Goal: Task Accomplishment & Management: Complete application form

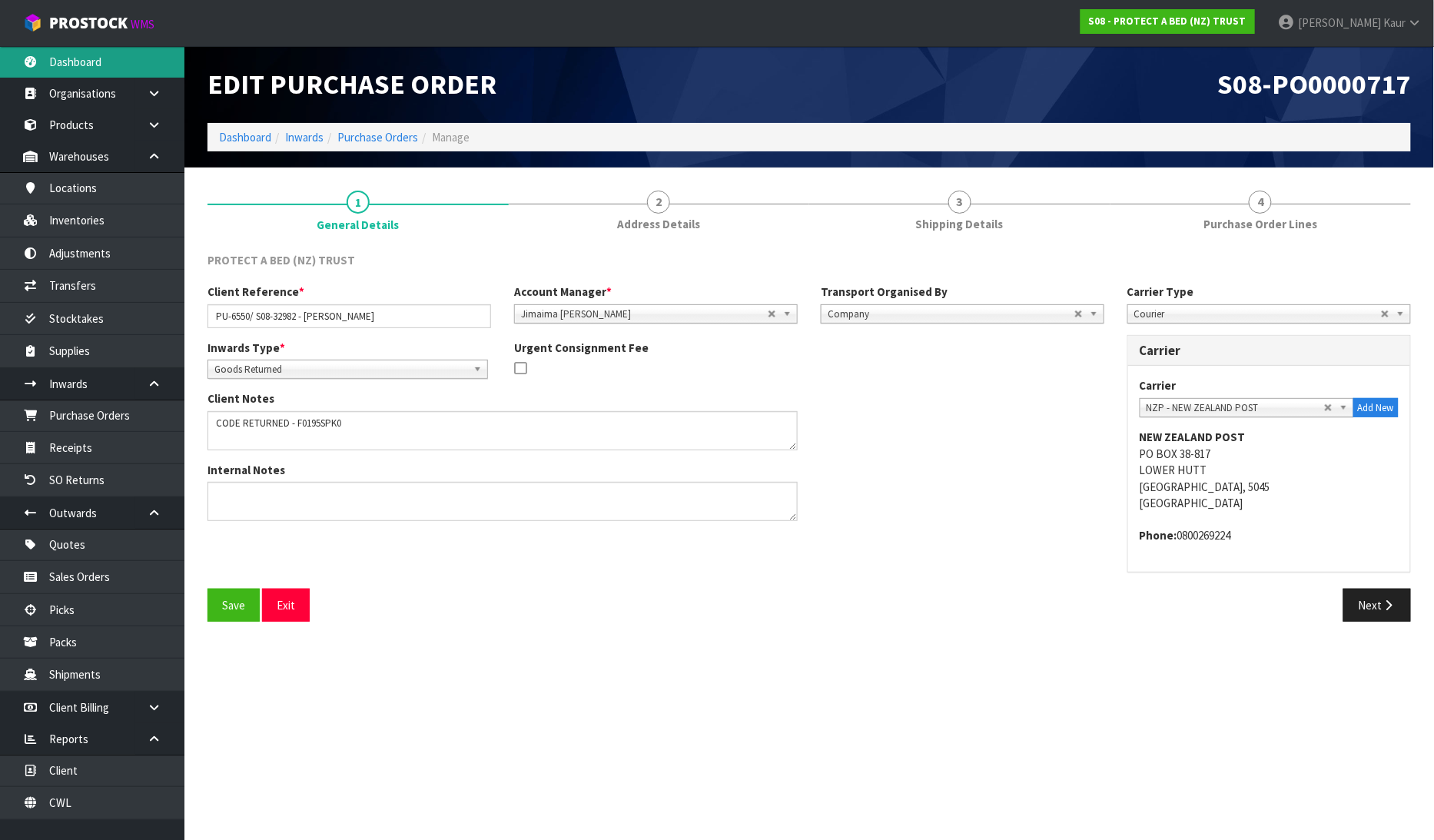
click at [83, 59] on link "Dashboard" at bounding box center [92, 61] width 184 height 31
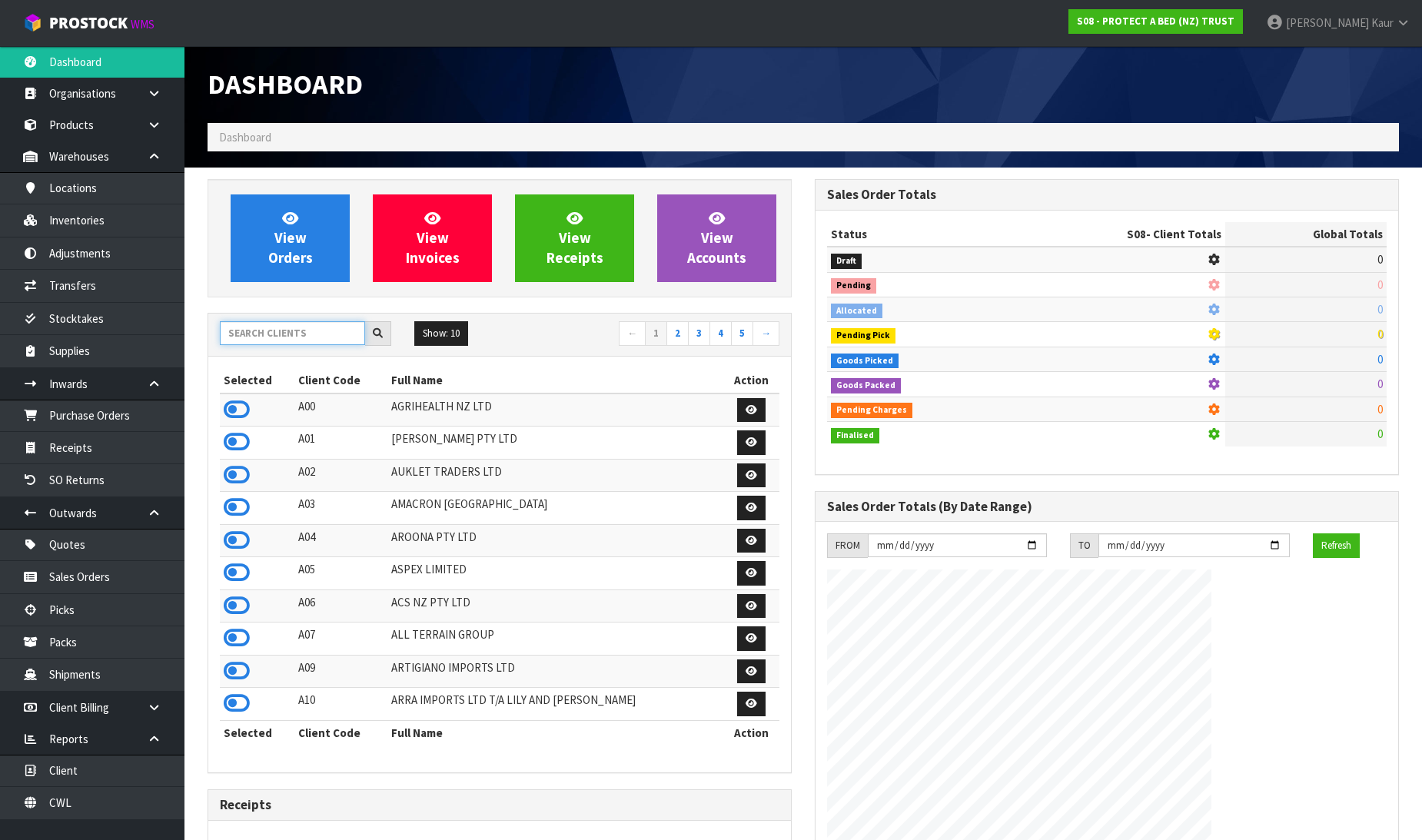
click at [265, 332] on input "text" at bounding box center [293, 333] width 145 height 24
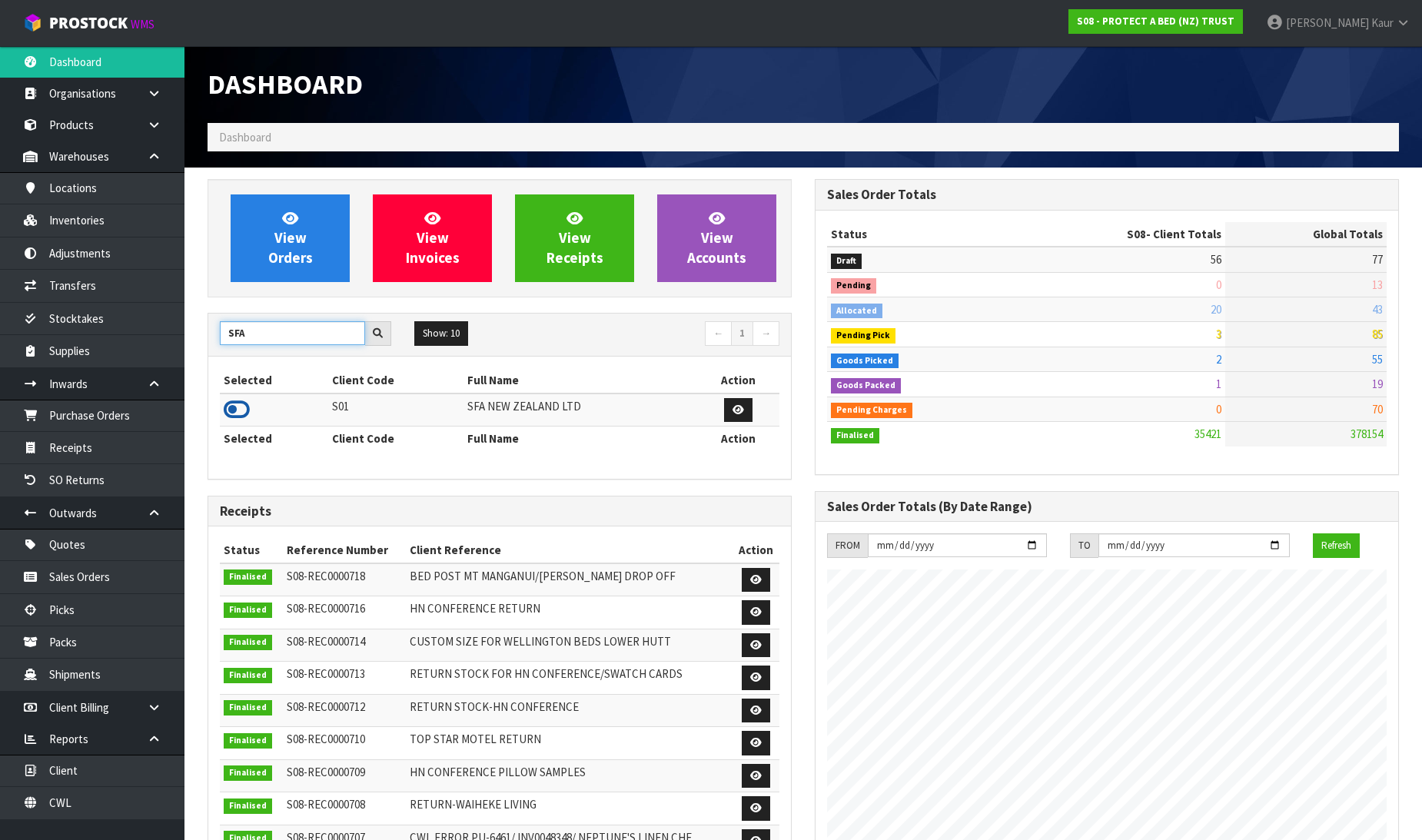
type input "SFA"
click at [224, 407] on icon at bounding box center [236, 409] width 26 height 23
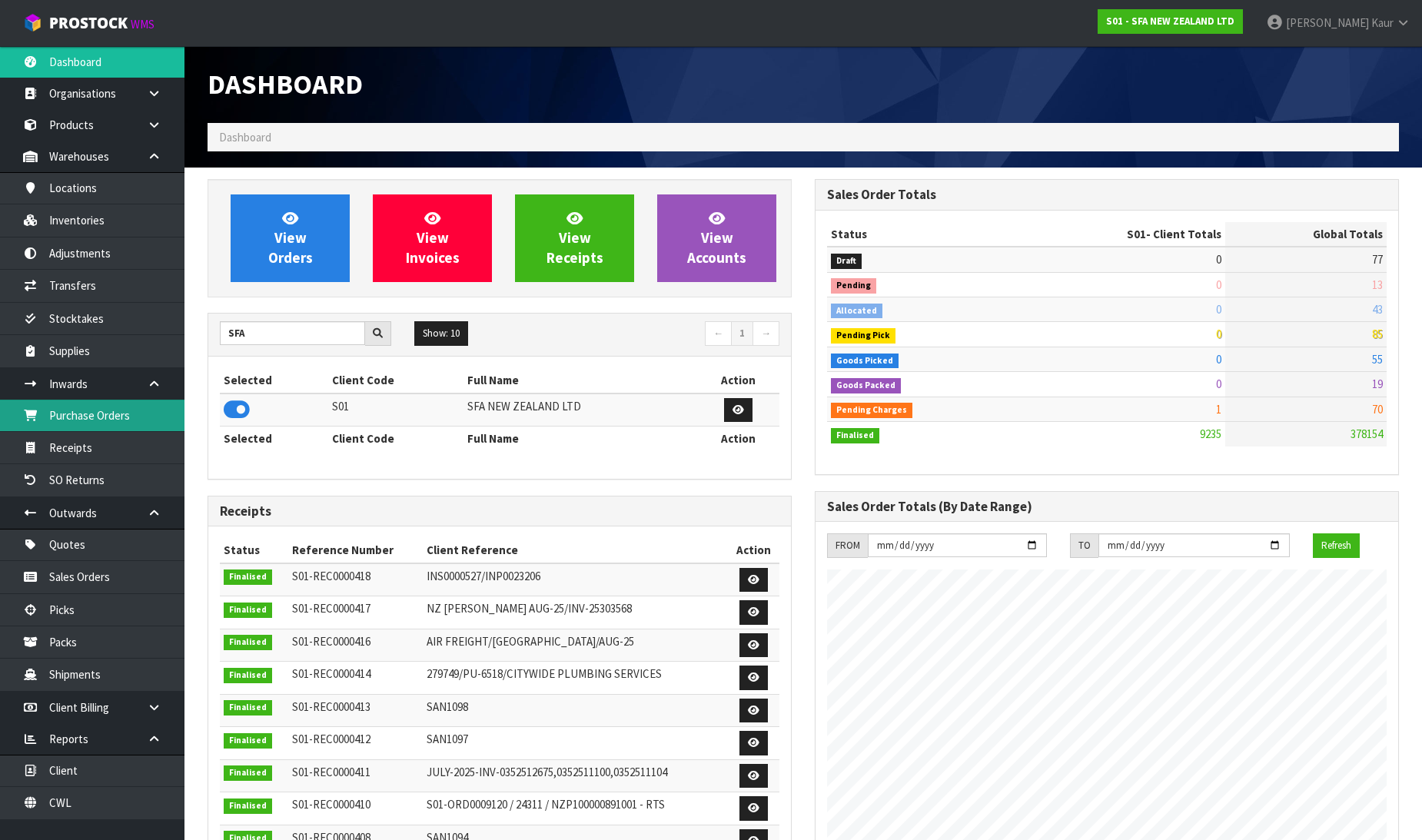
click at [131, 427] on link "Purchase Orders" at bounding box center [92, 415] width 184 height 31
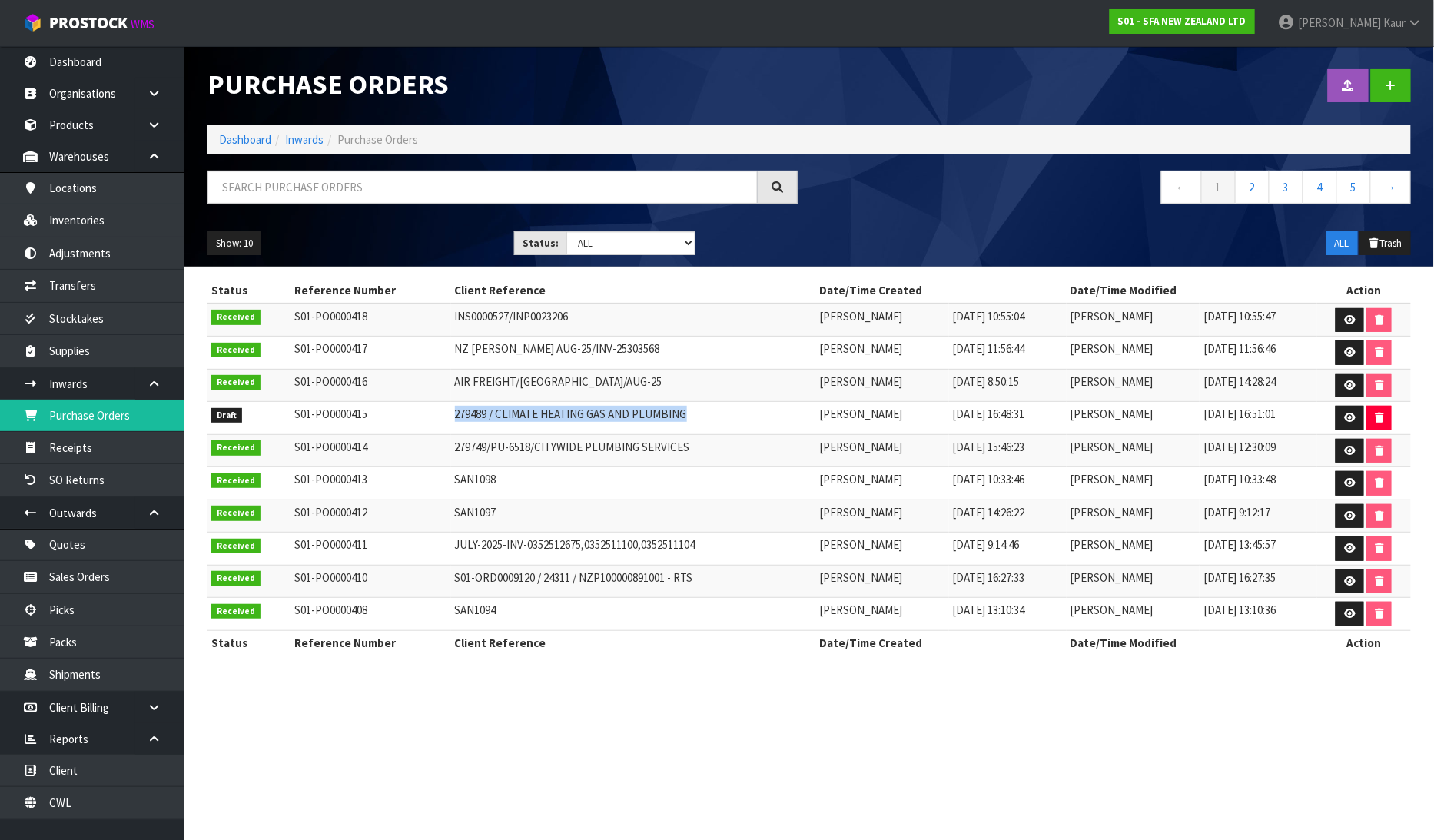
drag, startPoint x: 681, startPoint y: 413, endPoint x: 419, endPoint y: 416, distance: 262.0
click at [424, 411] on tr "Draft S01-PO0000415 279489 / CLIMATE HEATING GAS AND PLUMBING [PERSON_NAME] [DA…" at bounding box center [809, 418] width 1203 height 33
copy tr "279489 / CLIMATE HEATING GAS AND PLUMBING"
click at [1358, 418] on link at bounding box center [1350, 417] width 29 height 24
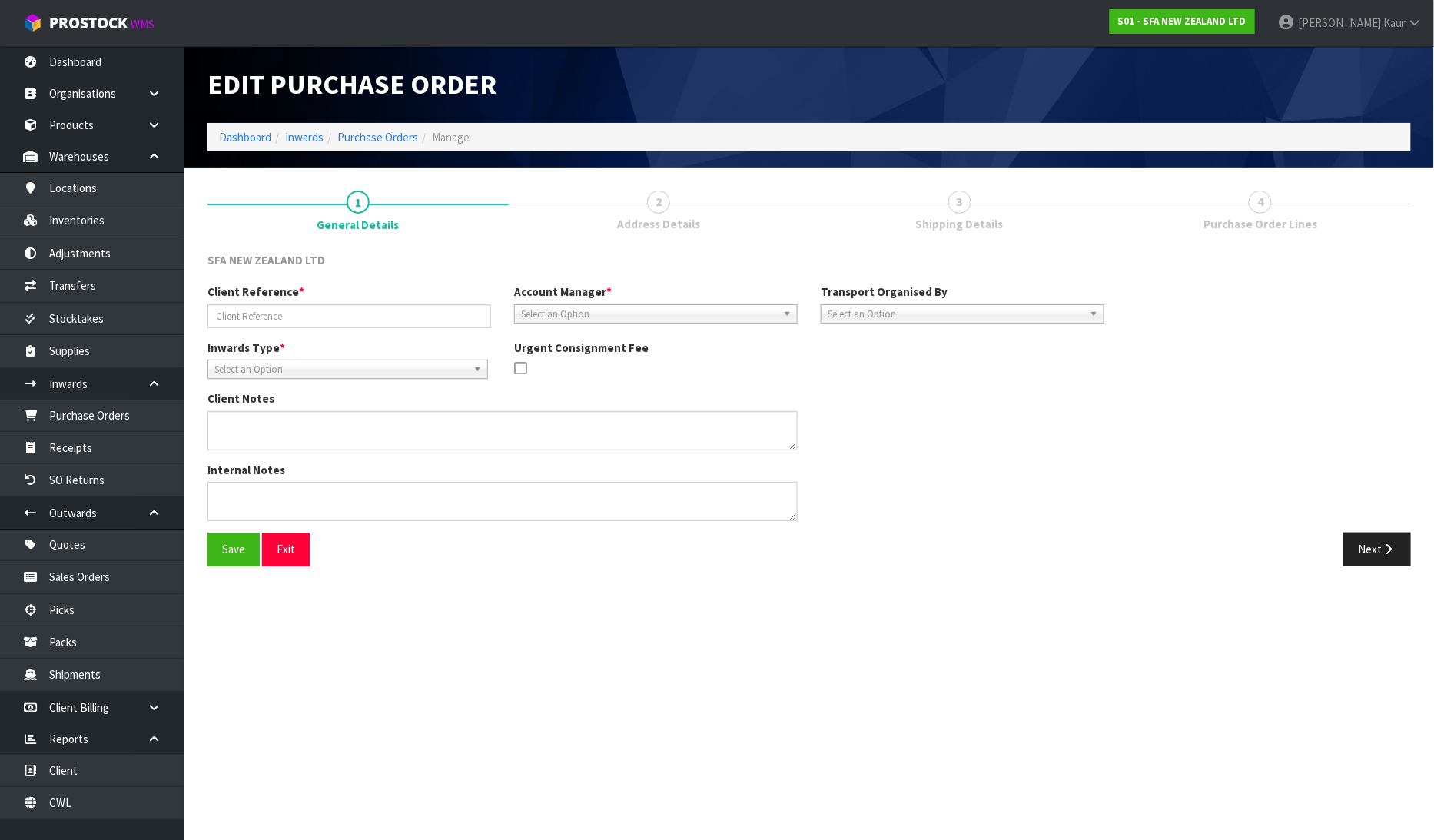
type input "279489 / CLIMATE HEATING GAS AND PLUMBING"
type textarea "SANIMULTI - PUMP"
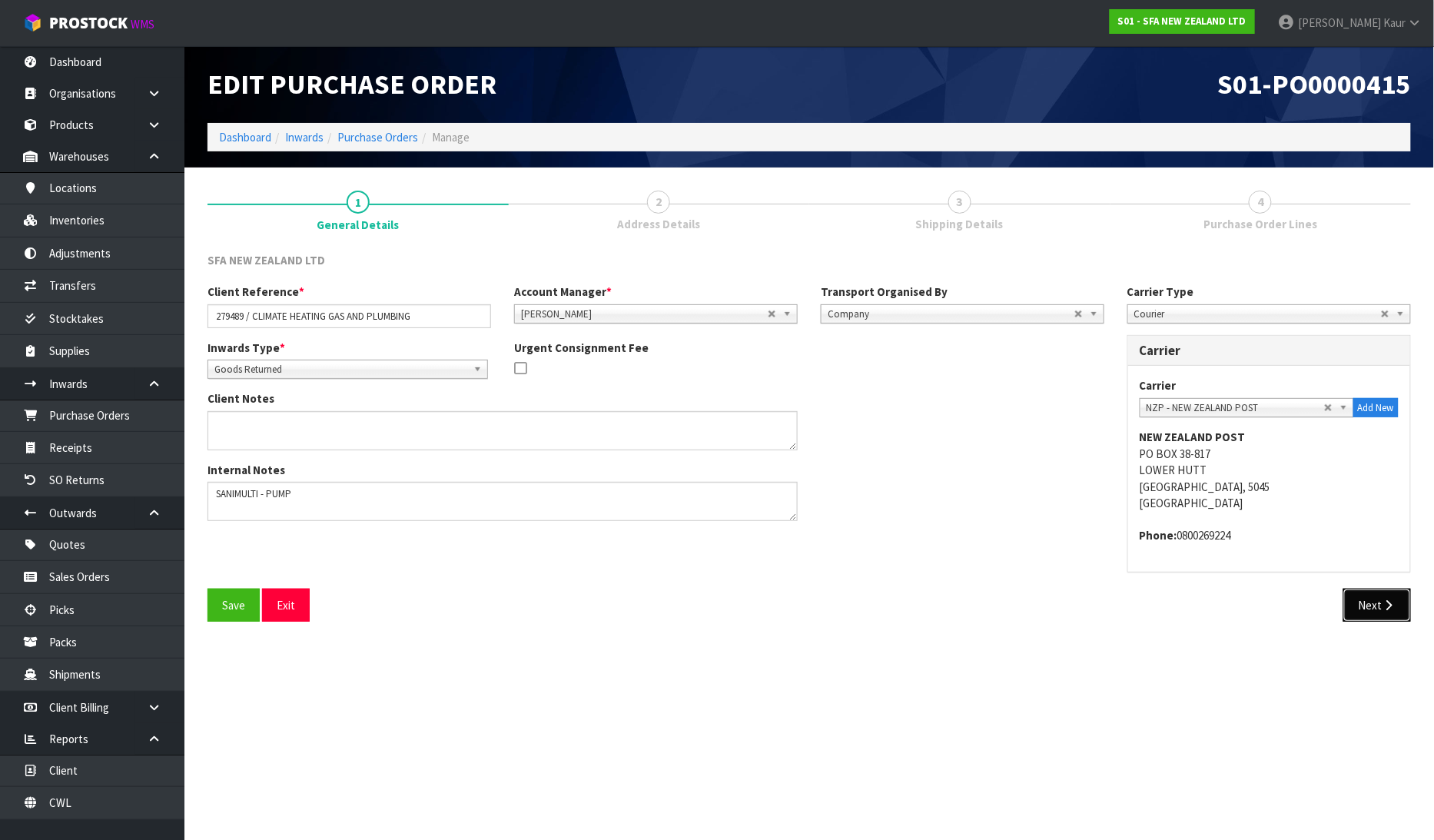
click at [1365, 604] on button "Next" at bounding box center [1377, 605] width 67 height 33
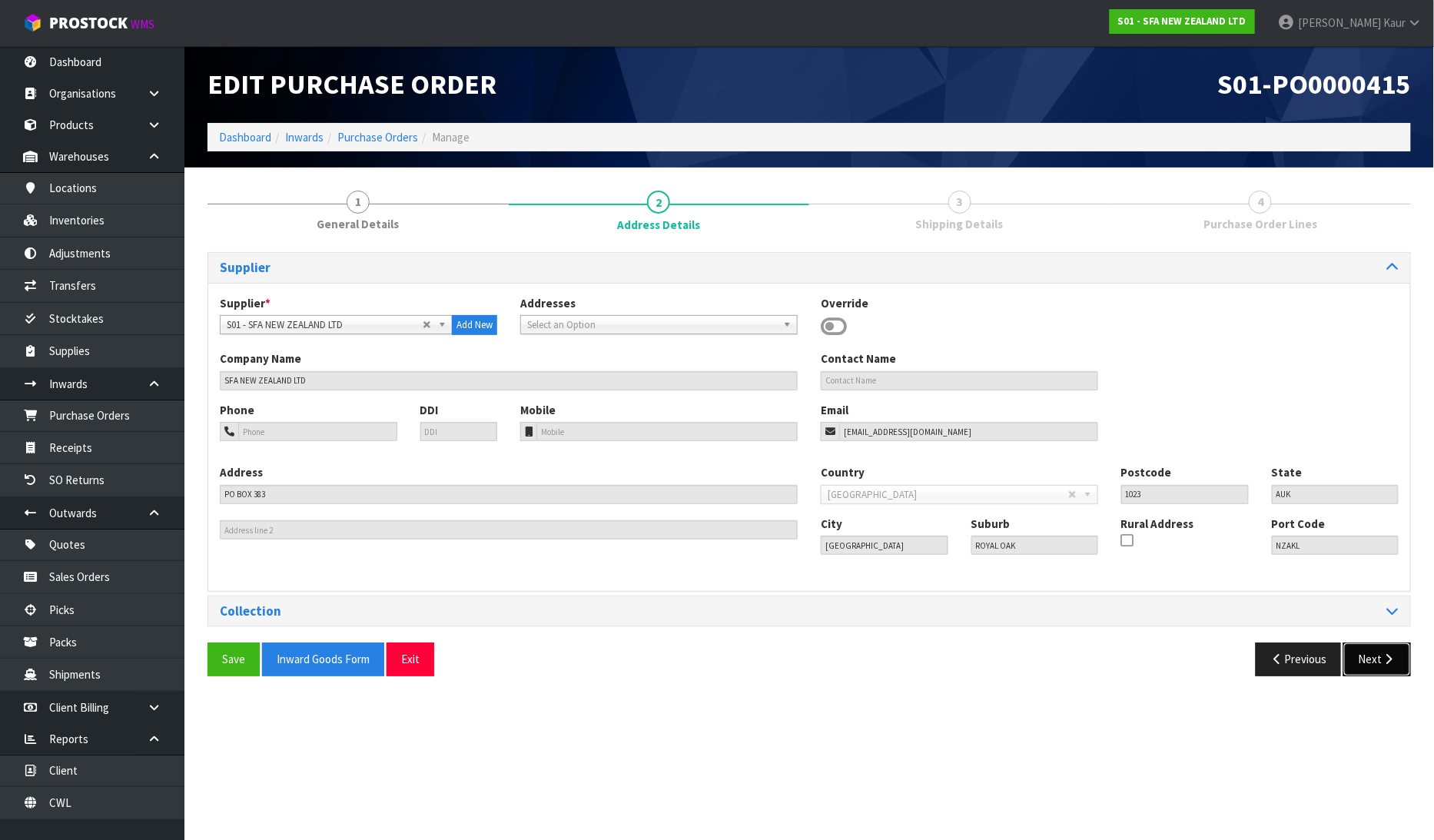
click at [1365, 661] on button "Next" at bounding box center [1377, 659] width 67 height 33
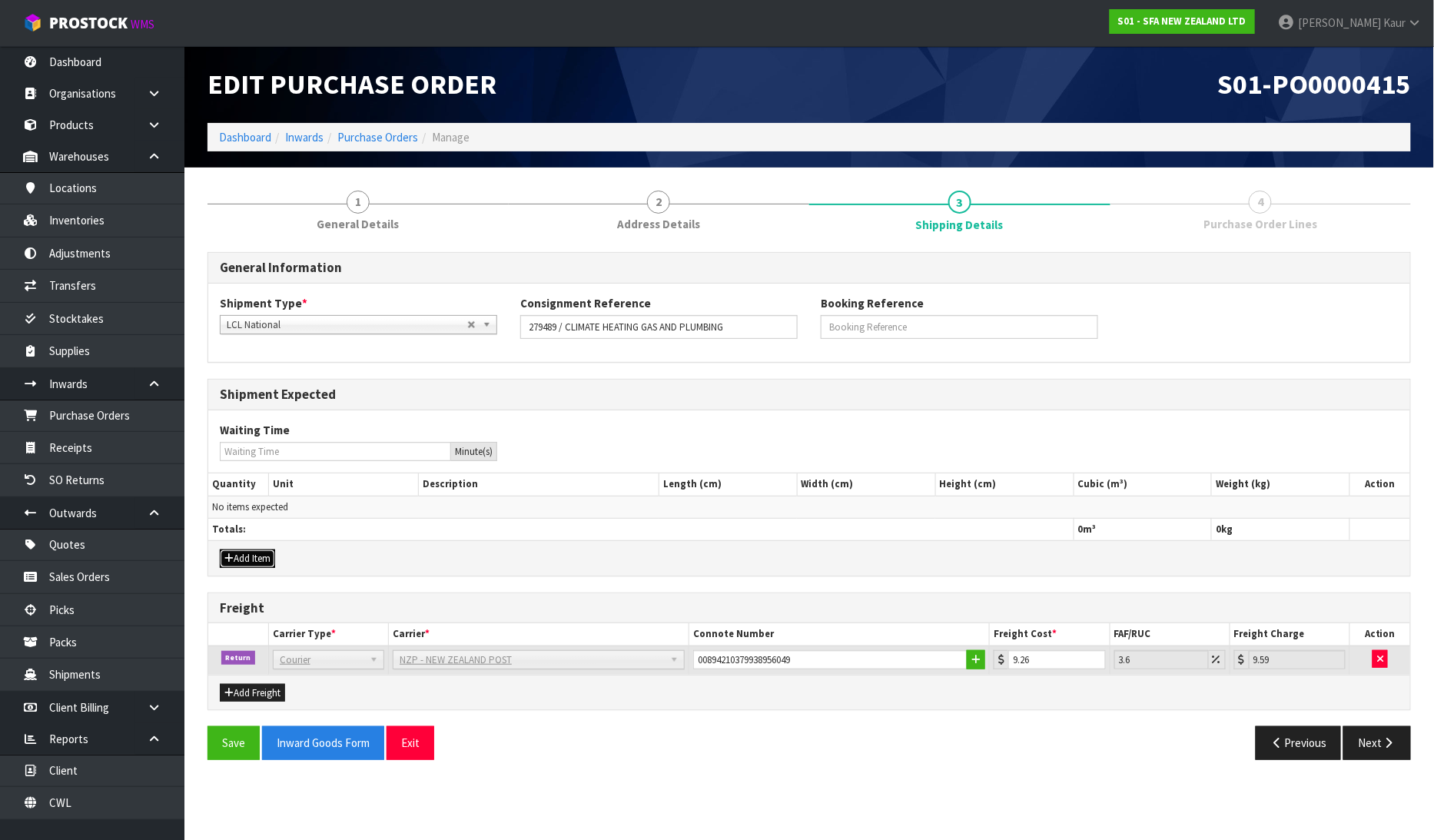
click at [259, 551] on button "Add Item" at bounding box center [248, 558] width 56 height 19
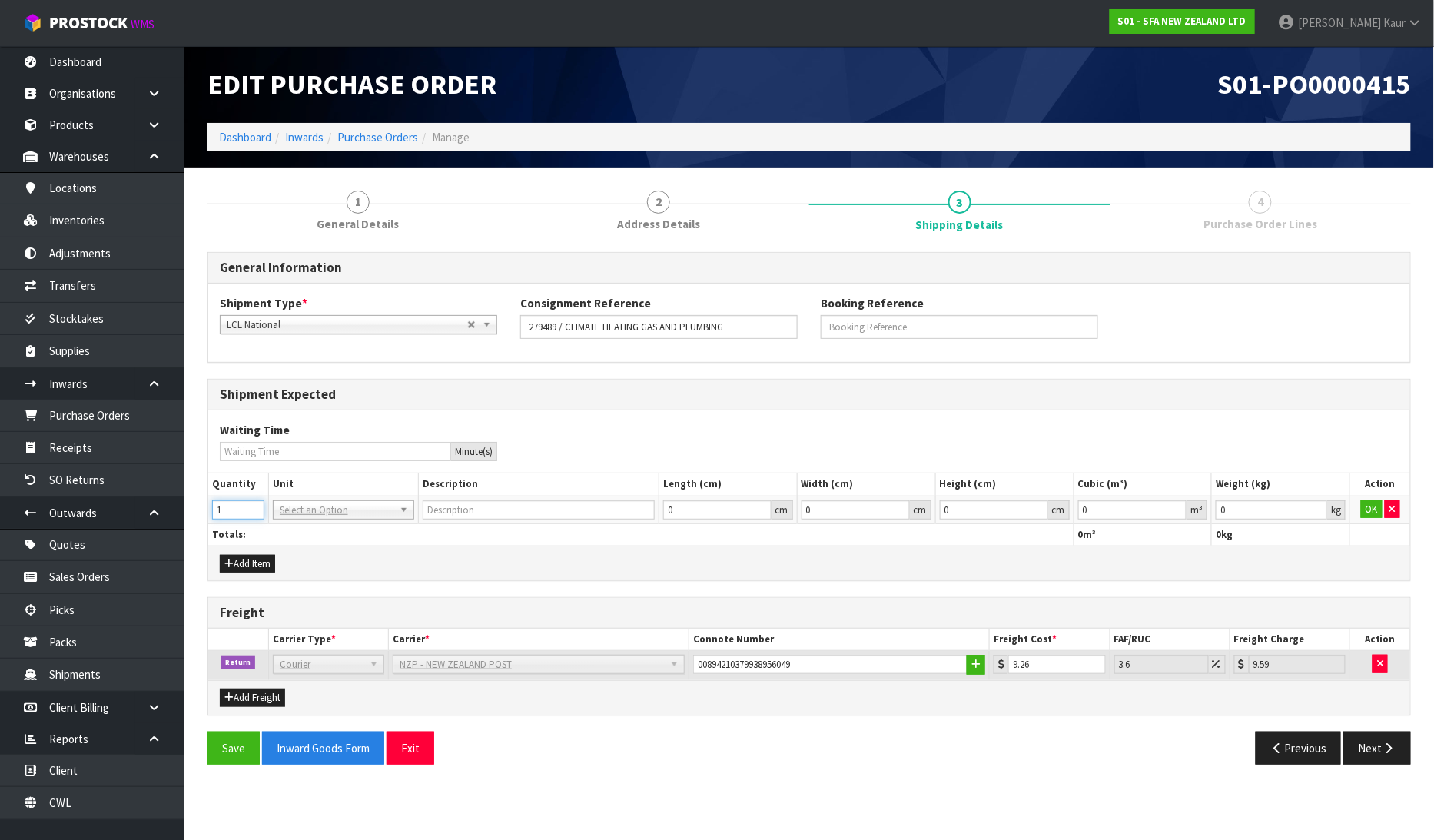
type input "1"
click at [256, 503] on input "1" at bounding box center [238, 509] width 52 height 19
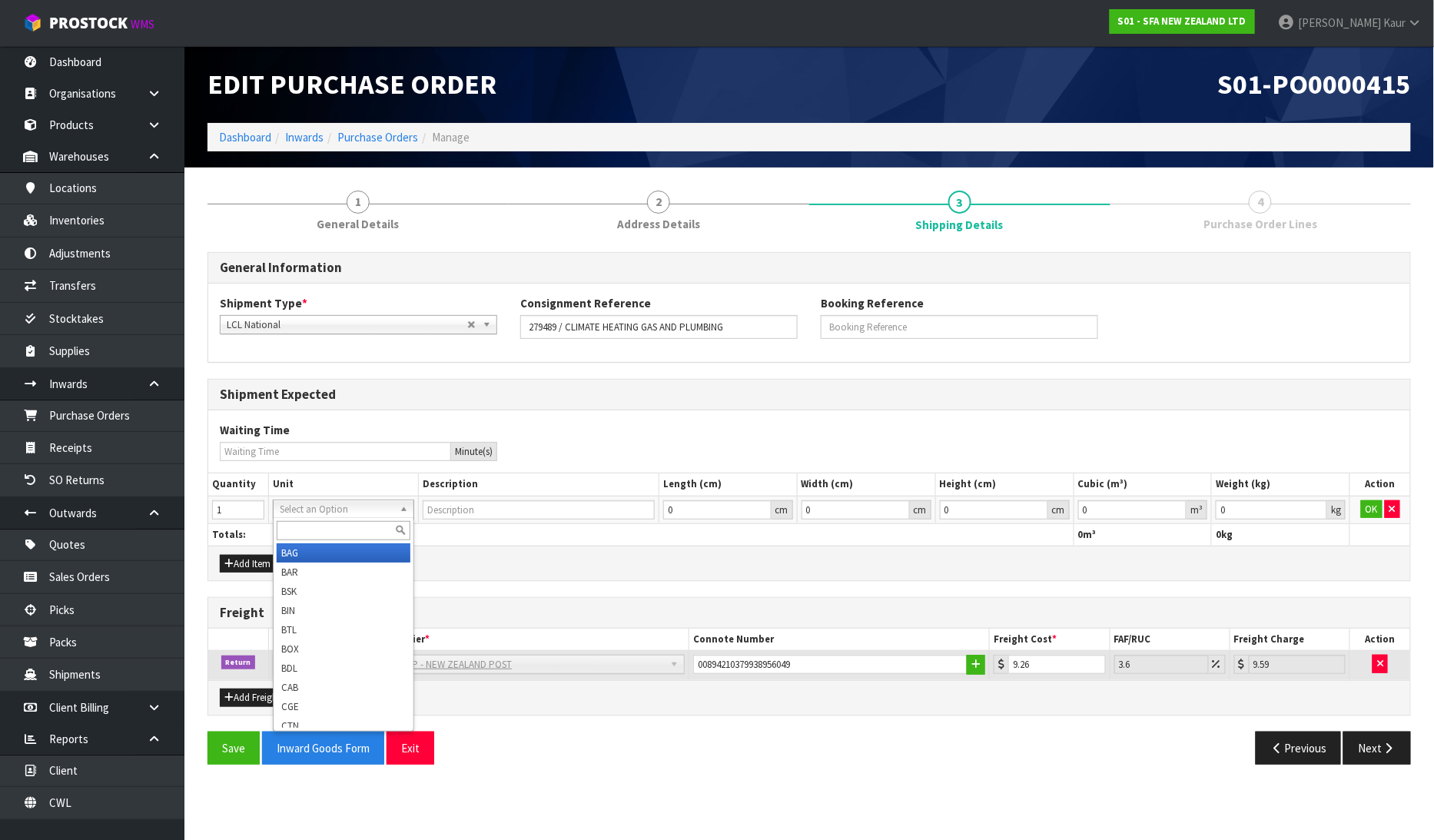
click at [302, 522] on input "text" at bounding box center [343, 529] width 134 height 19
type input "CTN"
type input "CARTON"
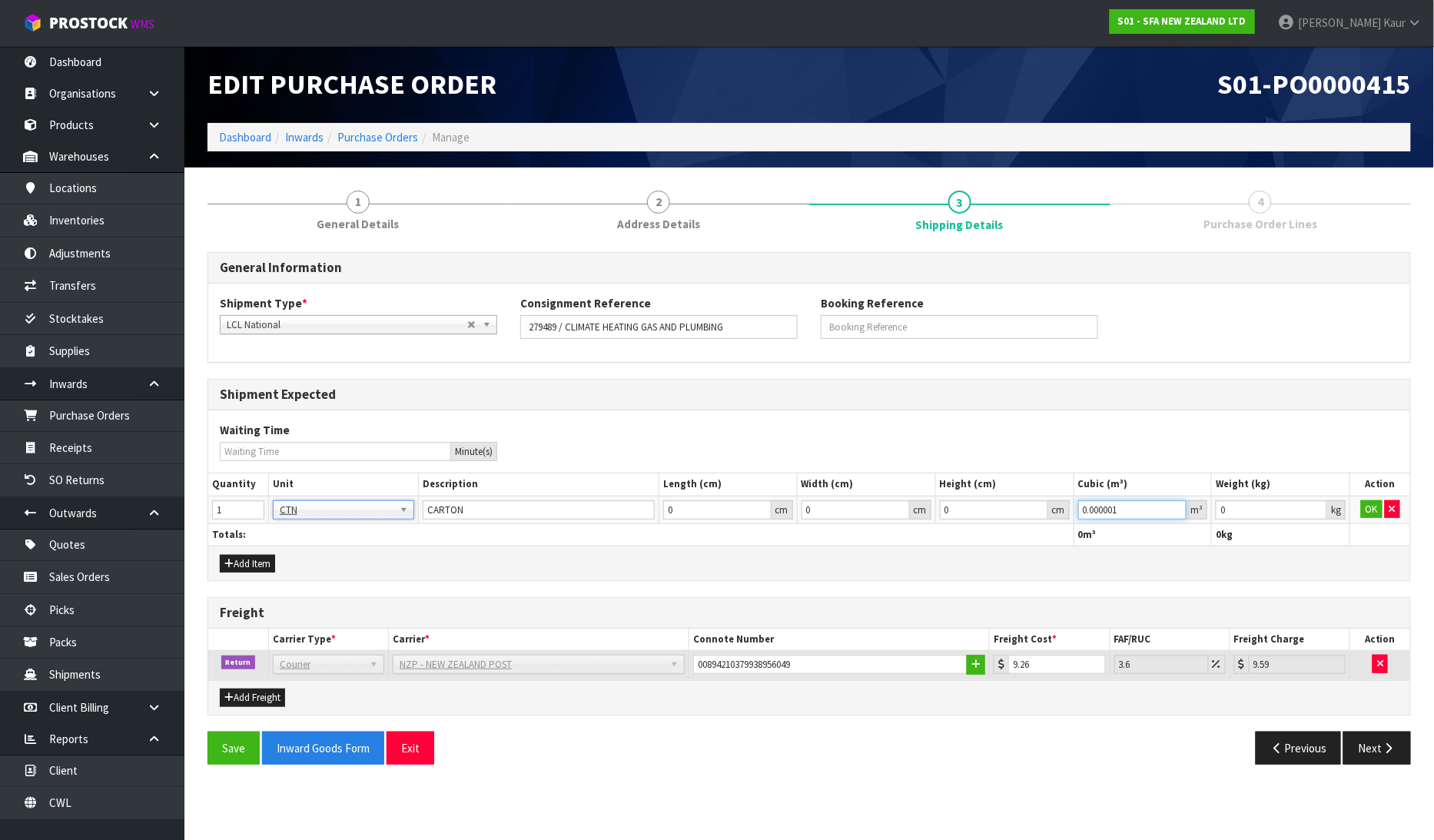
type input "0.000001"
click at [1176, 504] on input "0.000001" at bounding box center [1132, 509] width 109 height 19
type input "0.001"
click at [1315, 504] on input "0.001" at bounding box center [1271, 509] width 111 height 19
click at [1360, 503] on button "OK" at bounding box center [1371, 509] width 22 height 19
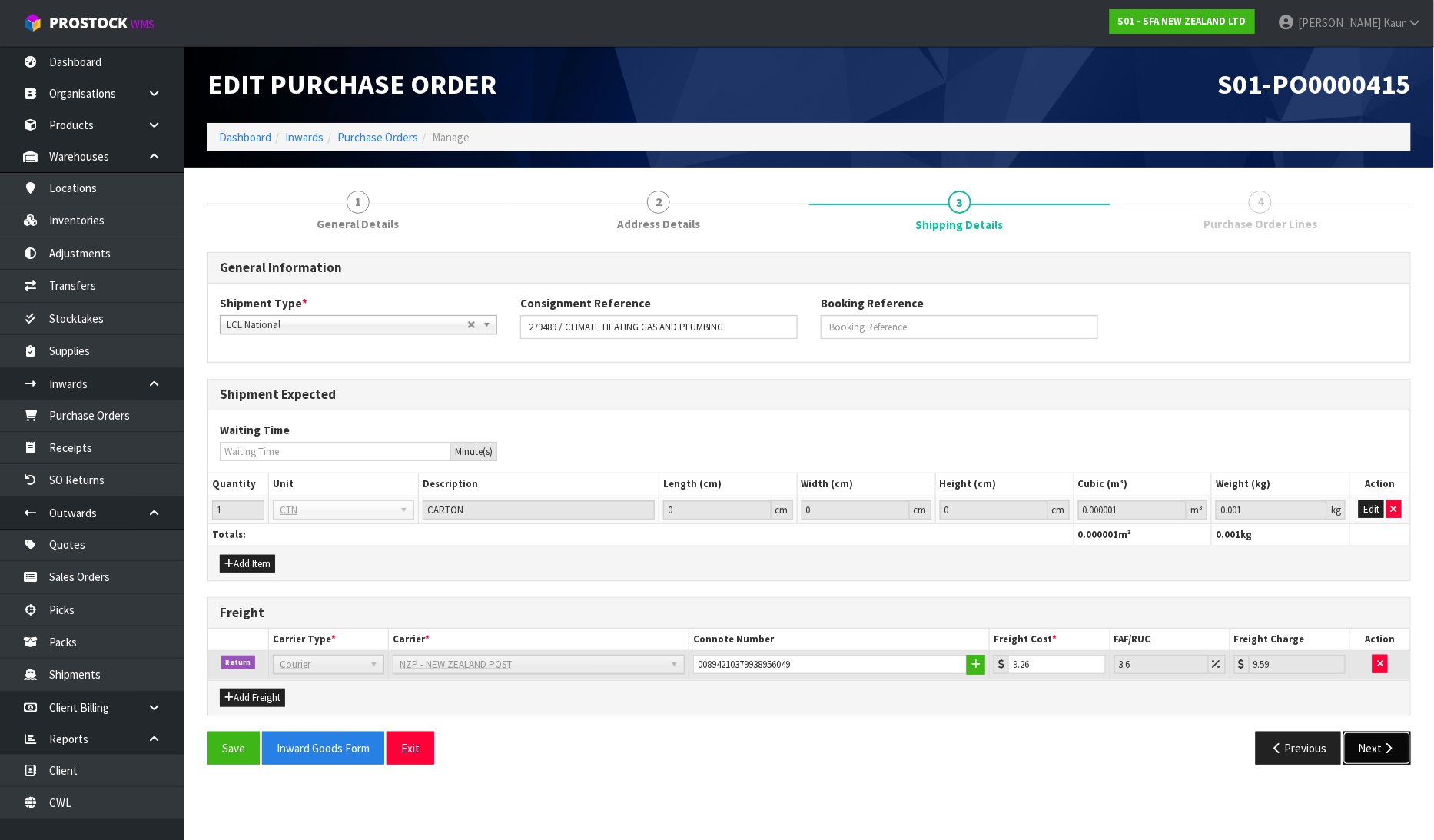
click at [1385, 751] on icon "button" at bounding box center [1388, 748] width 14 height 12
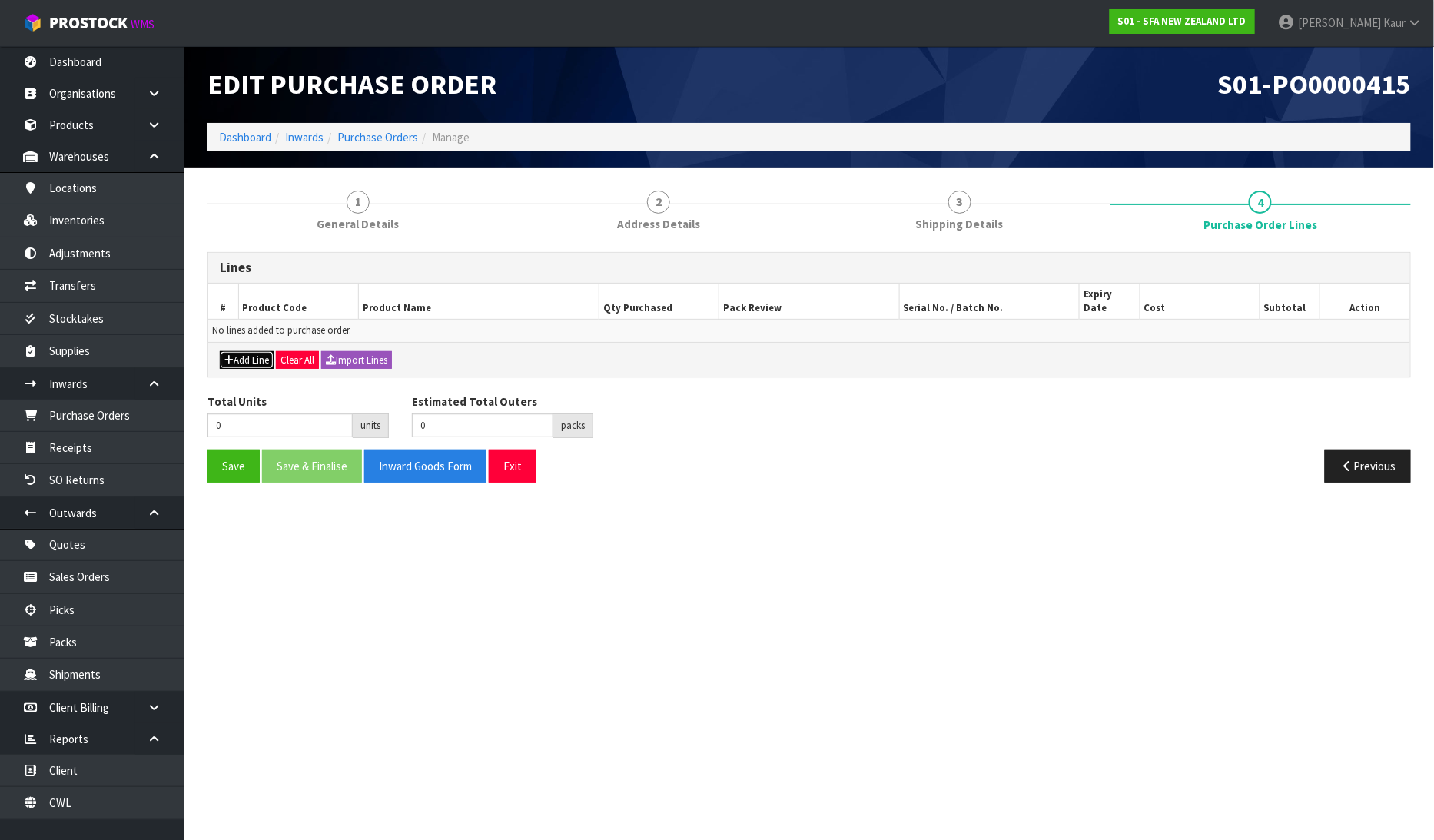
click at [259, 351] on button "Add Line" at bounding box center [247, 360] width 54 height 19
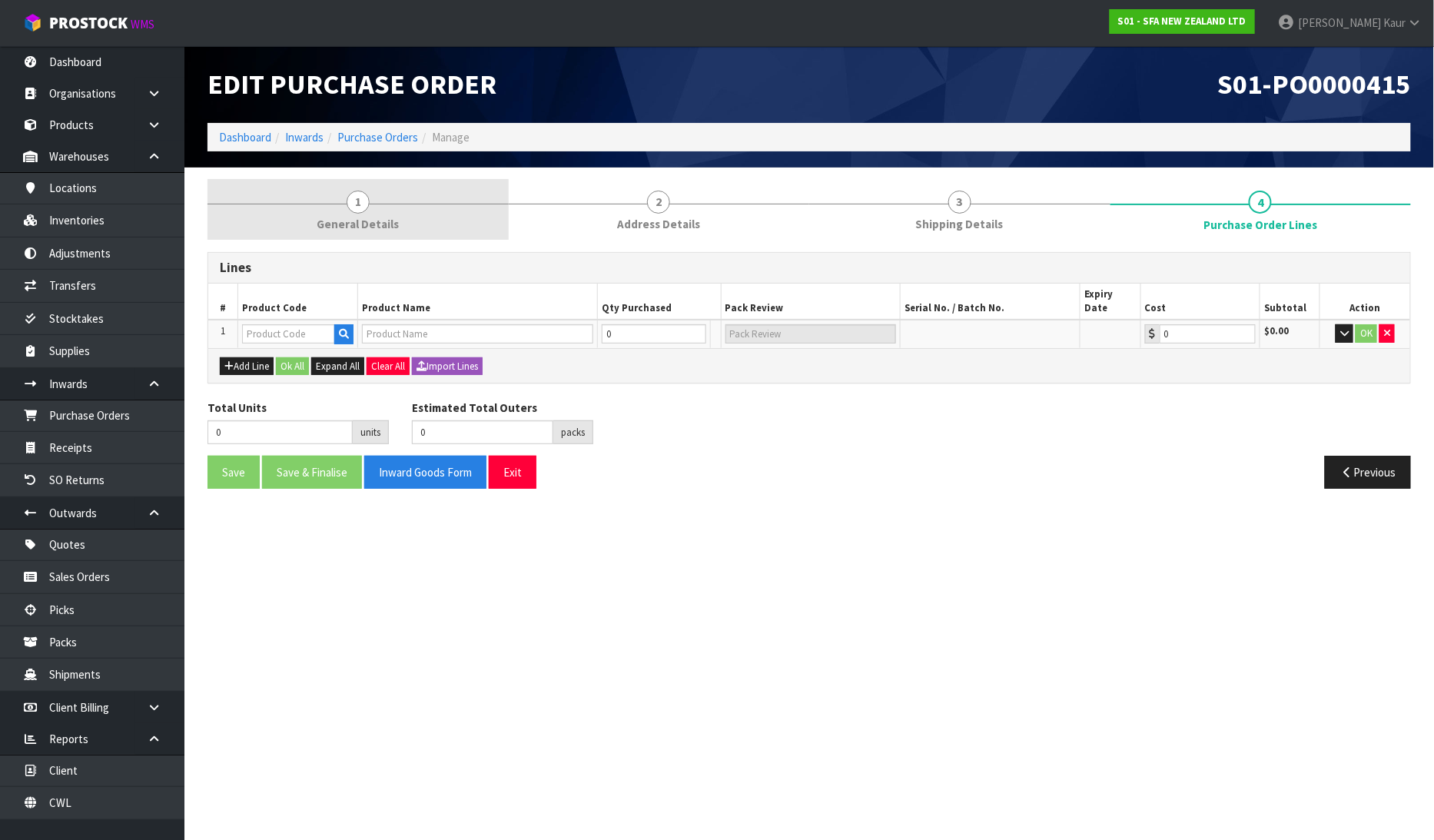
click at [348, 202] on span "1" at bounding box center [358, 202] width 23 height 23
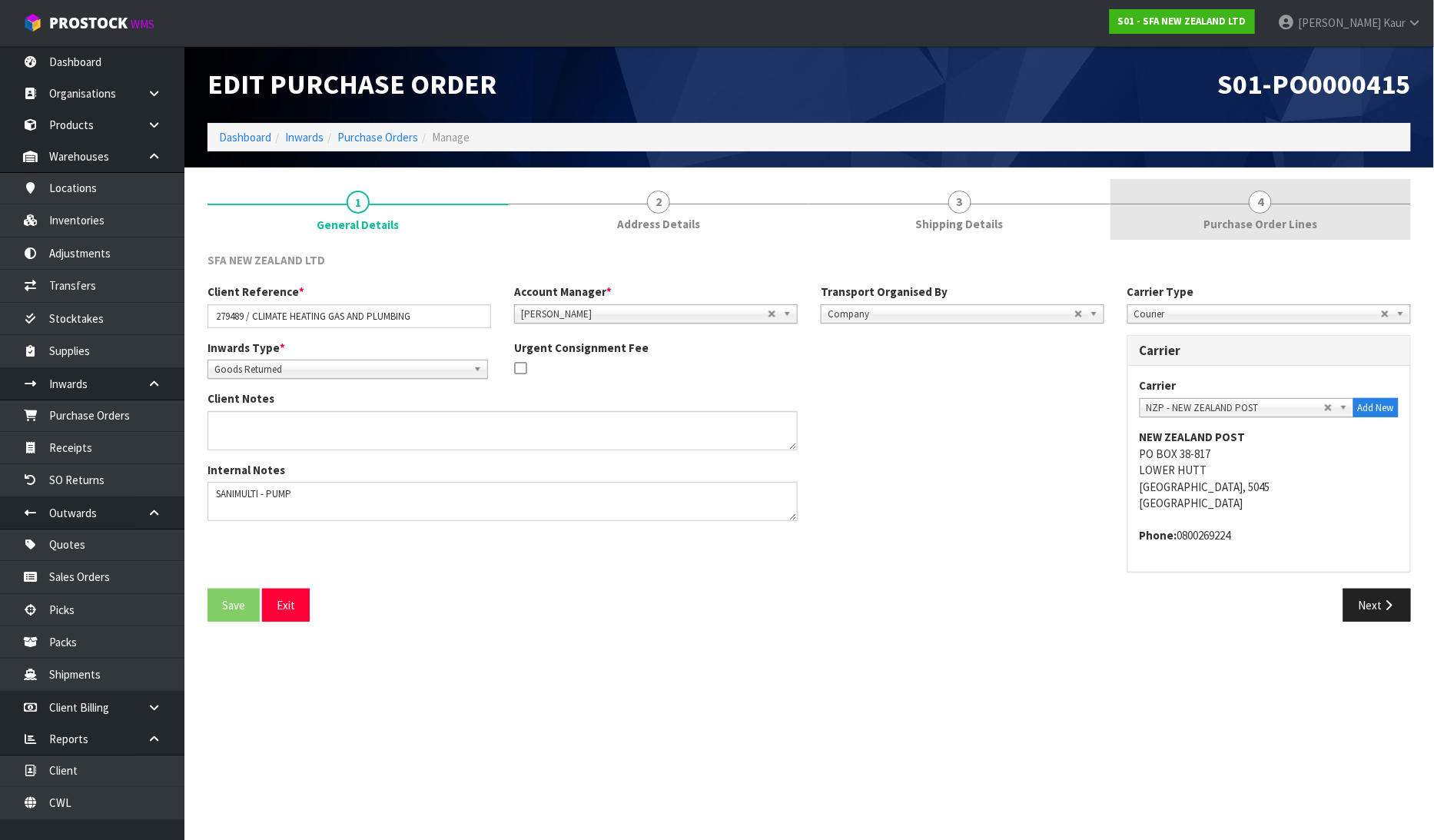
click at [1249, 218] on span "Purchase Order Lines" at bounding box center [1260, 224] width 114 height 16
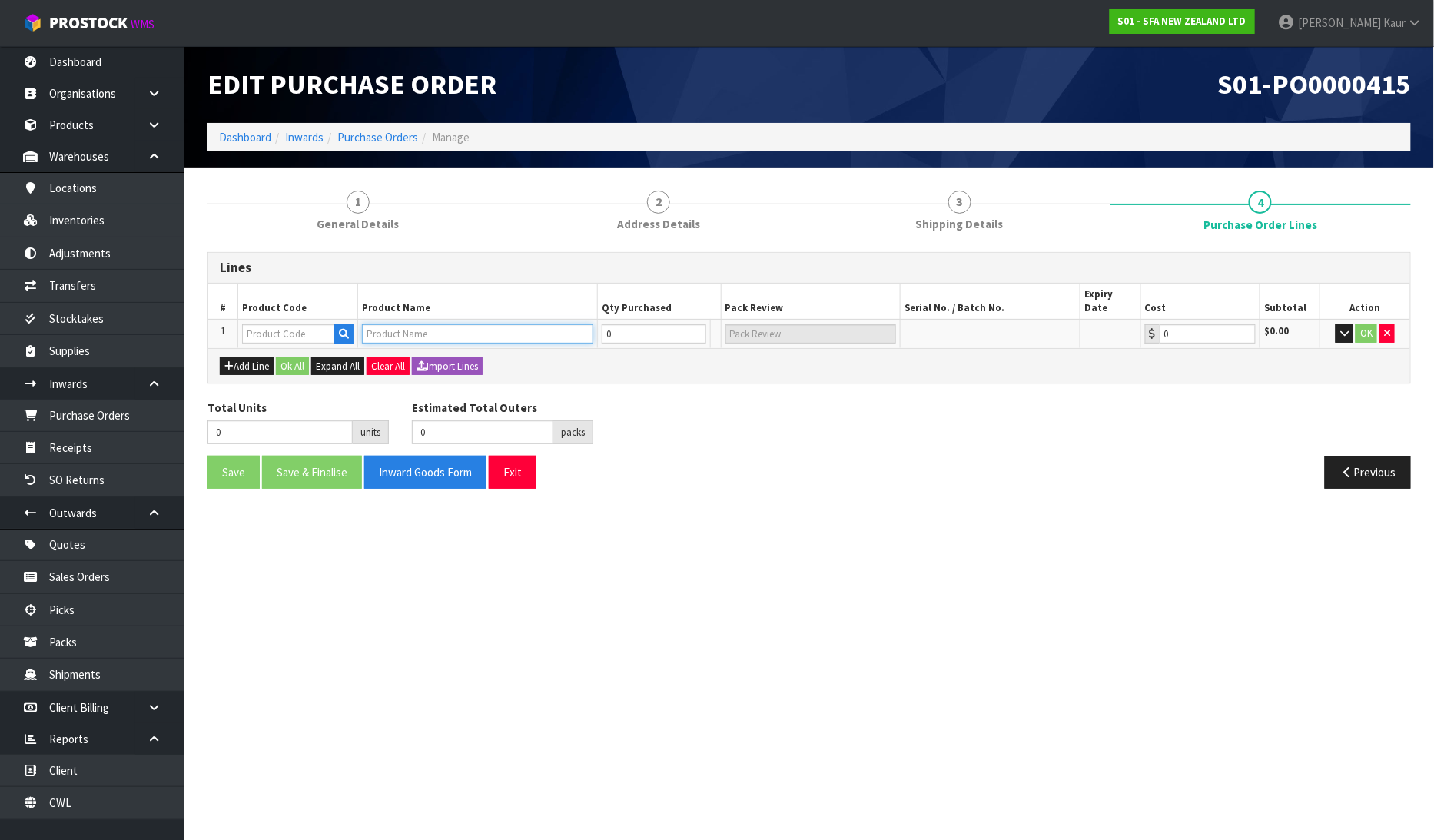
click at [526, 324] on input "text" at bounding box center [477, 333] width 232 height 19
type input "SANIMUL"
click at [488, 334] on link "SANIMUL TI" at bounding box center [442, 344] width 158 height 21
type input "SANIMULTI"
type input "SA222"
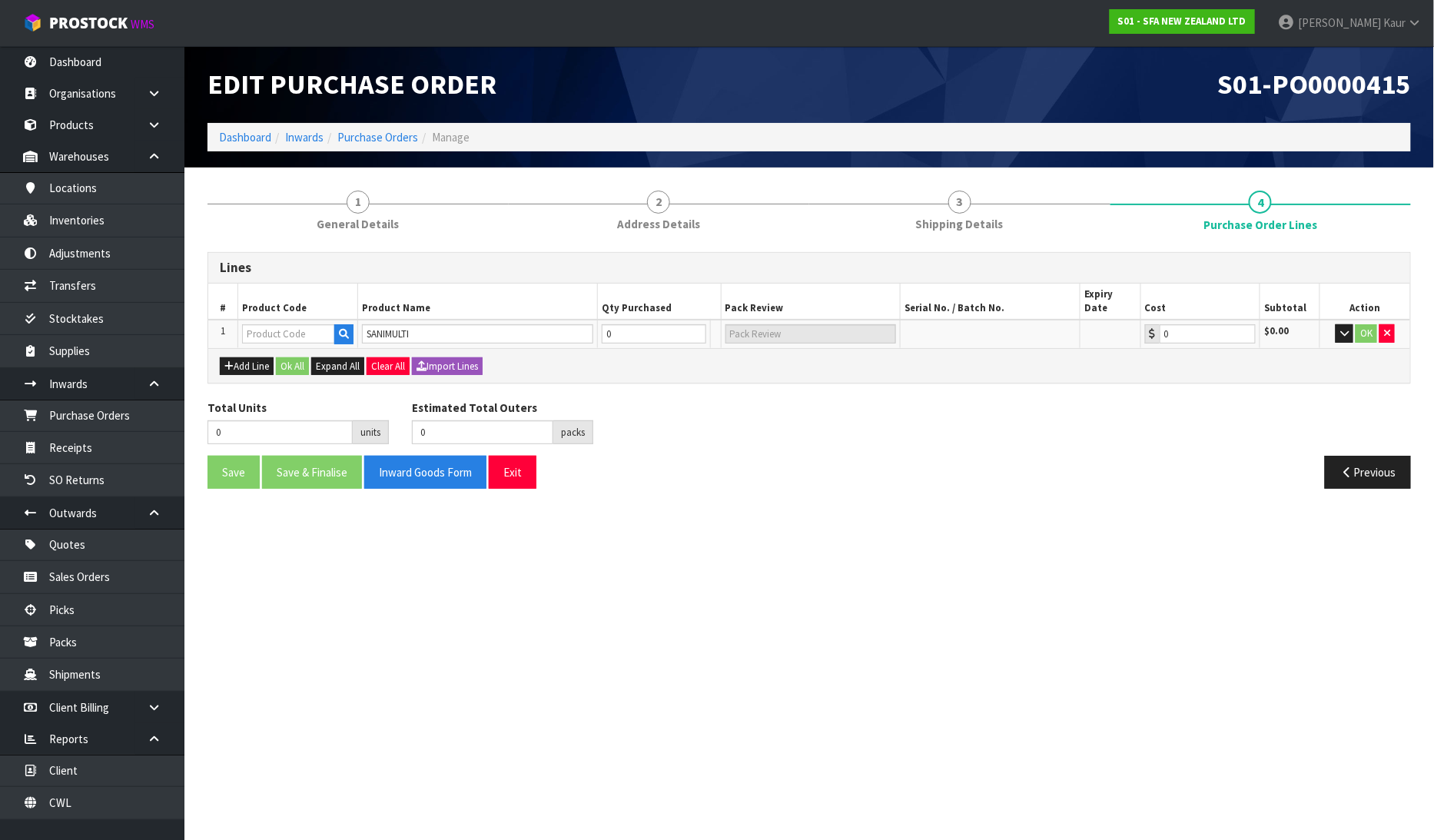
type input "0.00"
click at [649, 326] on input "0" at bounding box center [623, 333] width 67 height 19
type input "1"
type input "1 CTN"
type input "1"
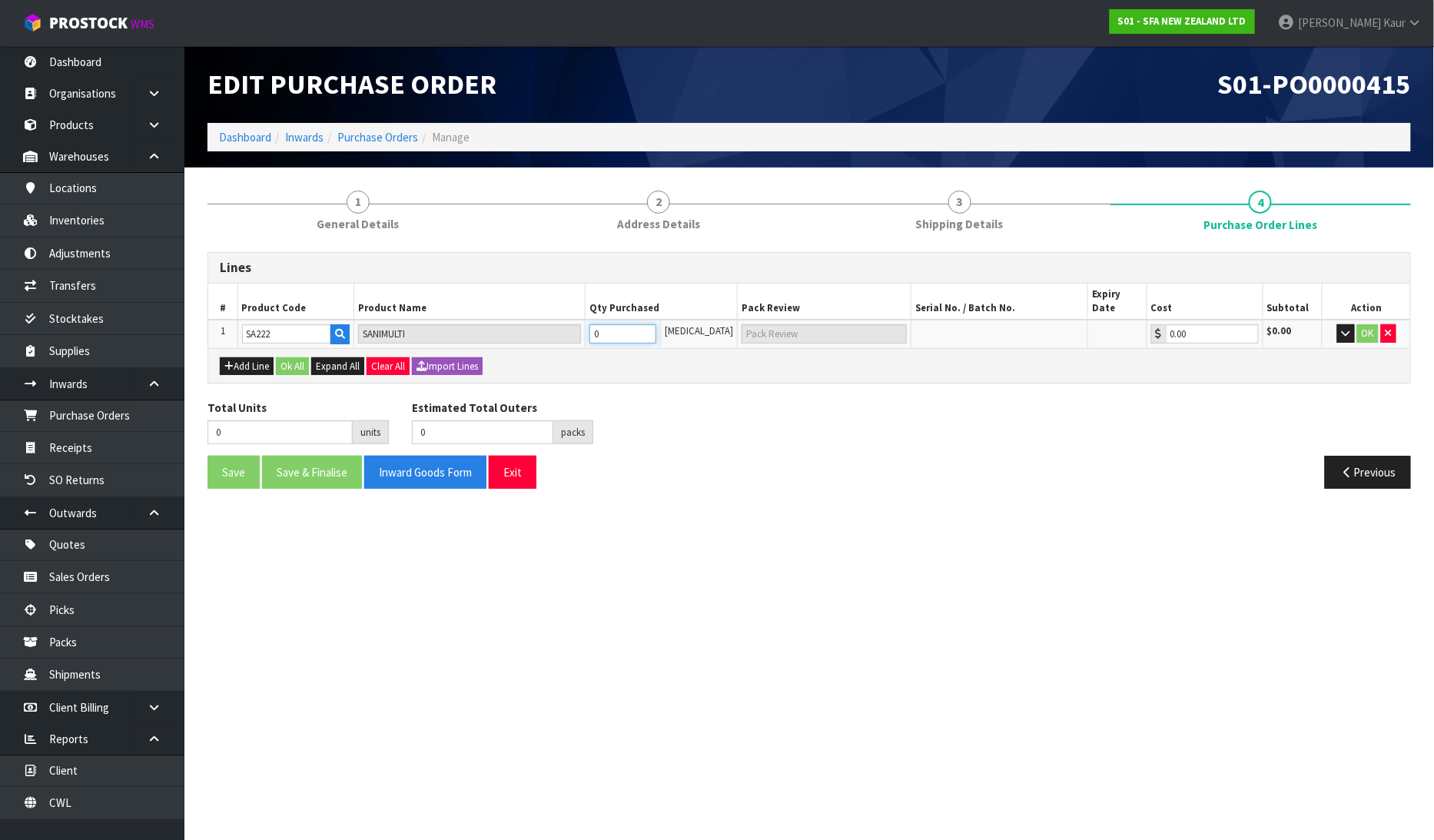
type input "1"
click at [1347, 328] on icon "button" at bounding box center [1345, 333] width 8 height 10
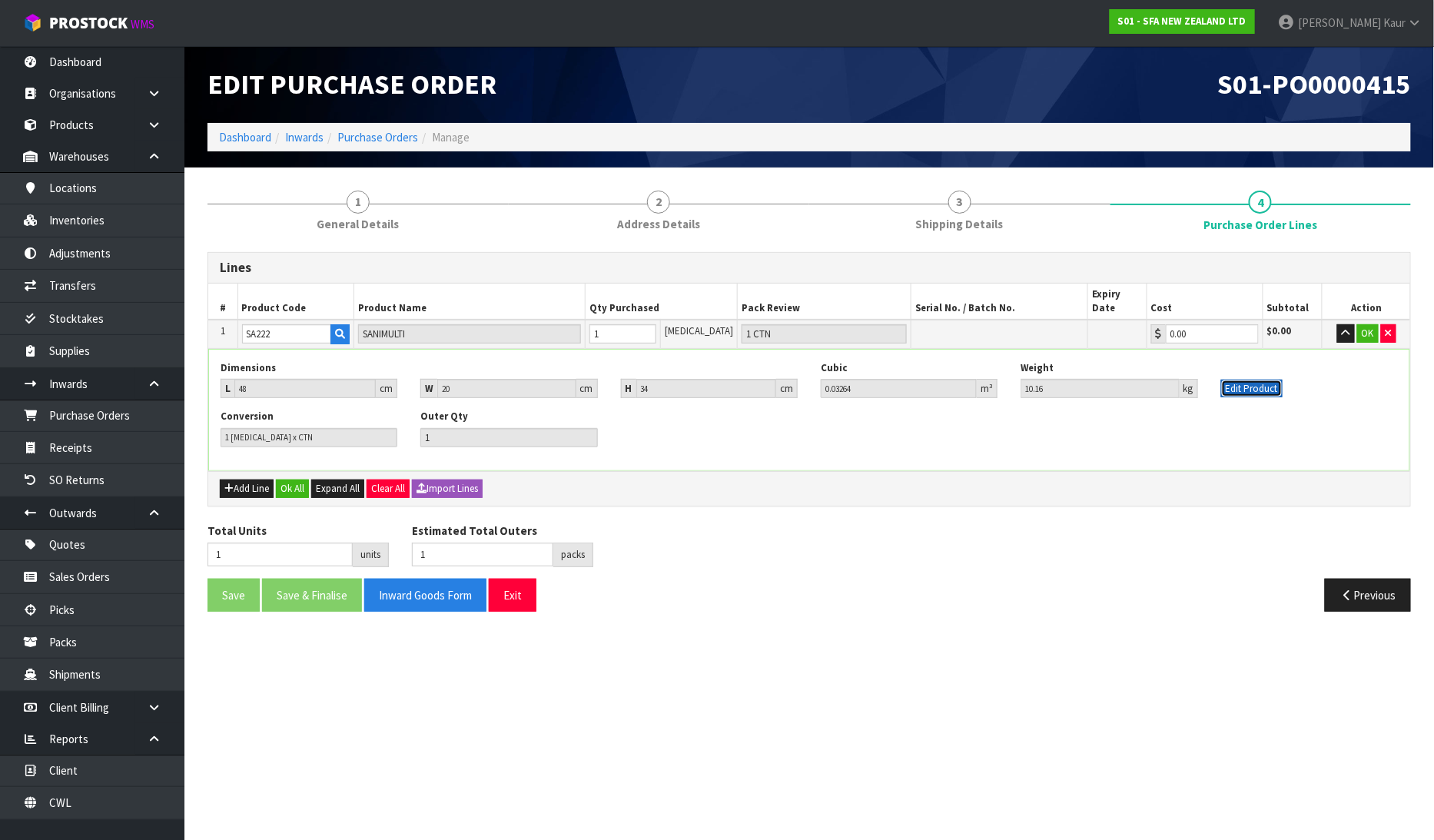
click at [1256, 380] on button "Edit Product" at bounding box center [1251, 389] width 61 height 19
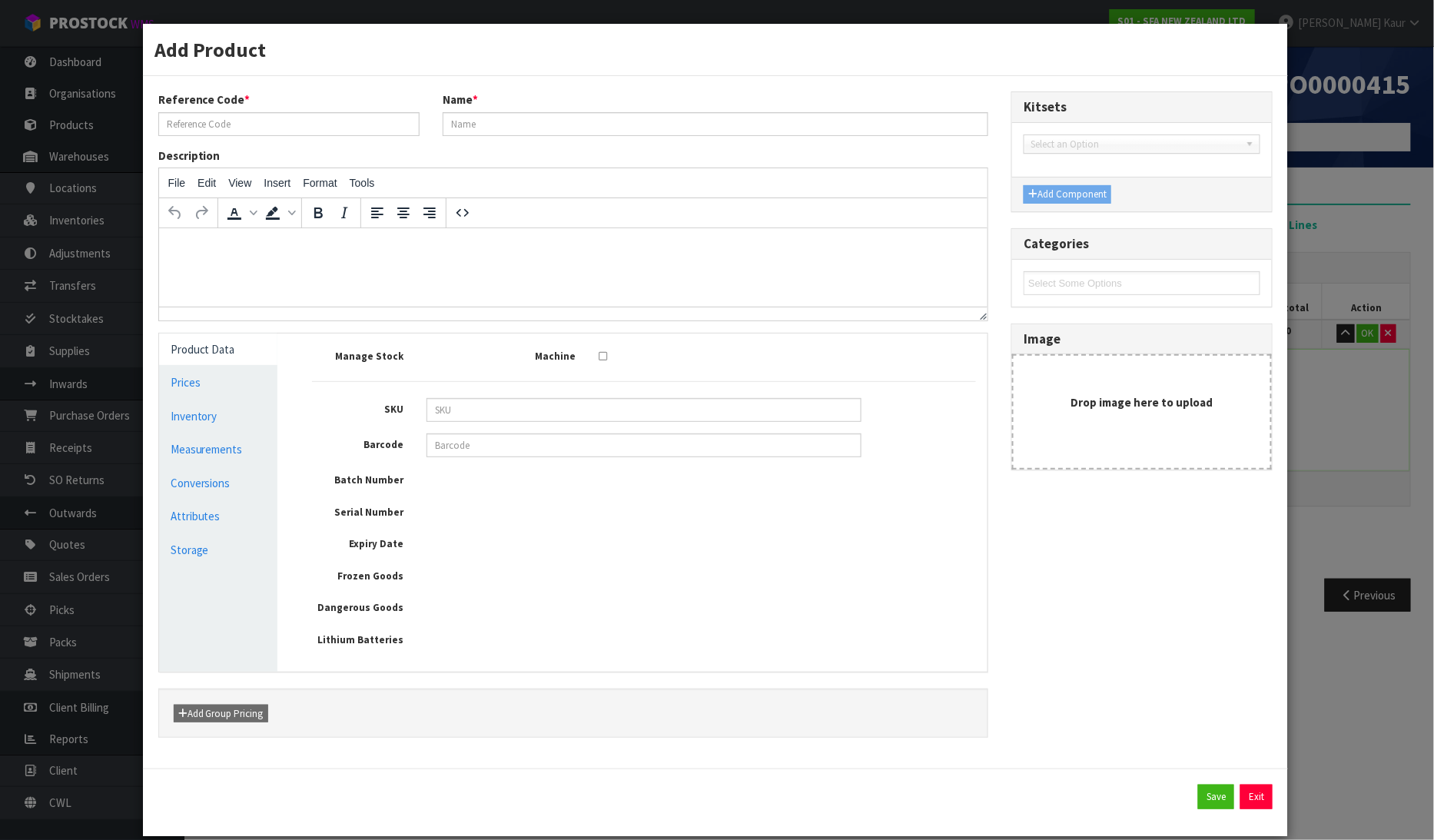
type input "SA222"
type input "SANIMULTI"
type input "3308815086521"
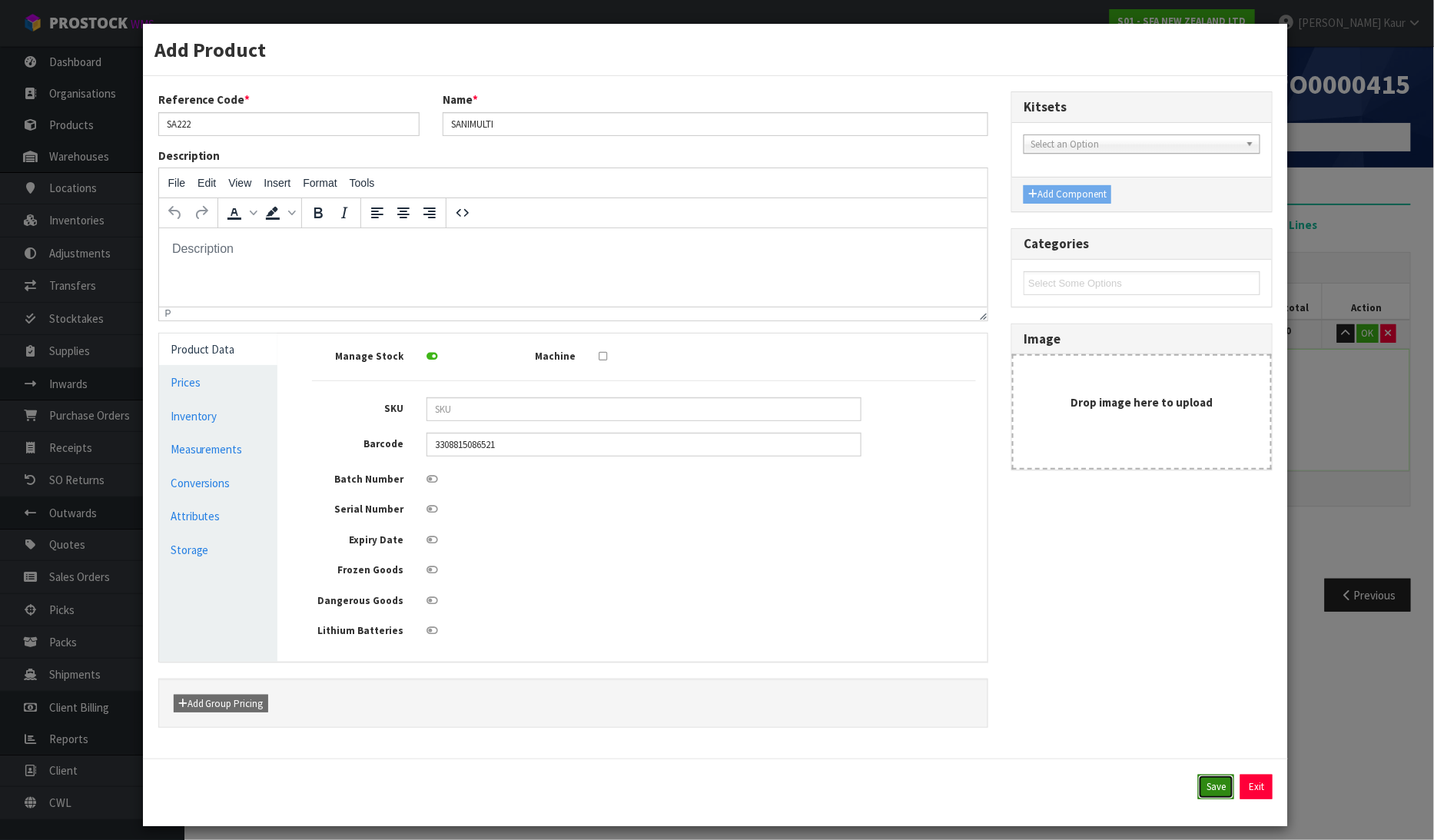
click at [1209, 789] on button "Save" at bounding box center [1216, 786] width 36 height 24
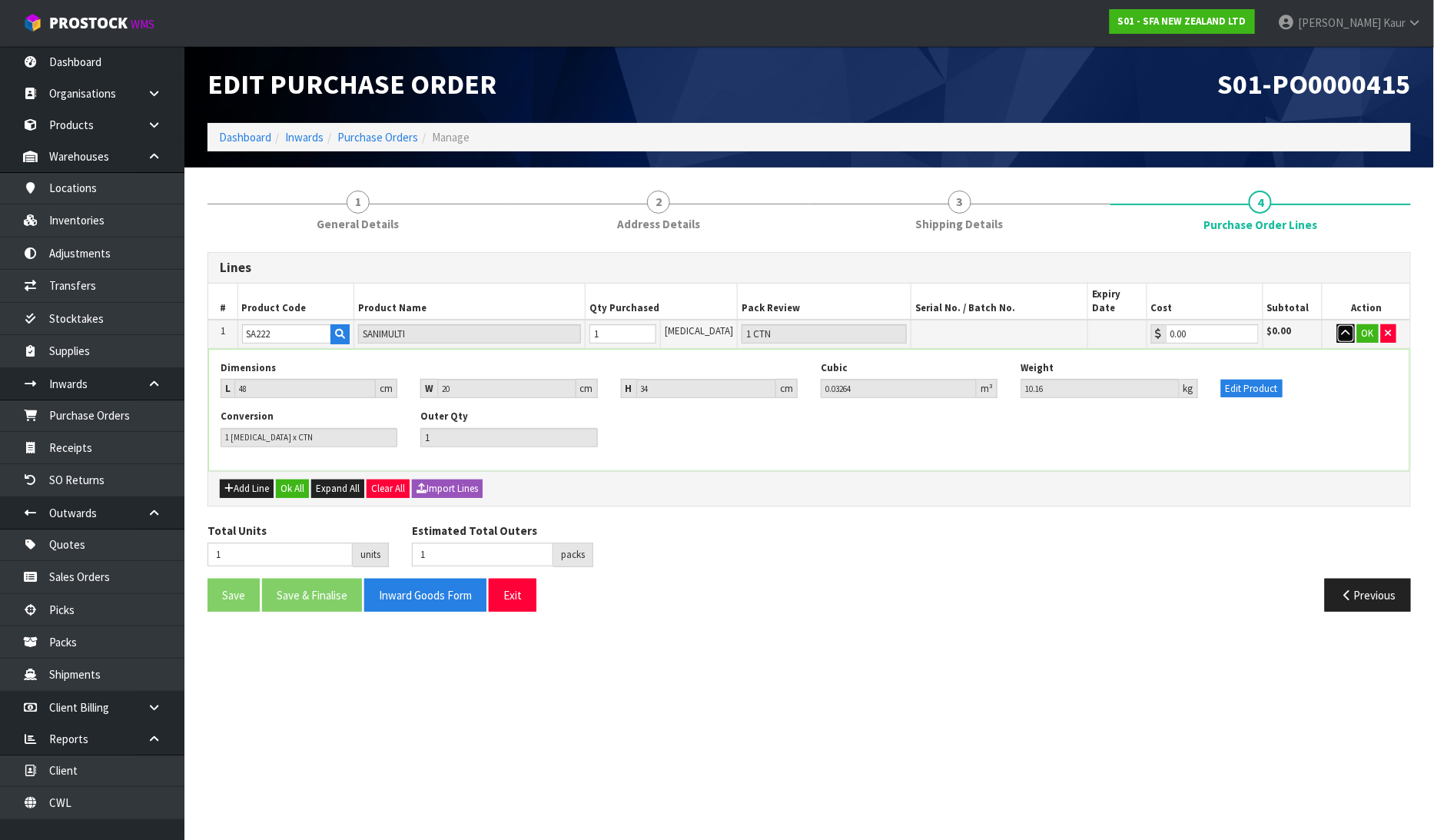
click at [1339, 324] on button "button" at bounding box center [1346, 333] width 18 height 19
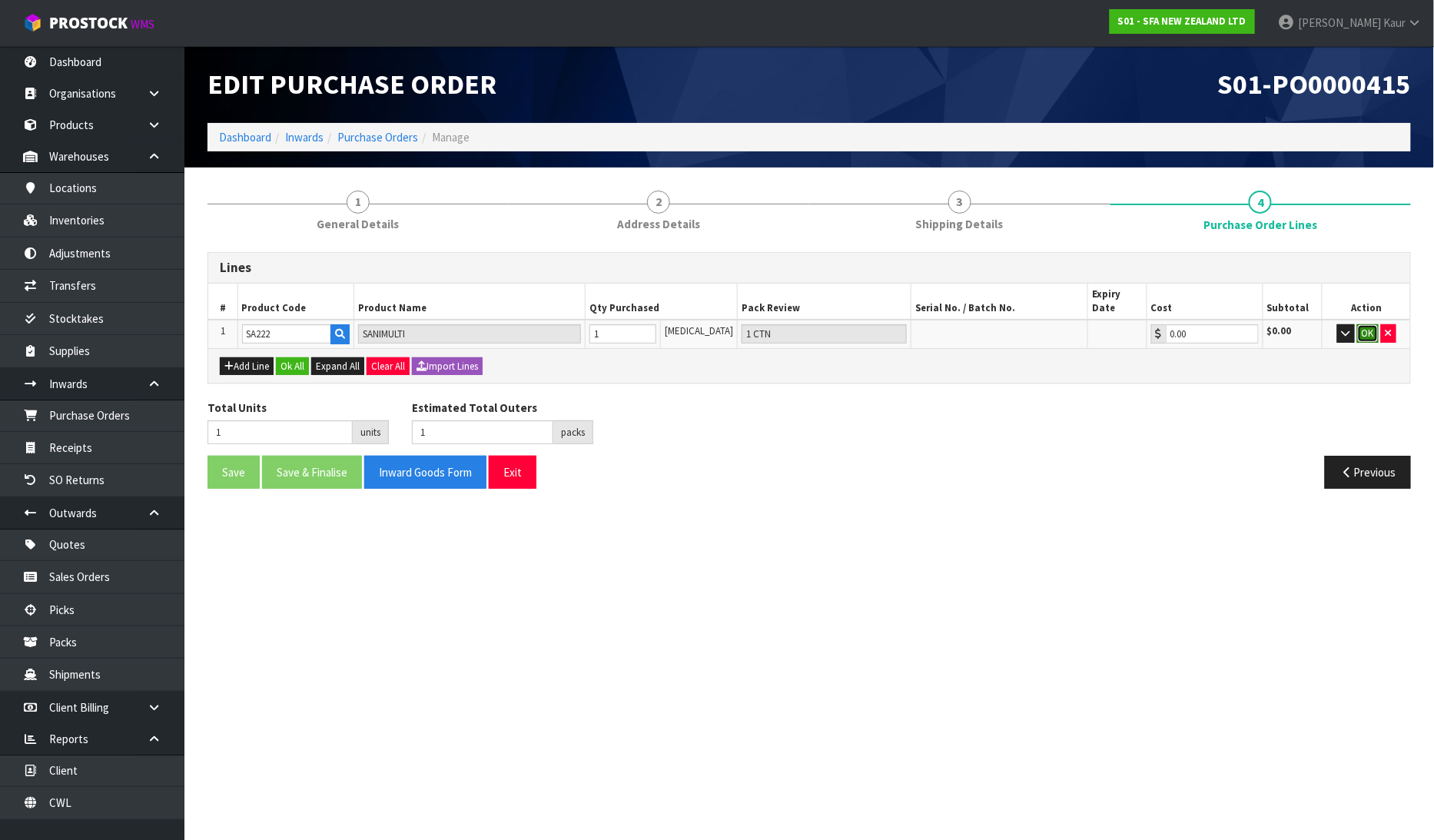
click at [1370, 324] on button "OK" at bounding box center [1368, 333] width 22 height 19
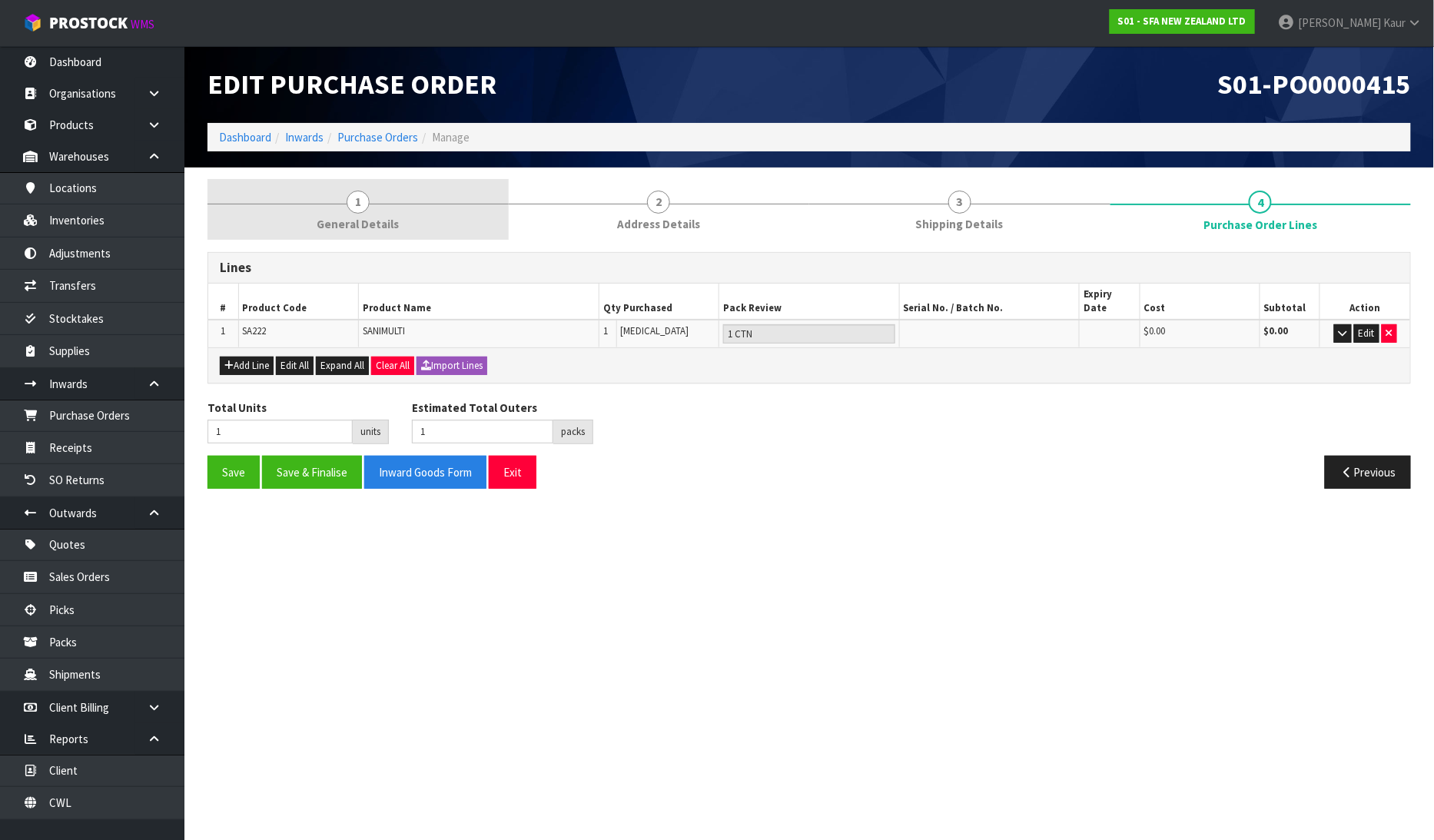
click at [362, 221] on span "General Details" at bounding box center [358, 224] width 83 height 16
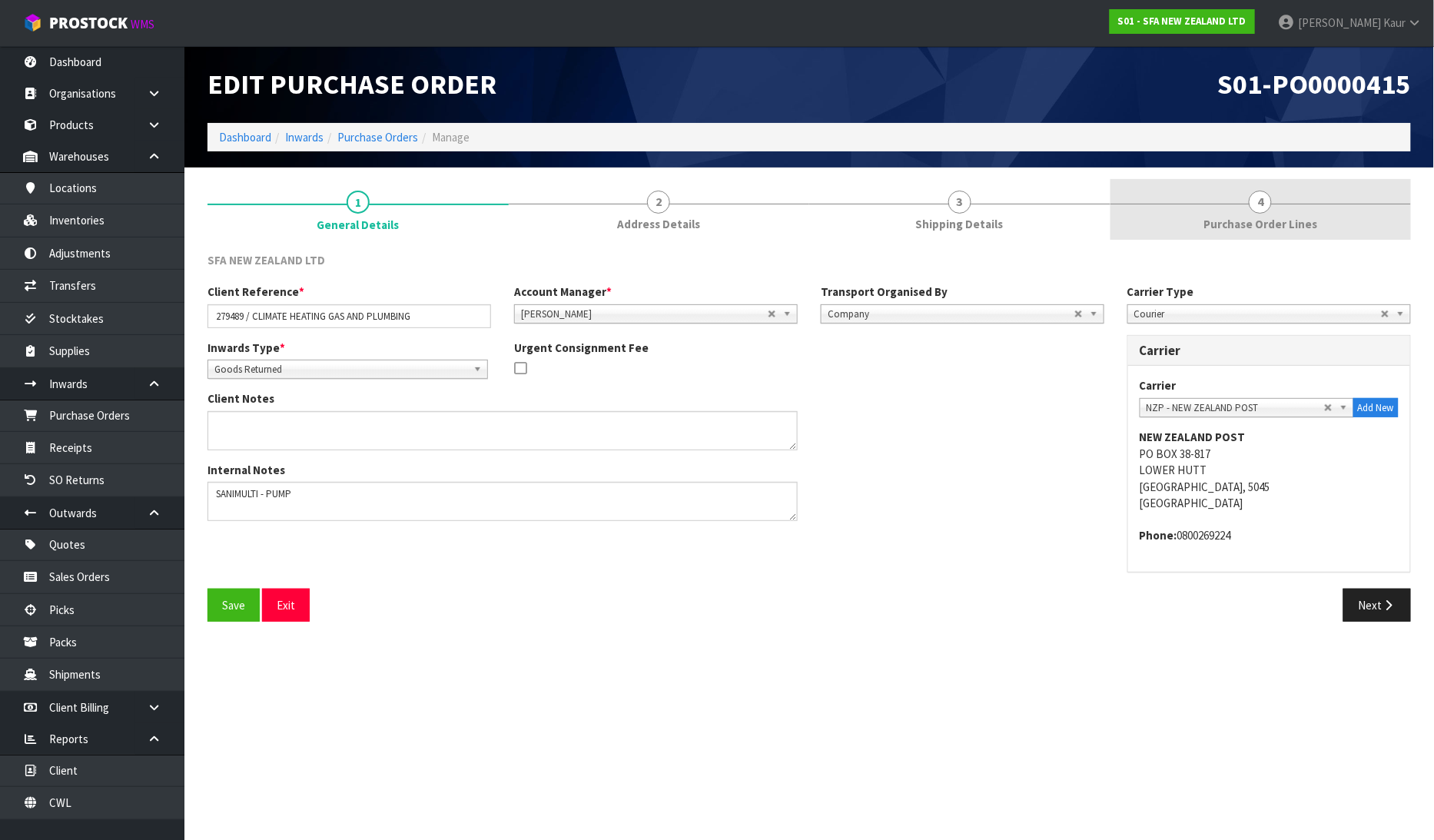
click at [1237, 223] on span "Purchase Order Lines" at bounding box center [1260, 224] width 114 height 16
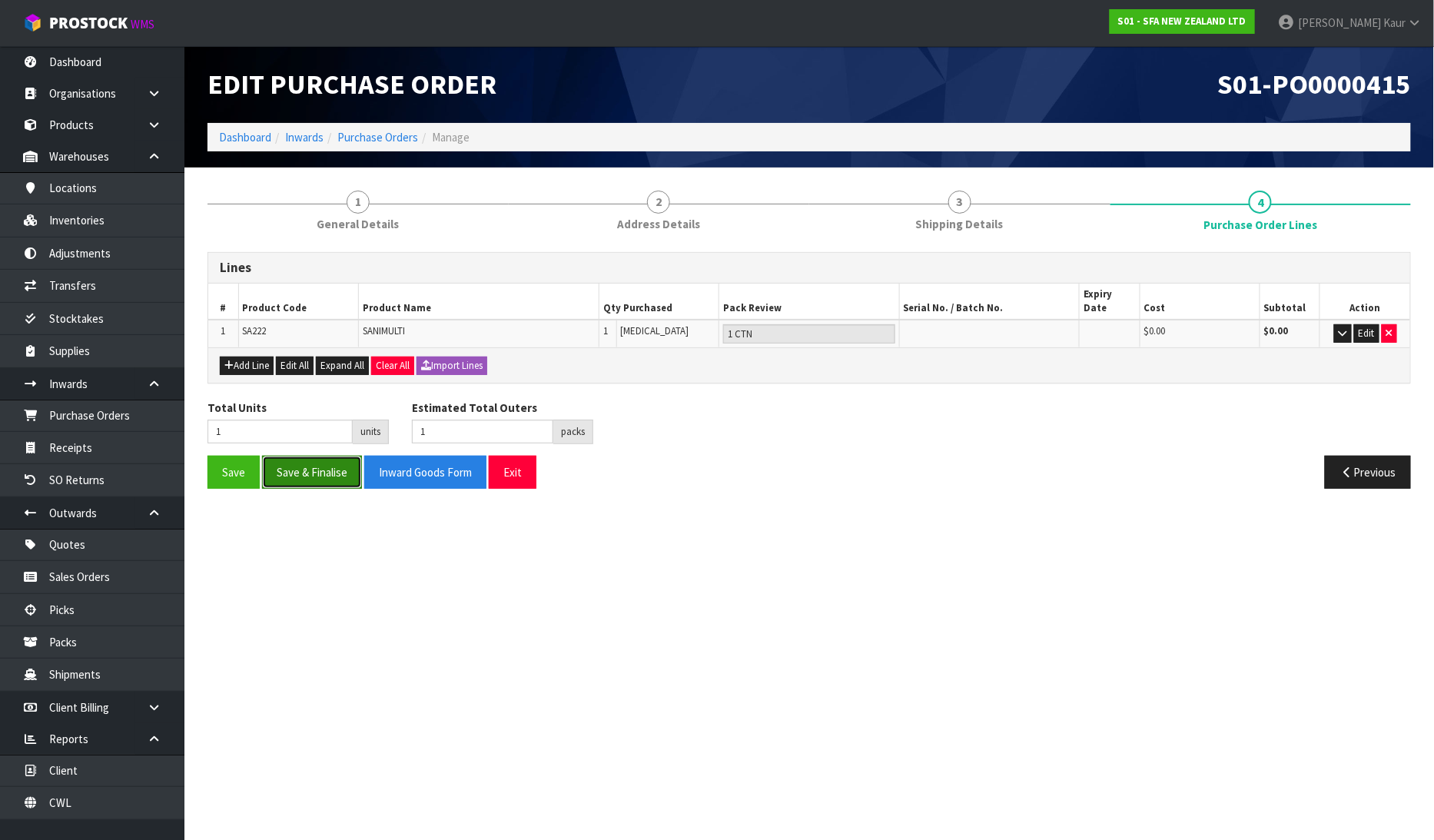
click at [328, 456] on button "Save & Finalise" at bounding box center [311, 472] width 100 height 33
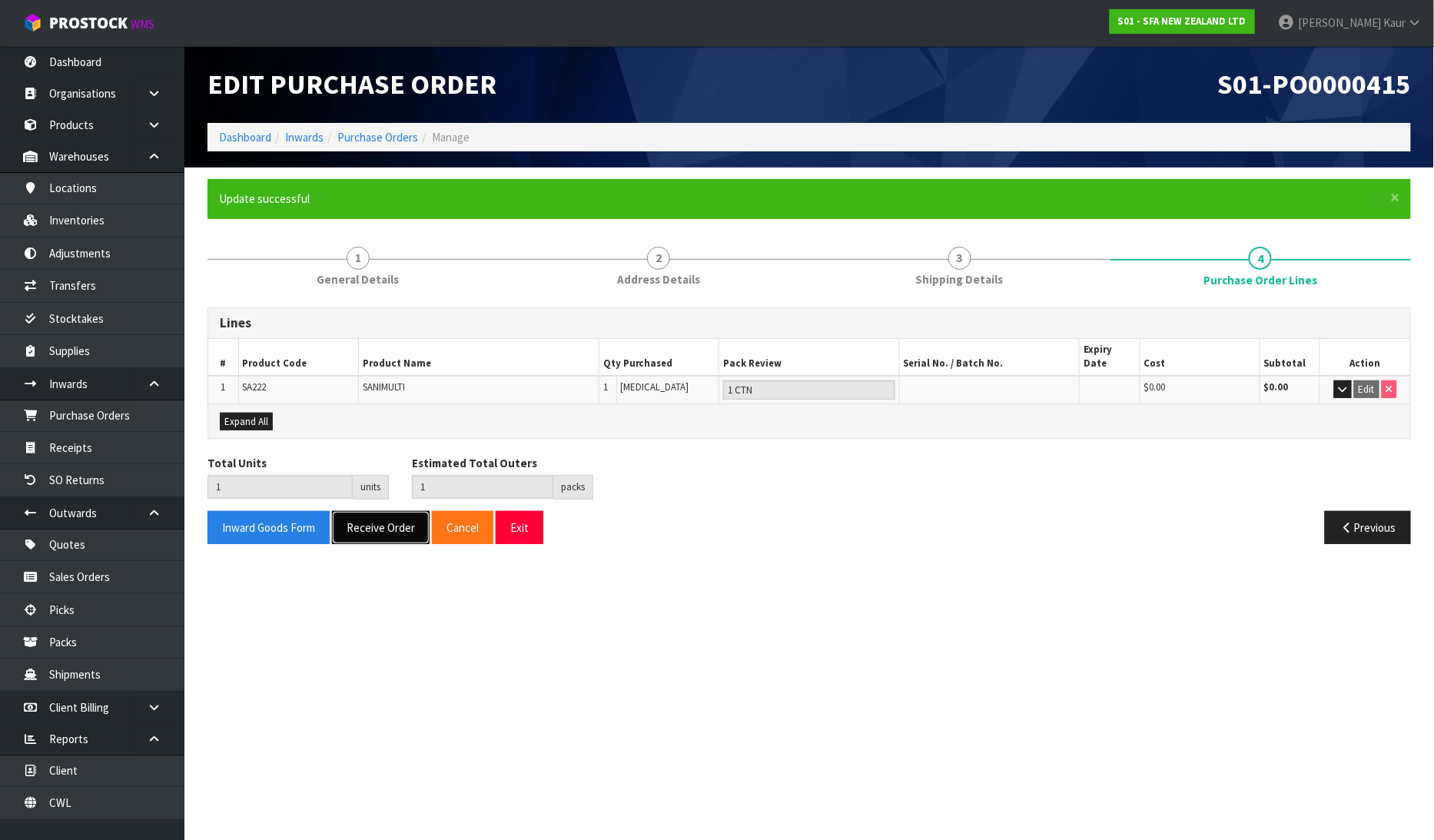
click at [354, 512] on button "Receive Order" at bounding box center [380, 527] width 98 height 33
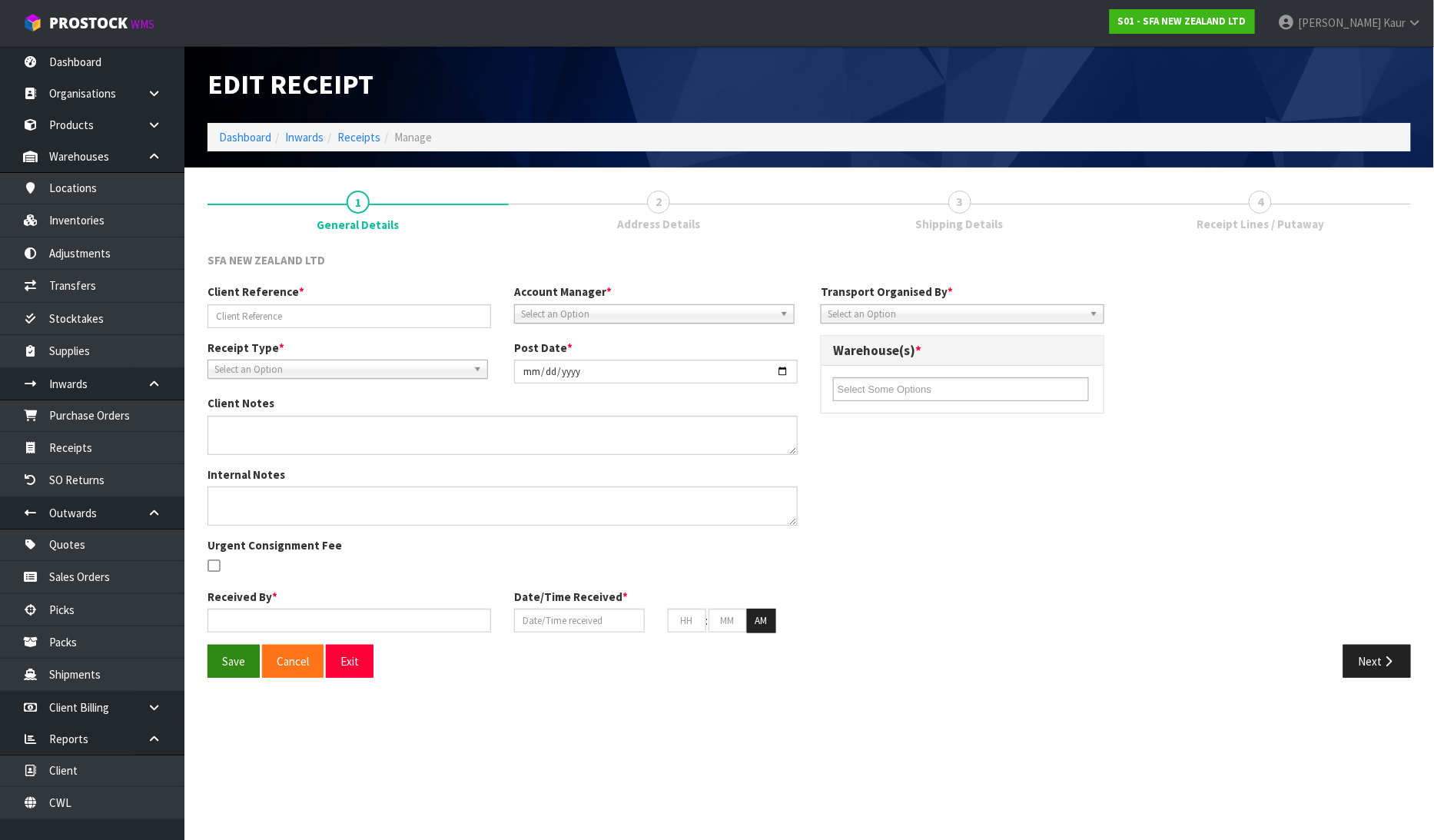
type input "279489 / CLIMATE HEATING GAS AND PLUMBING"
type input "[DATE]"
type textarea "SANIMULTI - PUMP"
type input "[PERSON_NAME]"
type input "[DATE]"
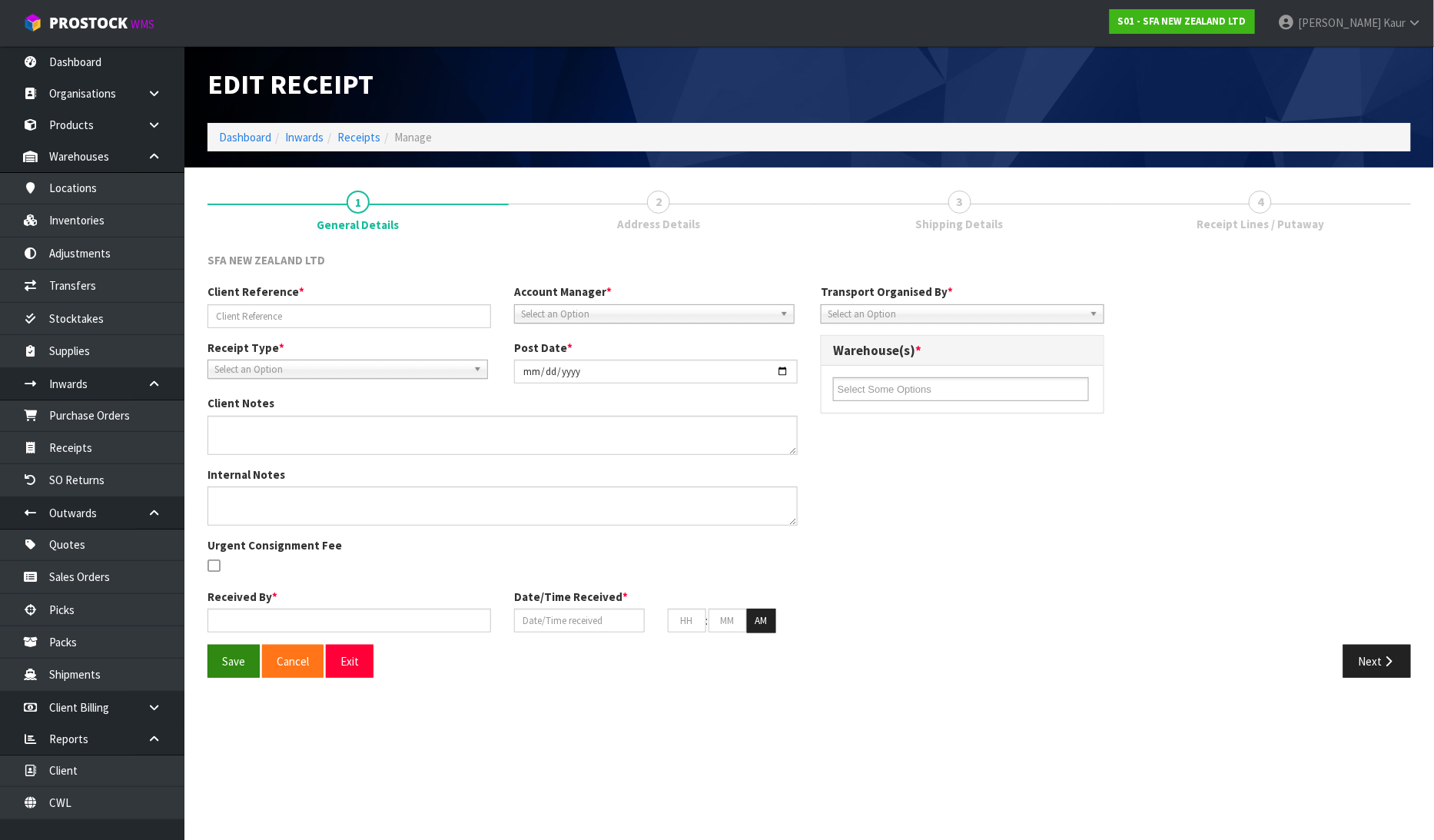
type input "03"
type input "41"
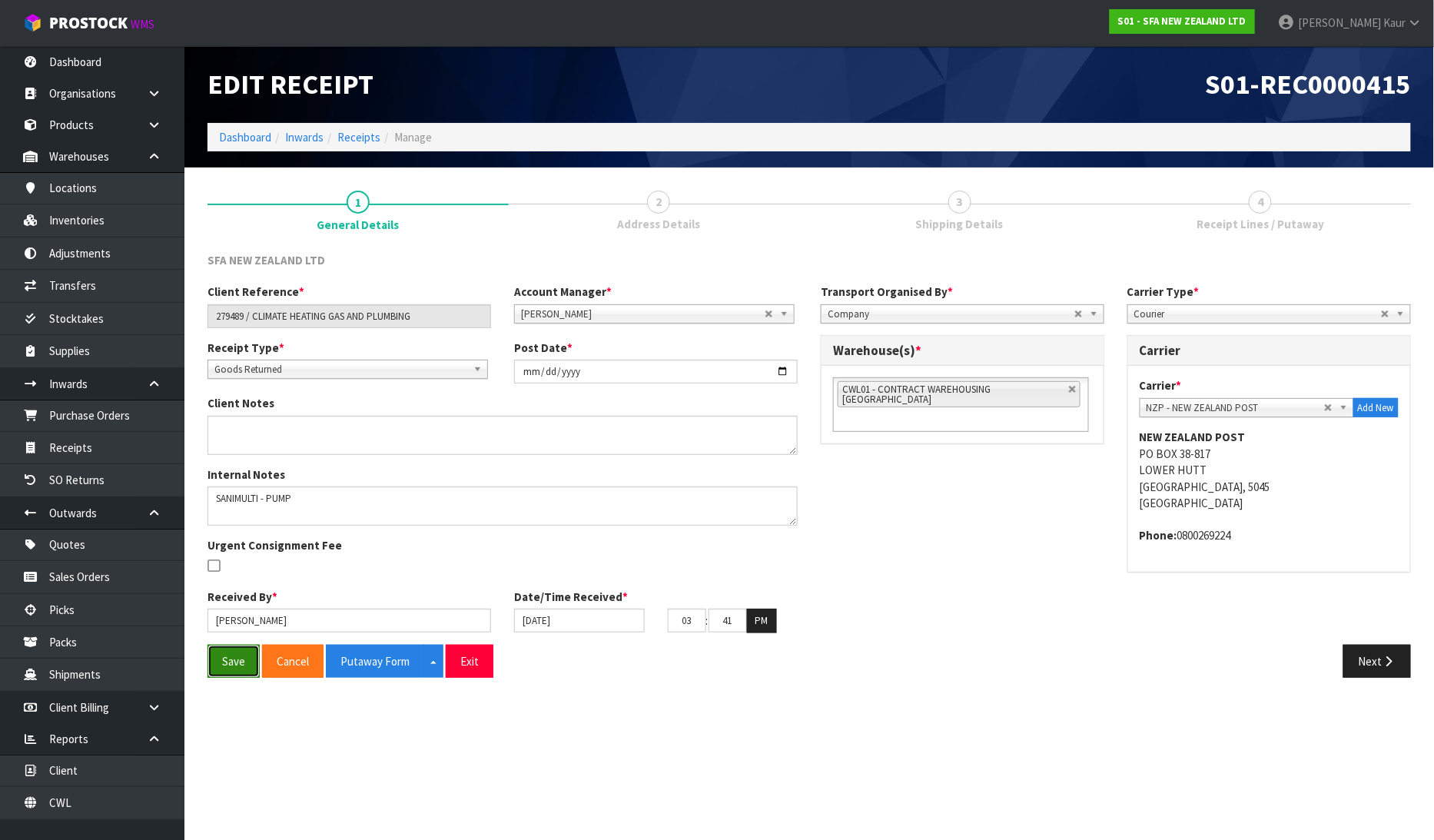
click at [232, 666] on button "Save" at bounding box center [233, 661] width 52 height 33
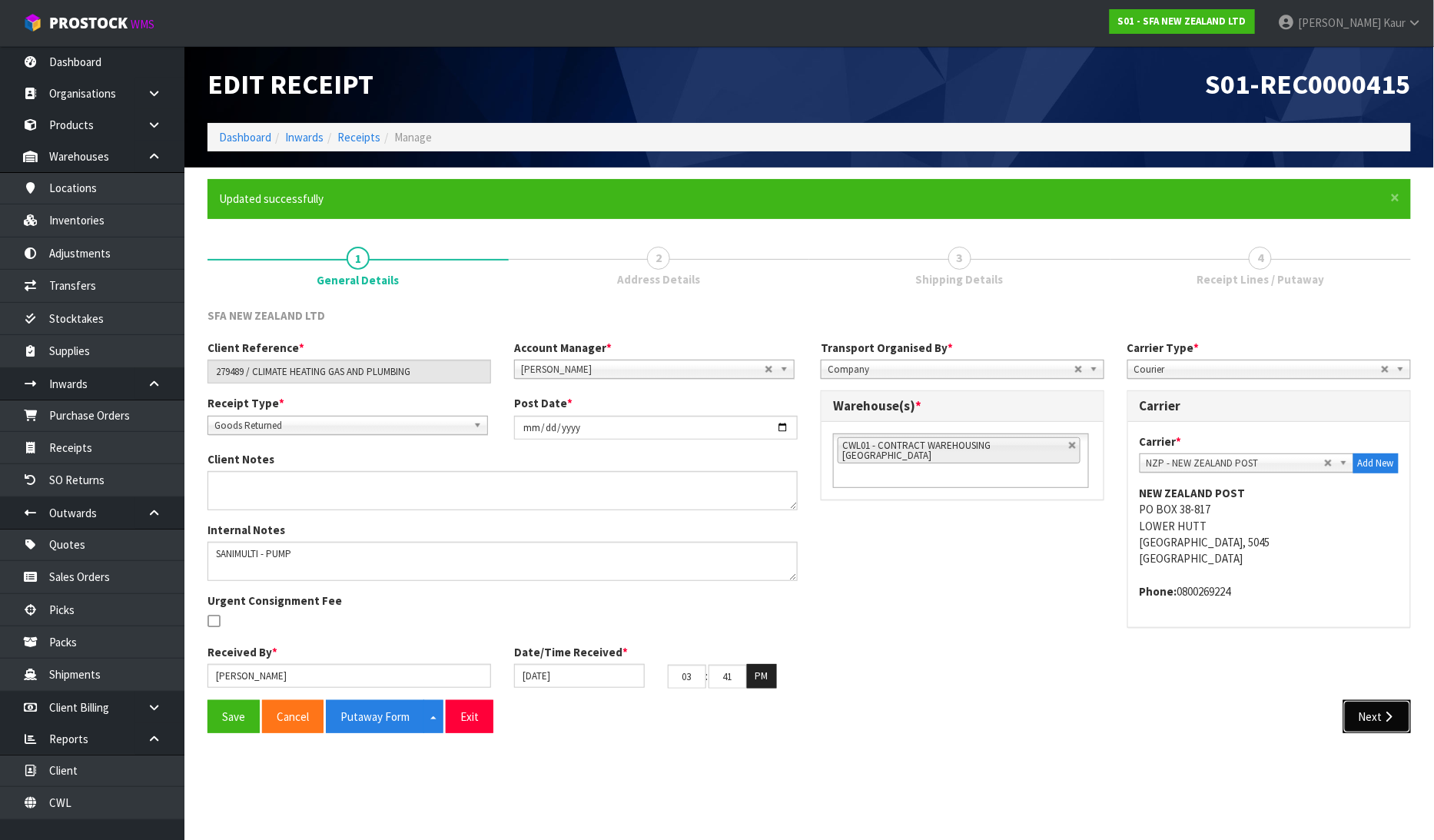
click at [1400, 723] on button "Next" at bounding box center [1377, 716] width 67 height 33
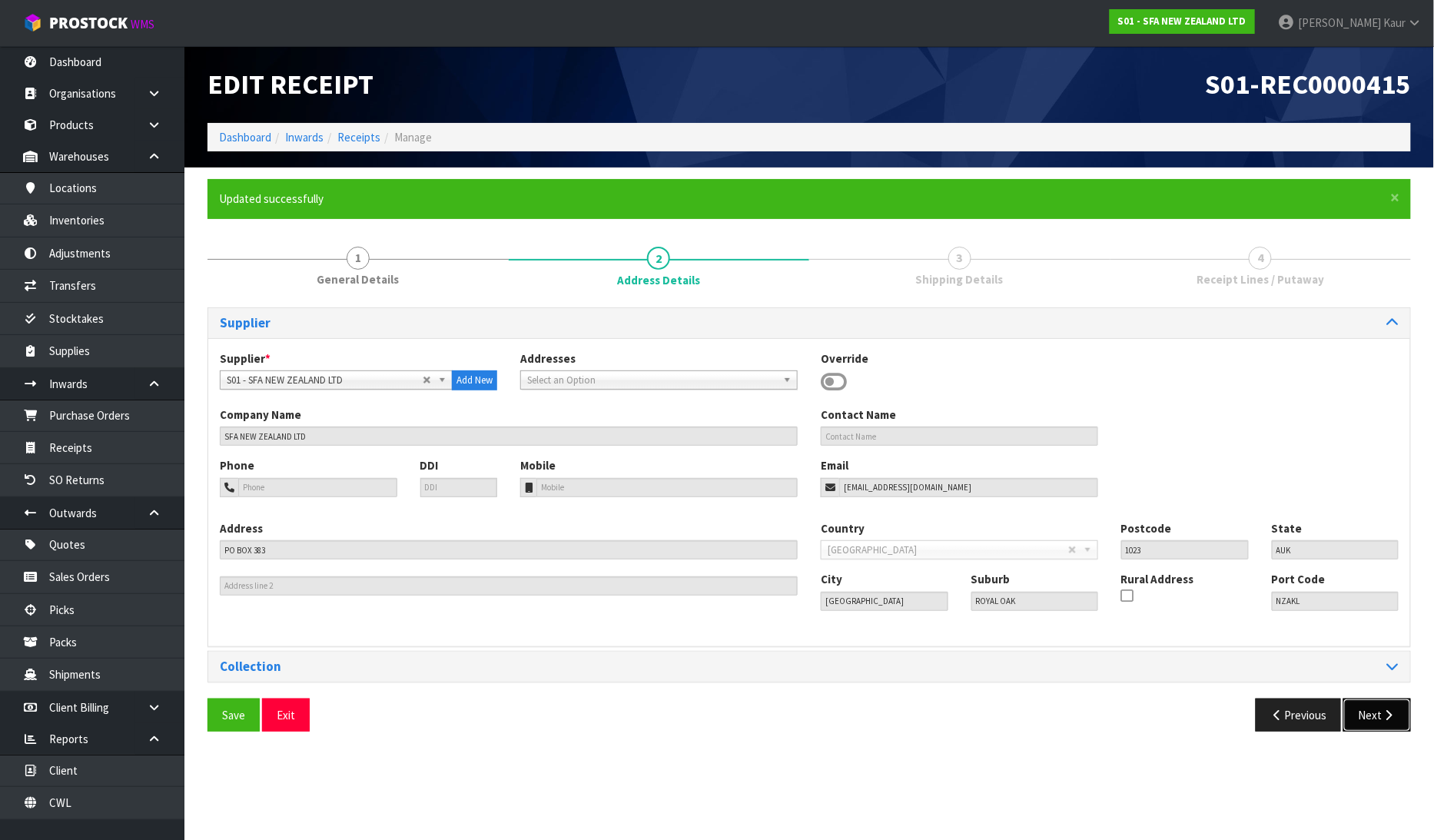
click at [1400, 723] on button "Next" at bounding box center [1377, 714] width 67 height 33
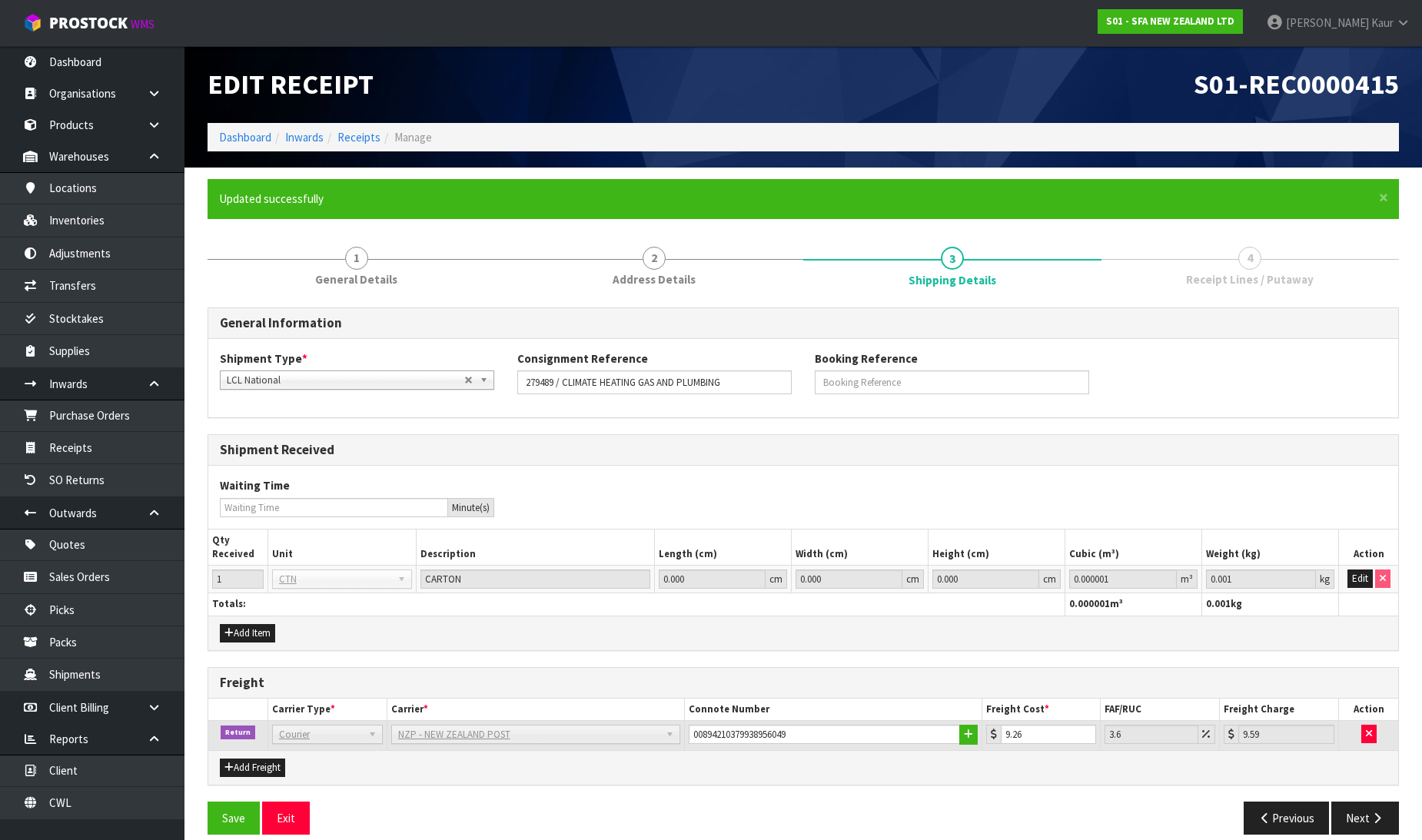
scroll to position [18, 0]
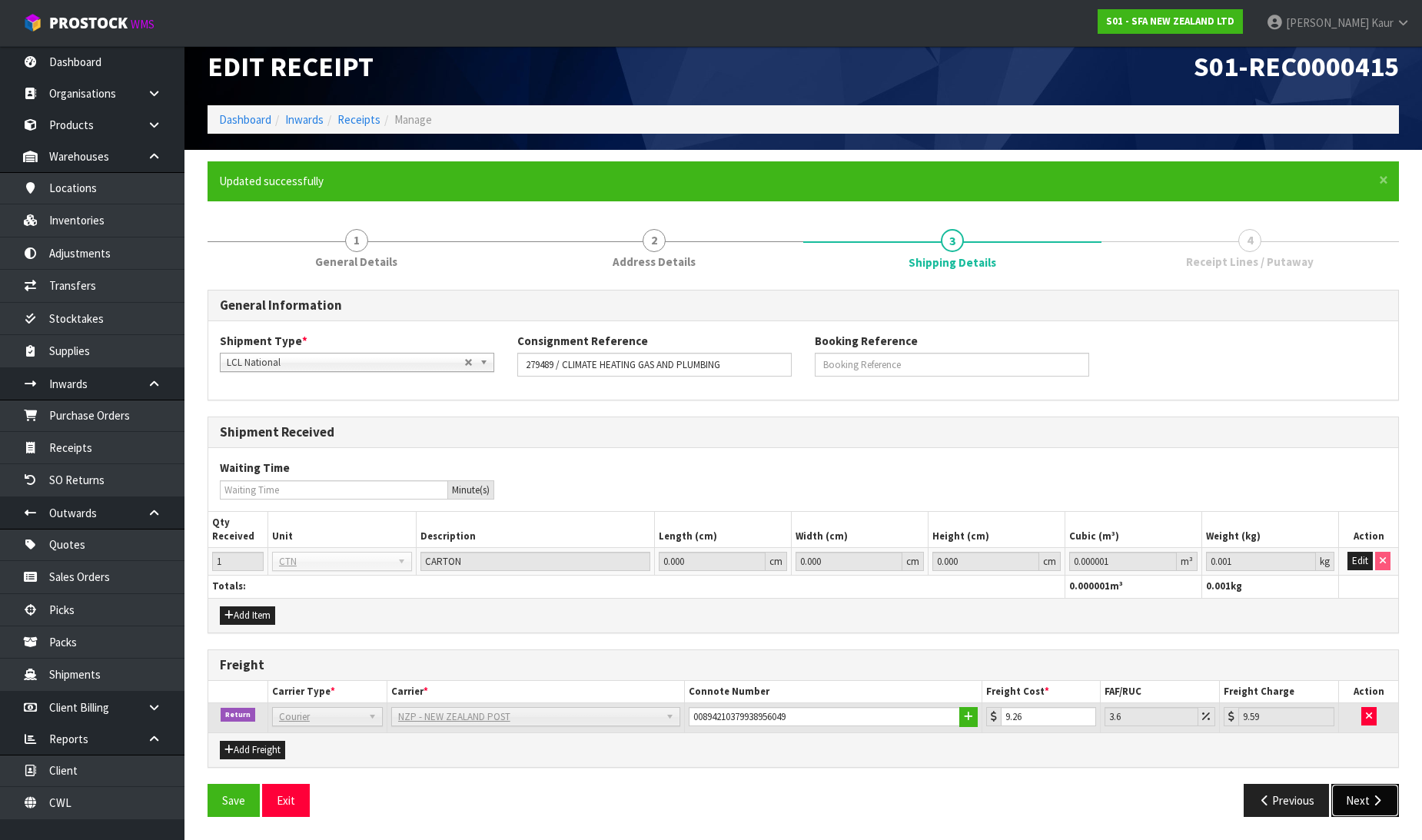
click at [1362, 805] on button "Next" at bounding box center [1365, 800] width 67 height 33
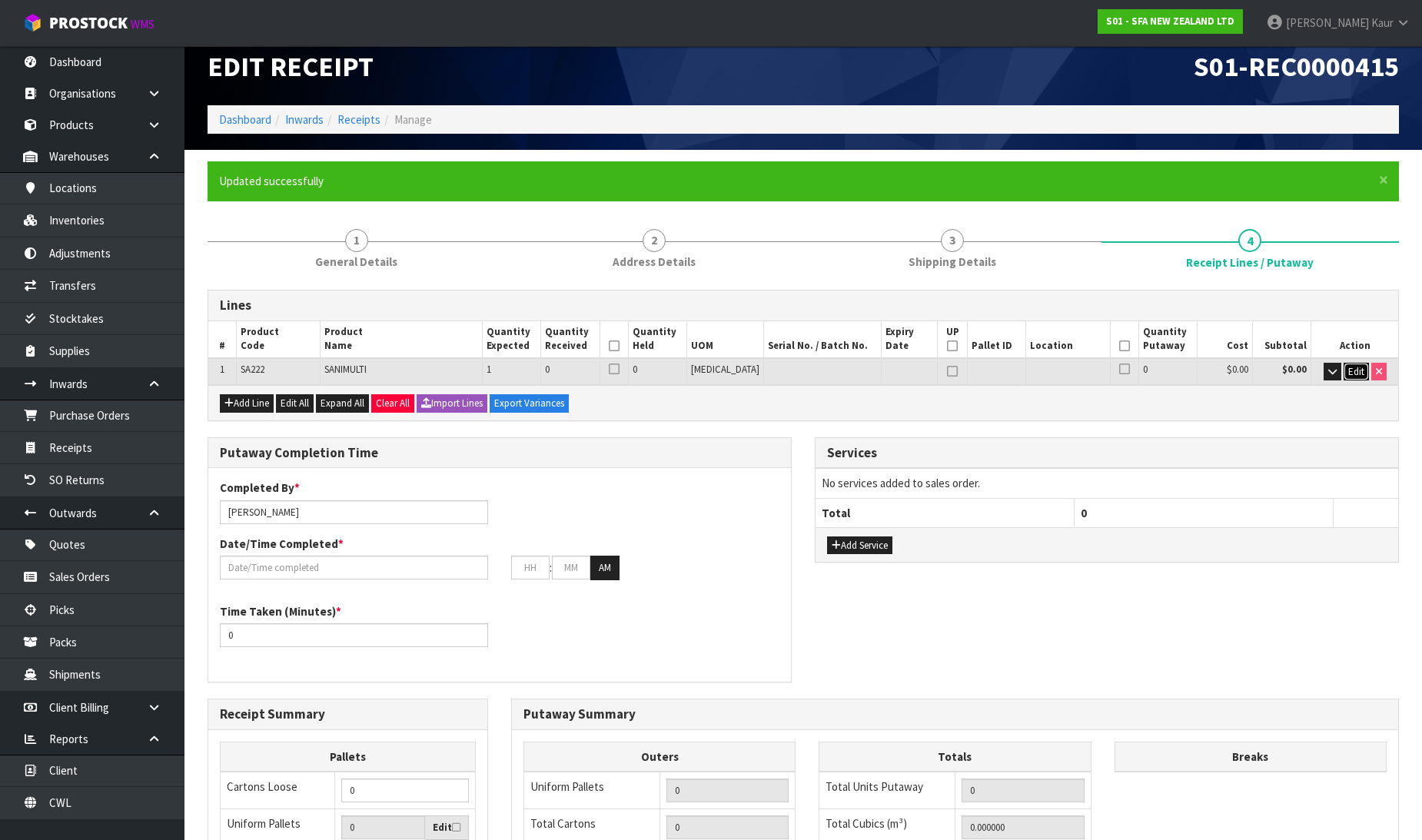
click at [1355, 369] on span "Edit" at bounding box center [1356, 372] width 16 height 13
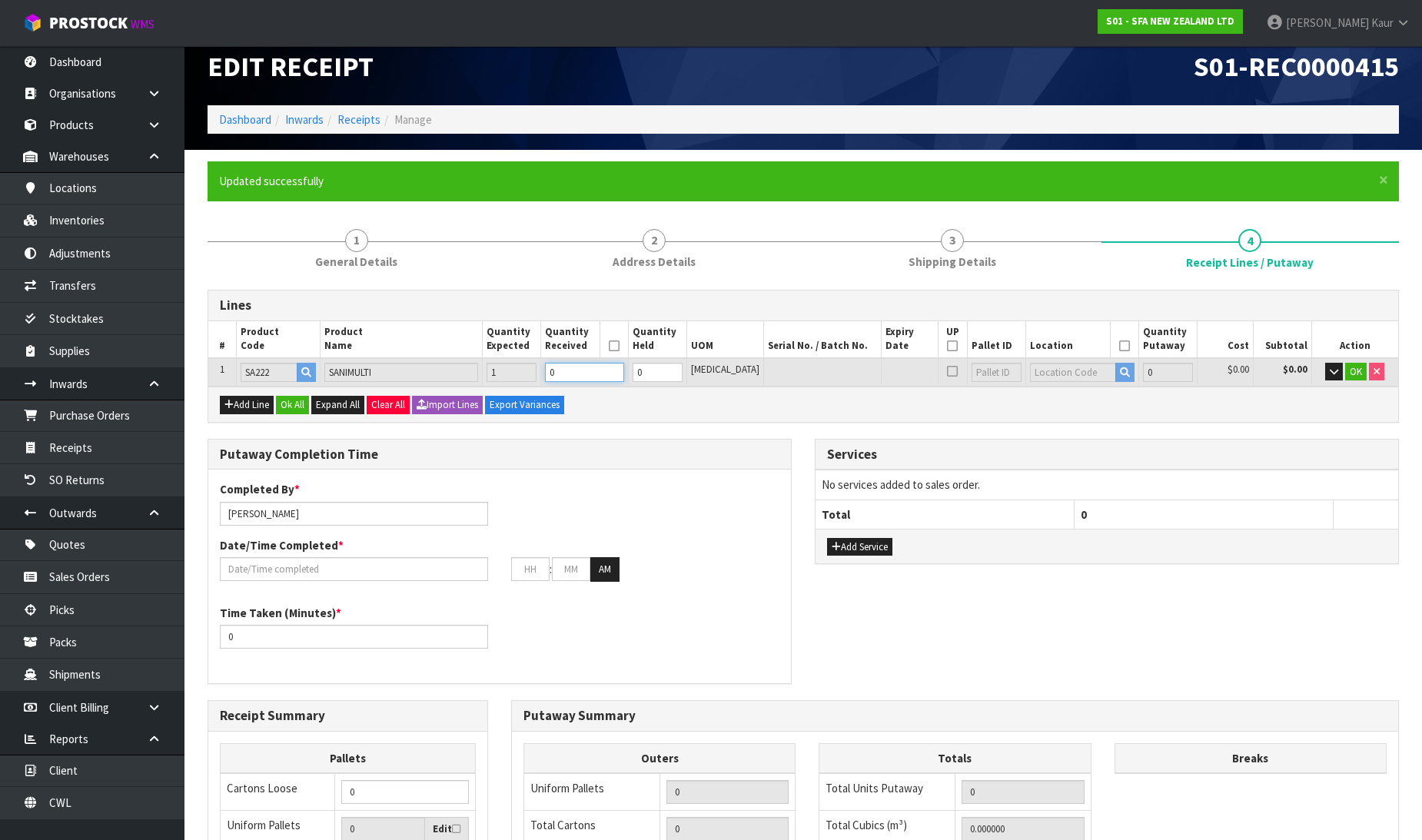
click at [598, 372] on input "0" at bounding box center [584, 372] width 78 height 19
type input "1"
type input "0.03264"
type input "10.16"
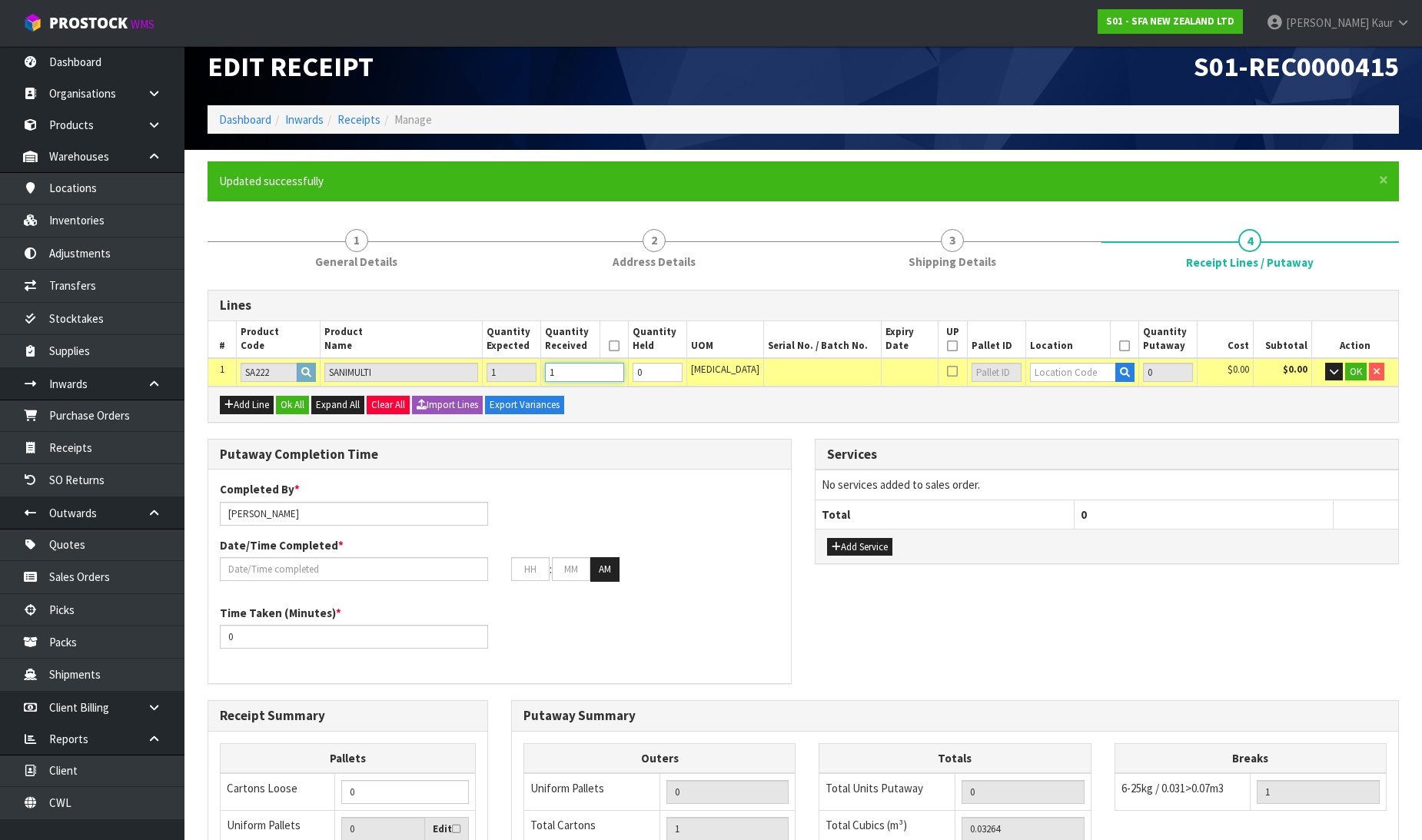
type input "1"
click at [1054, 370] on input "text" at bounding box center [1073, 372] width 86 height 19
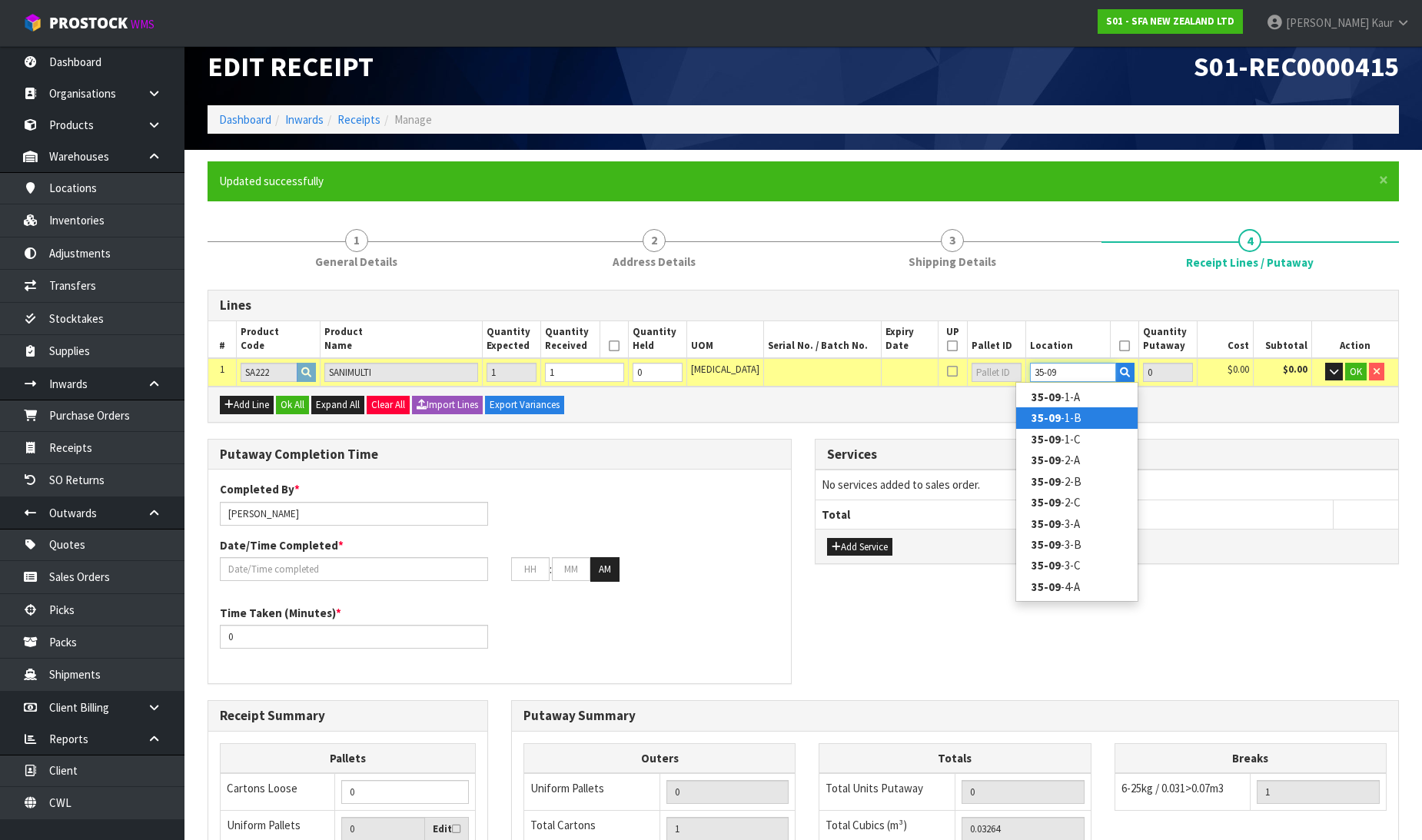
type input "35-09"
click at [1071, 412] on link "35-09 -1-B" at bounding box center [1076, 417] width 121 height 21
type input "1"
type input "35-09-1-B"
type input "1"
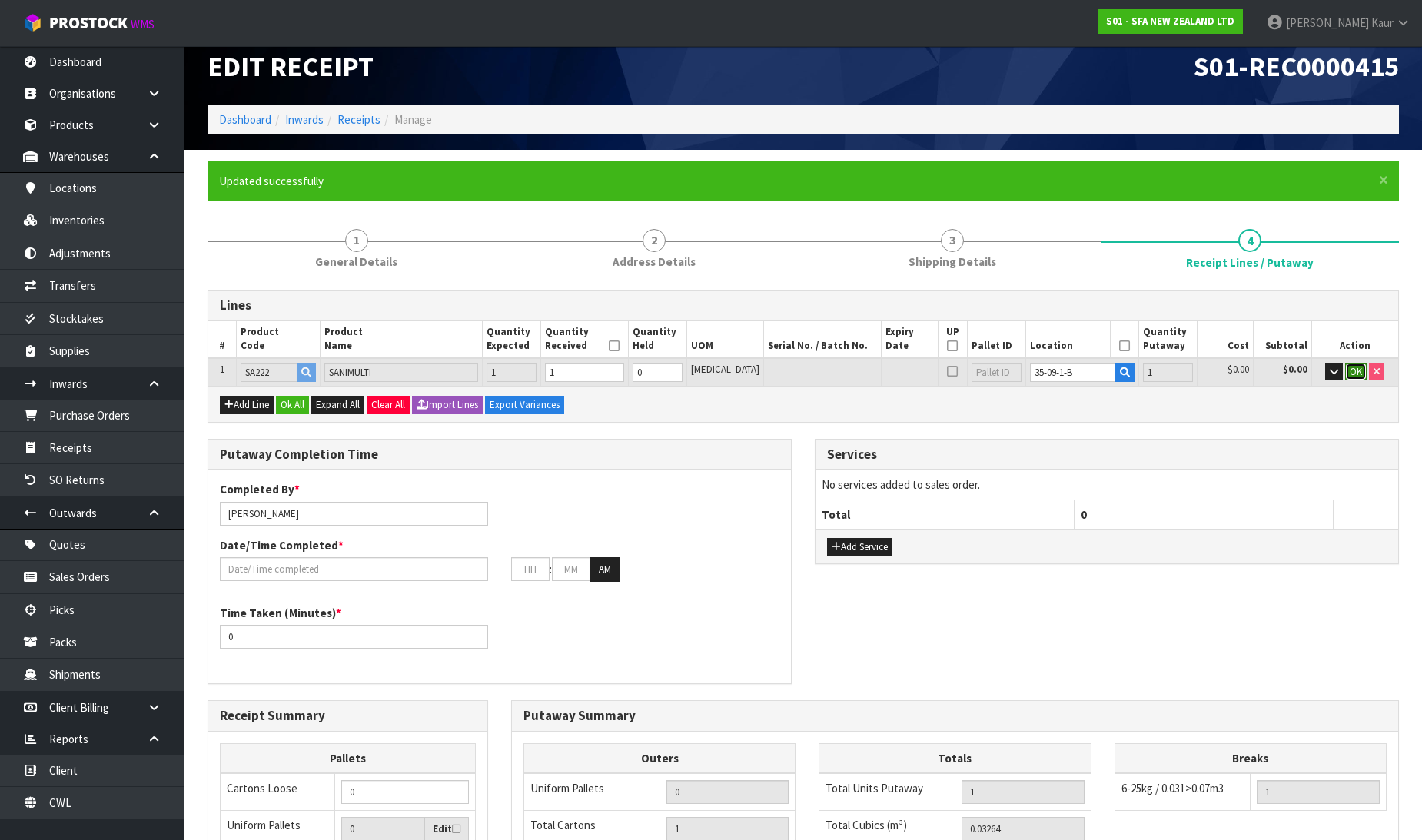
click at [1360, 367] on span "OK" at bounding box center [1356, 372] width 13 height 13
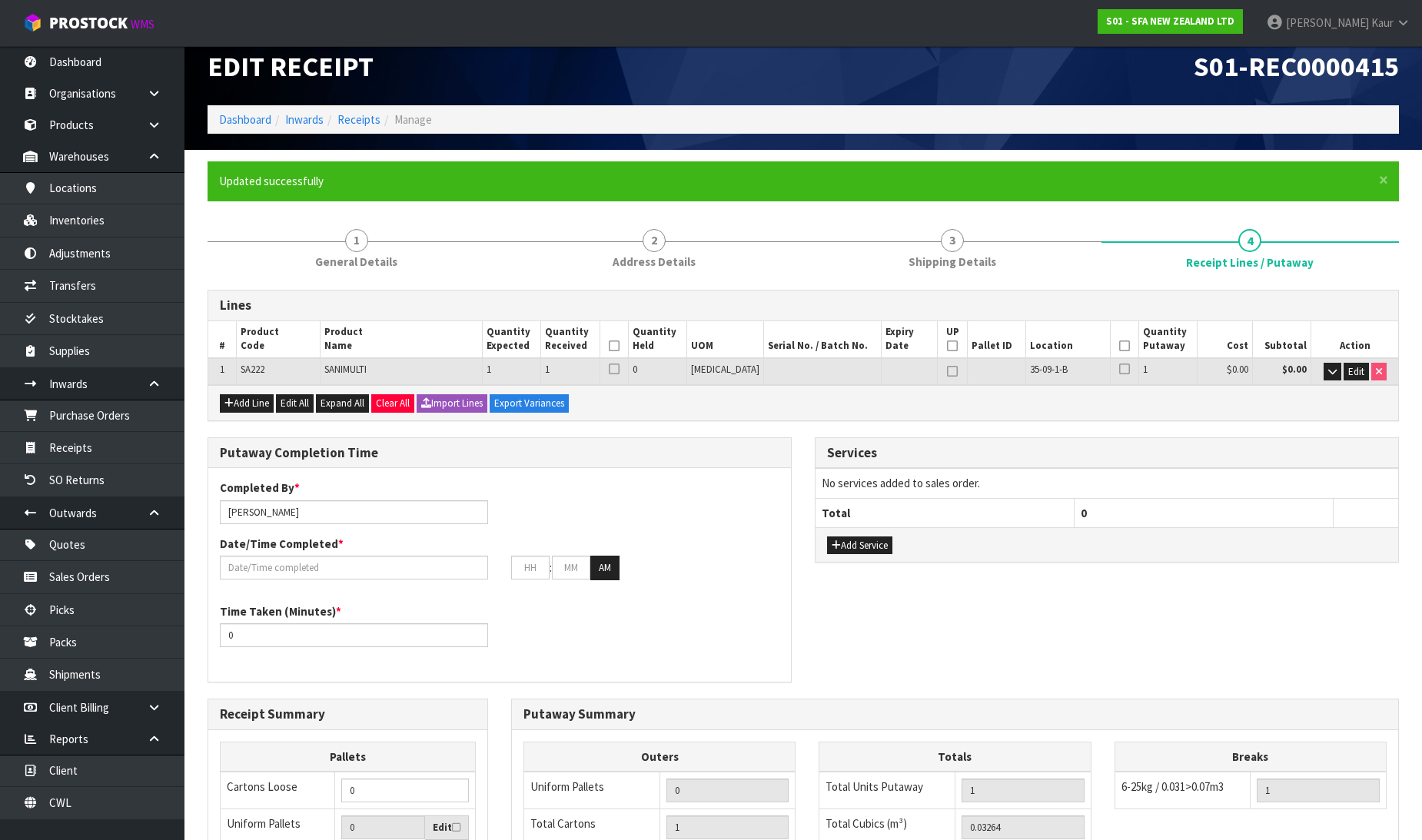
click at [619, 346] on icon at bounding box center [614, 346] width 11 height 1
click at [1119, 346] on icon at bounding box center [1125, 346] width 11 height 1
click at [264, 569] on input "text" at bounding box center [354, 567] width 268 height 24
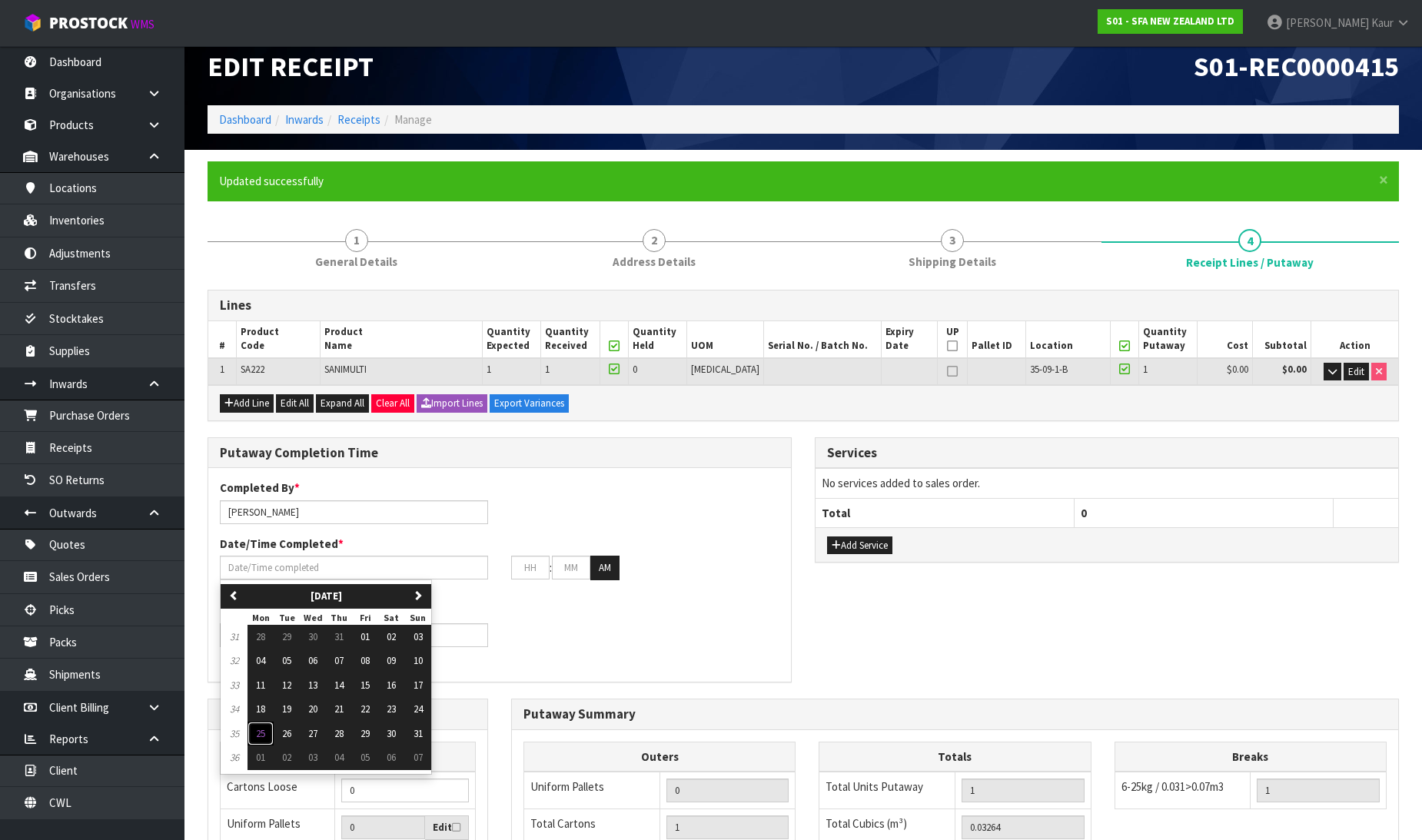
click at [264, 727] on span "25" at bounding box center [260, 733] width 9 height 13
type input "[DATE]"
type input "12"
type input "00"
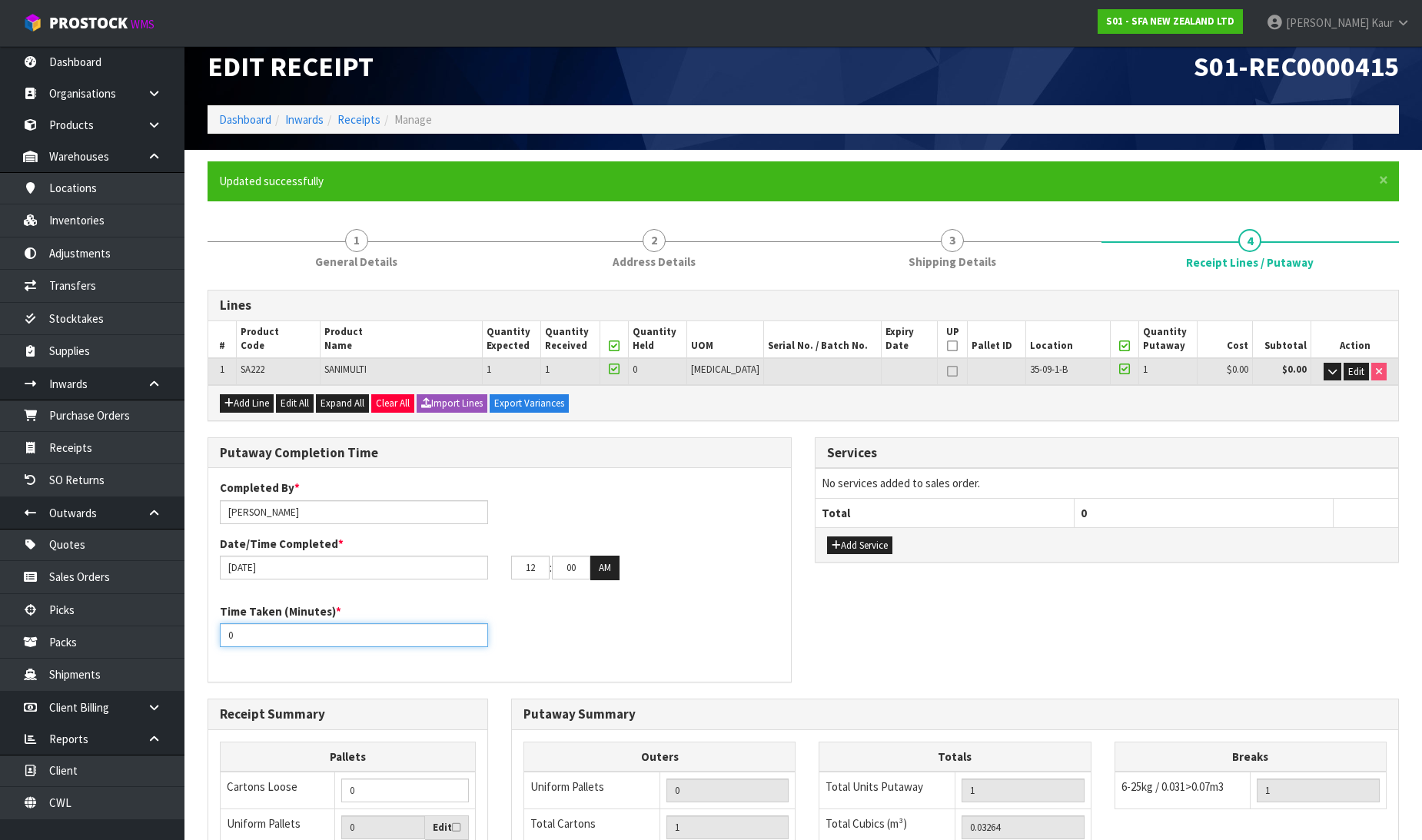
drag, startPoint x: 242, startPoint y: 635, endPoint x: 218, endPoint y: 647, distance: 26.8
click at [218, 647] on div "Time Taken (Minutes) * 0" at bounding box center [499, 631] width 583 height 56
type input "10"
drag, startPoint x: 534, startPoint y: 574, endPoint x: 505, endPoint y: 574, distance: 29.0
click at [505, 574] on div "12 : 00 : 00 AM" at bounding box center [645, 567] width 291 height 24
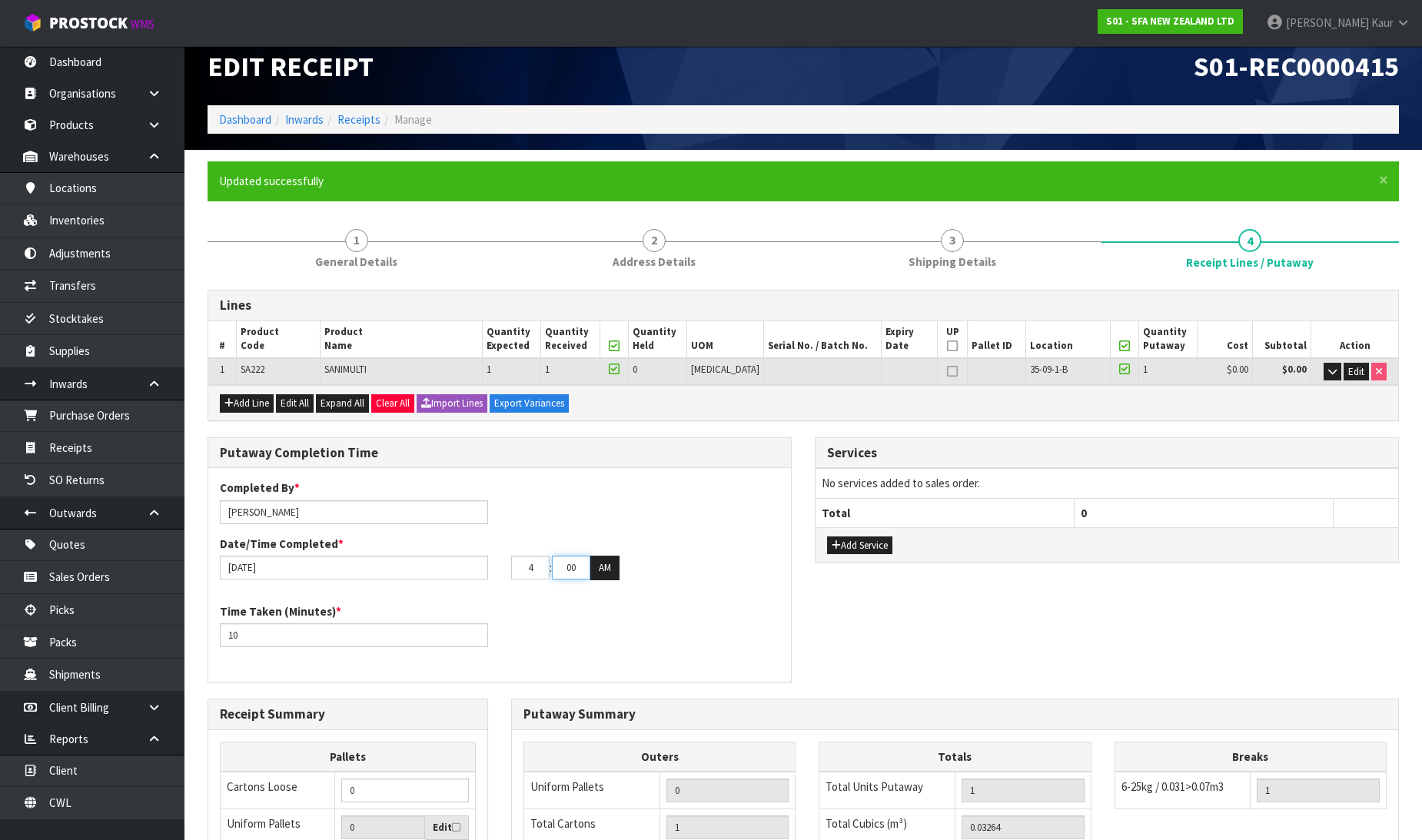
type input "04"
drag, startPoint x: 585, startPoint y: 569, endPoint x: 540, endPoint y: 569, distance: 45.0
click at [540, 569] on tr "04 : 00 : 00 AM" at bounding box center [565, 567] width 109 height 24
type input "07"
click at [610, 565] on button "AM" at bounding box center [605, 567] width 30 height 24
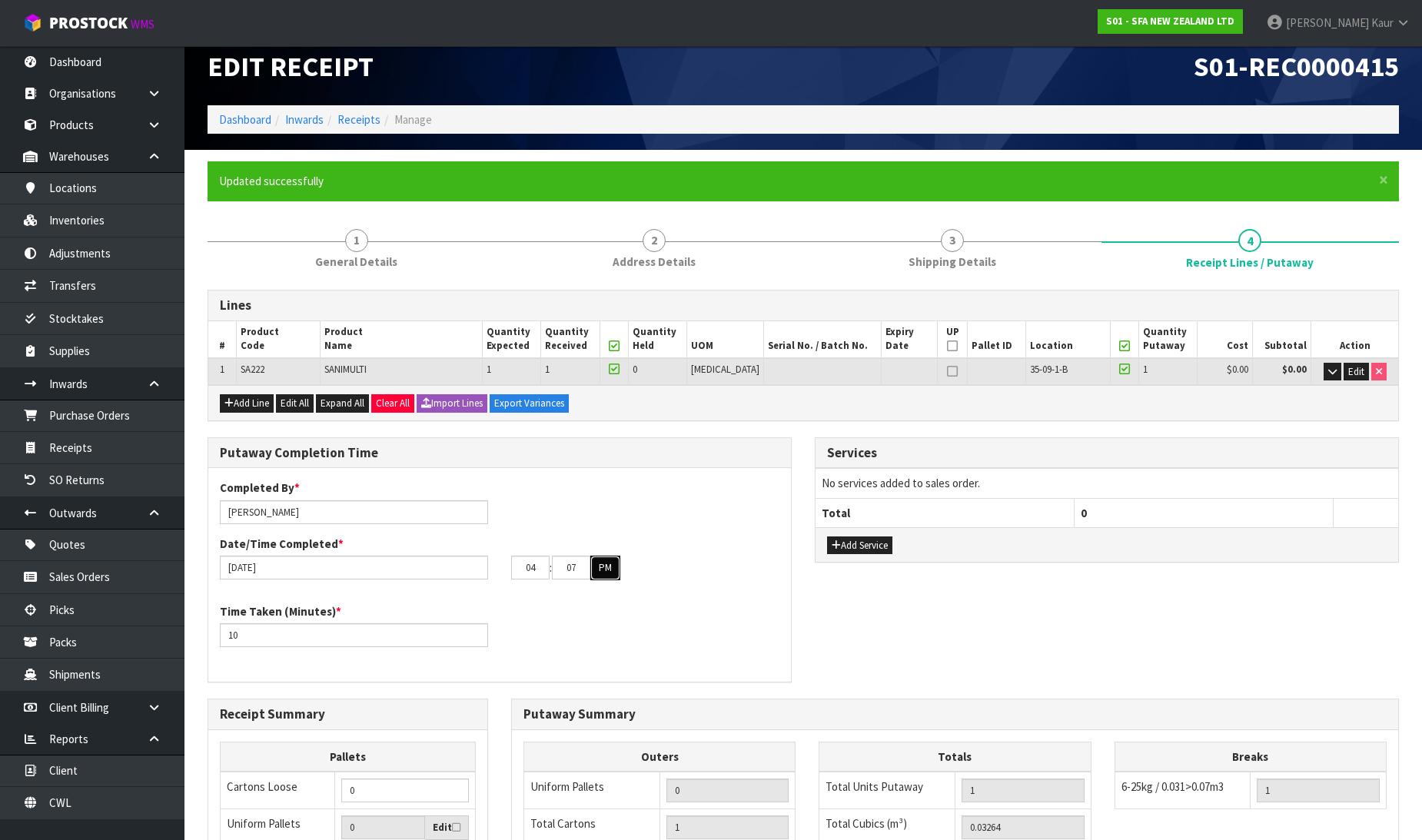
scroll to position [0, 0]
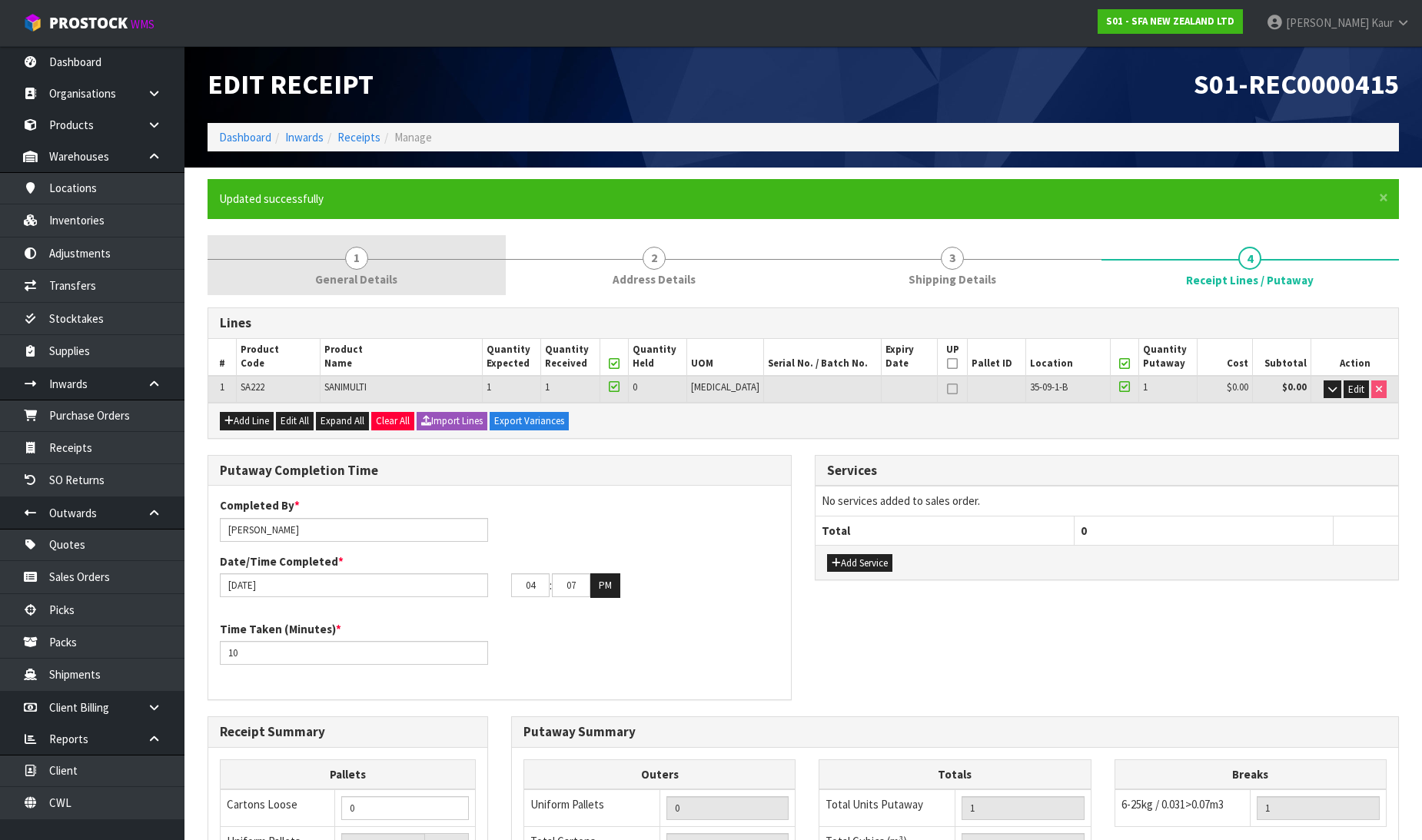
click at [375, 262] on link "1 General Details" at bounding box center [356, 266] width 298 height 61
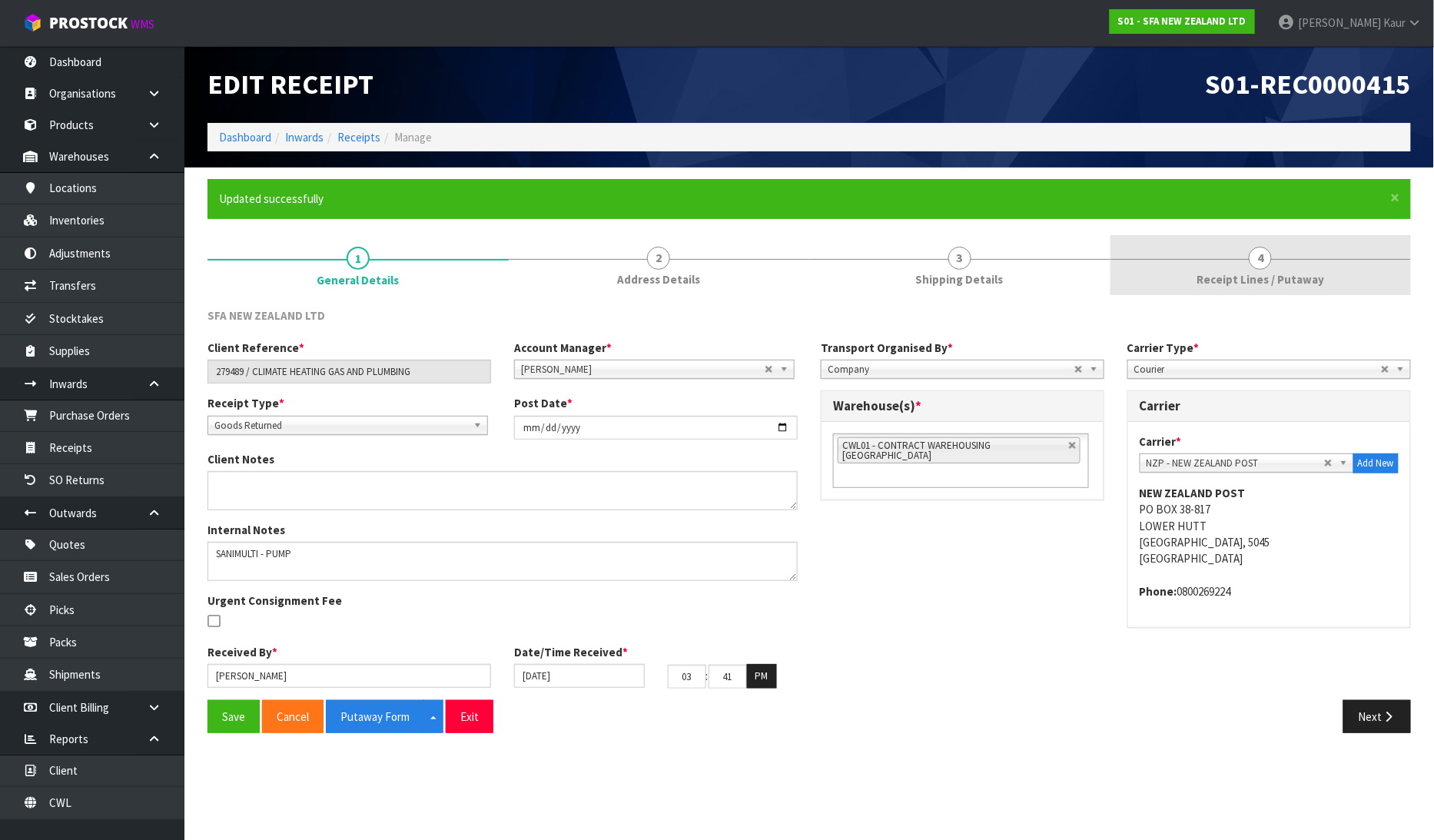
click at [1265, 265] on span "4" at bounding box center [1260, 258] width 23 height 23
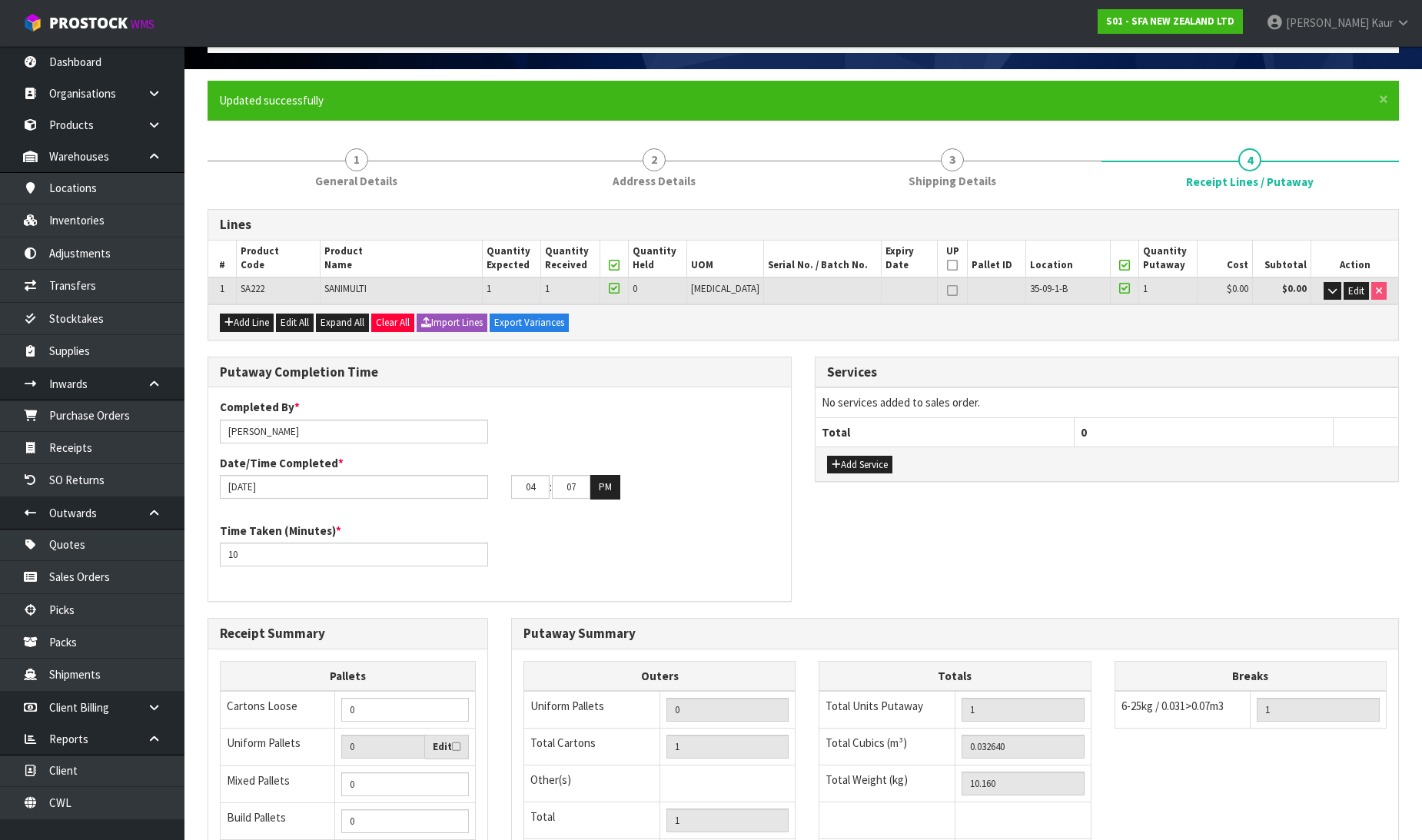
scroll to position [307, 0]
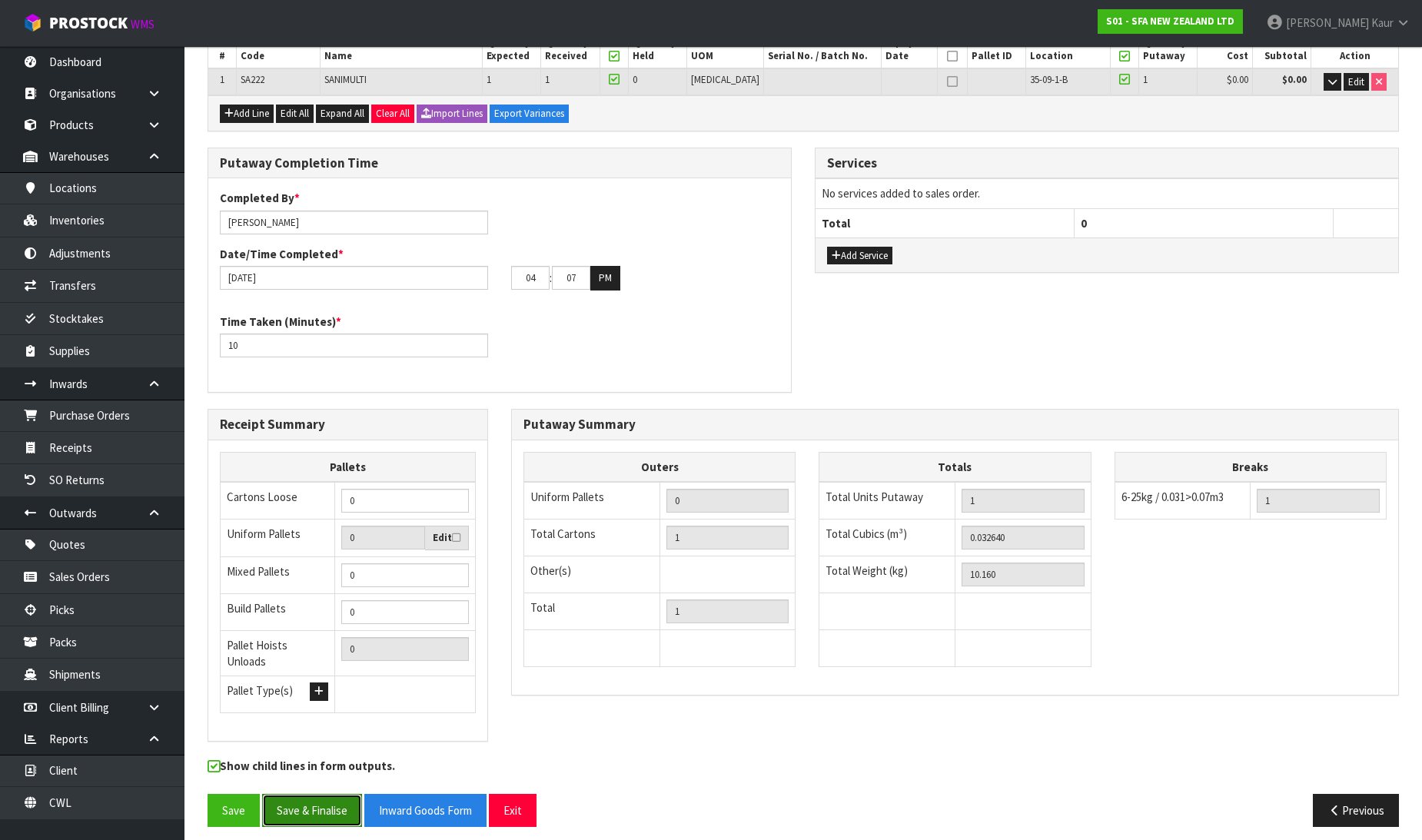
click at [285, 804] on button "Save & Finalise" at bounding box center [312, 809] width 100 height 33
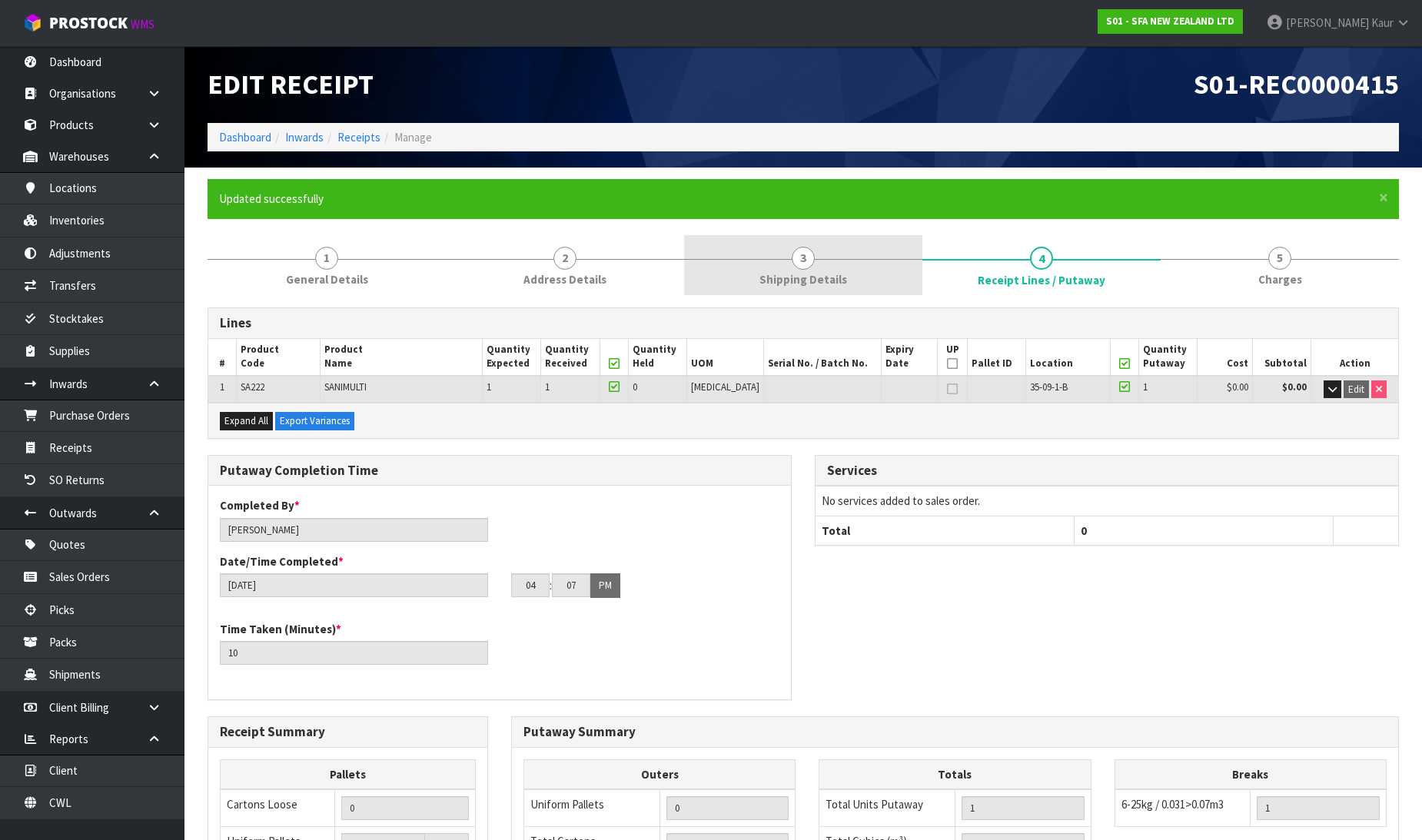
click at [826, 280] on span "Shipping Details" at bounding box center [803, 279] width 88 height 16
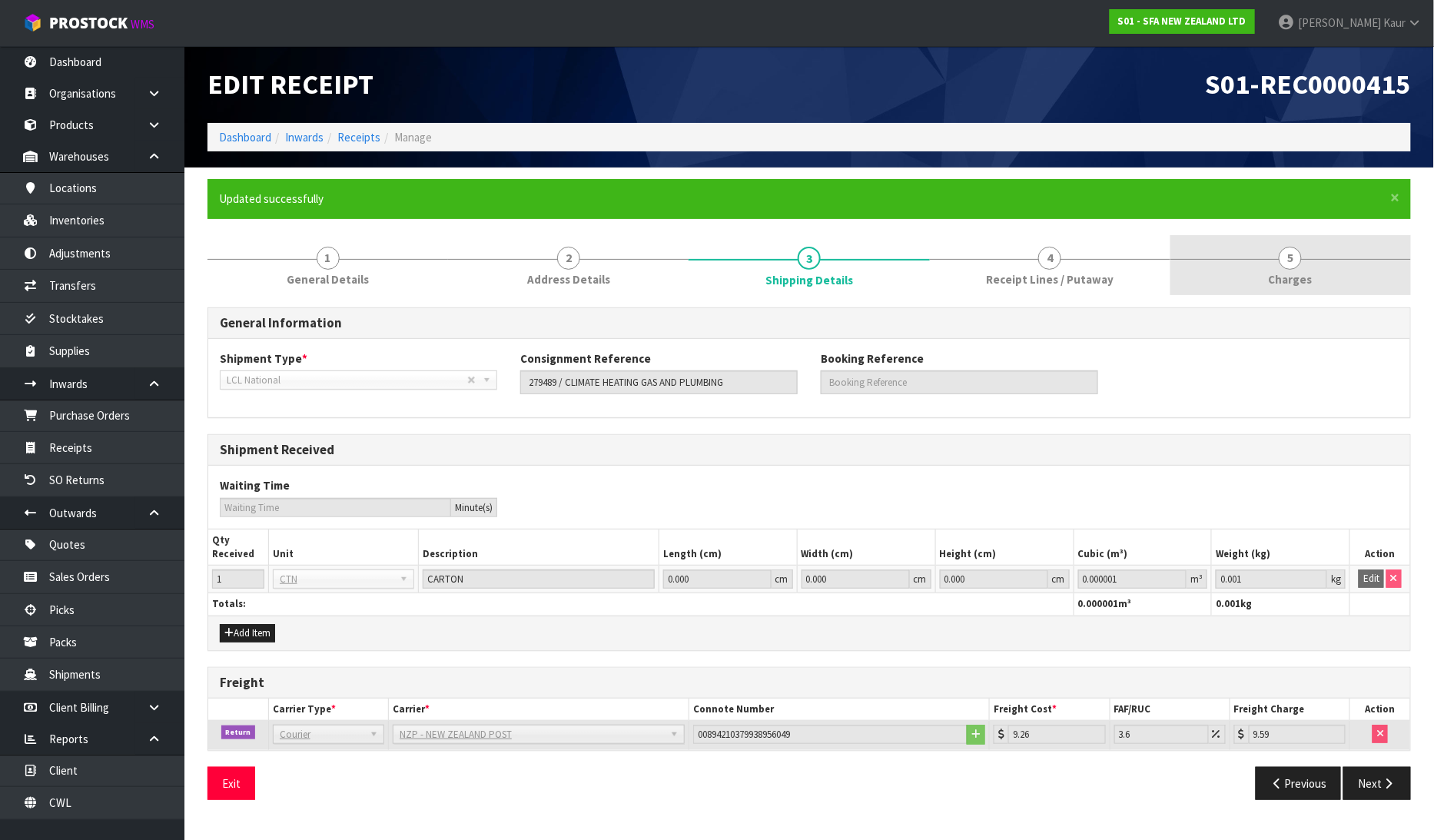
click at [1317, 272] on link "5 [GEOGRAPHIC_DATA]" at bounding box center [1290, 266] width 240 height 61
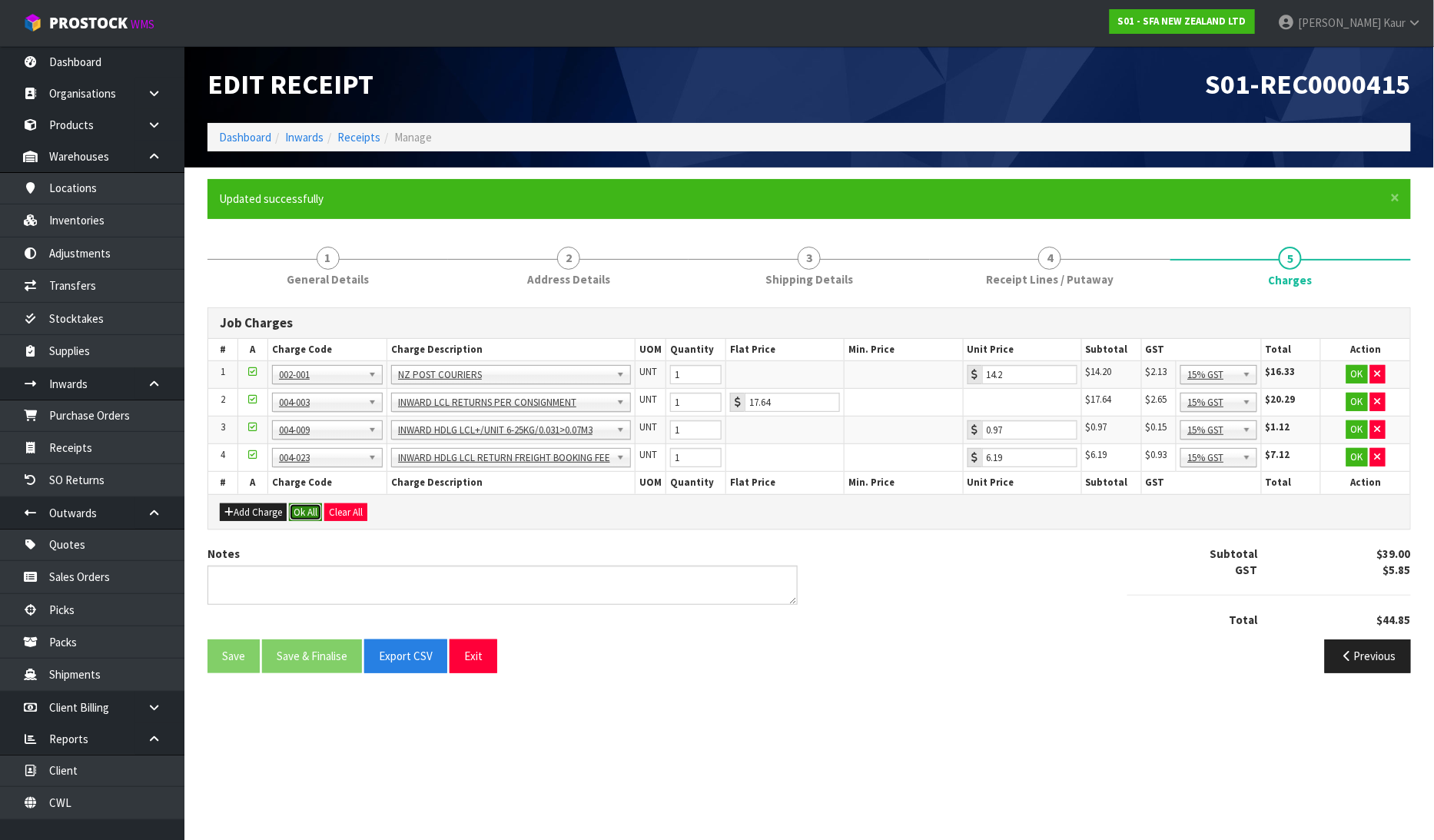
click at [312, 508] on button "Ok All" at bounding box center [305, 512] width 33 height 19
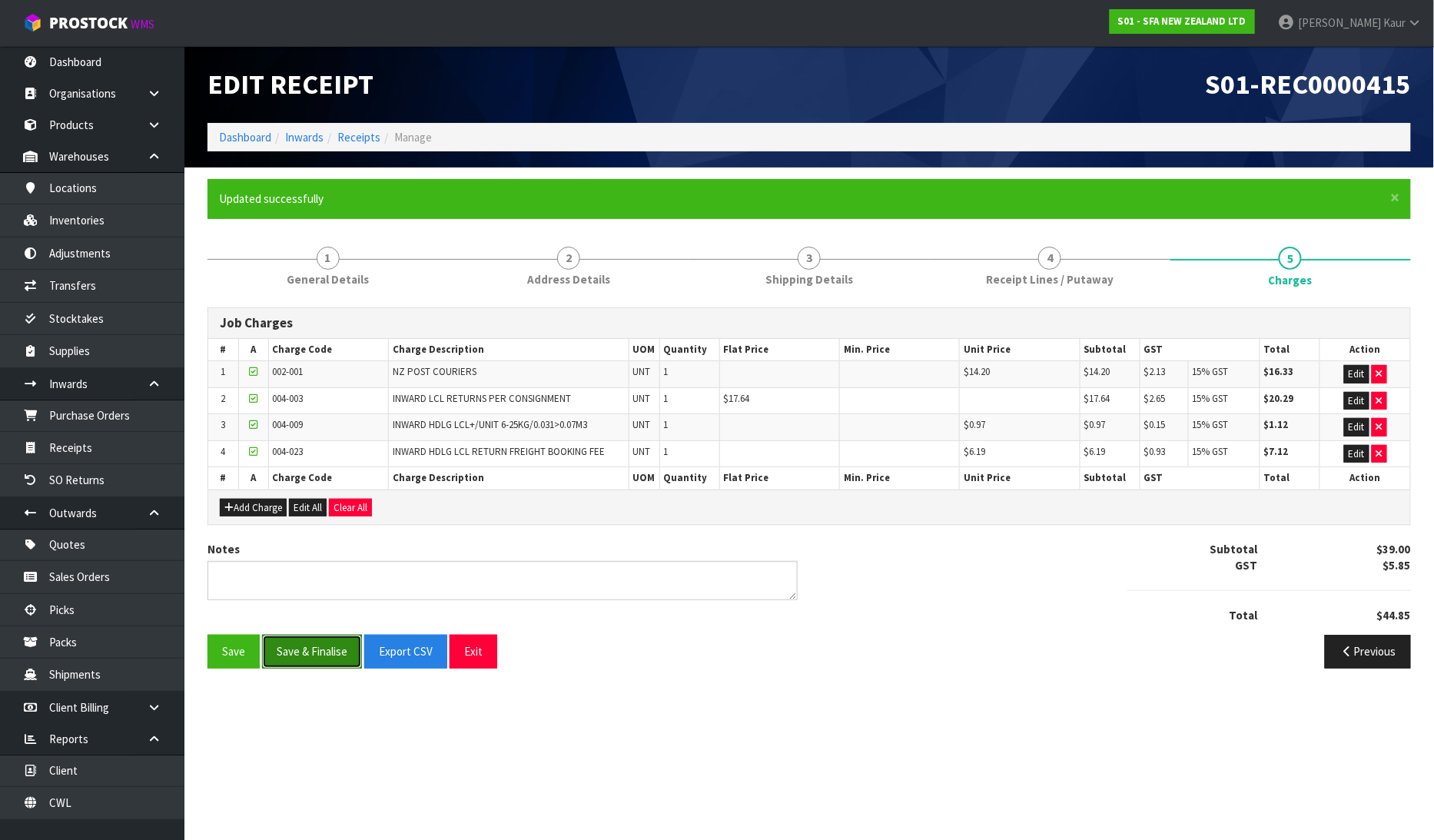
click at [293, 665] on button "Save & Finalise" at bounding box center [311, 651] width 100 height 33
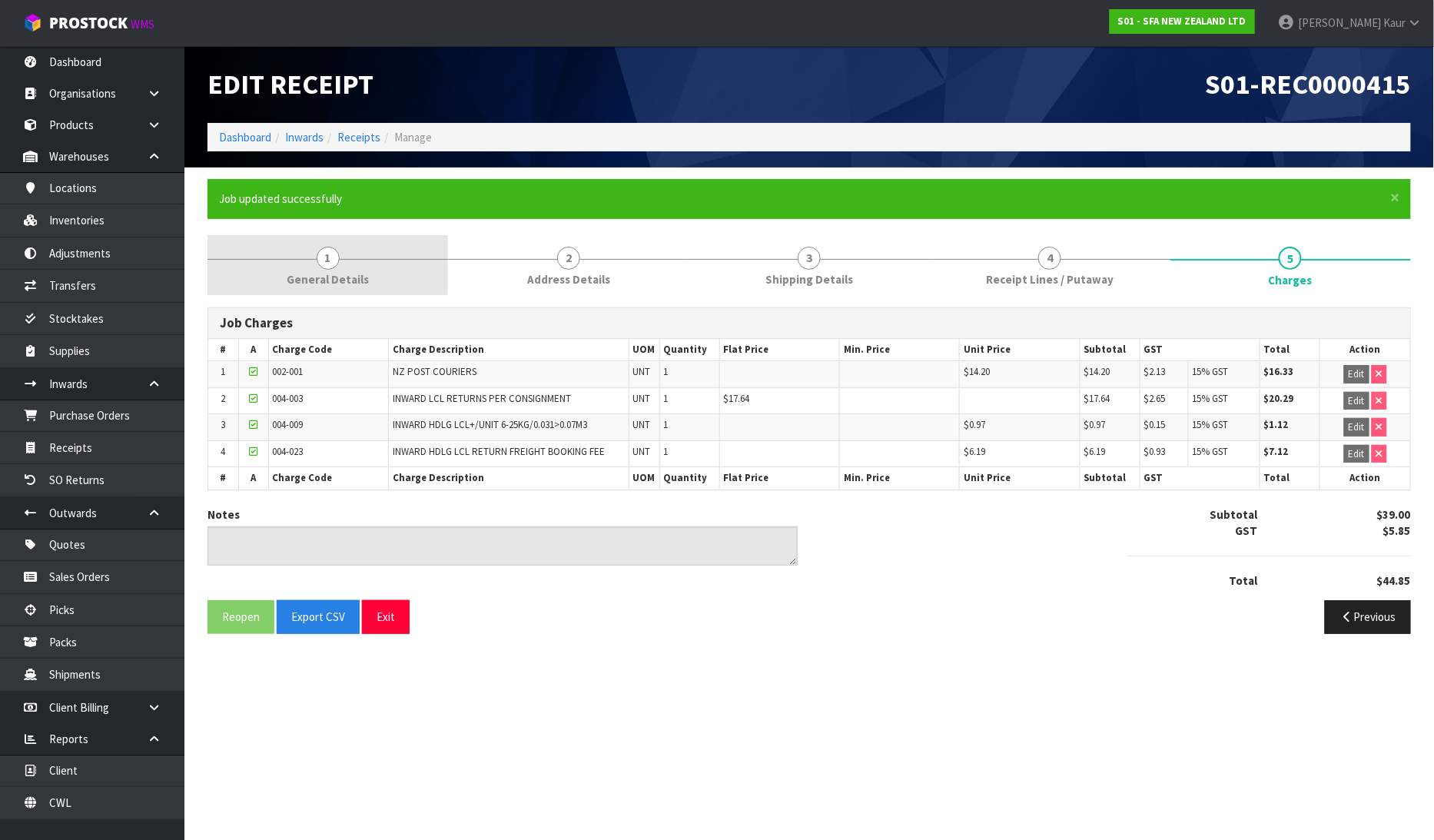
click at [381, 265] on link "1 General Details" at bounding box center [328, 266] width 240 height 61
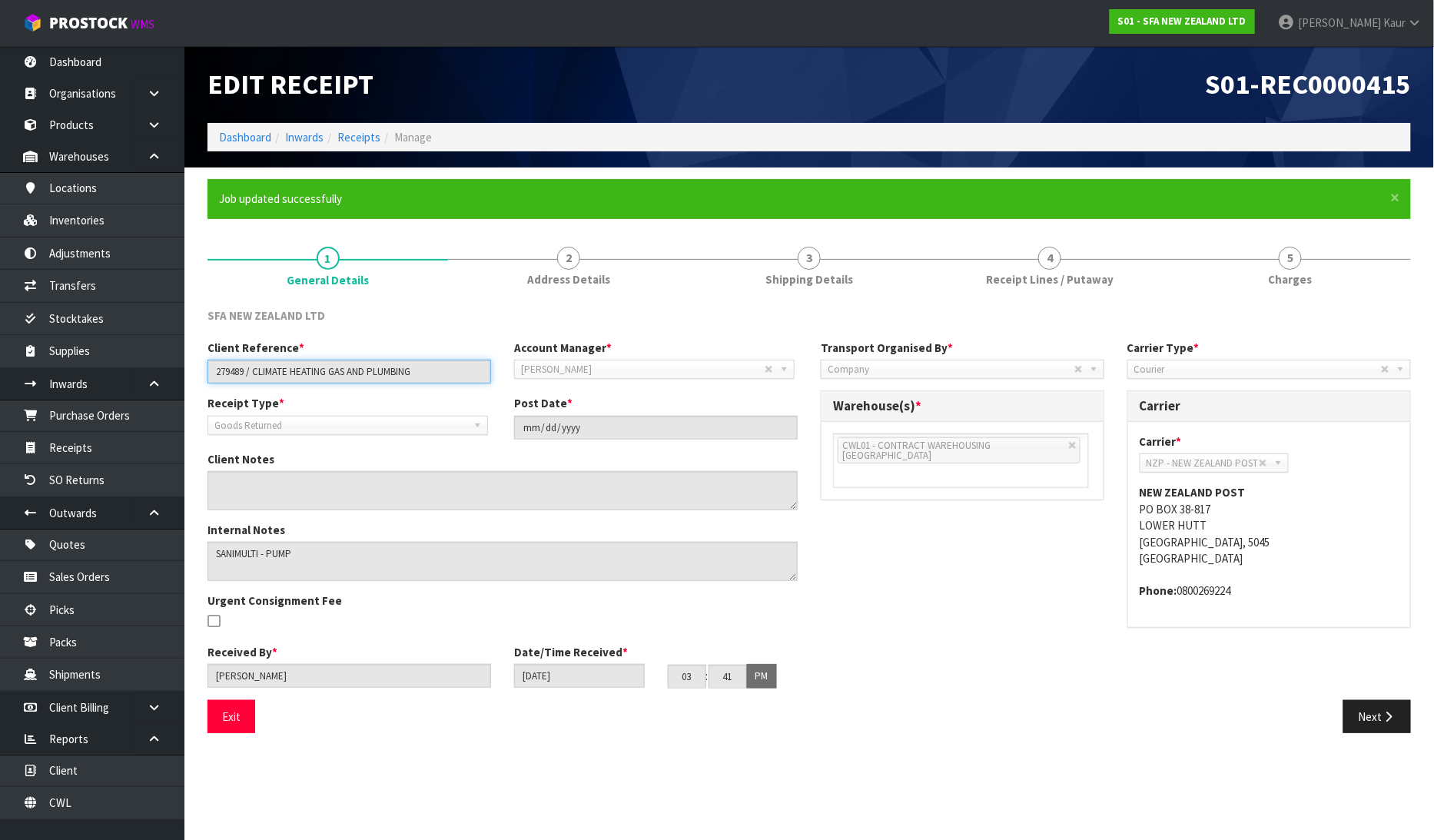
drag, startPoint x: 429, startPoint y: 363, endPoint x: 214, endPoint y: 392, distance: 216.9
click at [214, 392] on div "Client Reference * 279489 / CLIMATE HEATING GAS AND PLUMBING Account Manager * …" at bounding box center [502, 367] width 613 height 56
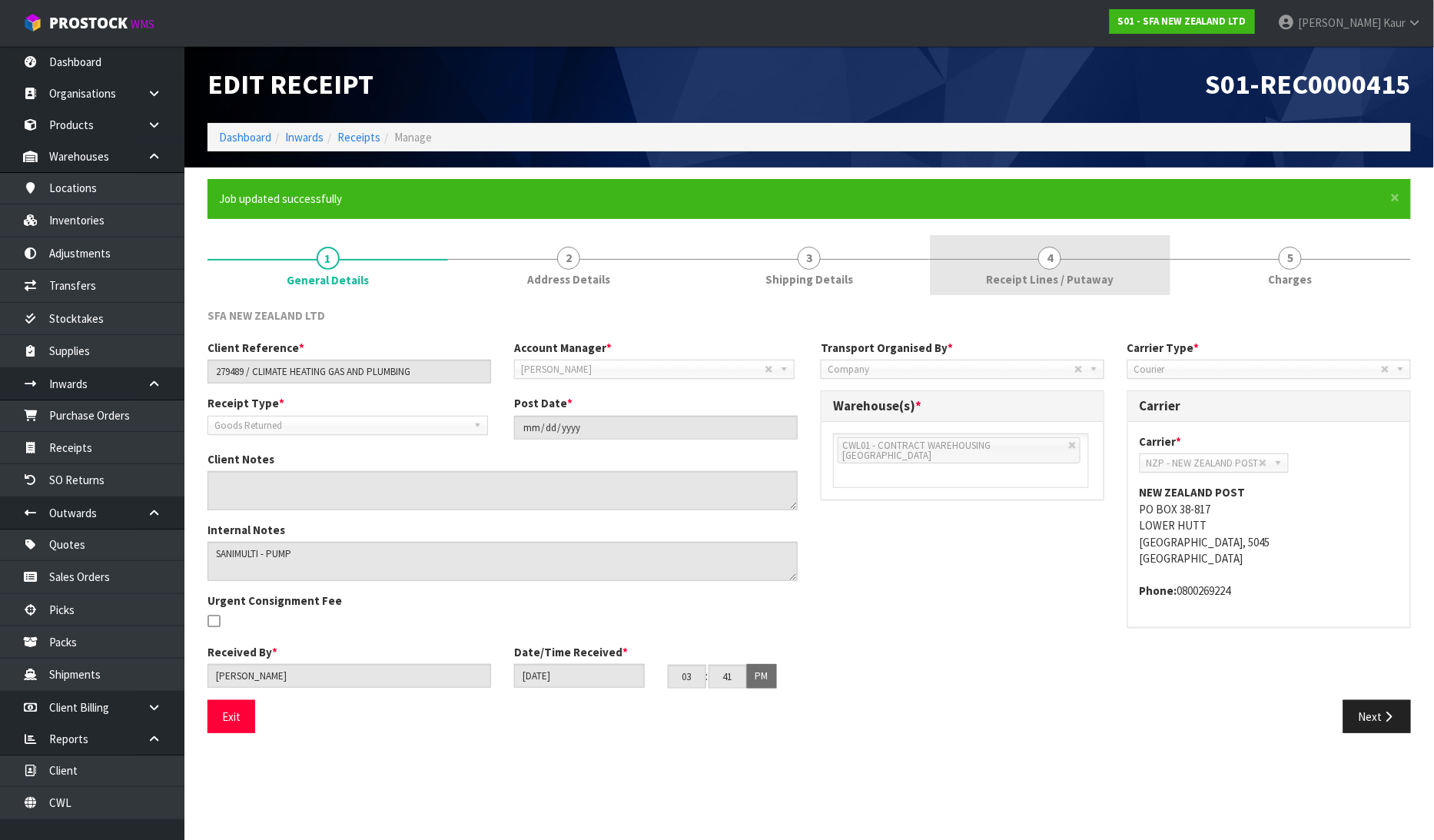
click at [987, 281] on link "4 Receipt Lines / Putaway" at bounding box center [1050, 266] width 240 height 61
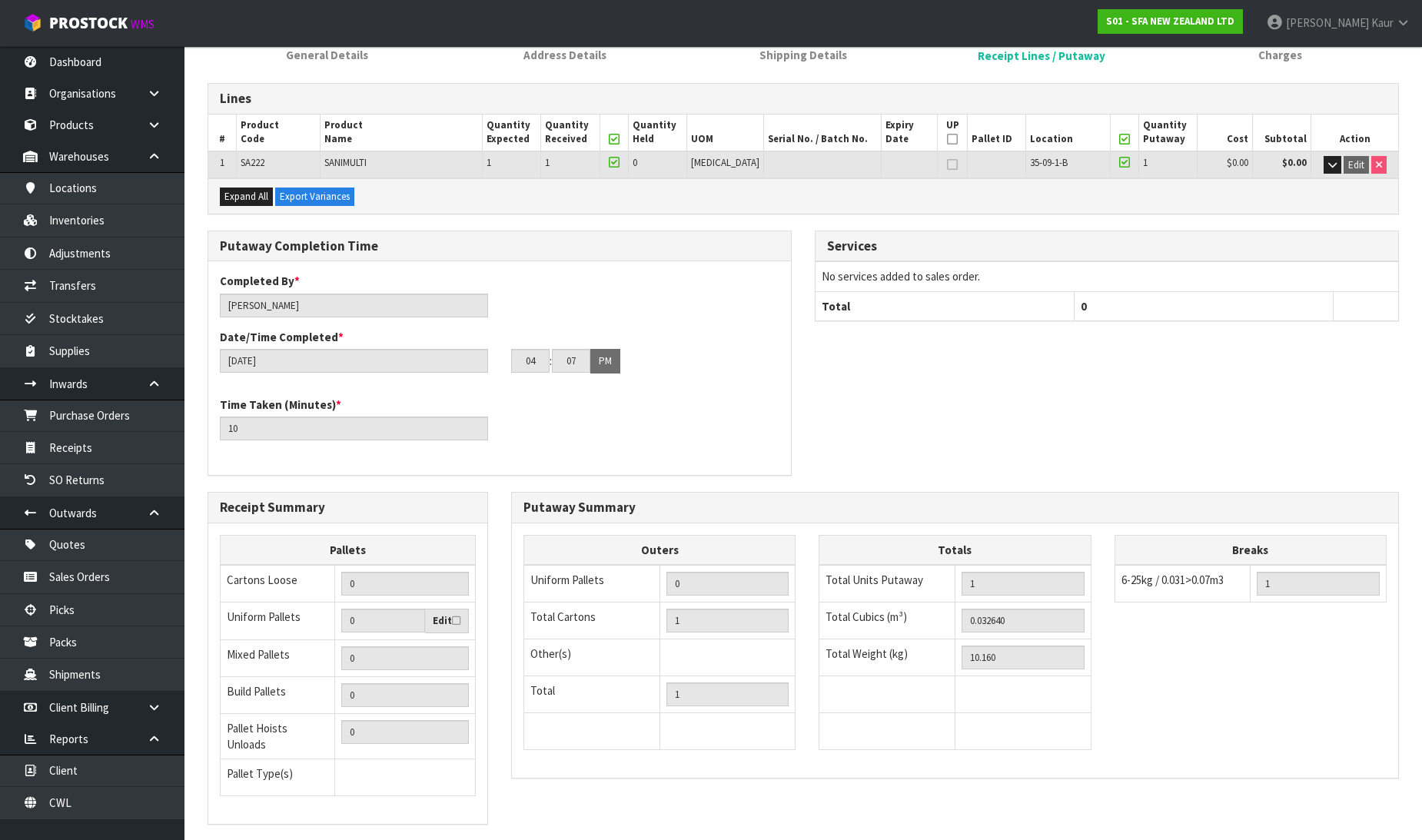
scroll to position [307, 0]
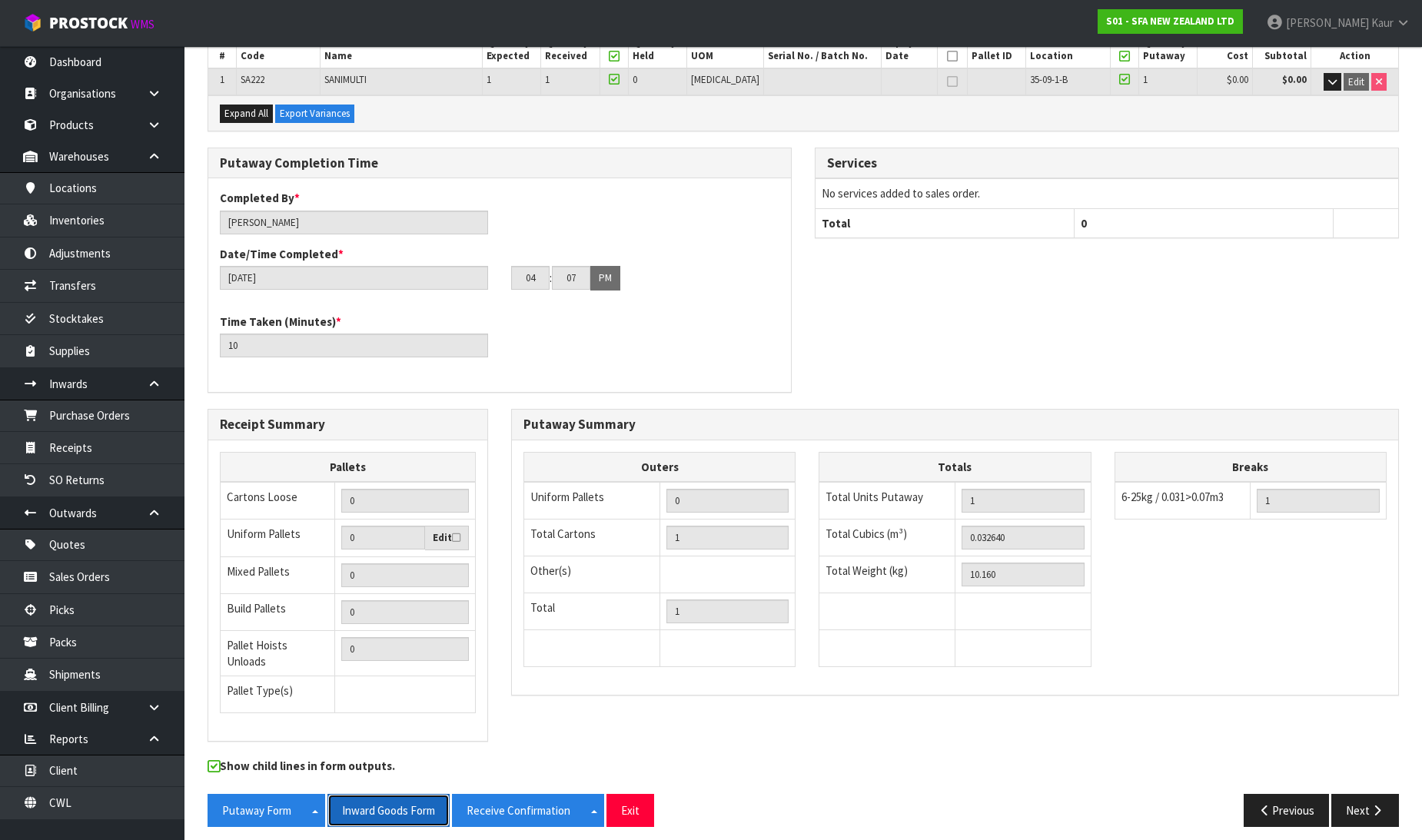
click at [364, 808] on button "Inward Goods Form" at bounding box center [389, 809] width 122 height 33
click at [105, 789] on link "CWL" at bounding box center [92, 802] width 184 height 31
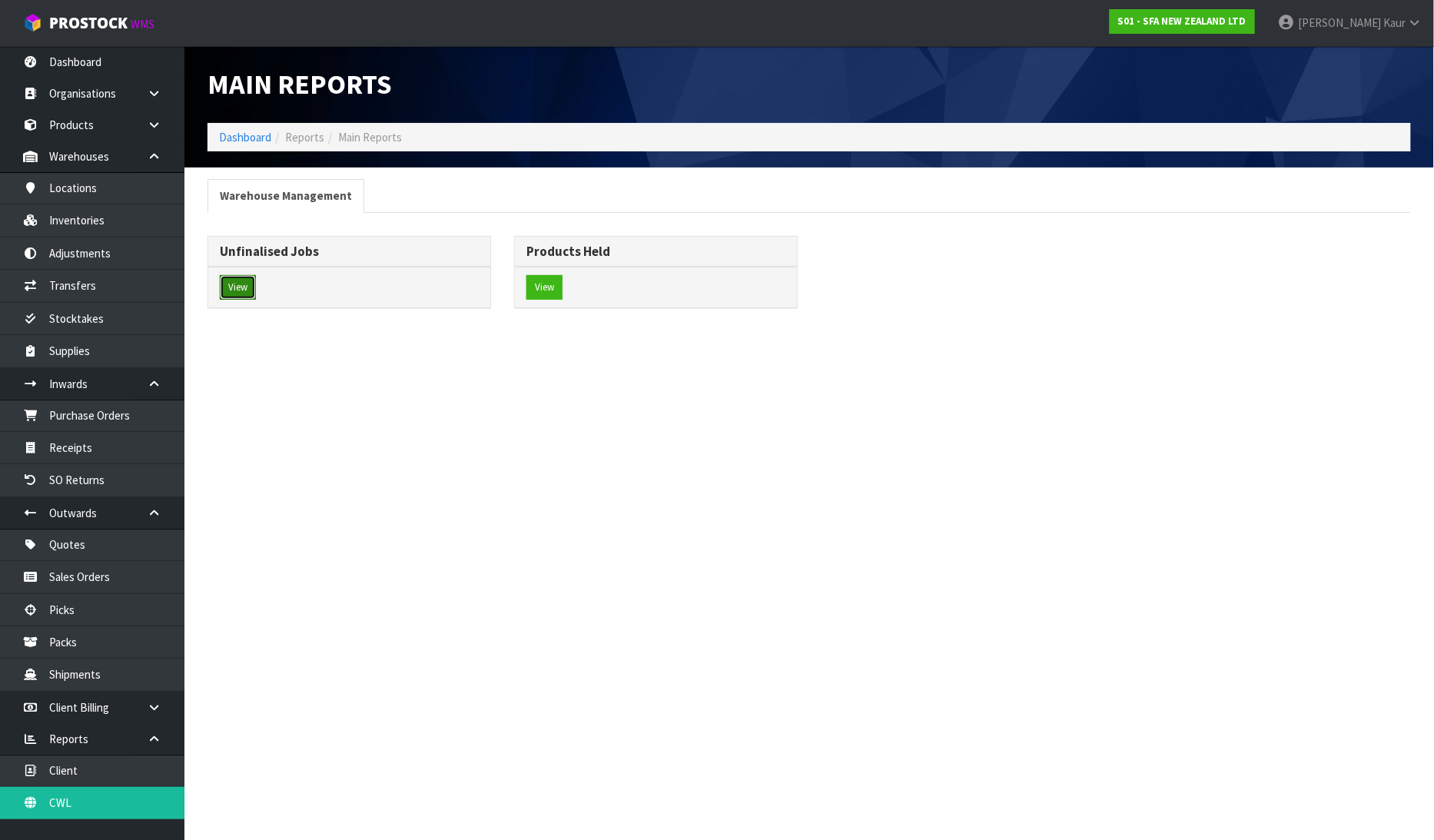
click at [233, 293] on button "View" at bounding box center [238, 287] width 36 height 24
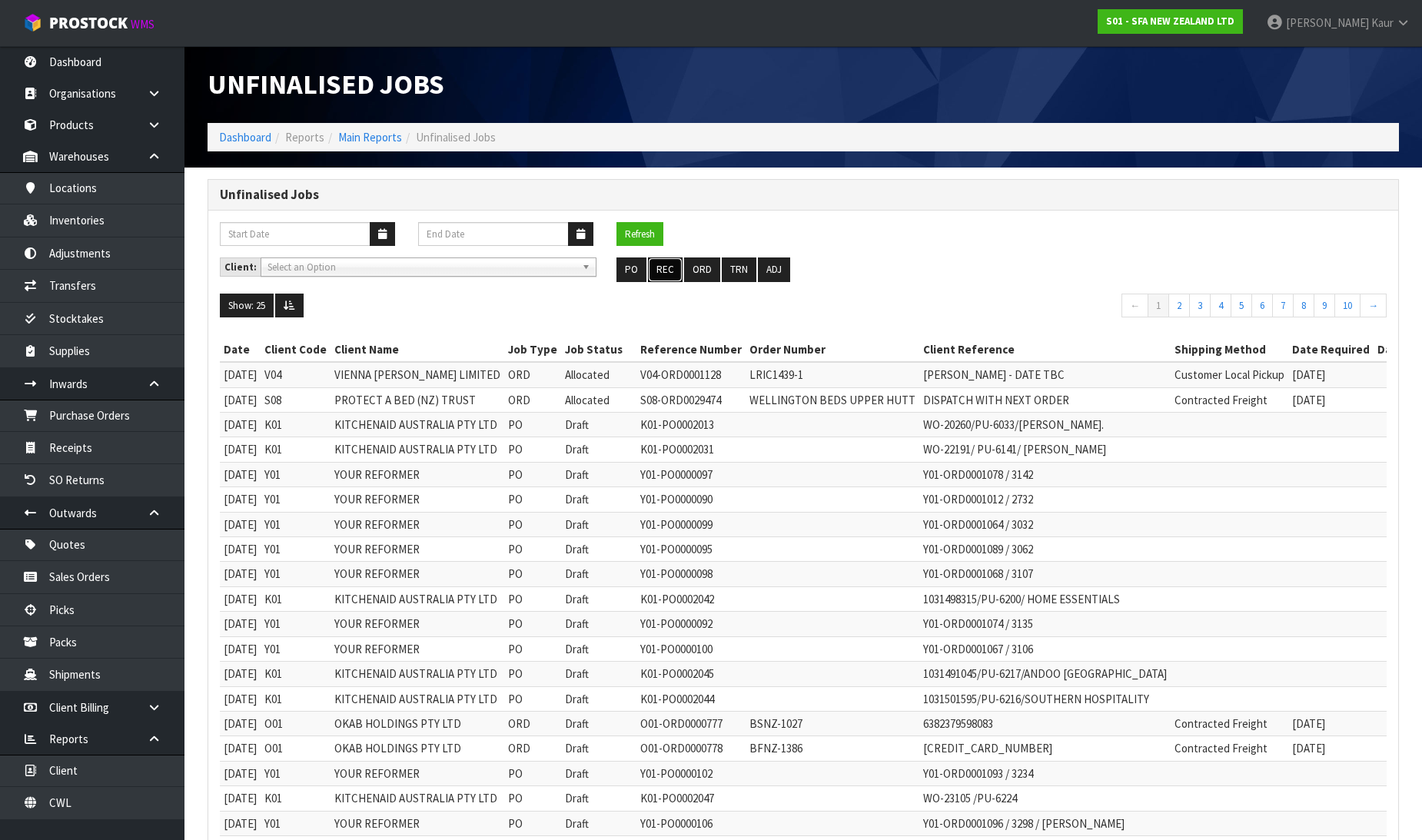
click at [678, 267] on button "REC" at bounding box center [665, 269] width 35 height 24
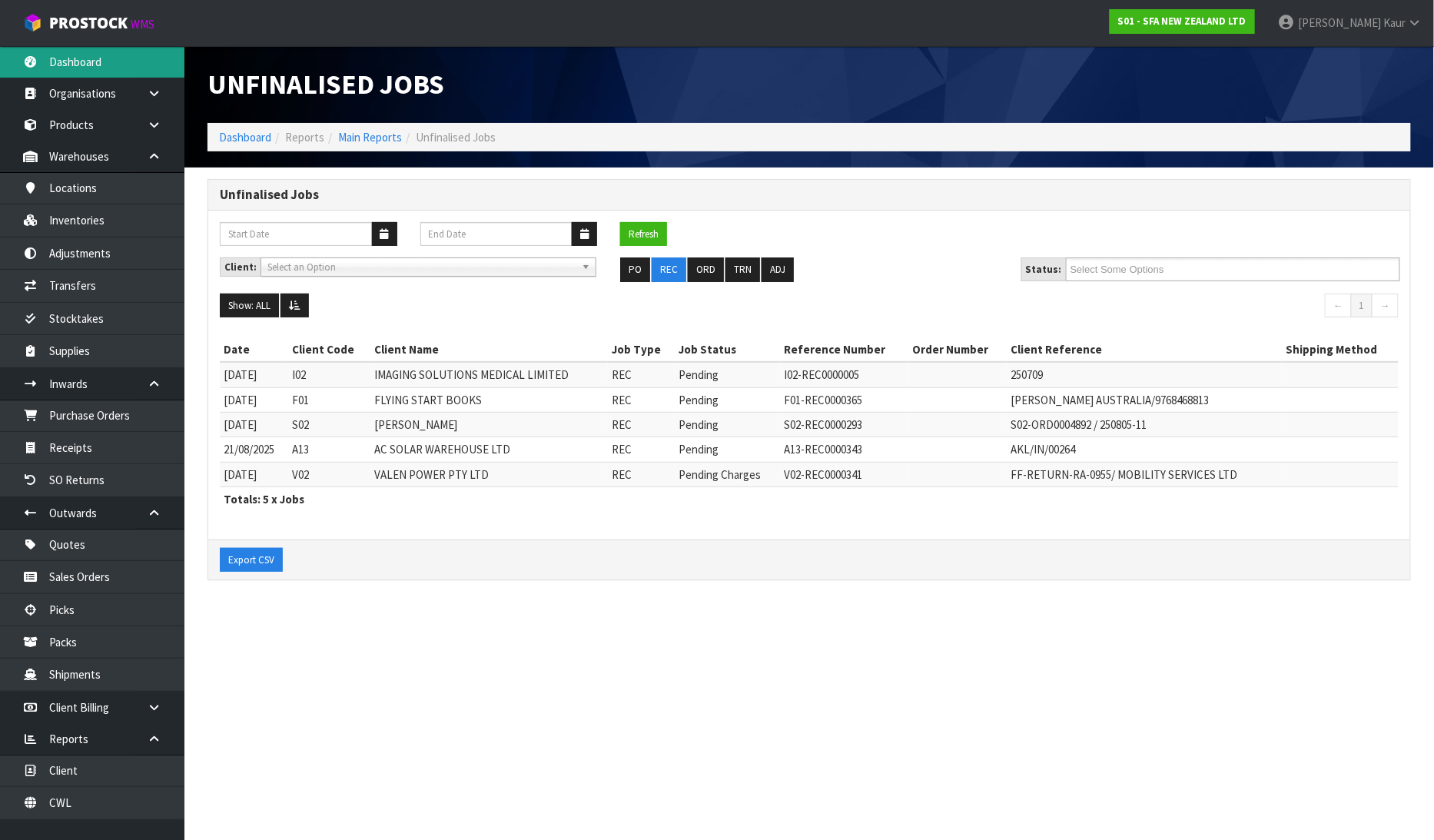
click at [126, 71] on link "Dashboard" at bounding box center [92, 61] width 184 height 31
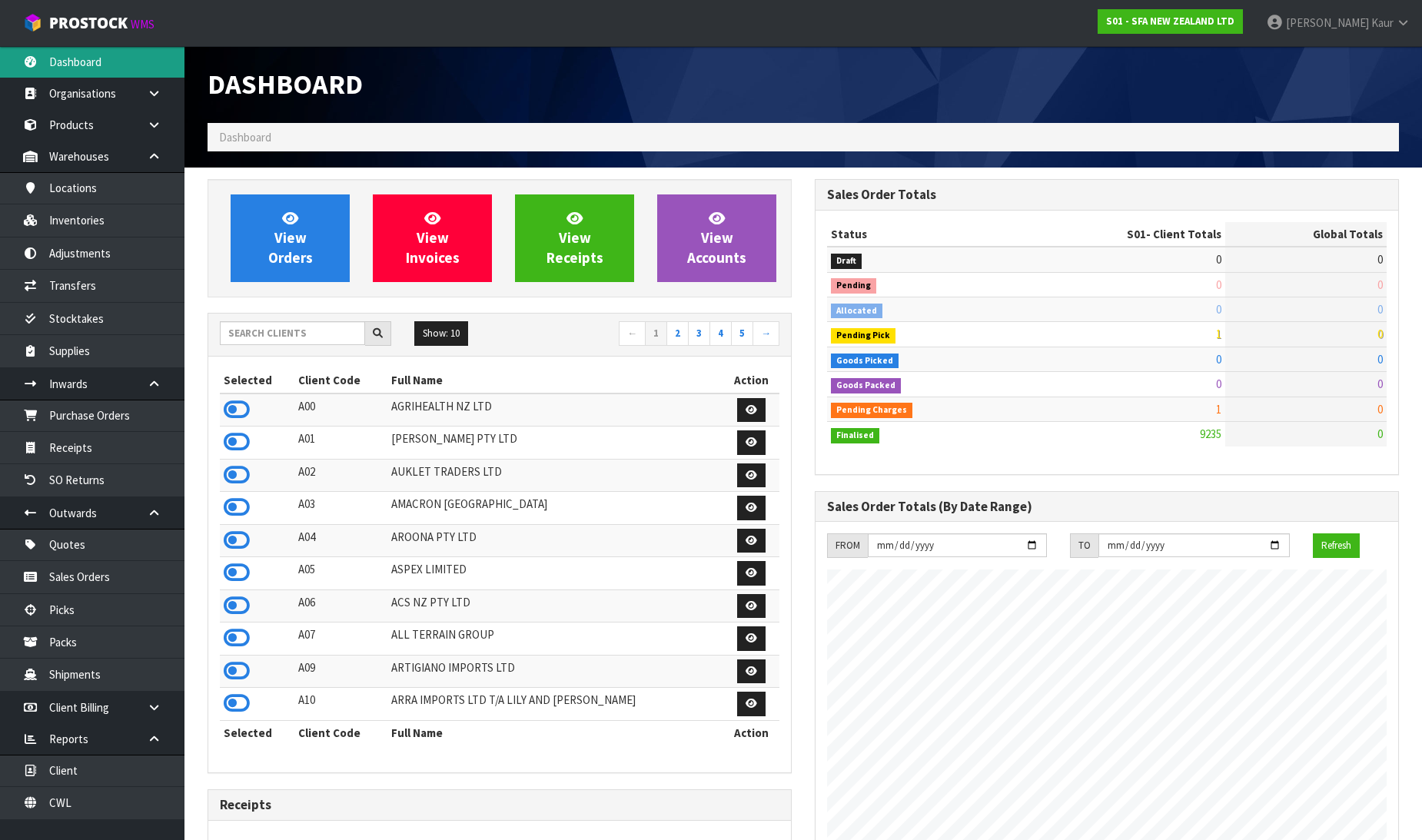
scroll to position [1164, 607]
click at [255, 331] on input "text" at bounding box center [293, 333] width 145 height 24
click at [231, 416] on icon at bounding box center [236, 409] width 26 height 23
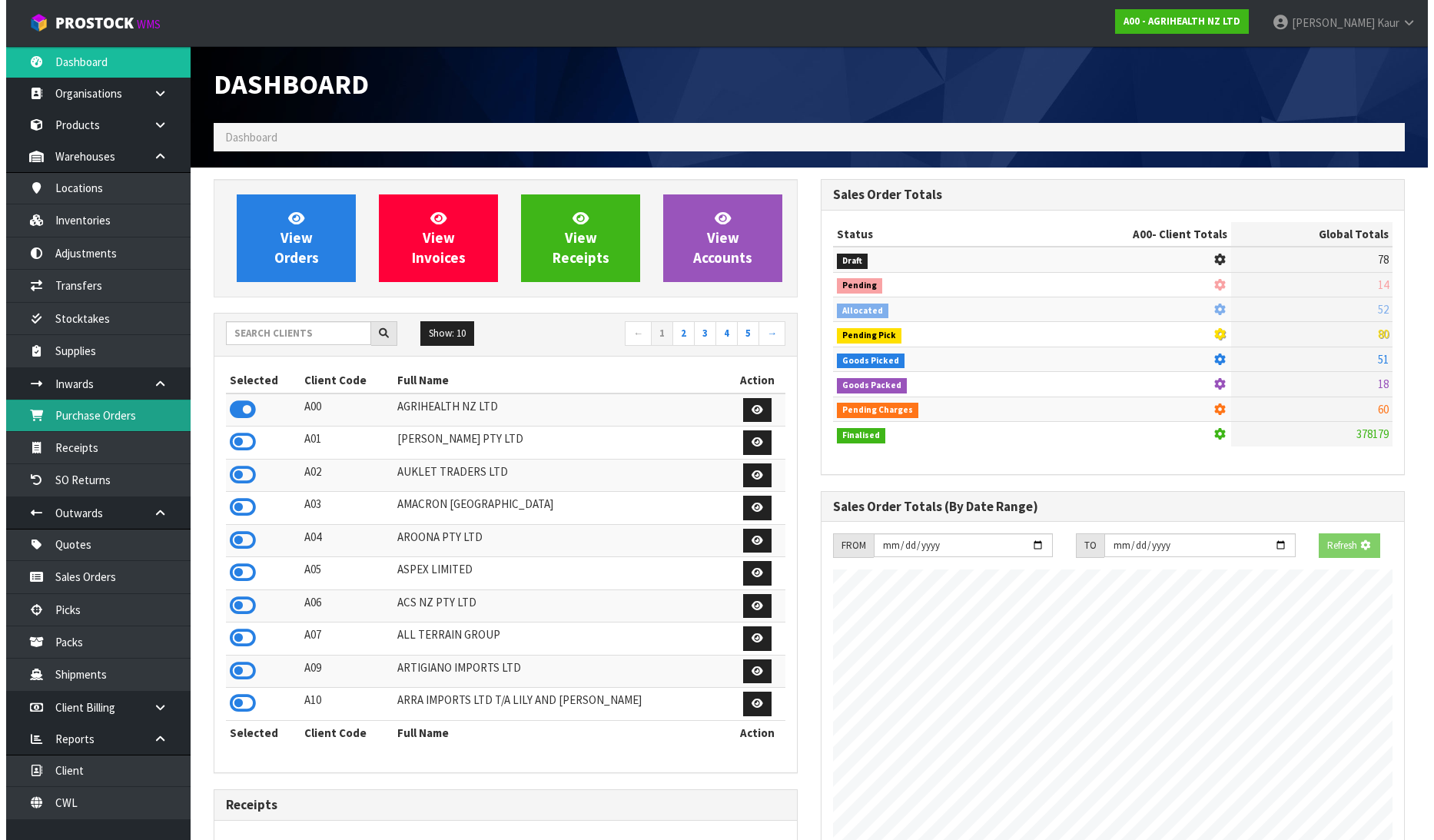
scroll to position [767382, 767678]
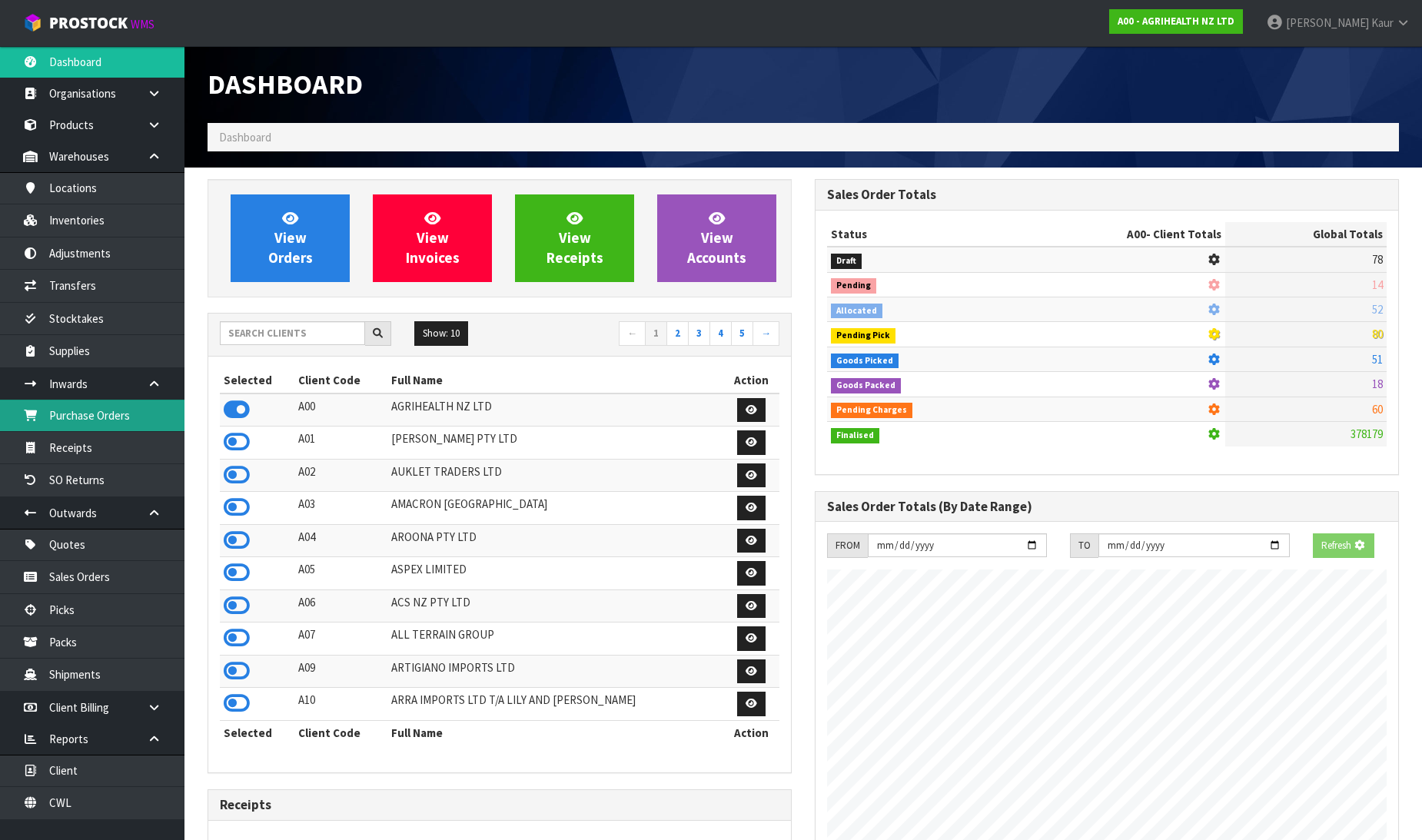
click at [144, 418] on link "Purchase Orders" at bounding box center [92, 415] width 184 height 31
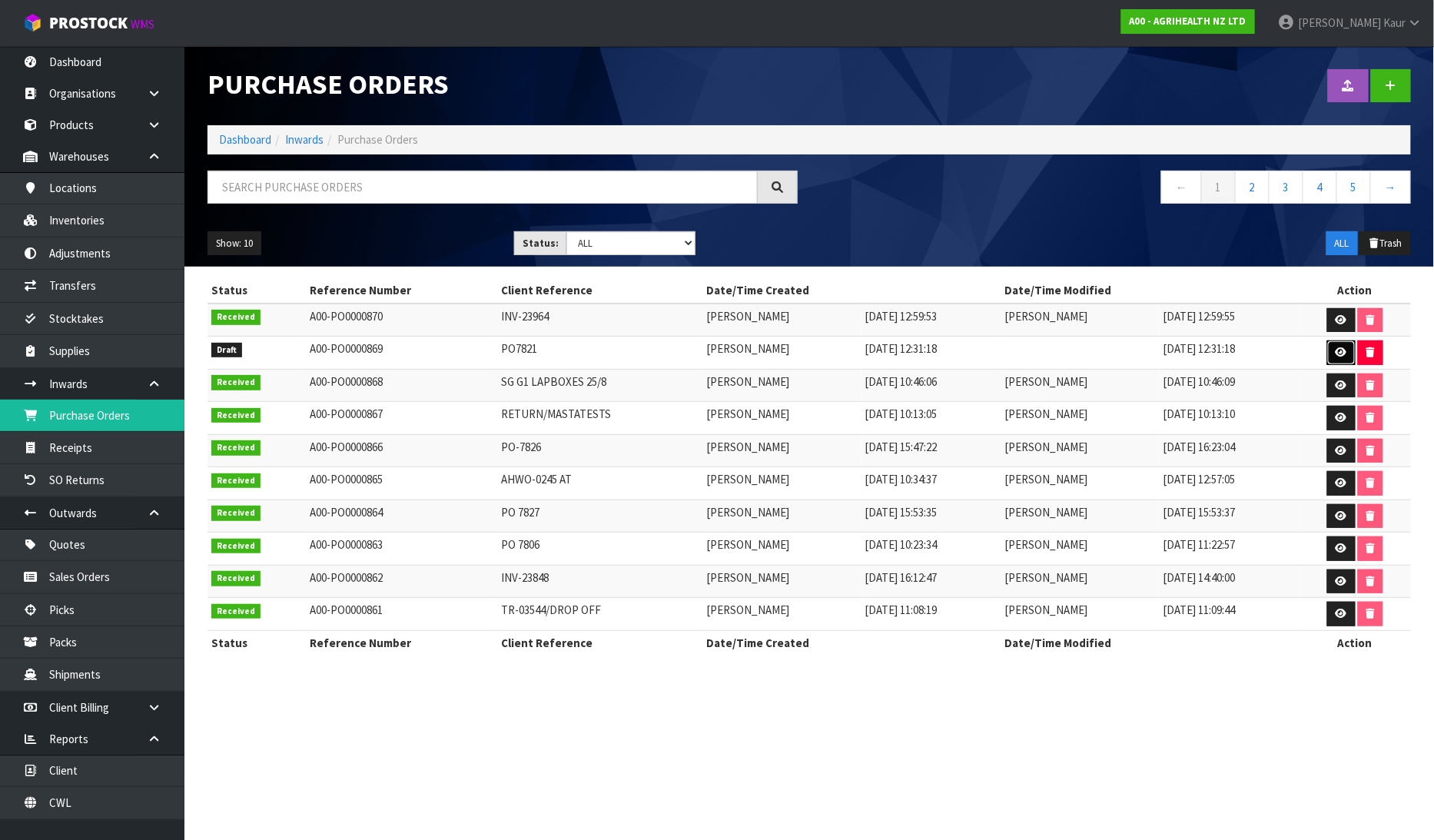
click at [1343, 358] on link at bounding box center [1342, 352] width 29 height 24
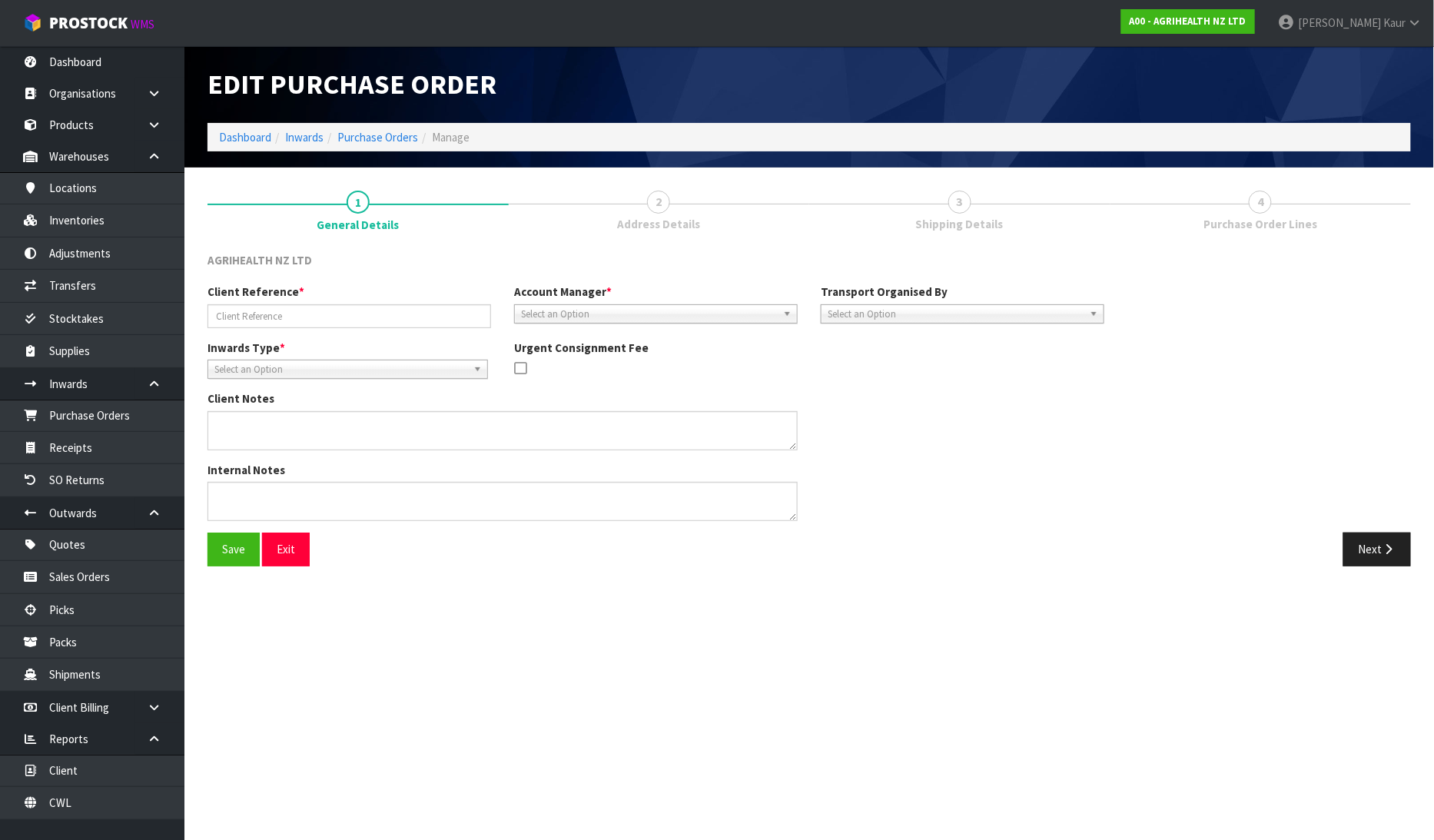
type input "PO7821"
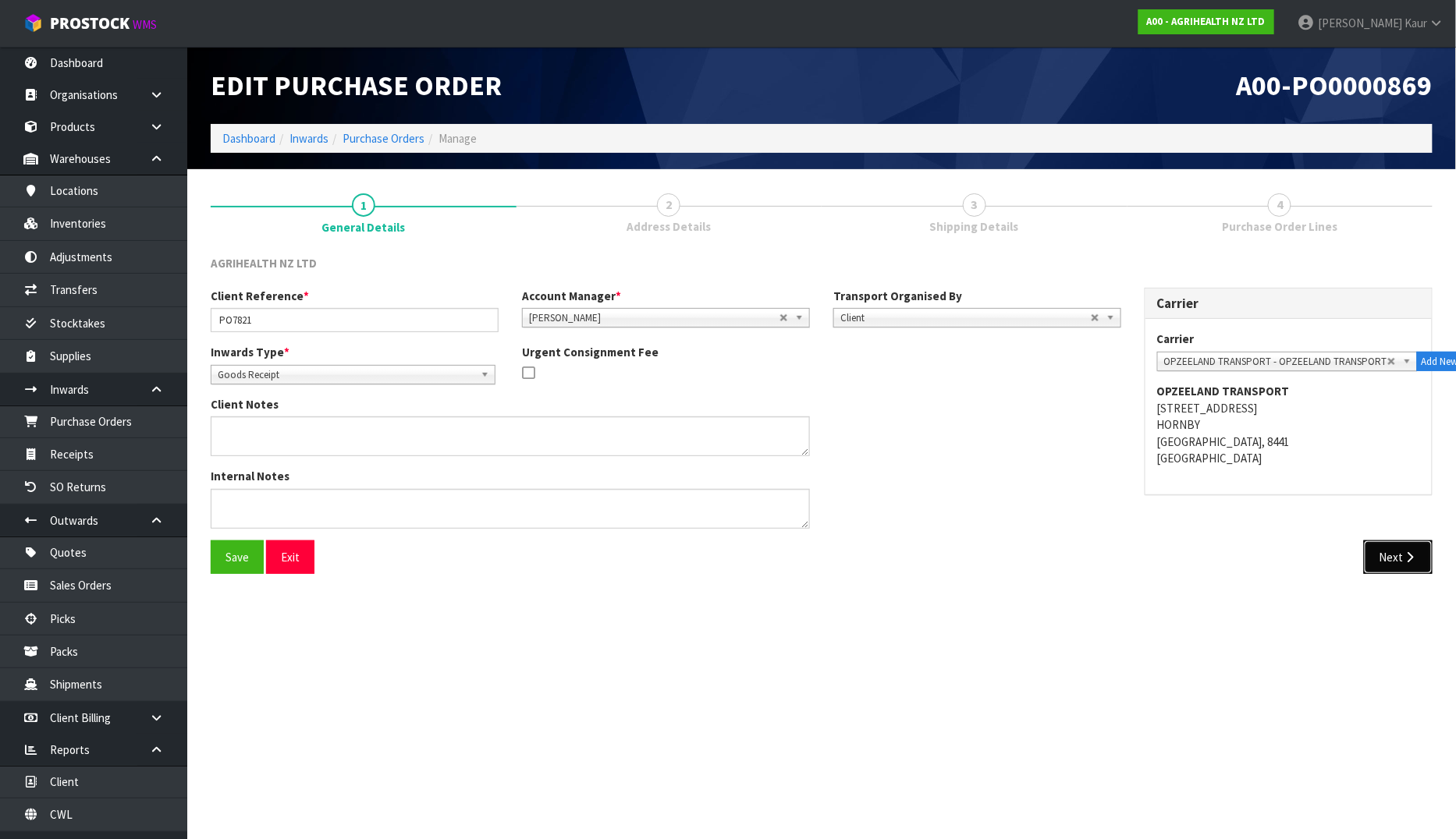
click at [1401, 567] on button "Next" at bounding box center [1398, 557] width 68 height 34
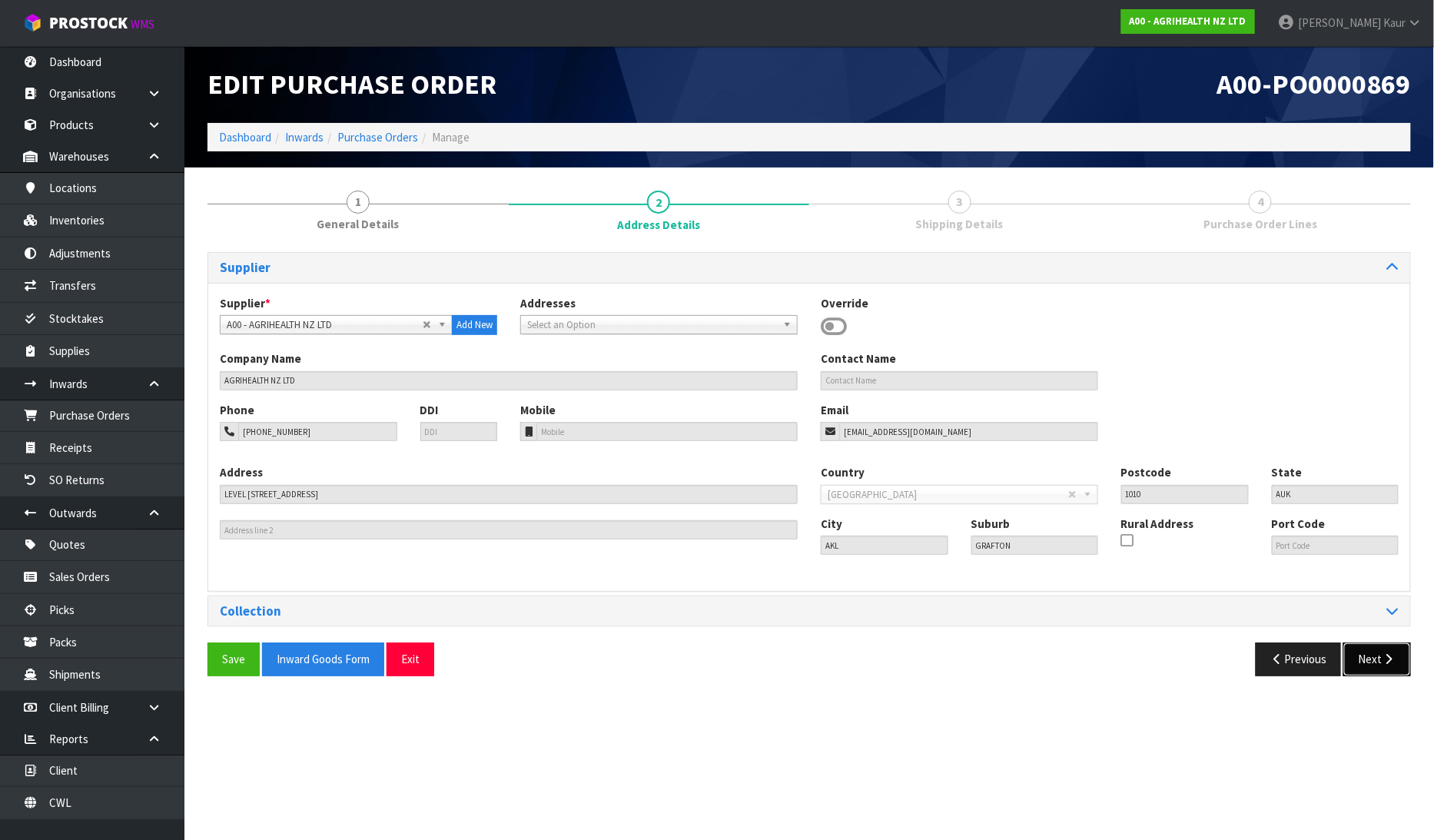
click at [1386, 650] on button "Next" at bounding box center [1377, 659] width 67 height 33
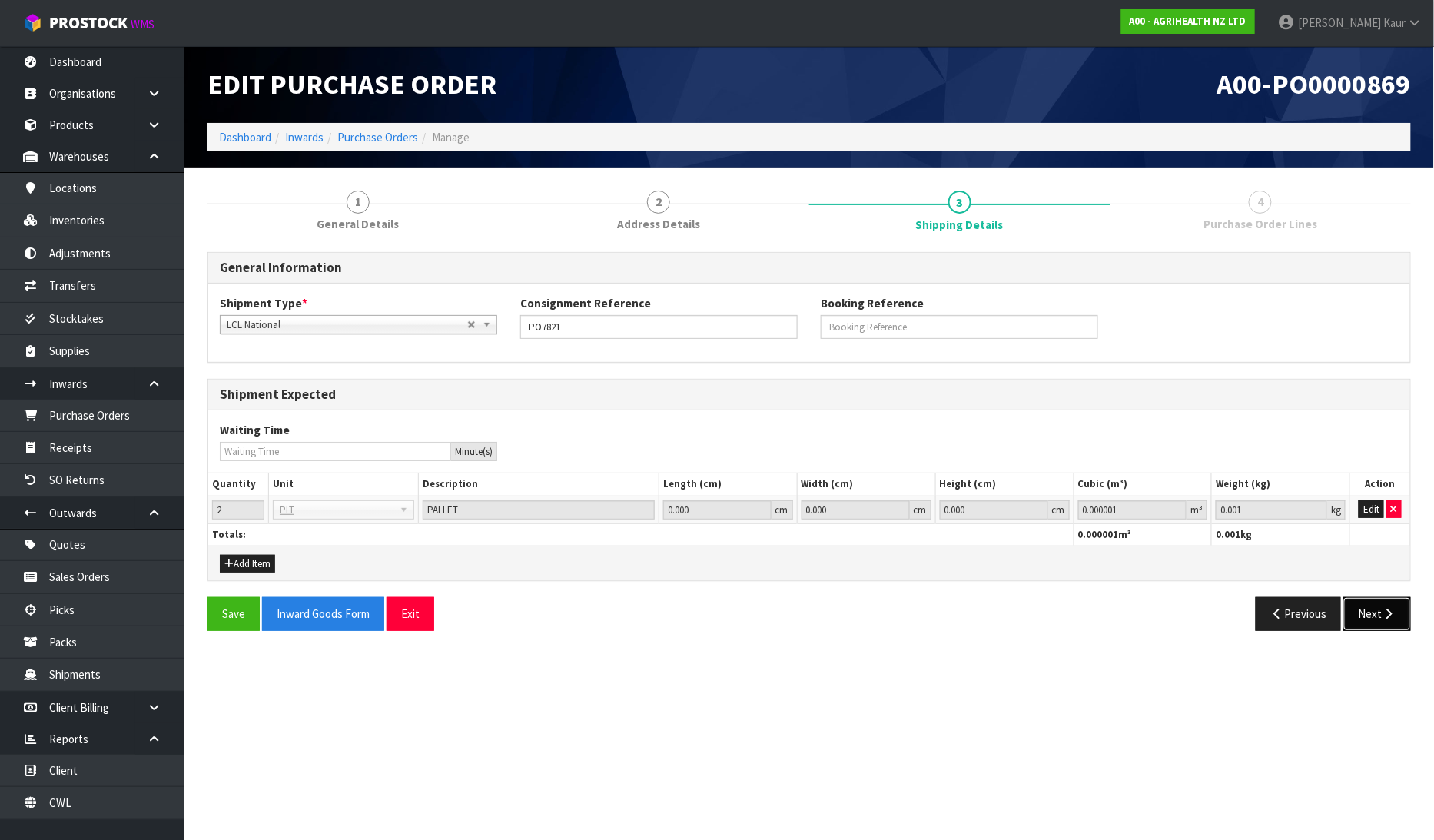
click at [1366, 608] on button "Next" at bounding box center [1377, 613] width 67 height 33
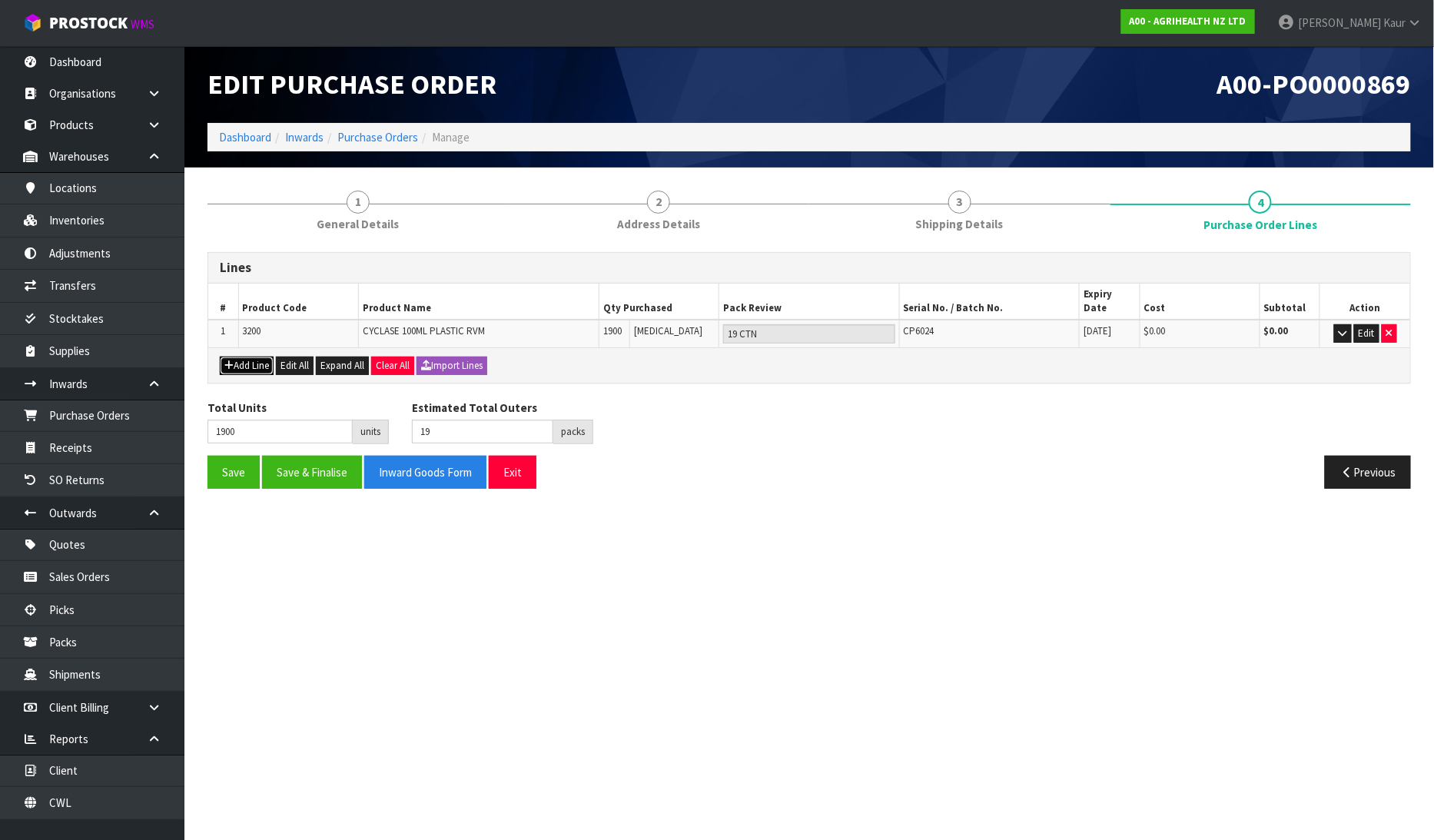
click at [239, 356] on button "Add Line" at bounding box center [247, 365] width 54 height 19
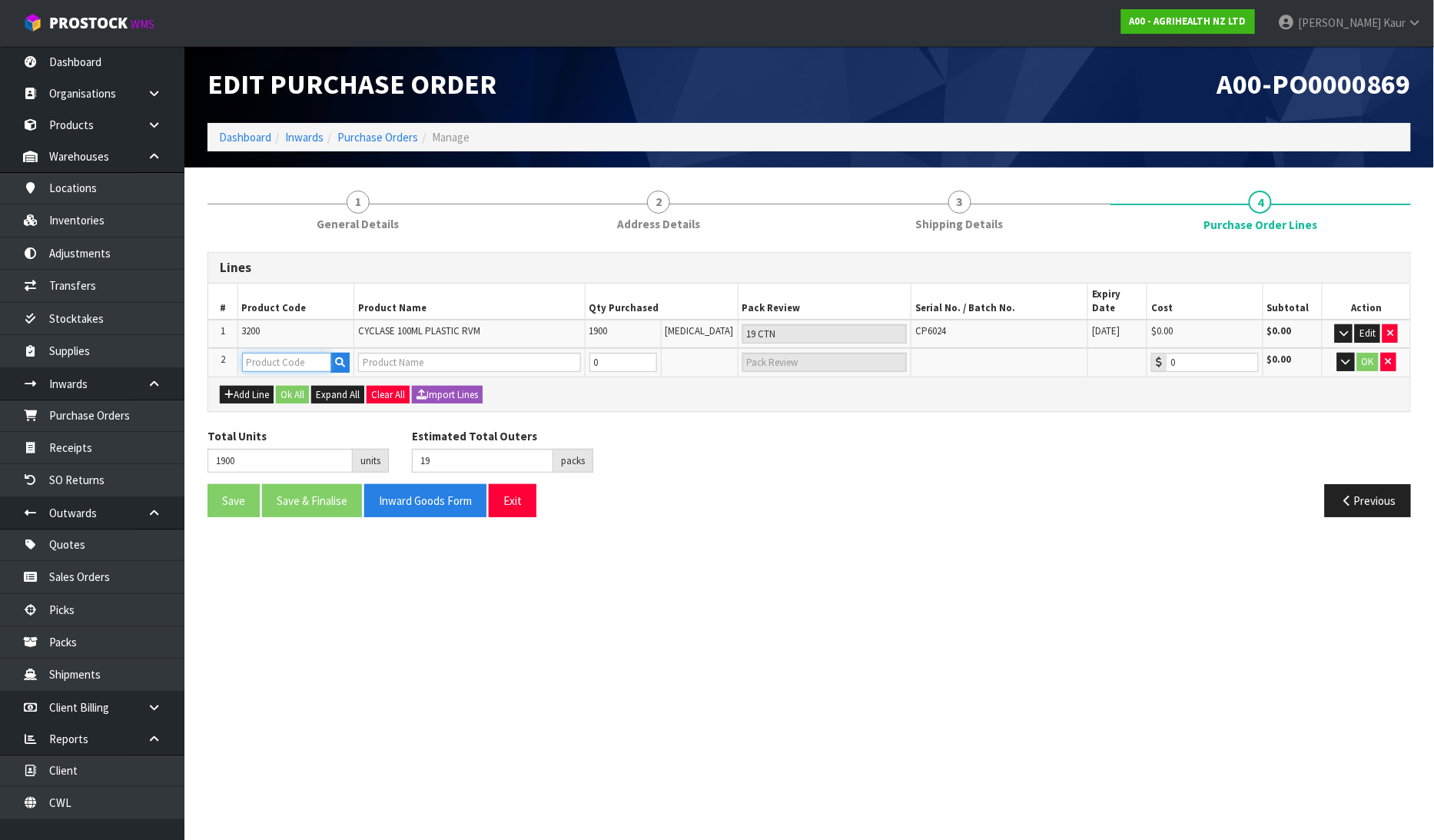
click at [263, 353] on input "text" at bounding box center [287, 362] width 90 height 19
type input "CAR"
click at [340, 357] on icon "button" at bounding box center [339, 362] width 10 height 10
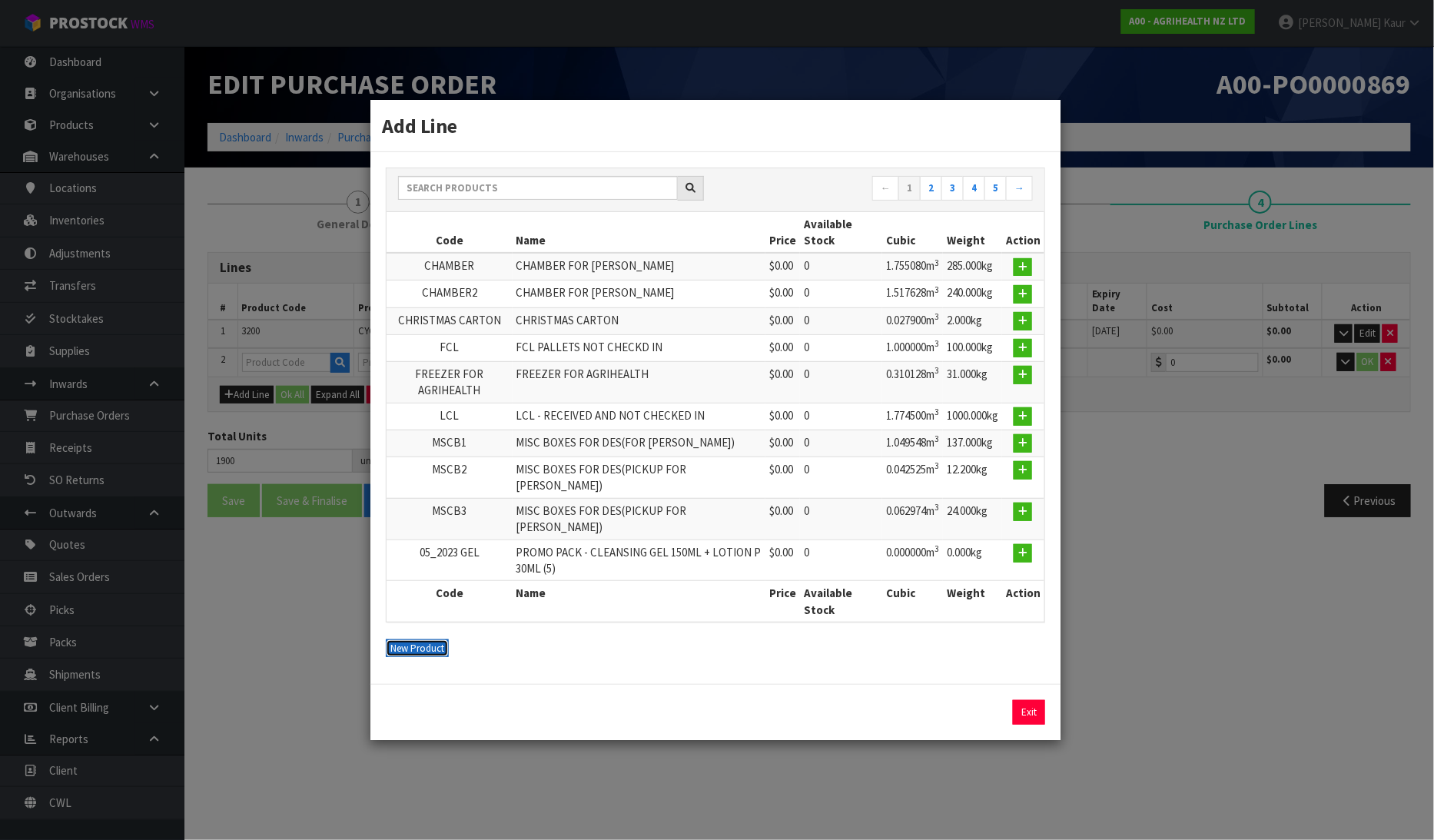
click at [414, 639] on button "New Product" at bounding box center [417, 648] width 63 height 19
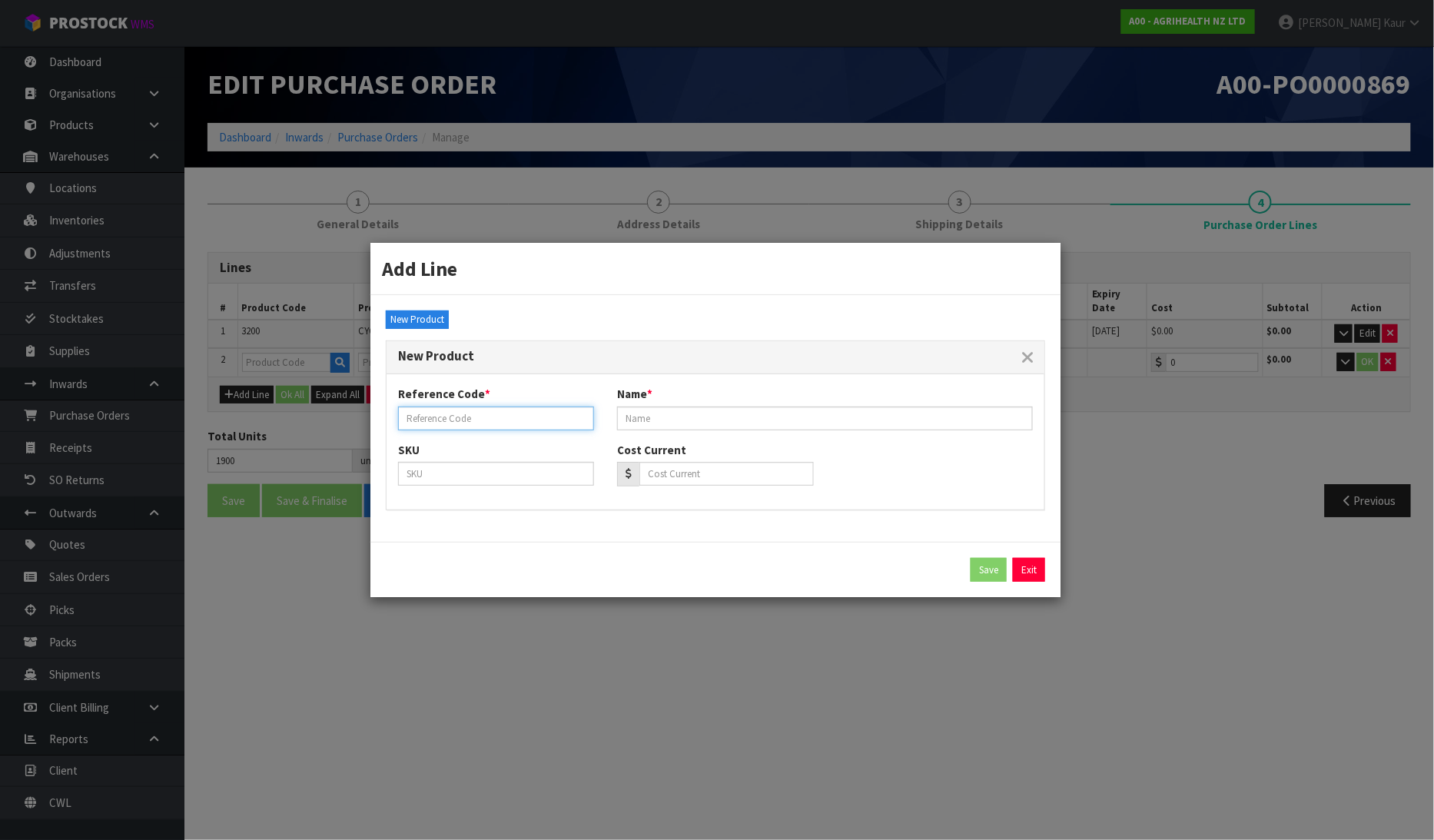
click at [424, 419] on input "text" at bounding box center [495, 418] width 196 height 24
type input "CARTON"
click at [647, 426] on input "text" at bounding box center [824, 418] width 415 height 24
type input "[PERSON_NAME] PICK UP"
click at [993, 567] on button "Save" at bounding box center [988, 570] width 36 height 24
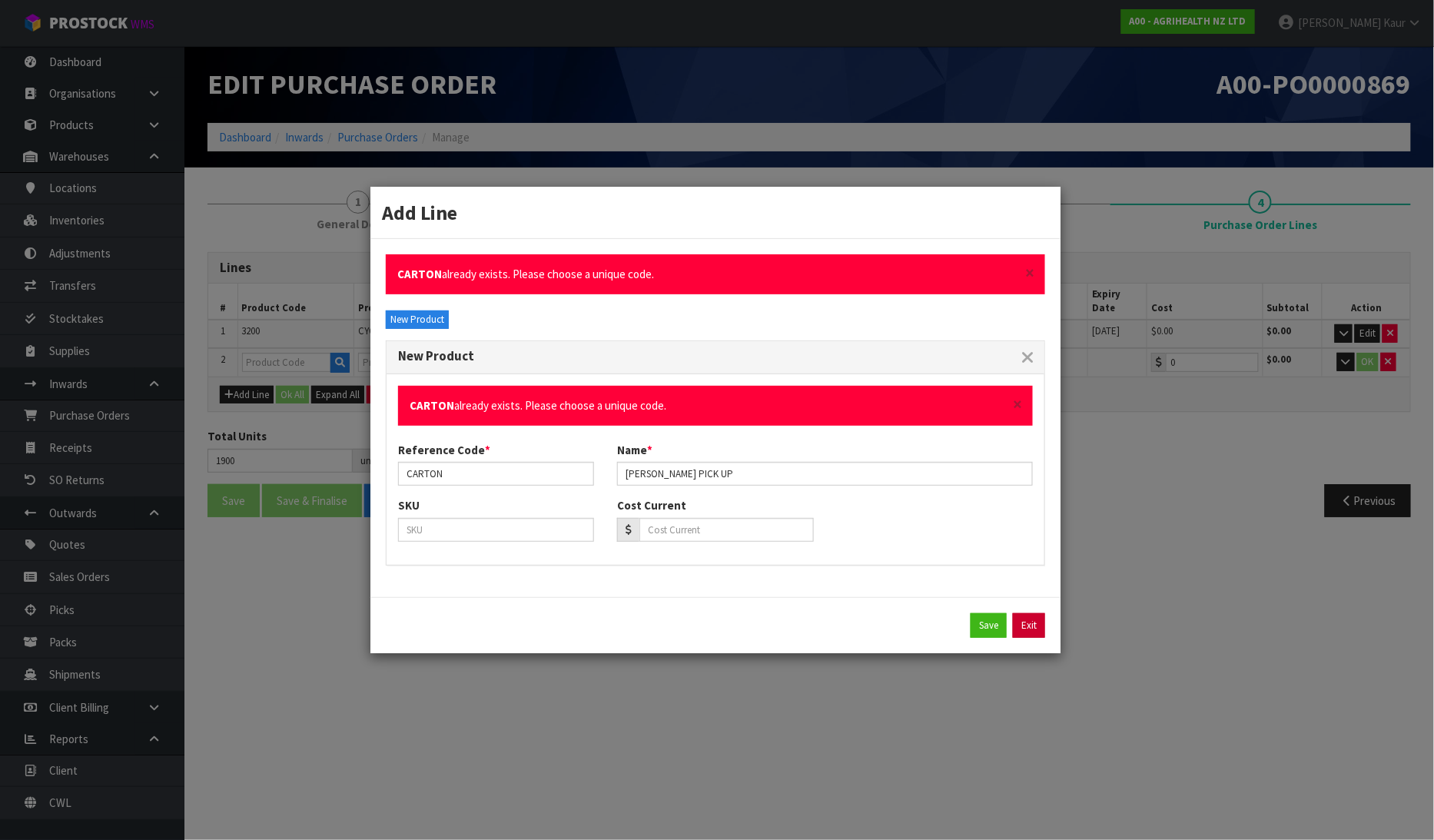
click at [1037, 625] on link "Exit" at bounding box center [1028, 625] width 32 height 24
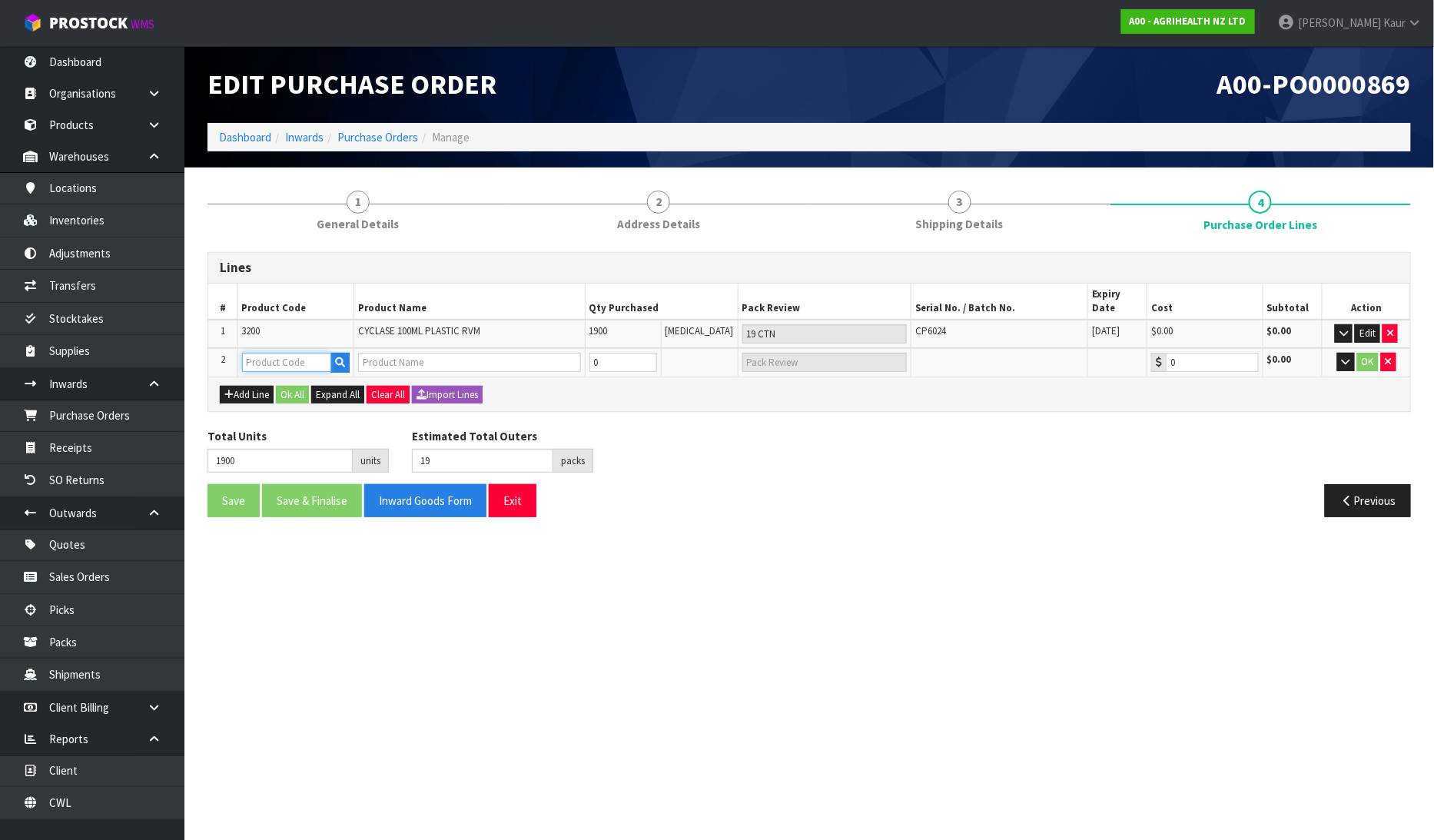
click at [259, 353] on input "text" at bounding box center [287, 362] width 90 height 19
type input "CARTON"
click at [607, 431] on div "Total Units 1900 units Estimated Total Outers 19 packs Estimated Total Pallets …" at bounding box center [809, 456] width 1226 height 56
click at [1388, 356] on icon "button" at bounding box center [1388, 361] width 6 height 10
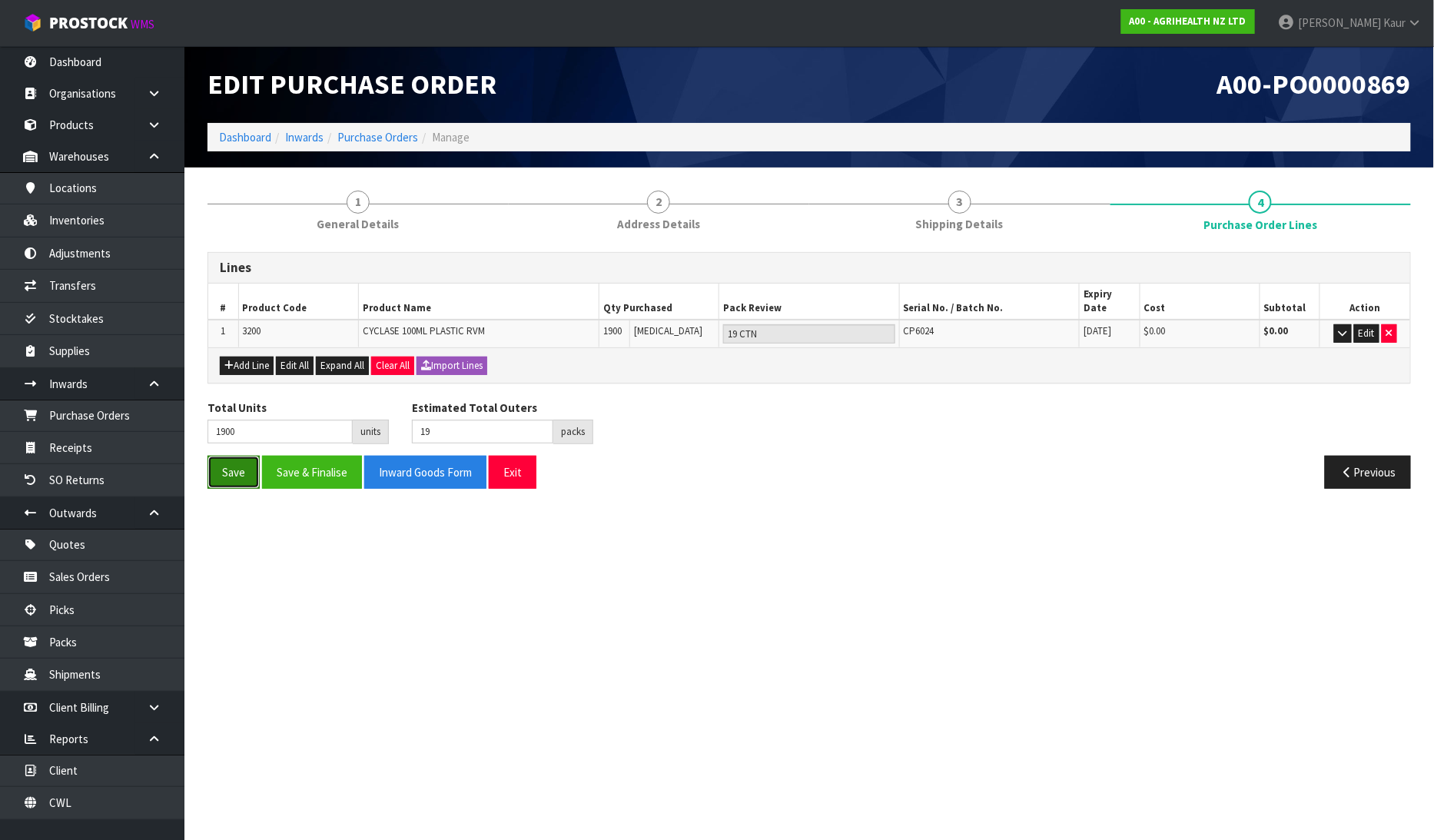
click at [232, 456] on button "Save" at bounding box center [233, 472] width 52 height 33
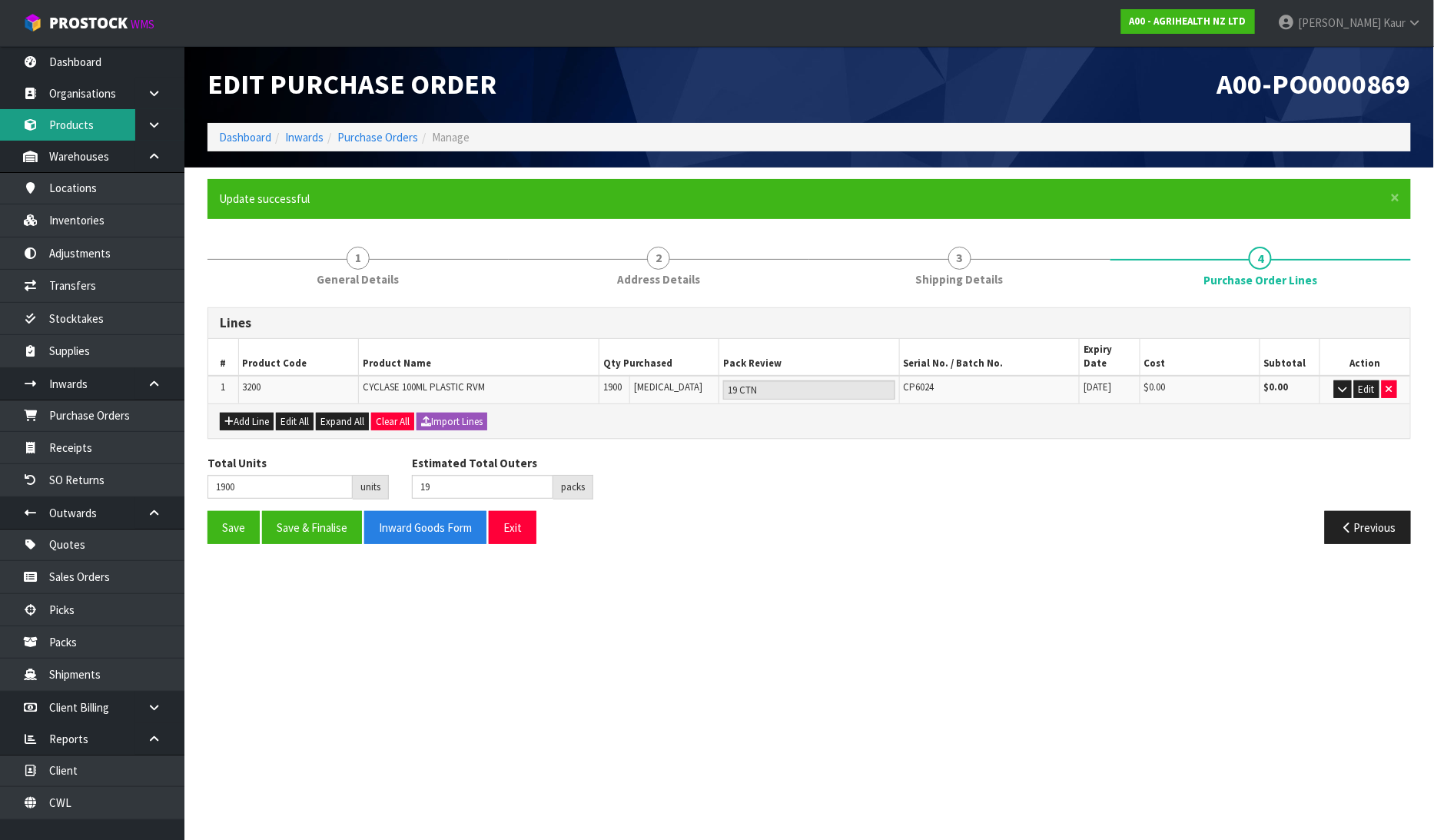
click at [95, 127] on link "Products" at bounding box center [92, 125] width 184 height 31
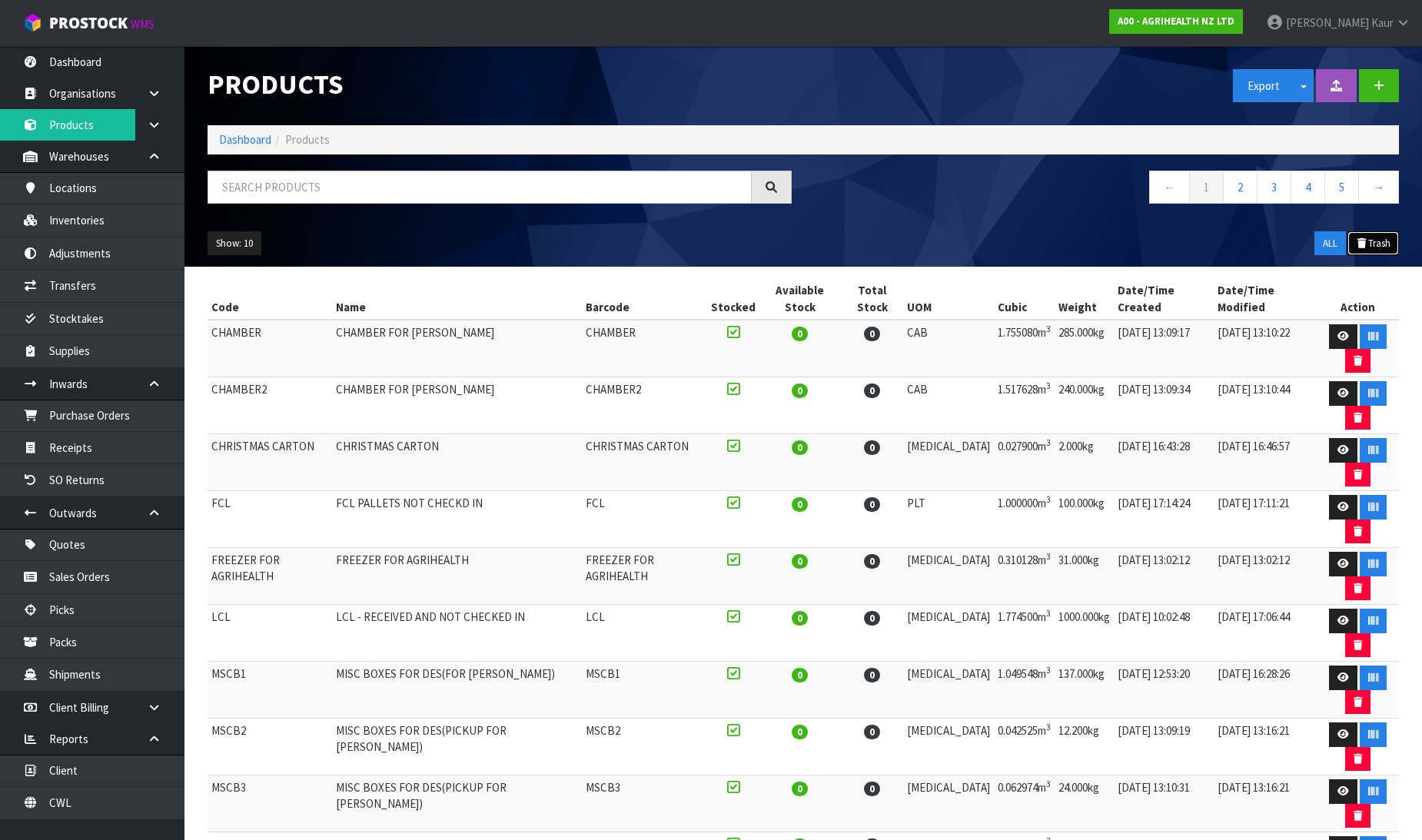
click at [1361, 239] on icon at bounding box center [1362, 242] width 13 height 10
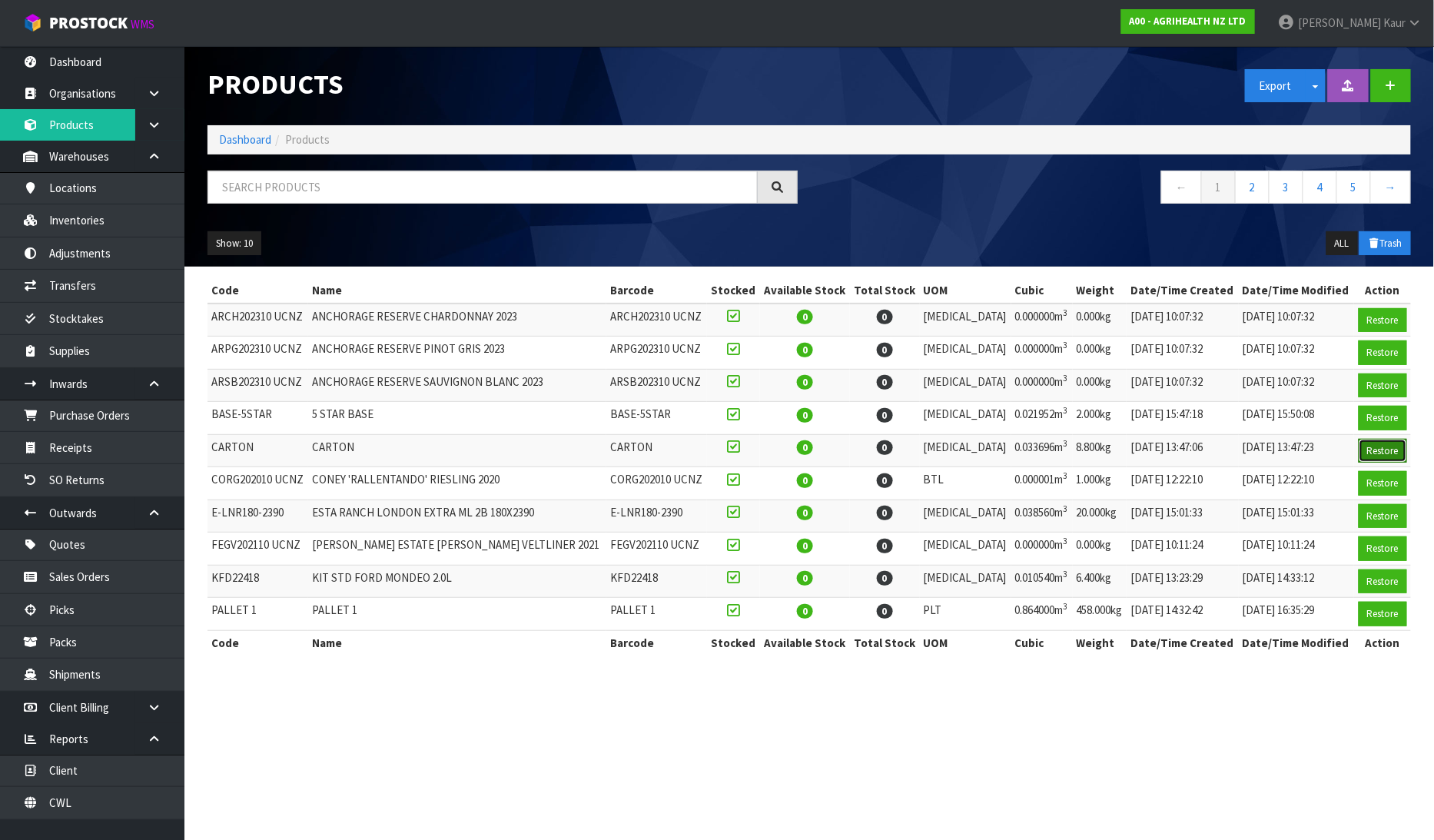
click at [1380, 457] on button "Restore" at bounding box center [1383, 451] width 48 height 24
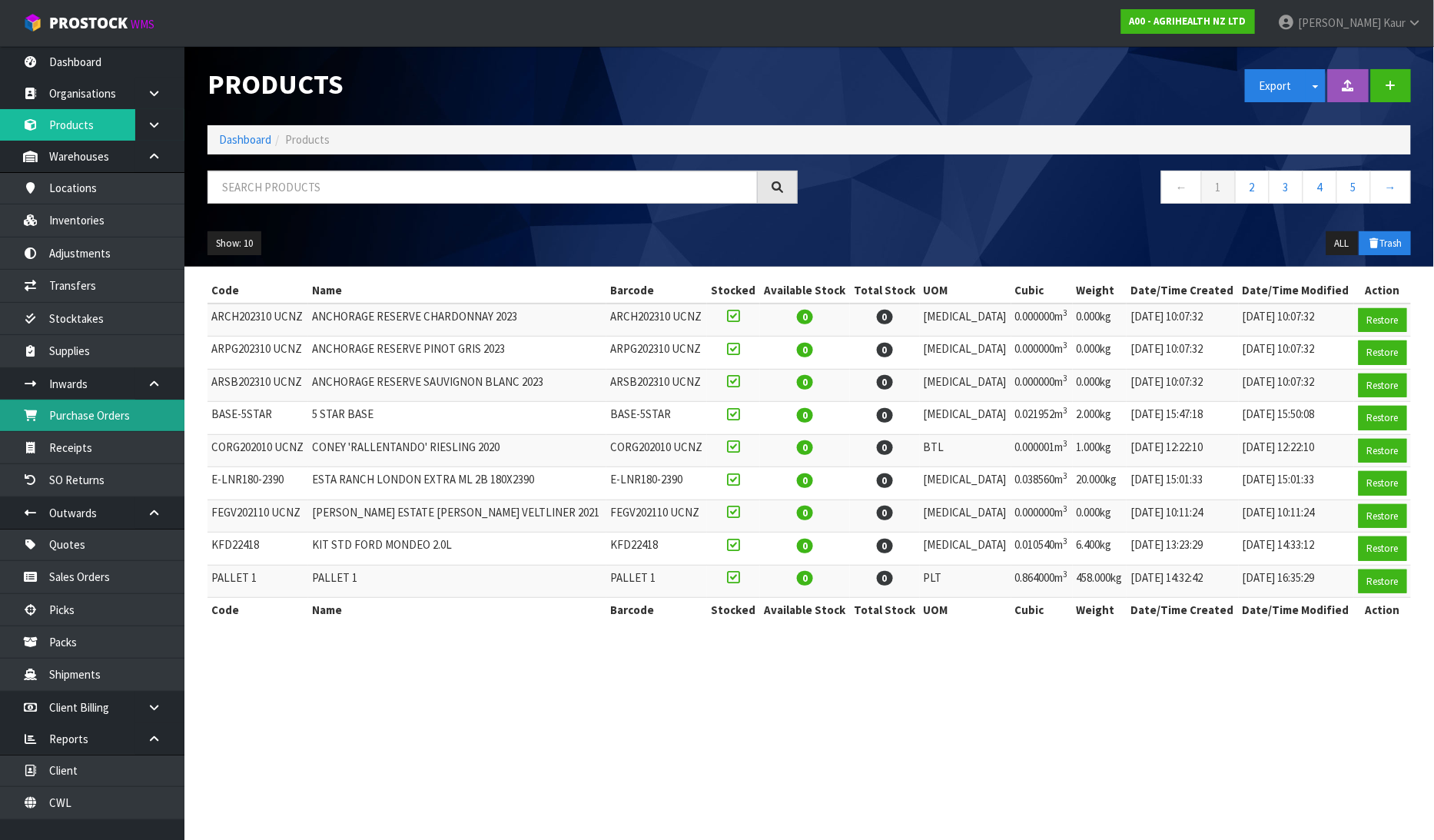
click at [131, 420] on link "Purchase Orders" at bounding box center [92, 415] width 184 height 31
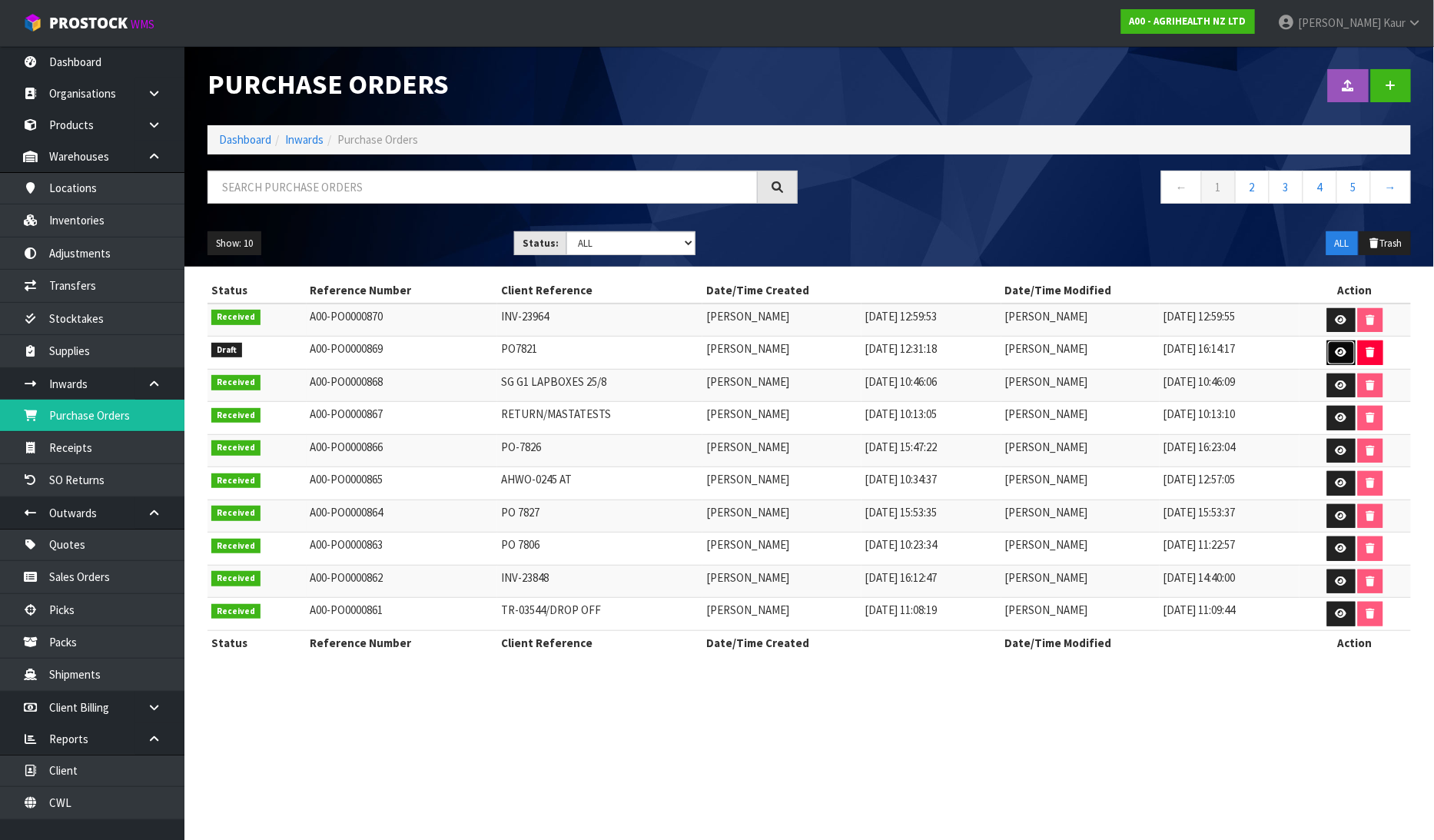
click at [1334, 355] on link at bounding box center [1342, 352] width 29 height 24
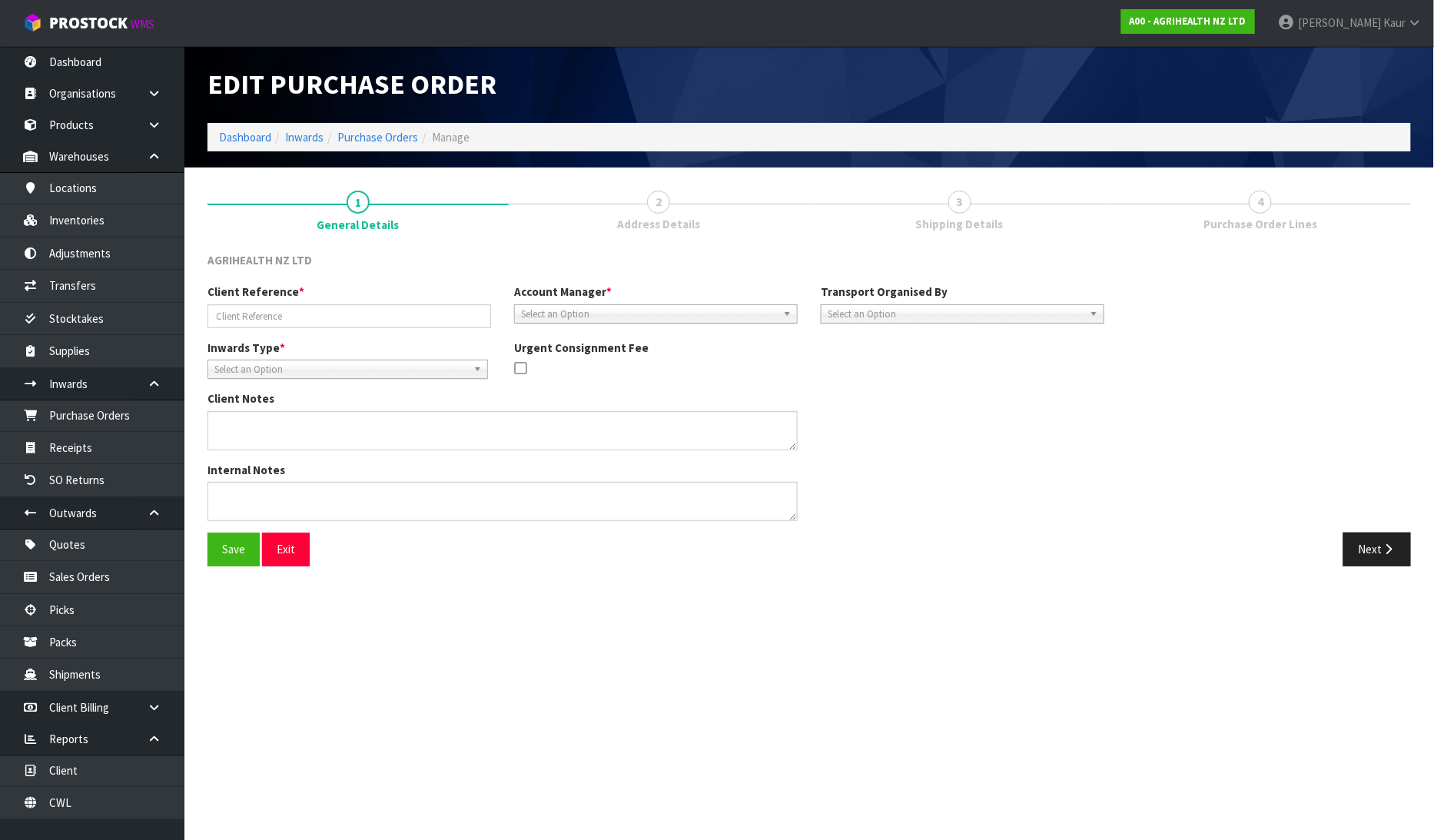
type input "PO7821"
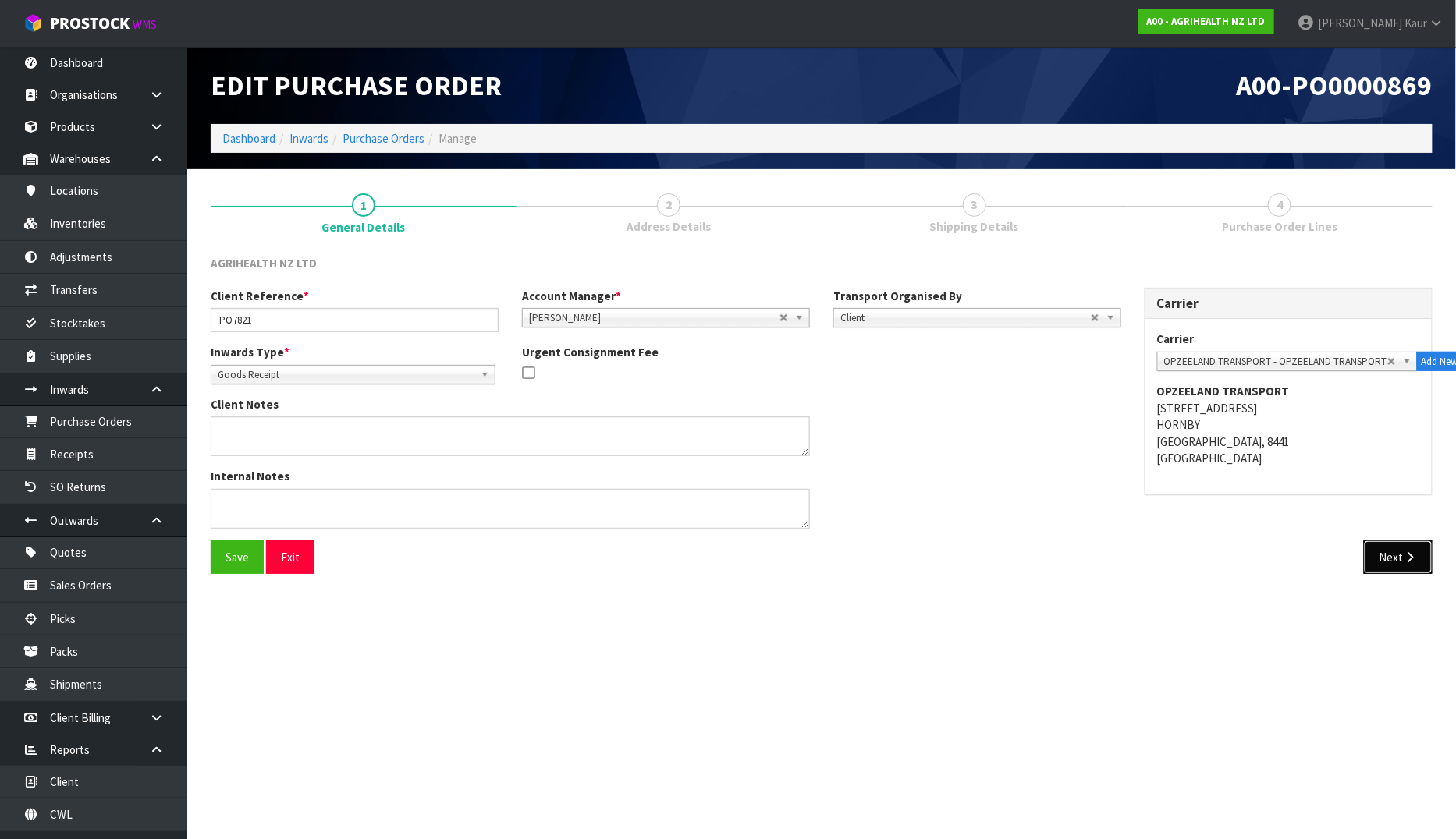
click at [1395, 548] on button "Next" at bounding box center [1398, 557] width 68 height 34
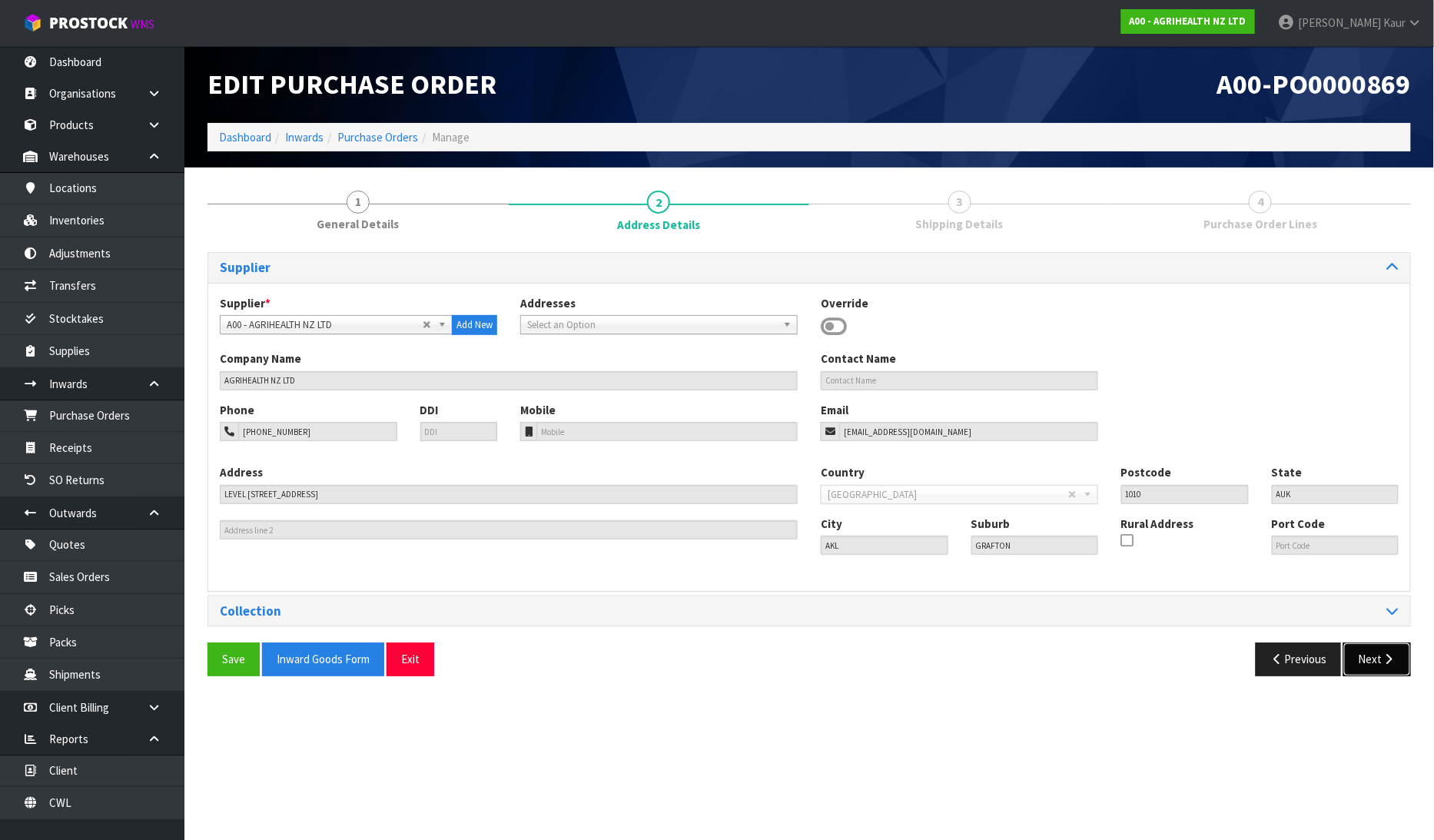
drag, startPoint x: 1376, startPoint y: 657, endPoint x: 1378, endPoint y: 643, distance: 14.1
click at [1379, 658] on button "Next" at bounding box center [1377, 659] width 67 height 33
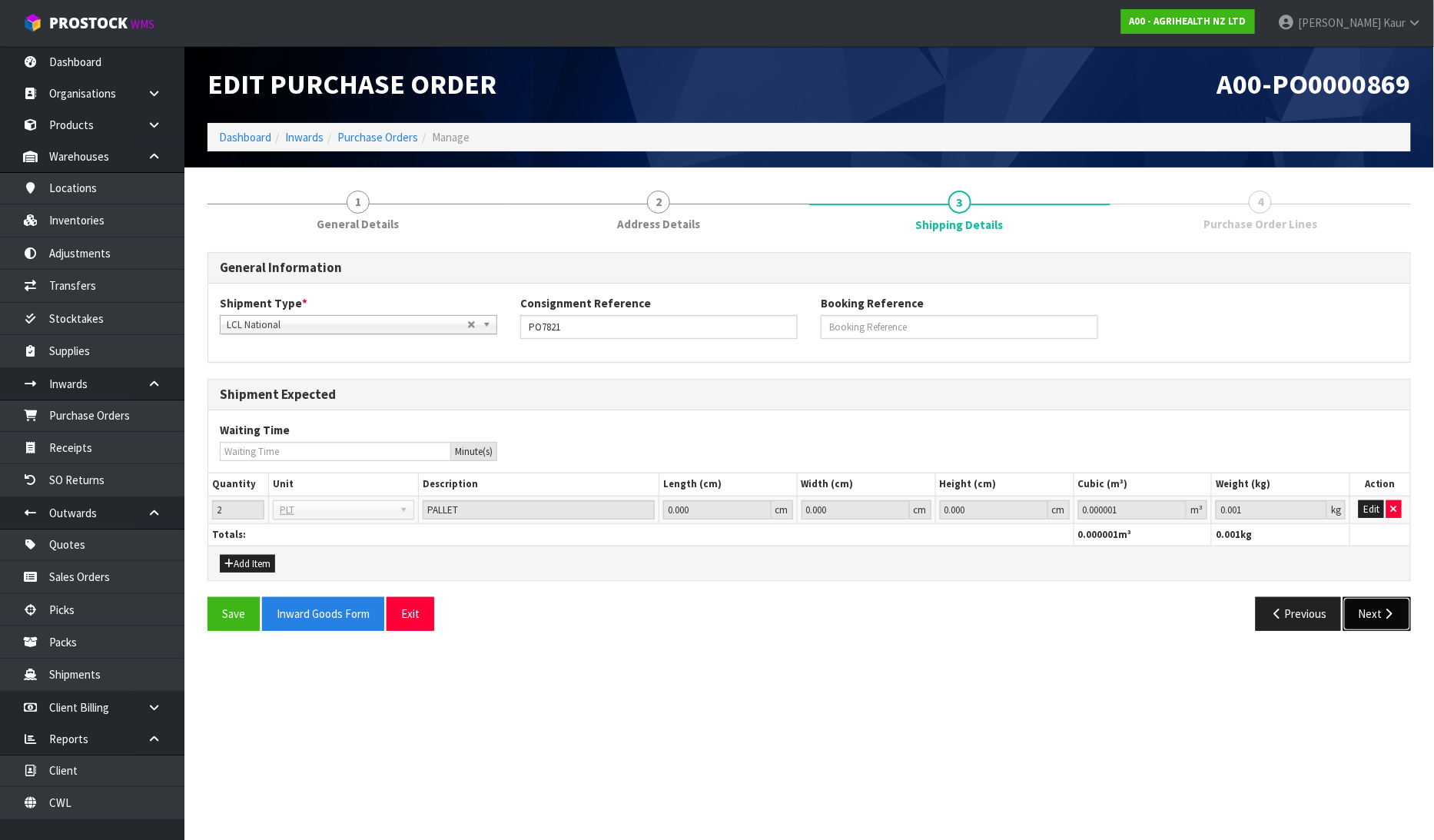
click at [1376, 617] on button "Next" at bounding box center [1377, 613] width 67 height 33
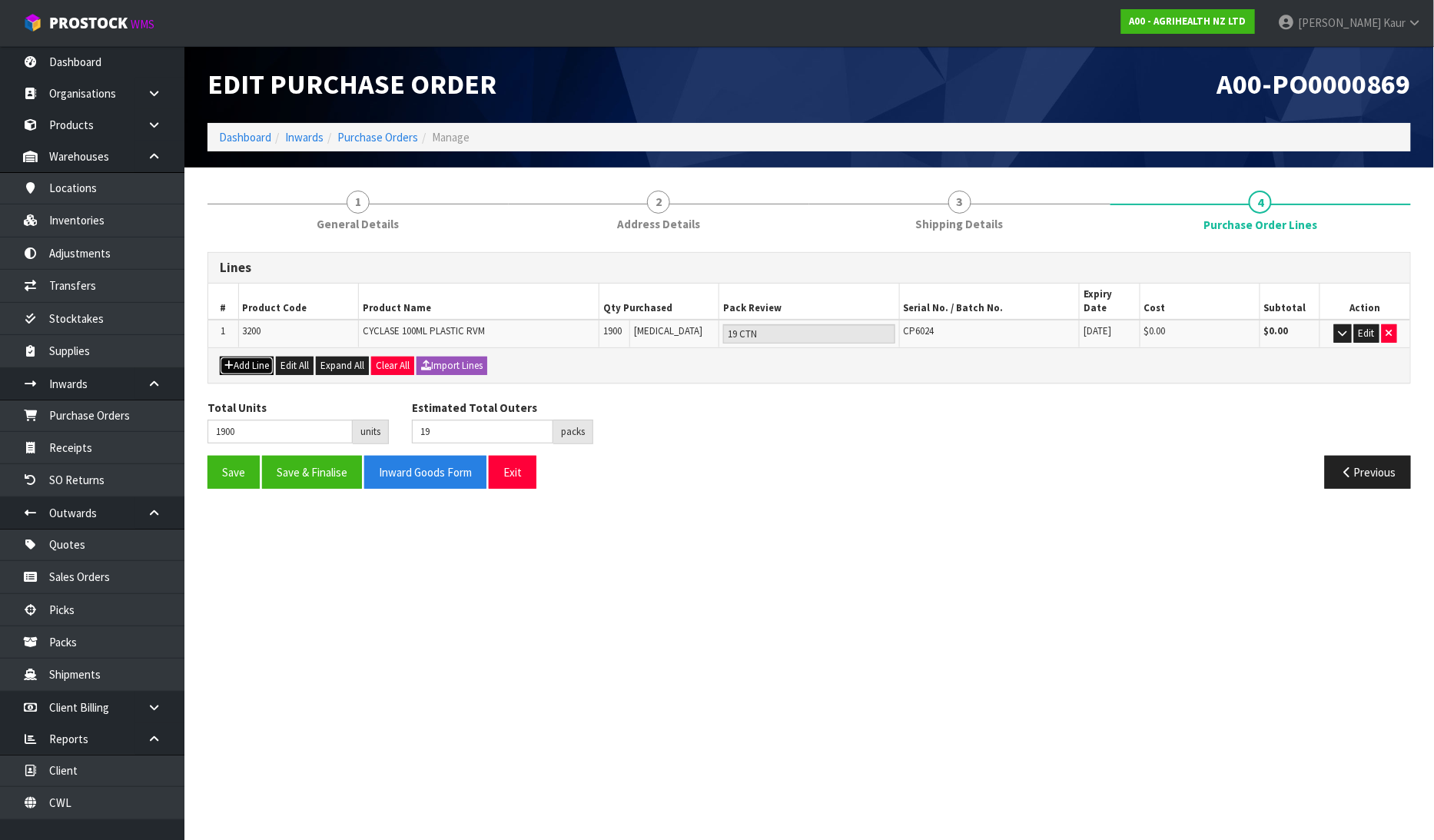
click at [249, 356] on button "Add Line" at bounding box center [247, 365] width 54 height 19
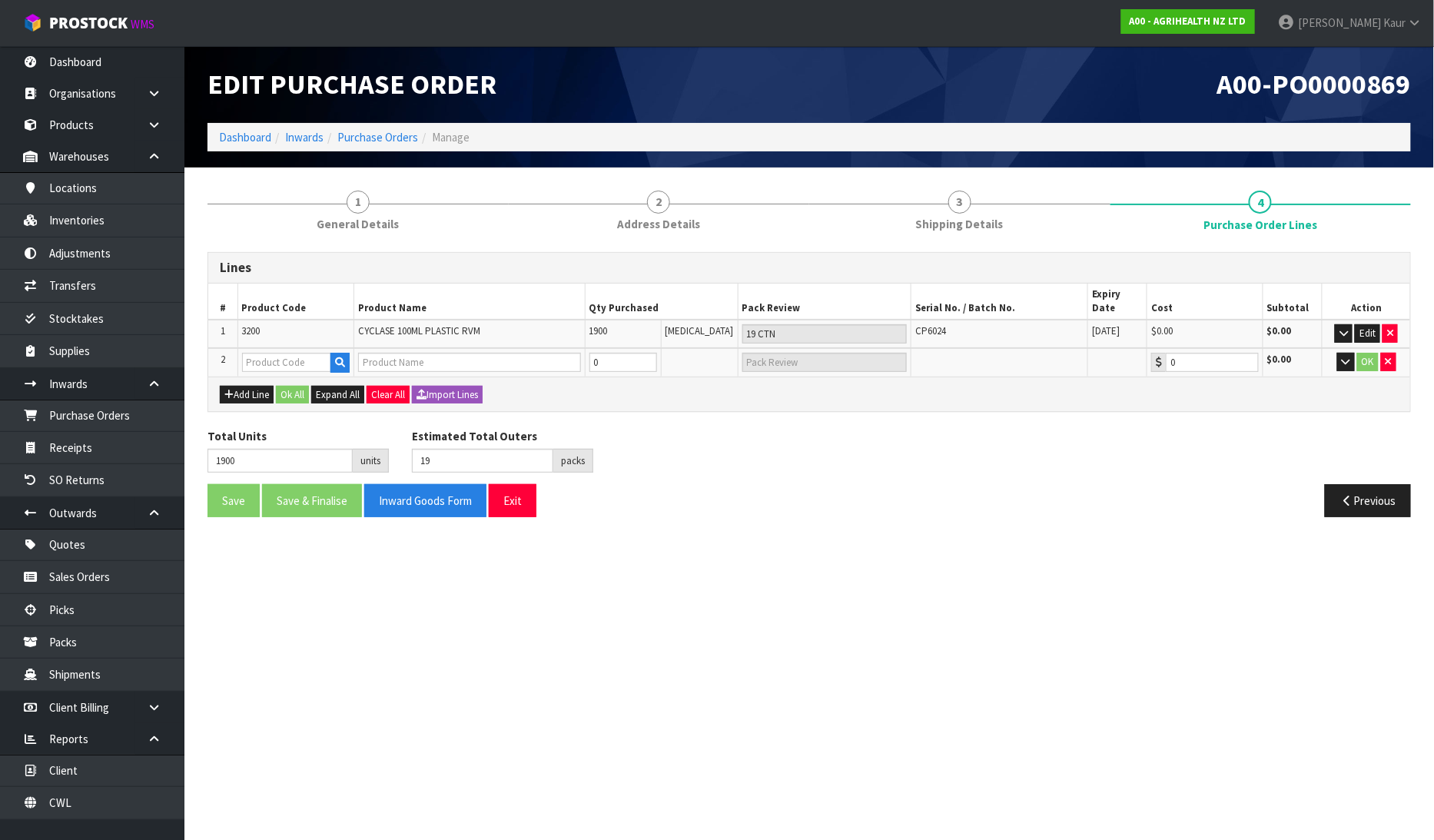
click at [266, 348] on td at bounding box center [296, 363] width 117 height 29
click at [266, 353] on input "text" at bounding box center [287, 362] width 90 height 19
type input "CAR"
click at [287, 372] on link "CAR TON" at bounding box center [303, 372] width 121 height 21
type input "CARTON"
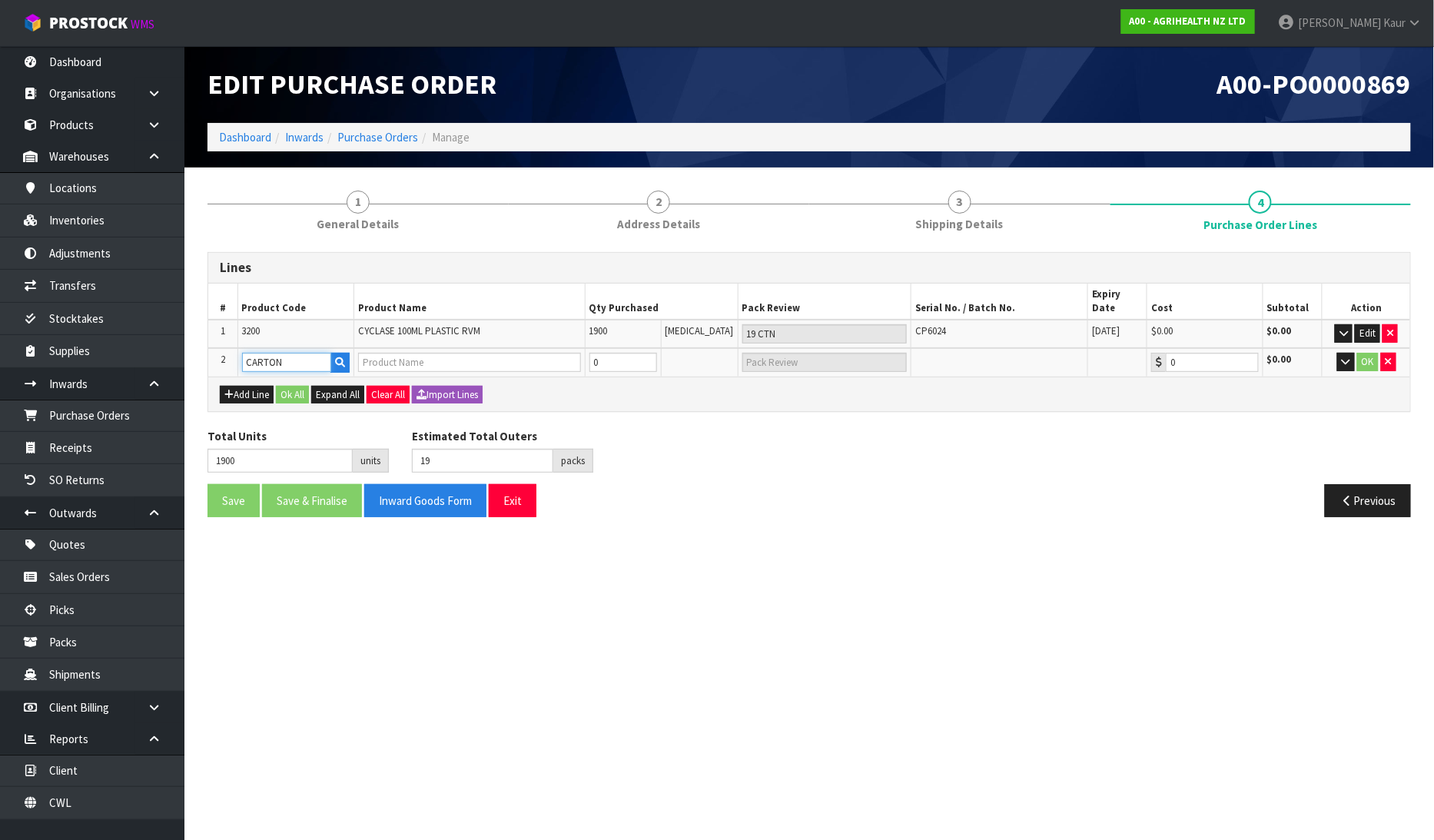
type input "CARTON"
type input "0.00"
click at [1342, 356] on icon "button" at bounding box center [1345, 361] width 8 height 10
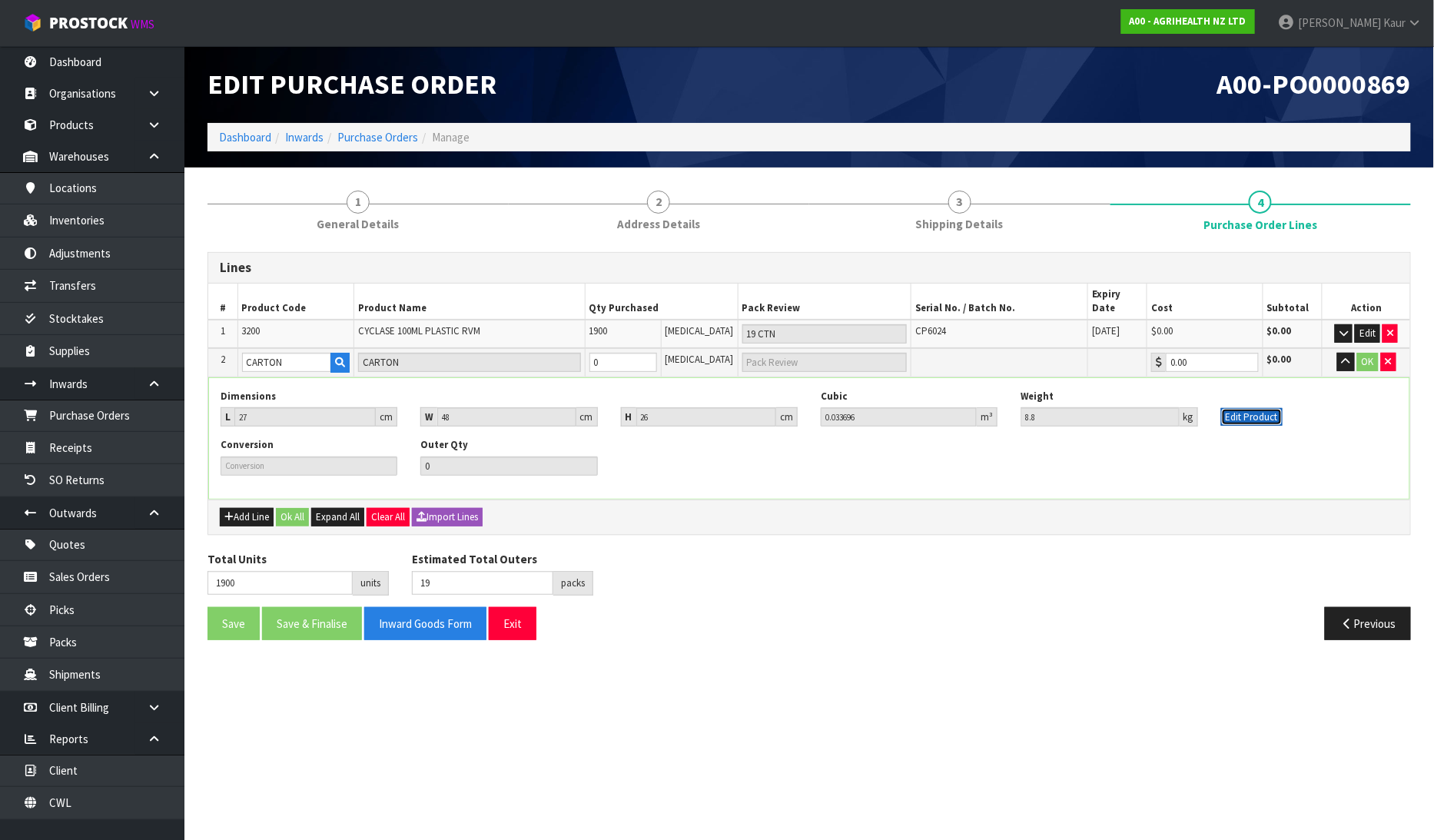
click at [1253, 408] on button "Edit Product" at bounding box center [1251, 417] width 61 height 19
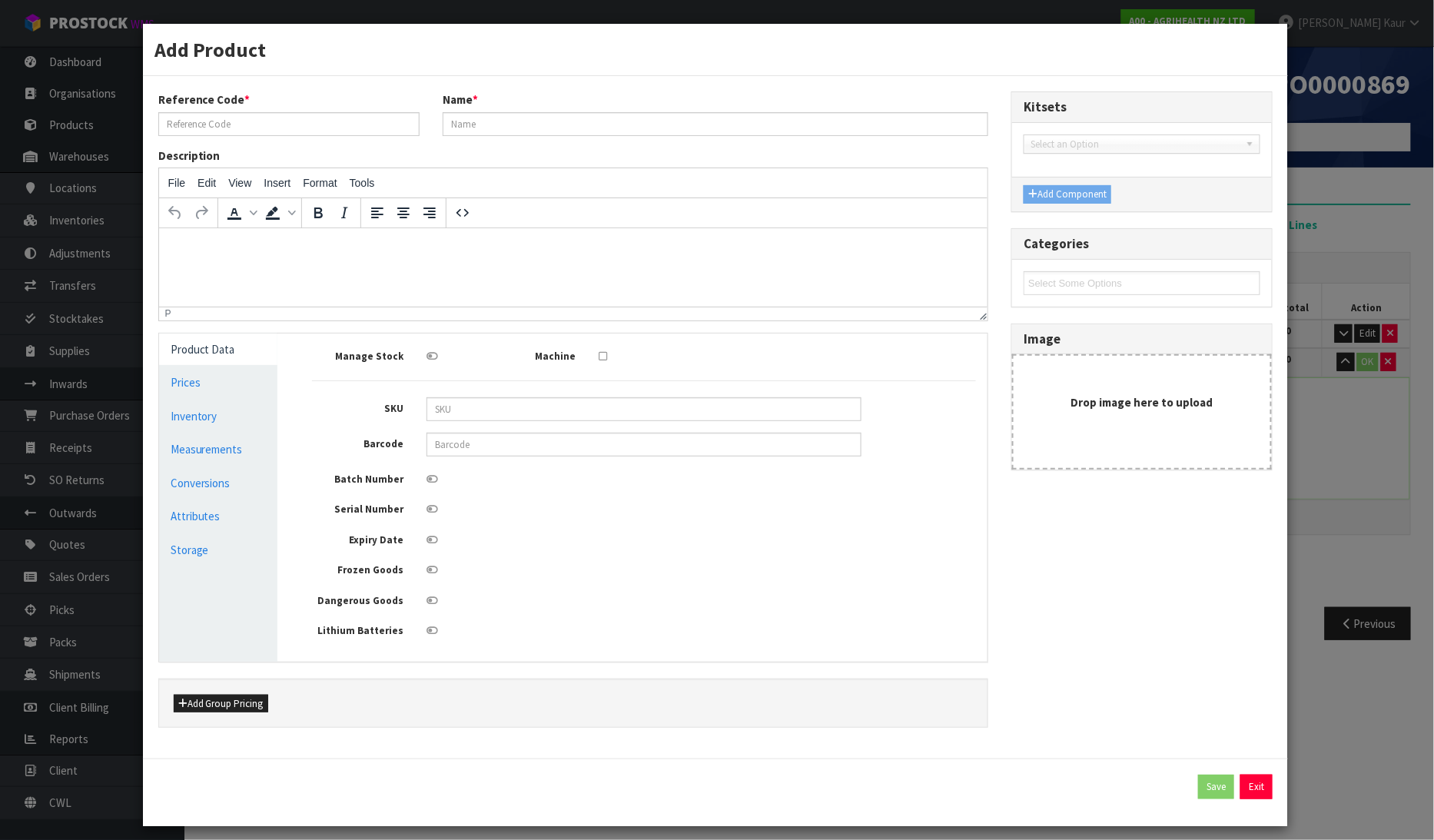
type input "CARTON"
click at [483, 123] on input "CARTON" at bounding box center [715, 124] width 546 height 24
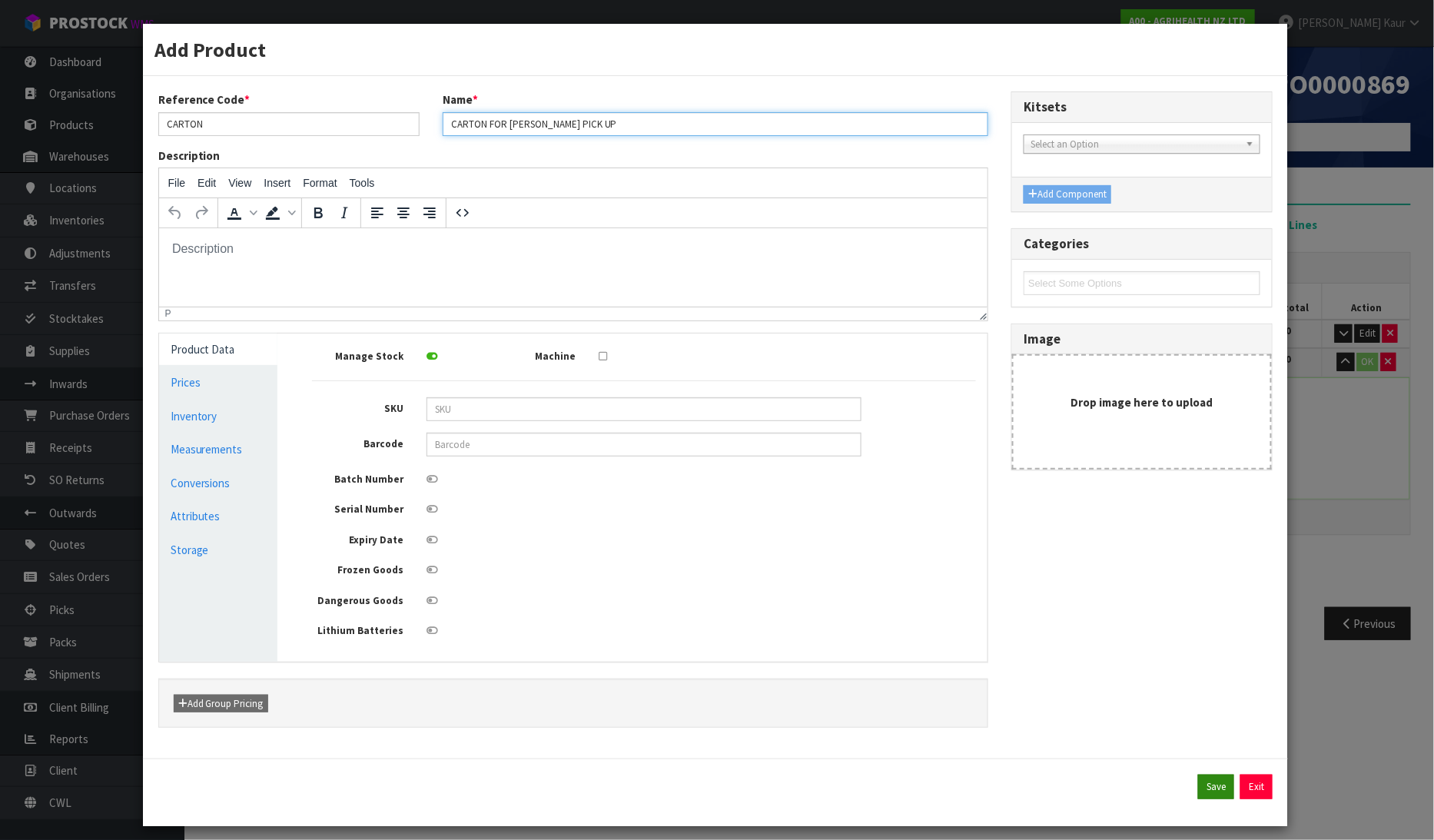
type input "CARTON FOR [PERSON_NAME] PICK UP"
click at [1198, 789] on button "Save" at bounding box center [1216, 786] width 36 height 24
type input "CARTON FOR [PERSON_NAME] PICK UP"
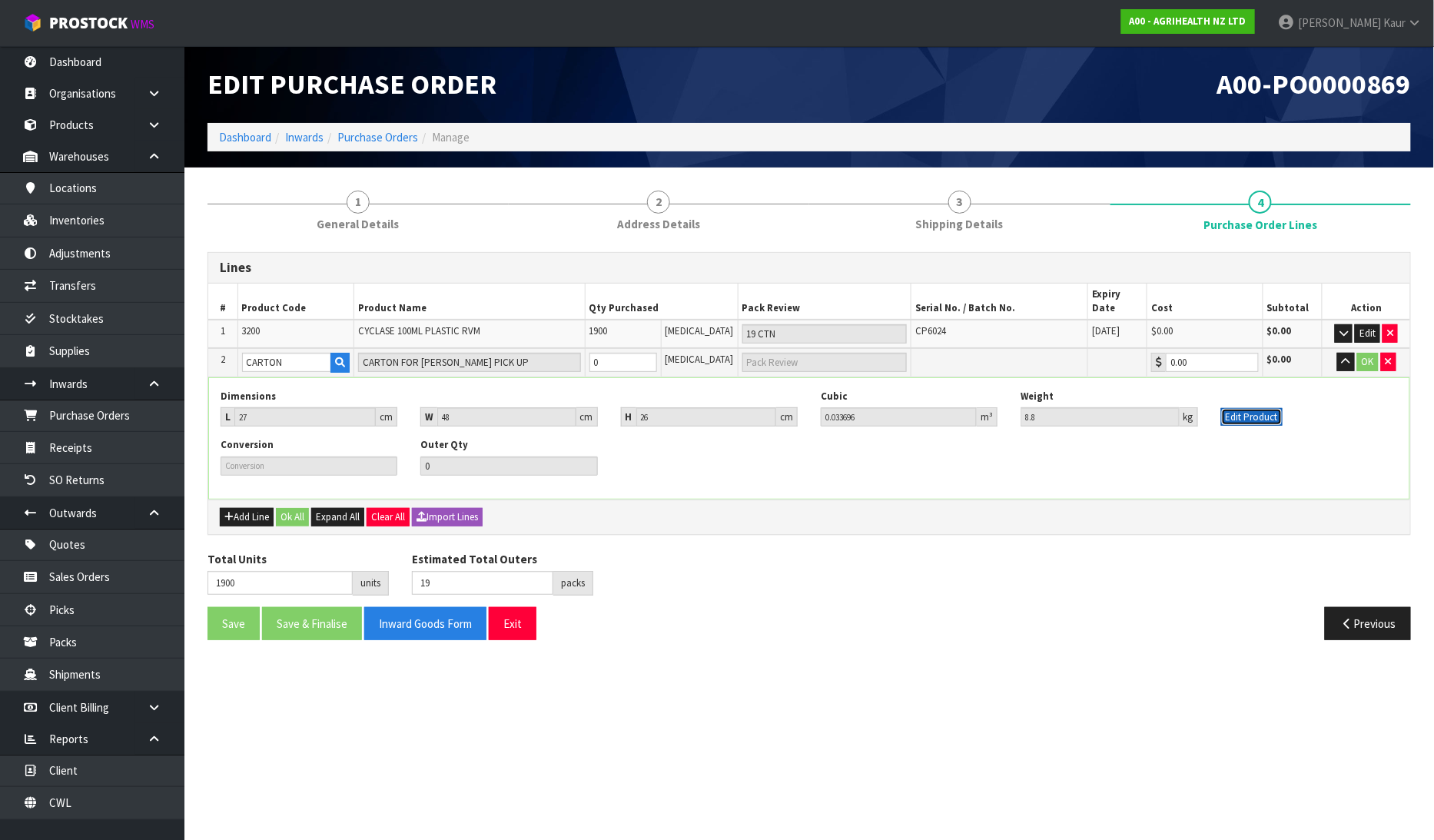
click at [1272, 408] on button "Edit Product" at bounding box center [1251, 417] width 61 height 19
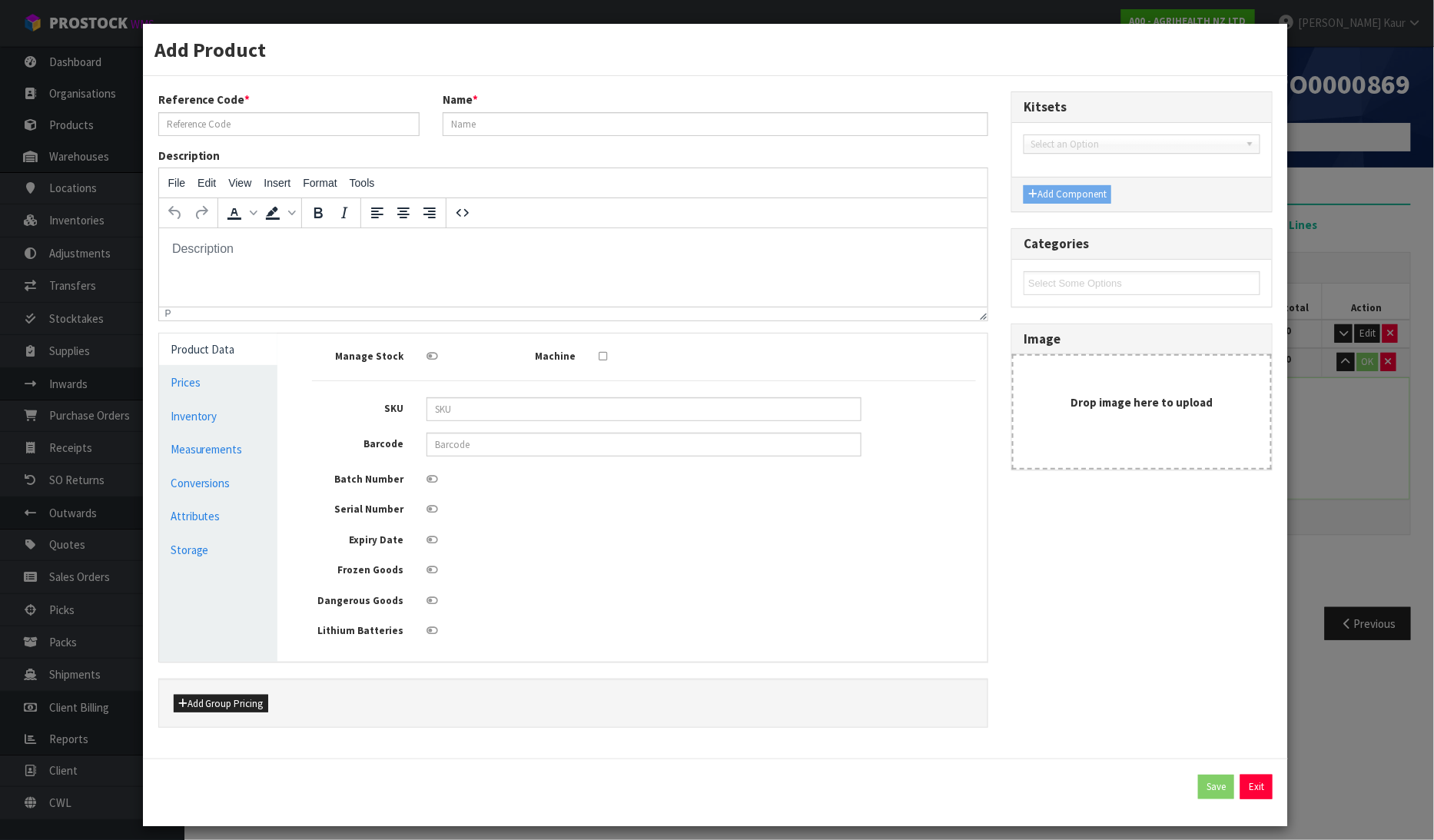
type input "CARTON"
type input "CARTON FOR [PERSON_NAME] PICK UP"
type input "27"
type input "48"
type input "26"
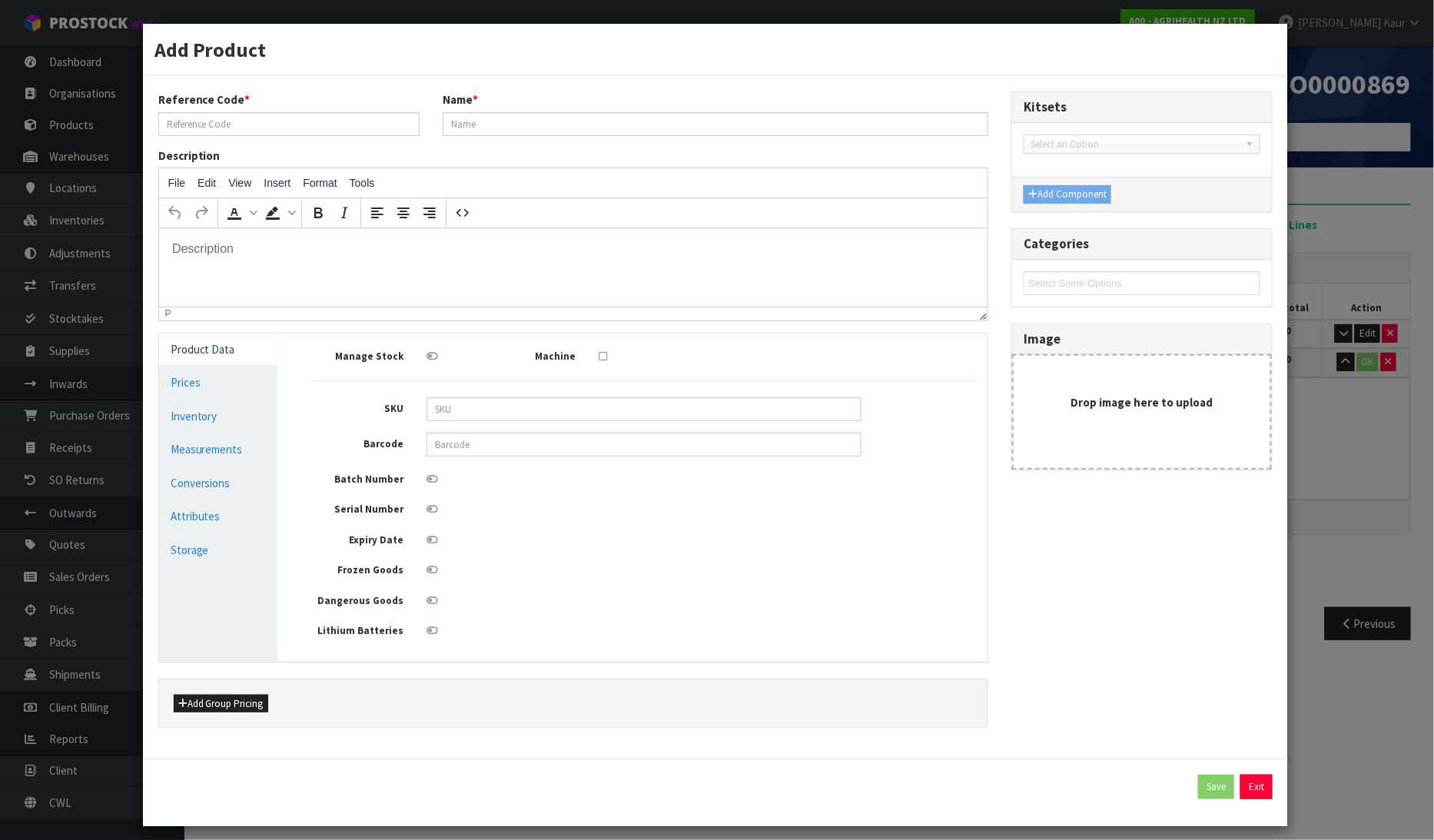
type input "0.033696"
type input "8.8"
click at [207, 451] on link "Measurements" at bounding box center [218, 449] width 119 height 31
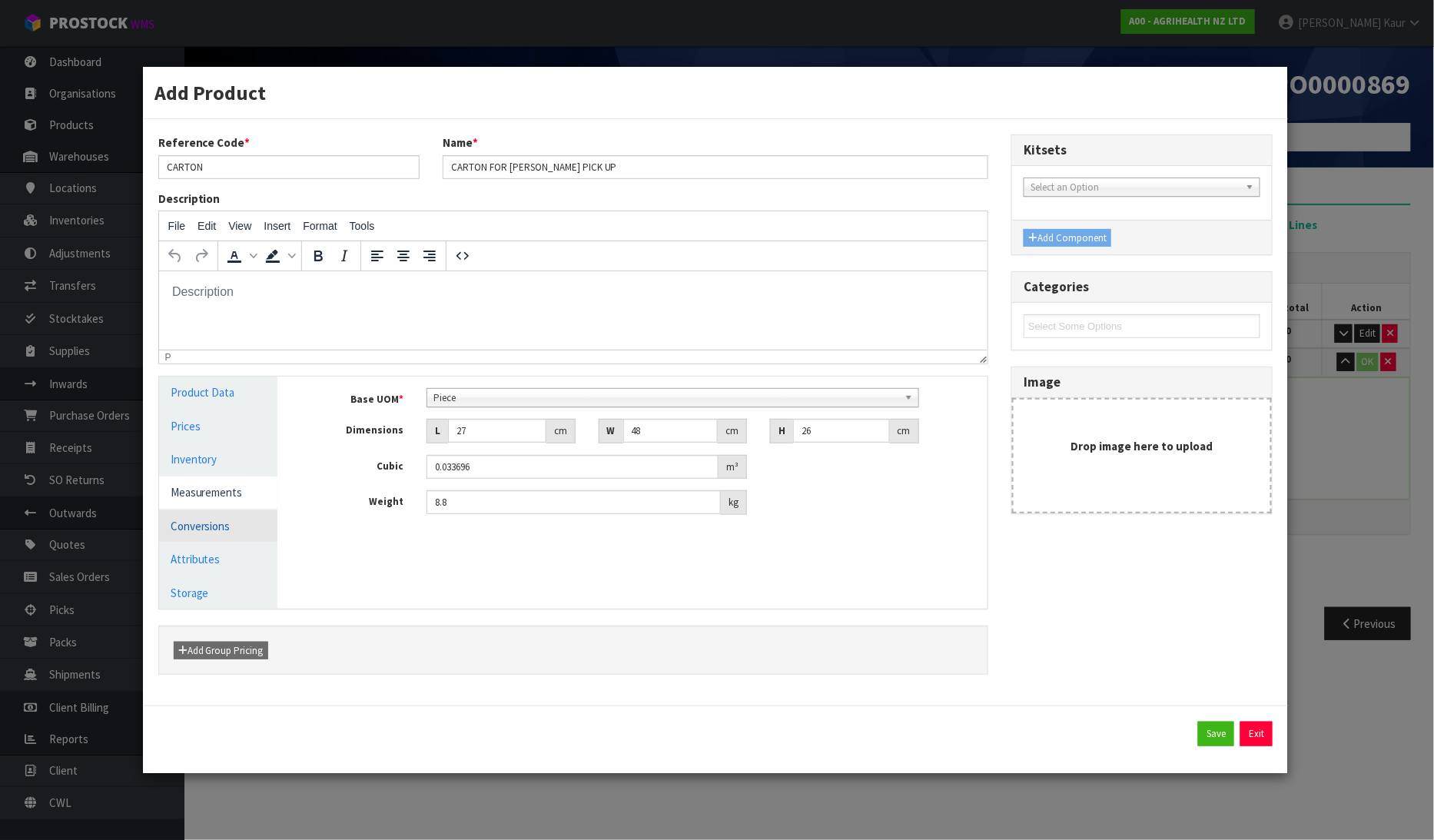
click at [197, 522] on link "Conversions" at bounding box center [218, 525] width 119 height 31
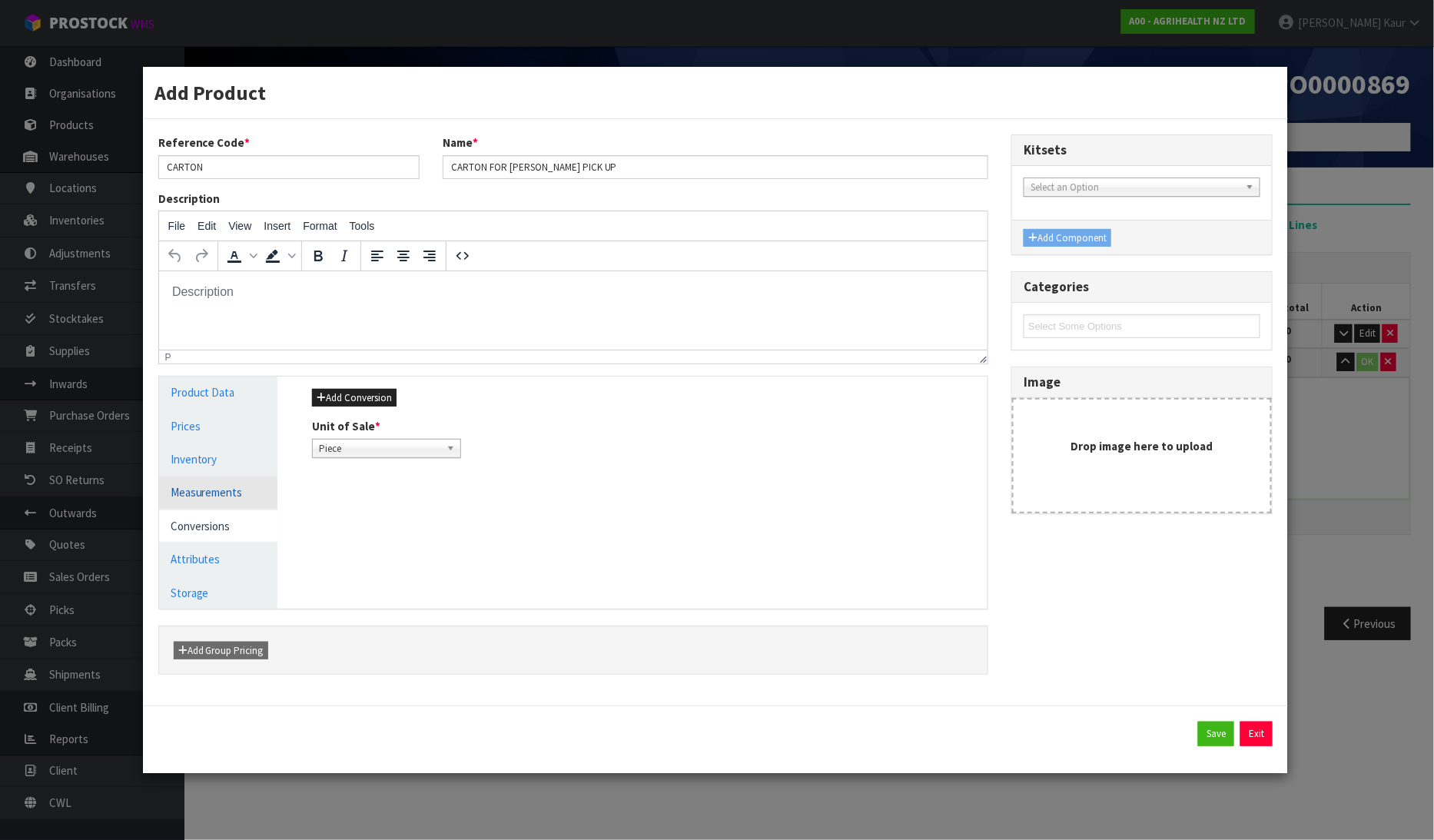
click at [240, 486] on link "Measurements" at bounding box center [218, 492] width 119 height 31
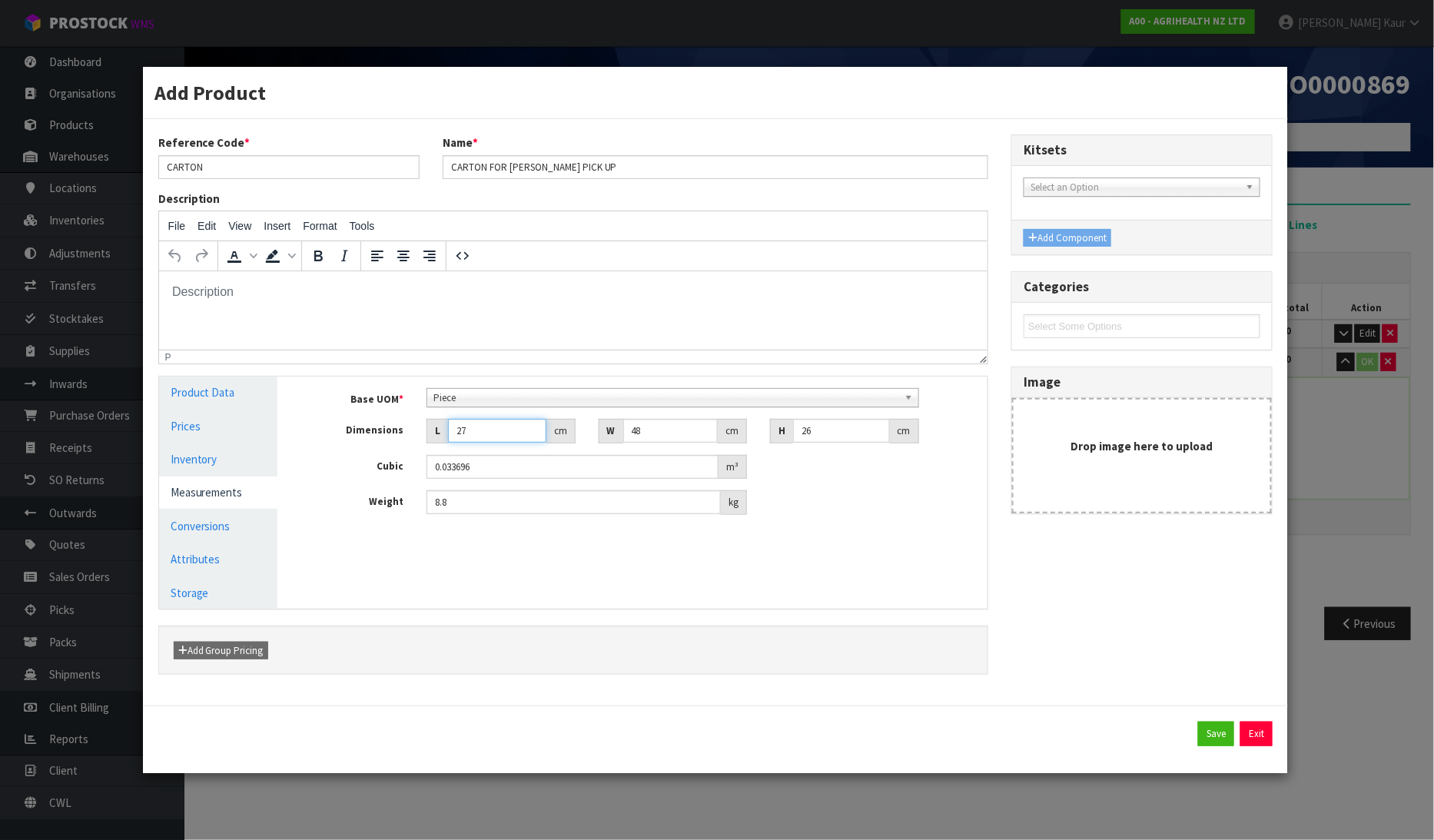
drag, startPoint x: 480, startPoint y: 429, endPoint x: 436, endPoint y: 429, distance: 44.0
click at [436, 429] on div "L 27 cm" at bounding box center [500, 431] width 148 height 24
type input "0.000001"
drag, startPoint x: 643, startPoint y: 428, endPoint x: 611, endPoint y: 429, distance: 32.0
click at [611, 429] on div "W cm" at bounding box center [672, 431] width 148 height 24
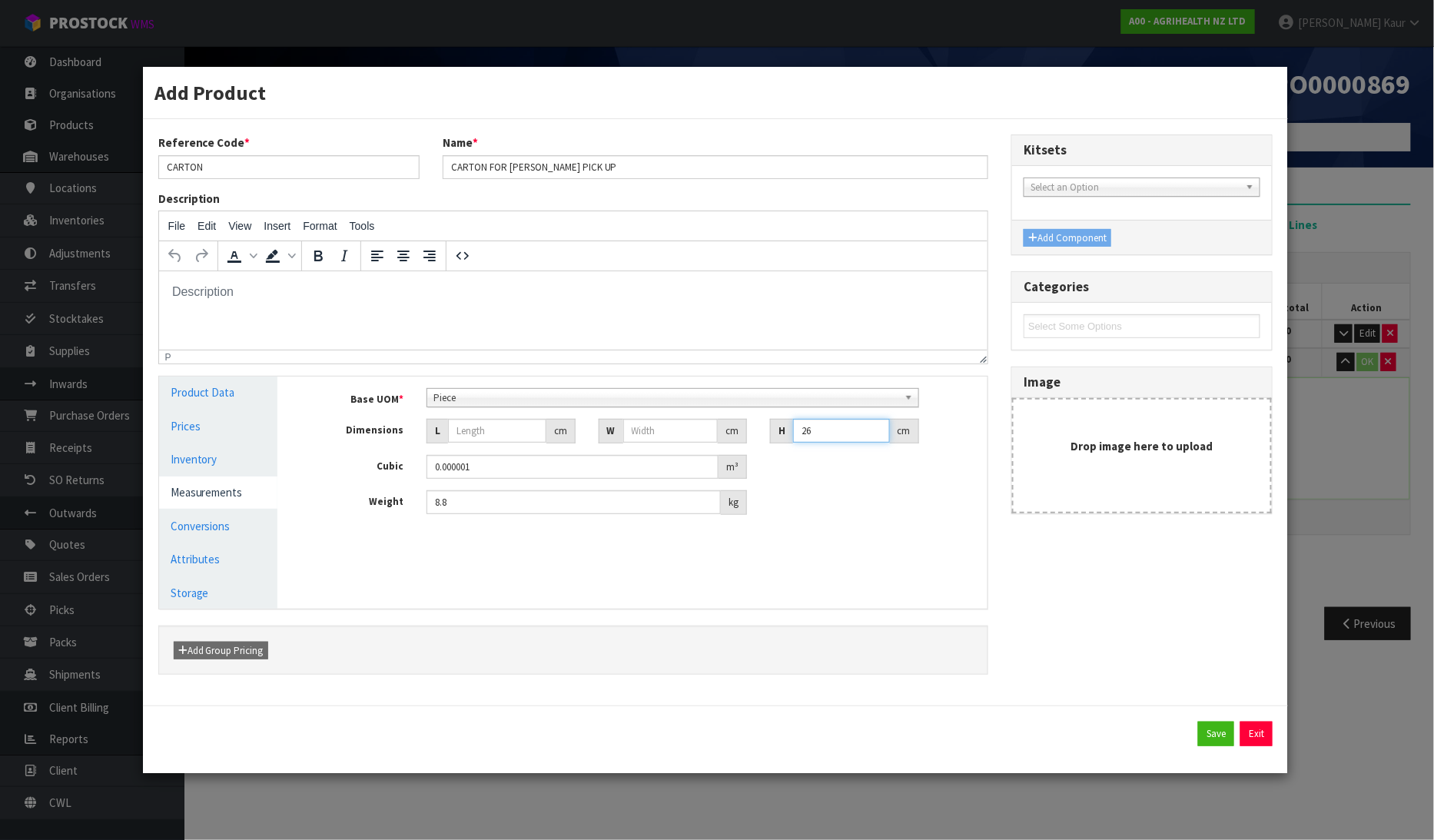
drag, startPoint x: 840, startPoint y: 435, endPoint x: 771, endPoint y: 435, distance: 69.0
click at [771, 435] on div "H 26 cm" at bounding box center [844, 431] width 148 height 24
drag, startPoint x: 501, startPoint y: 468, endPoint x: 432, endPoint y: 474, distance: 69.3
click at [432, 474] on input "0.000001" at bounding box center [572, 467] width 292 height 24
drag, startPoint x: 459, startPoint y: 510, endPoint x: 389, endPoint y: 511, distance: 70.0
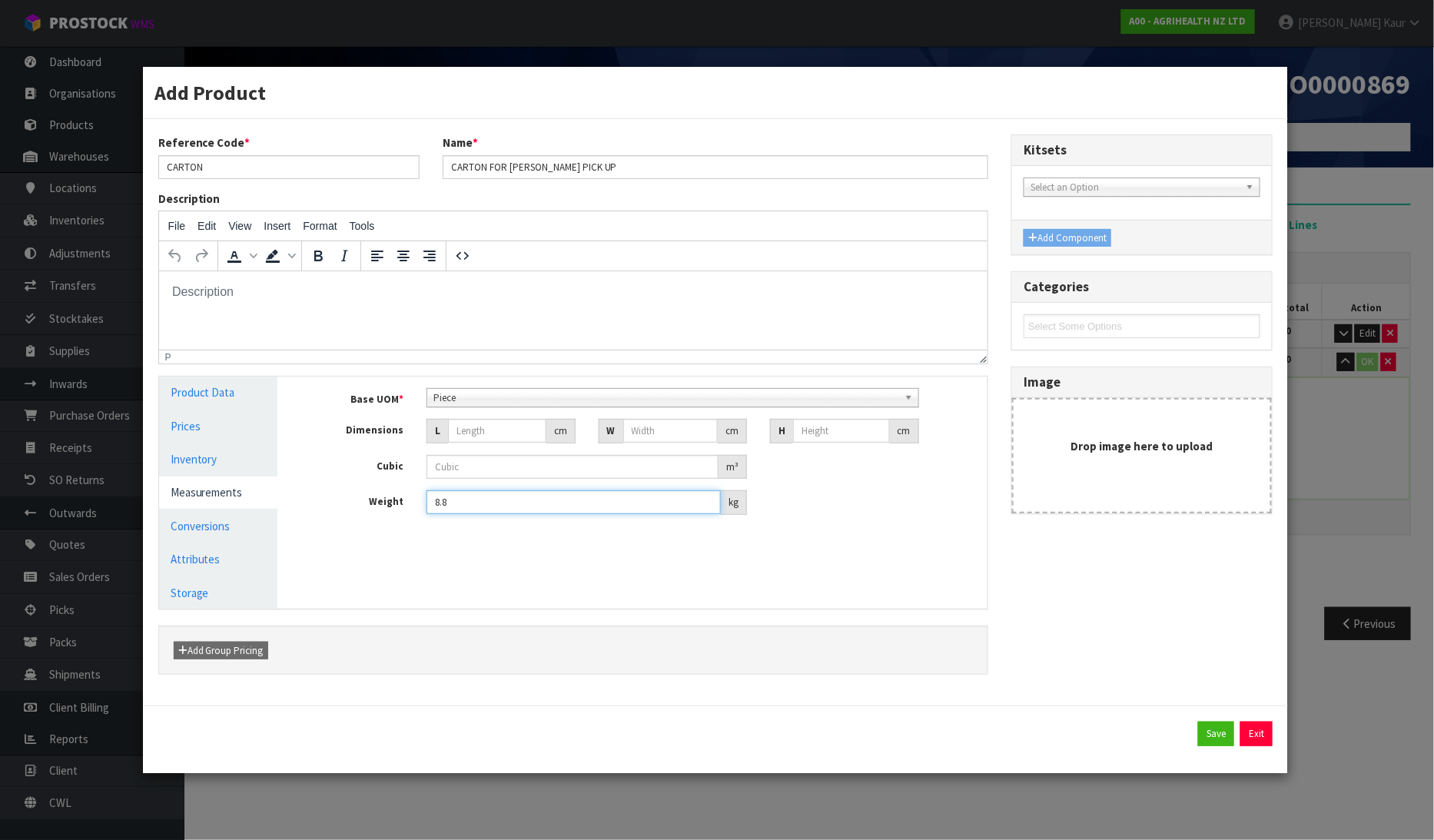
click at [389, 511] on div "Weight 8.8 kg" at bounding box center [643, 502] width 686 height 24
click at [1221, 734] on button "Save" at bounding box center [1216, 733] width 36 height 24
type input "0"
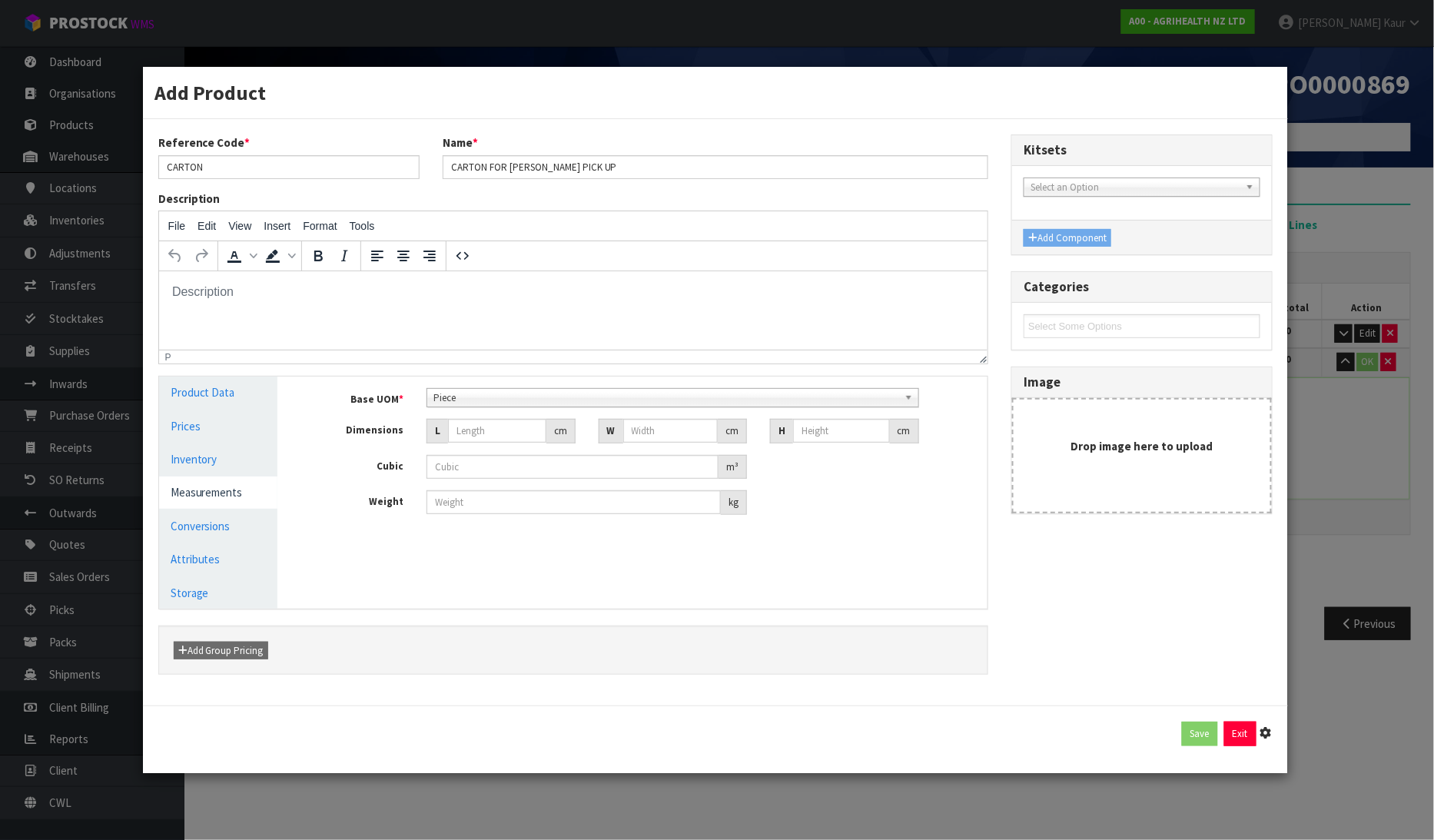
type input "0"
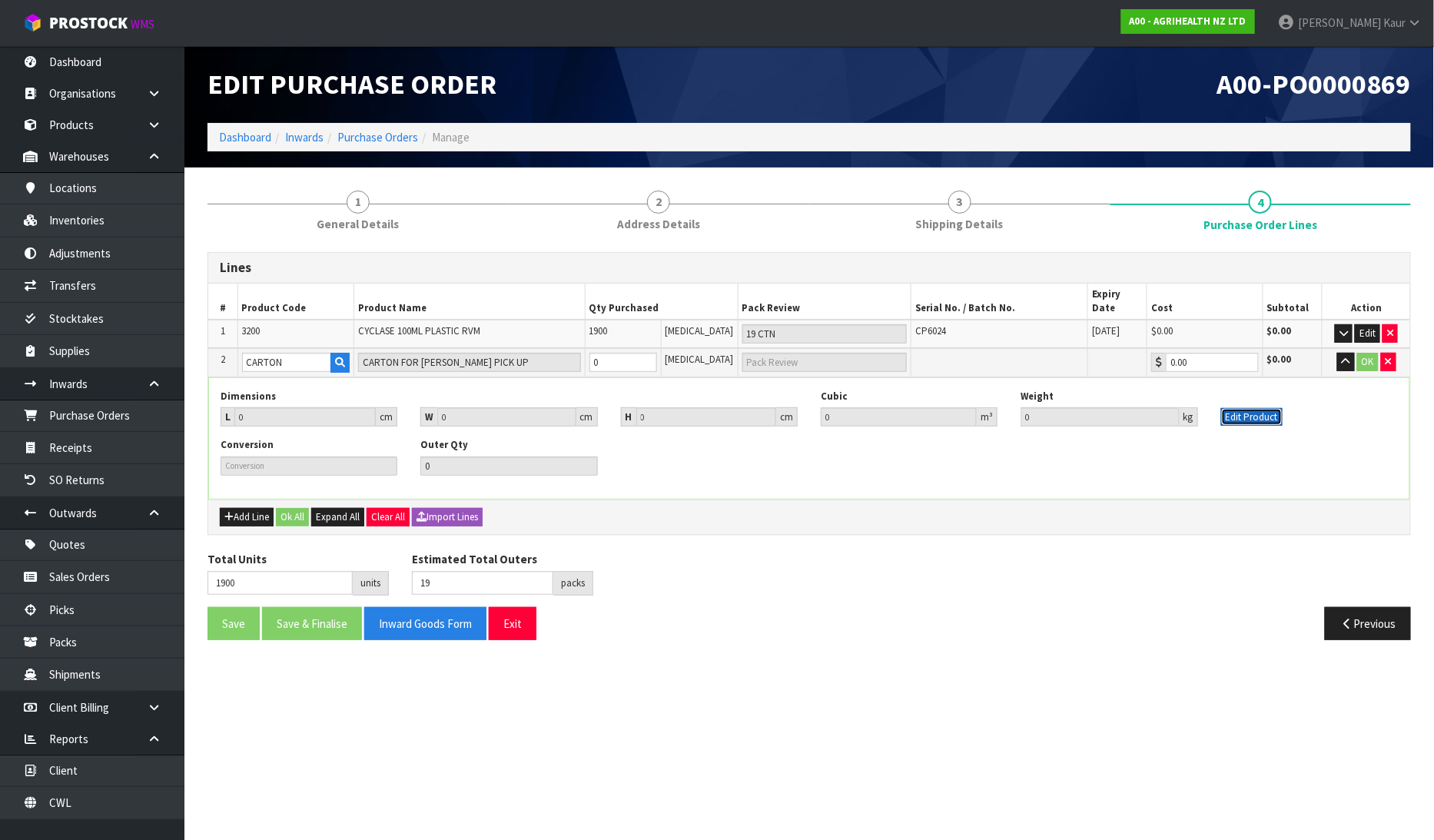
click at [1253, 408] on button "Edit Product" at bounding box center [1251, 417] width 61 height 19
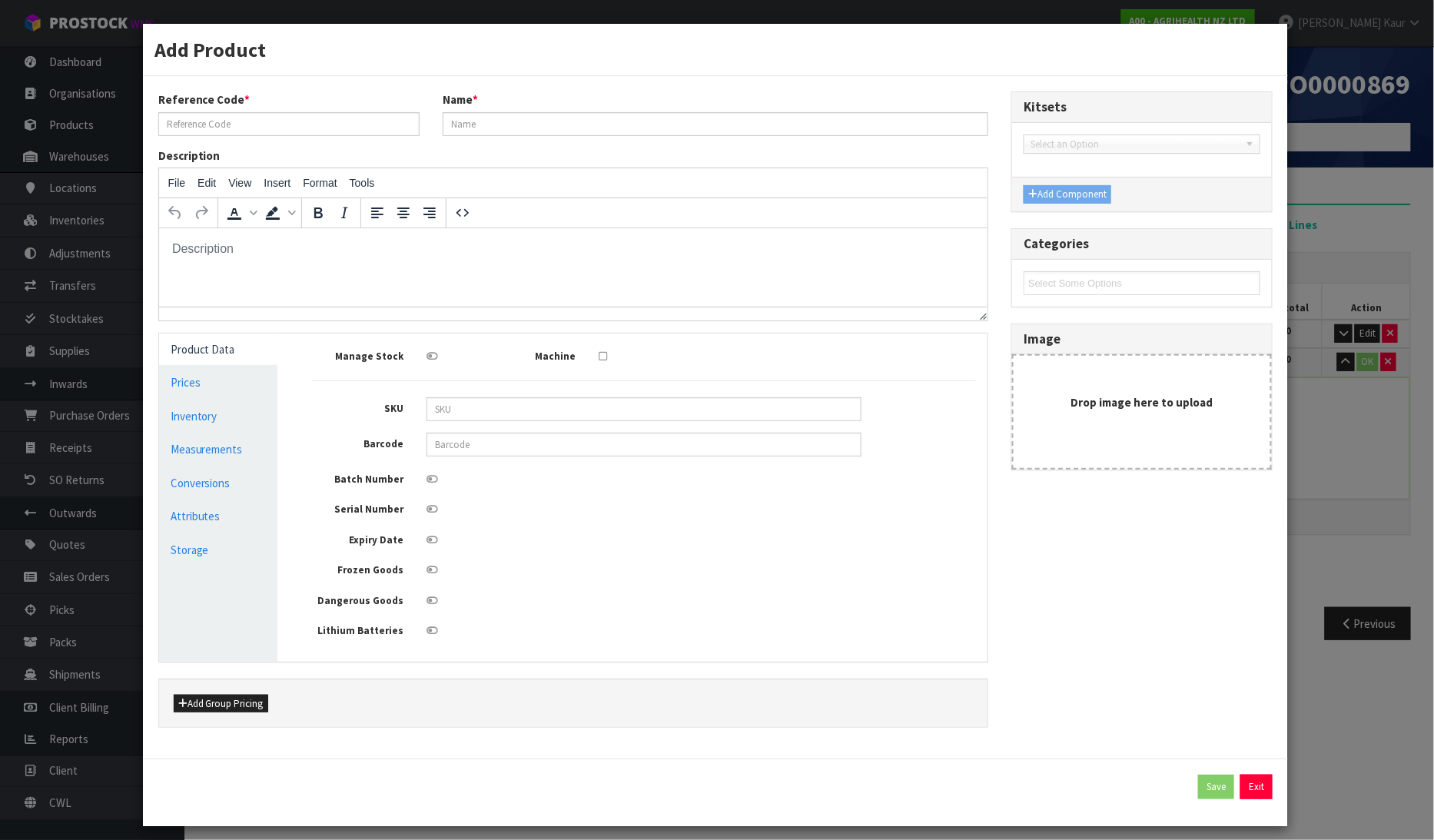
type input "CARTON"
type input "CARTON FOR [PERSON_NAME] PICK UP"
type input "0"
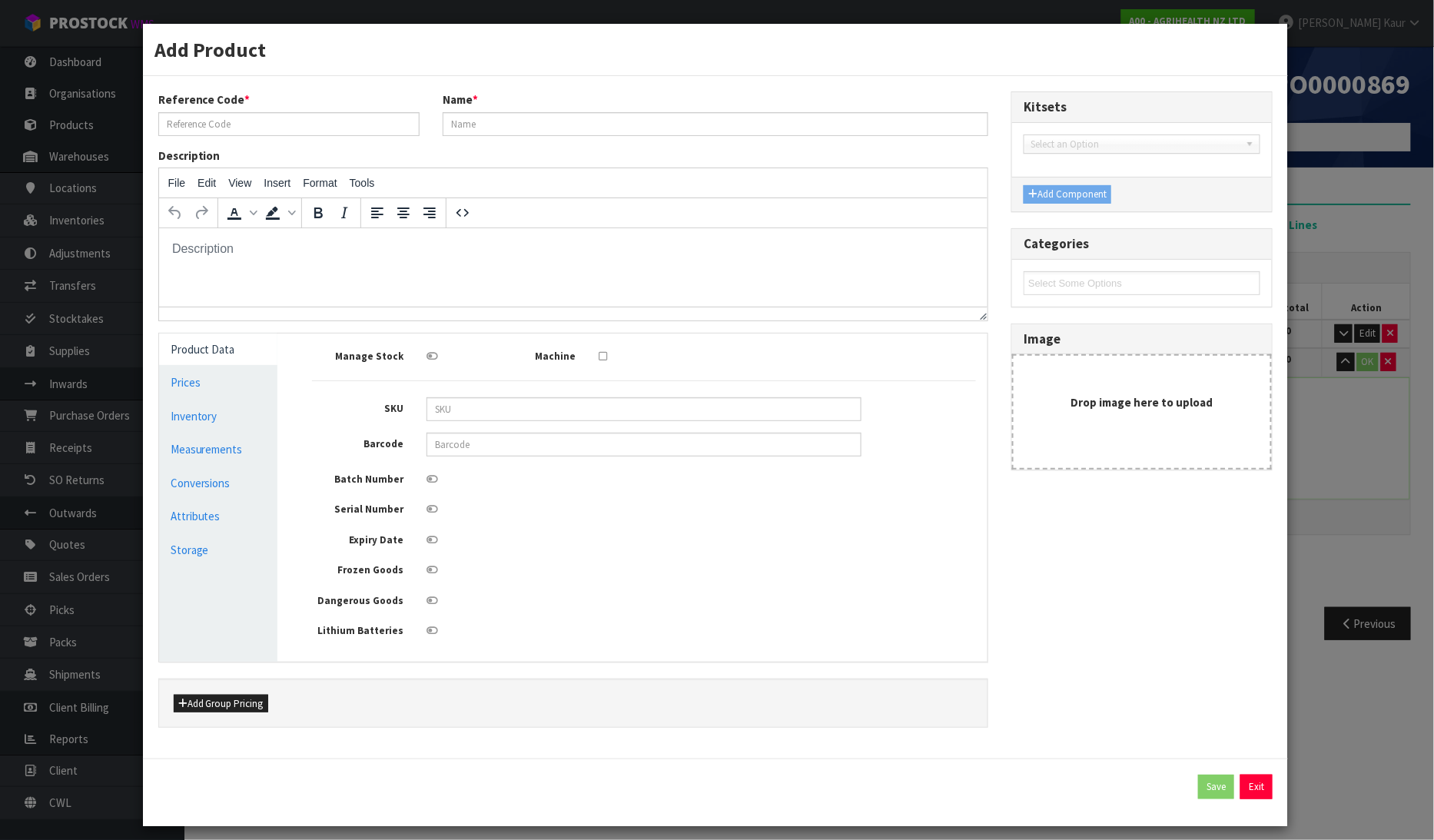
type input "0"
click at [211, 451] on link "Measurements" at bounding box center [218, 449] width 119 height 31
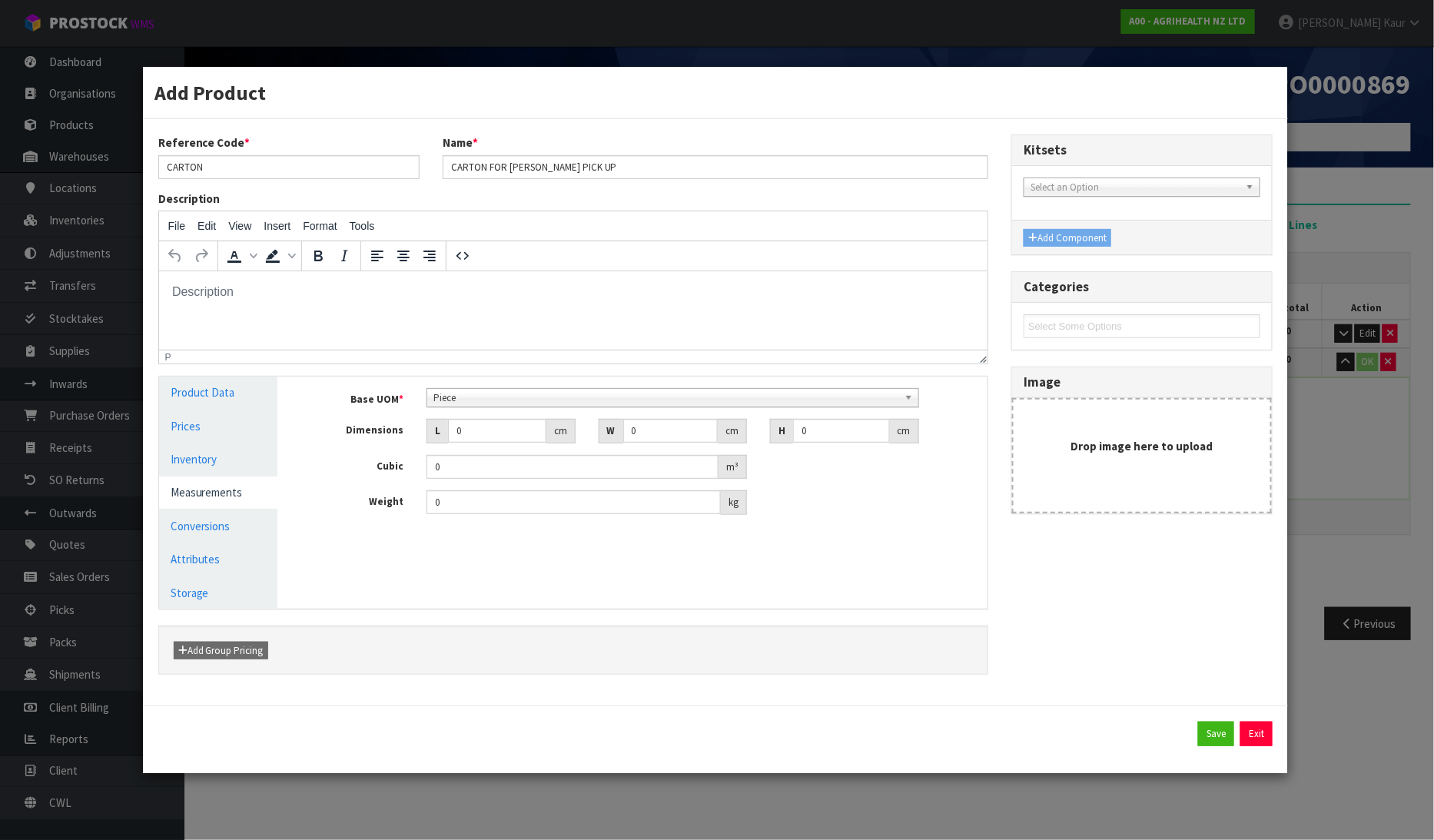
scroll to position [296, 0]
click at [516, 393] on span "Piece" at bounding box center [665, 398] width 464 height 19
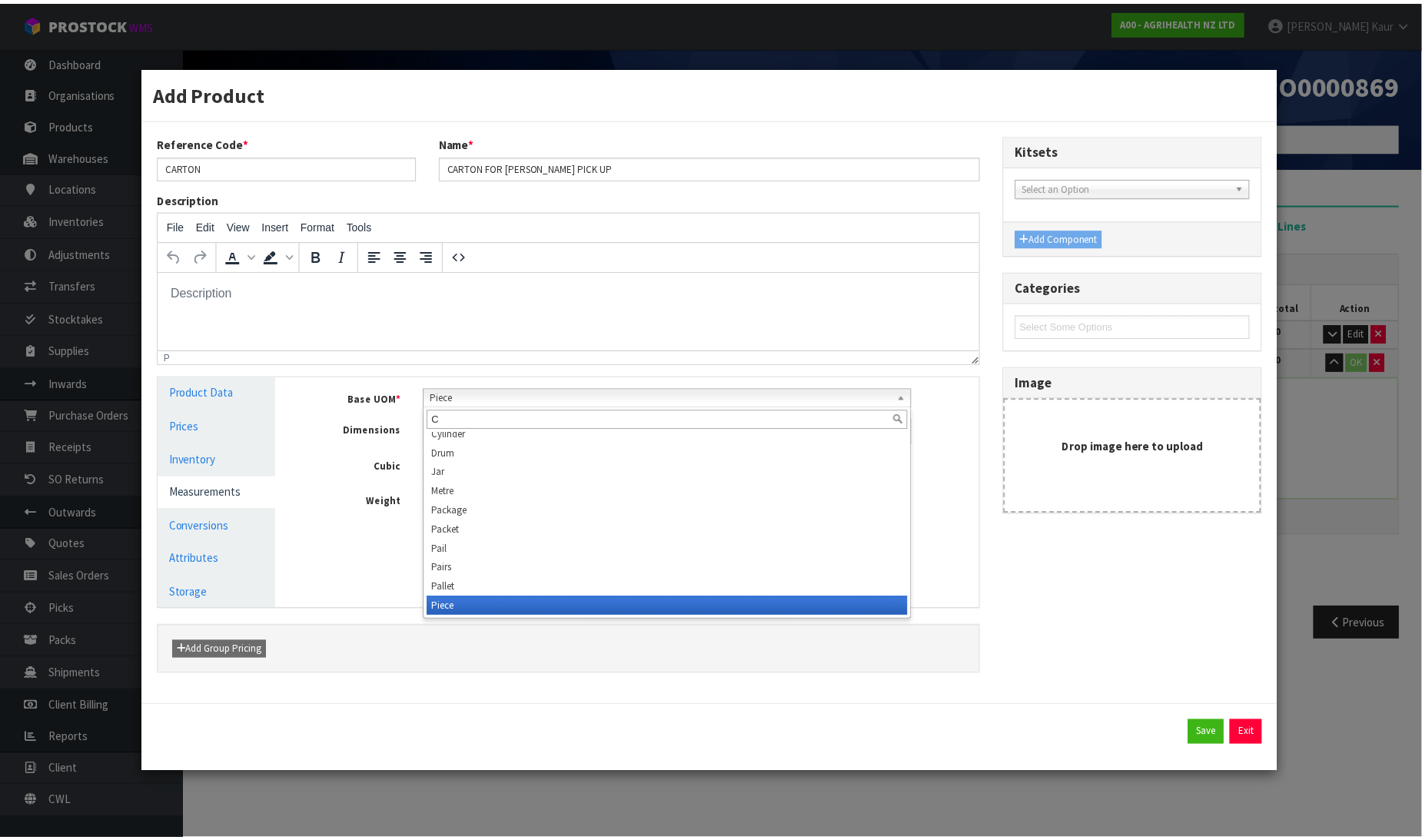
scroll to position [0, 0]
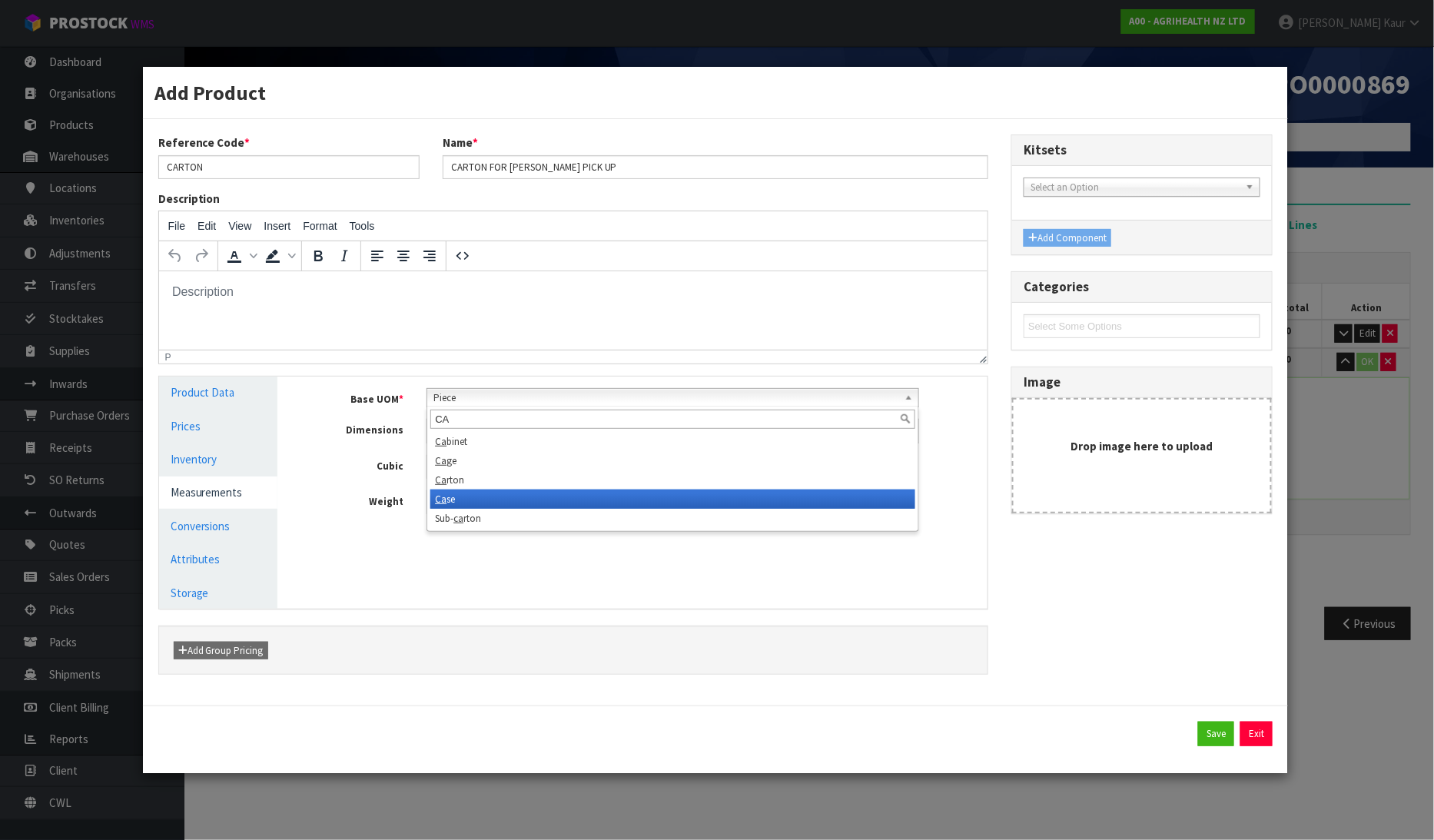
type input "CA"
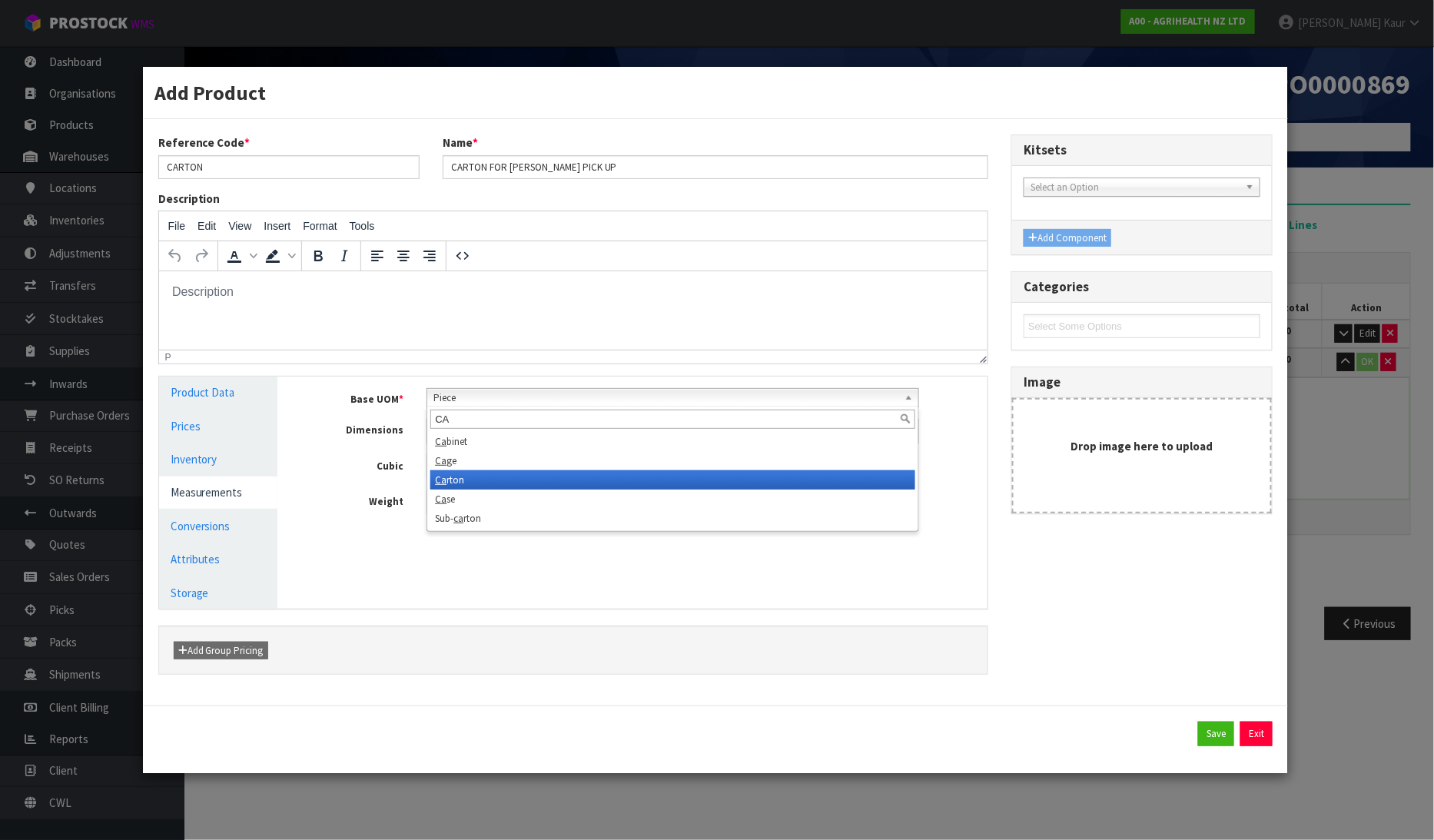
click at [468, 480] on li "Ca rton" at bounding box center [671, 479] width 484 height 19
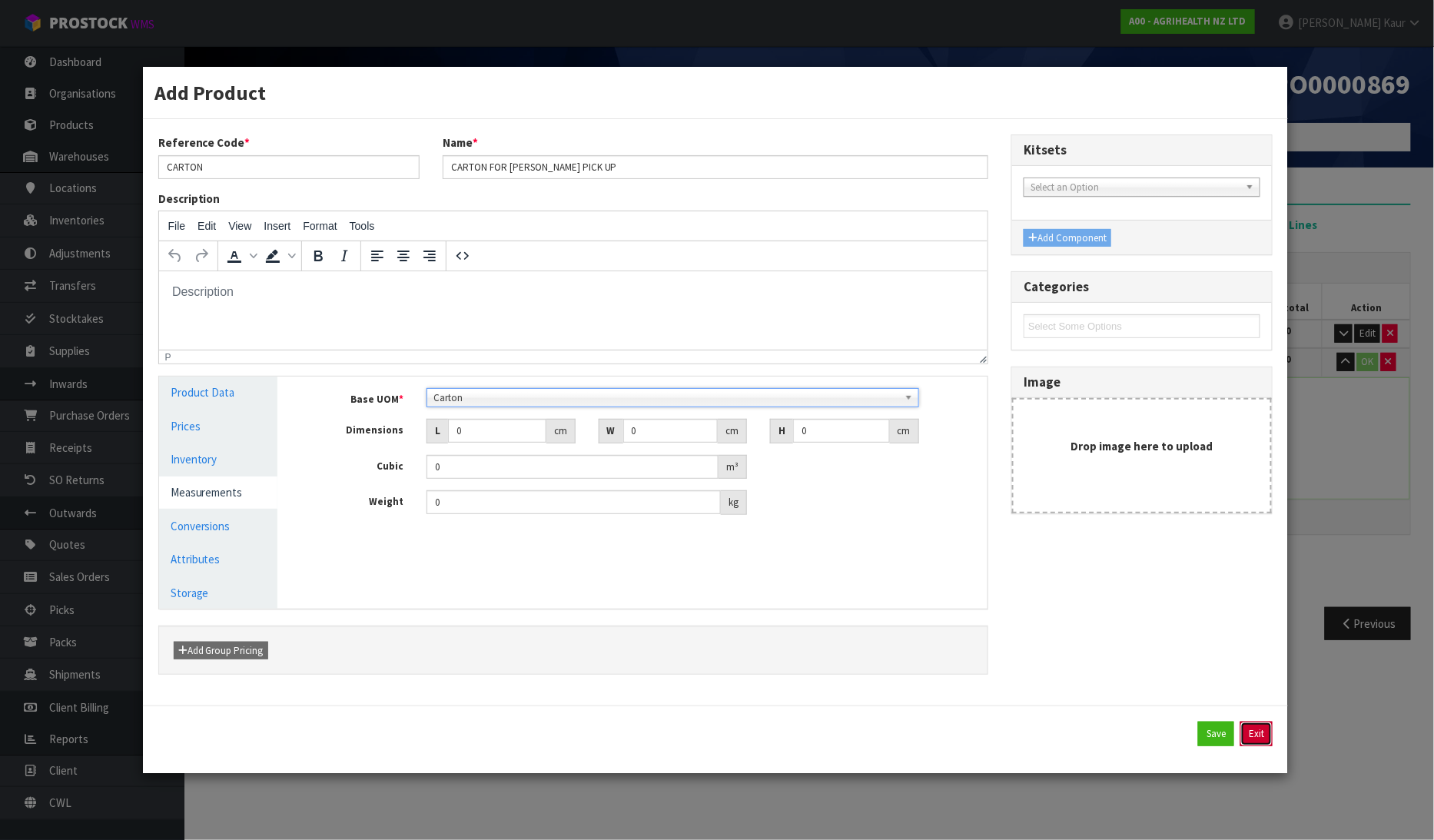
click at [1246, 738] on button "Exit" at bounding box center [1256, 733] width 32 height 24
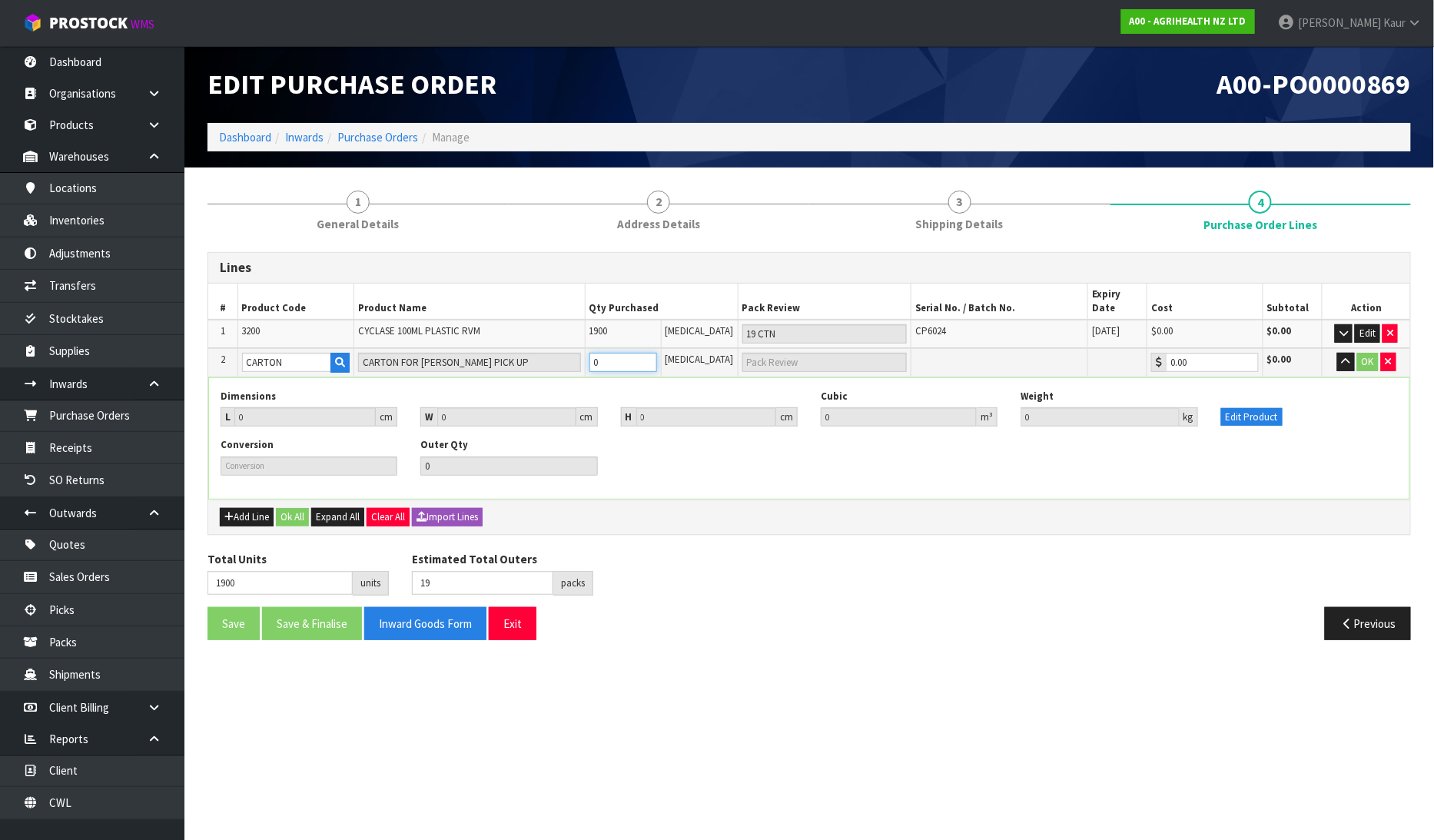
click at [632, 353] on input "0" at bounding box center [623, 362] width 67 height 19
type input "1901"
type input "1"
type input "1 [MEDICAL_DATA]"
type input "1"
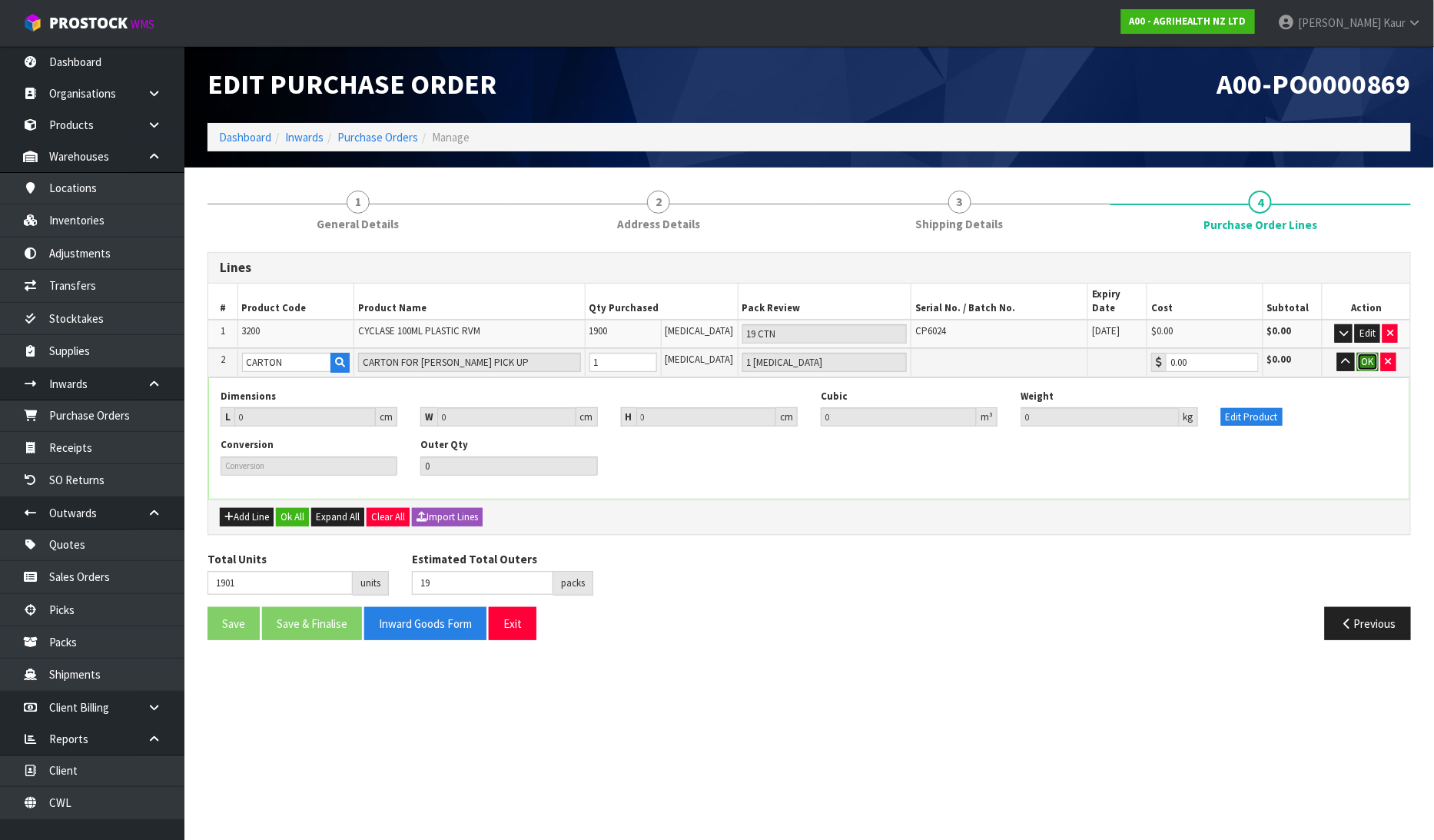
click at [1373, 353] on button "OK" at bounding box center [1368, 362] width 22 height 19
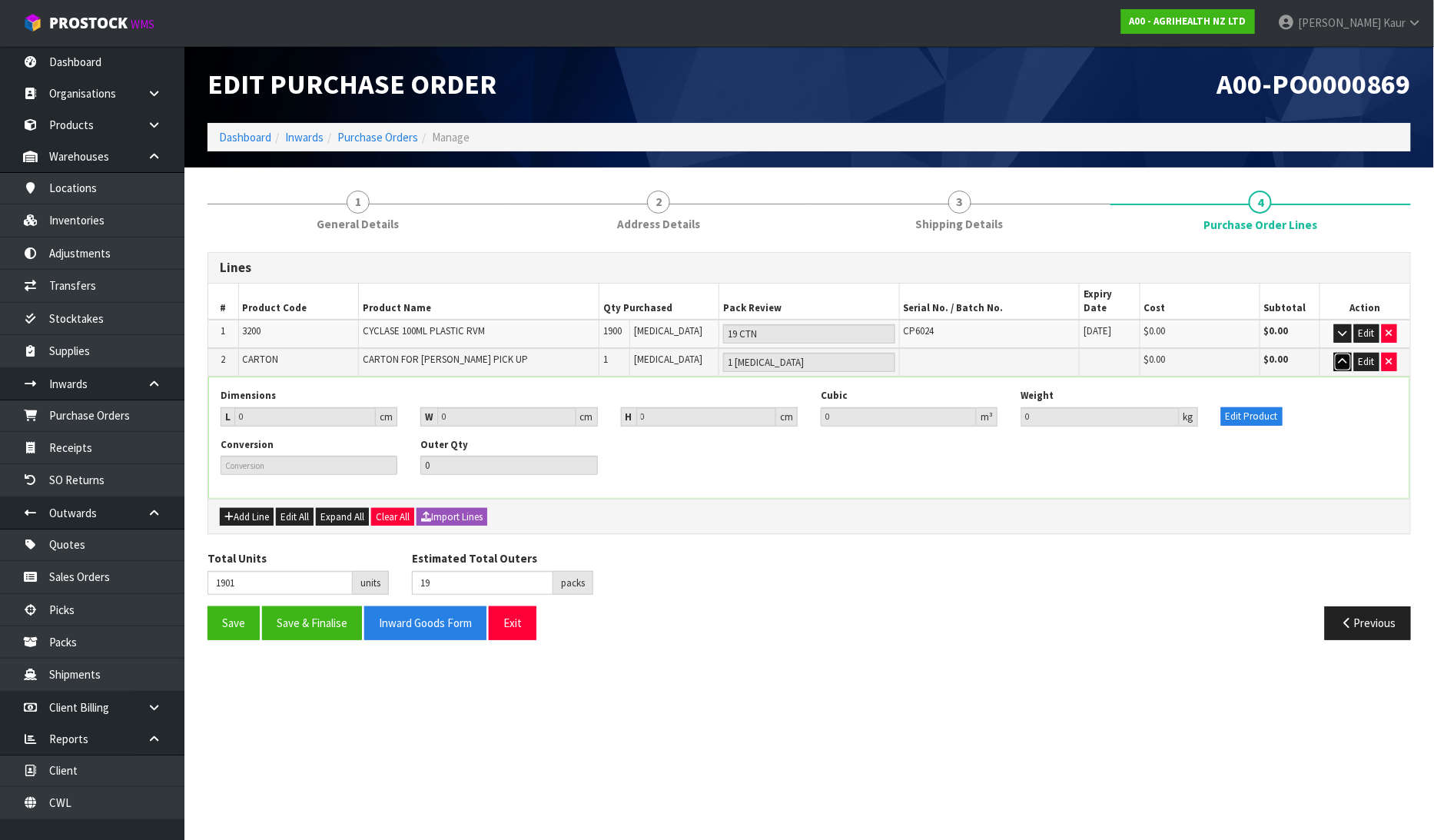
click at [1342, 353] on button "button" at bounding box center [1342, 362] width 18 height 19
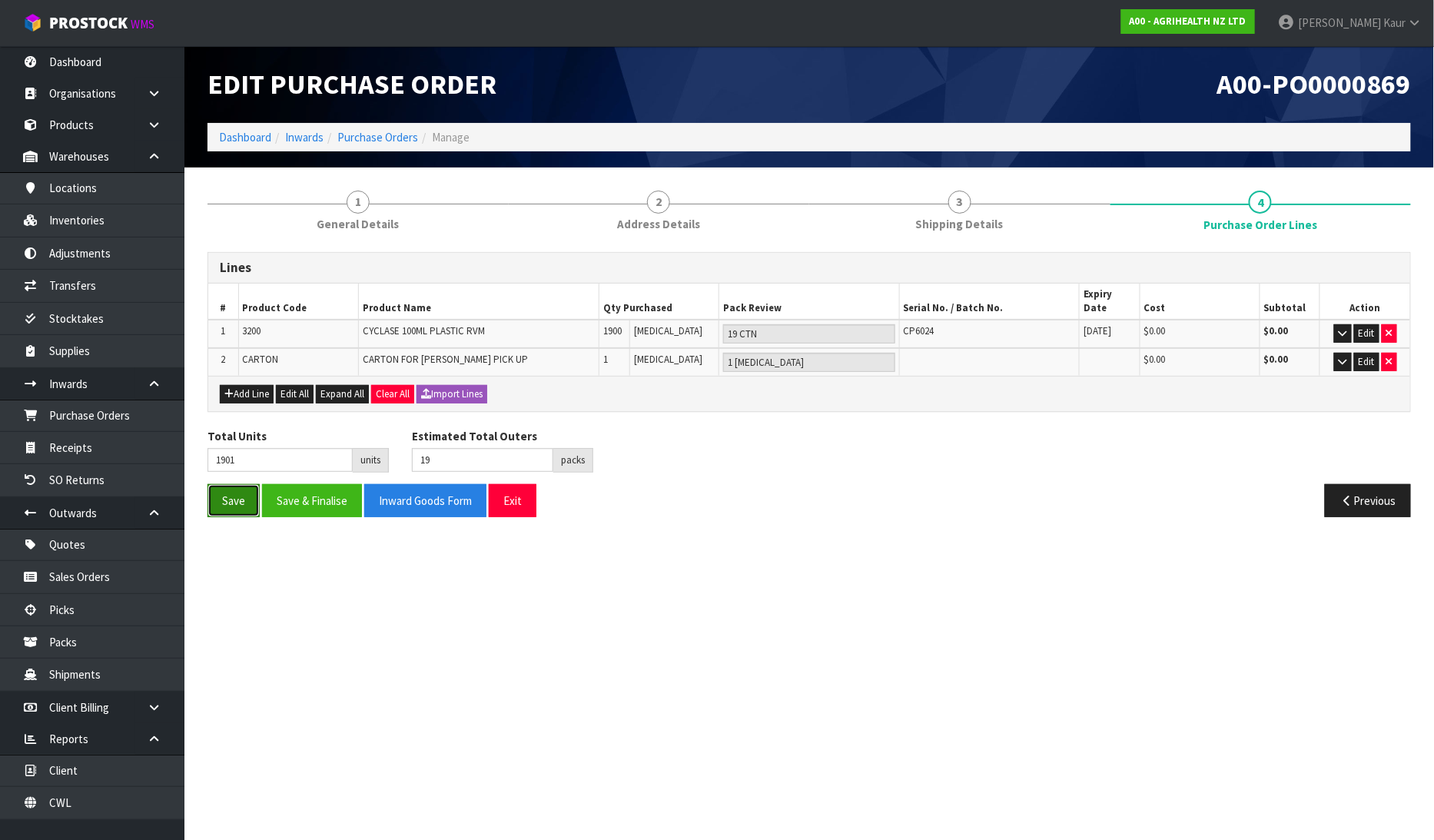
click at [232, 484] on button "Save" at bounding box center [233, 500] width 52 height 33
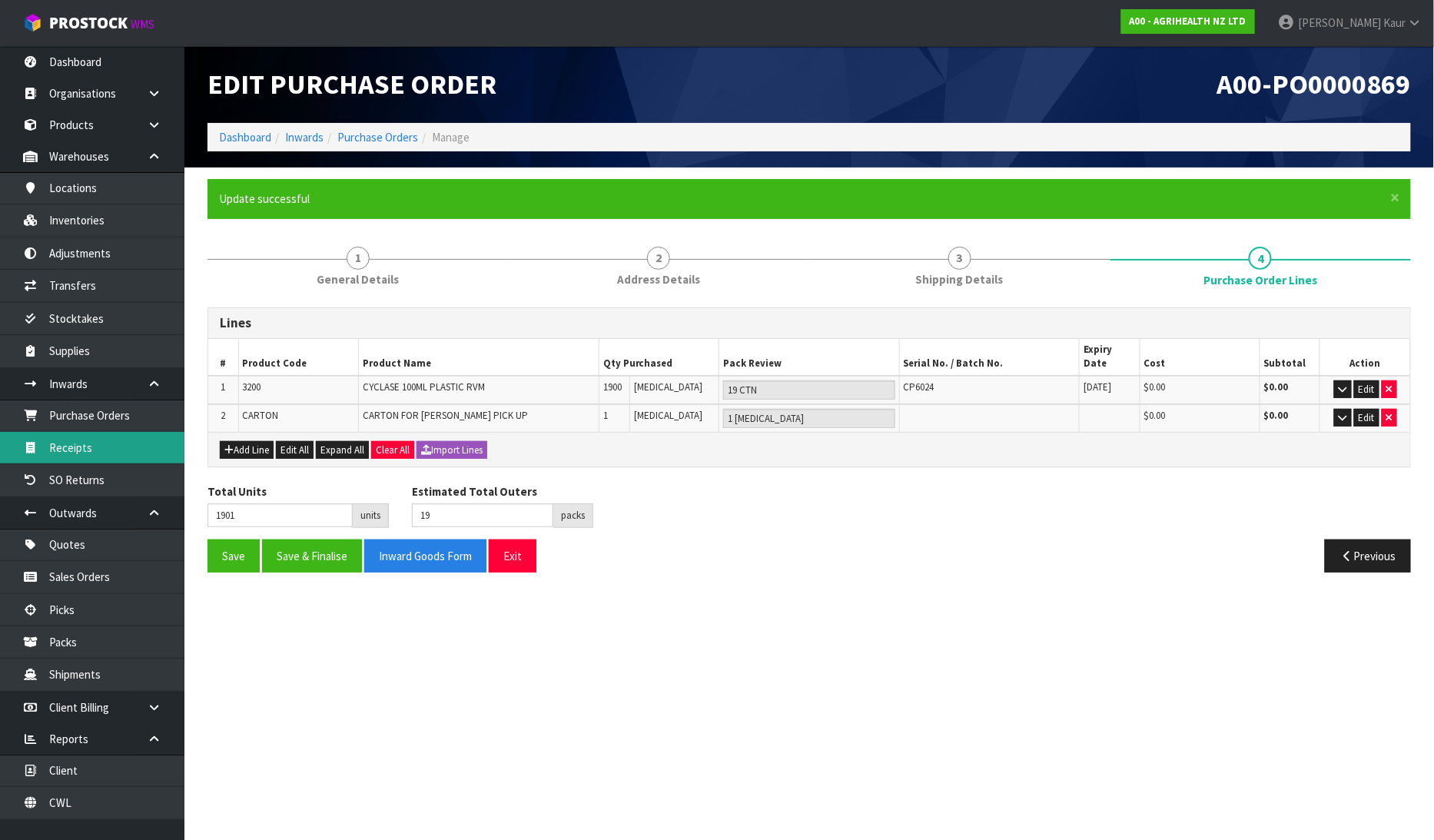
type input "20"
click at [115, 436] on link "Receipts" at bounding box center [92, 447] width 184 height 31
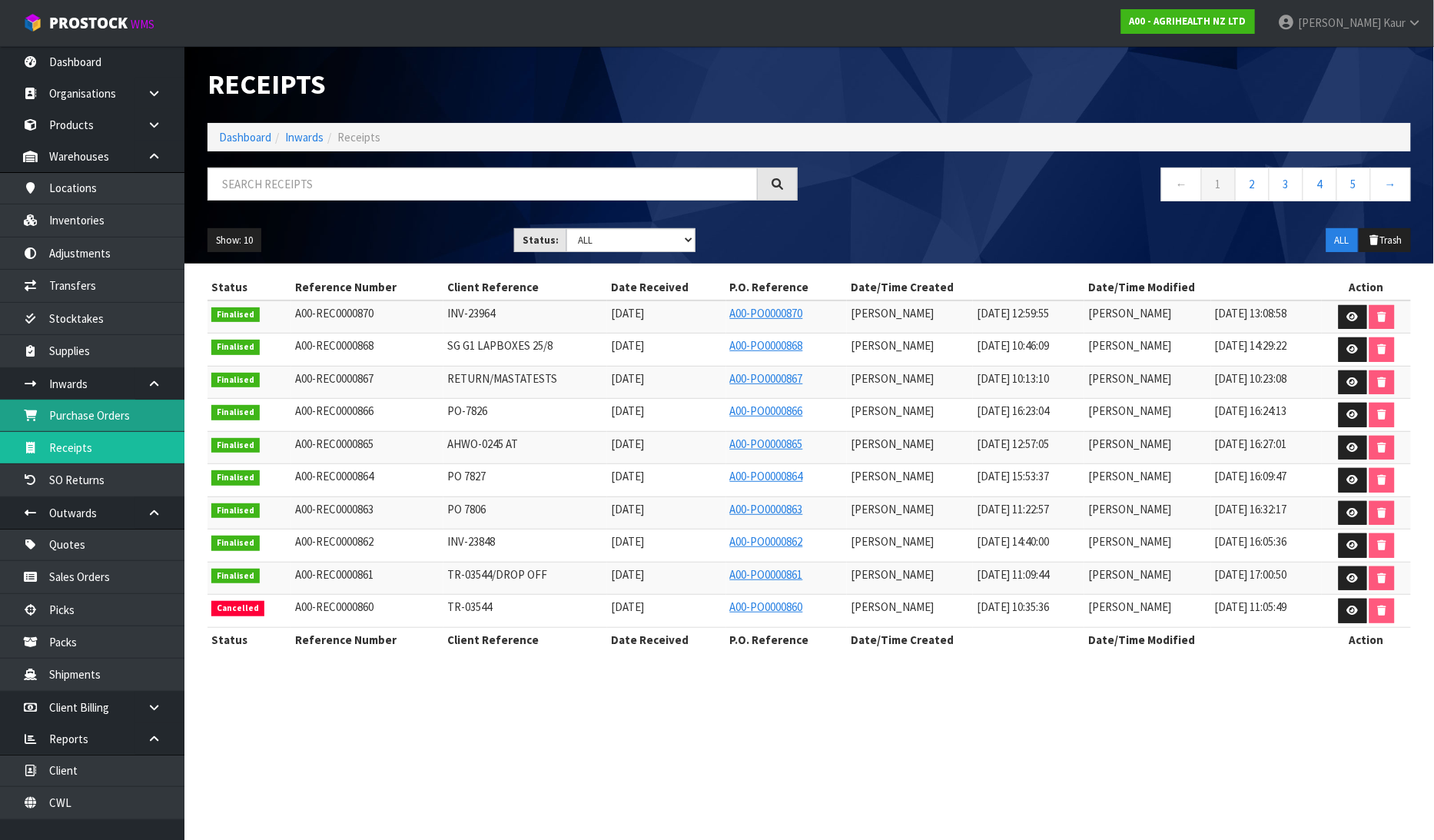
click at [135, 424] on link "Purchase Orders" at bounding box center [92, 415] width 184 height 31
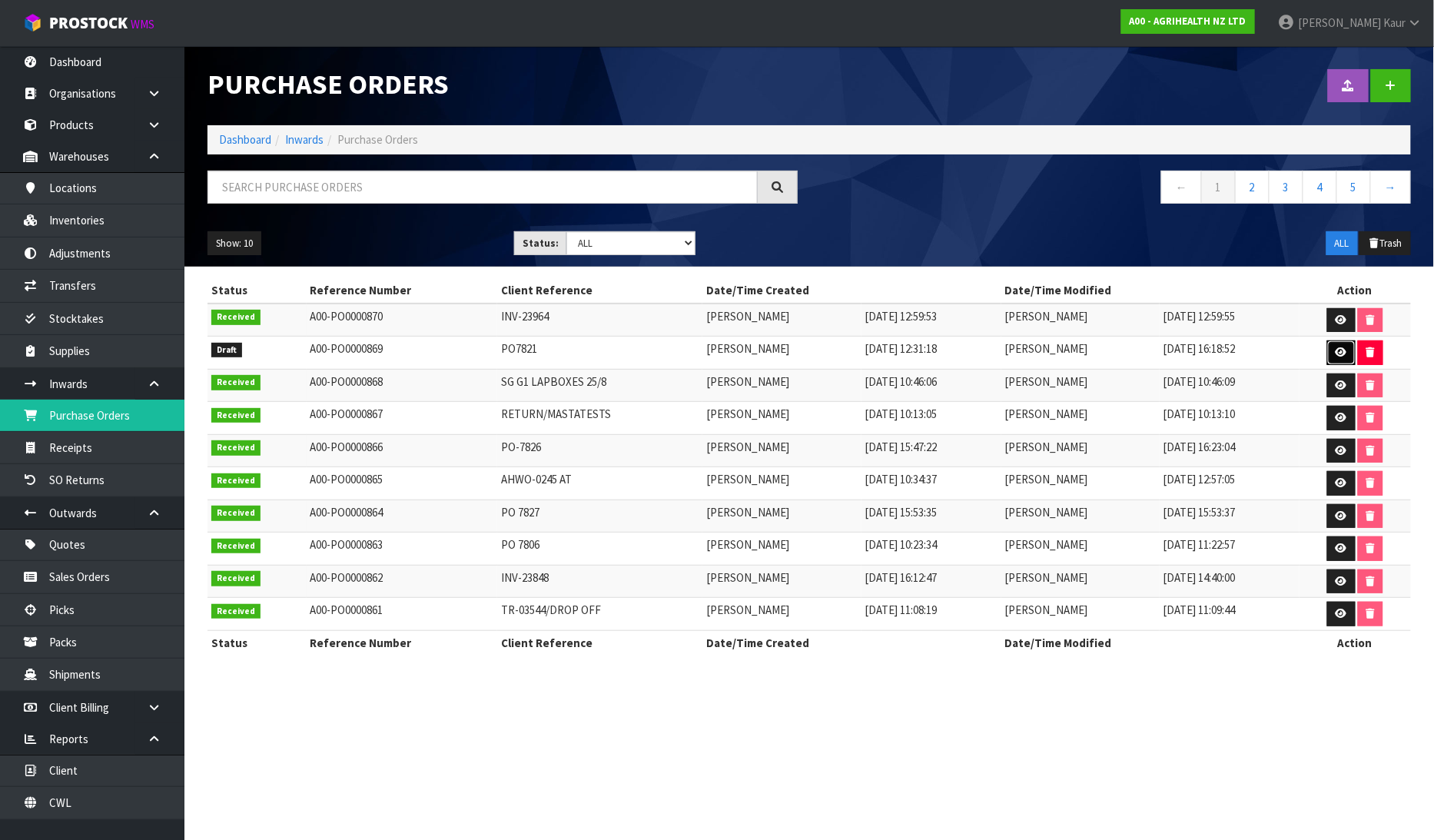
click at [1333, 354] on link at bounding box center [1342, 352] width 29 height 24
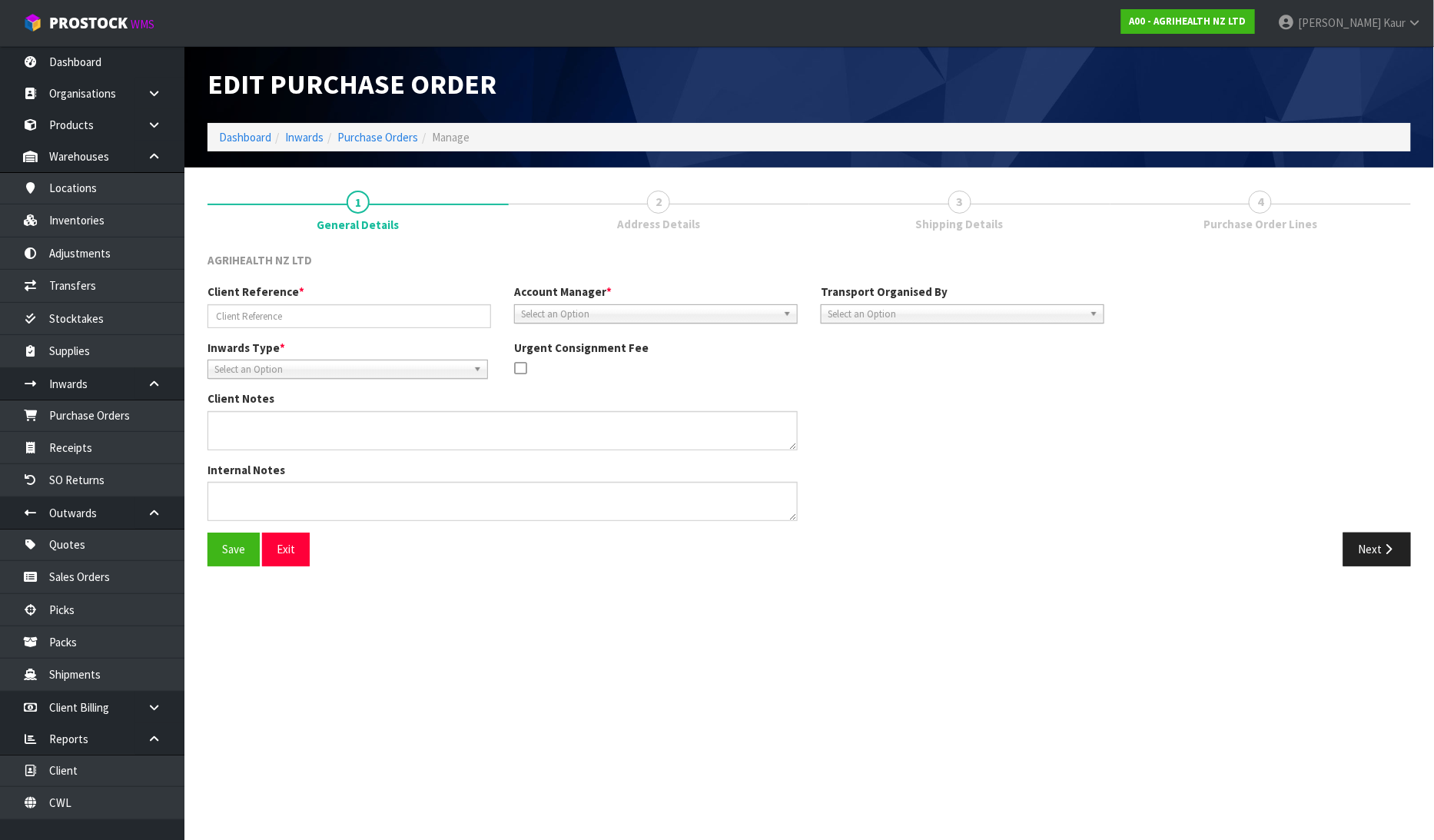
type input "PO7821"
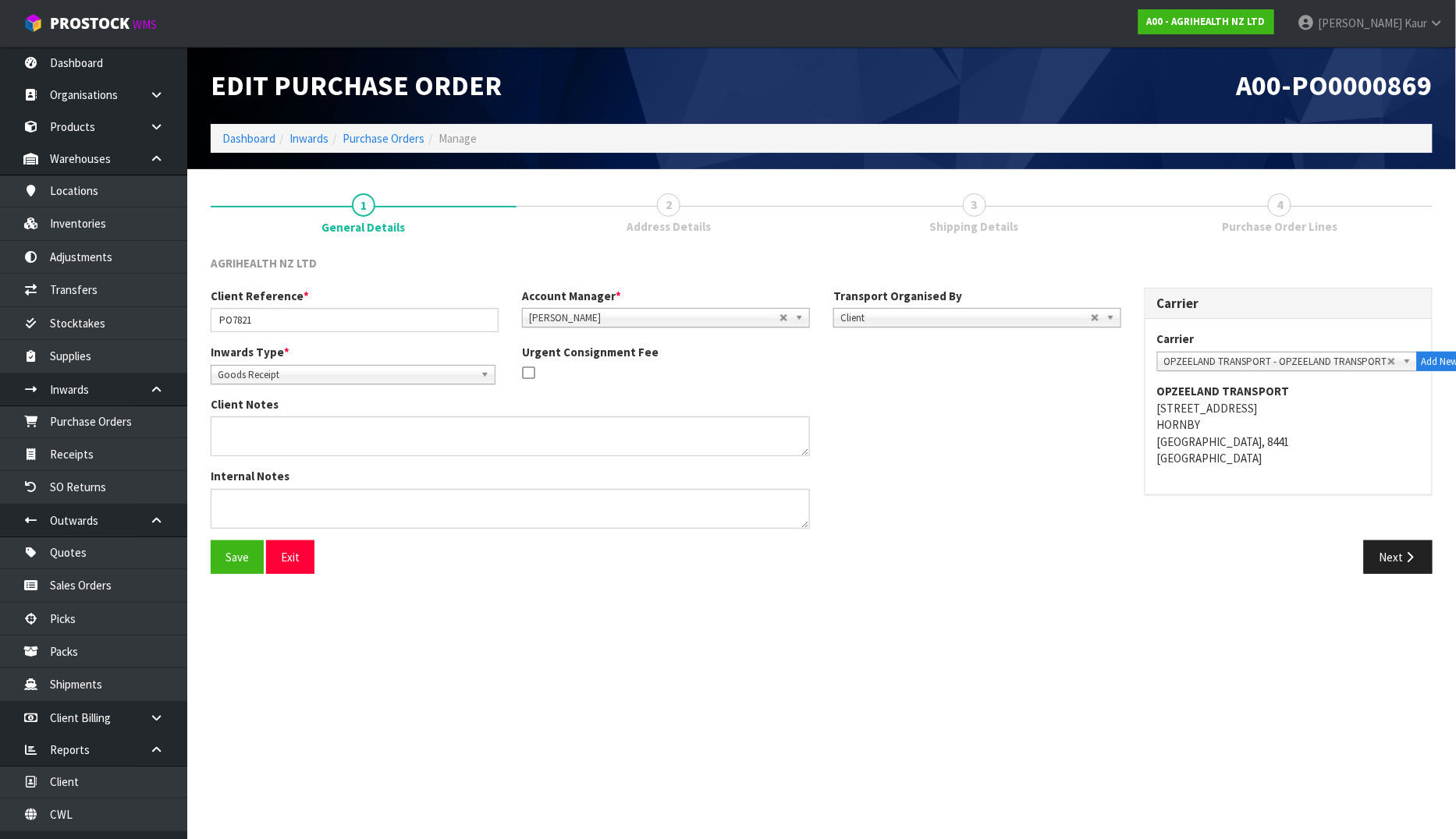
click at [1400, 537] on div "Client Reference * PO7821 Account Manager * [PERSON_NAME] [PERSON_NAME] [PERSON…" at bounding box center [821, 414] width 1245 height 252
click at [1400, 544] on button "Next" at bounding box center [1398, 557] width 68 height 34
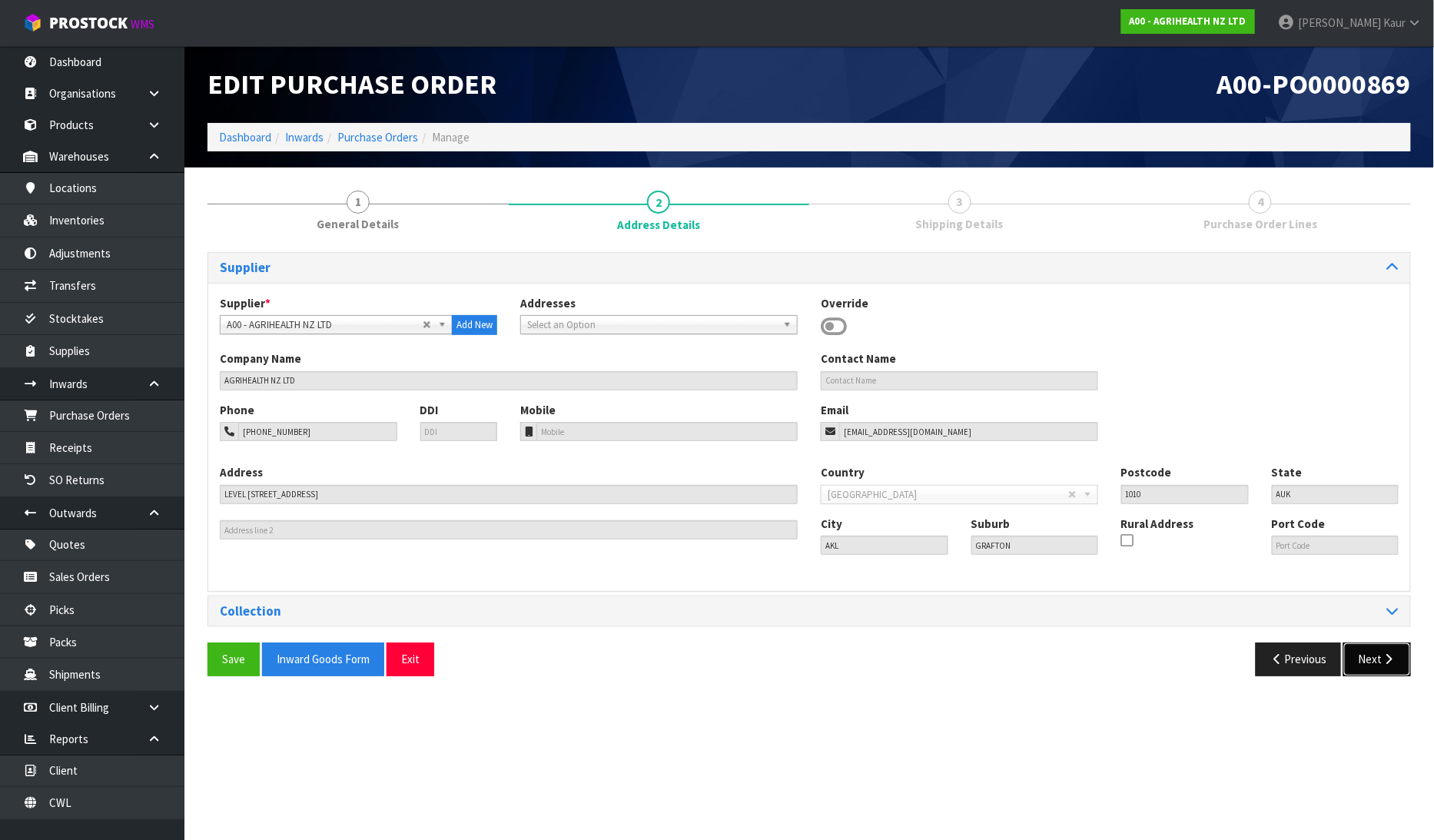
click at [1383, 670] on button "Next" at bounding box center [1377, 659] width 67 height 33
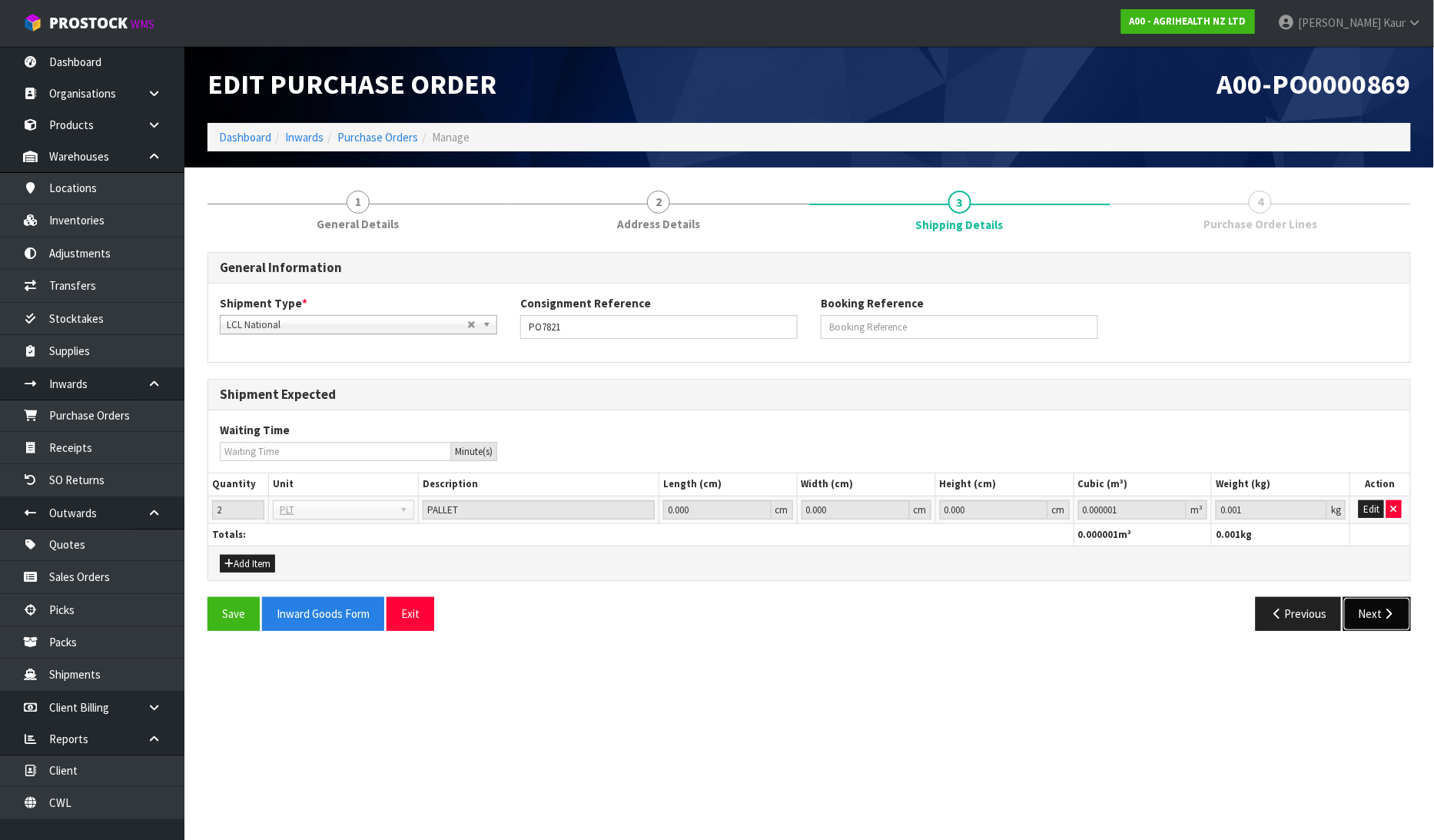
click at [1372, 617] on button "Next" at bounding box center [1377, 613] width 67 height 33
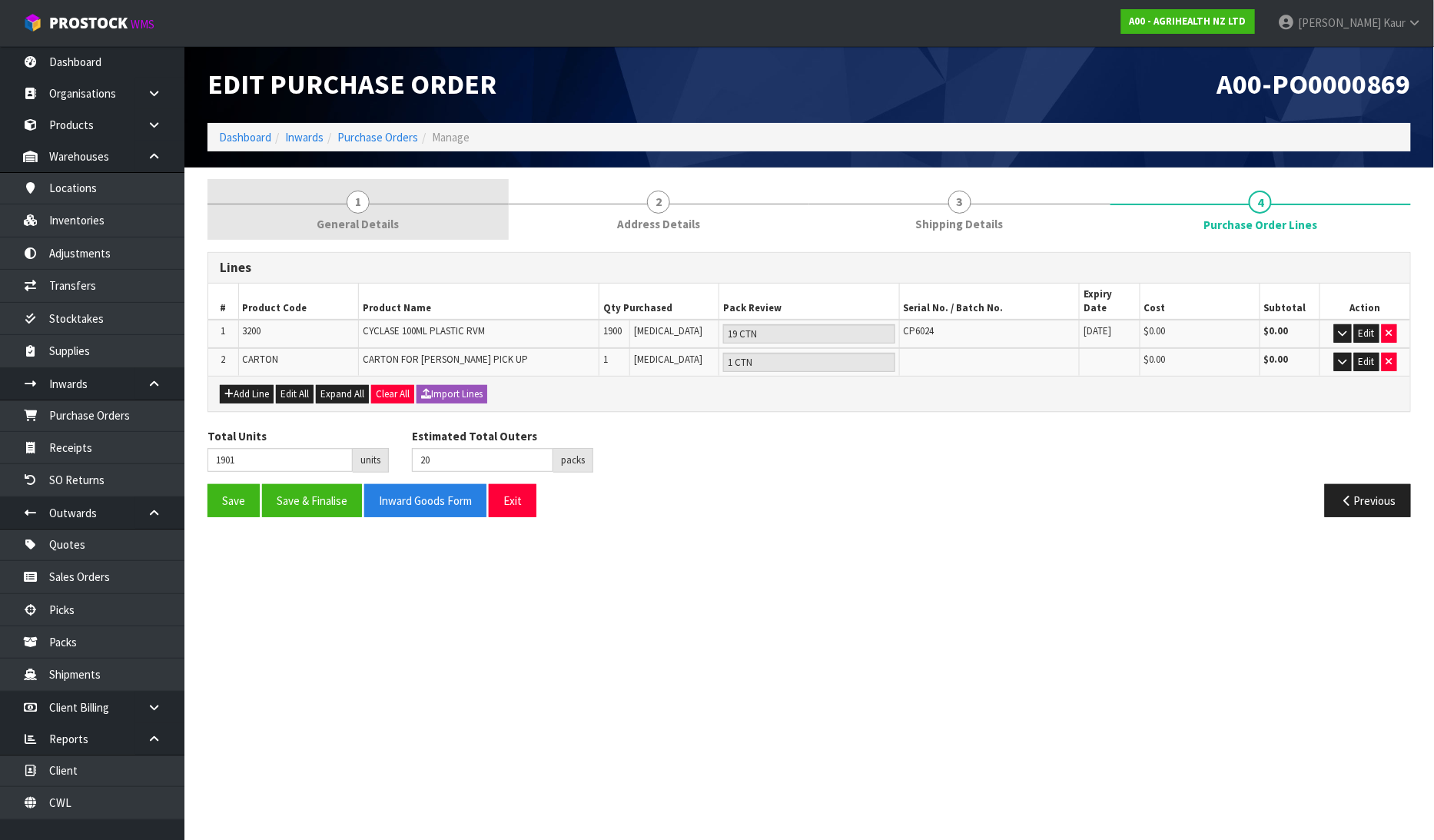
click at [319, 231] on span "General Details" at bounding box center [358, 224] width 83 height 16
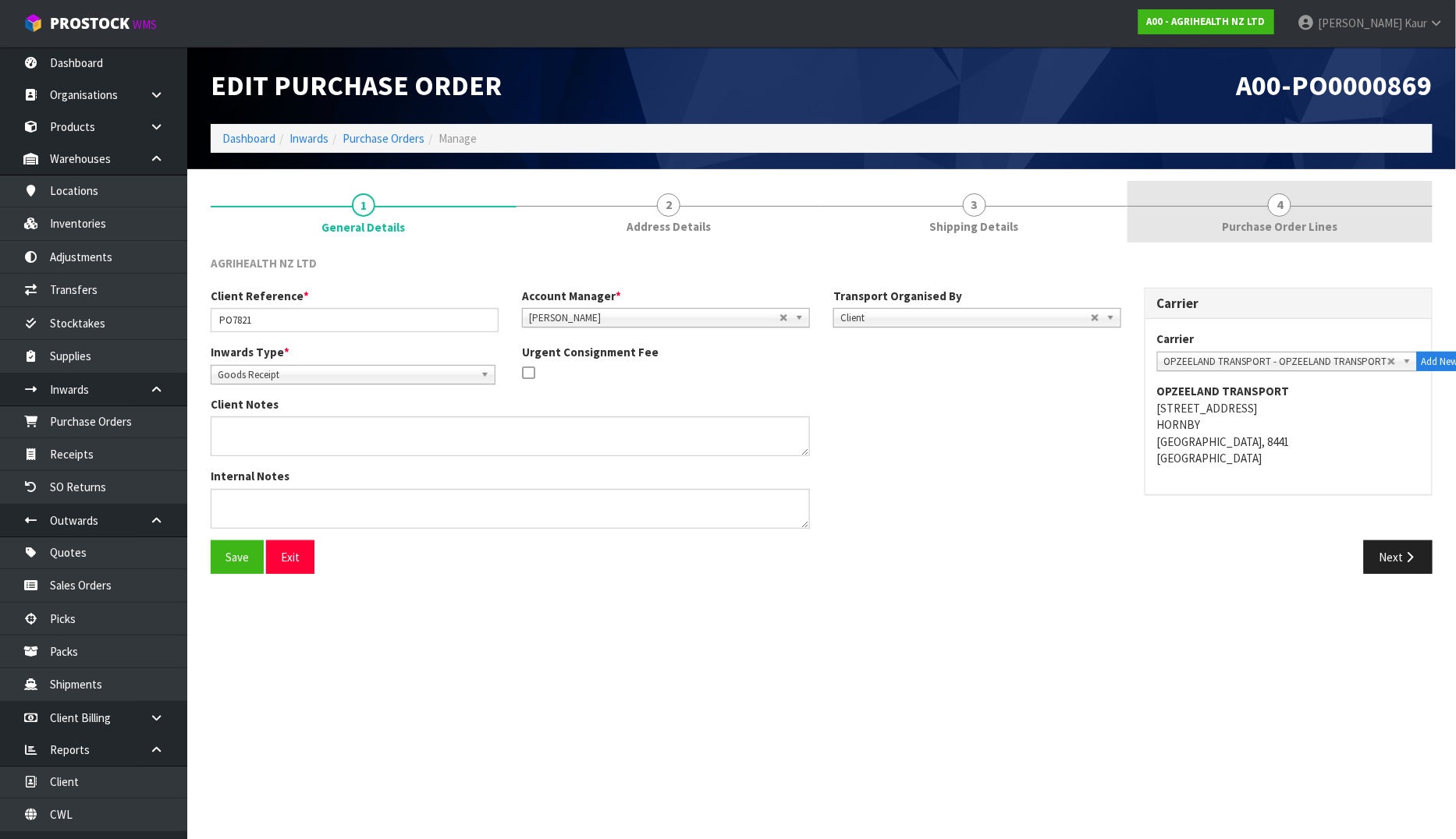
click at [1257, 213] on link "4 Purchase Order Lines" at bounding box center [1280, 212] width 306 height 62
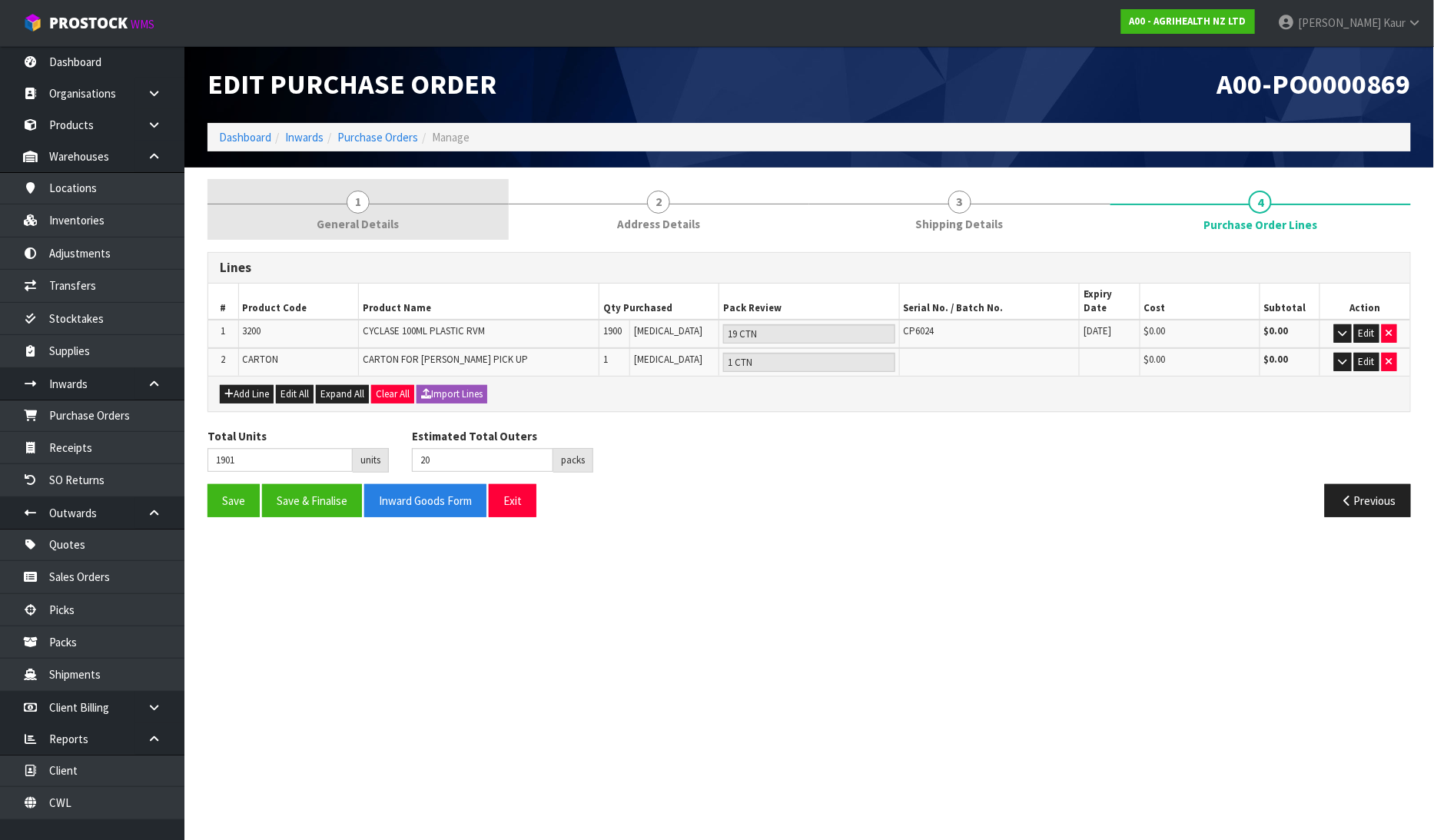
click at [384, 207] on link "1 General Details" at bounding box center [358, 209] width 302 height 61
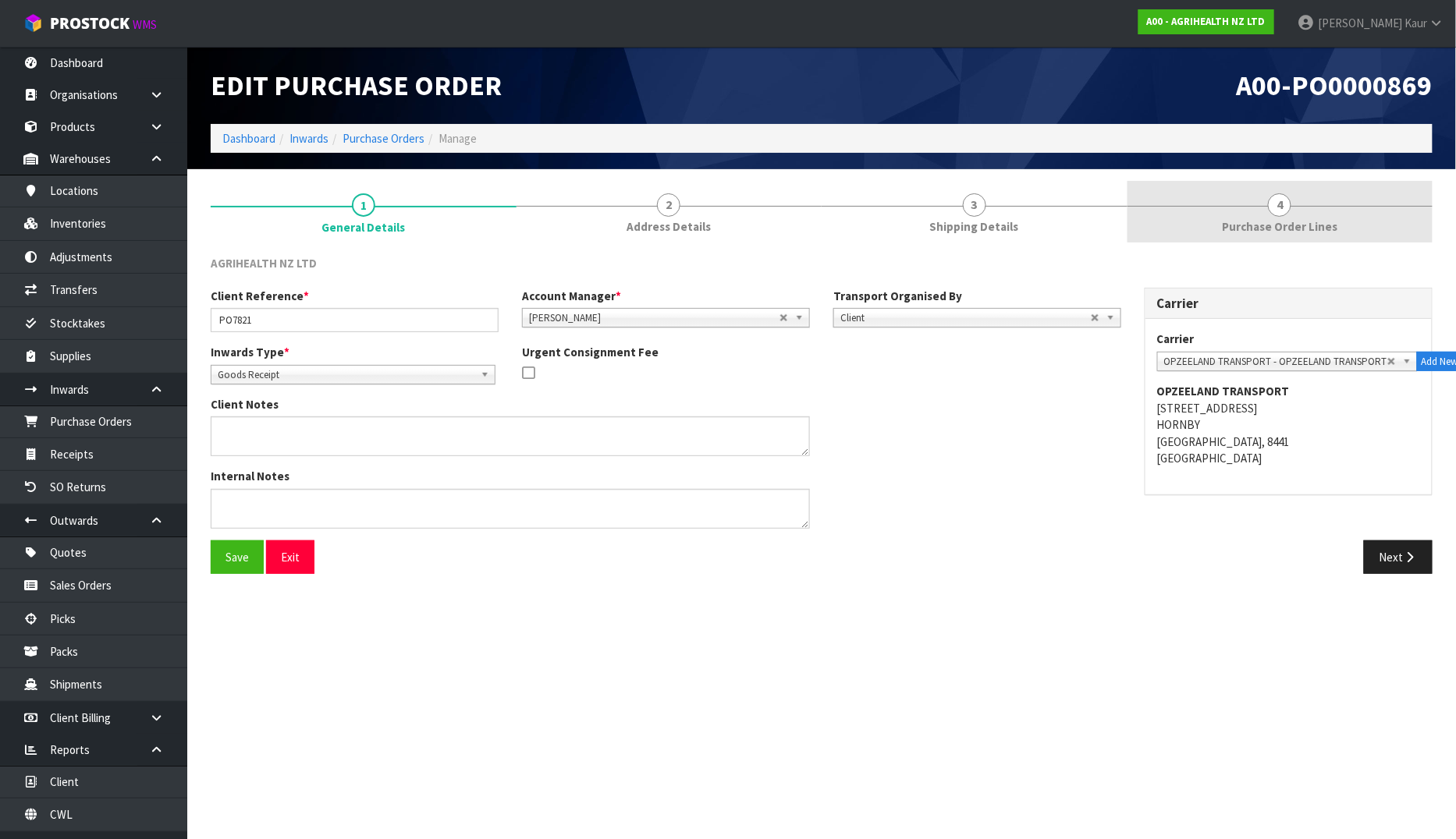
click at [1269, 221] on span "Purchase Order Lines" at bounding box center [1279, 227] width 116 height 16
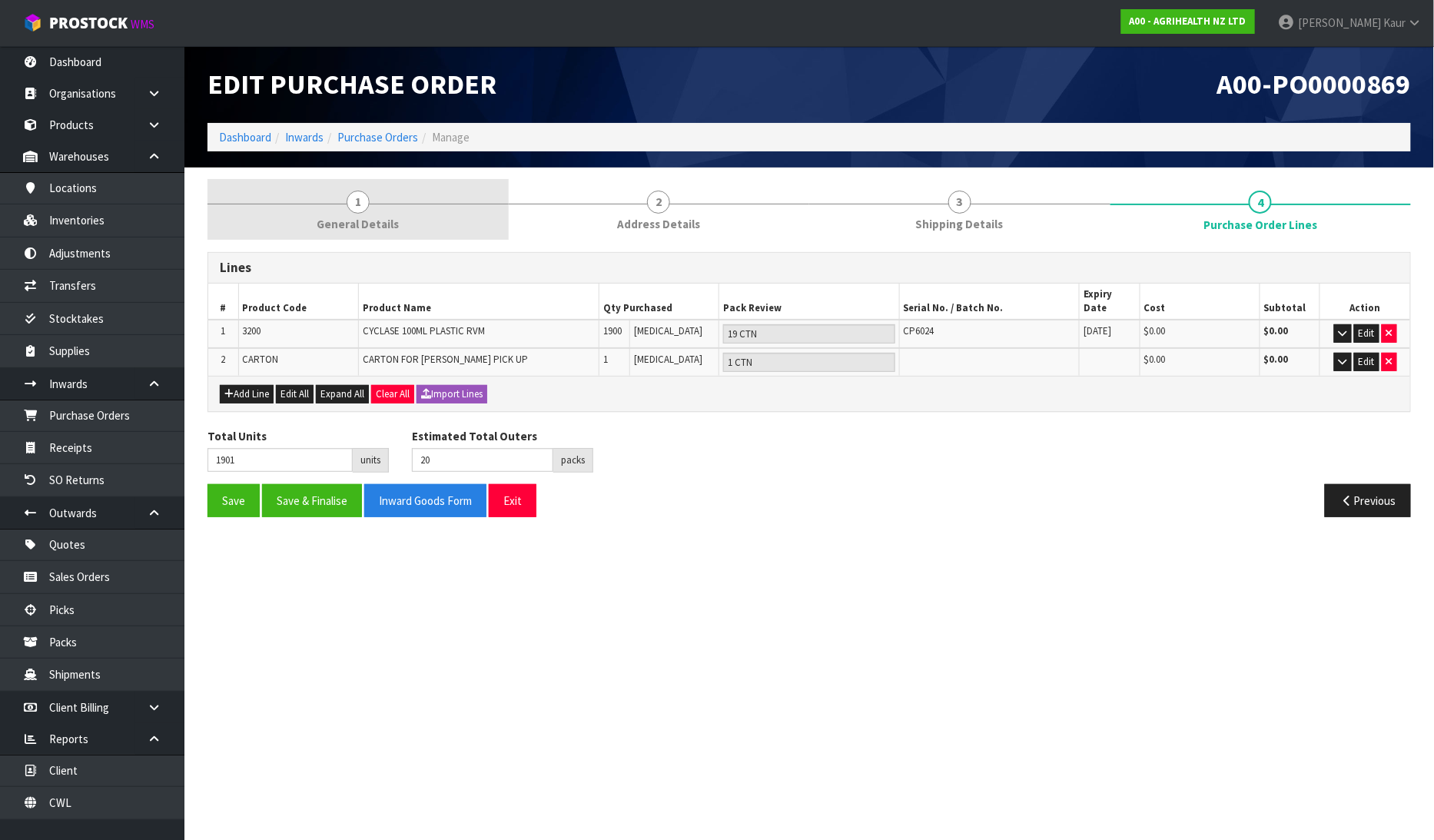
click at [345, 209] on link "1 General Details" at bounding box center [358, 209] width 302 height 61
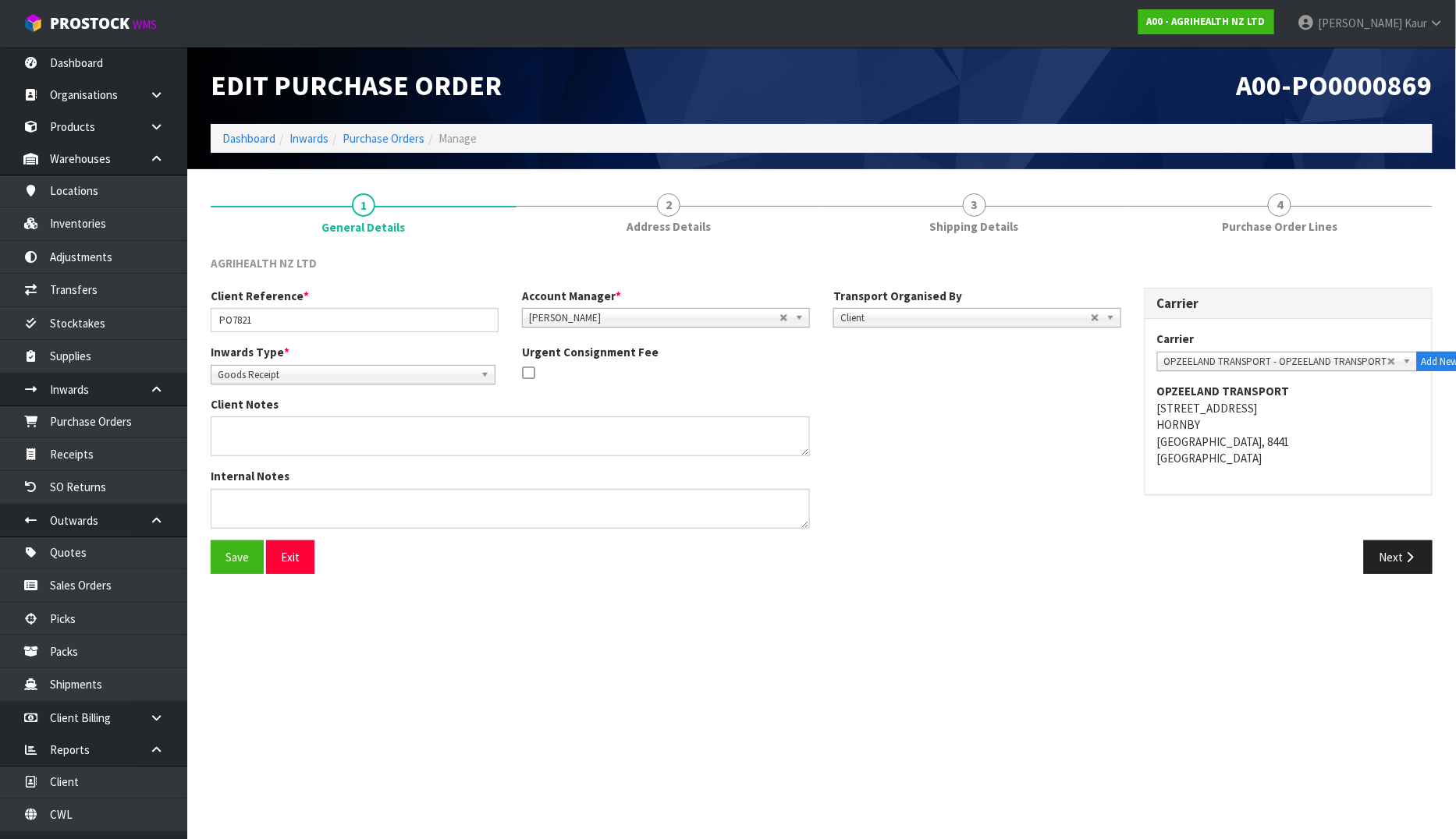
drag, startPoint x: 576, startPoint y: 655, endPoint x: 618, endPoint y: 620, distance: 54.7
click at [579, 652] on section "Edit Purchase Order A00-PO0000869 Dashboard Inwards Purchase Orders Manage 1 Ge…" at bounding box center [728, 419] width 1456 height 839
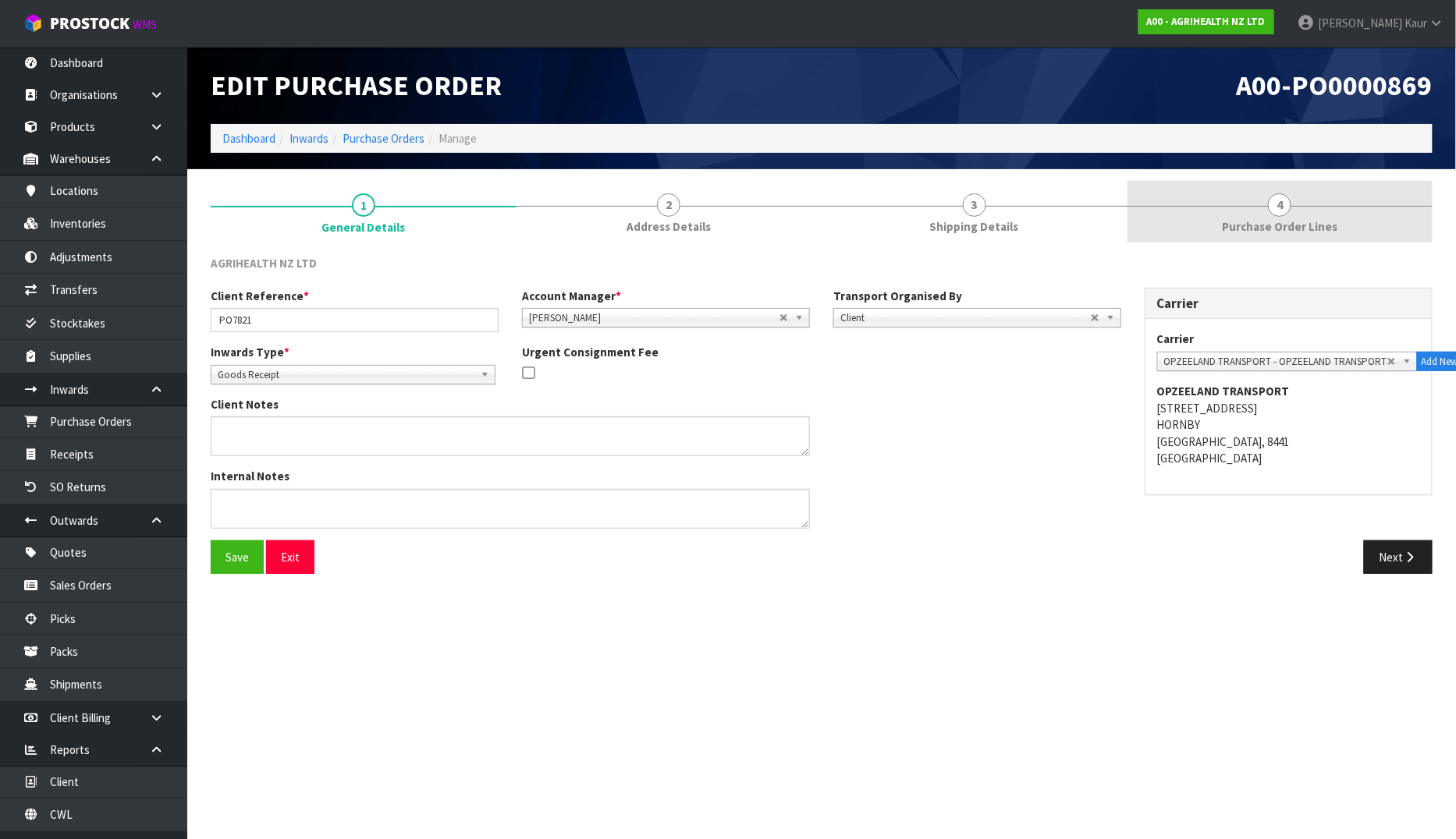
click at [1311, 209] on link "4 Purchase Order Lines" at bounding box center [1280, 212] width 306 height 62
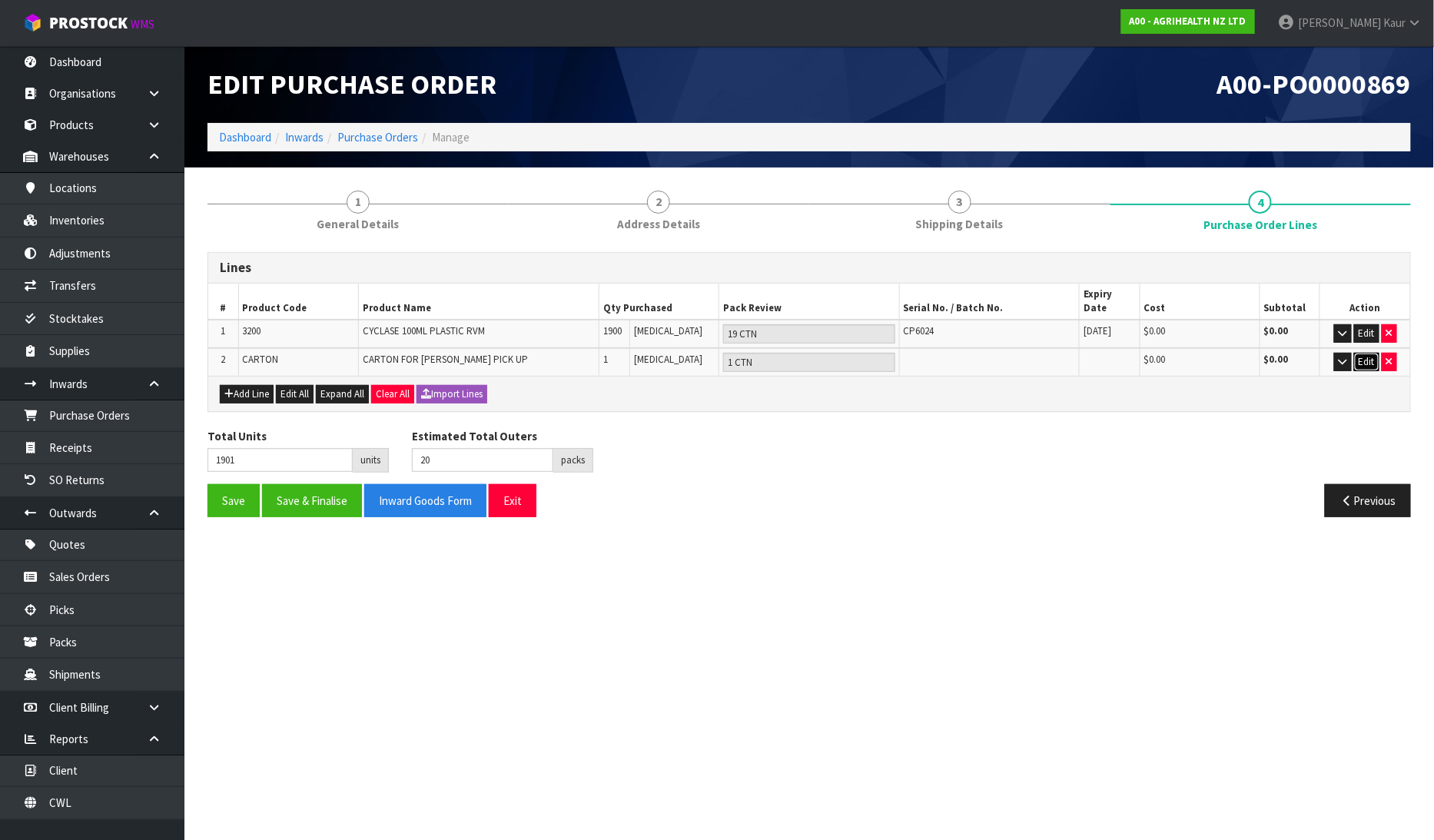
click at [1370, 353] on button "Edit" at bounding box center [1367, 362] width 25 height 19
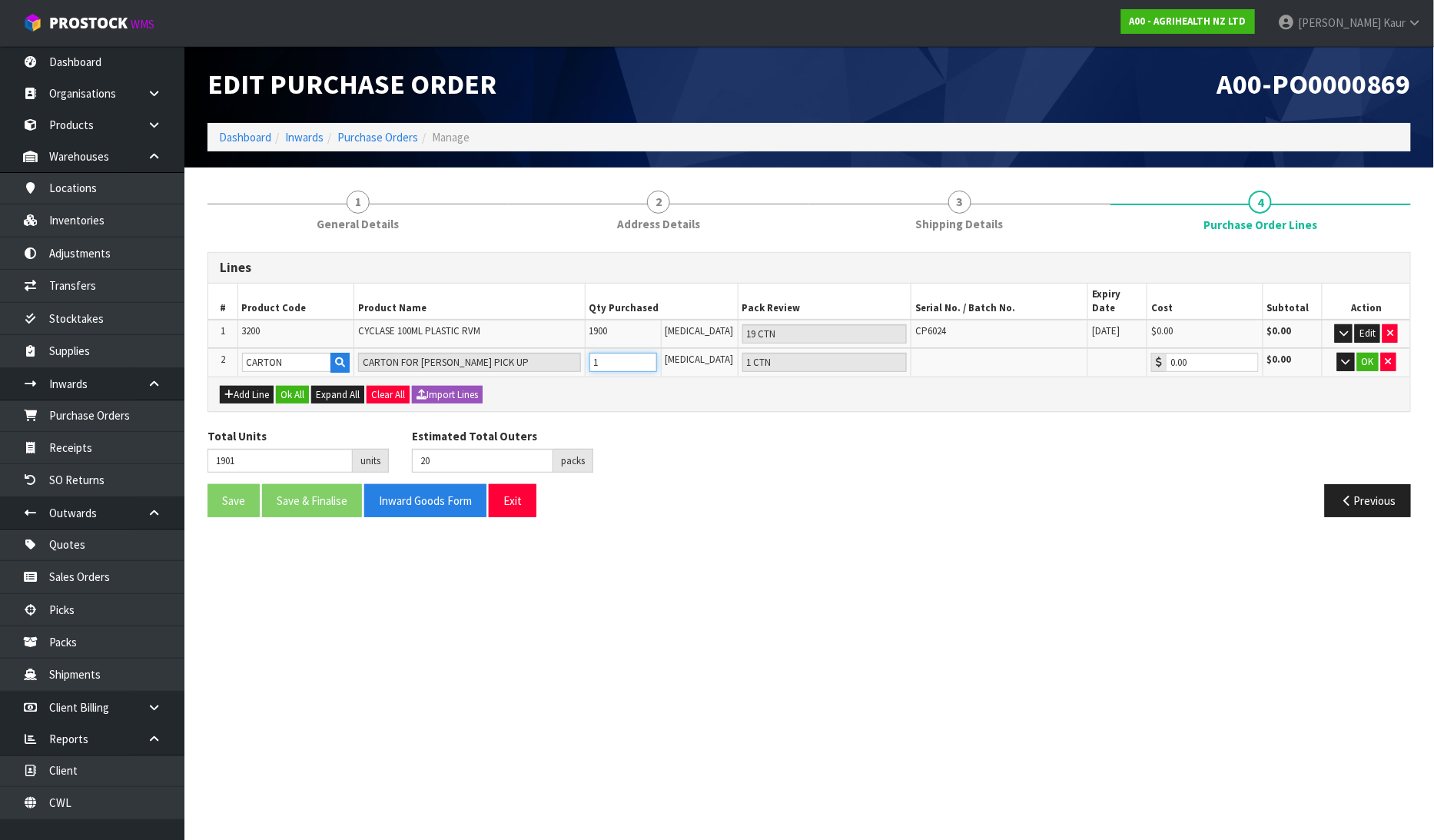
drag, startPoint x: 621, startPoint y: 344, endPoint x: 595, endPoint y: 343, distance: 26.0
click at [595, 348] on tr "2 [GEOGRAPHIC_DATA] CARTON FOR [PERSON_NAME] PICK UP 1 [MEDICAL_DATA] 1 CTN 0.0…" at bounding box center [809, 363] width 1202 height 29
type input "1904"
type input "23"
type input "4"
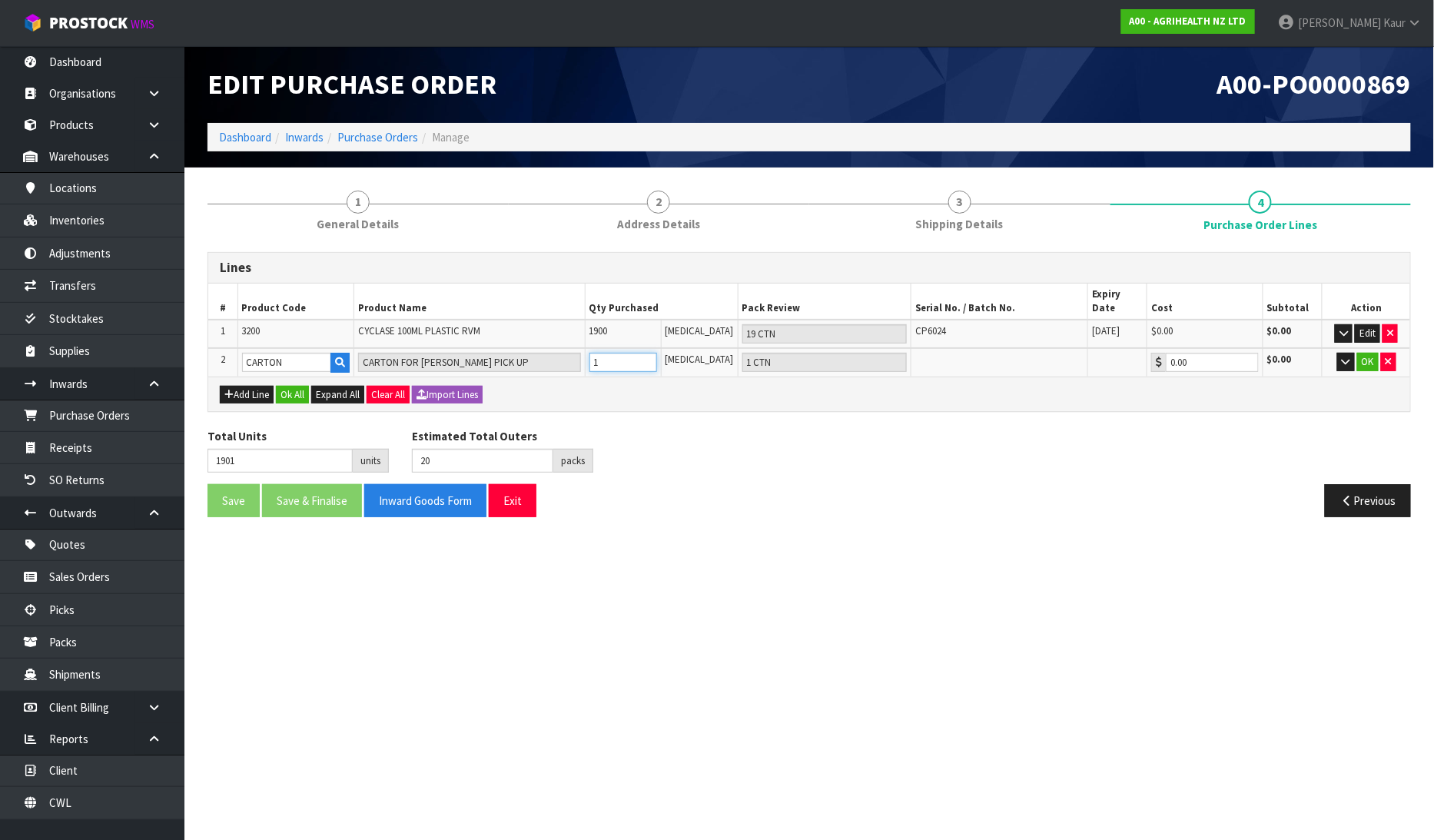
type input "4 CTN"
type input "4"
click at [292, 386] on button "Ok All" at bounding box center [292, 395] width 33 height 19
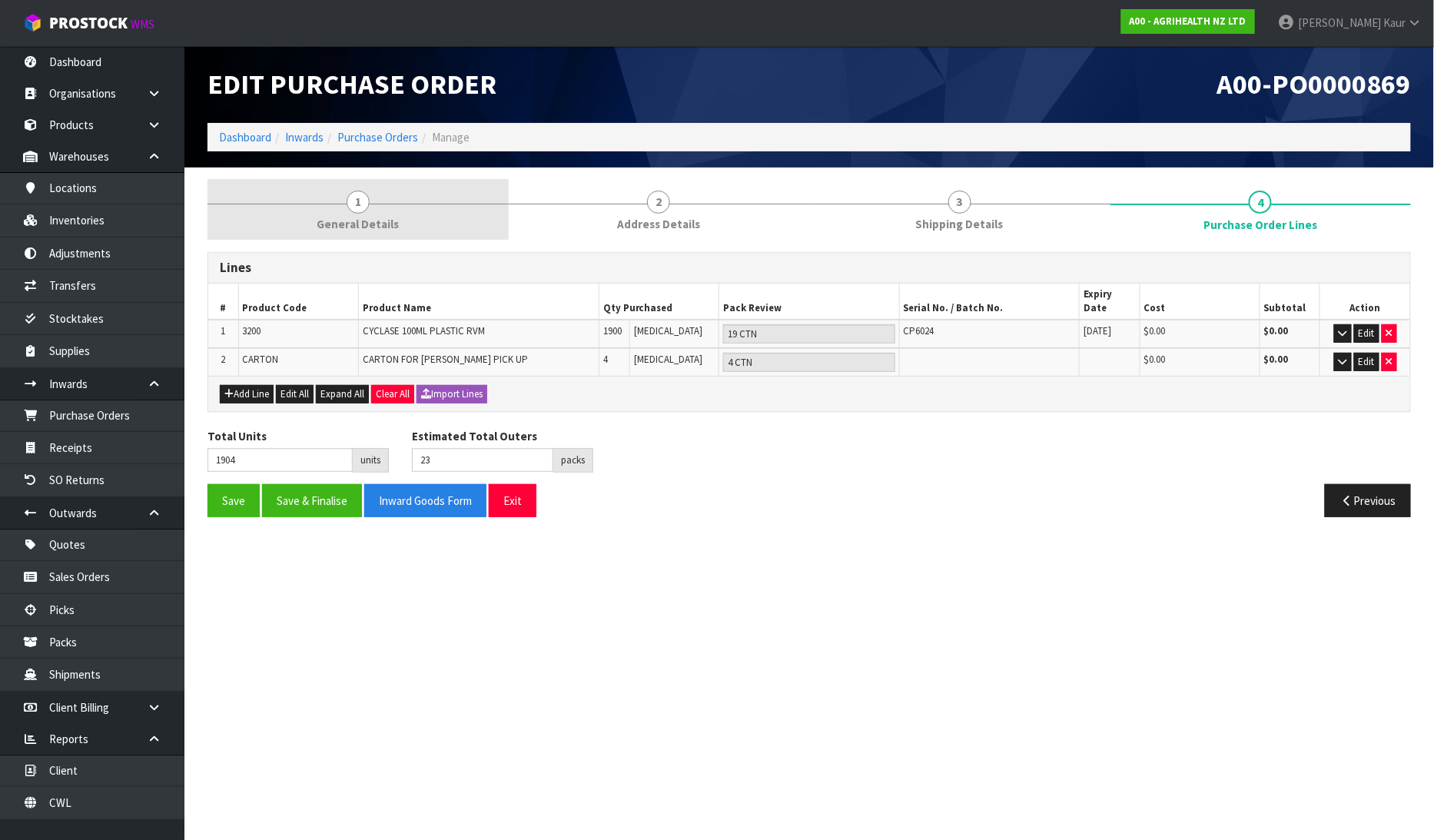
click at [372, 222] on span "General Details" at bounding box center [358, 224] width 83 height 16
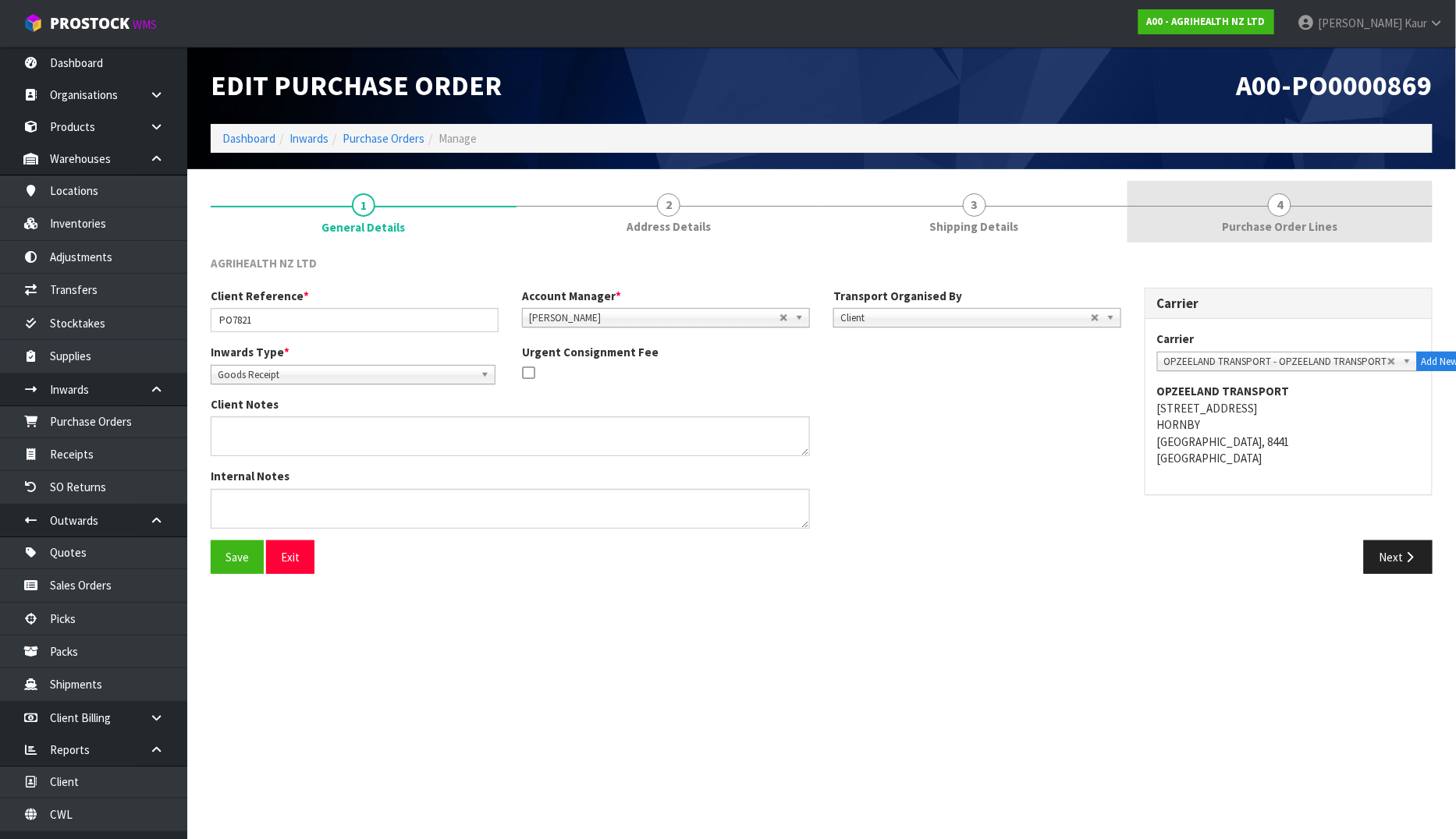
click at [1303, 215] on link "4 Purchase Order Lines" at bounding box center [1280, 212] width 306 height 62
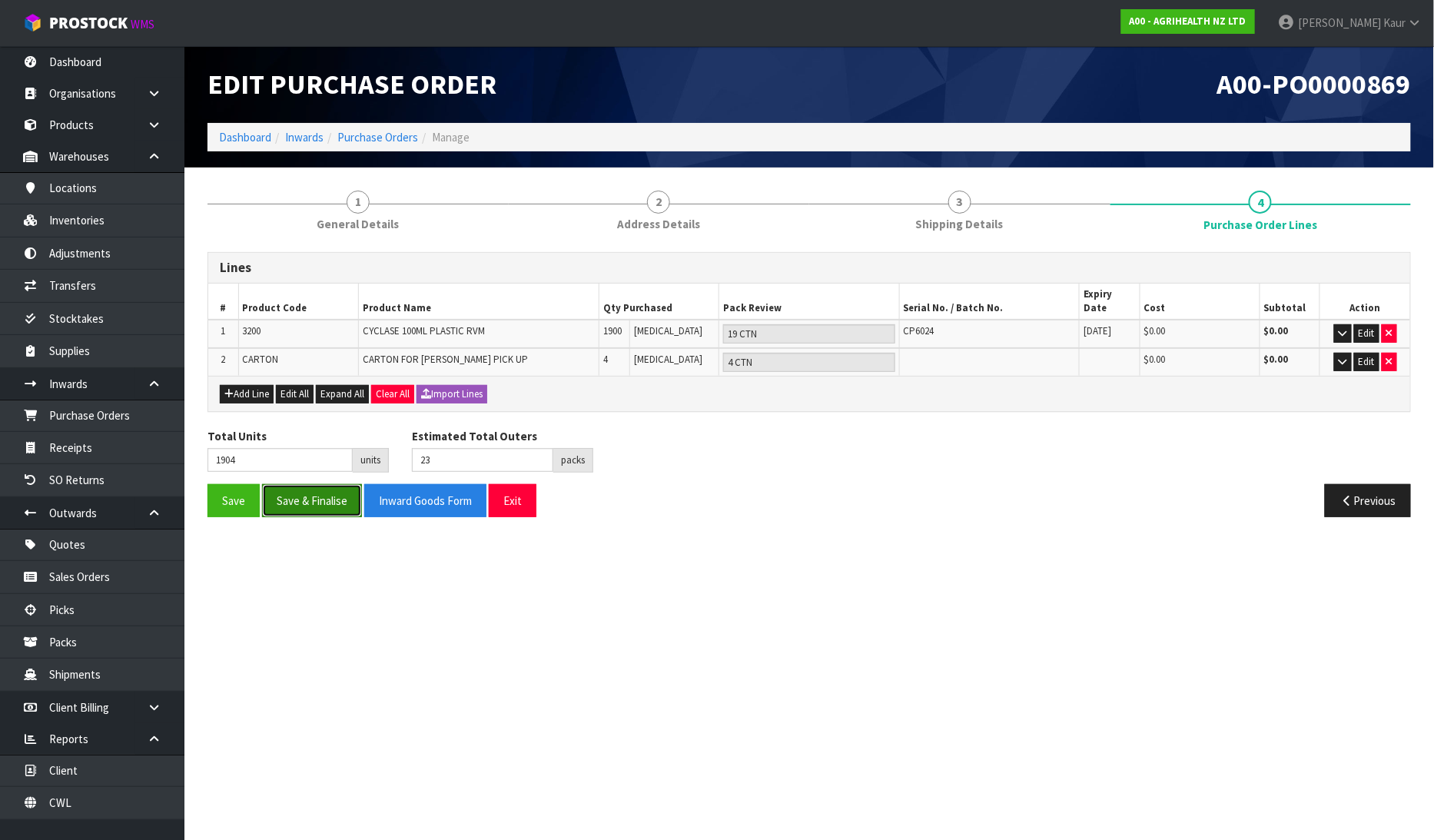
click at [317, 484] on button "Save & Finalise" at bounding box center [311, 500] width 100 height 33
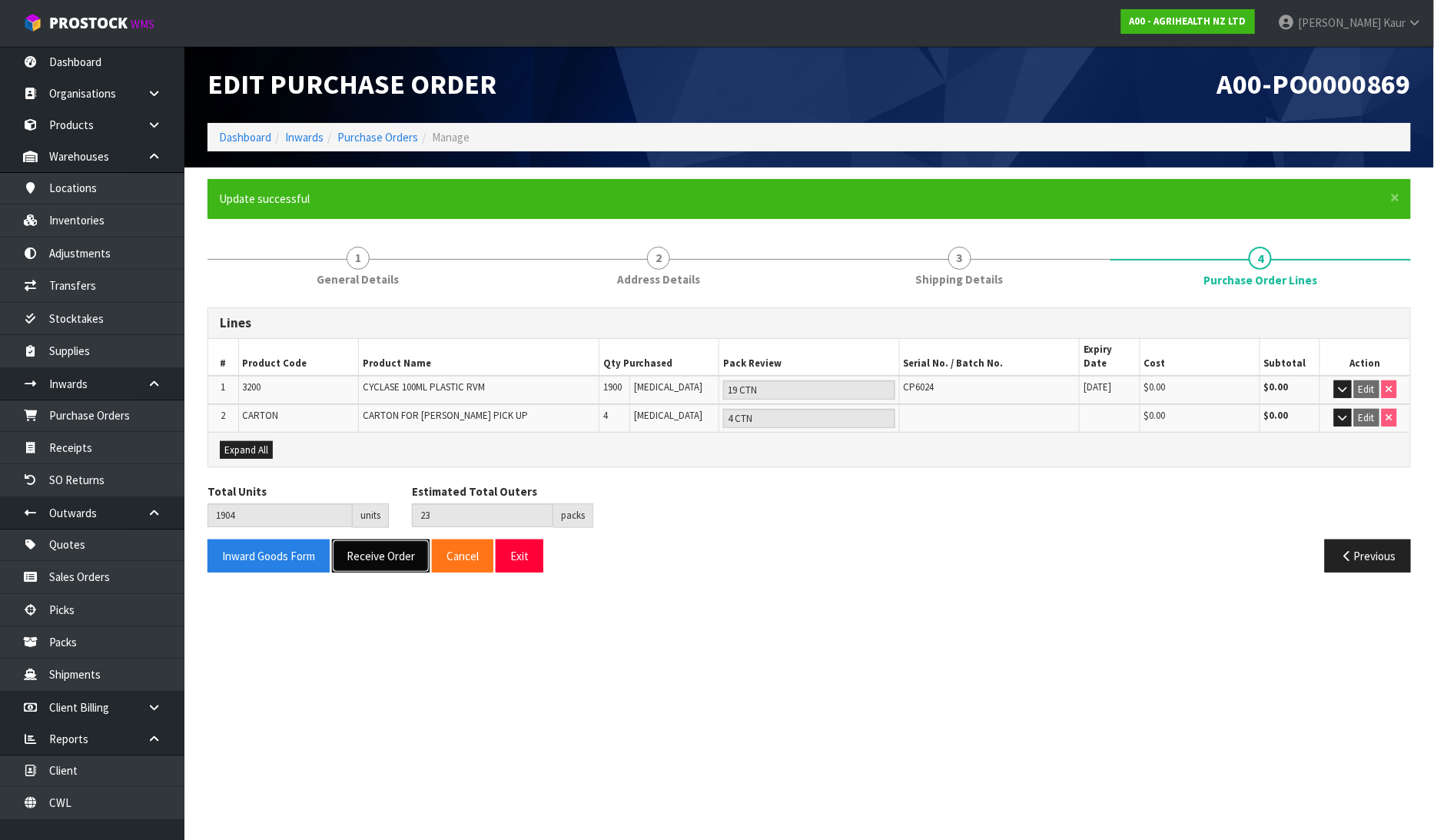
click at [373, 539] on button "Receive Order" at bounding box center [380, 556] width 98 height 33
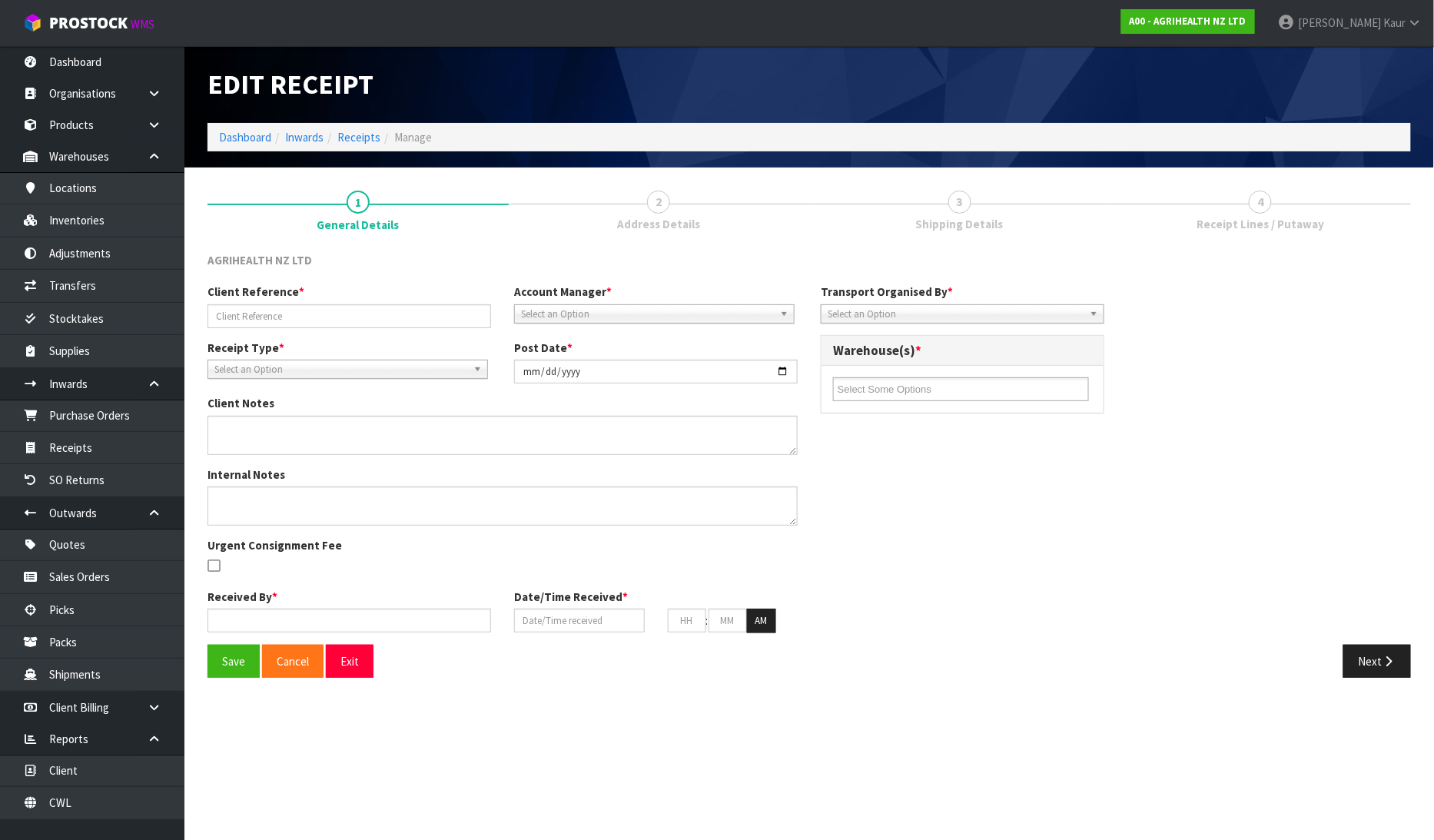
type input "PO7821"
type input "[DATE]"
type input "[PERSON_NAME]"
type input "[DATE]"
type input "04"
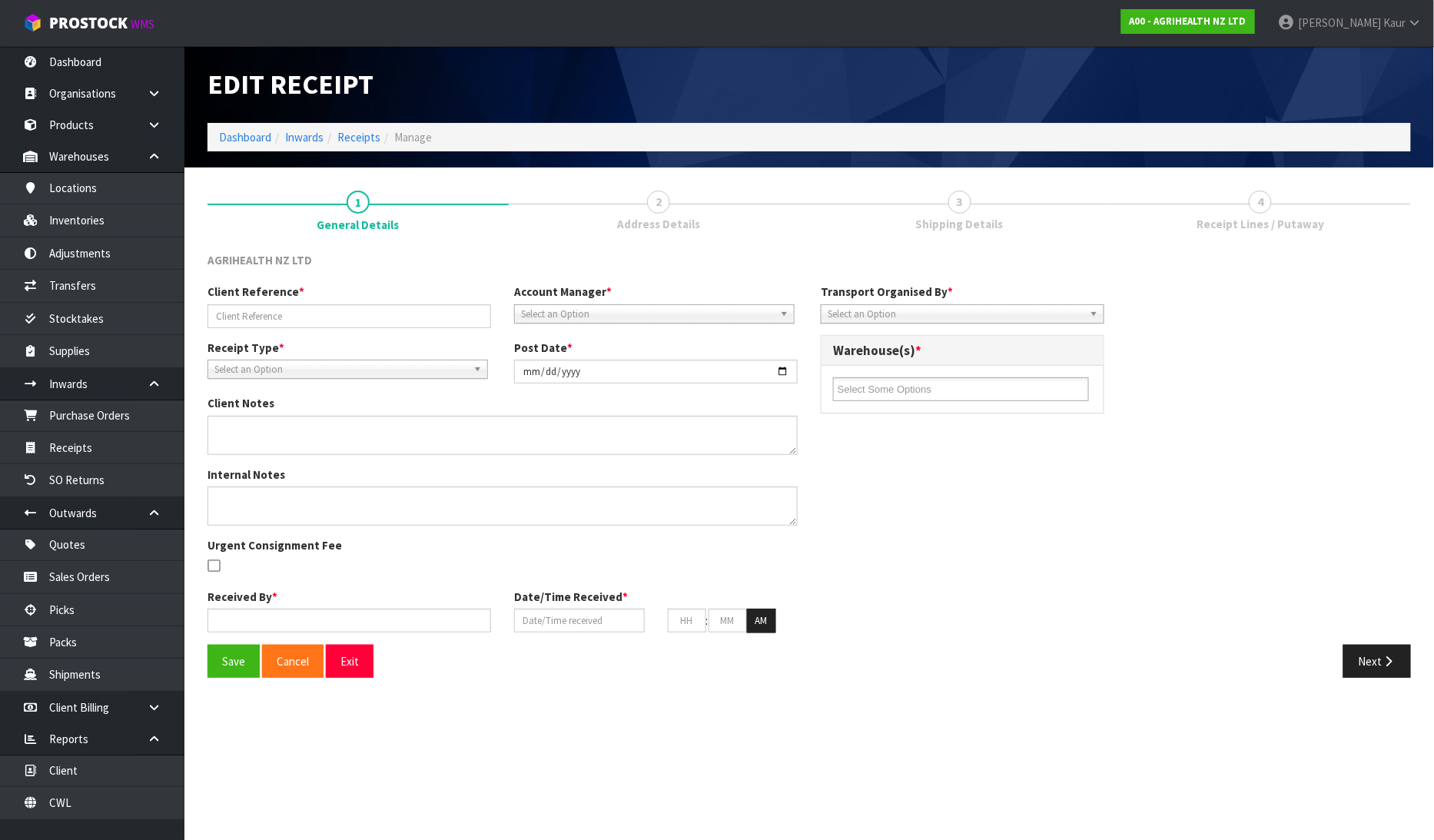
type input "19"
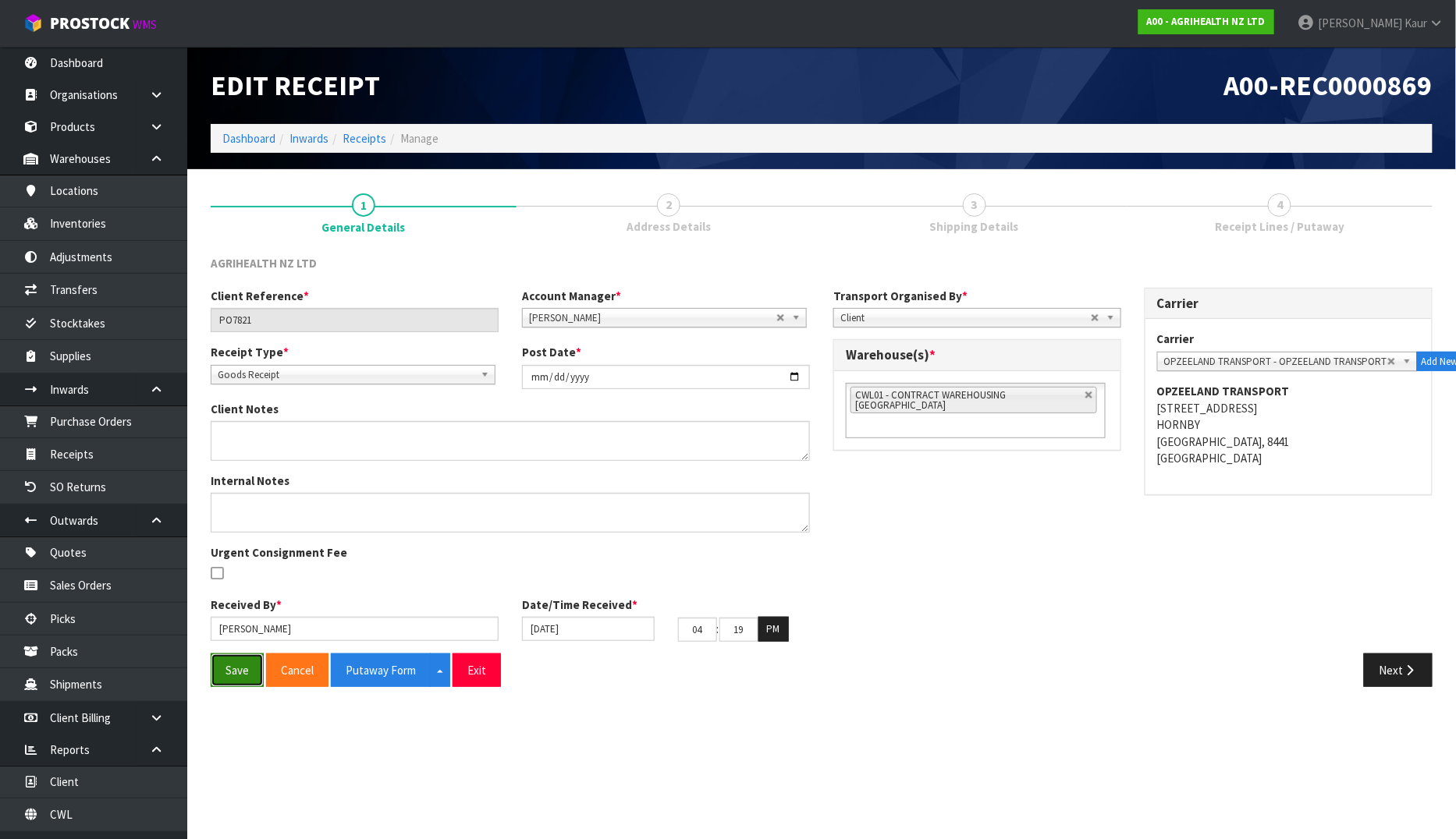
click at [235, 660] on button "Save" at bounding box center [237, 670] width 53 height 34
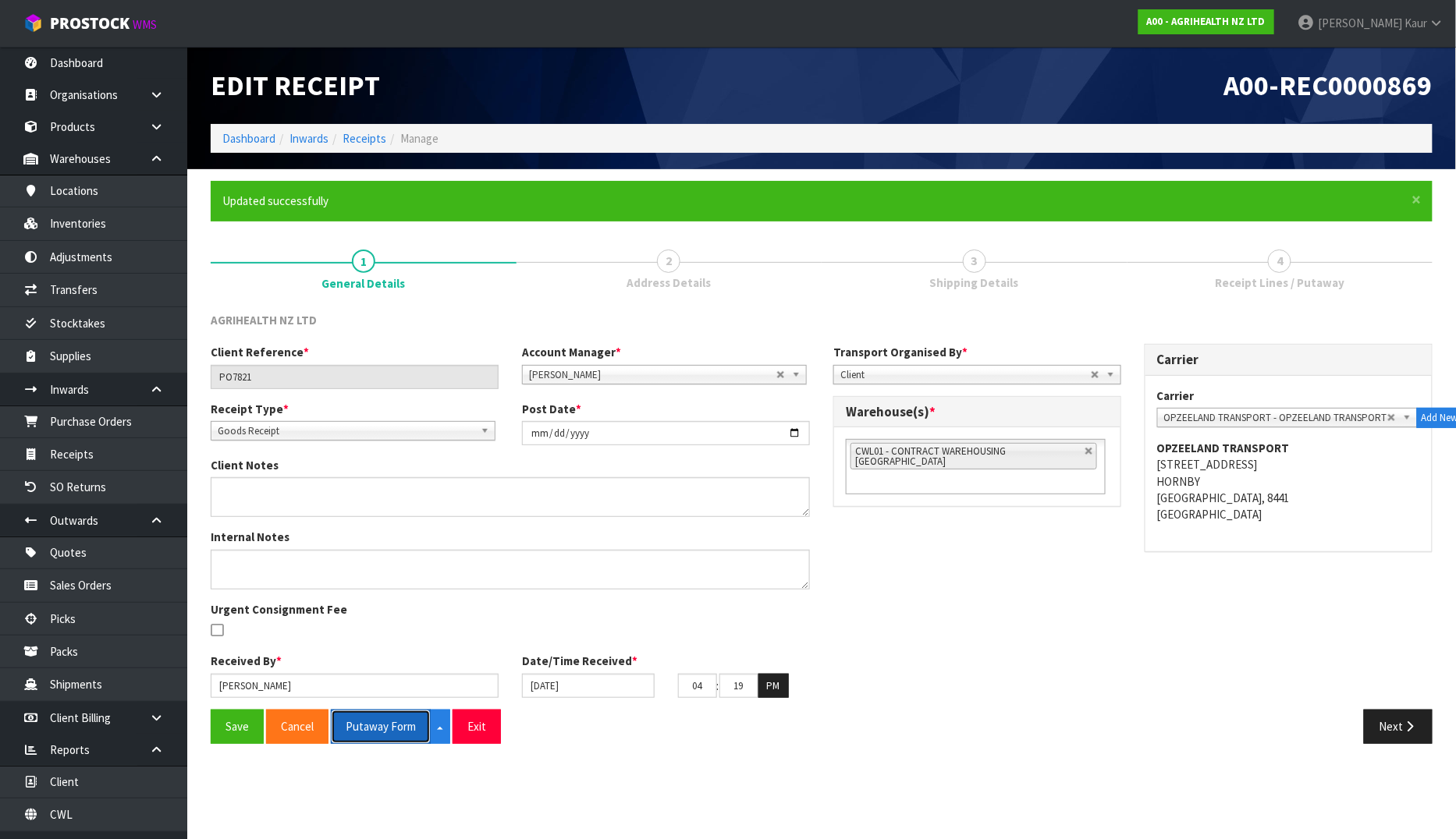
click at [371, 721] on button "Putaway Form" at bounding box center [381, 726] width 100 height 34
click at [107, 800] on link "CWL" at bounding box center [93, 814] width 187 height 32
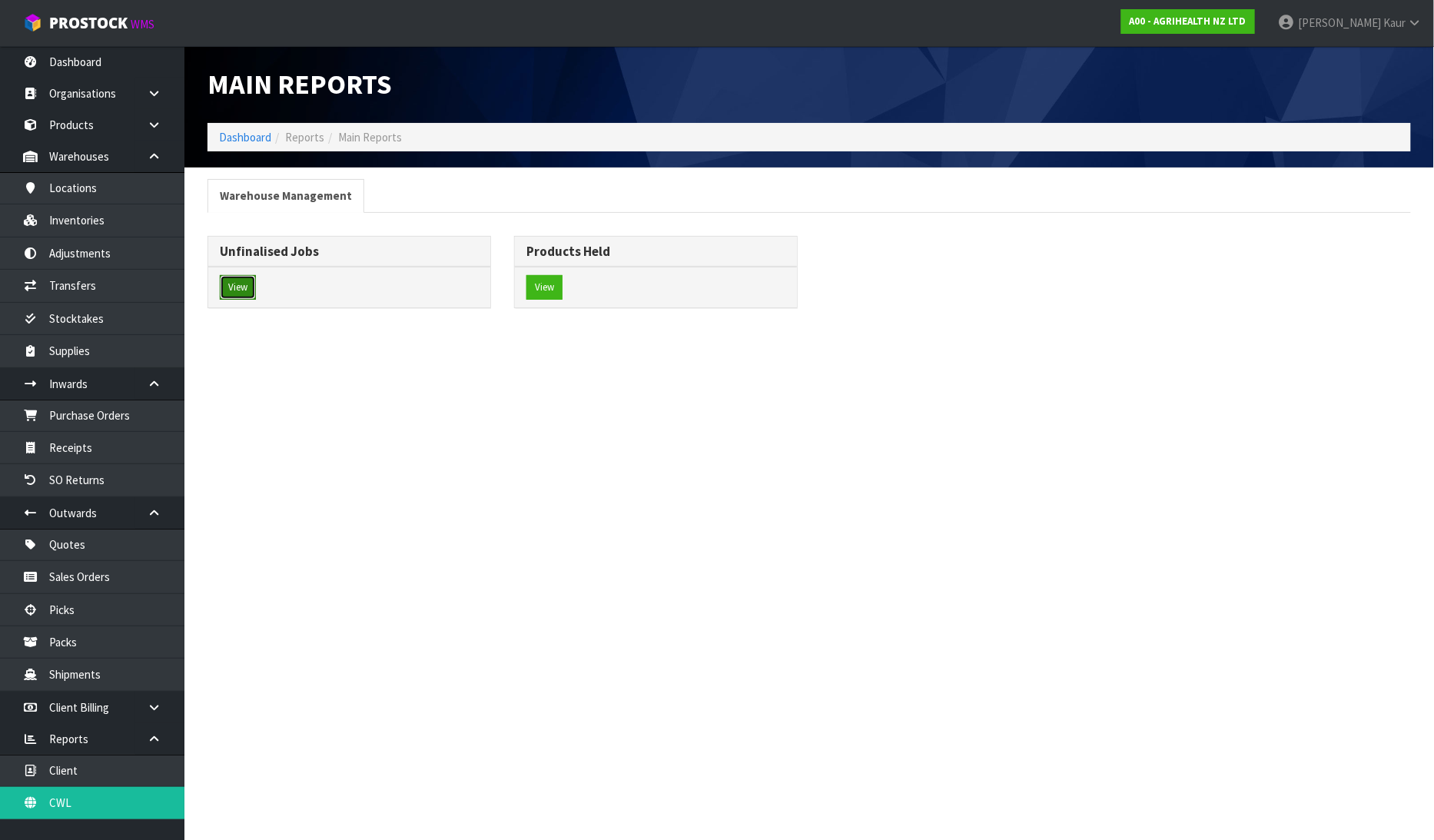
click at [232, 293] on button "View" at bounding box center [238, 287] width 36 height 24
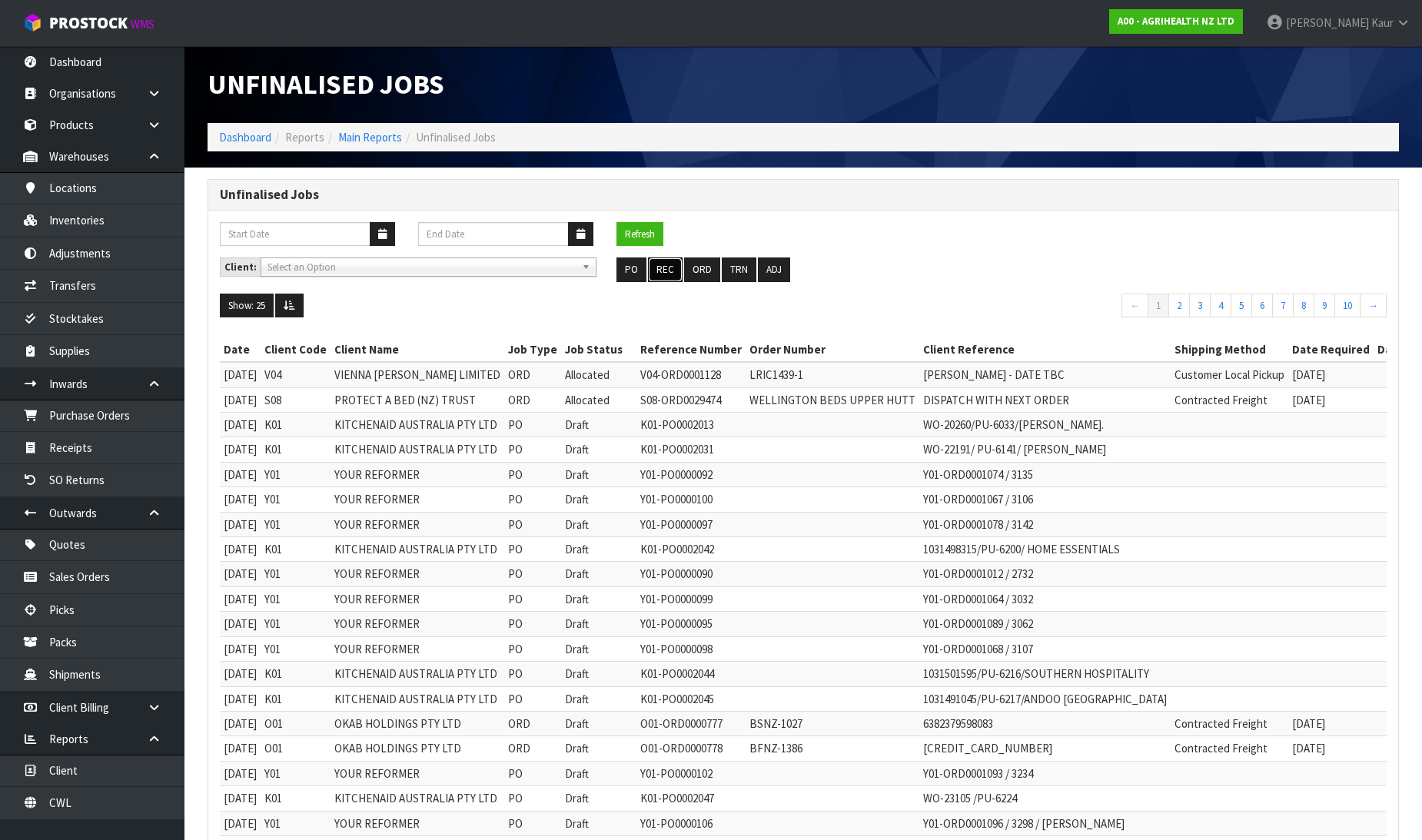
click at [670, 265] on button "REC" at bounding box center [665, 269] width 35 height 24
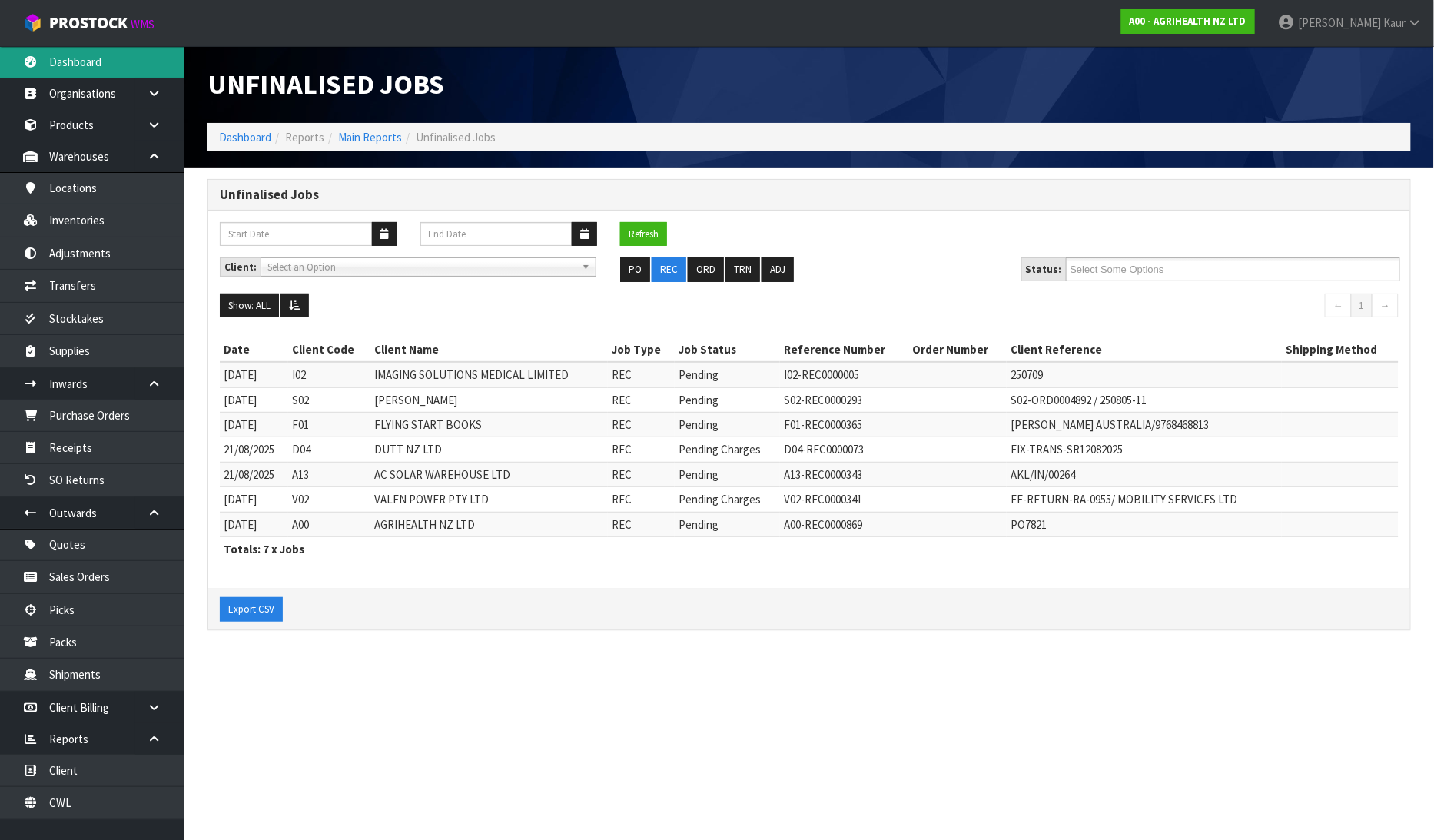
click at [57, 56] on link "Dashboard" at bounding box center [92, 61] width 184 height 31
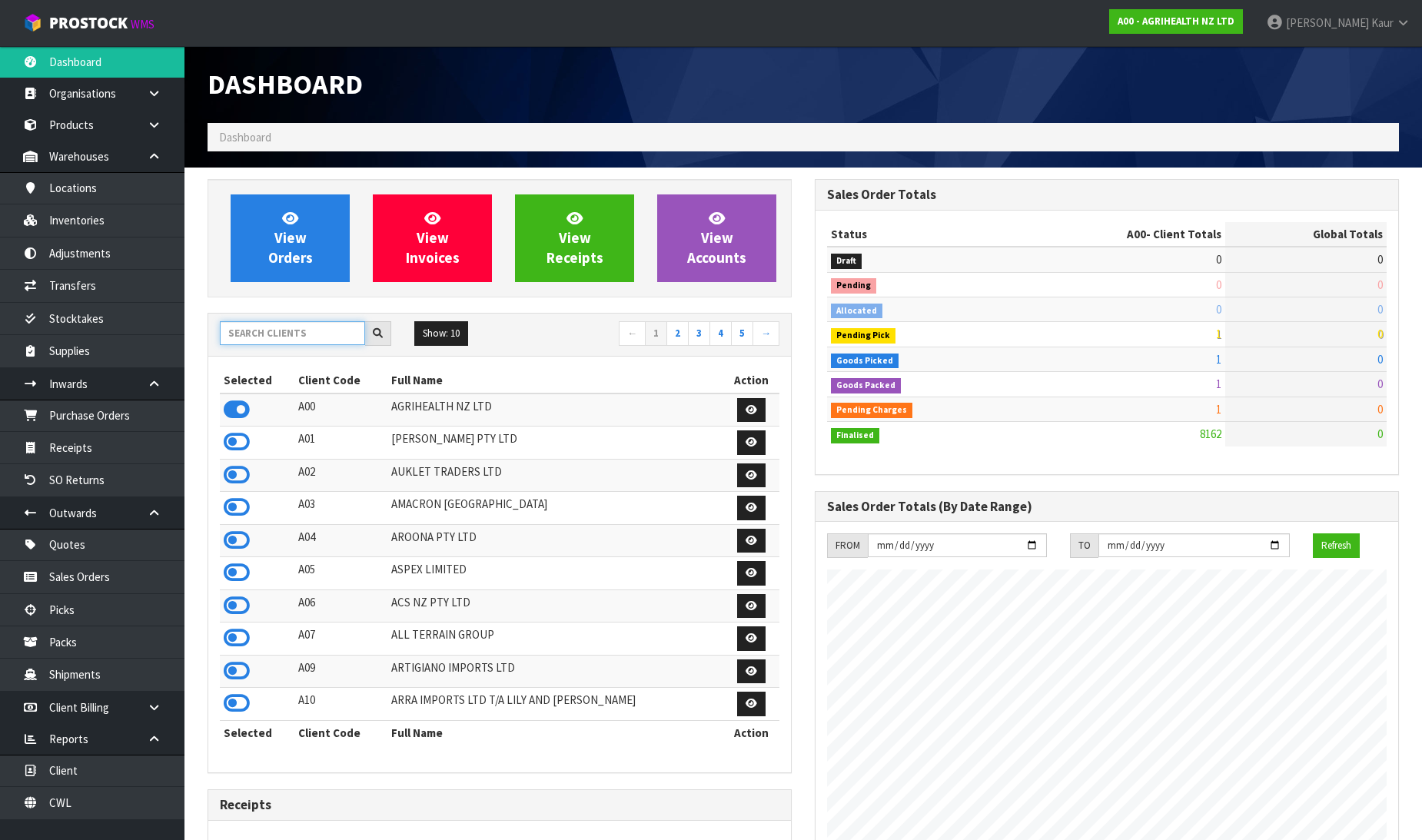
scroll to position [1164, 607]
click at [249, 345] on input "text" at bounding box center [293, 333] width 145 height 24
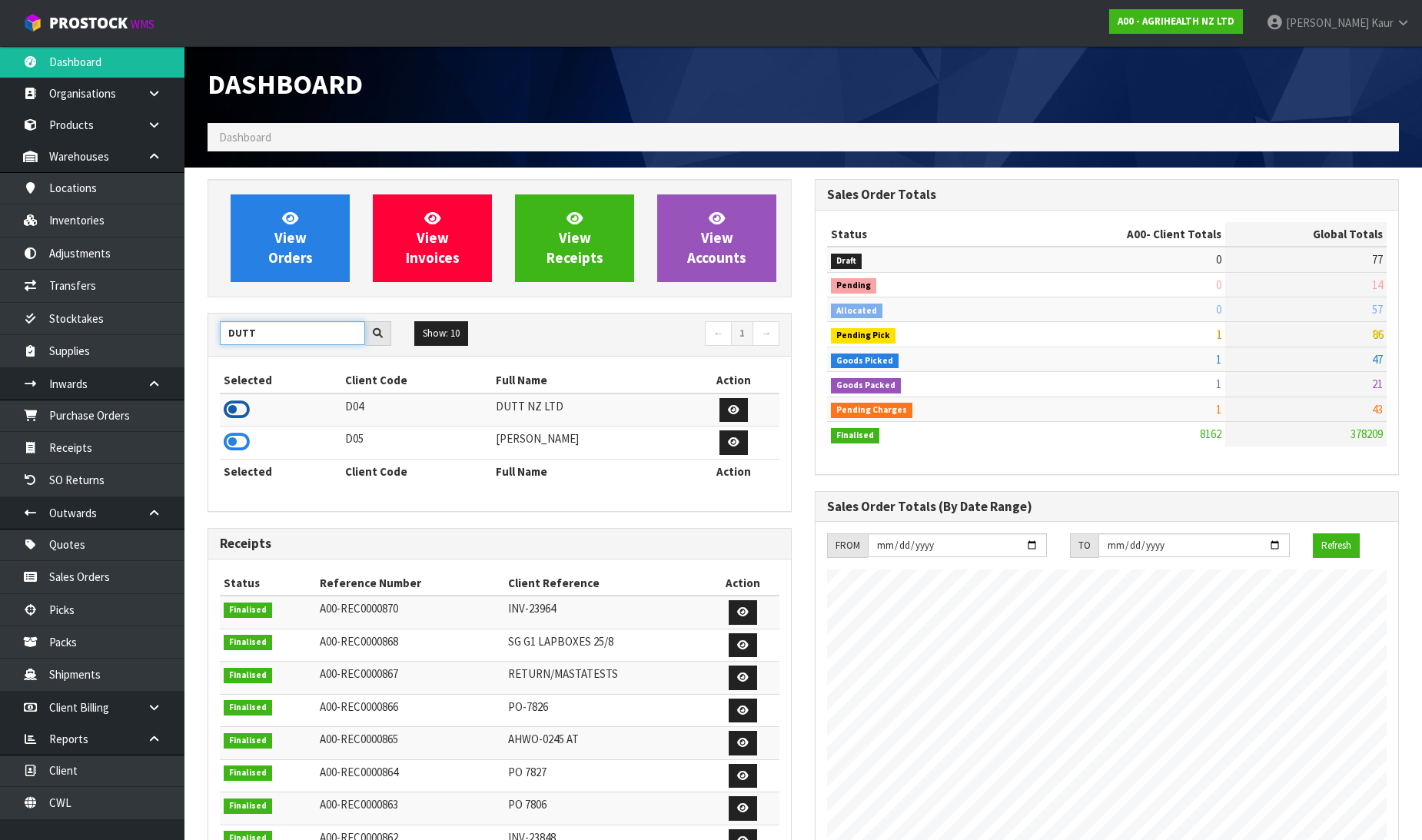
type input "DUTT"
click at [233, 409] on icon at bounding box center [236, 409] width 26 height 23
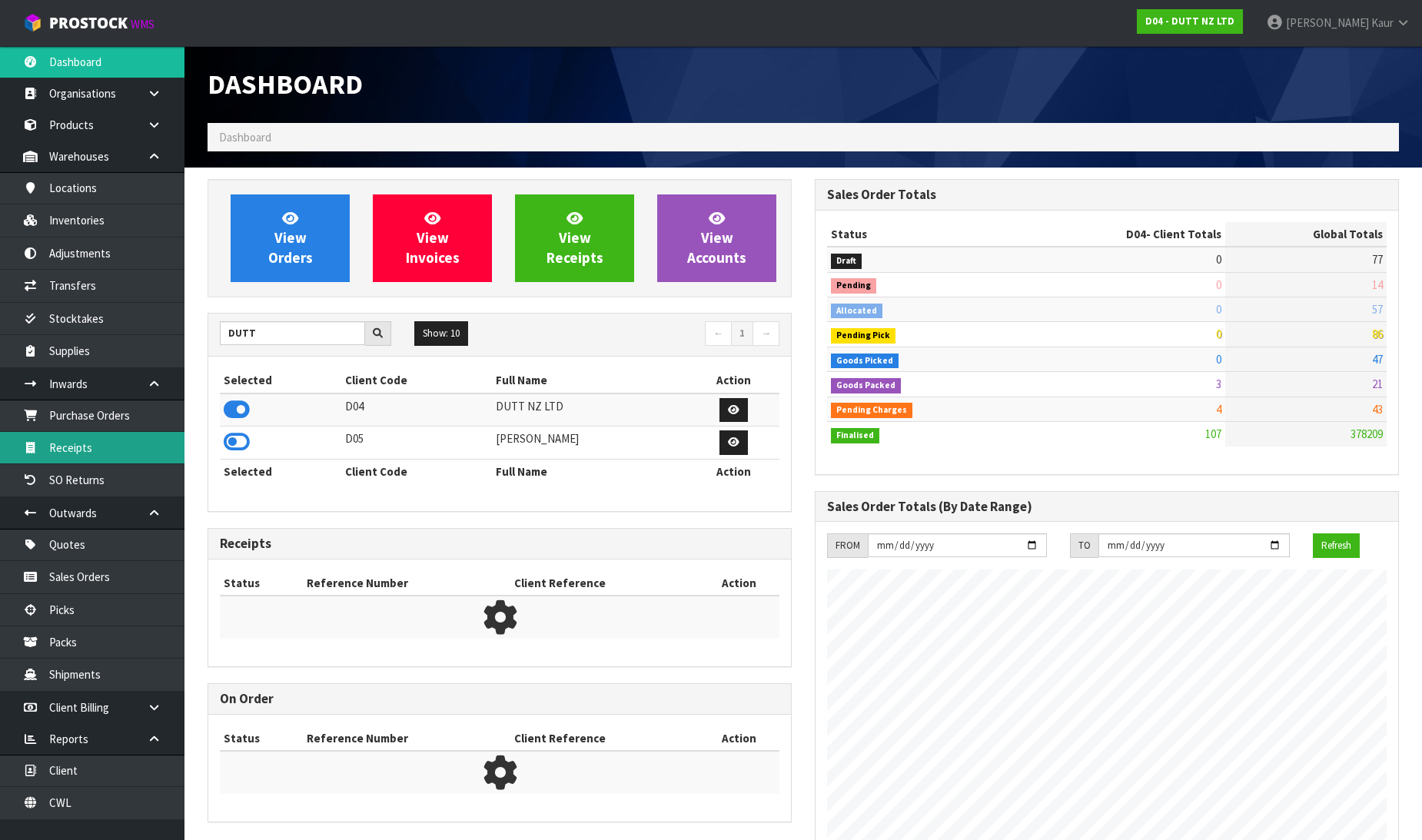
click at [99, 443] on link "Receipts" at bounding box center [92, 447] width 184 height 31
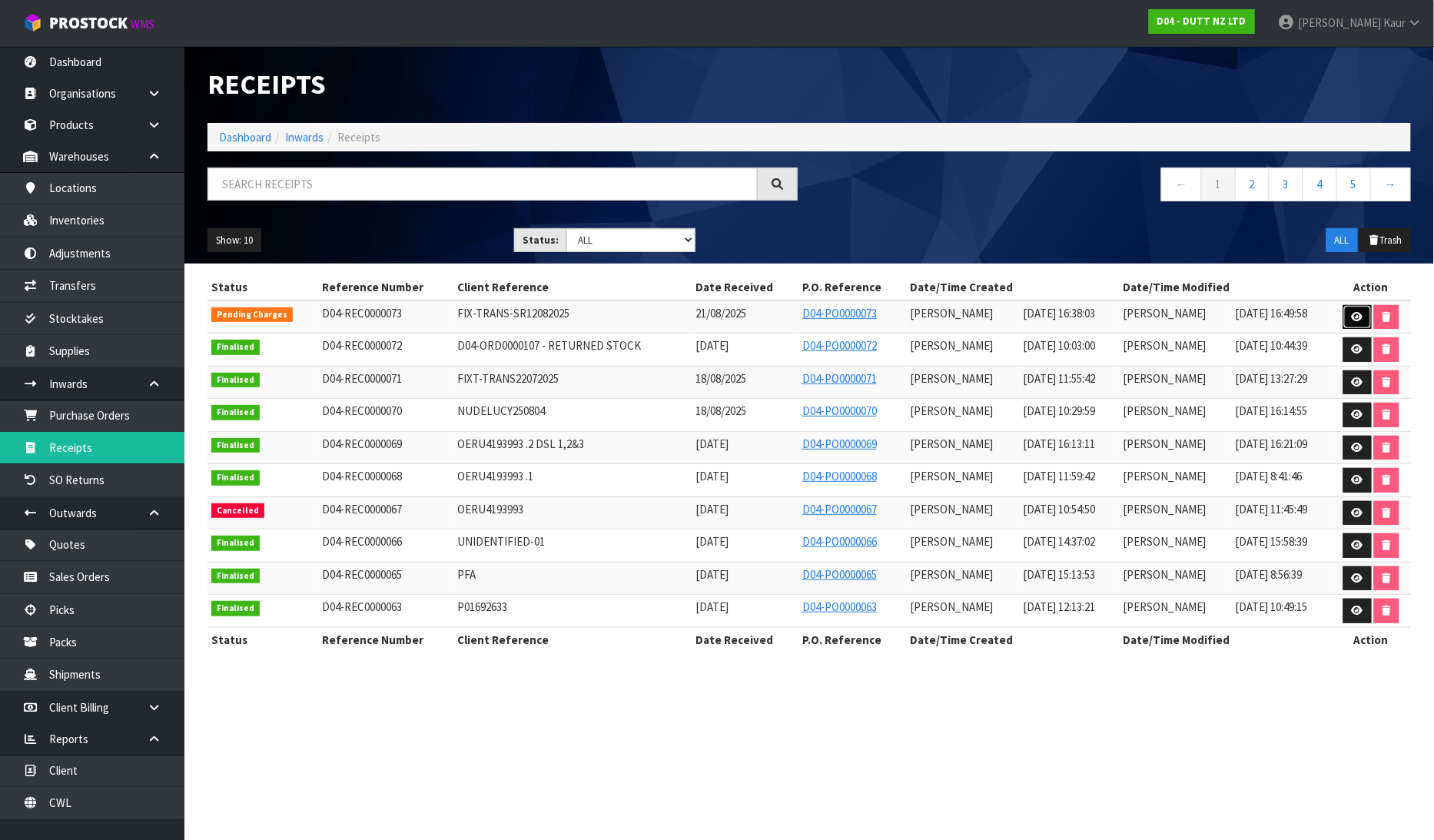
click at [1361, 312] on icon at bounding box center [1357, 317] width 12 height 10
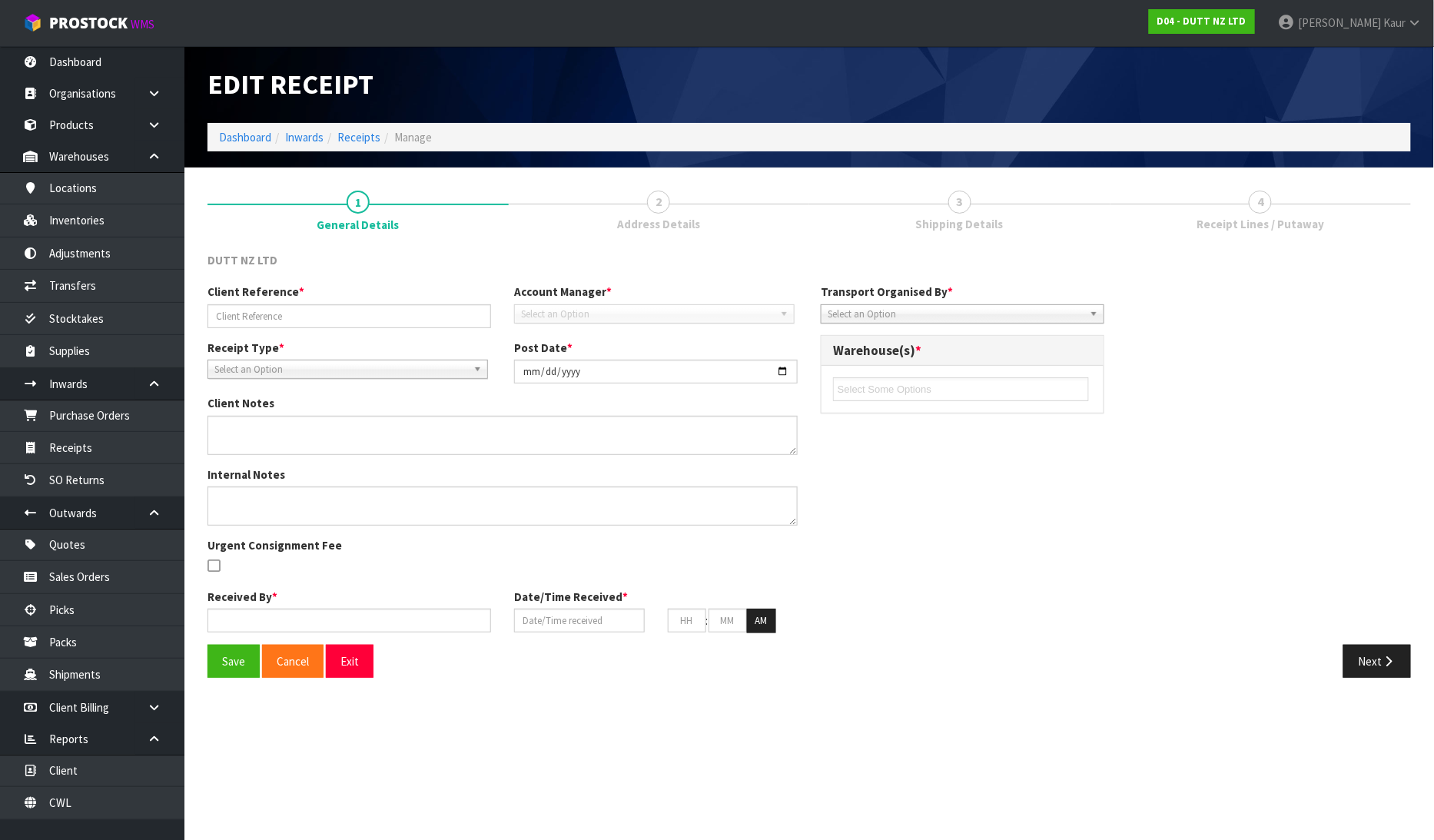
type input "FIX-TRANS-SR12082025"
type input "[DATE]"
type input "[PERSON_NAME]"
type input "21/08/2025"
type input "10"
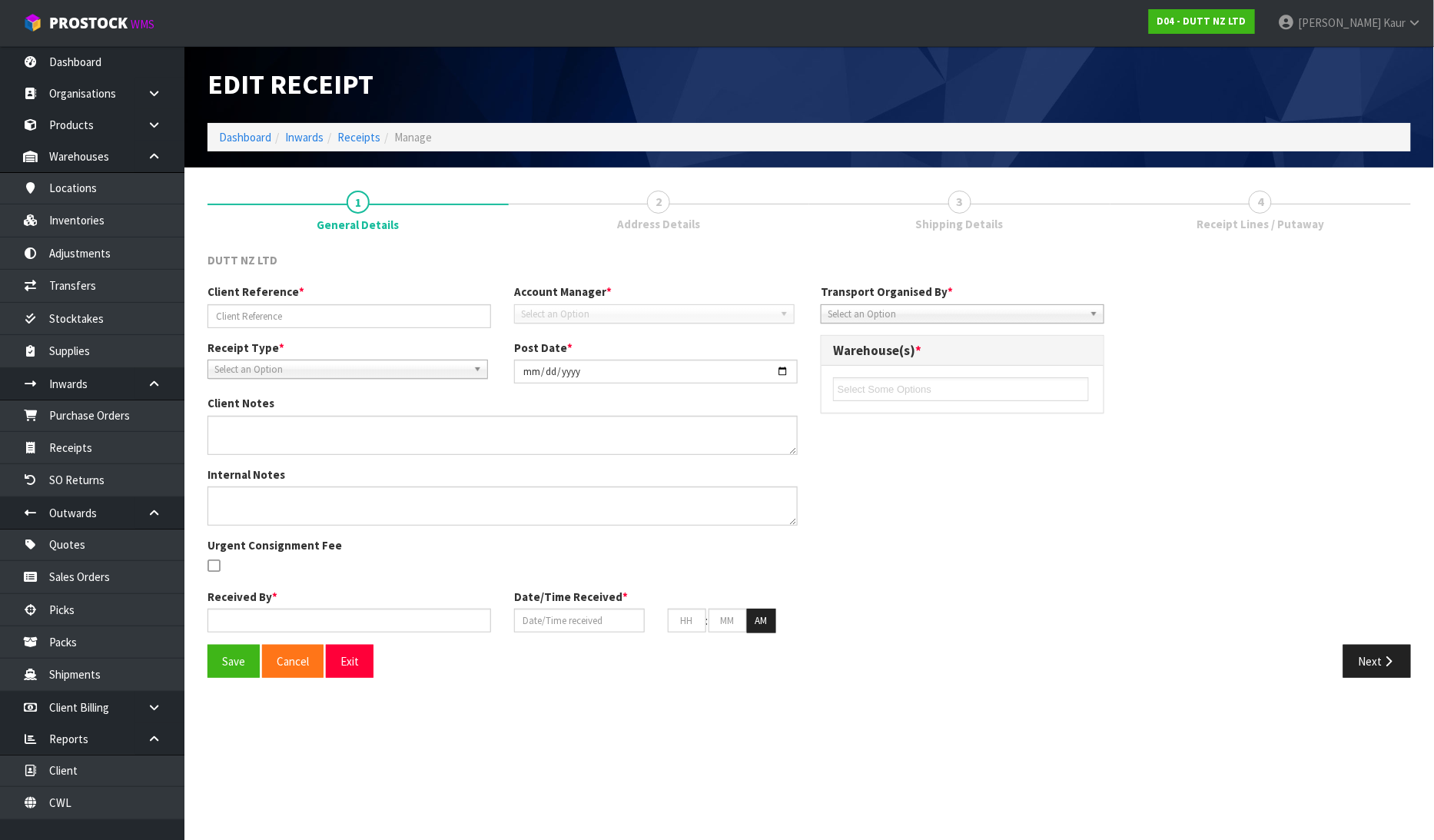
type input "38"
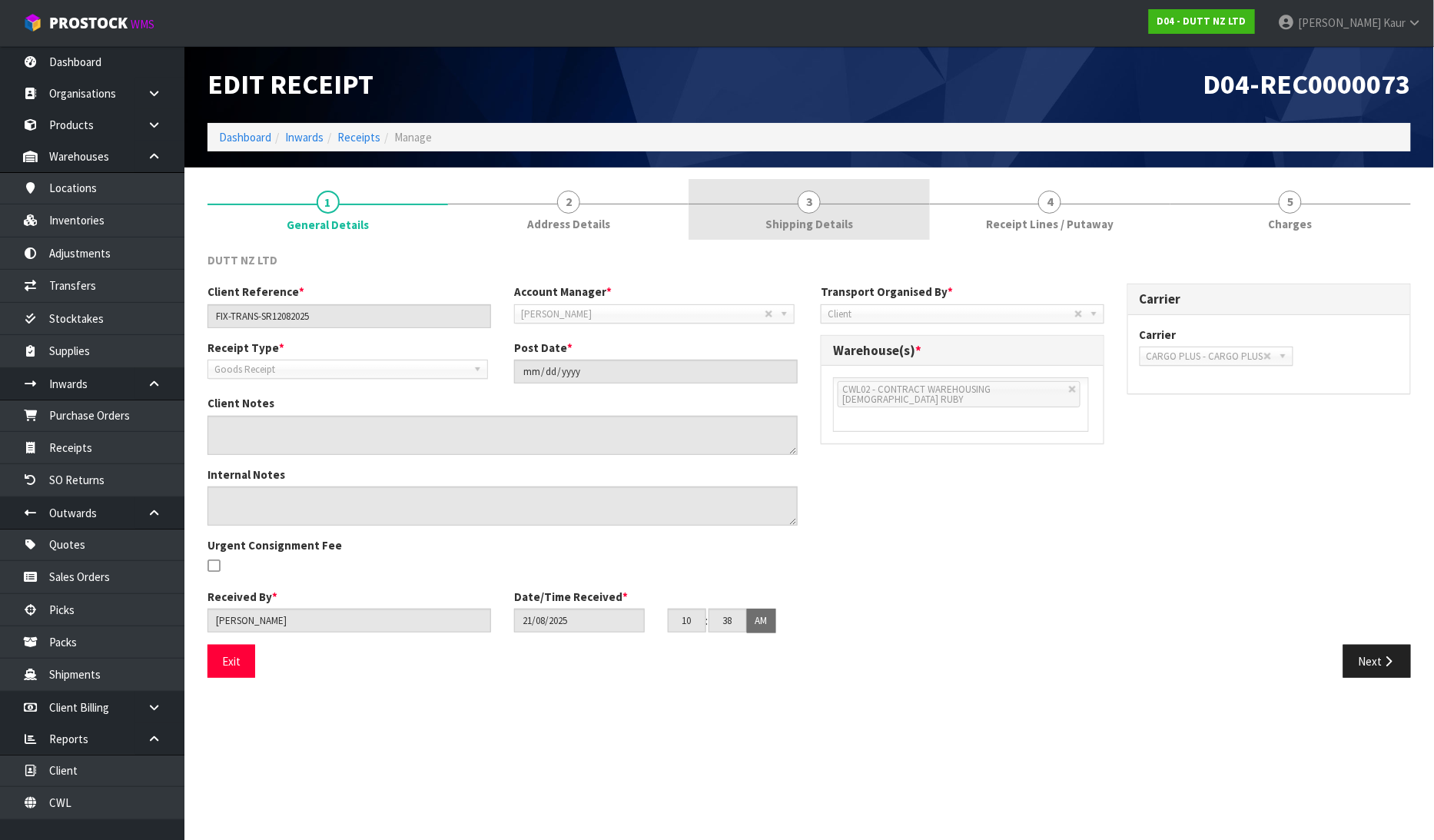
click at [810, 193] on span "3" at bounding box center [809, 202] width 23 height 23
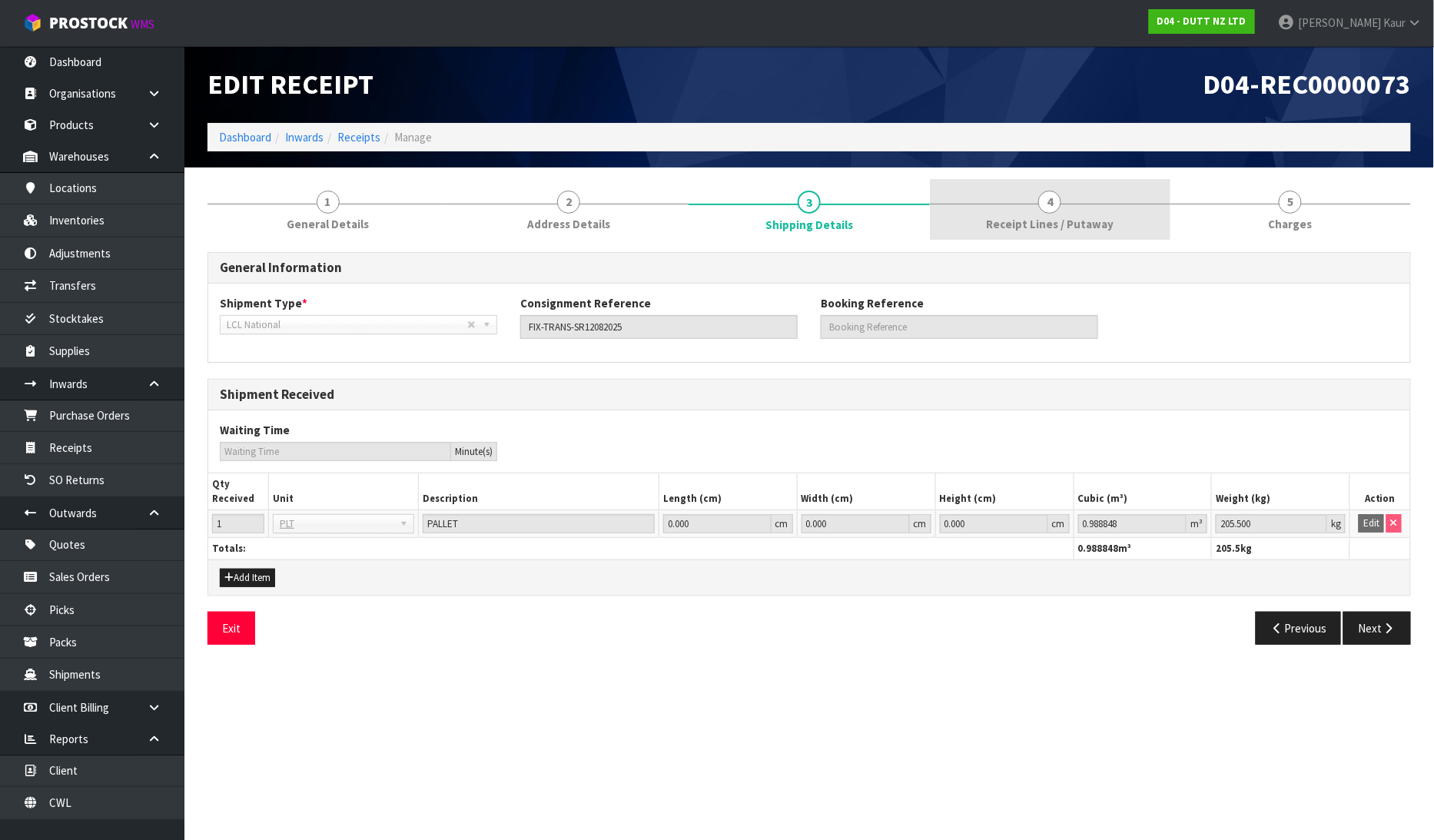
click at [1055, 219] on span "Receipt Lines / Putaway" at bounding box center [1049, 224] width 127 height 16
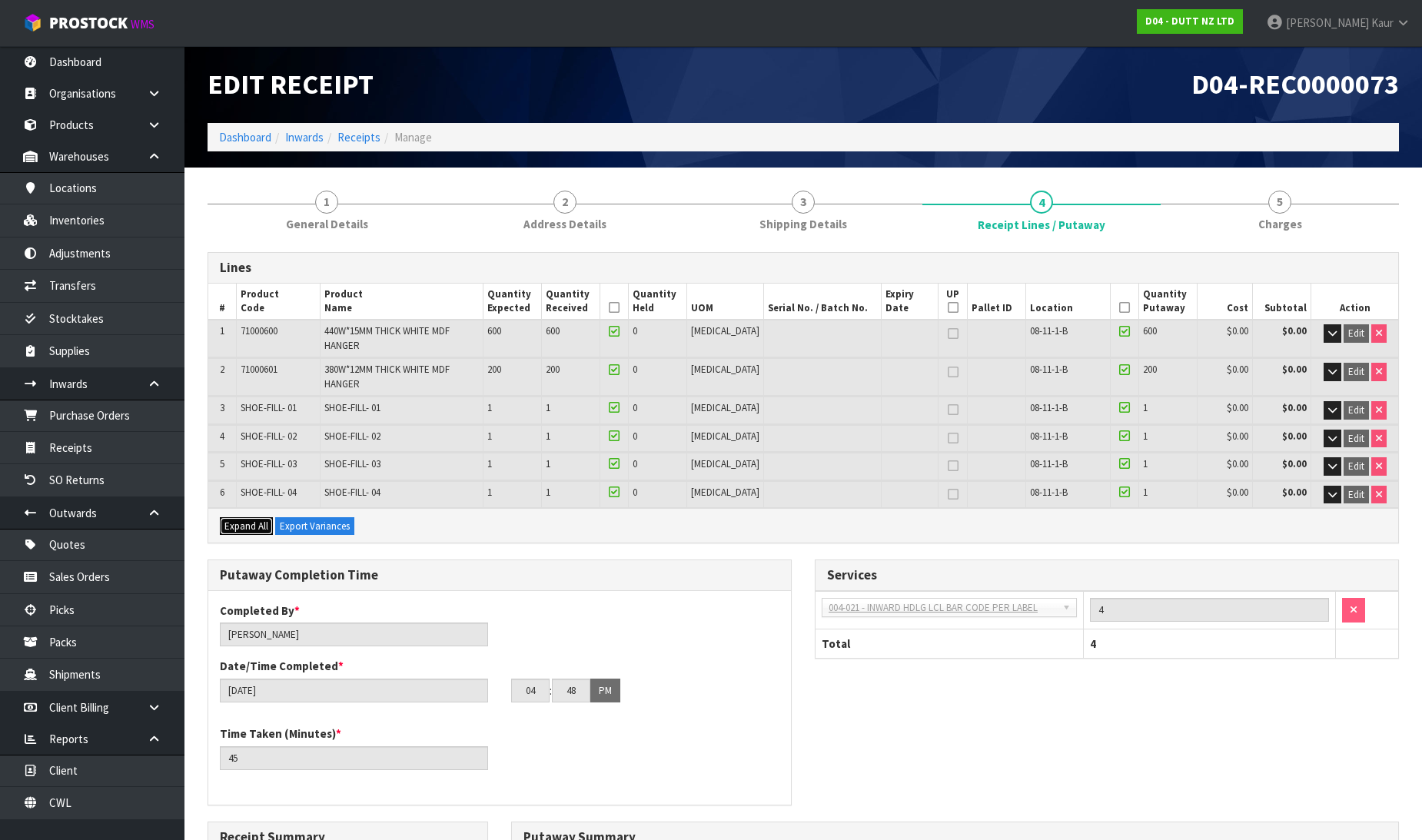
click at [250, 520] on span "Expand All" at bounding box center [246, 526] width 44 height 13
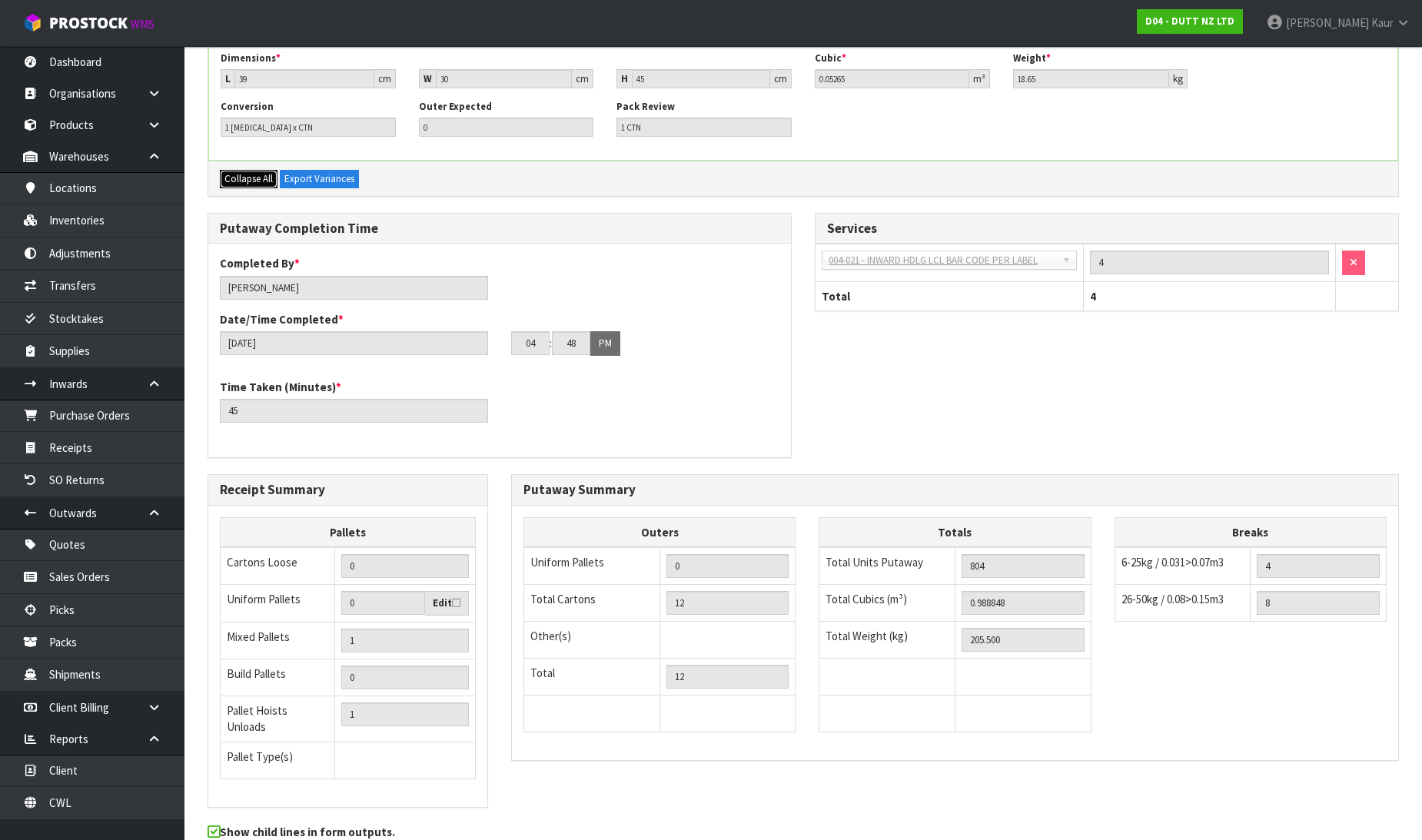
scroll to position [1109, 0]
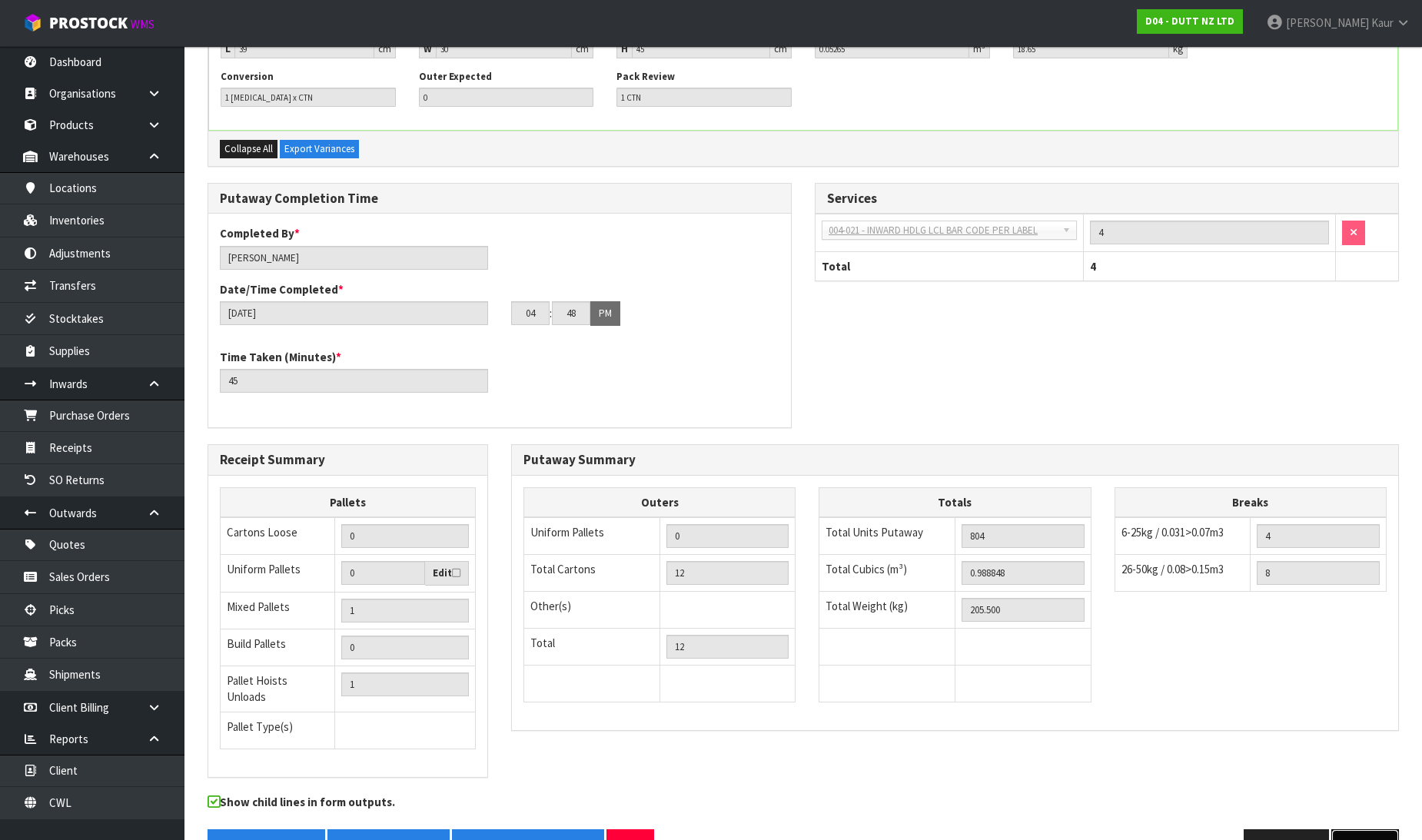
click at [1361, 829] on button "Next" at bounding box center [1365, 845] width 67 height 33
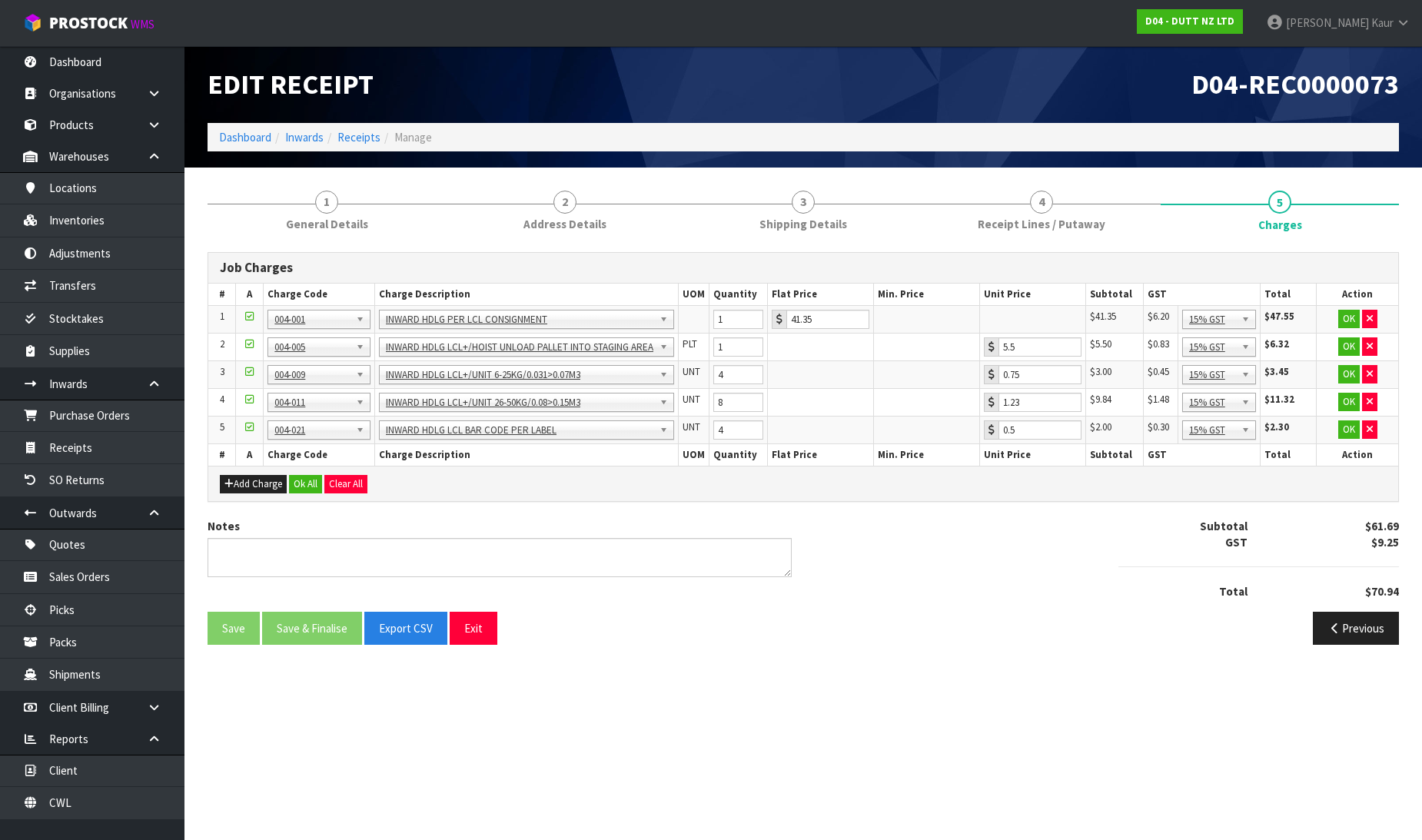
scroll to position [0, 0]
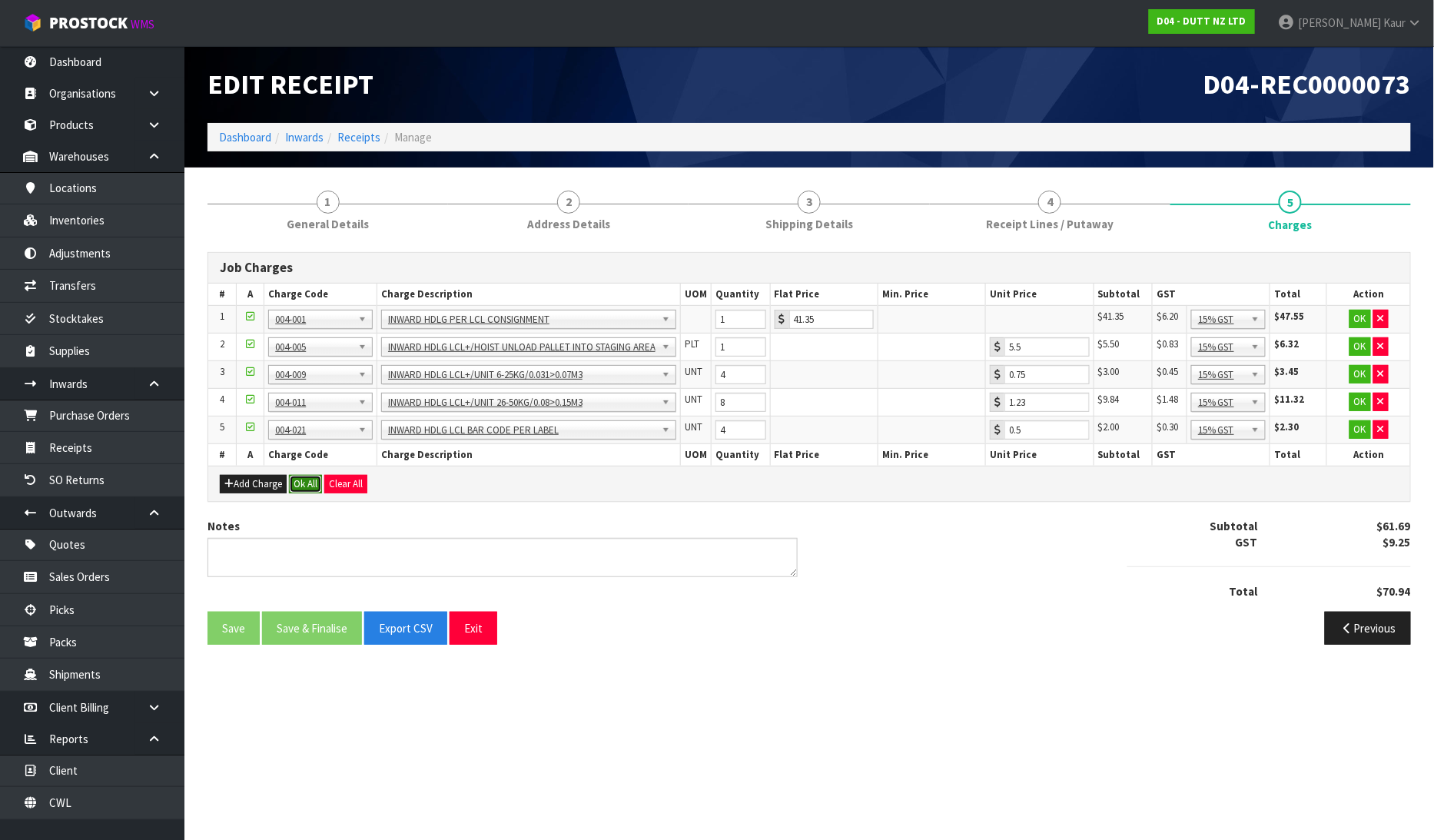
click at [297, 480] on button "Ok All" at bounding box center [305, 484] width 33 height 19
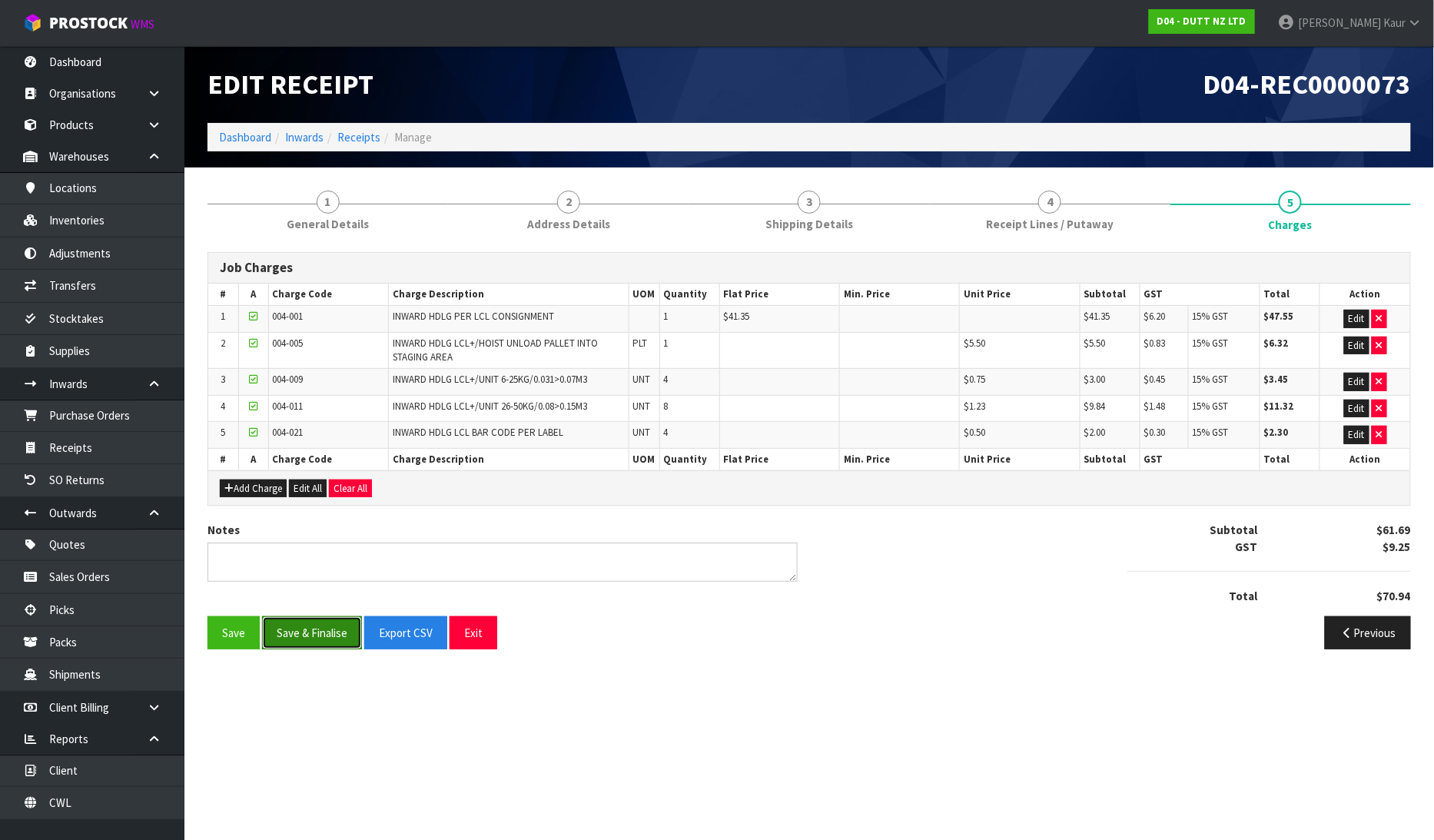
click at [302, 633] on button "Save & Finalise" at bounding box center [311, 633] width 100 height 33
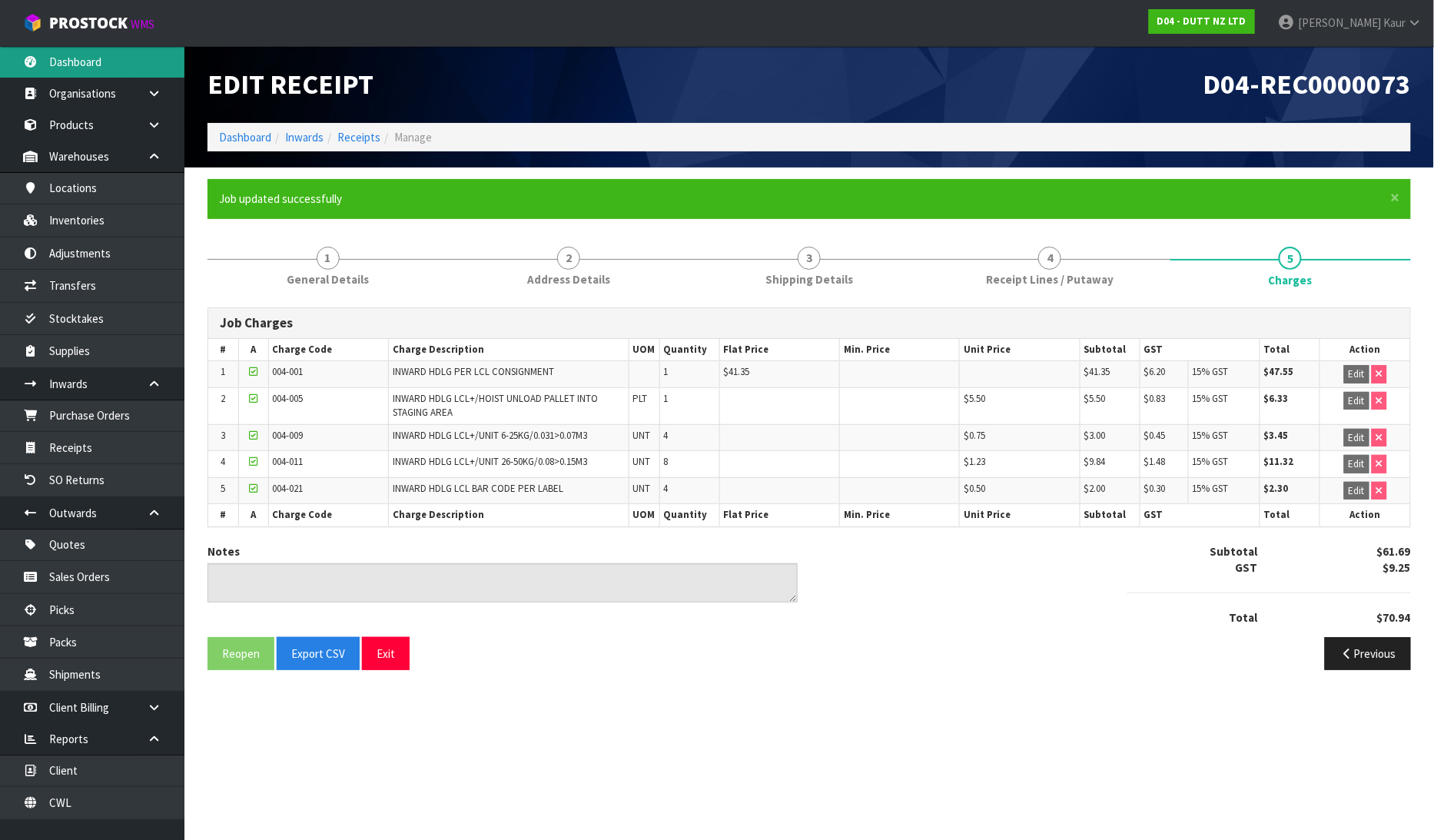
click at [74, 60] on link "Dashboard" at bounding box center [92, 61] width 184 height 31
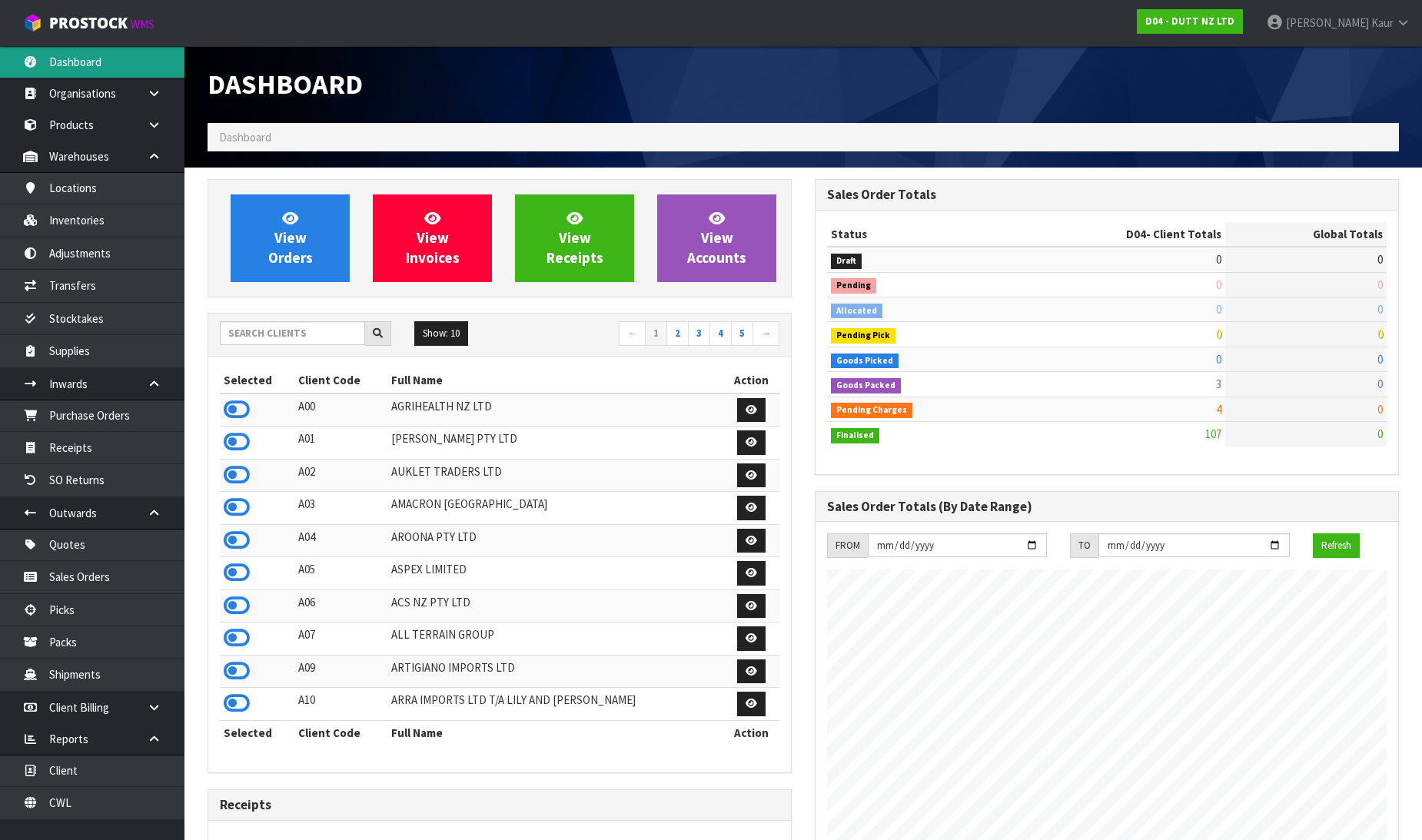
scroll to position [1164, 607]
click at [229, 409] on icon at bounding box center [236, 409] width 26 height 23
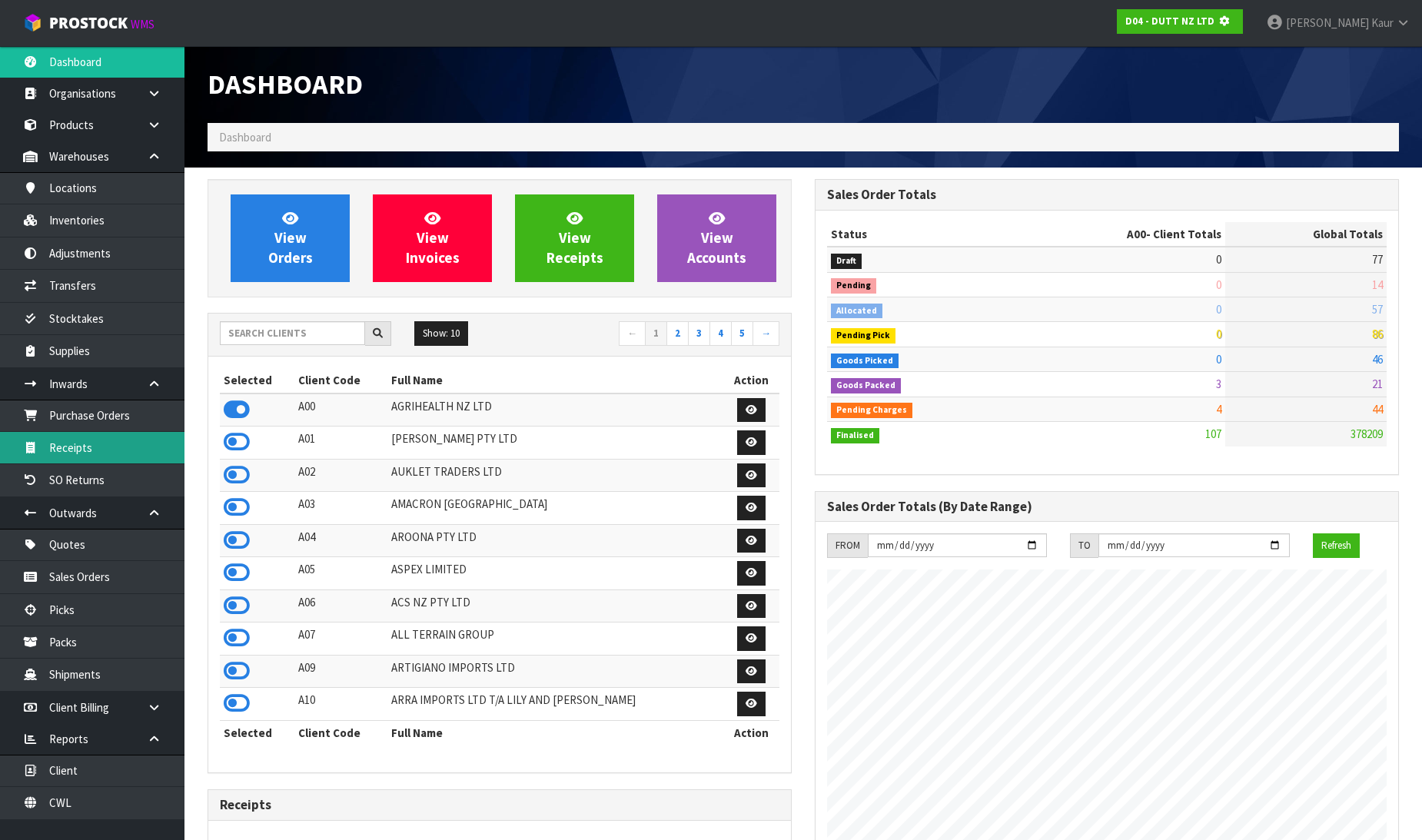
scroll to position [767382, 767982]
click at [126, 450] on link "Receipts" at bounding box center [92, 447] width 184 height 31
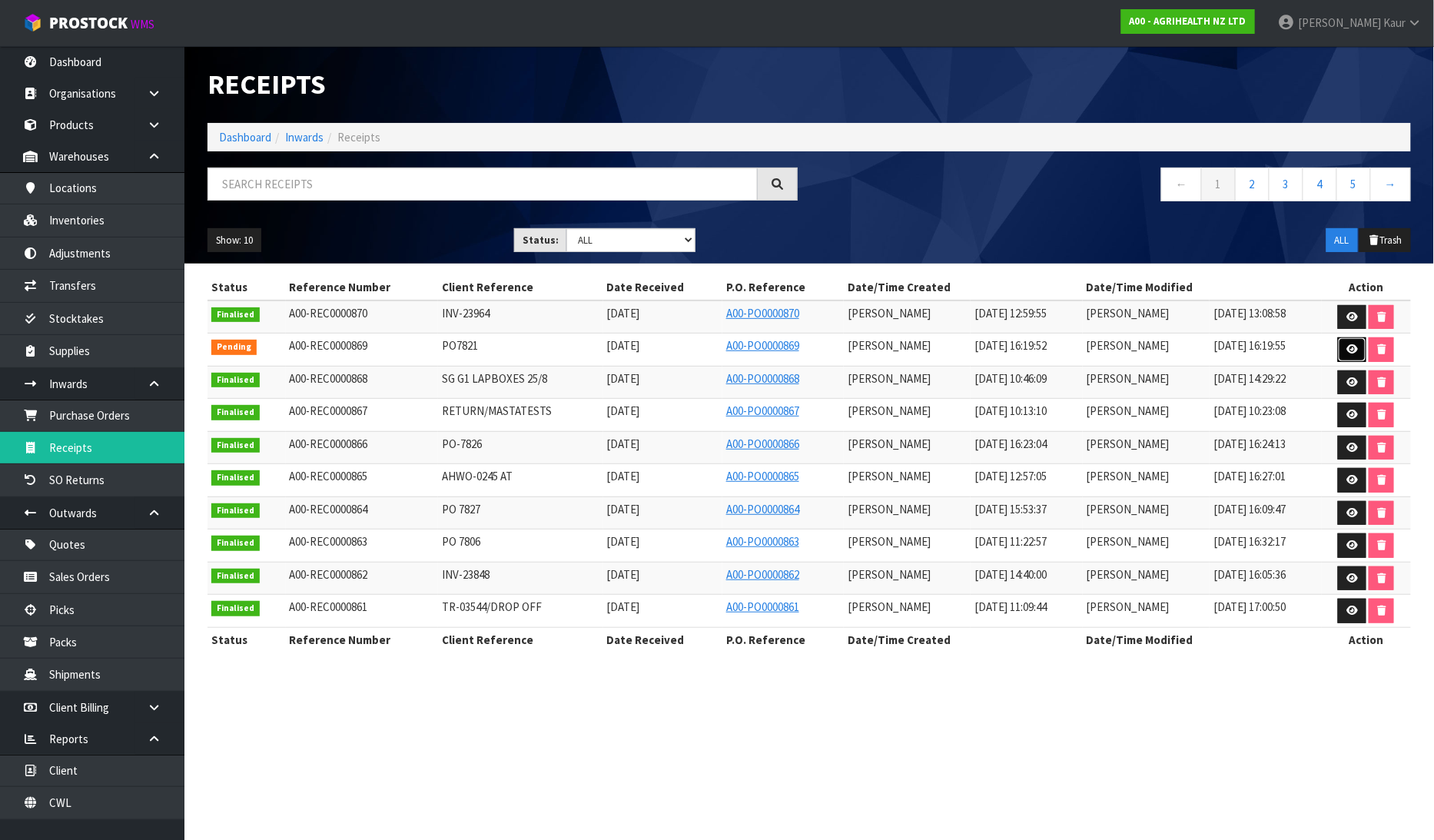
click at [1346, 351] on icon at bounding box center [1351, 349] width 12 height 10
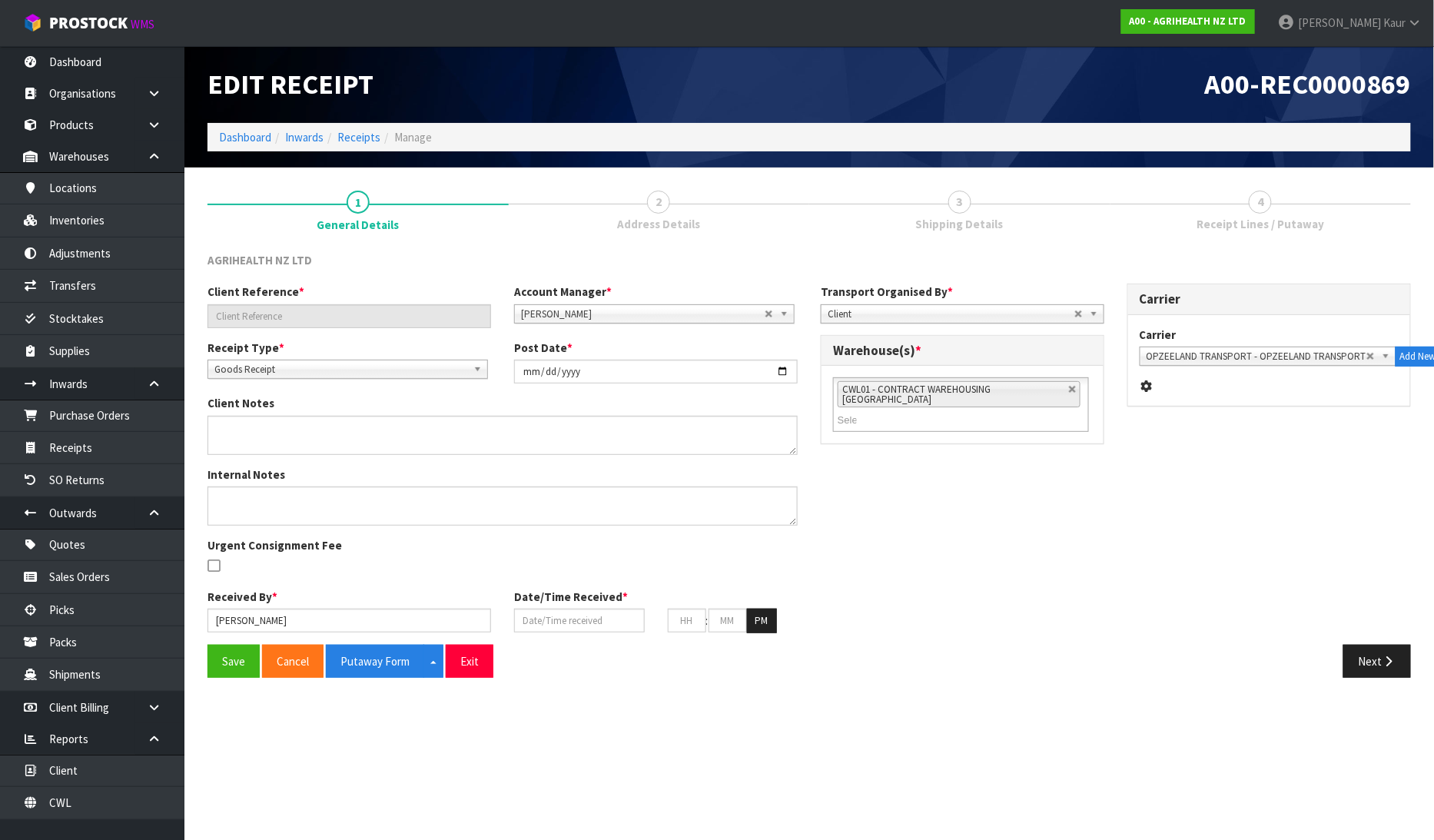
type input "PO7821"
type input "[DATE]"
type input "[PERSON_NAME]"
type input "[DATE]"
type input "04"
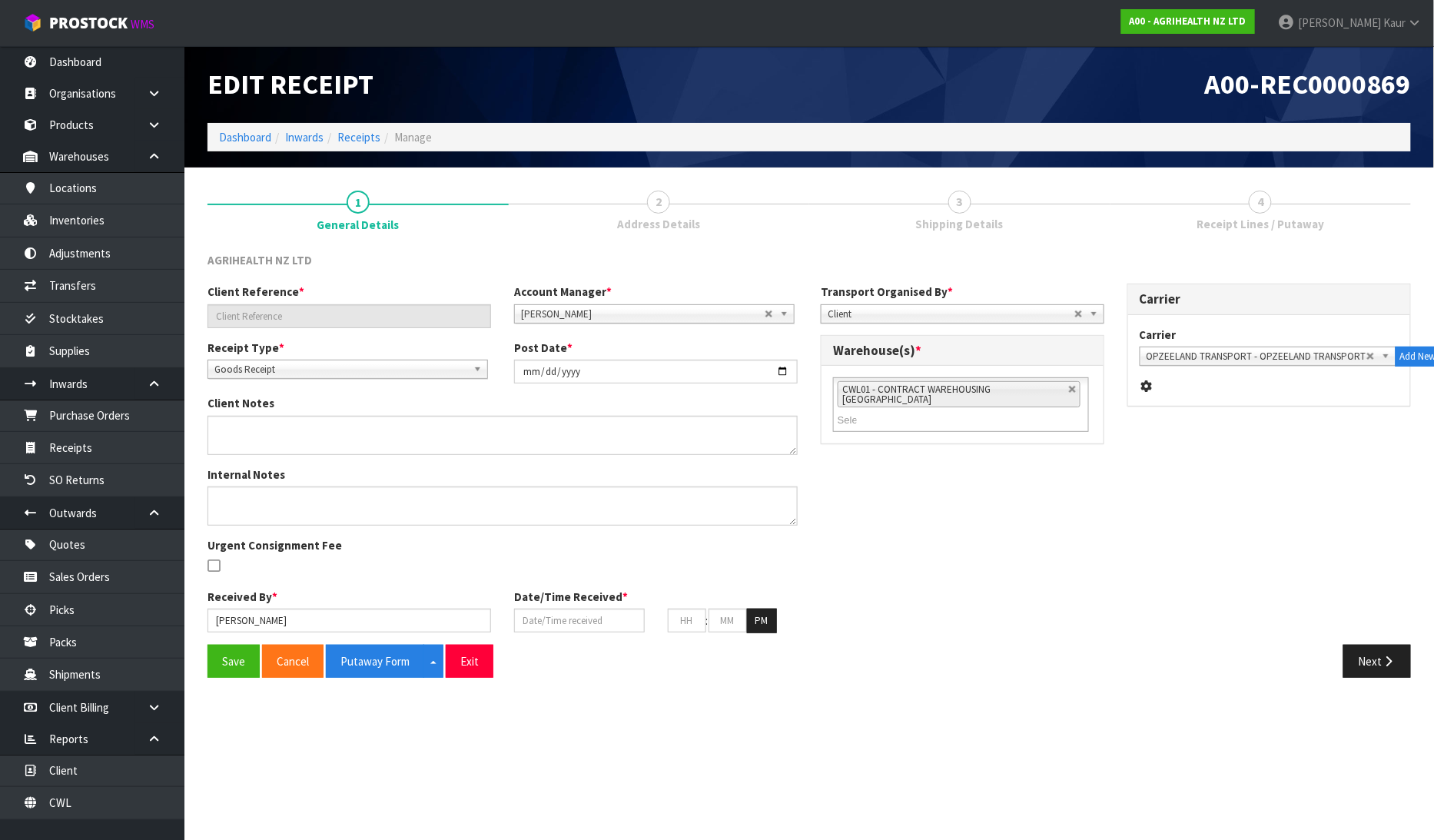
type input "19"
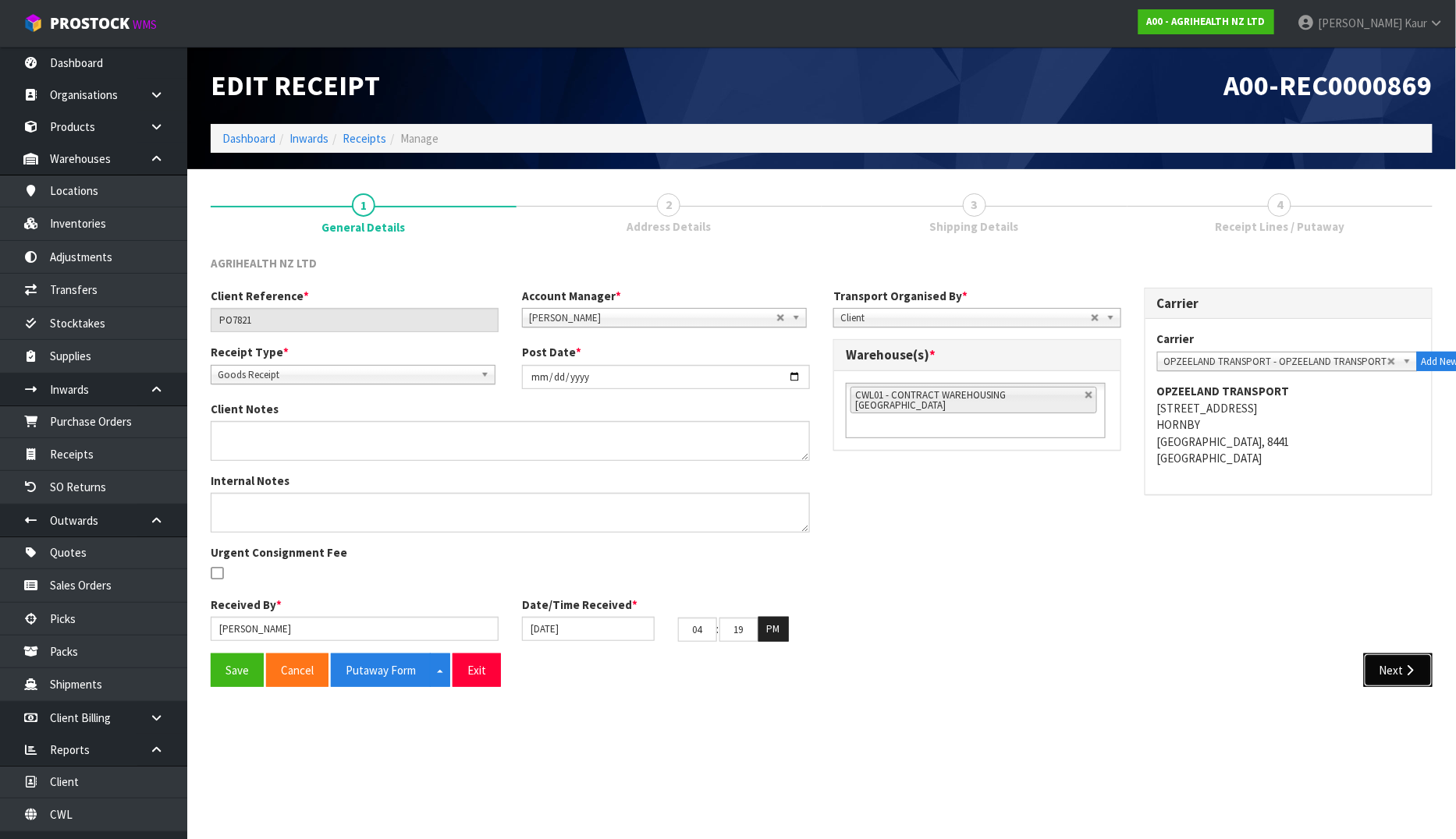
click at [1399, 657] on button "Next" at bounding box center [1398, 670] width 68 height 34
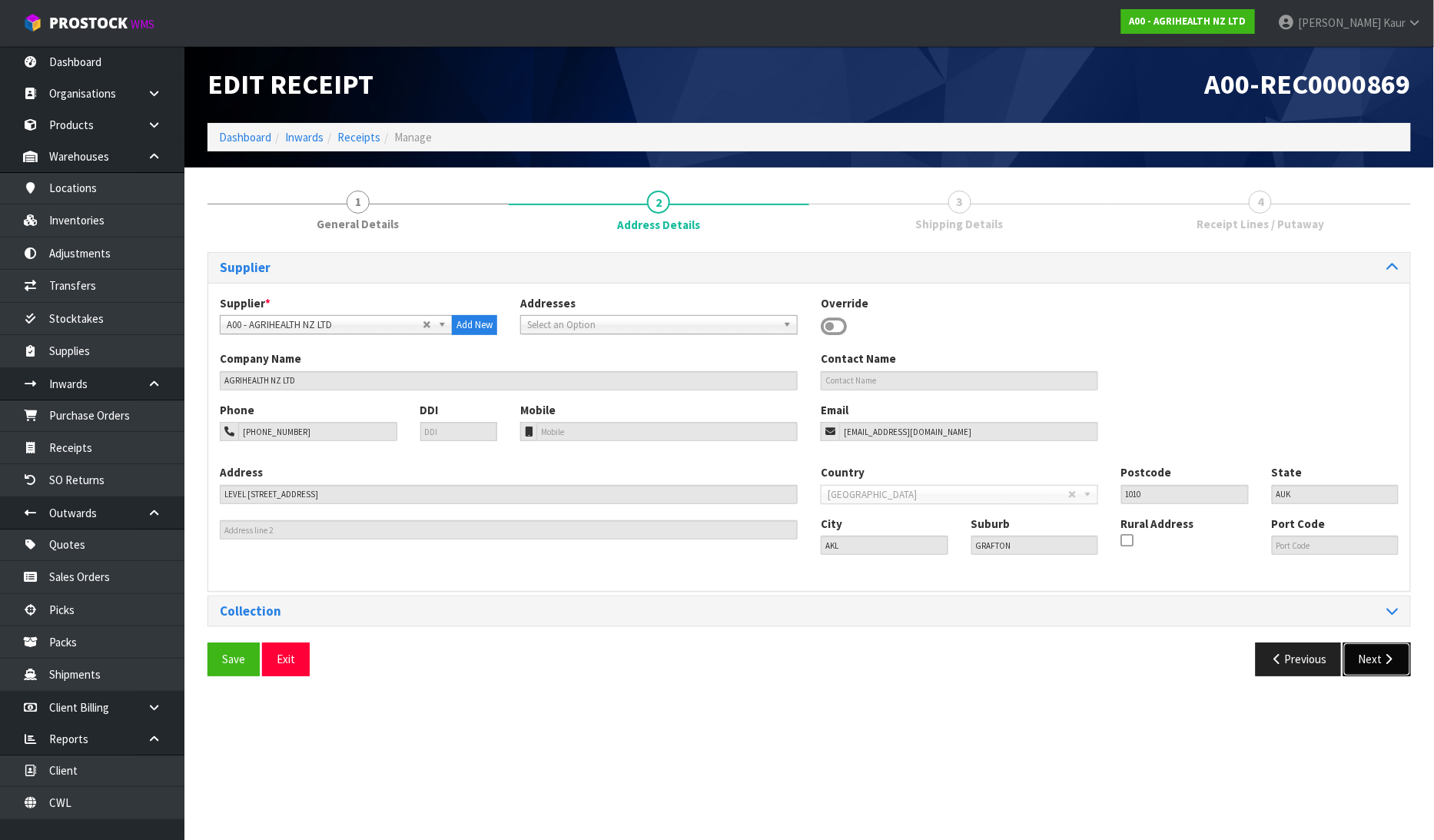
click at [1381, 654] on icon "button" at bounding box center [1388, 659] width 14 height 12
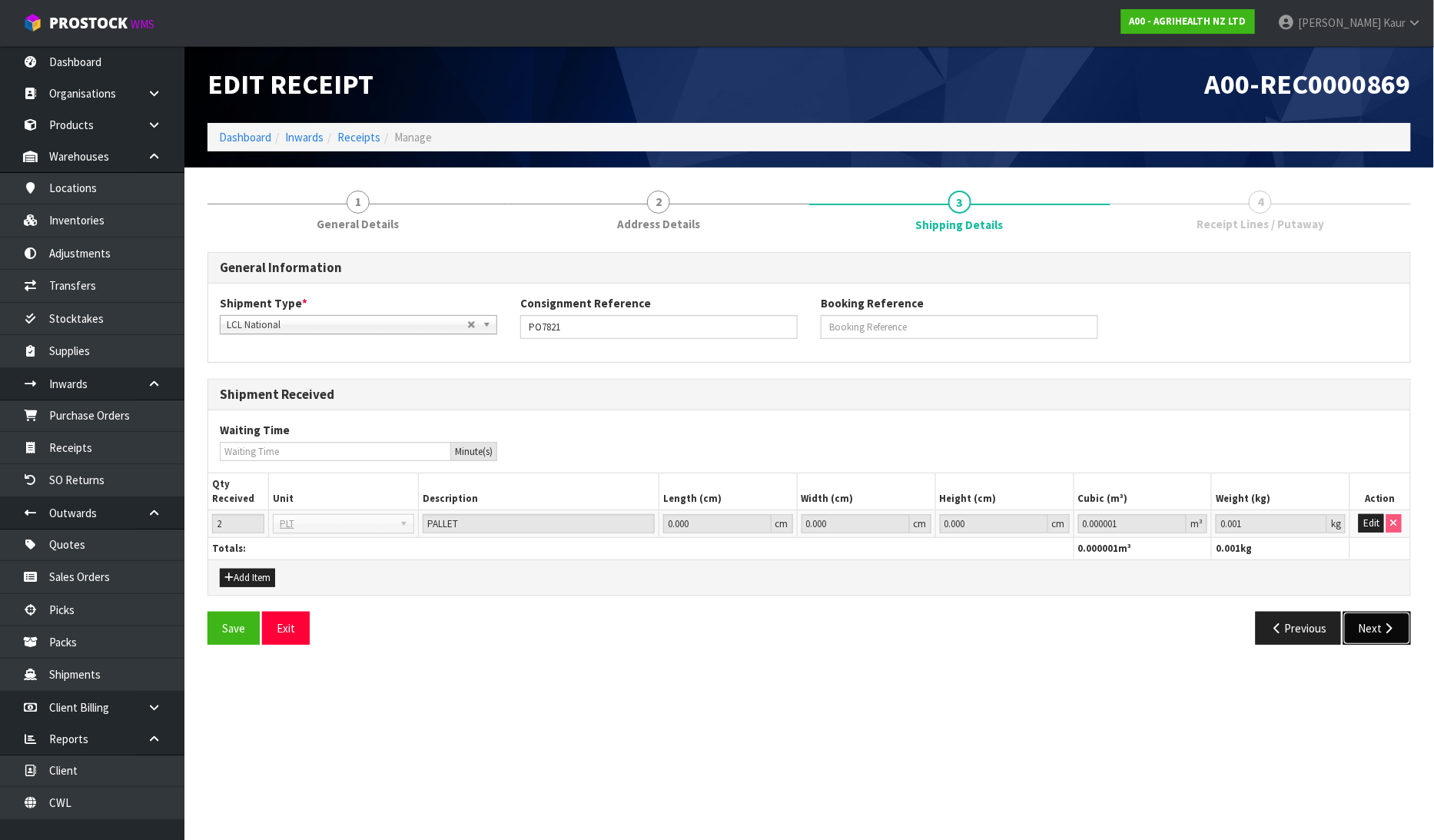
click at [1374, 628] on button "Next" at bounding box center [1377, 627] width 67 height 33
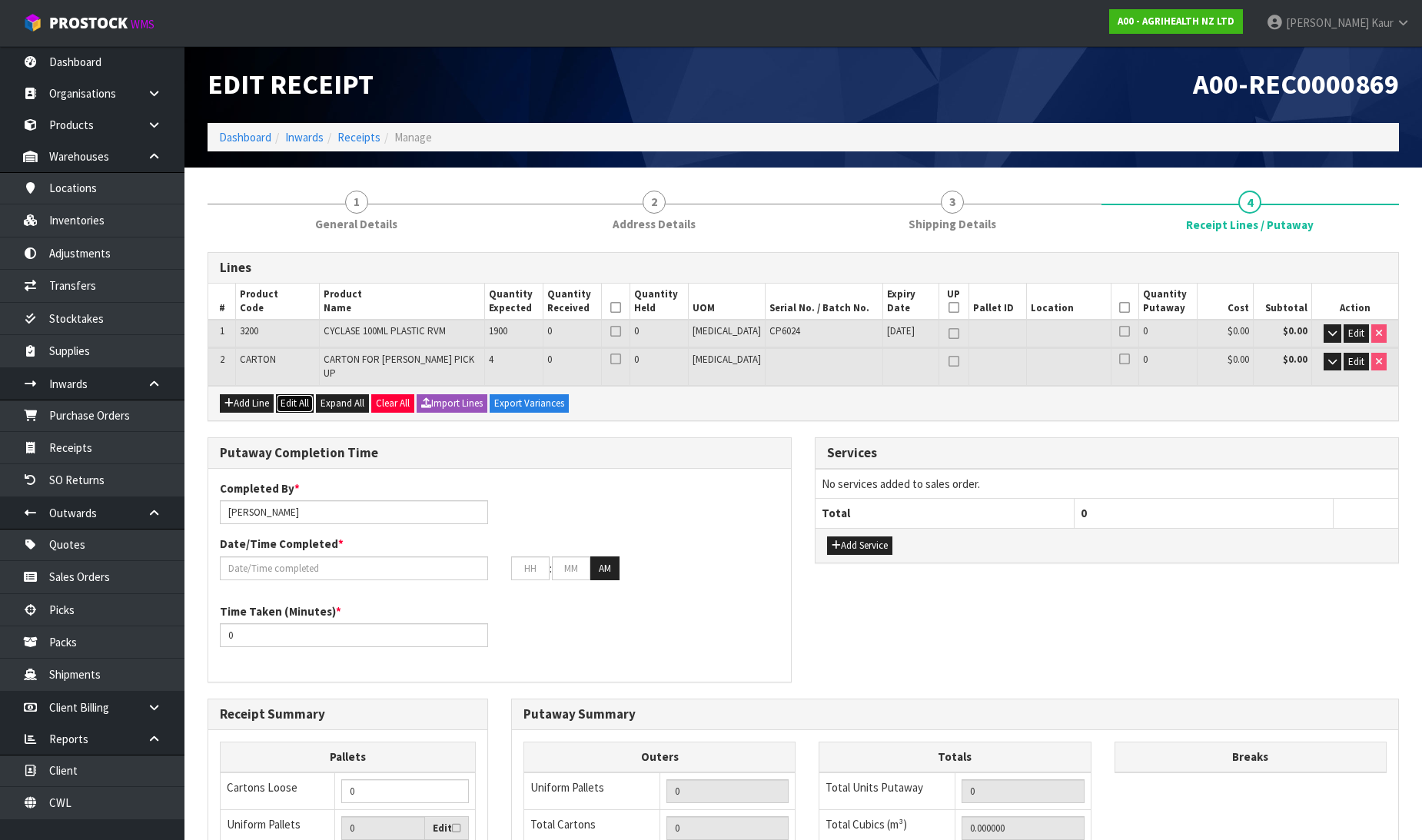
click at [302, 394] on button "Edit All" at bounding box center [294, 403] width 38 height 19
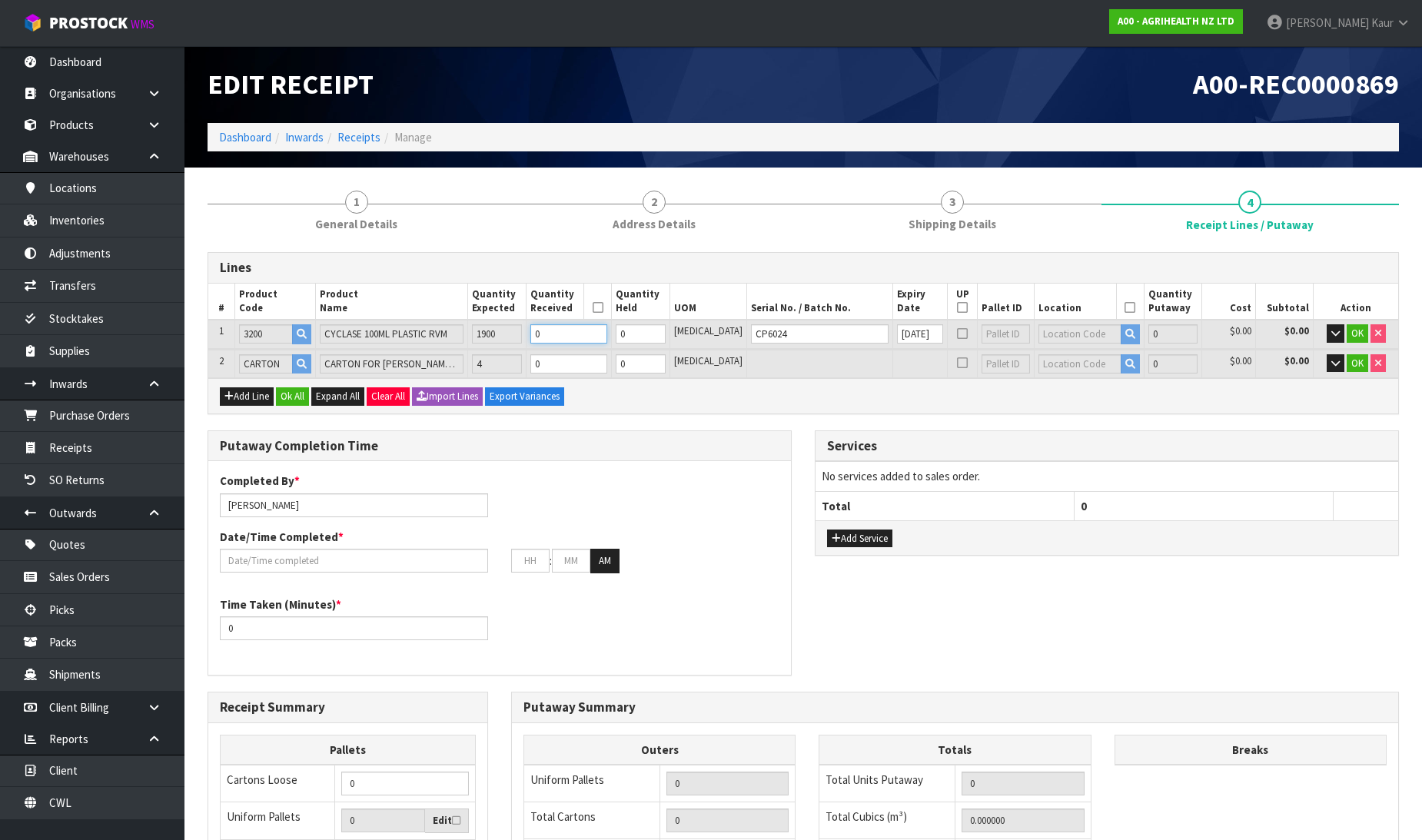
drag, startPoint x: 589, startPoint y: 334, endPoint x: 559, endPoint y: 340, distance: 30.6
click at [559, 340] on td "0" at bounding box center [568, 334] width 85 height 29
type input "0.0003"
type input "0.13"
type input "1"
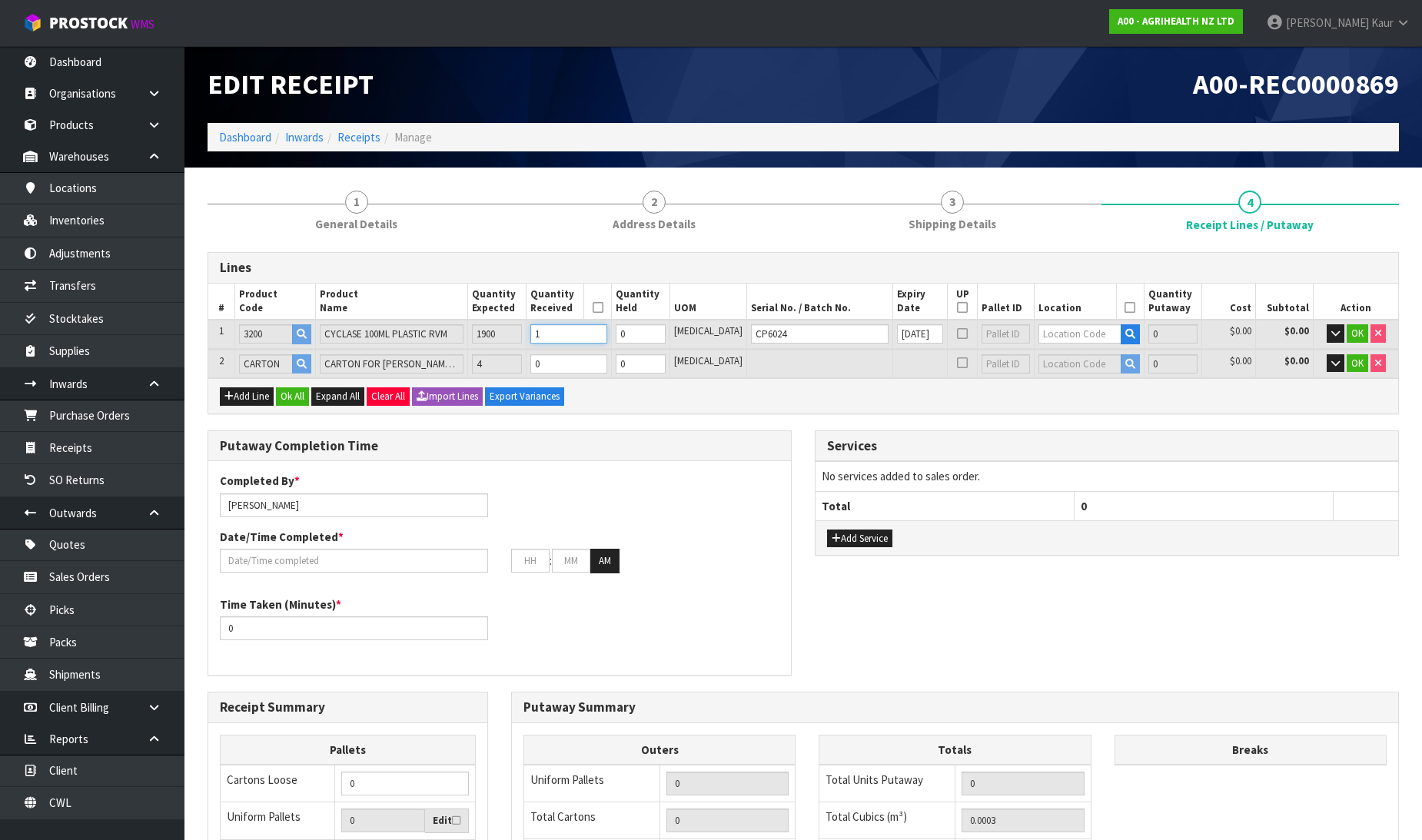
type input "0.0057"
type input "2.47"
type input "19"
type input "1"
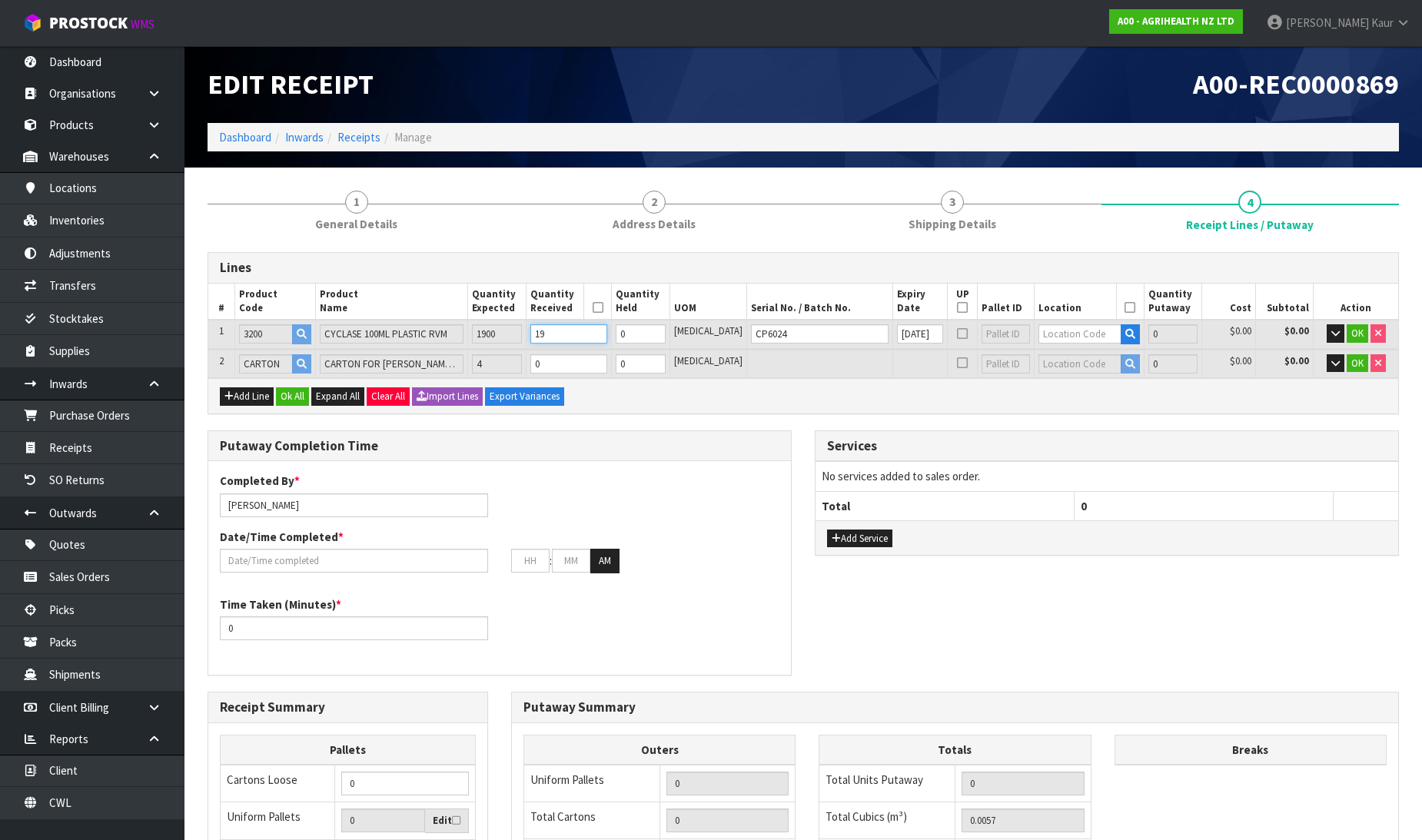
type input "0.077102"
type input "25.7"
type input "190"
type input "19"
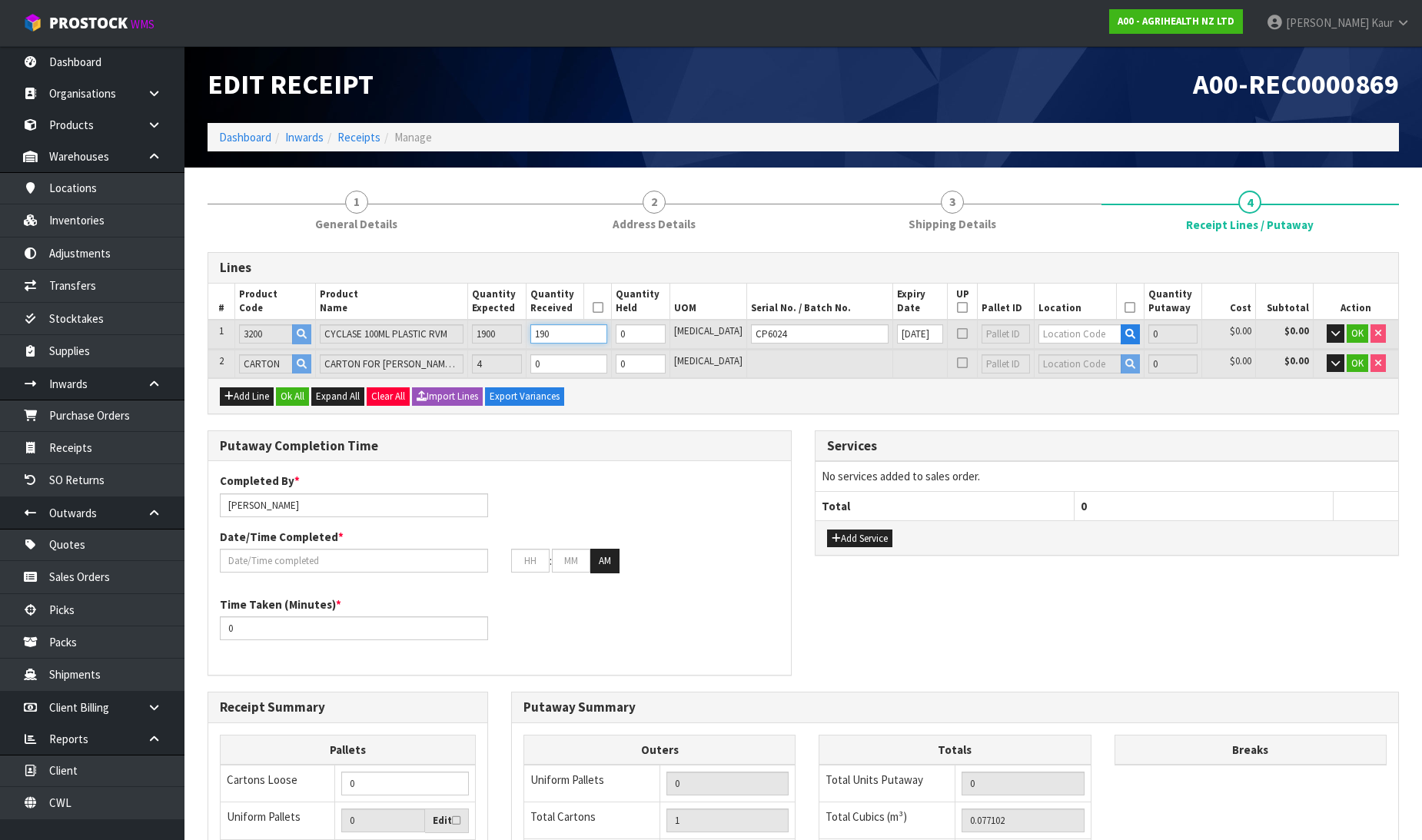
type input "0.951938"
type input "266"
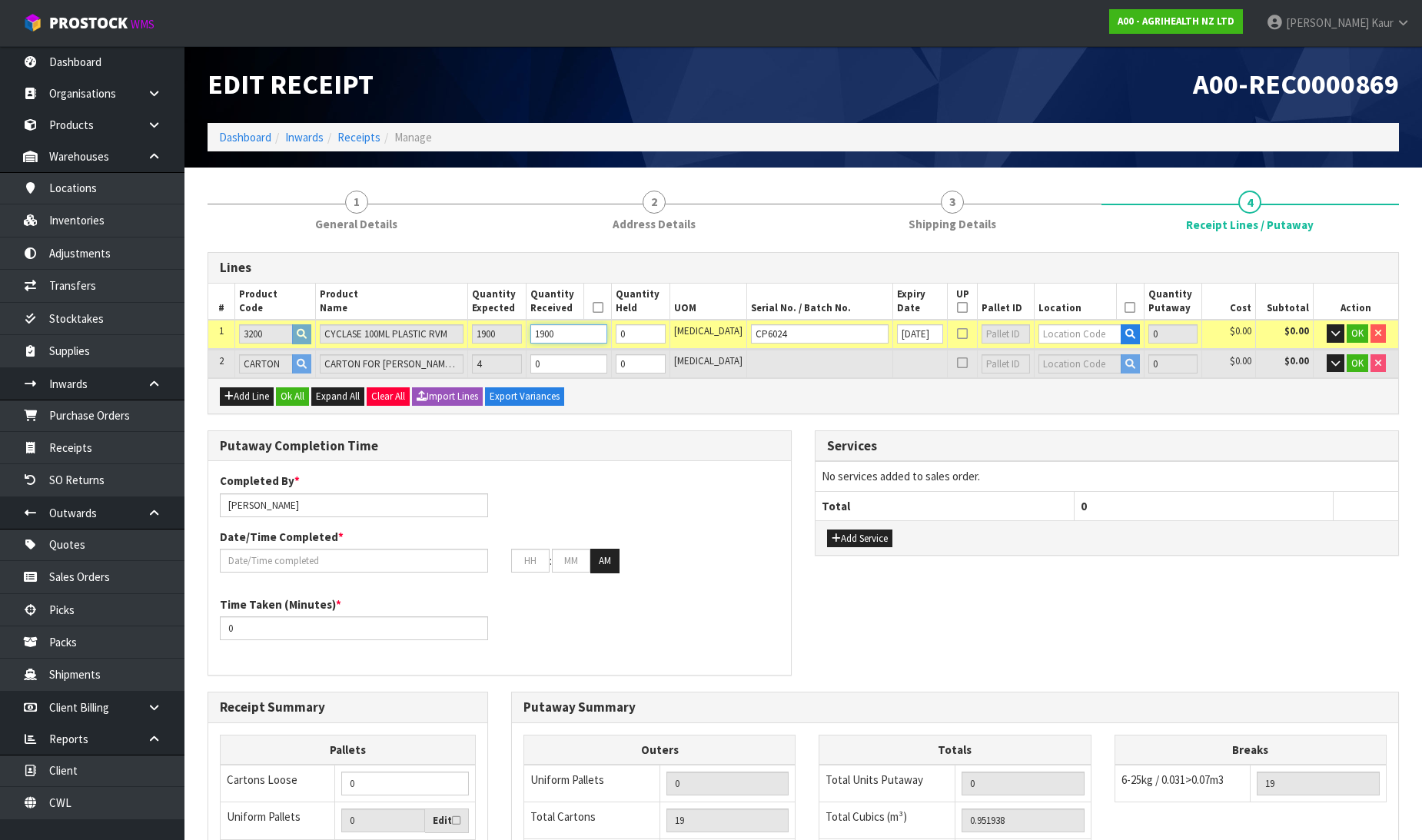
type input "1900"
click at [1066, 340] on input "text" at bounding box center [1080, 333] width 83 height 19
type input "41-31-5"
click at [1069, 372] on link "41-31-5 -B" at bounding box center [1080, 380] width 121 height 21
type input "1900"
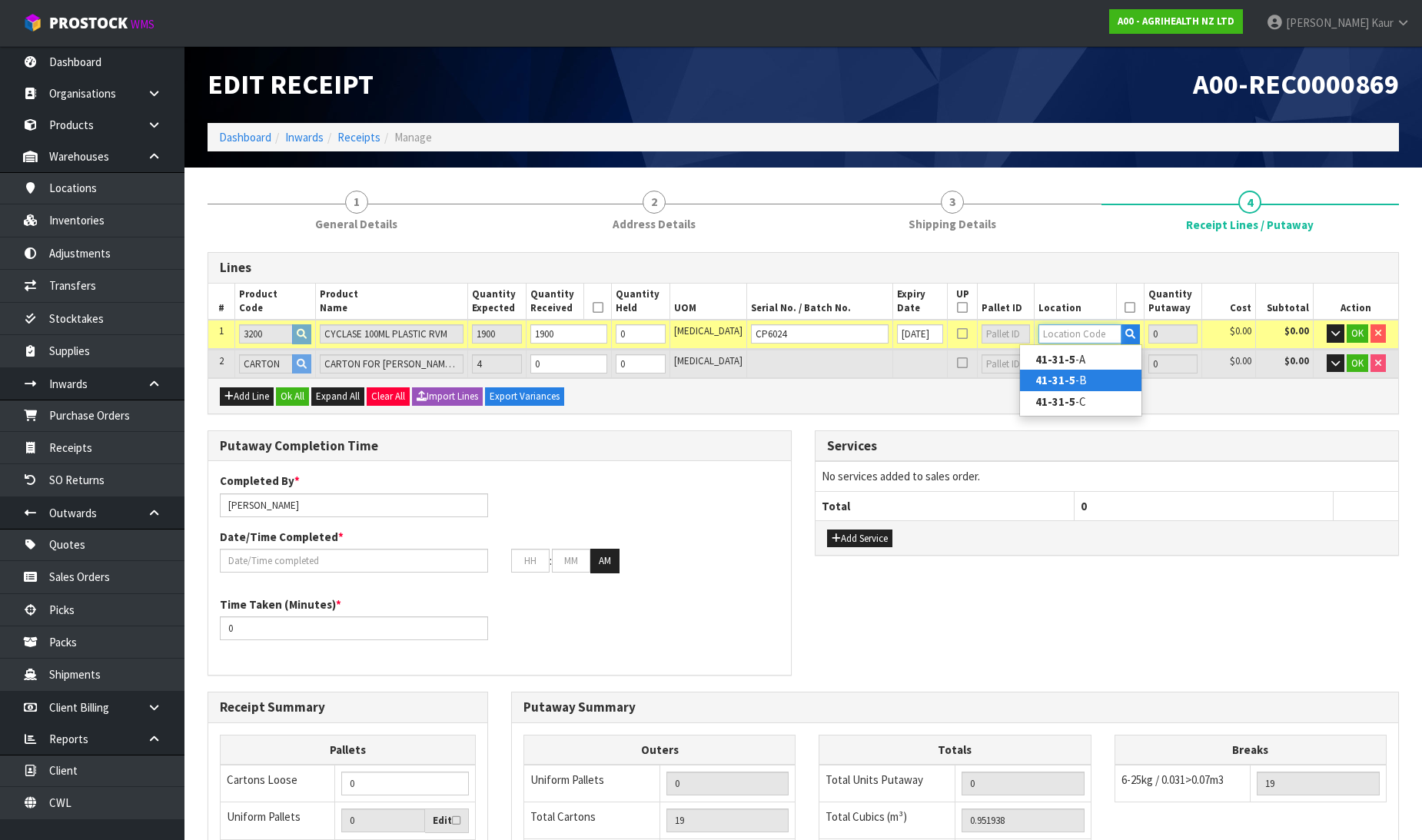
type input "41-31-5-B"
type input "1900"
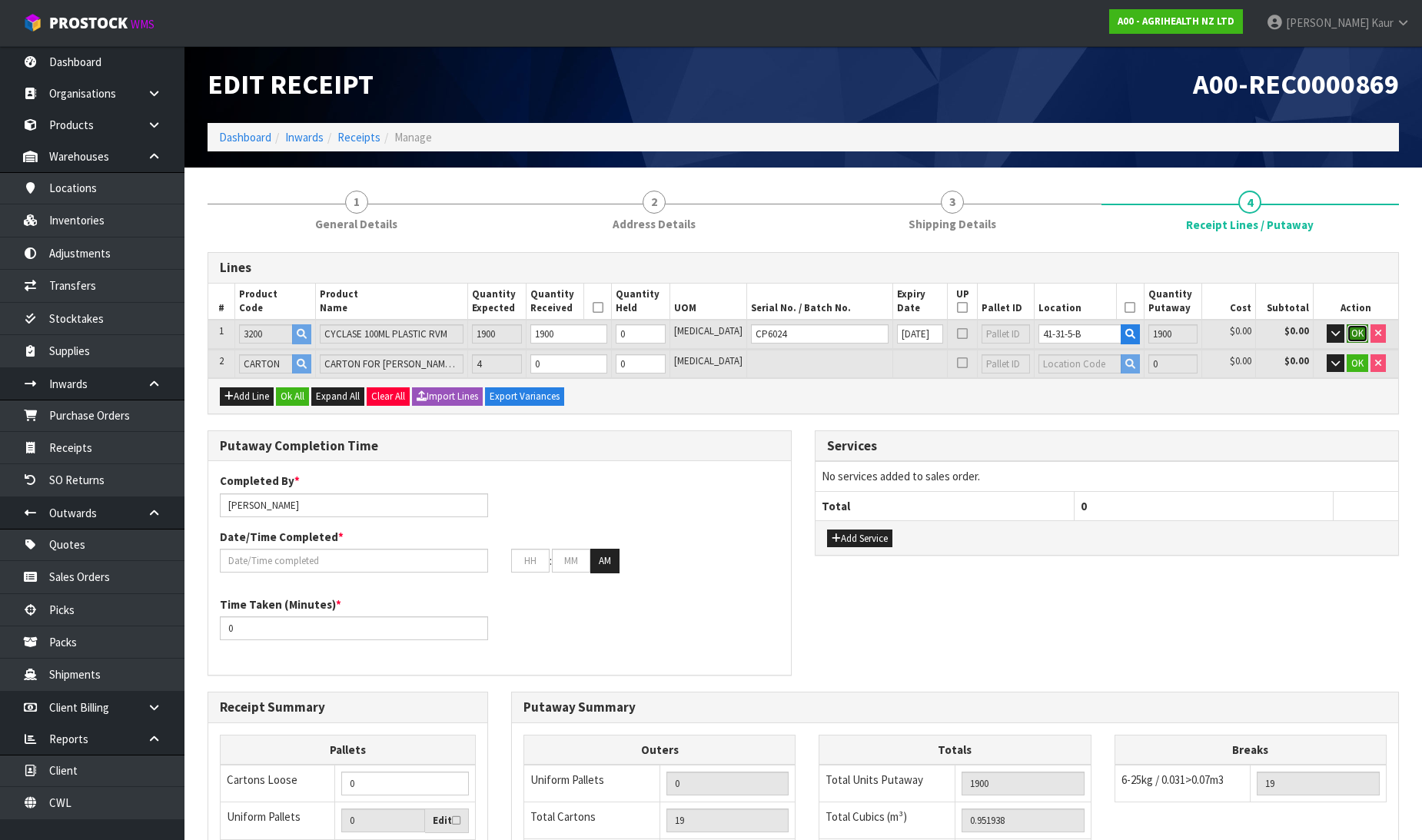
click at [1358, 327] on span "OK" at bounding box center [1357, 333] width 13 height 13
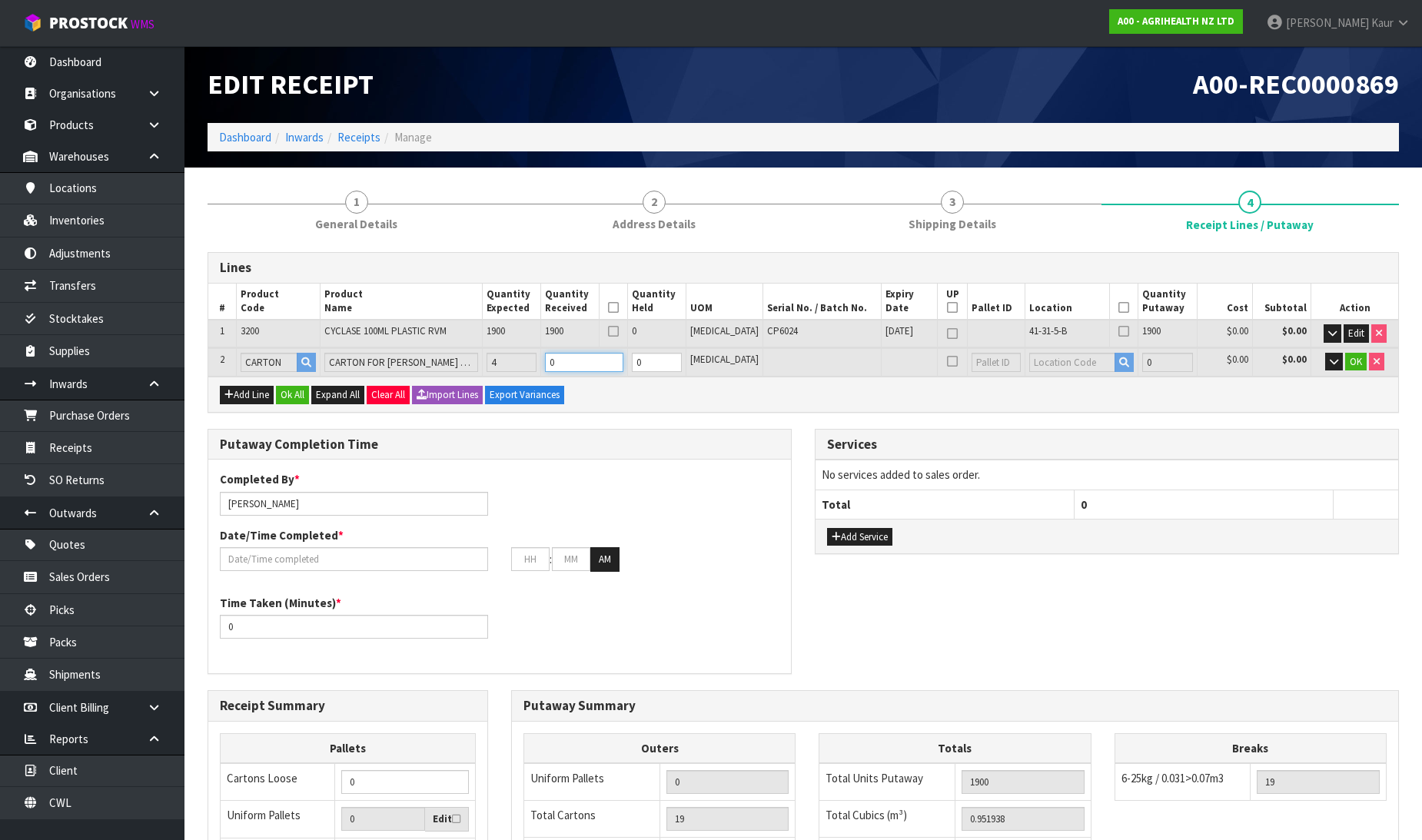
click at [596, 361] on input "0" at bounding box center [584, 362] width 78 height 19
type input "23"
type input "1.201538"
type input "299.4"
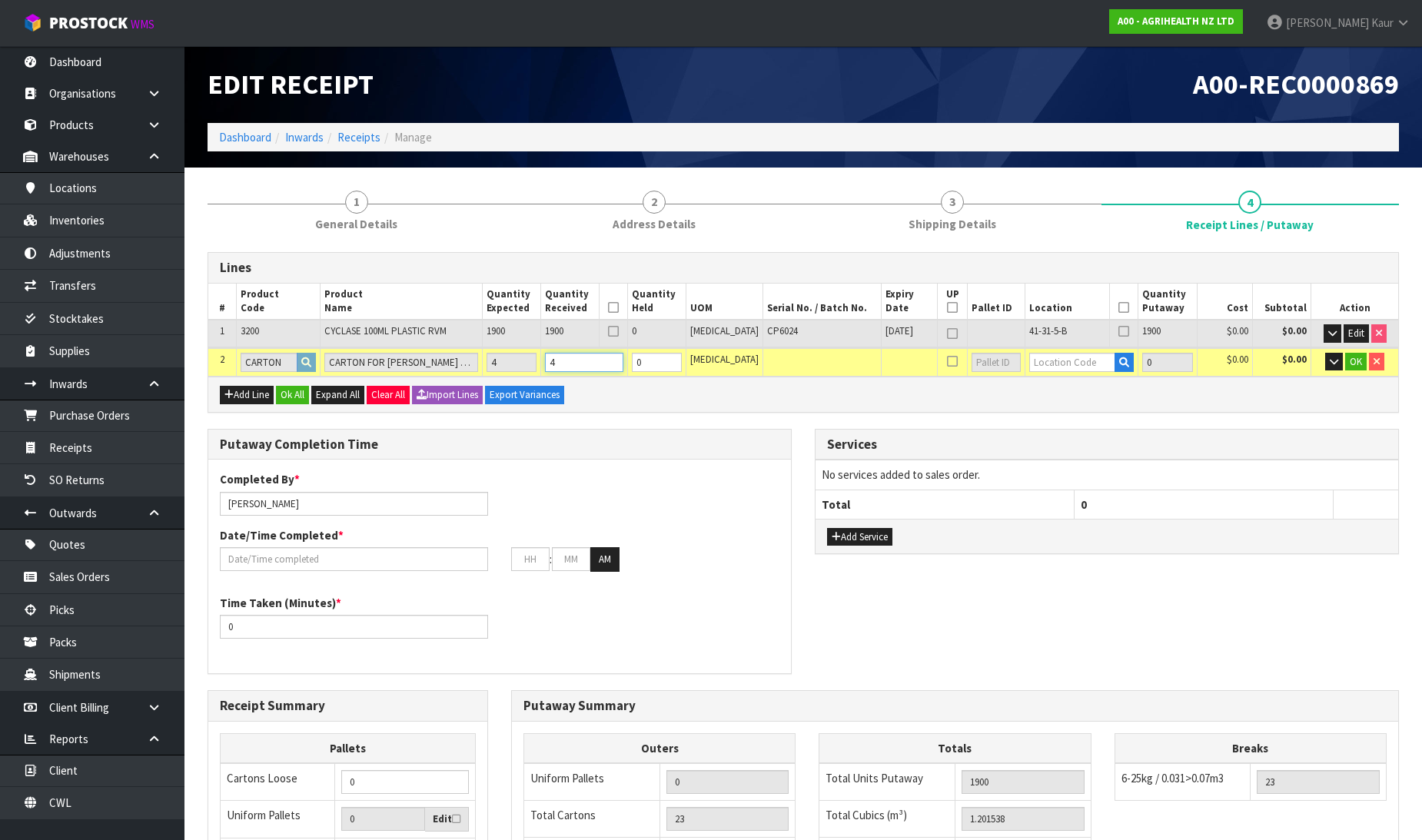
type input "4"
click at [1047, 351] on td at bounding box center [1082, 363] width 113 height 29
click at [1045, 367] on input "text" at bounding box center [1072, 362] width 86 height 19
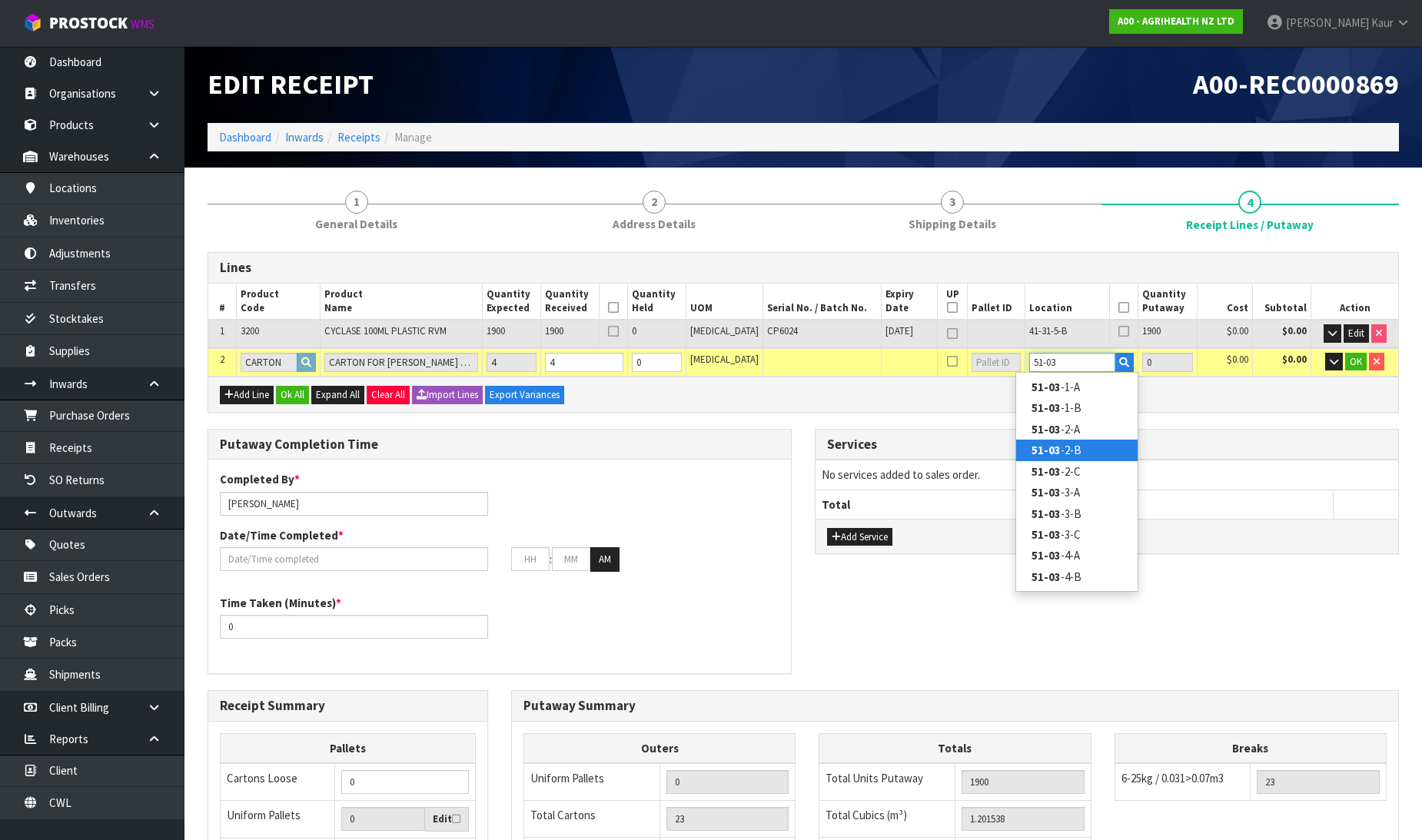
type input "51-03"
click at [1097, 451] on link "51-03 -2-B" at bounding box center [1076, 450] width 121 height 21
type input "1904"
type input "51-03-2-B"
type input "4"
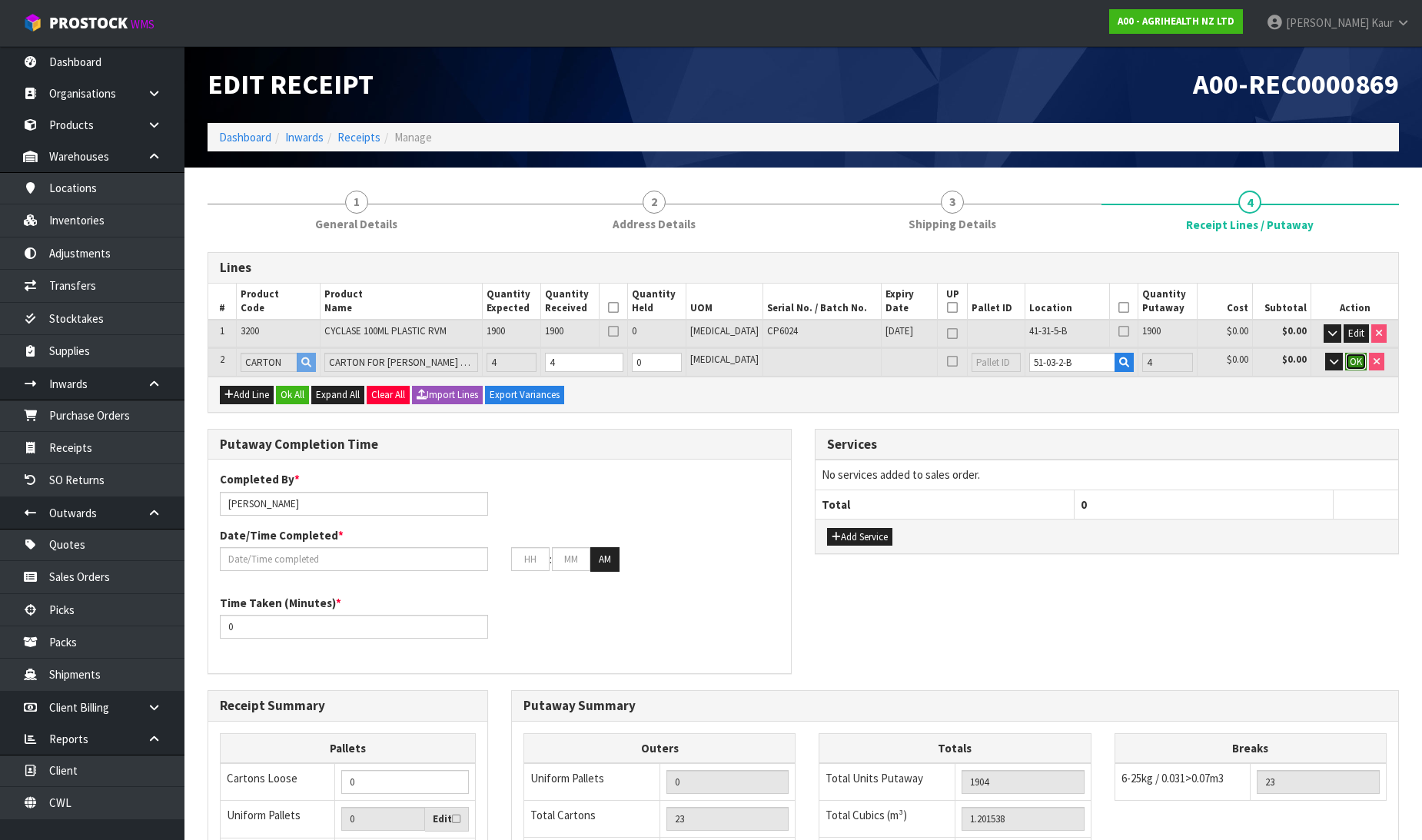
click at [1357, 355] on span "OK" at bounding box center [1356, 362] width 13 height 13
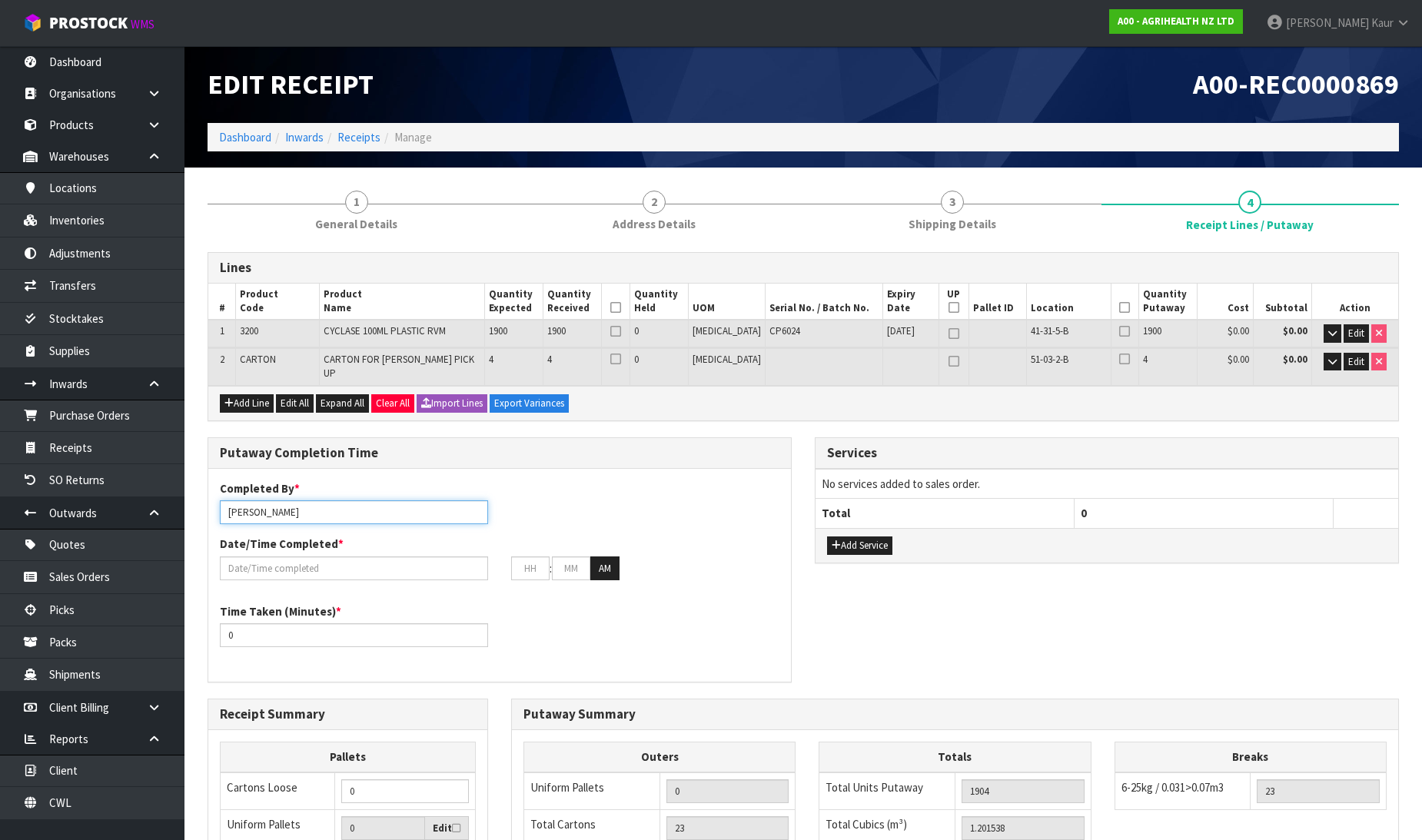
click at [386, 509] on input "[PERSON_NAME]" at bounding box center [354, 512] width 268 height 24
drag, startPoint x: 293, startPoint y: 504, endPoint x: 200, endPoint y: 510, distance: 93.2
click at [200, 510] on div "Putaway Completion Time Completed By * [PERSON_NAME] ma Date/Time Completed * :…" at bounding box center [499, 567] width 607 height 261
type input "Ma Epi Mana"
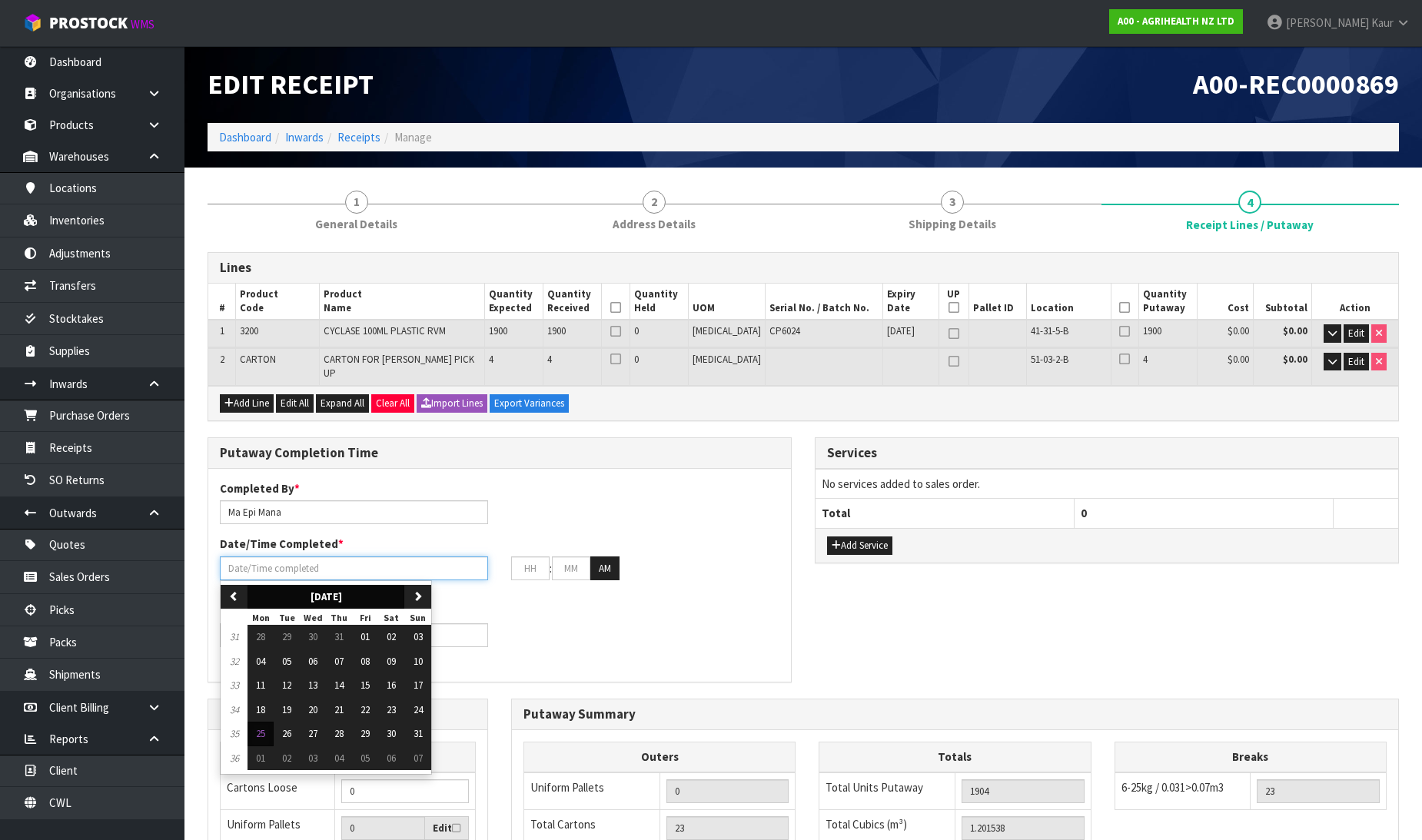
drag, startPoint x: 293, startPoint y: 558, endPoint x: 292, endPoint y: 576, distance: 18.0
click at [291, 558] on input "text" at bounding box center [354, 568] width 268 height 24
click at [258, 727] on span "25" at bounding box center [260, 733] width 9 height 13
type input "[DATE]"
type input "12"
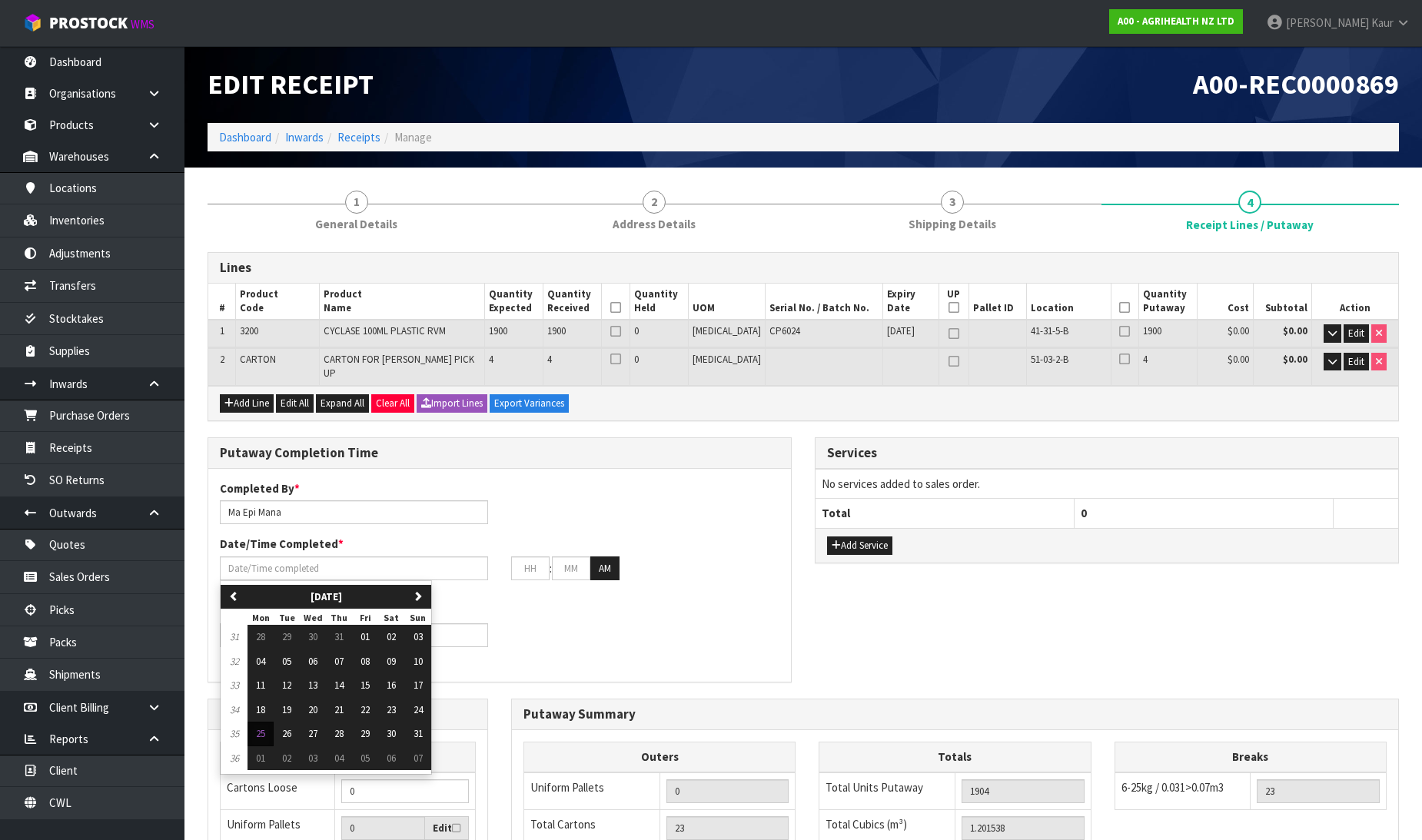
type input "00"
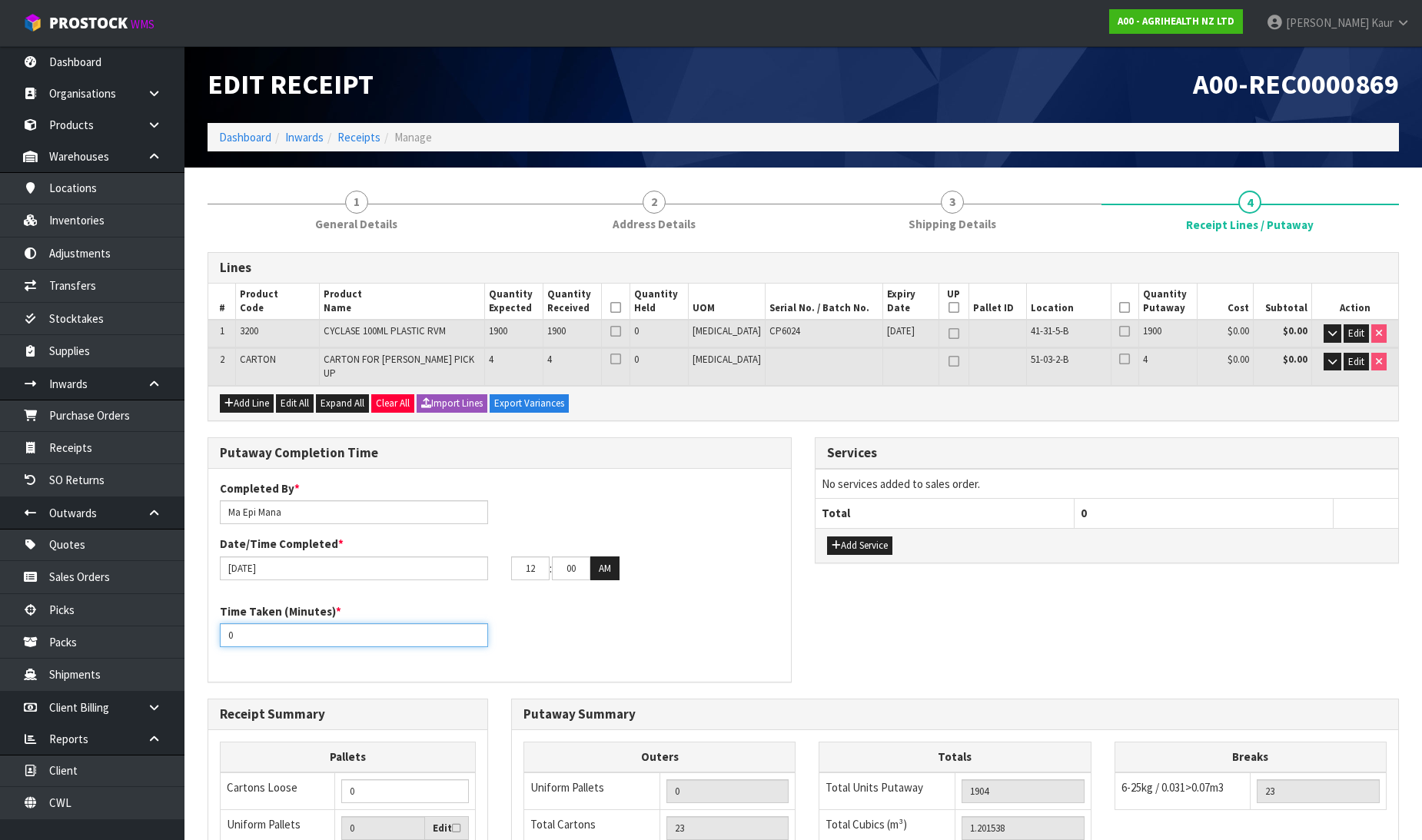
drag, startPoint x: 251, startPoint y: 634, endPoint x: 181, endPoint y: 643, distance: 70.6
click at [181, 643] on body "Toggle navigation ProStock WMS A00 - AGRIHEALTH NZ LTD [PERSON_NAME] Logout Das…" at bounding box center [711, 420] width 1422 height 840
type input "20"
click at [621, 307] on icon at bounding box center [616, 307] width 11 height 1
click at [1119, 307] on icon at bounding box center [1125, 307] width 11 height 1
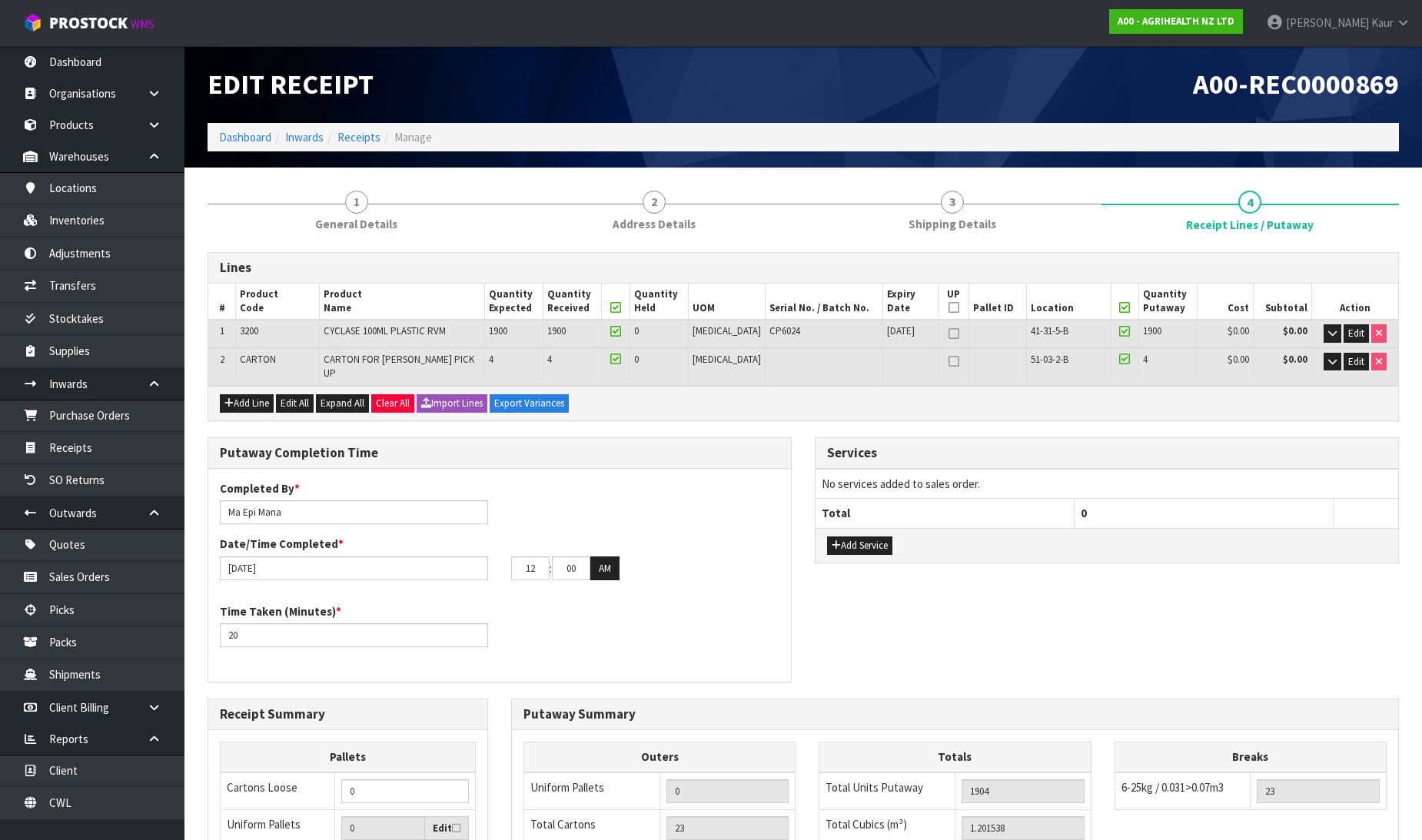
click at [948, 334] on icon at bounding box center [953, 334] width 11 height 1
type input "1"
type input "4"
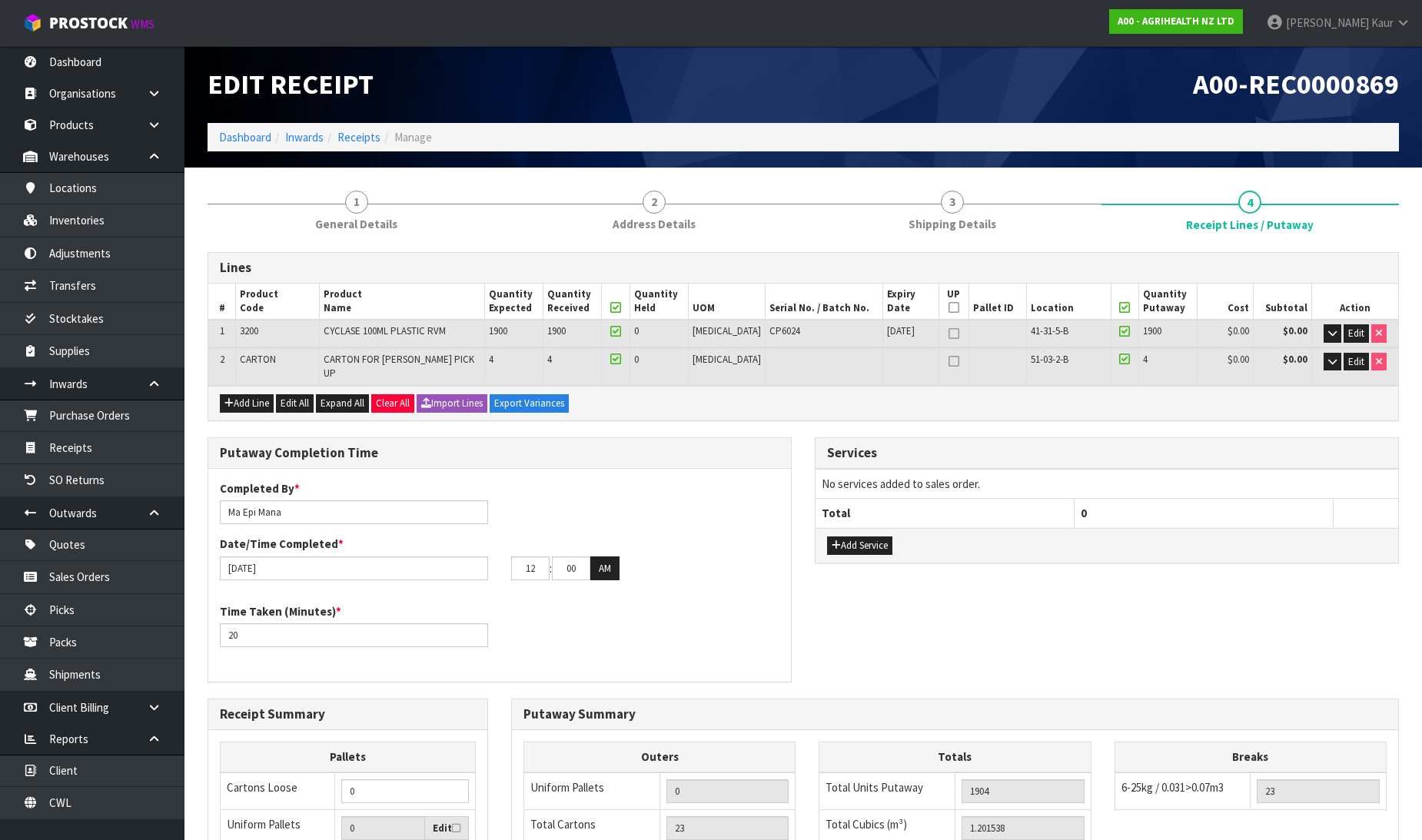
type input "5"
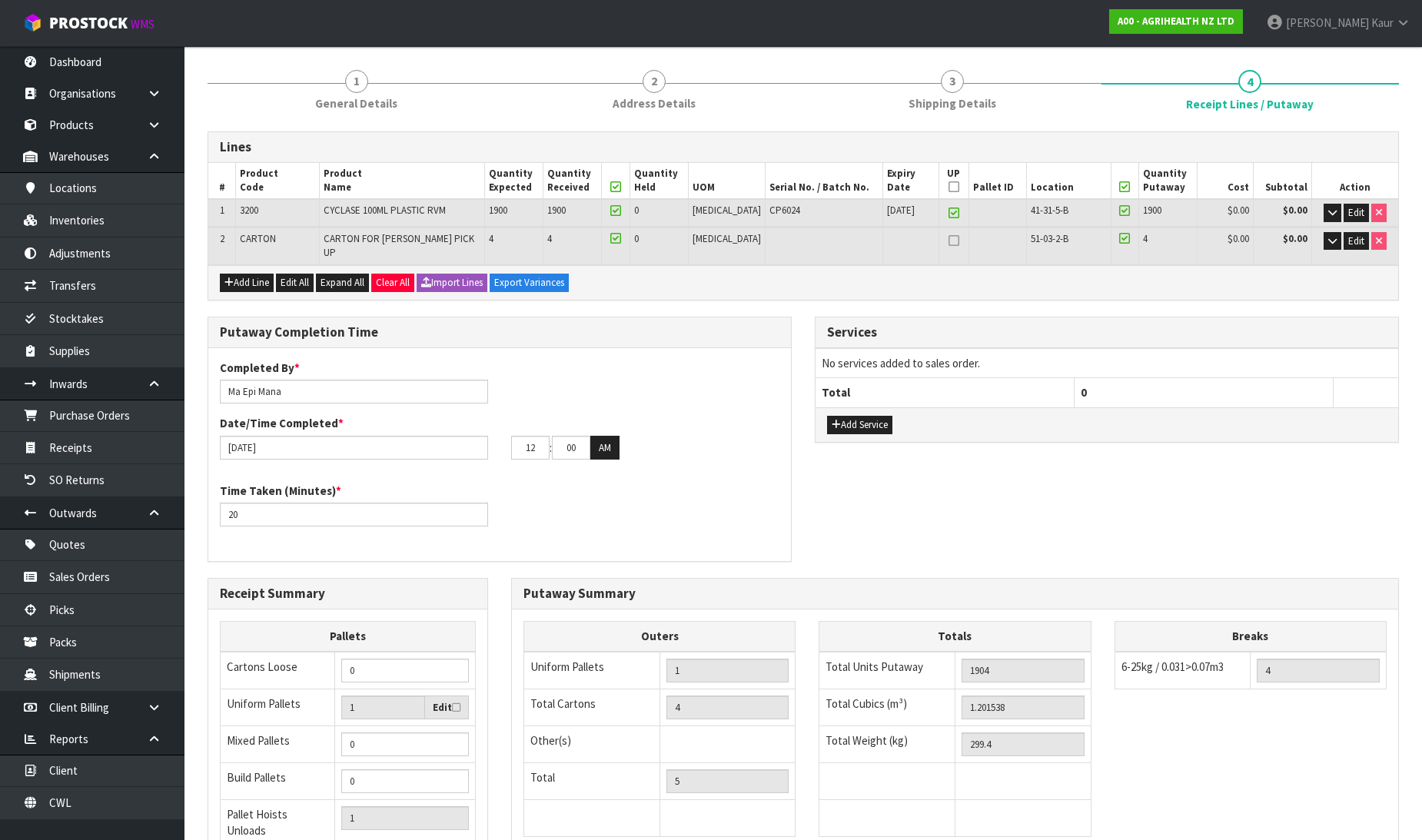
scroll to position [280, 0]
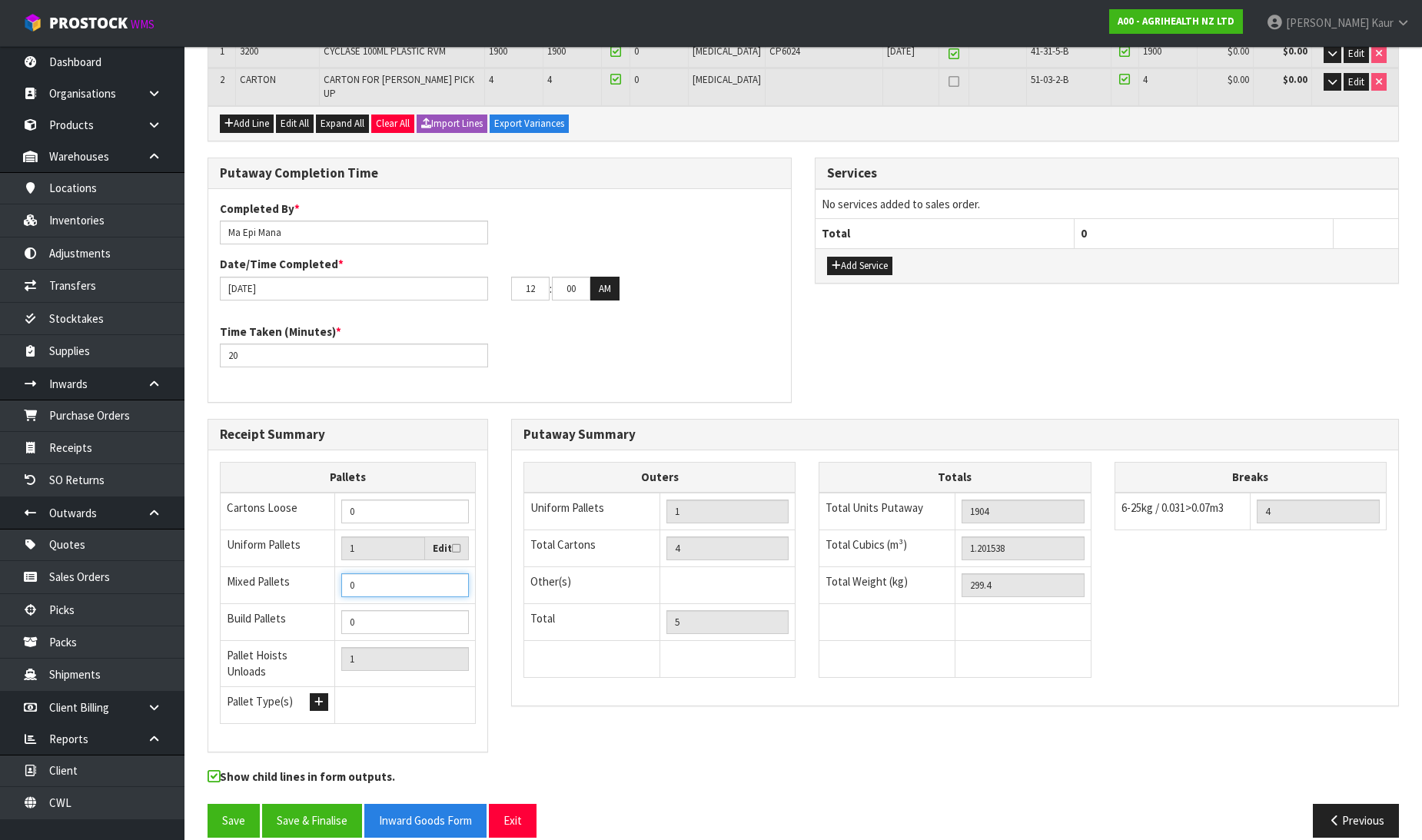
type input "1"
type input "2"
type input "1"
click at [452, 573] on input "1" at bounding box center [405, 585] width 127 height 24
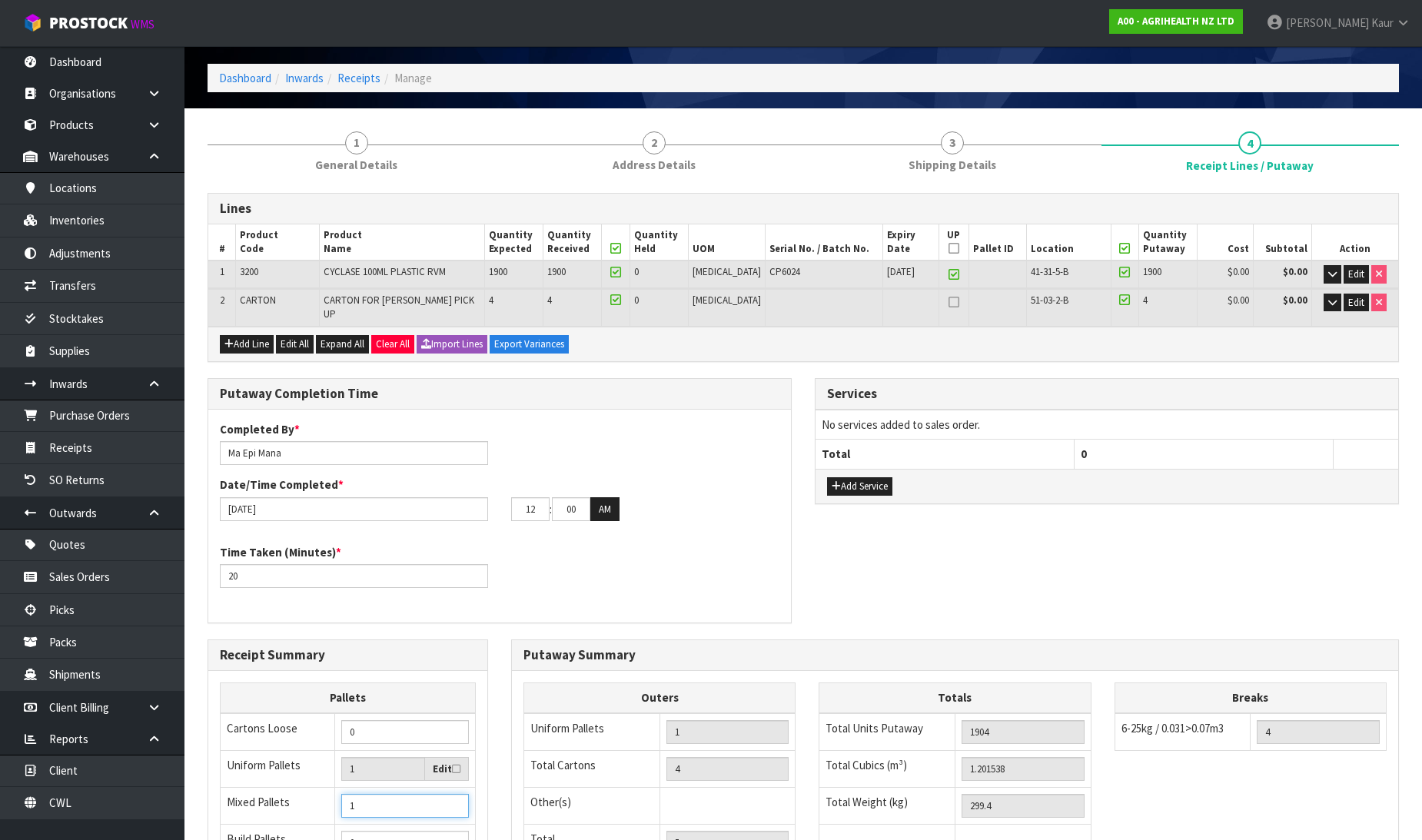
scroll to position [24, 0]
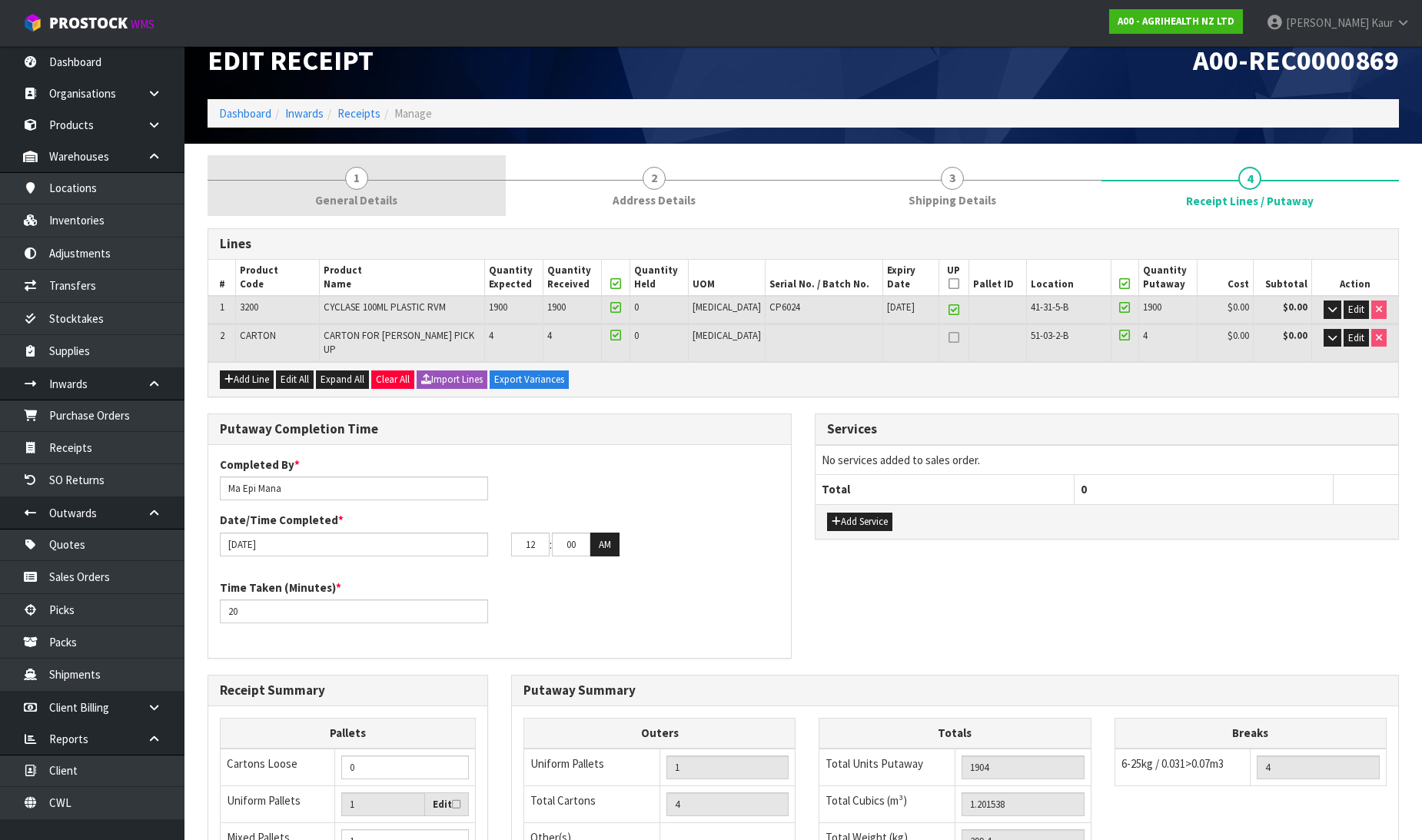
click at [366, 205] on span "General Details" at bounding box center [356, 200] width 83 height 16
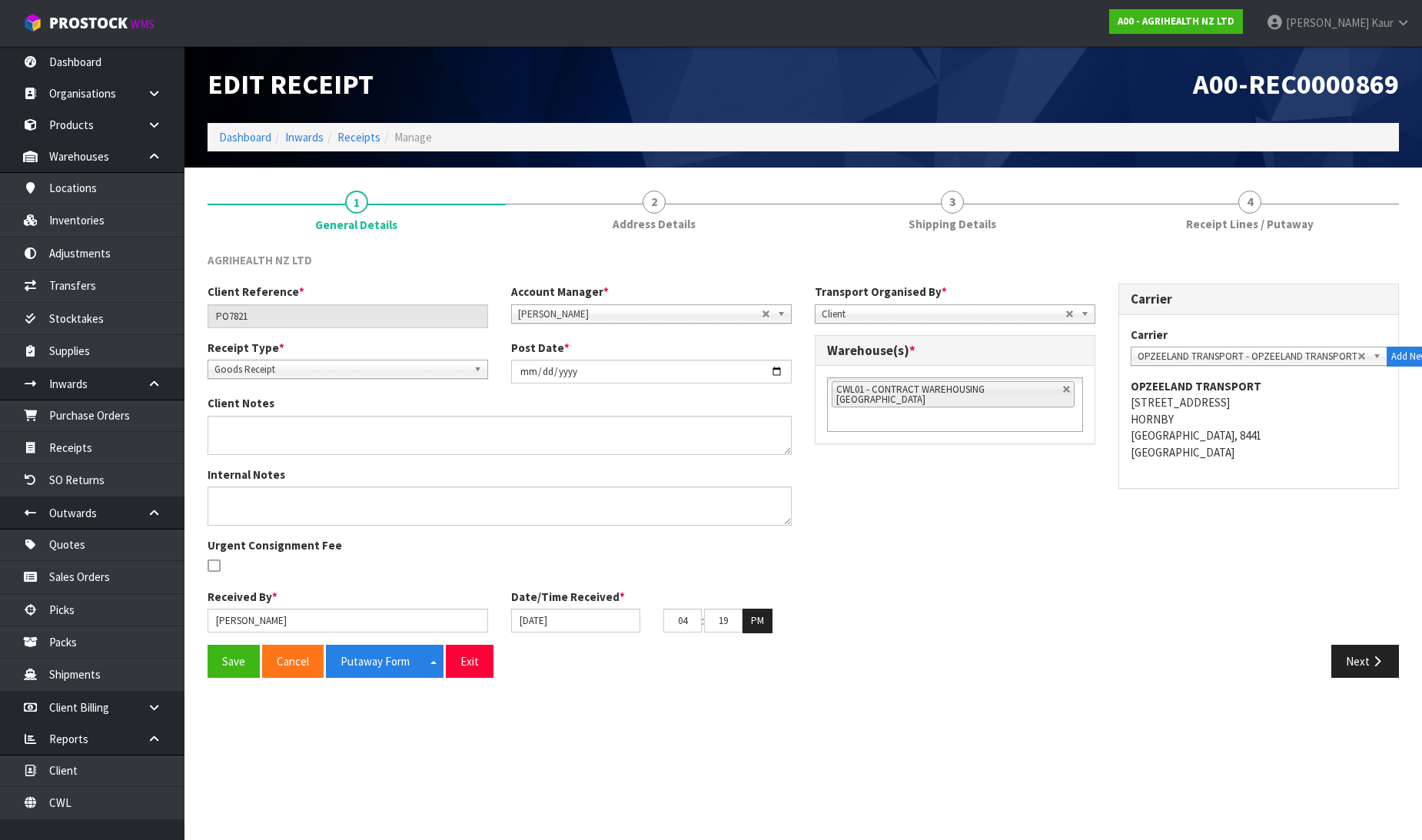
scroll to position [0, 0]
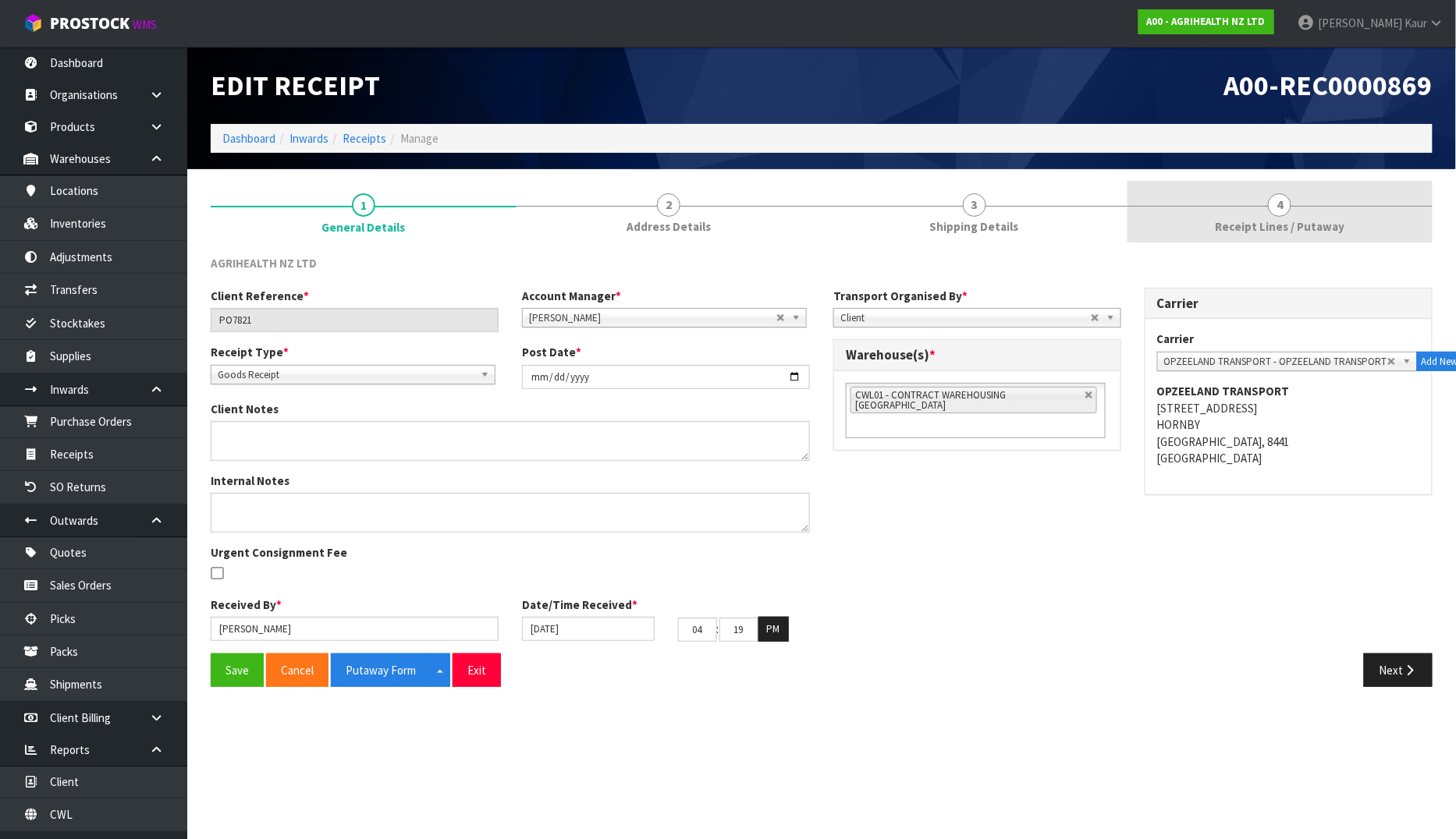
click at [1301, 235] on span "Receipt Lines / Putaway" at bounding box center [1279, 227] width 129 height 16
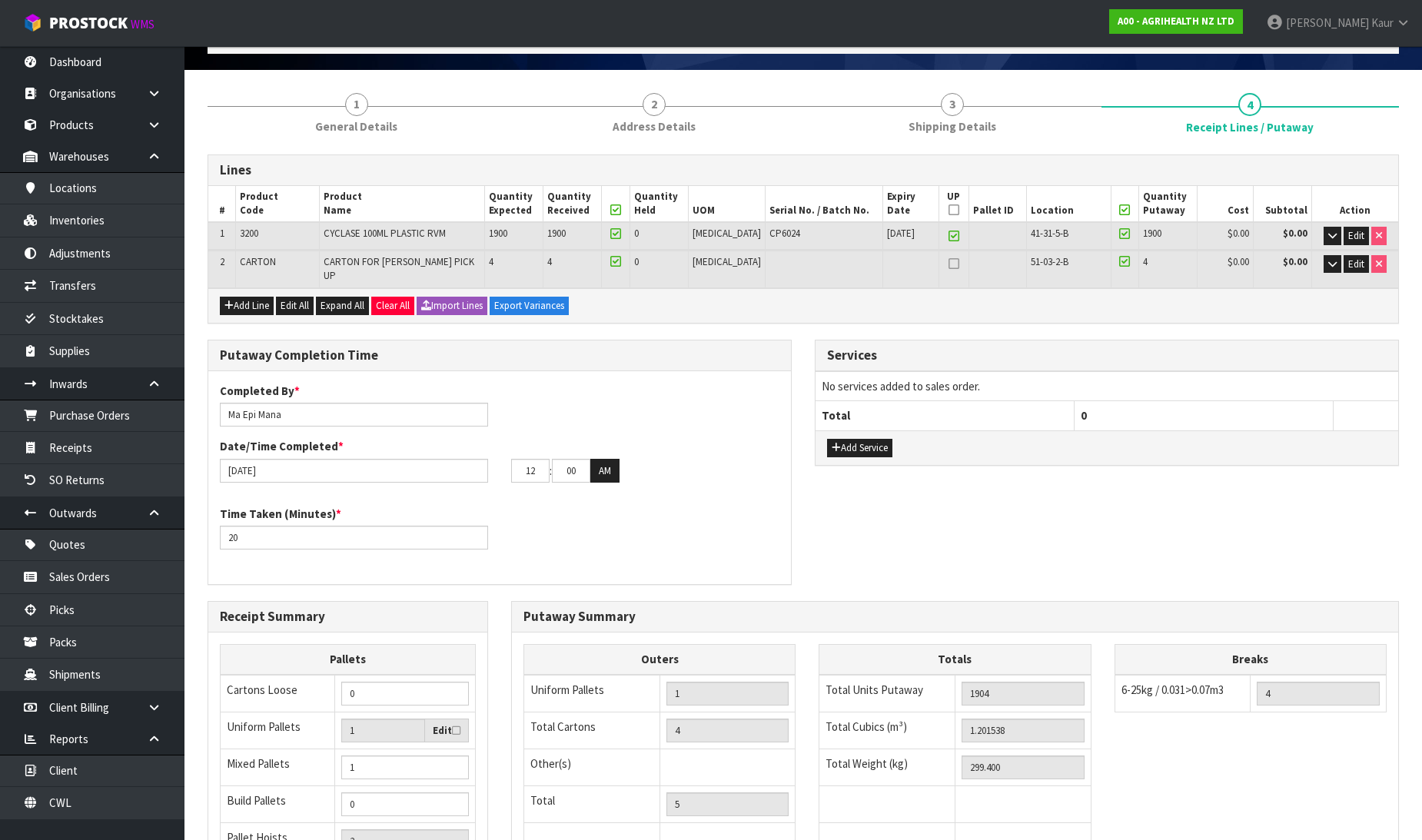
scroll to position [280, 0]
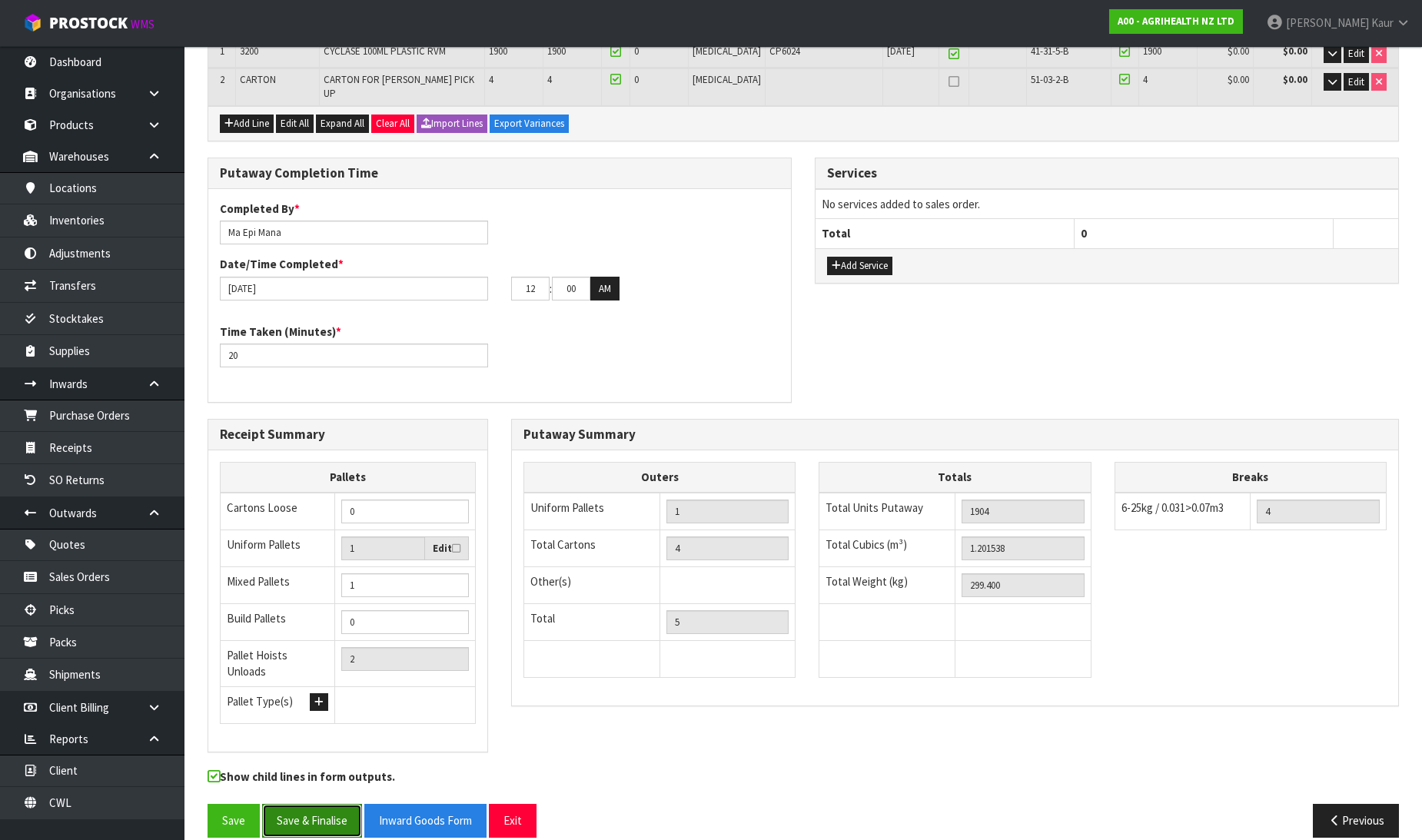
click at [313, 804] on button "Save & Finalise" at bounding box center [312, 820] width 100 height 33
drag, startPoint x: 541, startPoint y: 273, endPoint x: 514, endPoint y: 271, distance: 27.1
click at [514, 276] on input "12" at bounding box center [530, 288] width 39 height 24
type input "04"
click at [551, 276] on tr "04 : 00 : 00 AM" at bounding box center [565, 288] width 109 height 24
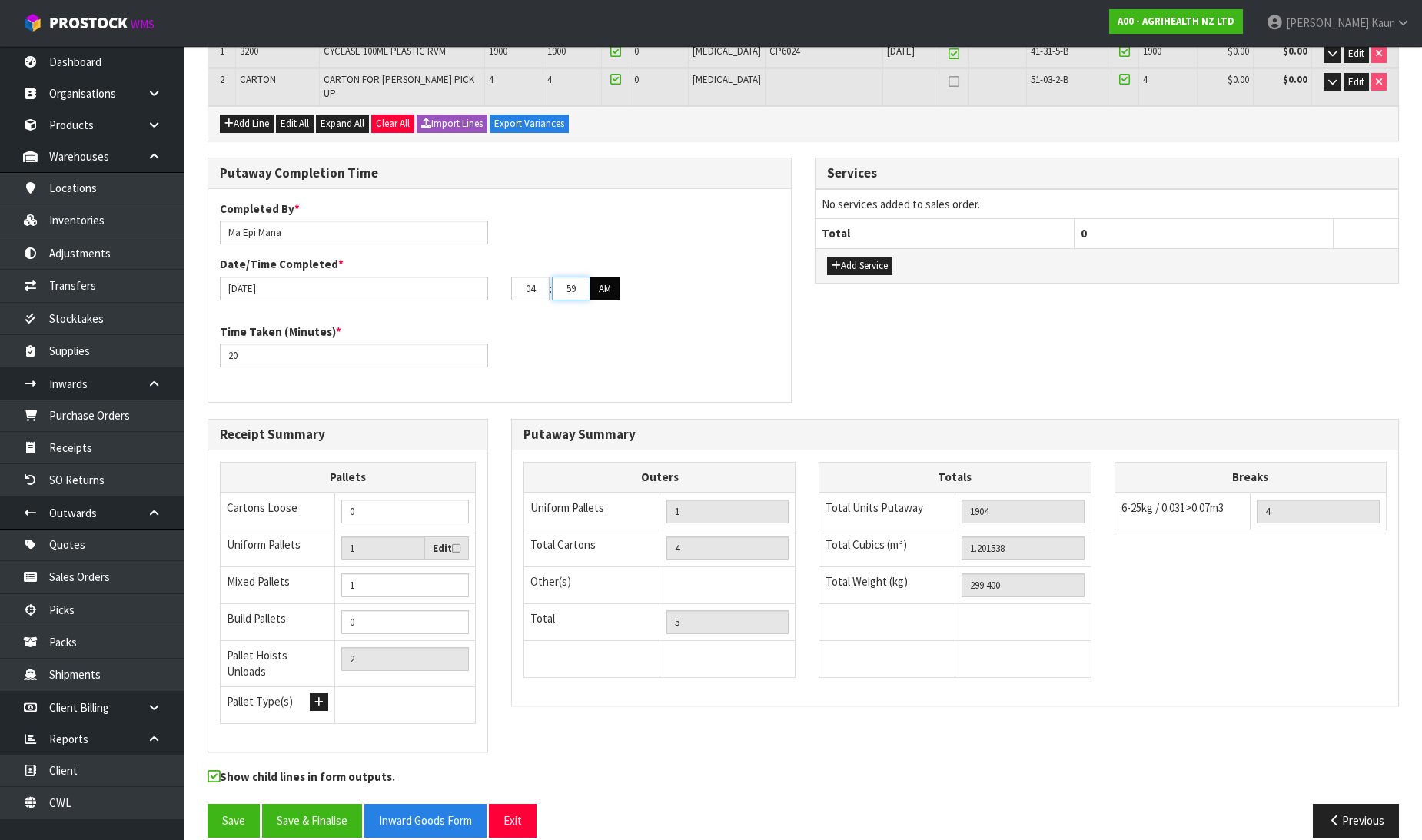
type input "59"
click at [608, 276] on button "AM" at bounding box center [605, 288] width 30 height 24
click at [317, 804] on button "Save & Finalise" at bounding box center [312, 820] width 100 height 33
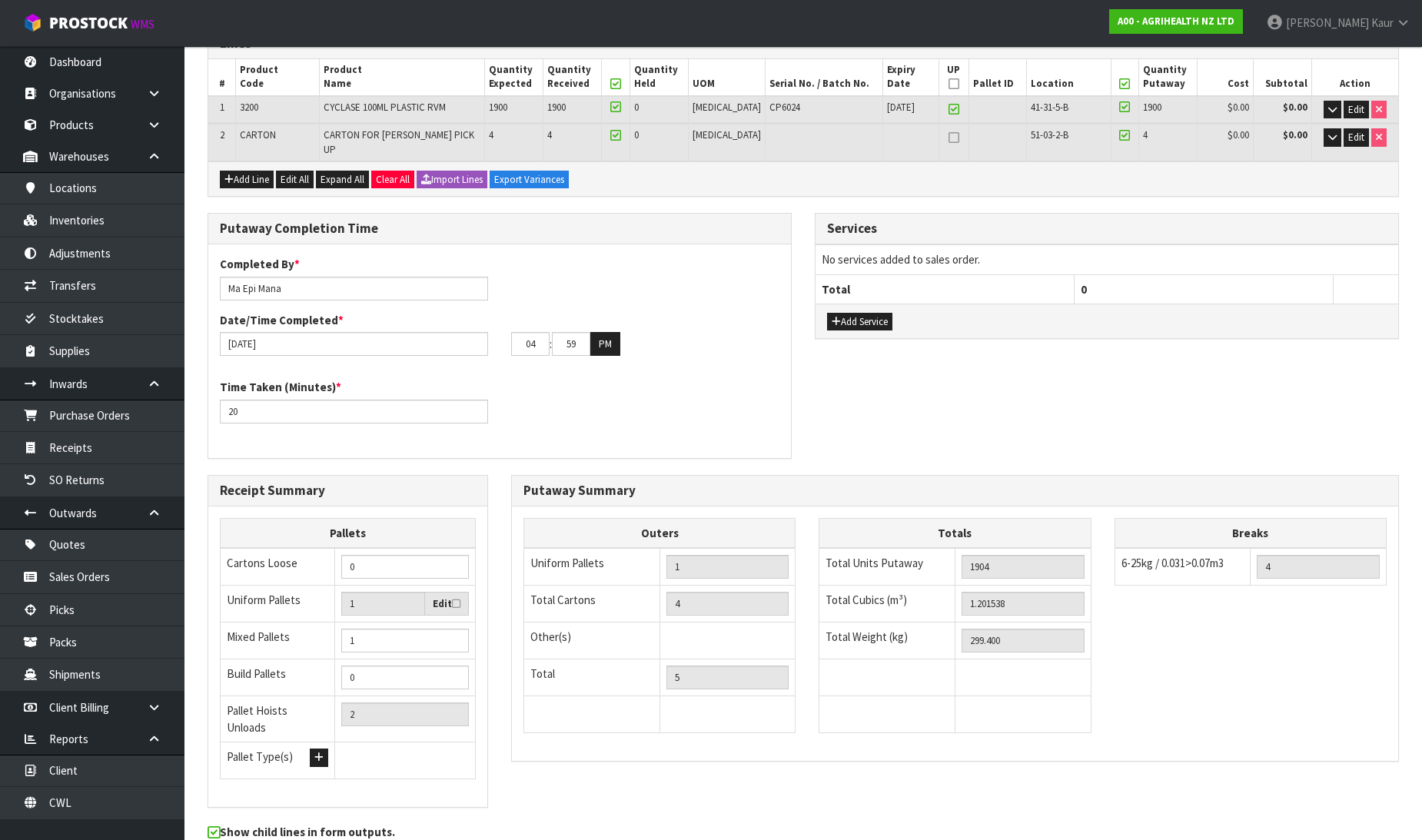
scroll to position [0, 0]
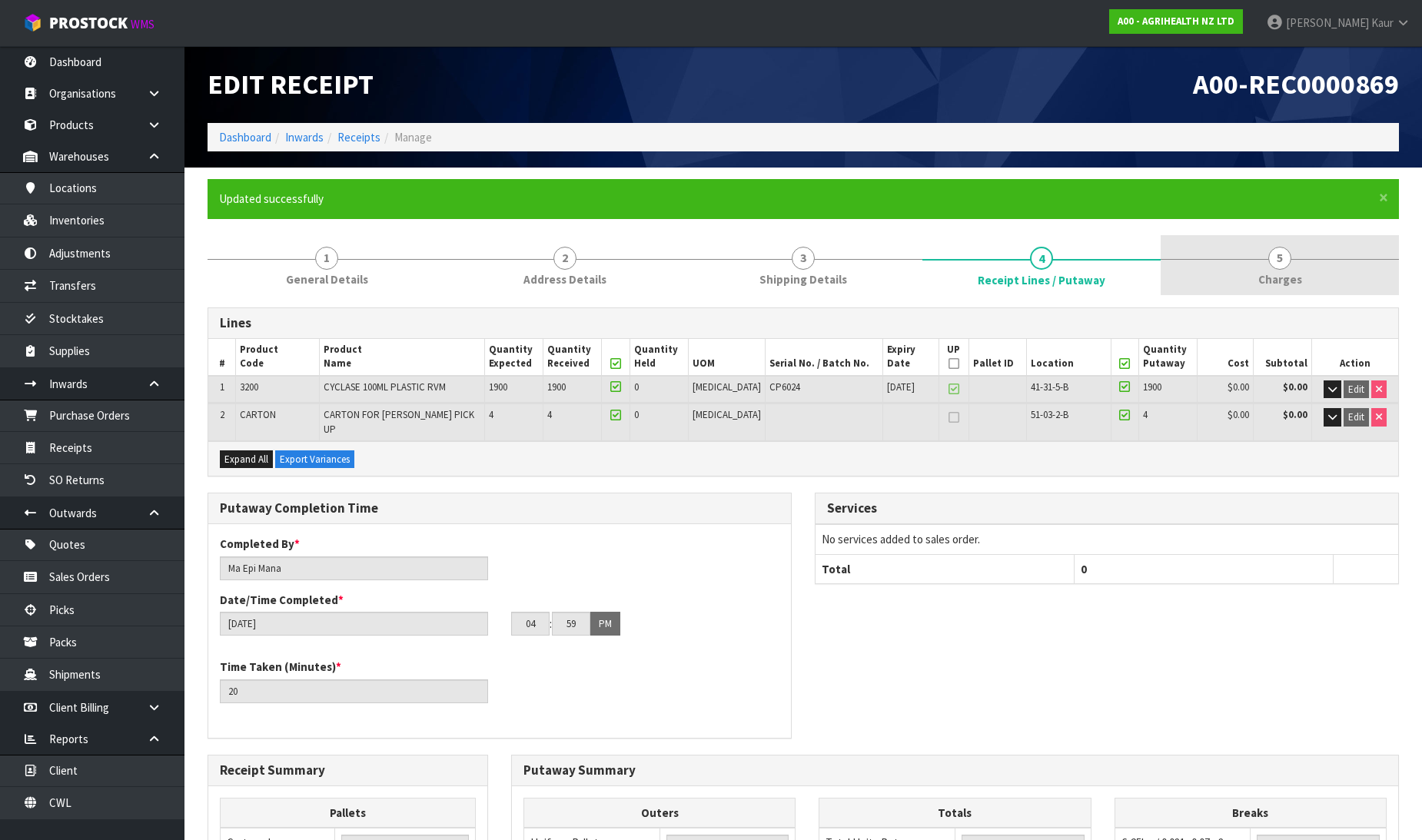
click at [1274, 278] on span "Charges" at bounding box center [1280, 279] width 44 height 16
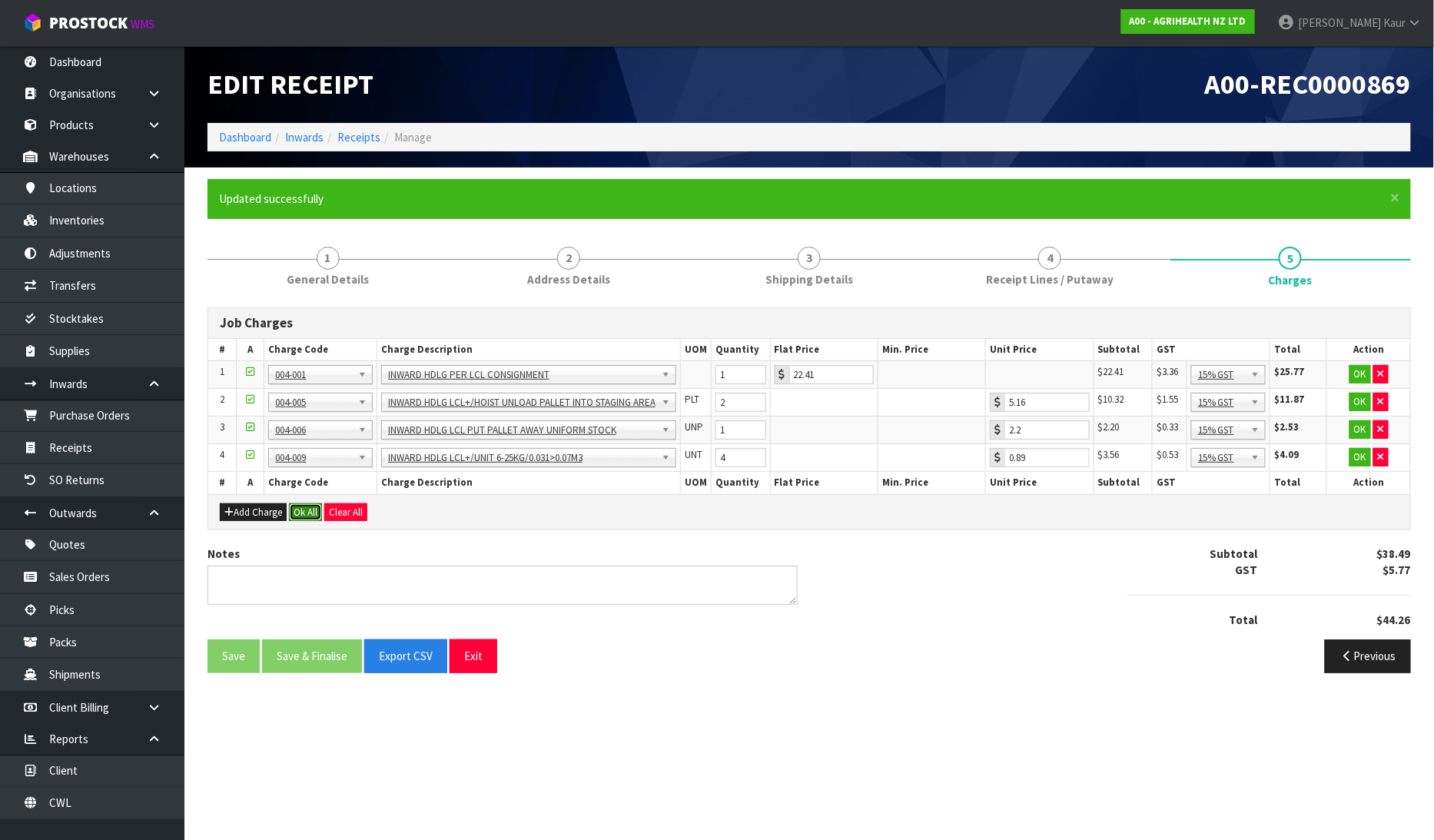
click at [302, 513] on button "Ok All" at bounding box center [305, 512] width 33 height 19
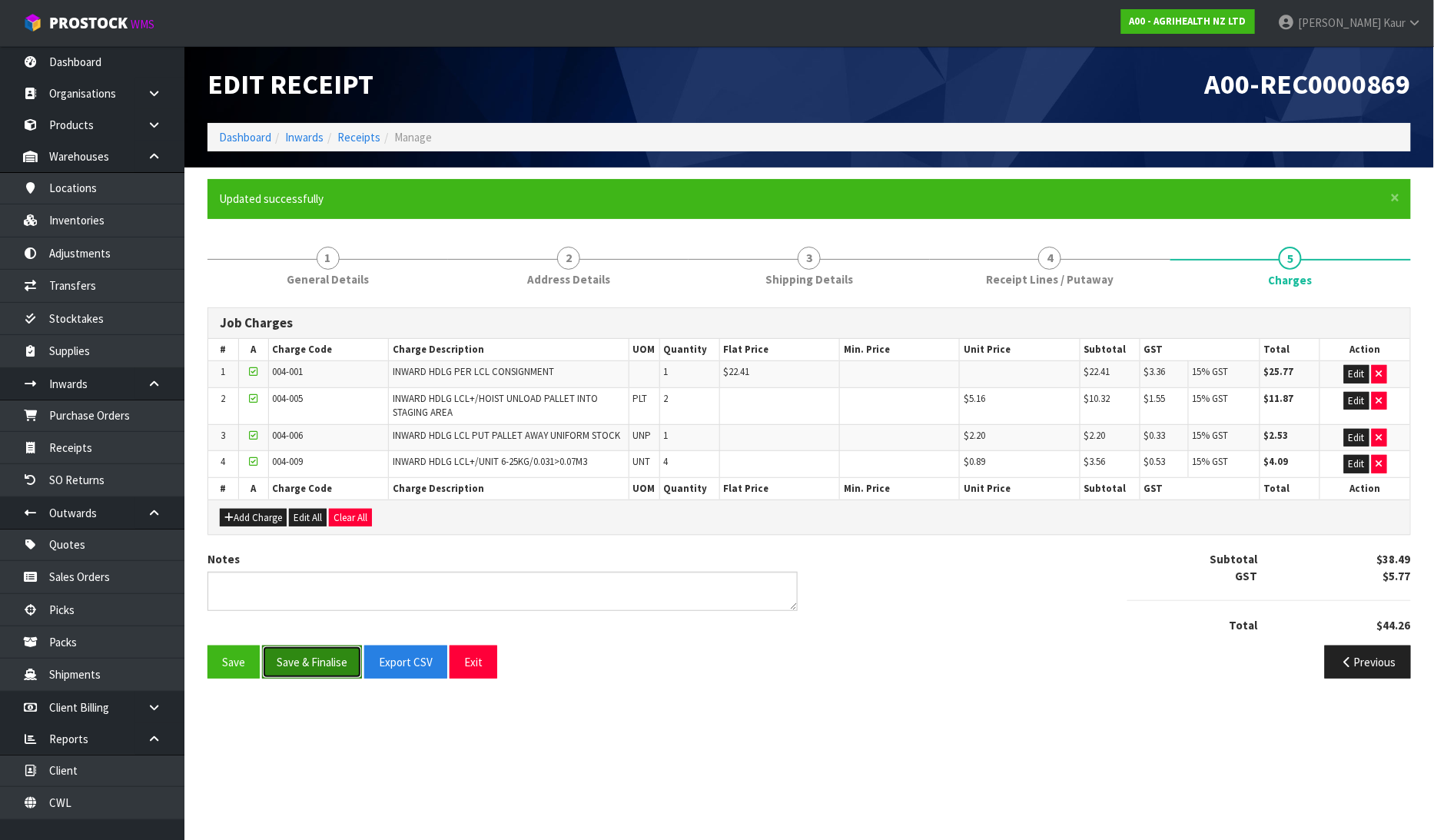
click at [286, 659] on button "Save & Finalise" at bounding box center [311, 661] width 100 height 33
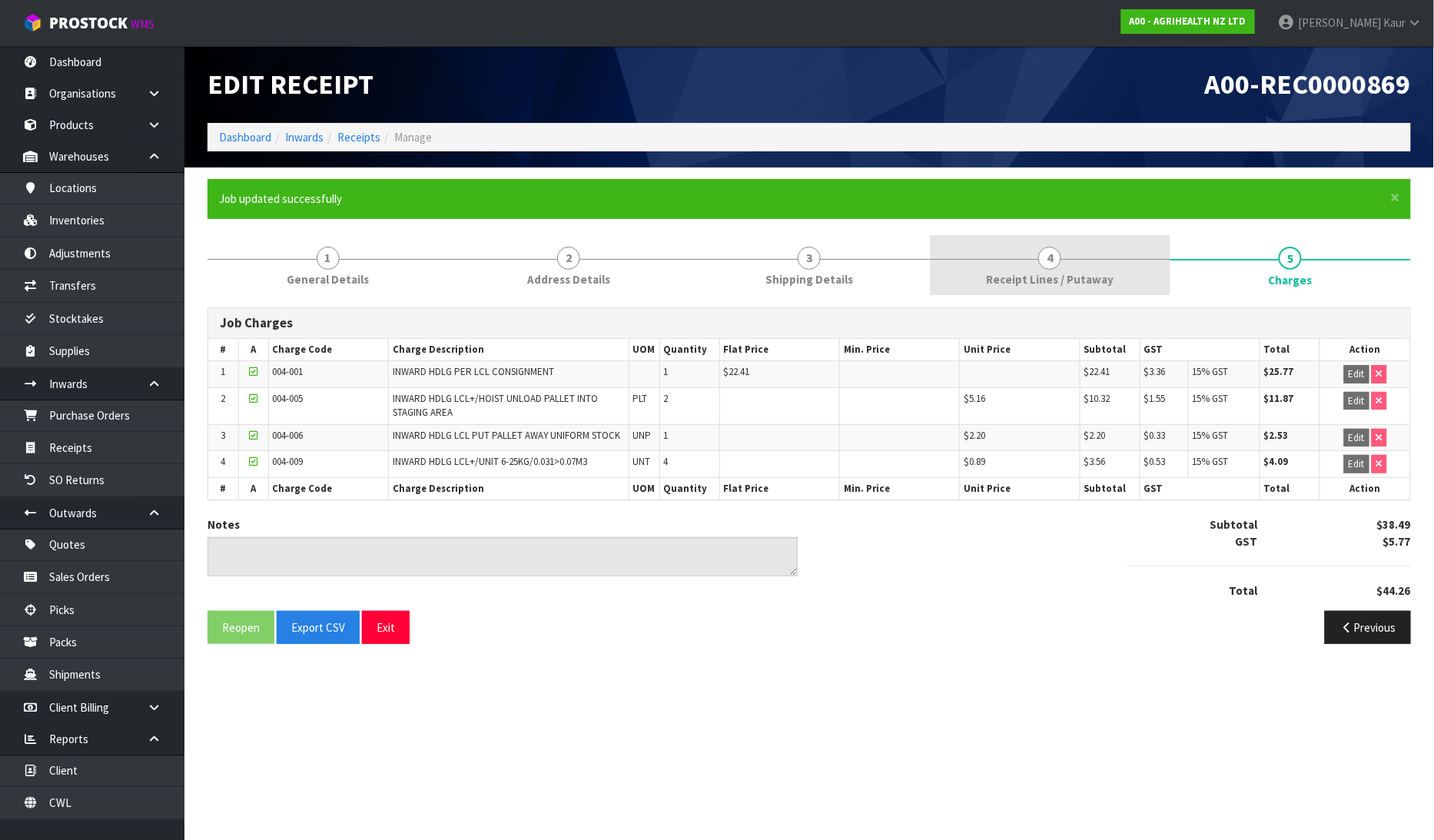
click at [984, 276] on link "4 Receipt Lines / Putaway" at bounding box center [1050, 266] width 240 height 61
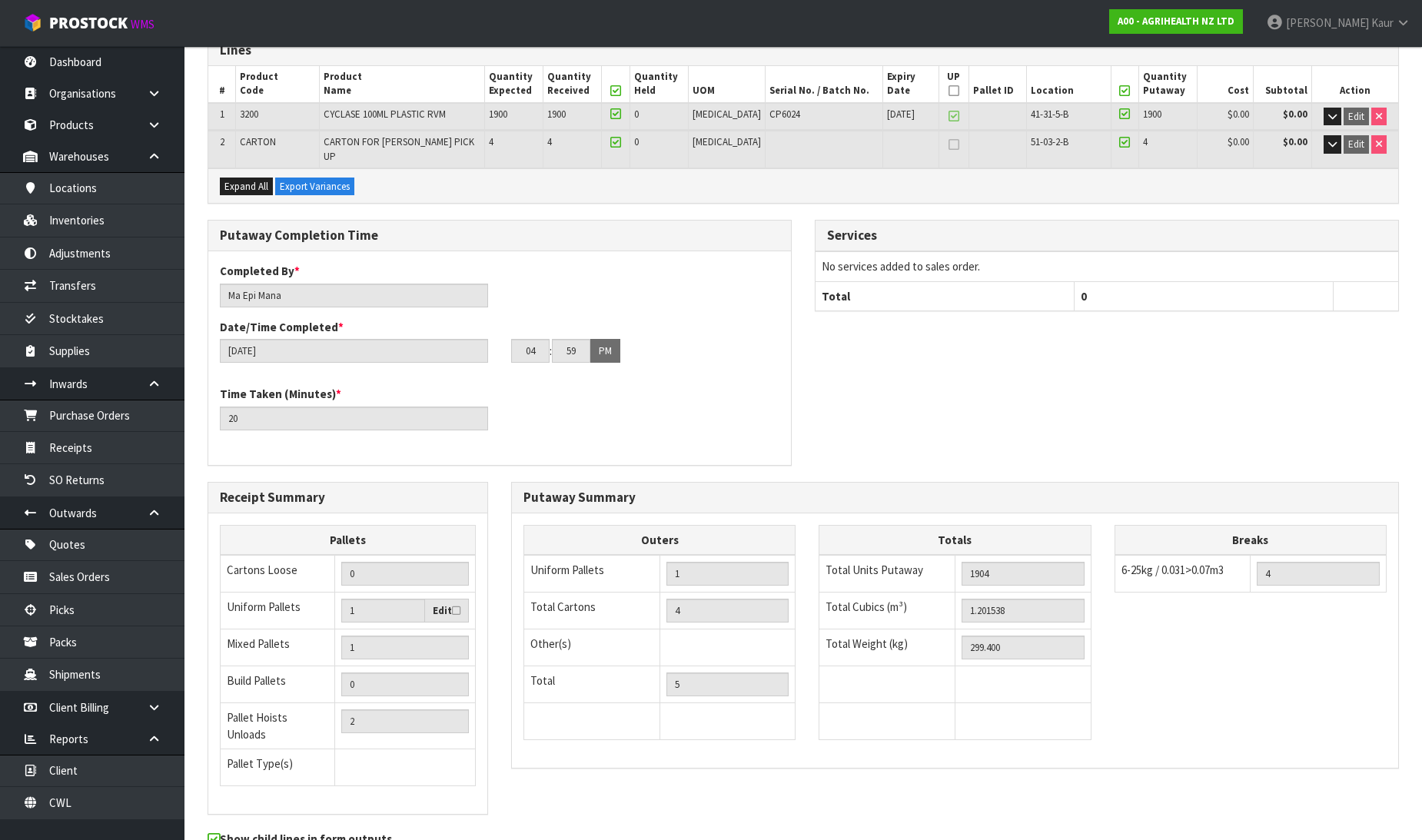
scroll to position [335, 0]
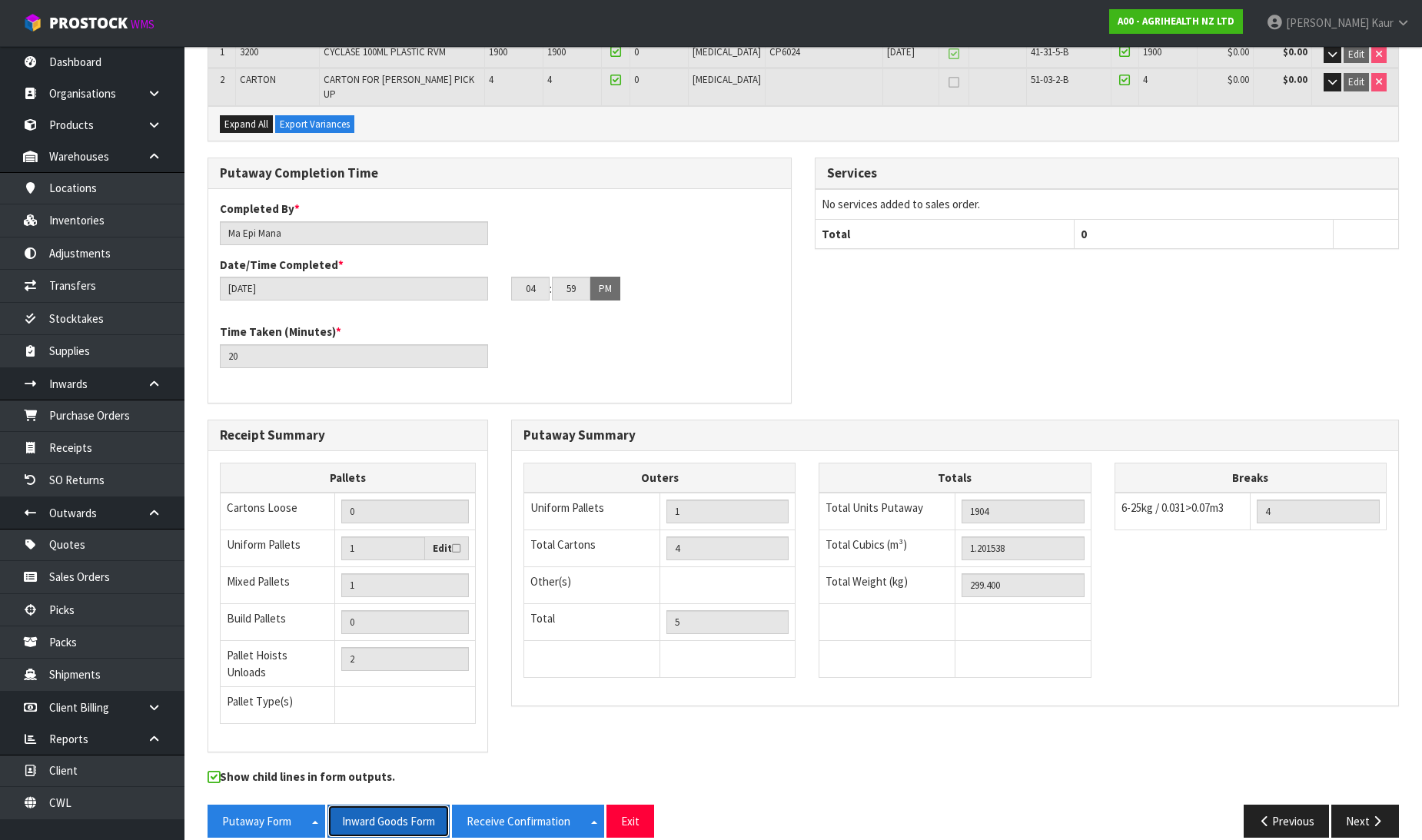
click at [373, 804] on button "Inward Goods Form" at bounding box center [389, 820] width 122 height 33
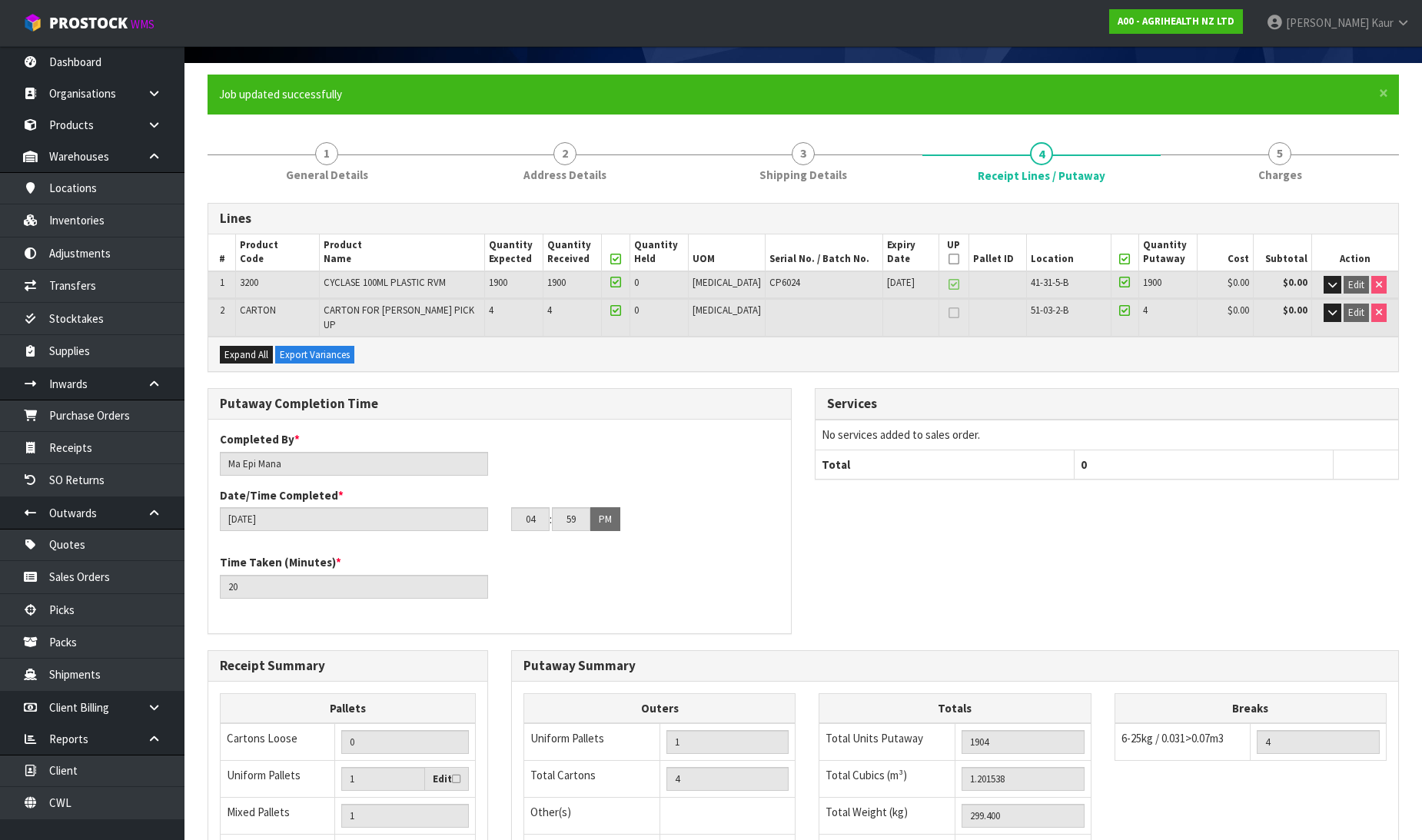
scroll to position [0, 0]
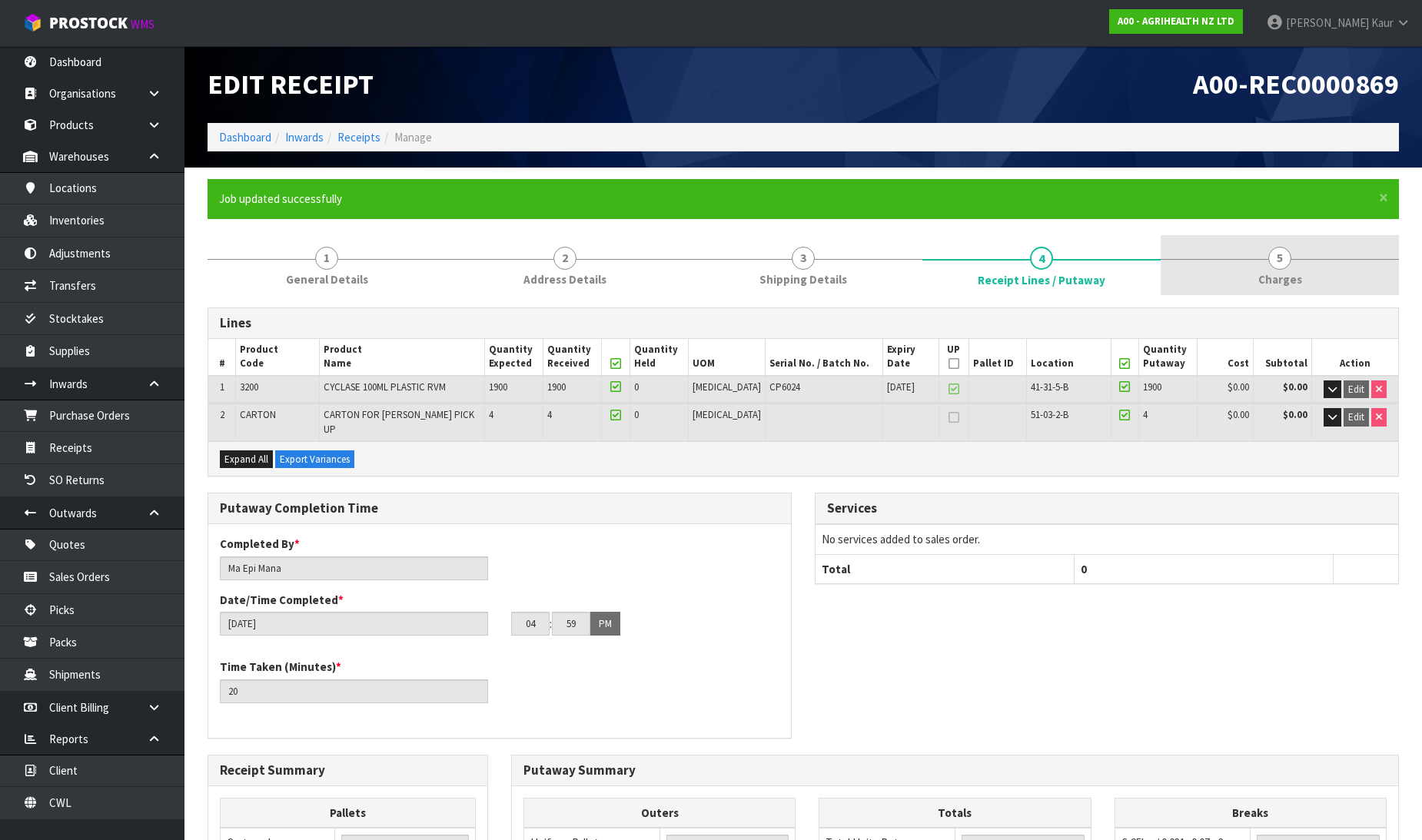
click at [1296, 263] on link "5 [GEOGRAPHIC_DATA]" at bounding box center [1279, 266] width 238 height 61
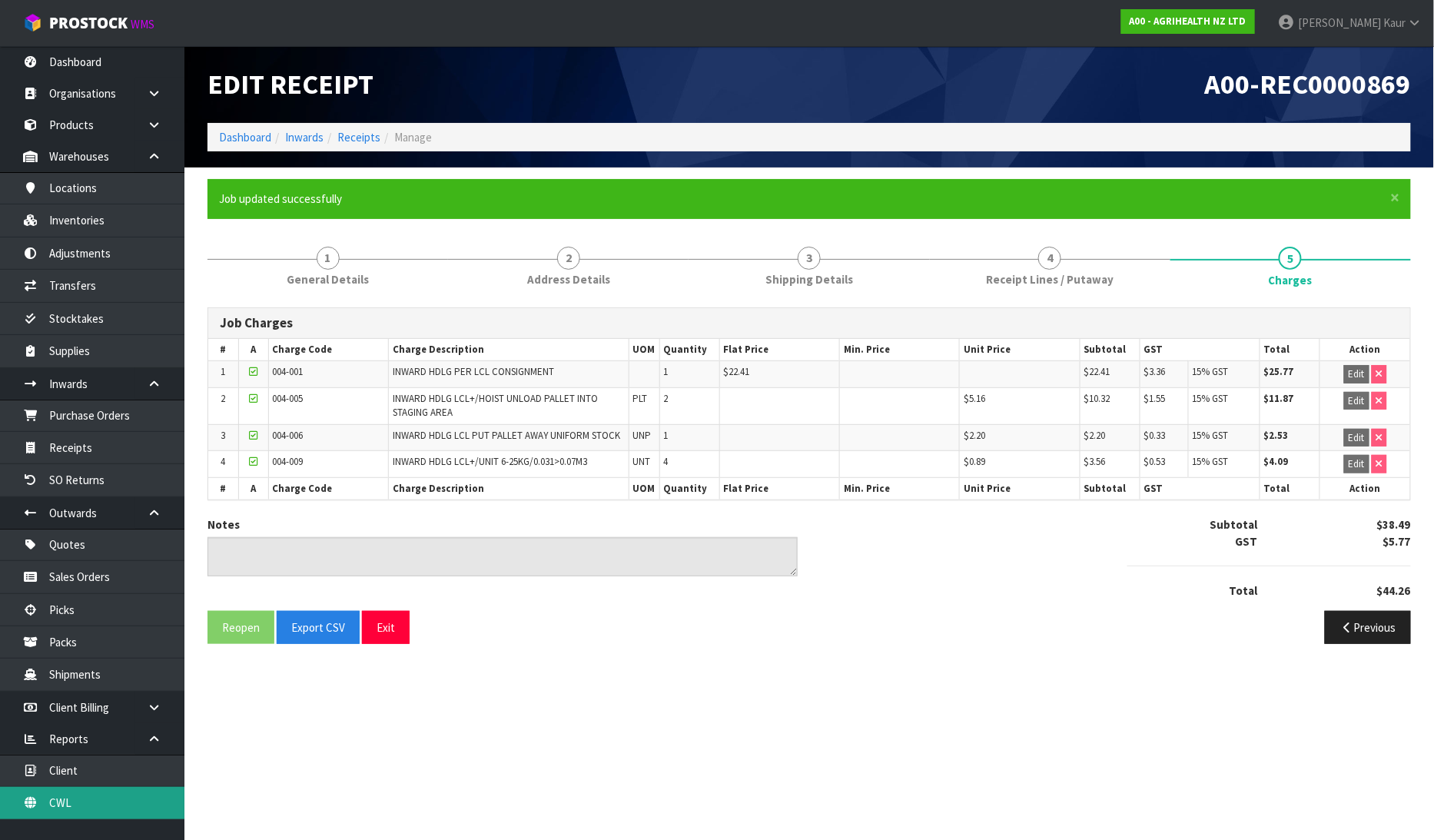
click at [101, 809] on link "CWL" at bounding box center [92, 802] width 184 height 31
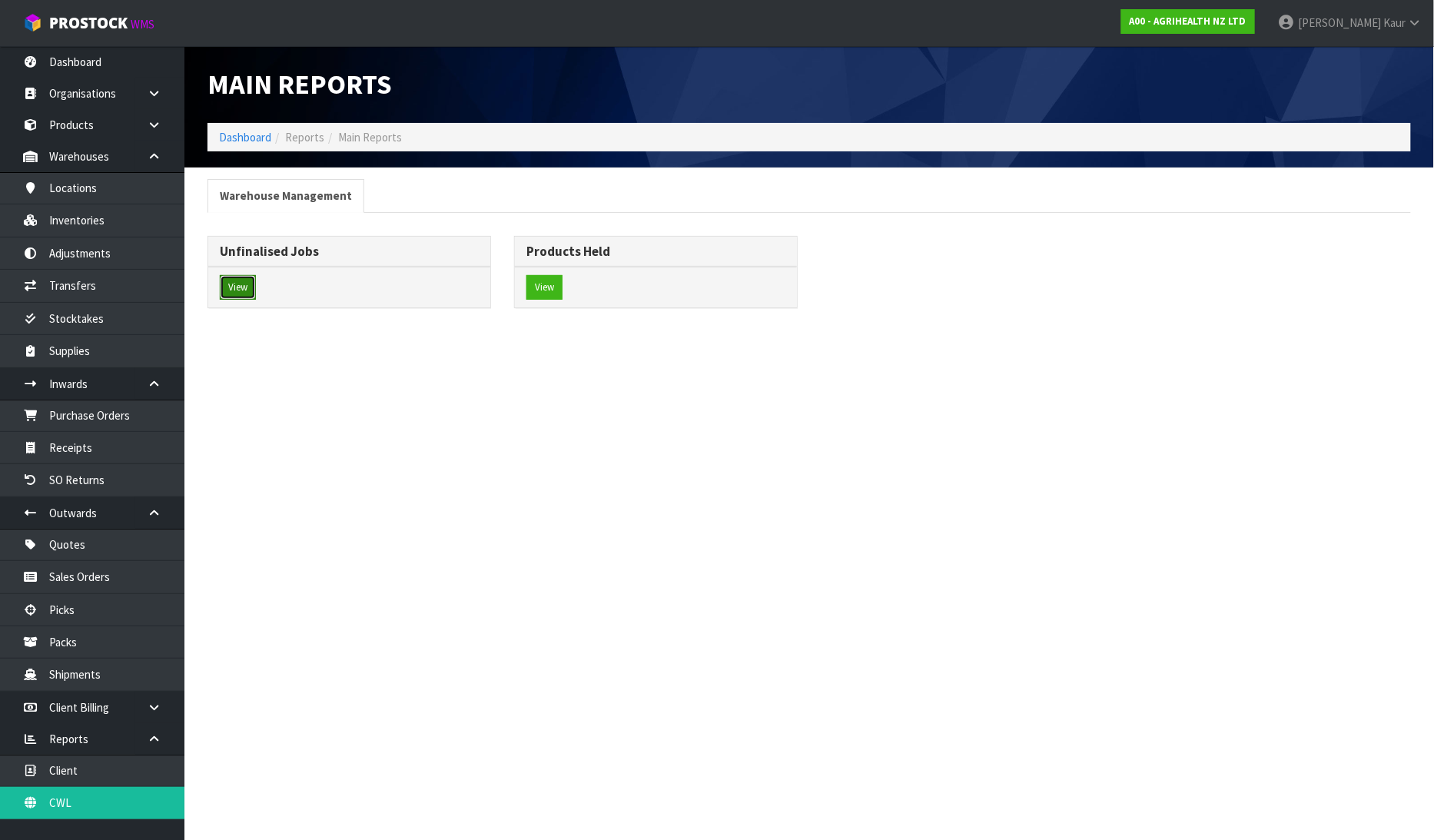
click at [242, 288] on button "View" at bounding box center [238, 287] width 36 height 24
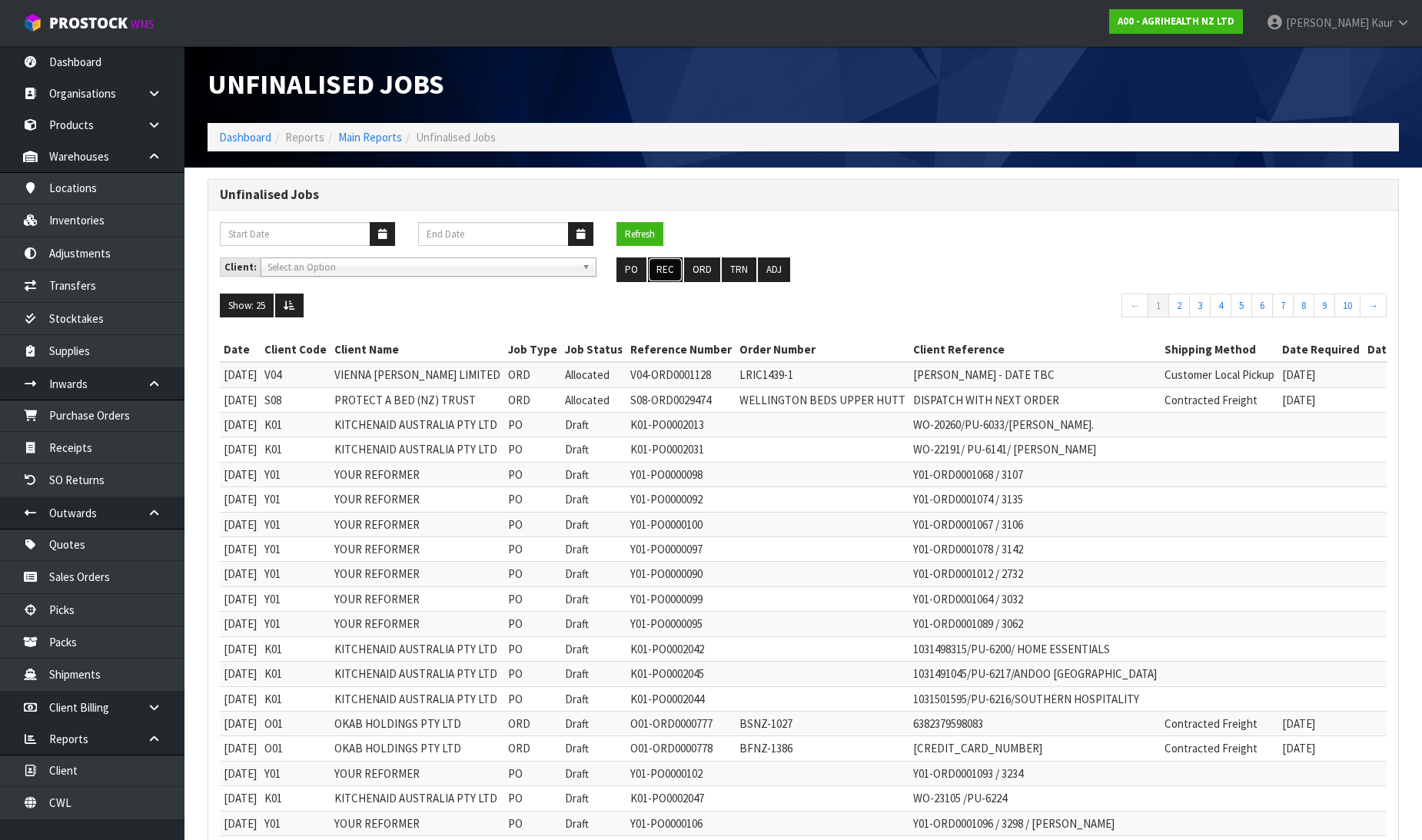
click at [665, 264] on button "REC" at bounding box center [665, 269] width 35 height 24
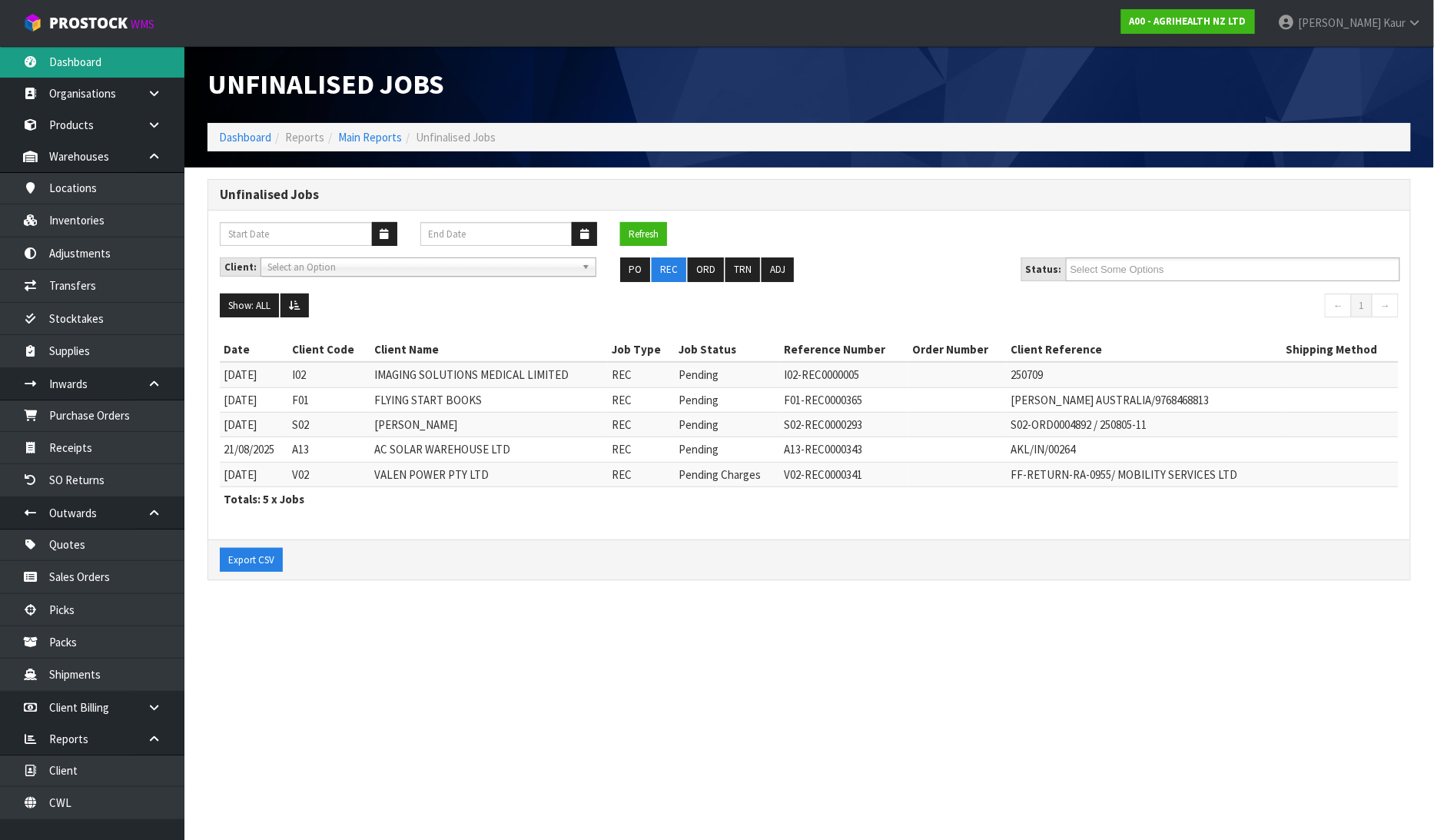
click at [55, 61] on link "Dashboard" at bounding box center [92, 61] width 184 height 31
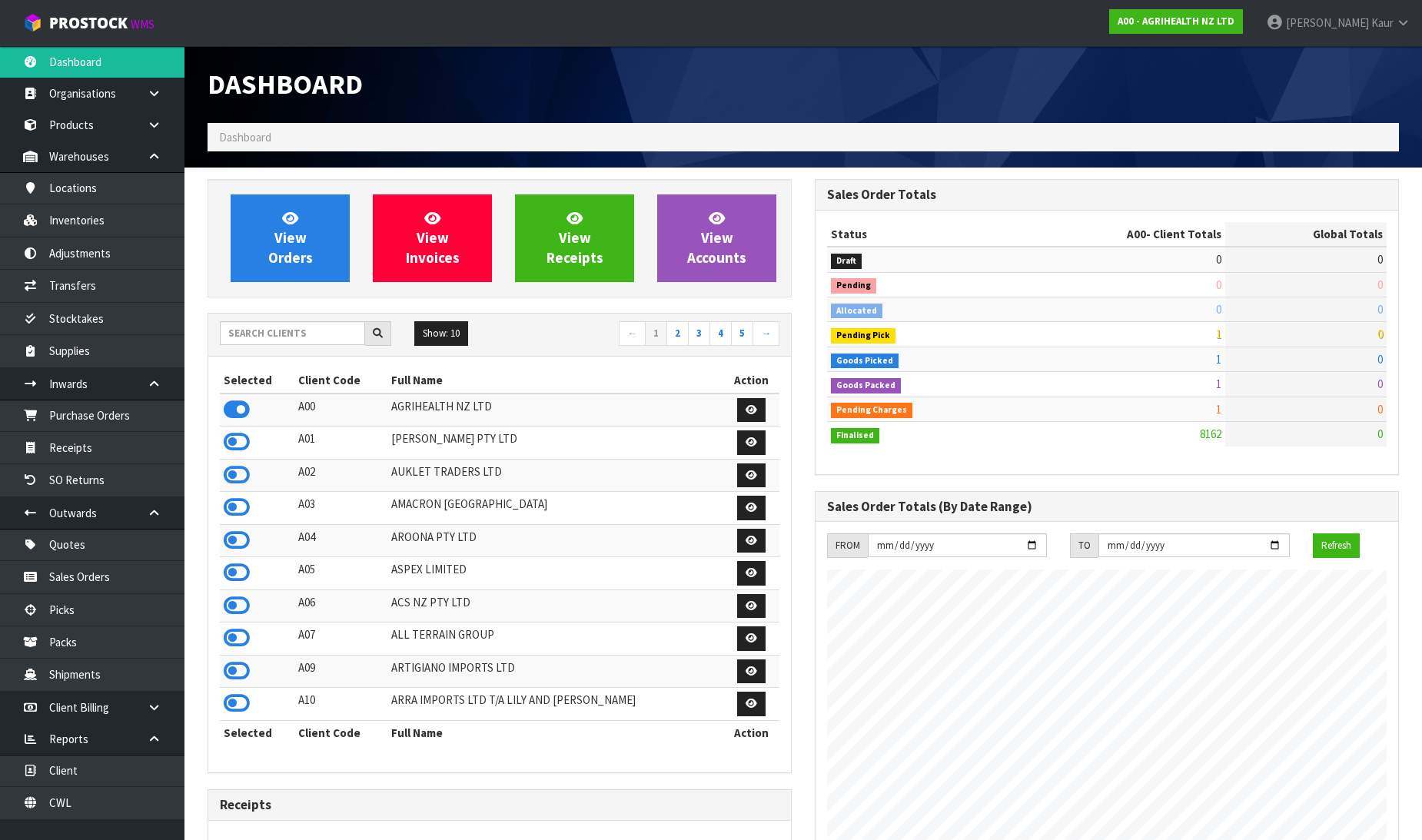
scroll to position [1164, 607]
click at [237, 331] on input "text" at bounding box center [293, 333] width 145 height 24
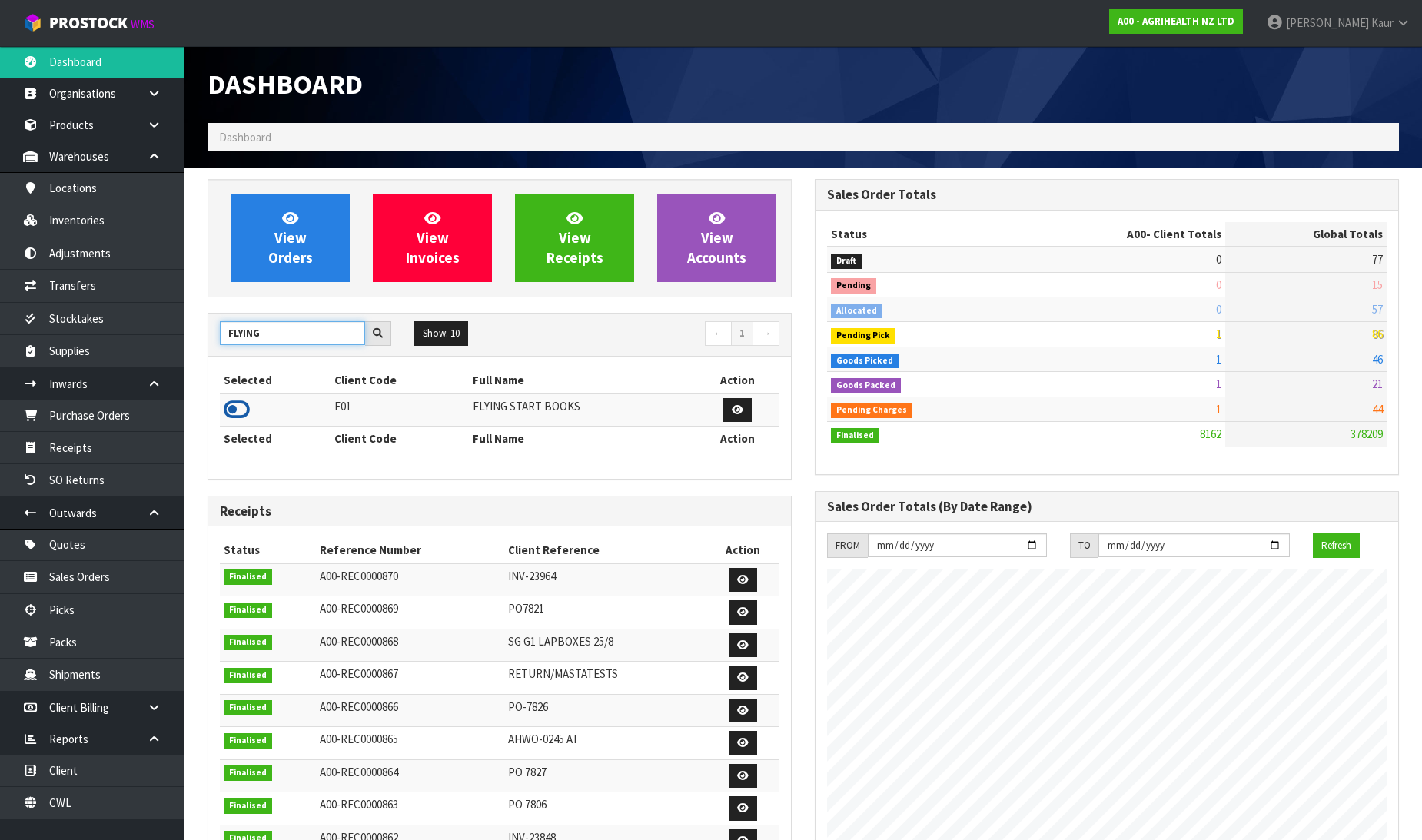
type input "FLYING"
click at [229, 403] on icon at bounding box center [236, 409] width 26 height 23
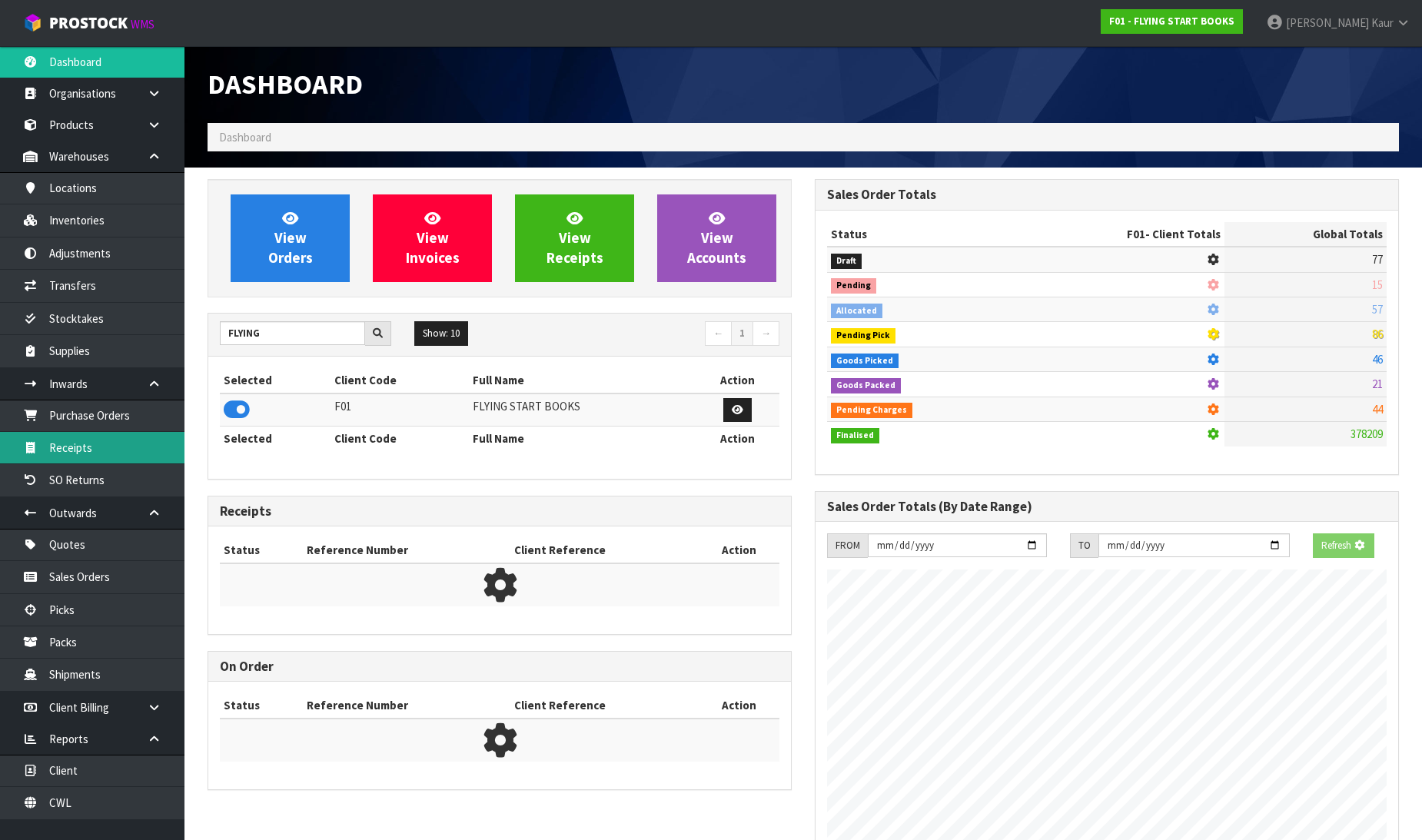
click at [138, 441] on link "Receipts" at bounding box center [92, 447] width 184 height 31
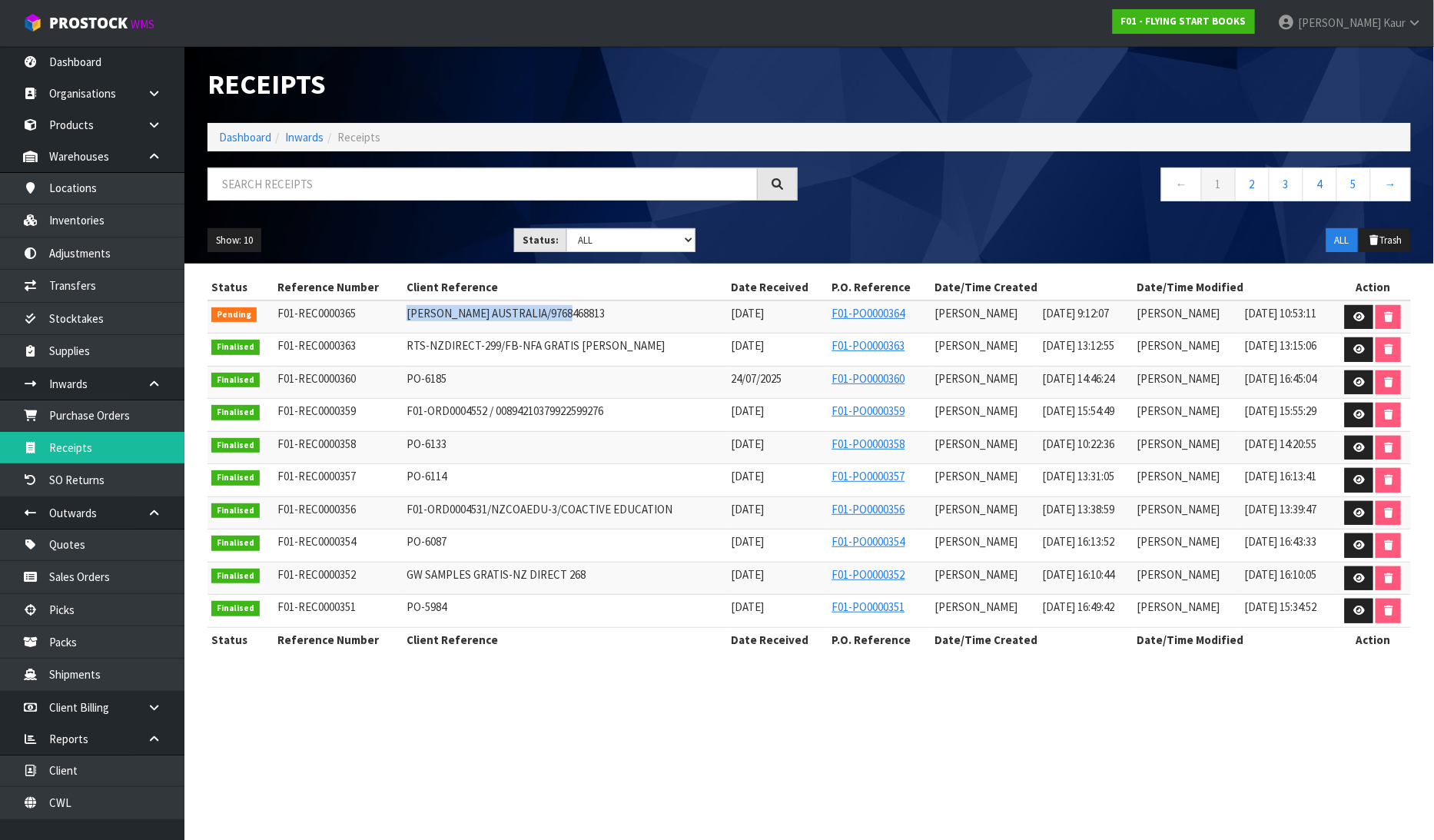
drag, startPoint x: 579, startPoint y: 306, endPoint x: 381, endPoint y: 311, distance: 198.1
click at [381, 311] on tr "Pending F01-REC0000365 [PERSON_NAME] AUSTRALIA/9768468813 [DATE] F01-PO0000364 …" at bounding box center [809, 317] width 1203 height 33
copy tr "[PERSON_NAME] AUSTRALIA/9768468813"
click at [61, 58] on link "Dashboard" at bounding box center [92, 61] width 184 height 31
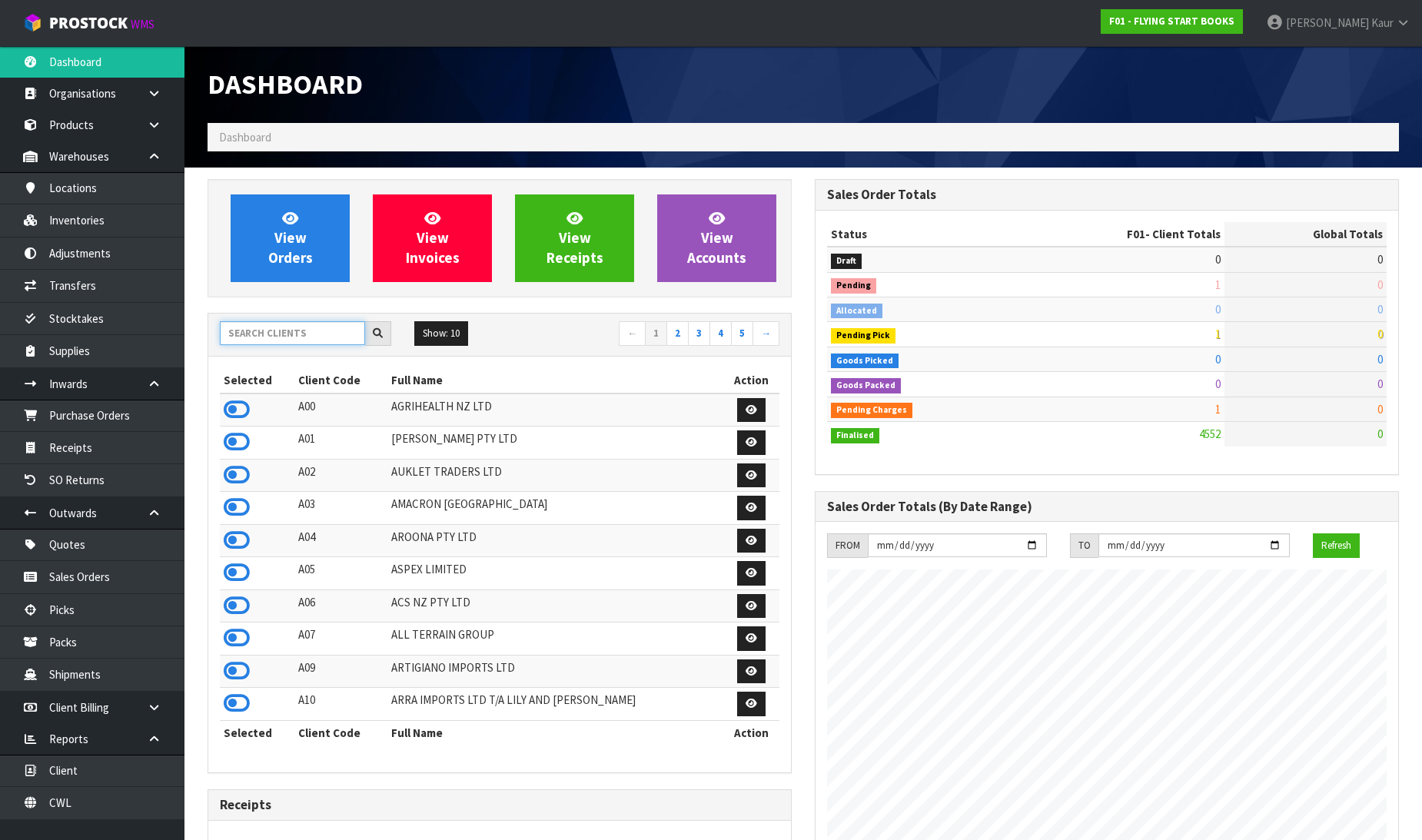
scroll to position [958, 607]
click at [271, 337] on input "text" at bounding box center [293, 333] width 145 height 24
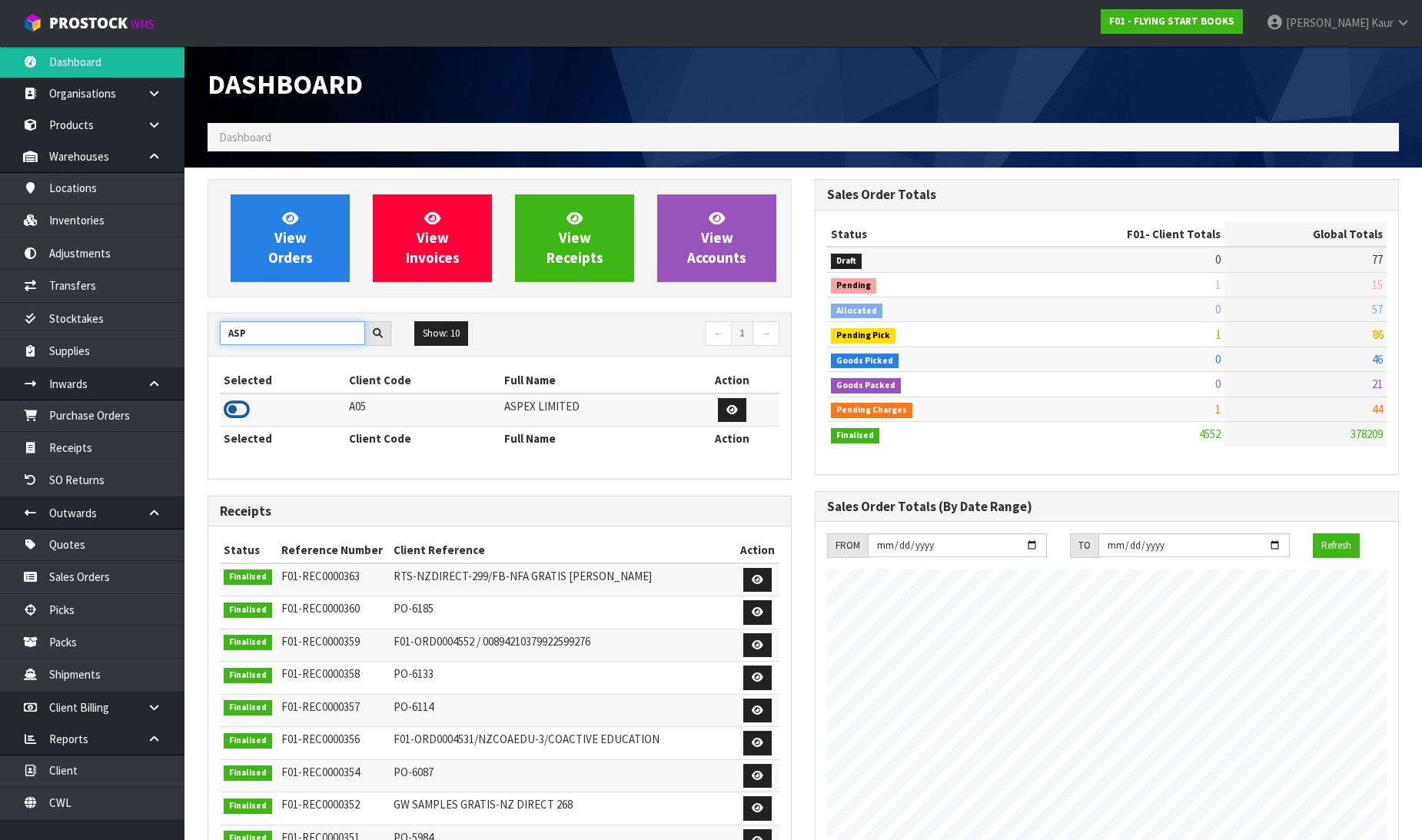
type input "ASP"
click at [235, 406] on icon at bounding box center [236, 409] width 26 height 23
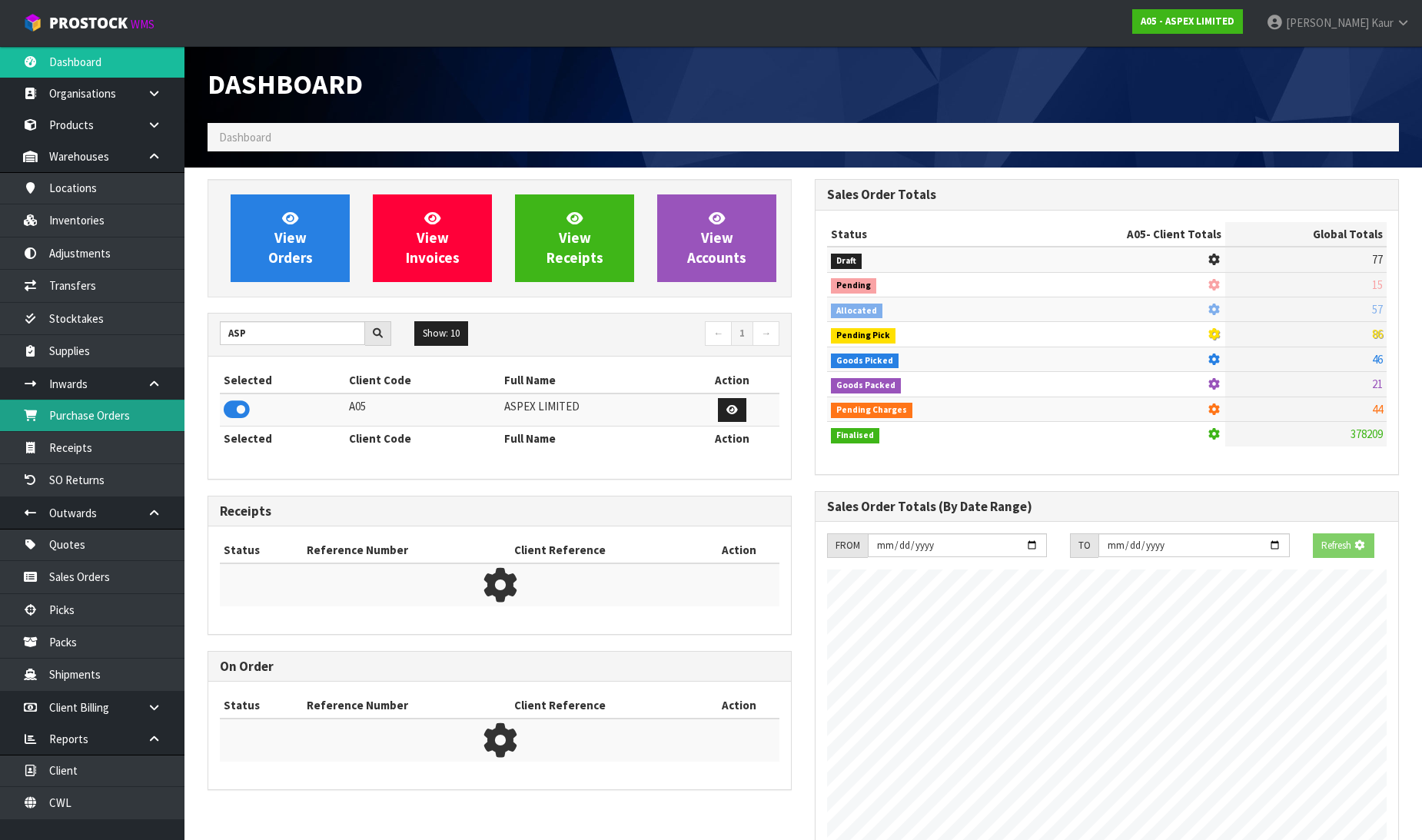
click at [133, 420] on link "Purchase Orders" at bounding box center [92, 415] width 184 height 31
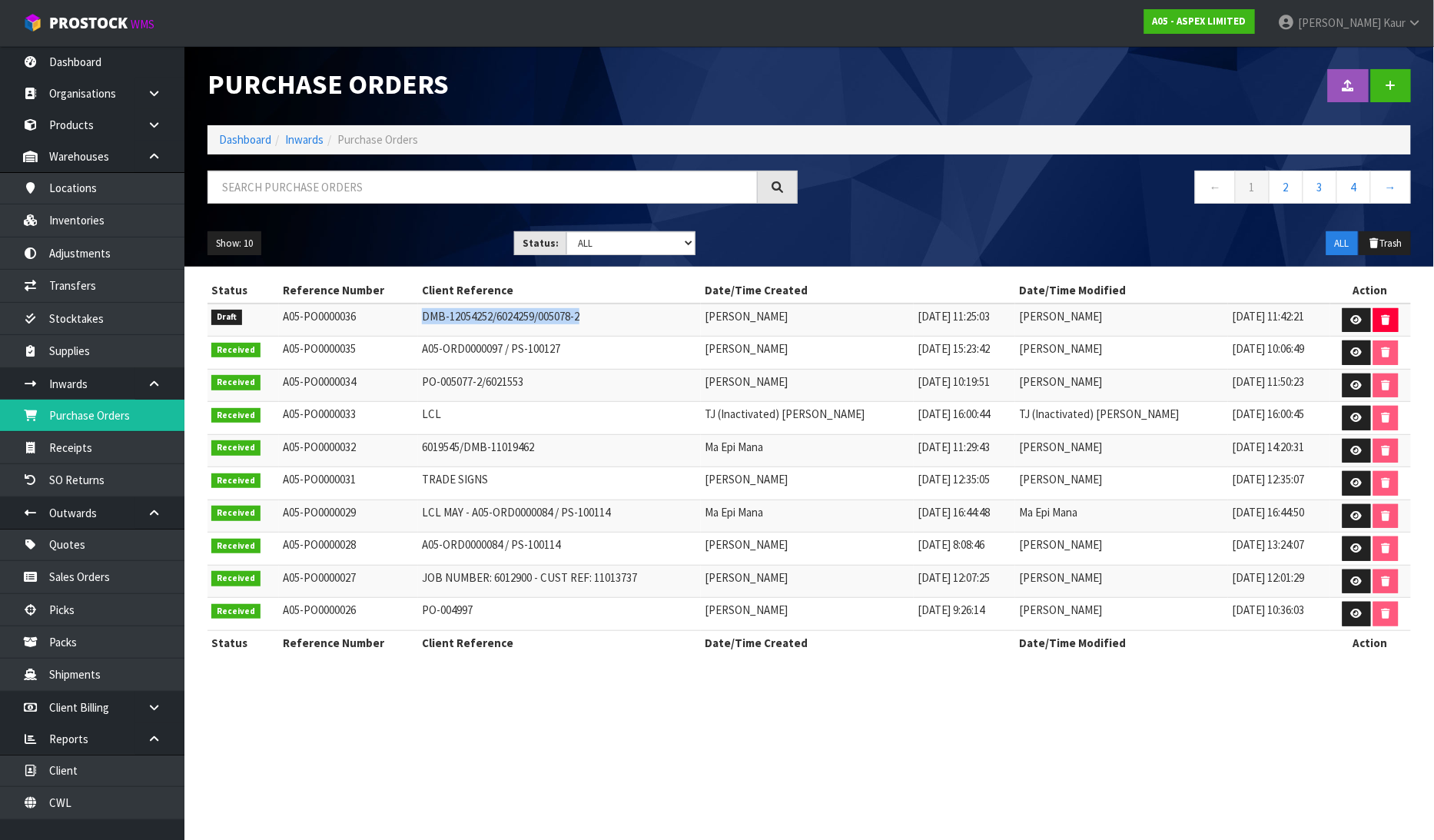
drag, startPoint x: 593, startPoint y: 315, endPoint x: 389, endPoint y: 319, distance: 204.0
click at [389, 319] on tr "Draft A05-PO0000036 DMB-12054252/6024259/005078-2 [PERSON_NAME] [DATE] 11:25:03…" at bounding box center [809, 319] width 1203 height 33
copy tr "DMB-12054252/6024259/005078-2"
click at [48, 461] on link "Receipts" at bounding box center [92, 447] width 184 height 31
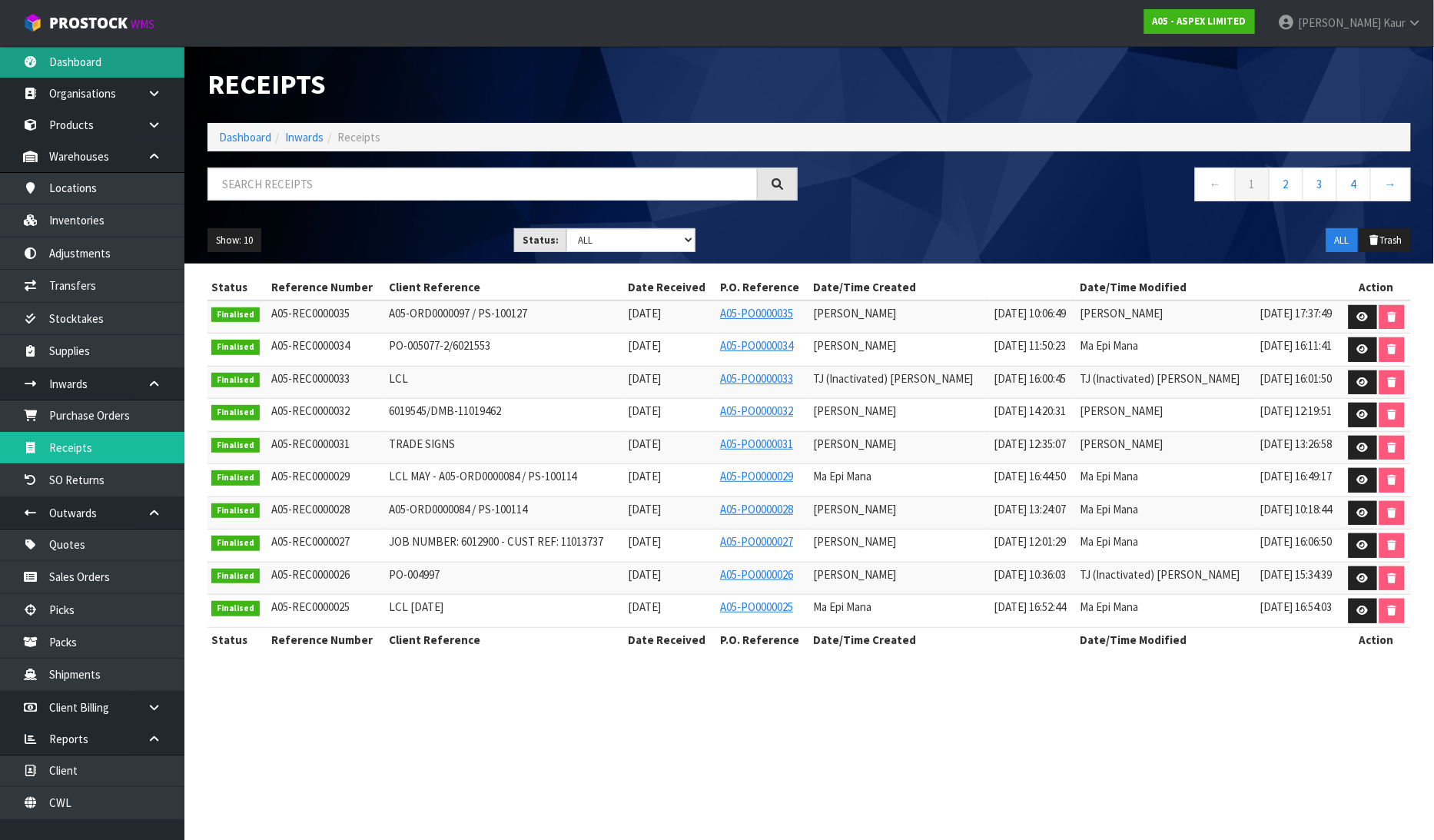
click at [82, 70] on link "Dashboard" at bounding box center [92, 61] width 184 height 31
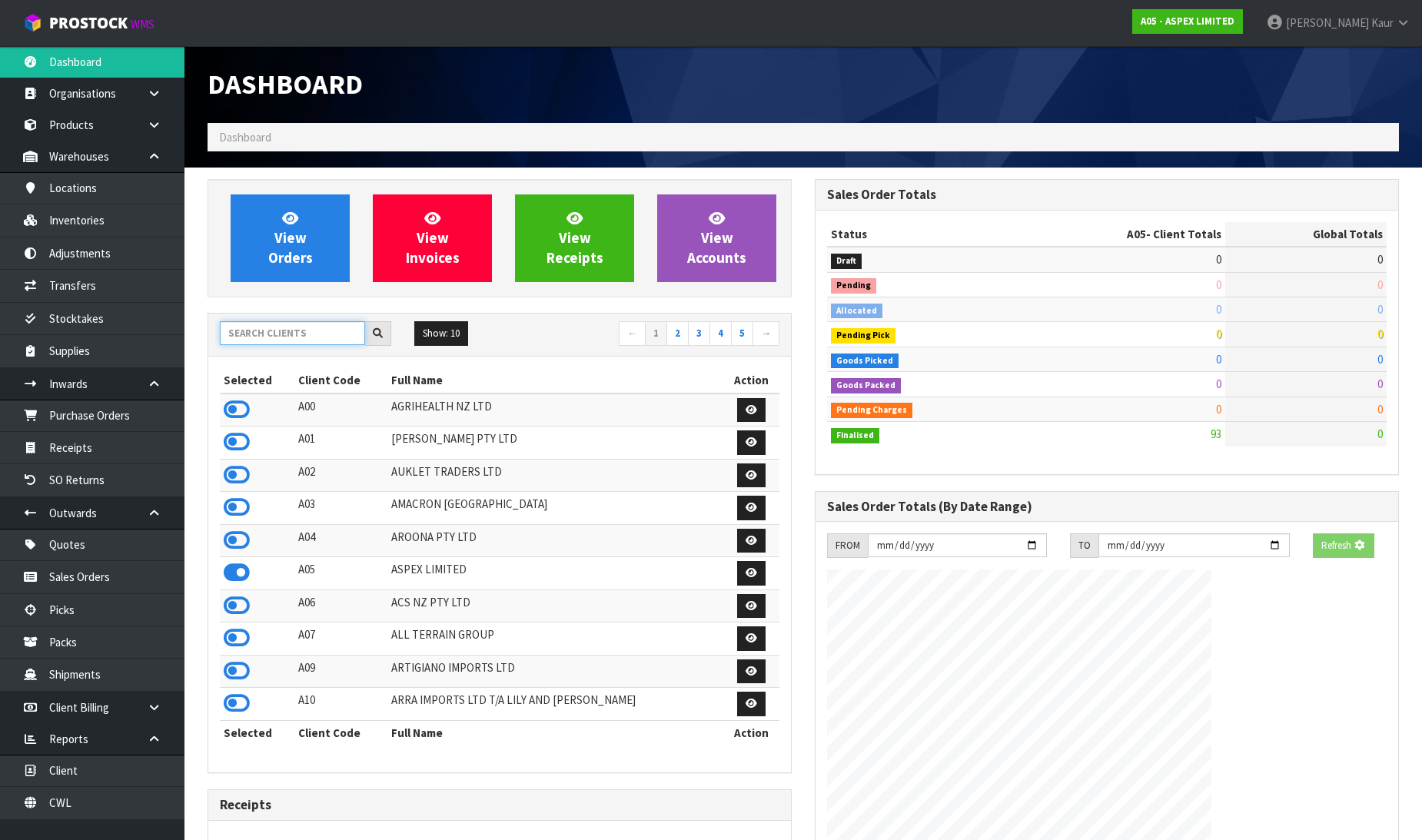
click at [270, 336] on input "text" at bounding box center [293, 333] width 145 height 24
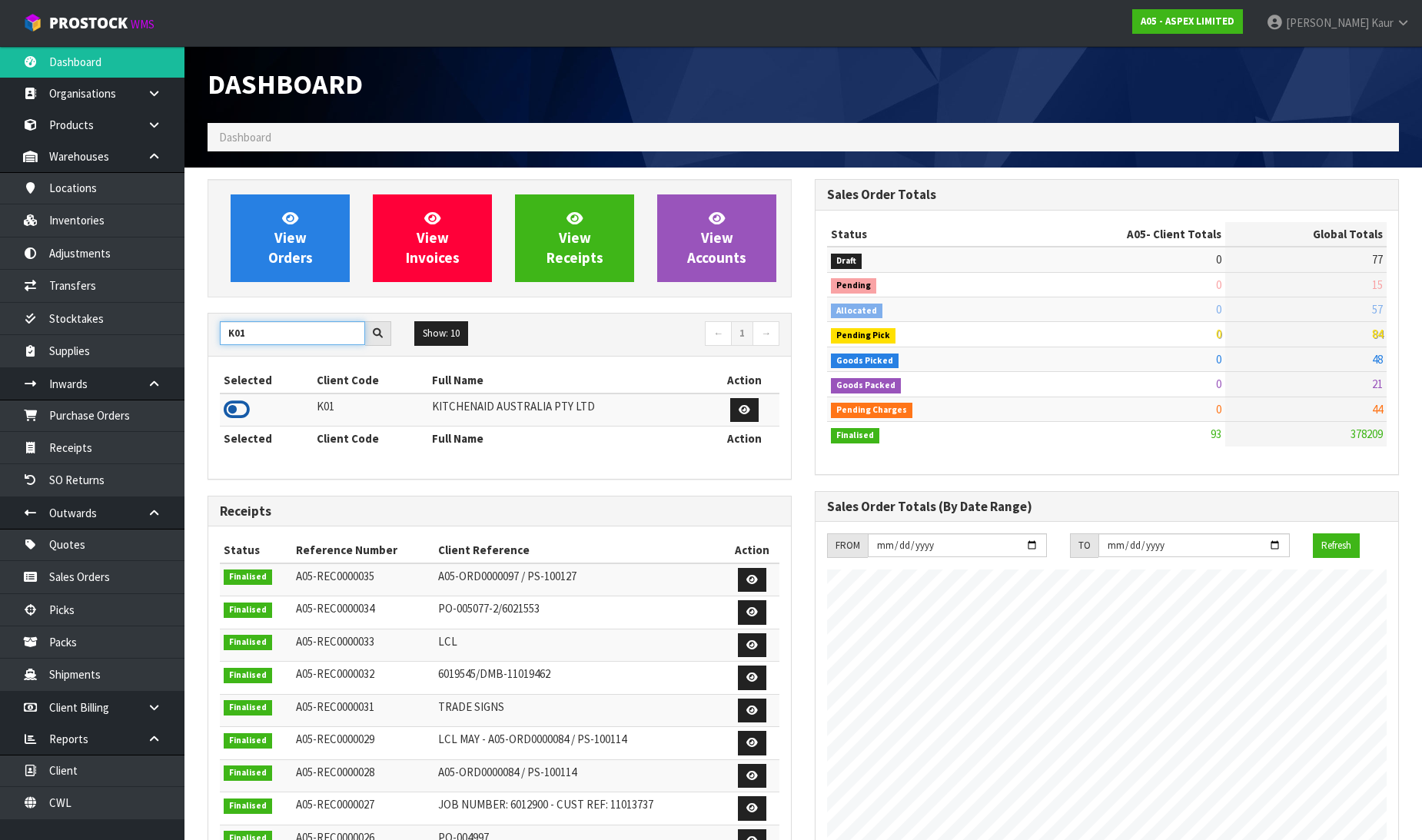
type input "K01"
click at [236, 407] on icon at bounding box center [236, 409] width 26 height 23
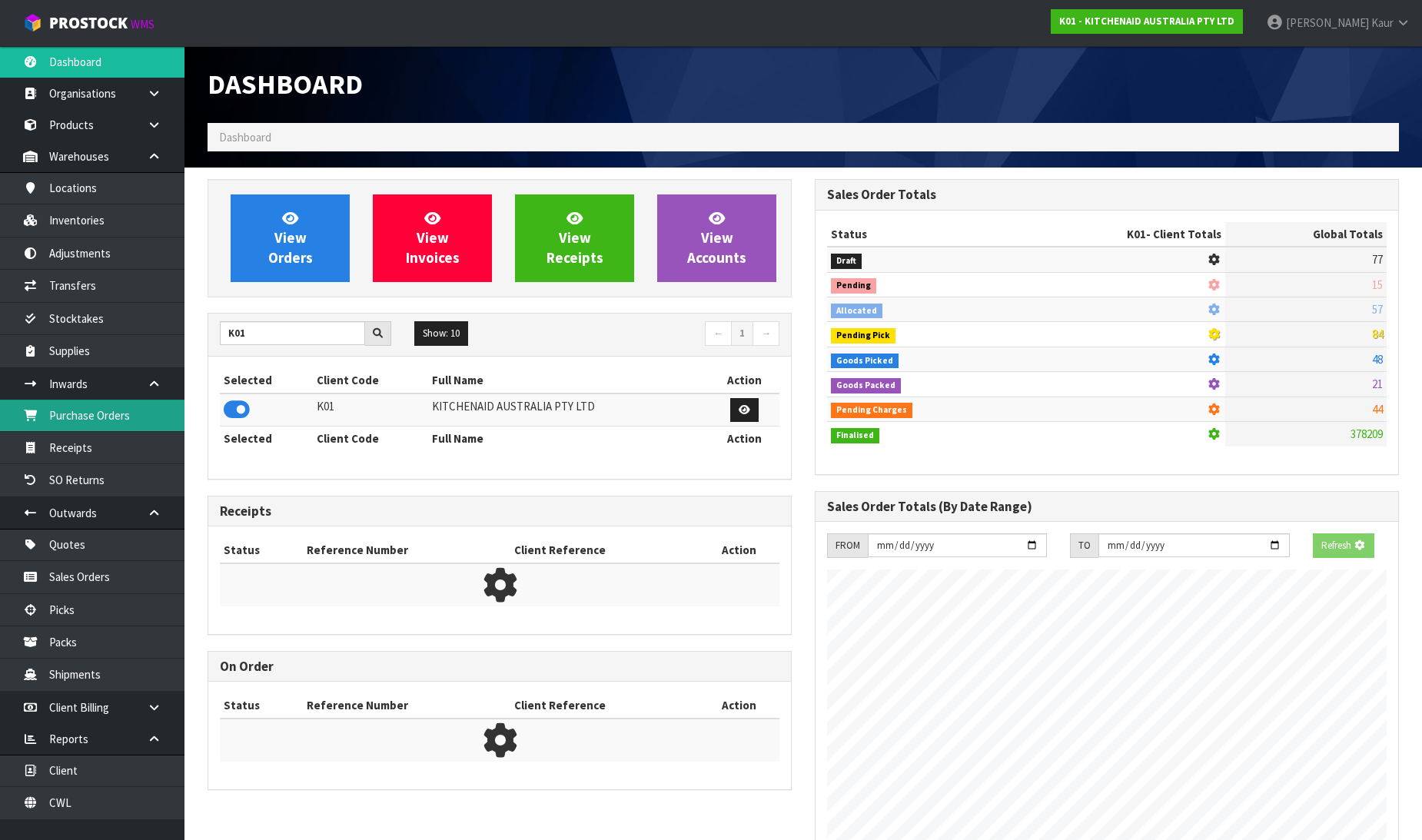
scroll to position [958, 607]
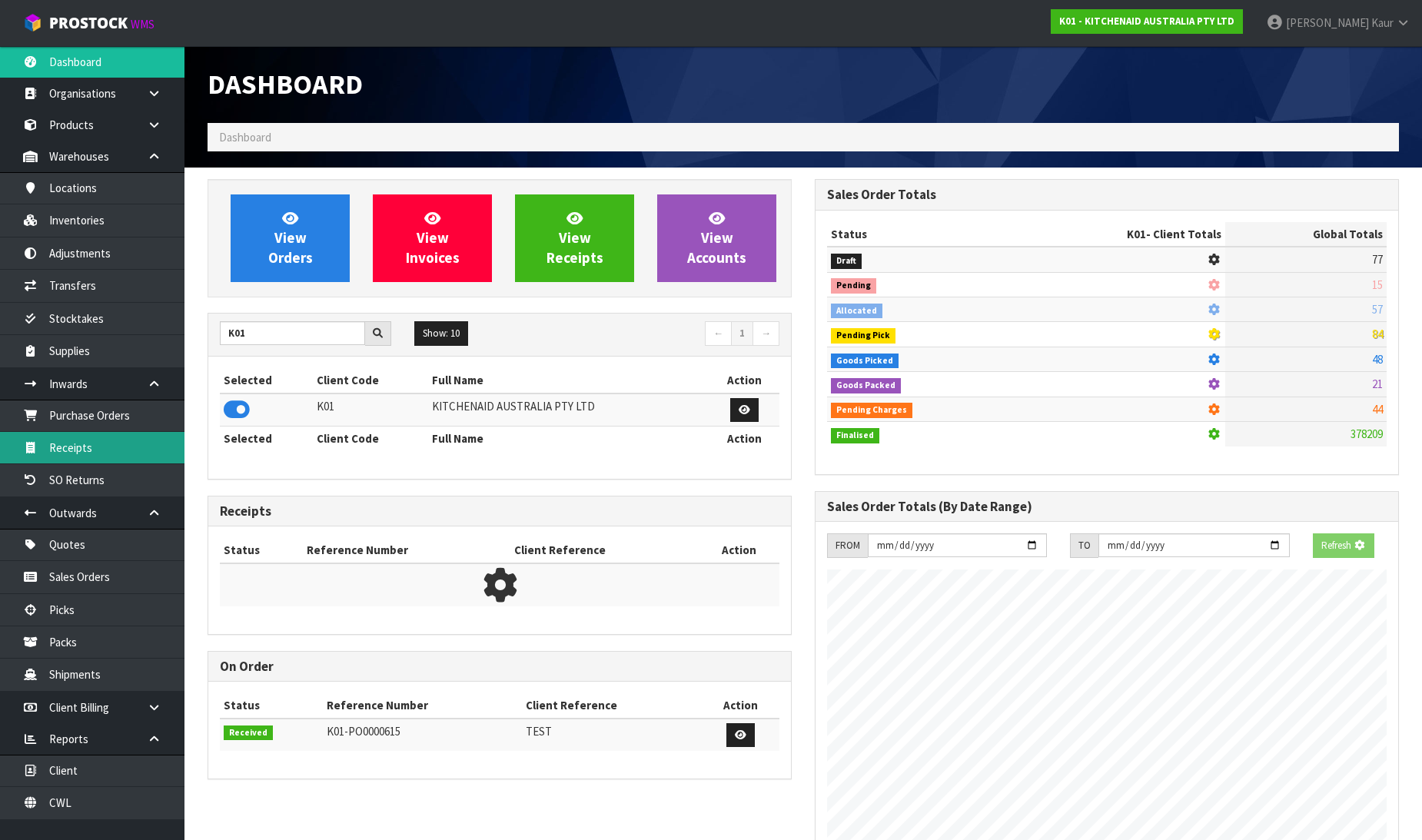
click at [106, 449] on link "Receipts" at bounding box center [92, 447] width 184 height 31
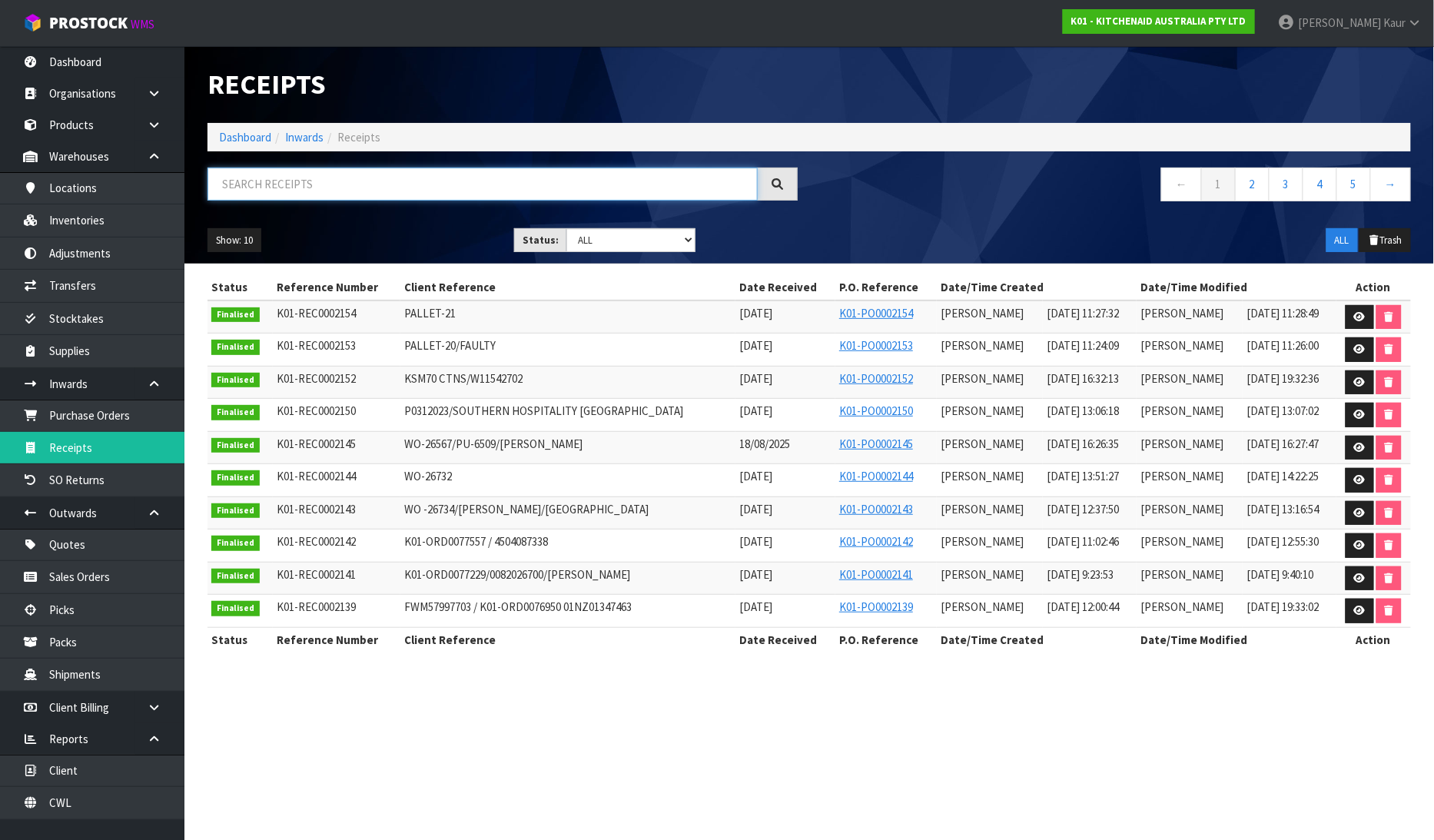
click at [281, 190] on input "text" at bounding box center [482, 184] width 550 height 33
type input "[PERSON_NAME]"
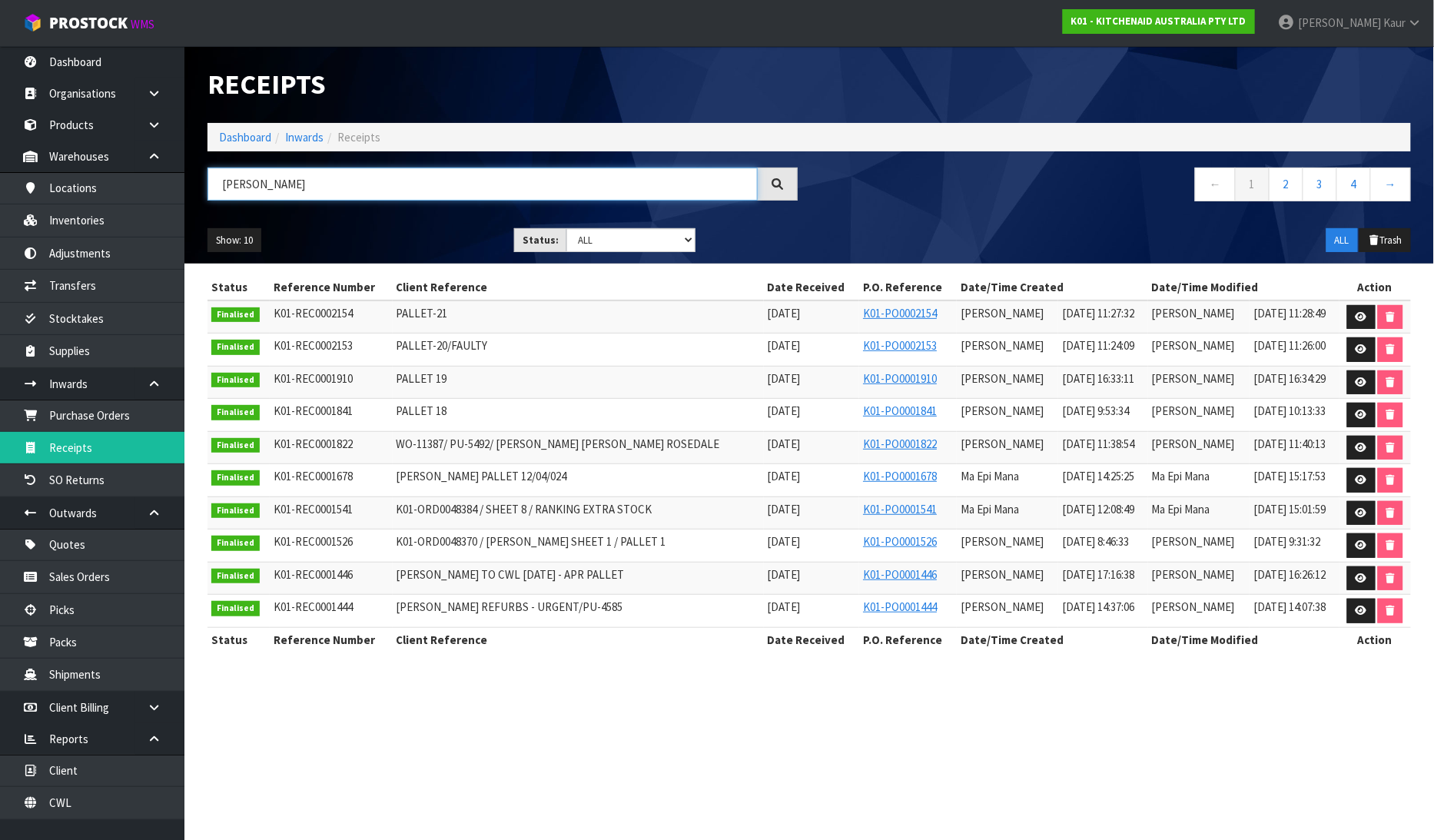
drag, startPoint x: 281, startPoint y: 187, endPoint x: 179, endPoint y: 186, distance: 102.0
click at [179, 186] on body "Toggle navigation ProStock WMS K01 - KITCHENAID AUSTRALIA PTY LTD [PERSON_NAME]…" at bounding box center [717, 420] width 1434 height 840
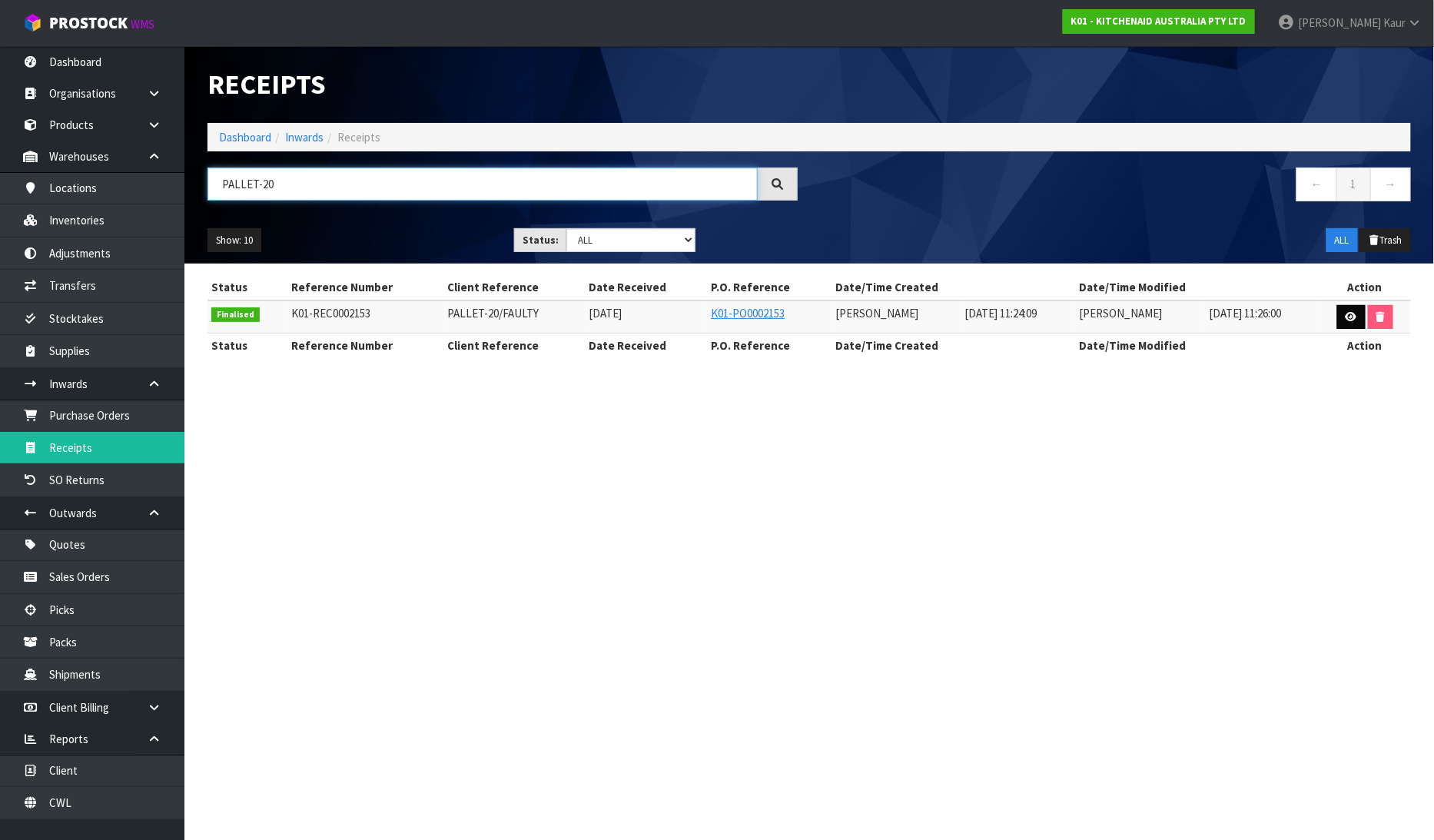
type input "PALLET-20"
click at [1354, 321] on icon at bounding box center [1351, 317] width 12 height 10
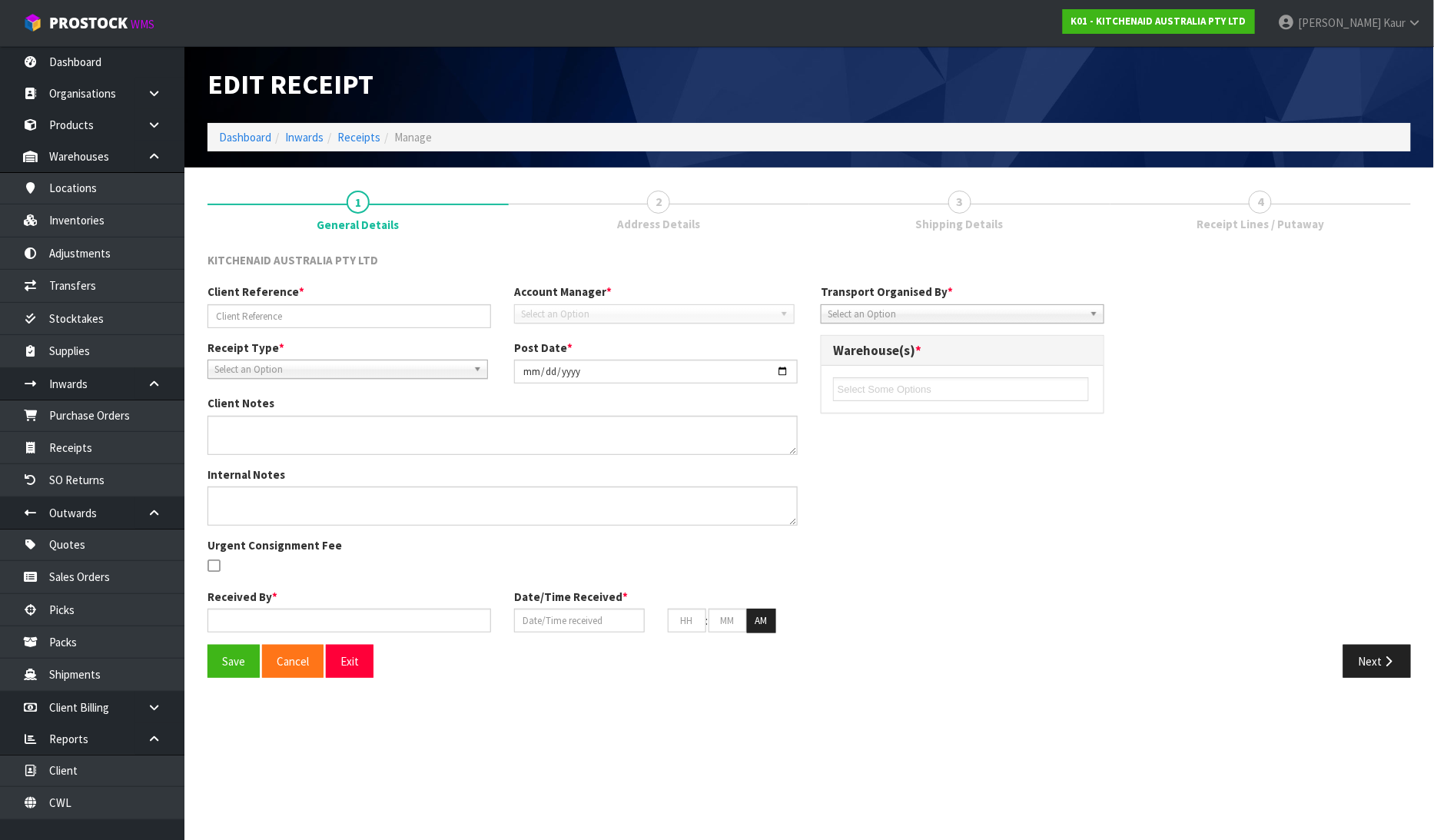
type input "PALLET-20/FAULTY"
type input "[DATE]"
type input "[PERSON_NAME]"
type input "[DATE]"
type input "11"
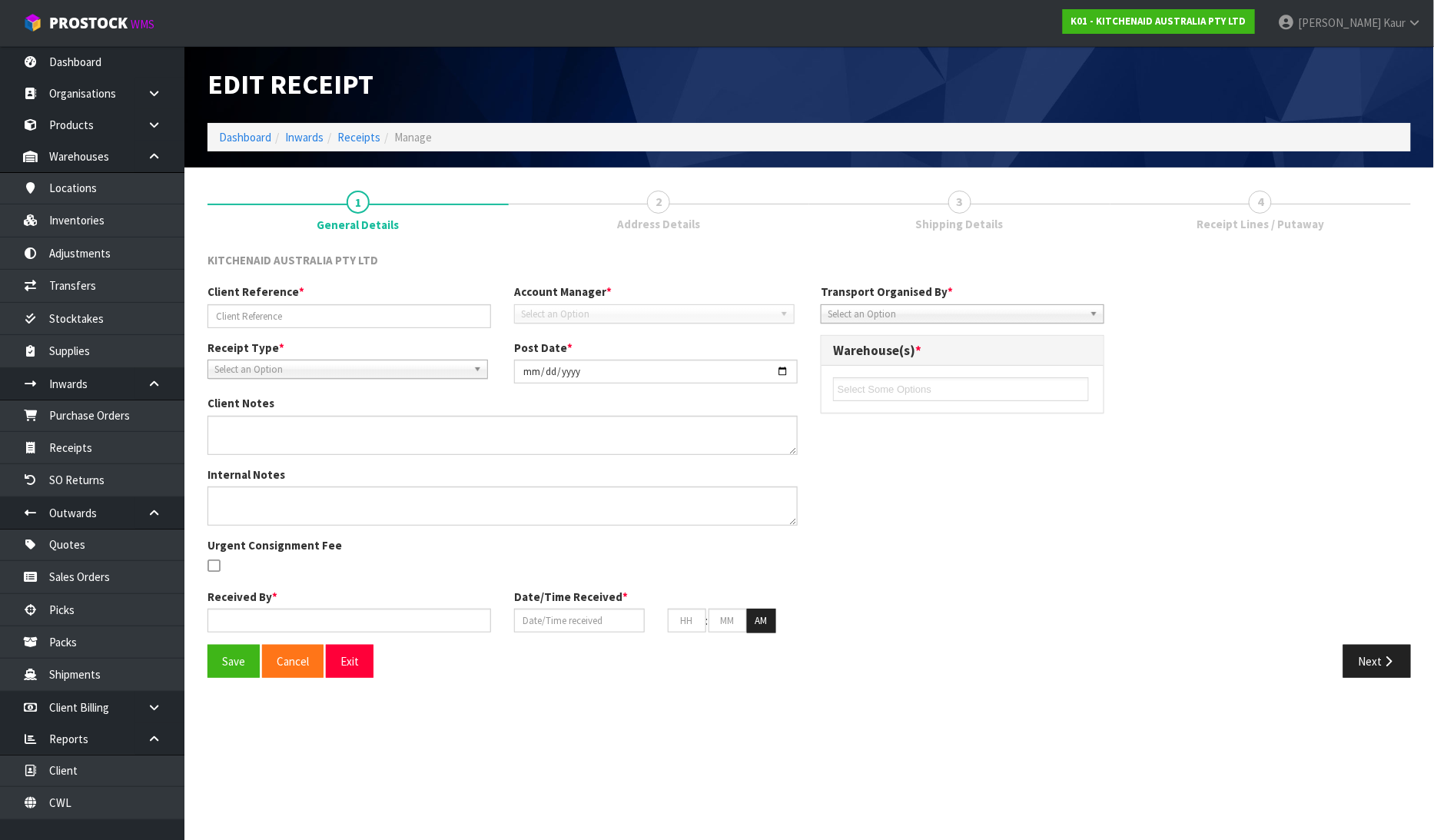
type input "24"
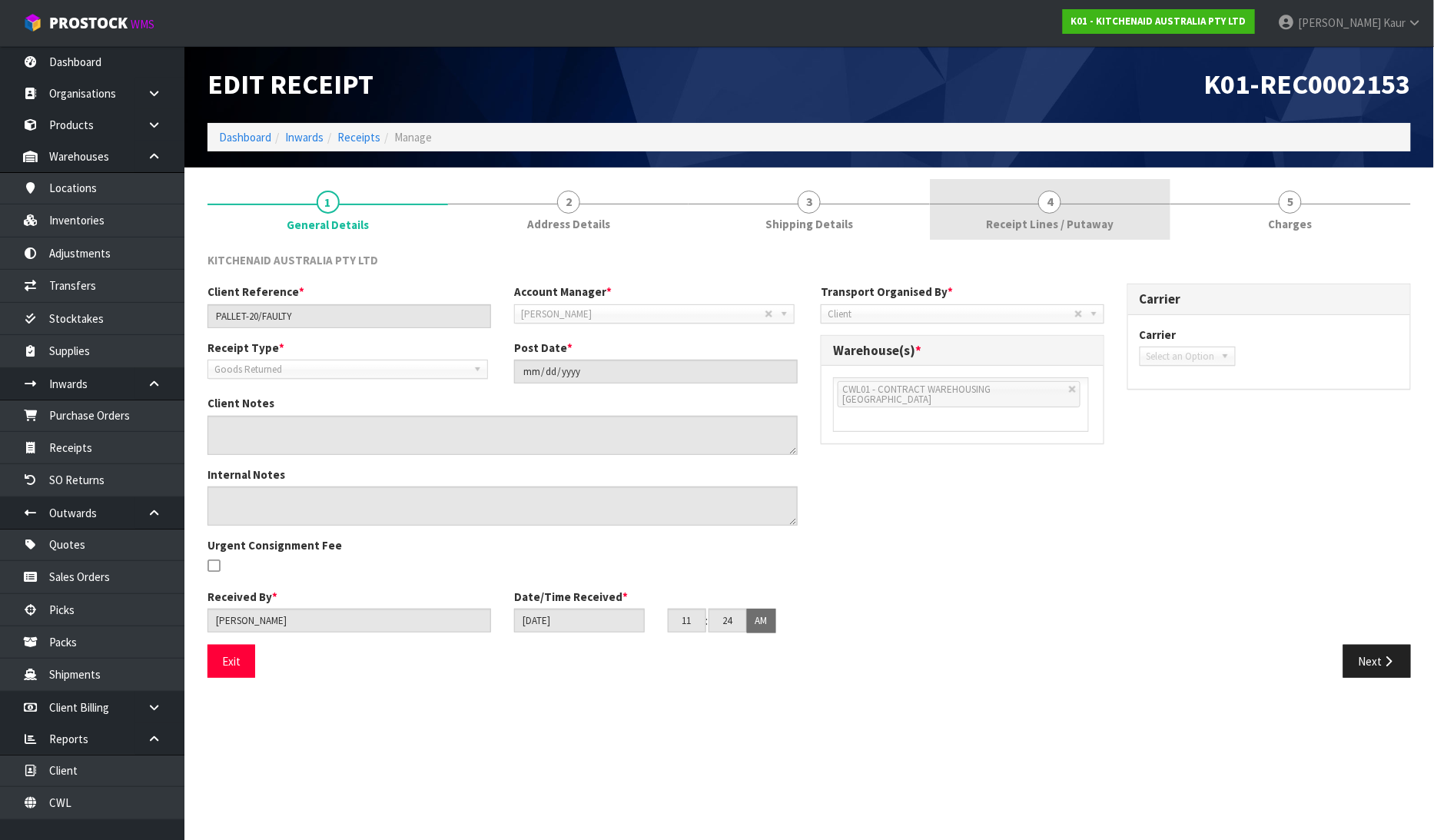
click at [1044, 229] on span "Receipt Lines / Putaway" at bounding box center [1049, 224] width 127 height 16
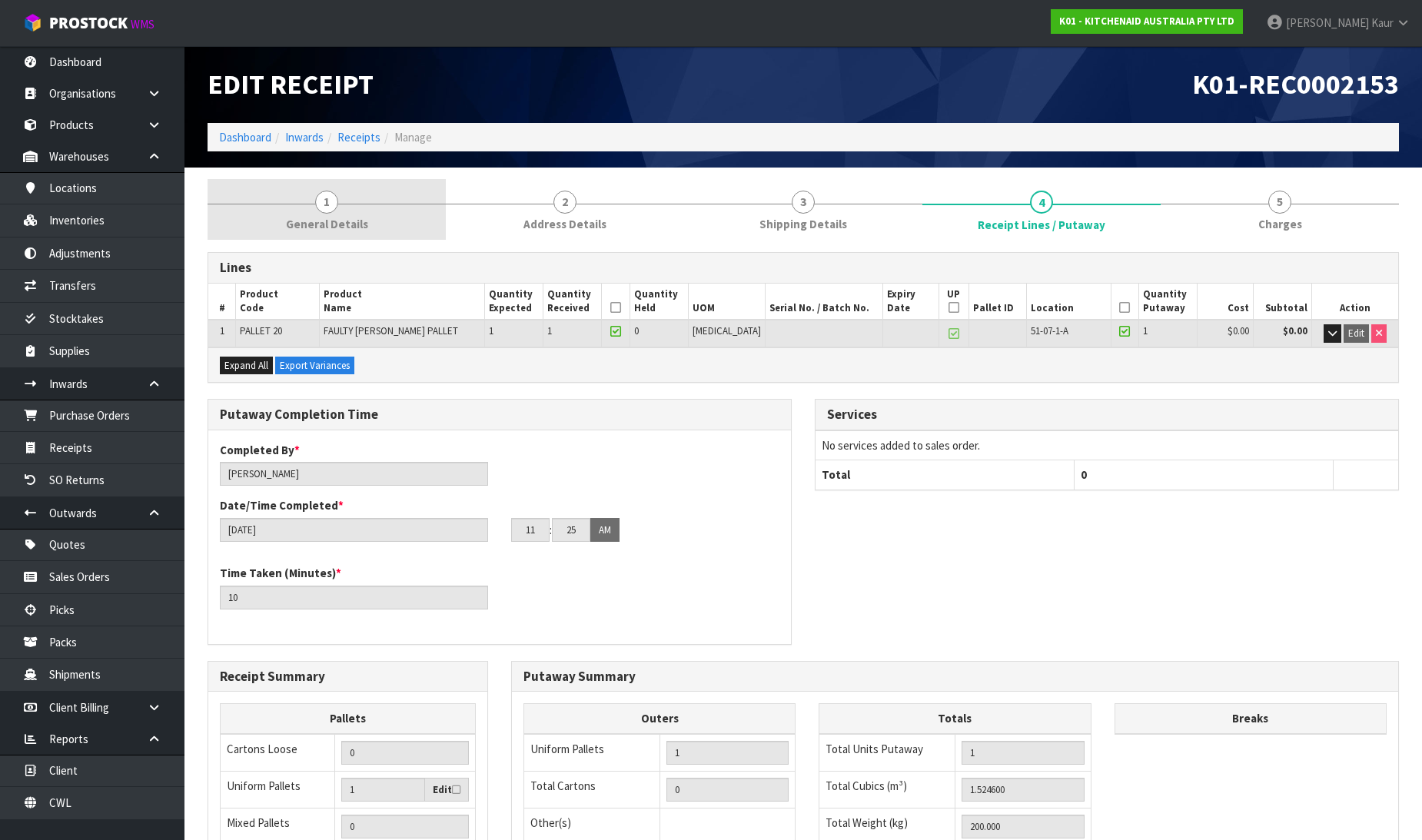
click at [371, 211] on link "1 General Details" at bounding box center [326, 209] width 238 height 61
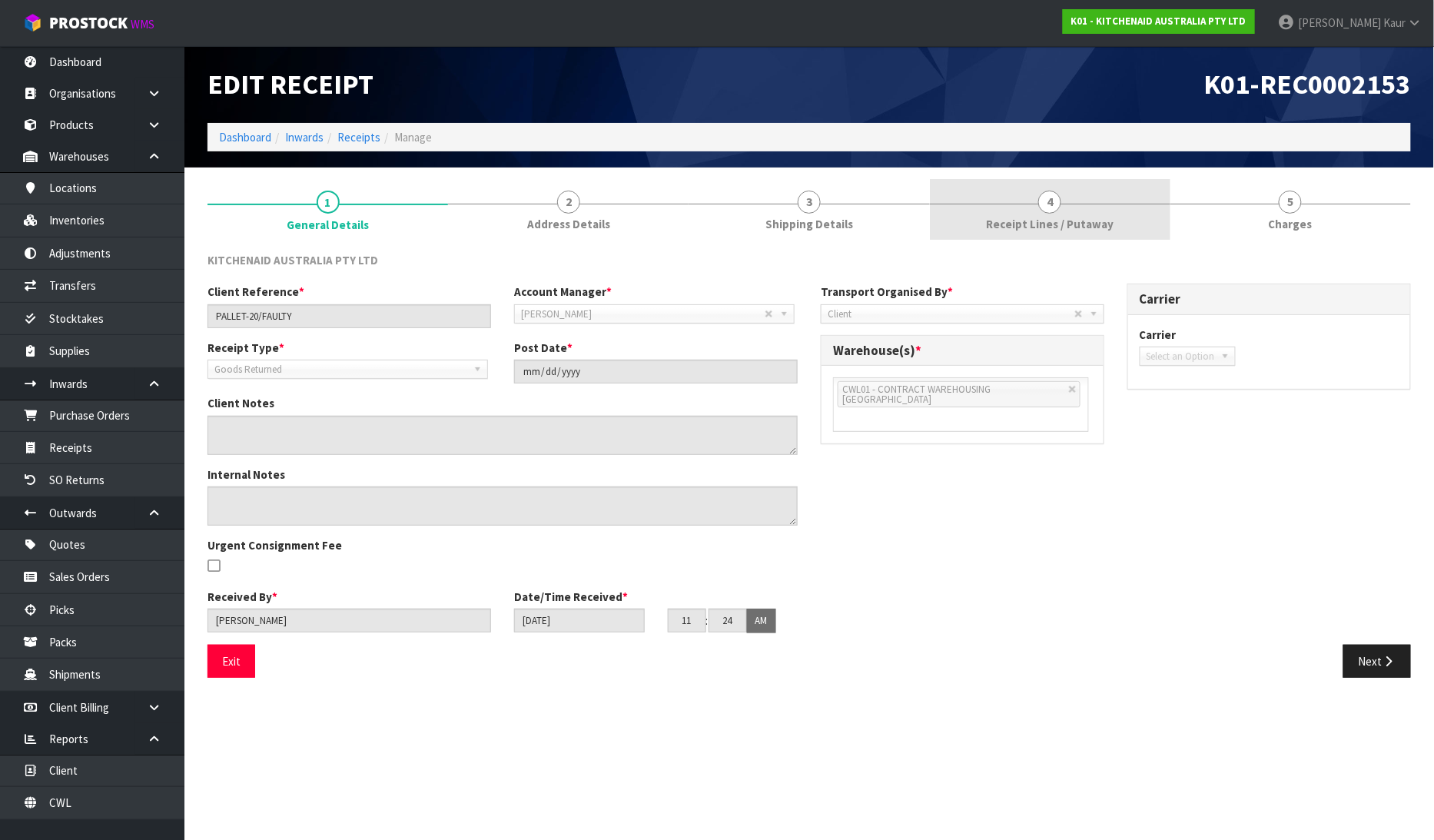
click at [1043, 222] on span "Receipt Lines / Putaway" at bounding box center [1049, 224] width 127 height 16
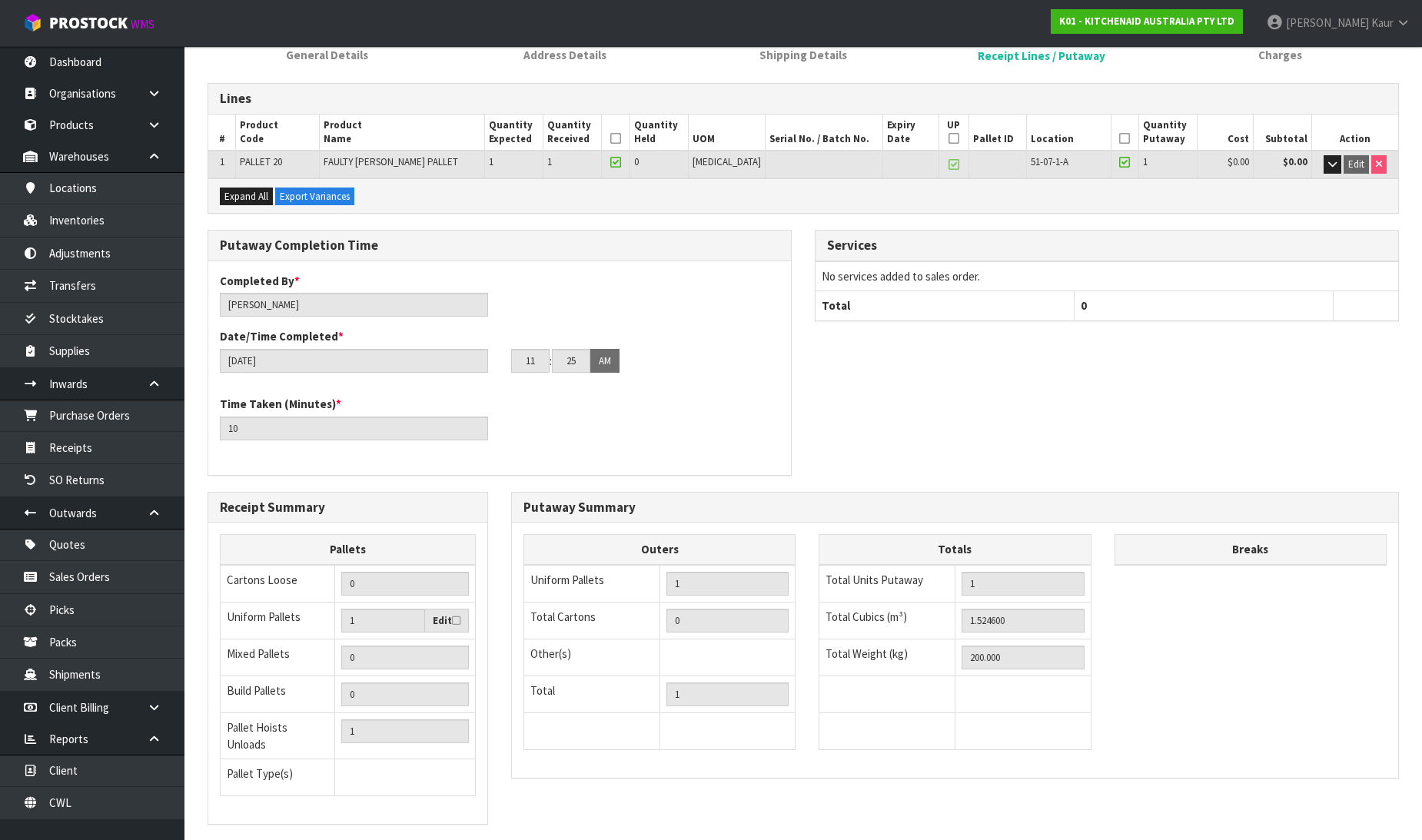
scroll to position [251, 0]
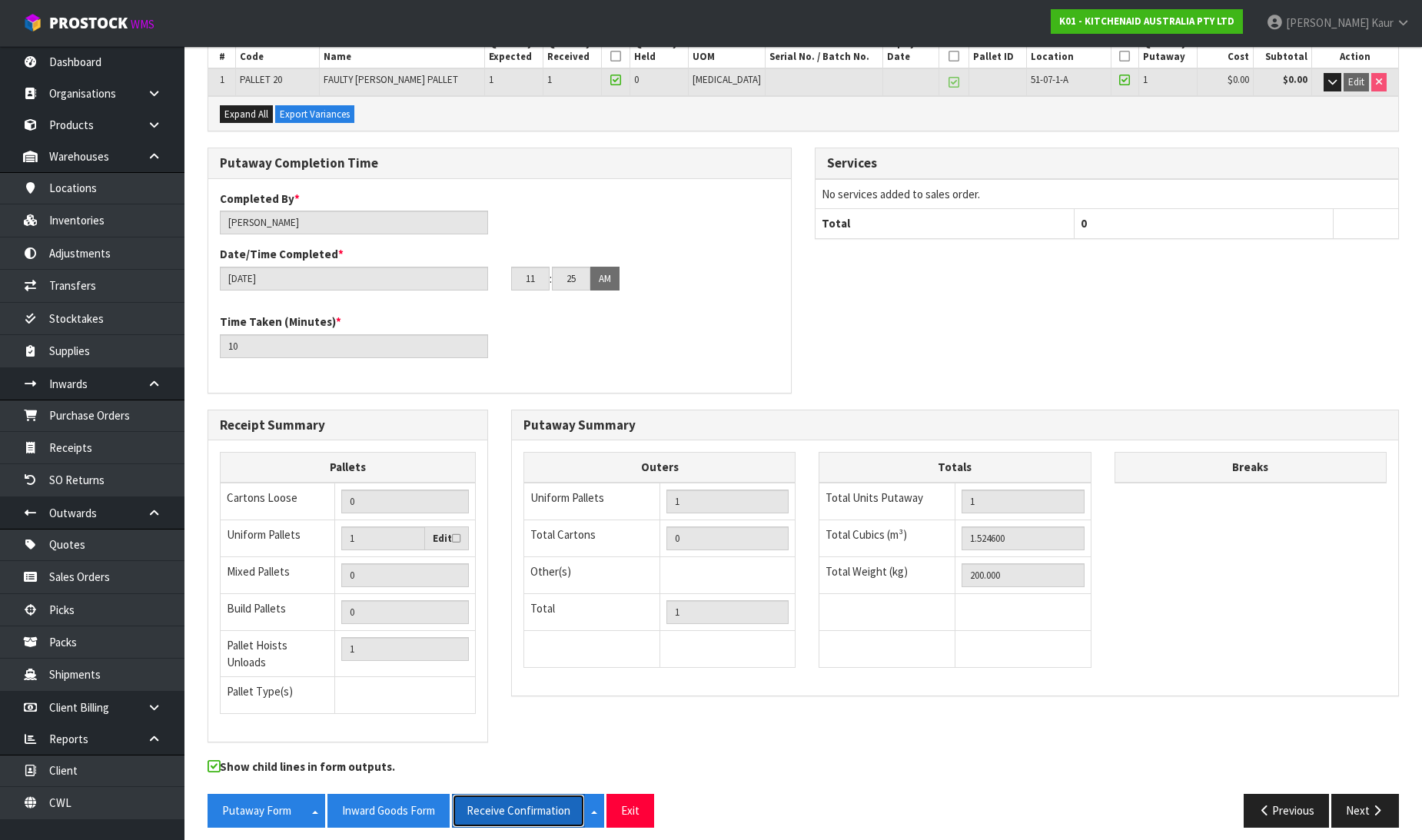
click at [525, 808] on button "Receive Confirmation" at bounding box center [518, 809] width 133 height 33
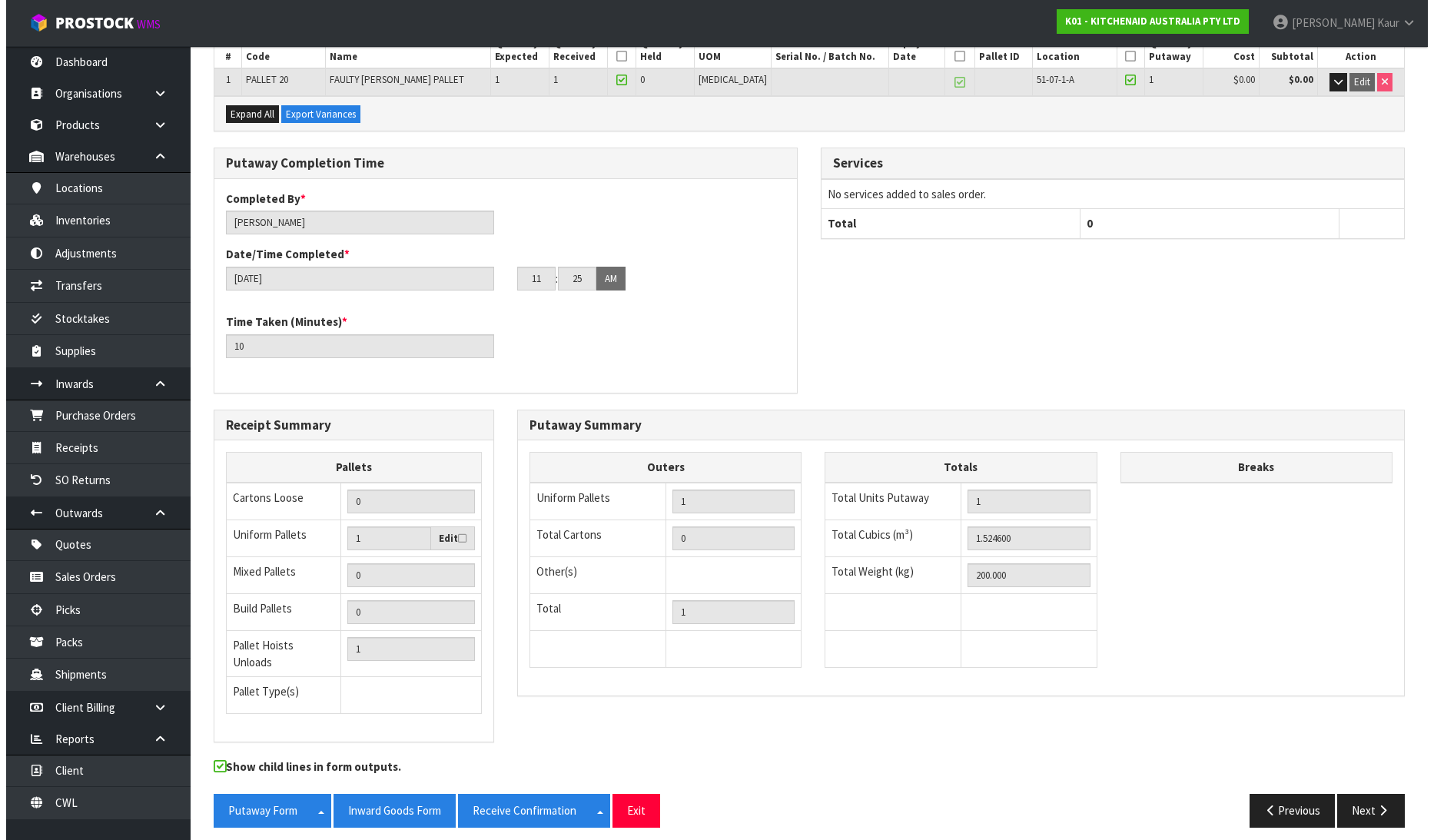
scroll to position [0, 0]
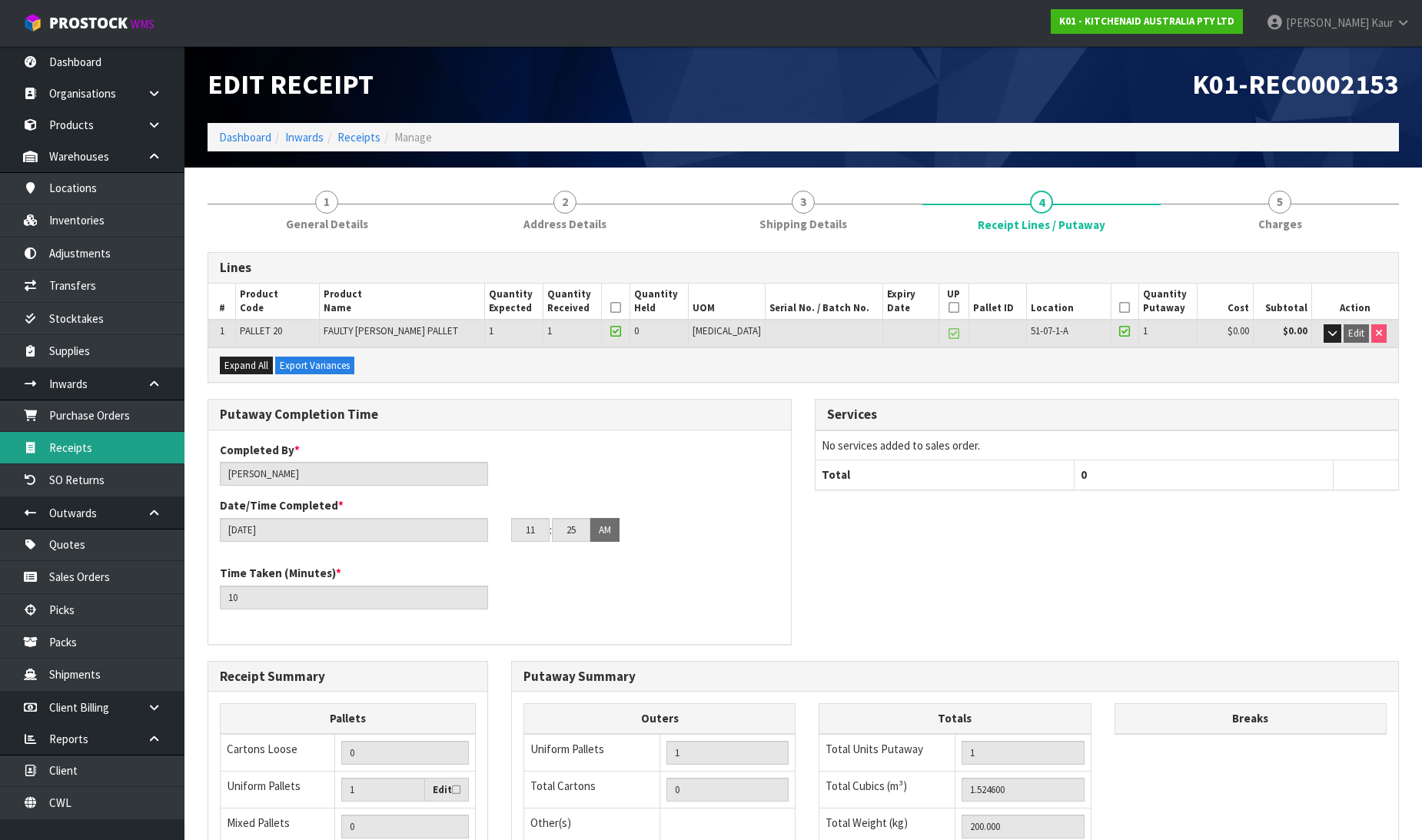
click at [77, 443] on link "Receipts" at bounding box center [92, 447] width 184 height 31
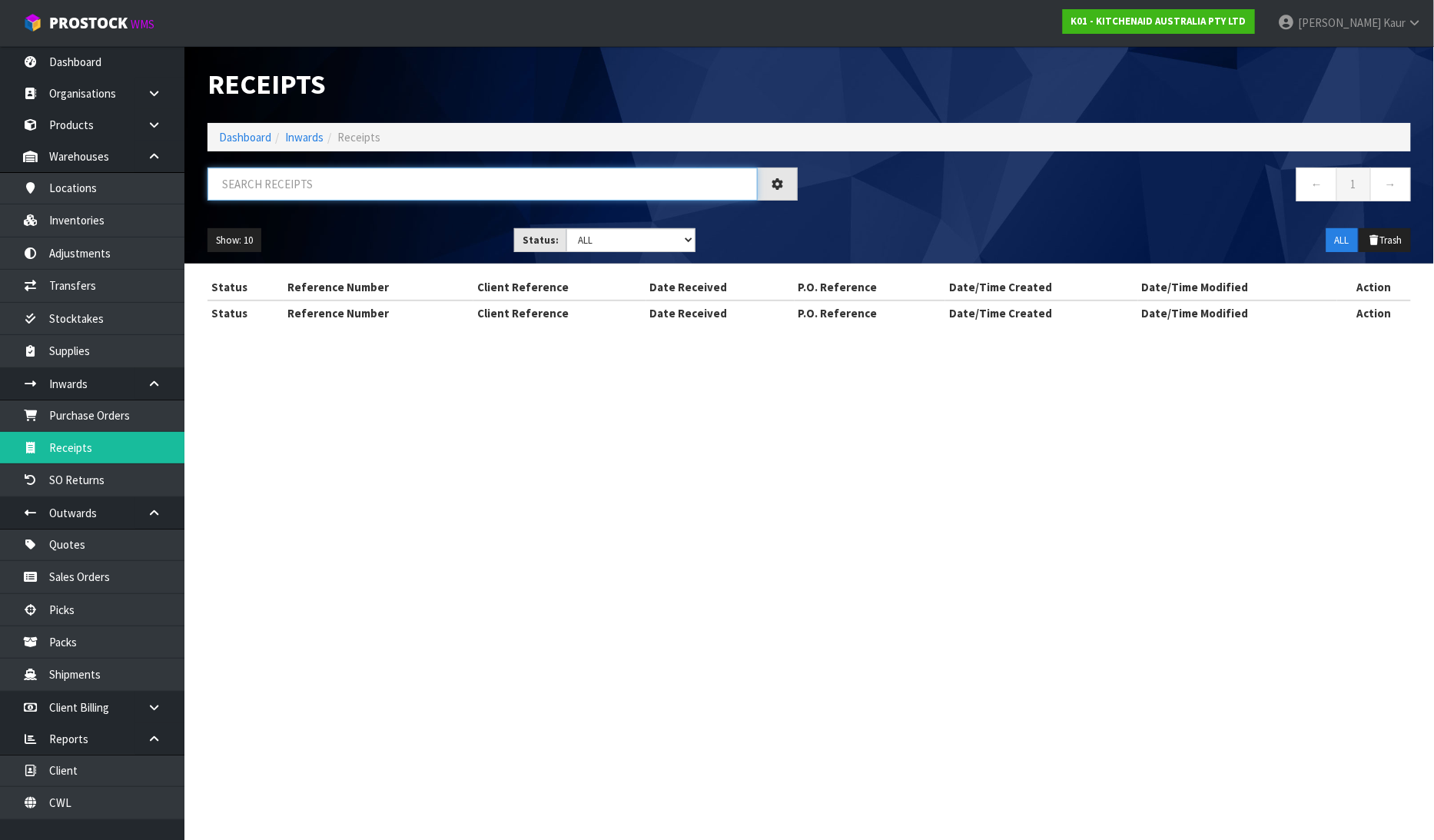
click at [351, 181] on input "text" at bounding box center [482, 184] width 550 height 33
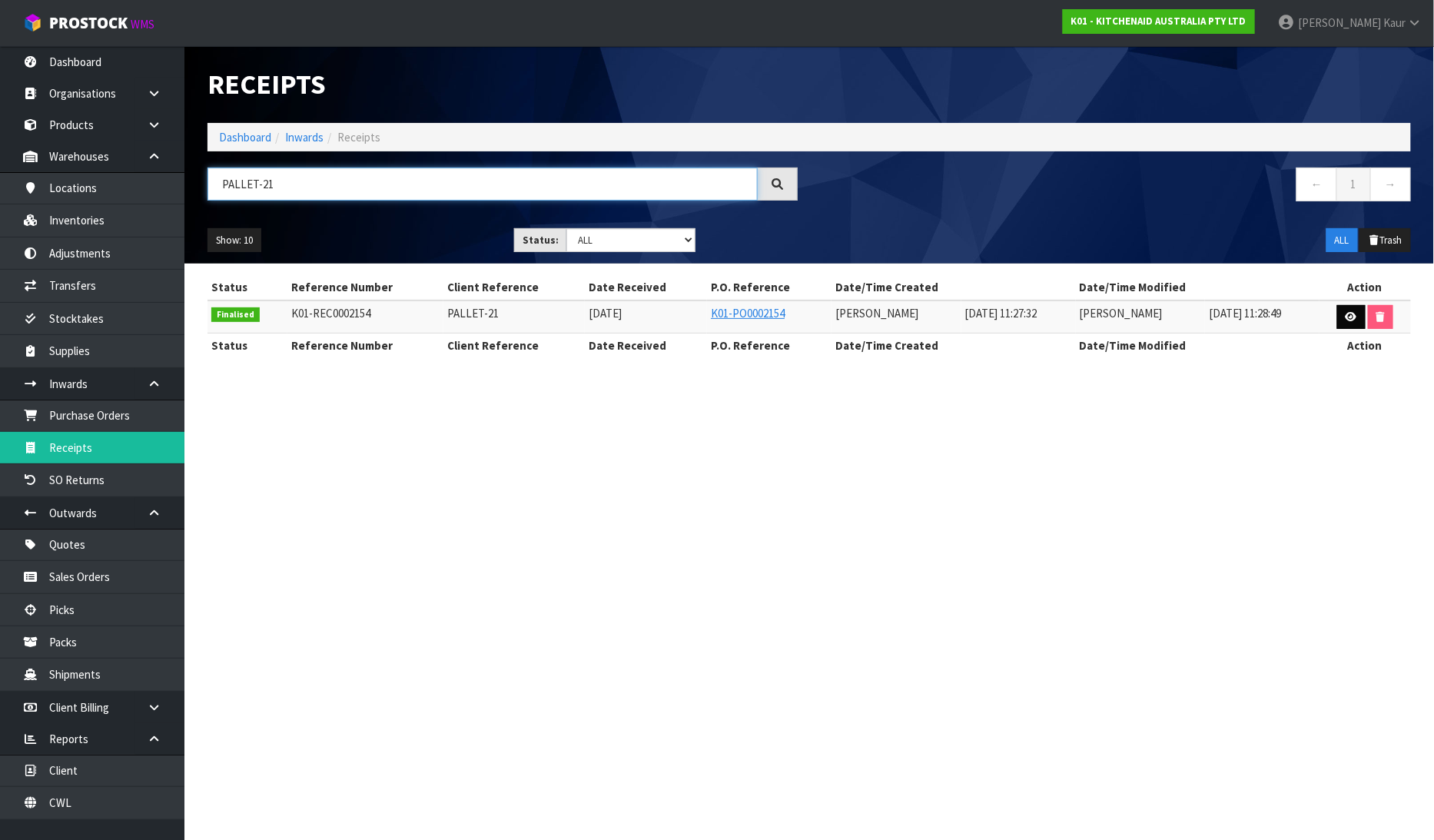
type input "PALLET-21"
click at [1353, 316] on icon at bounding box center [1351, 317] width 12 height 10
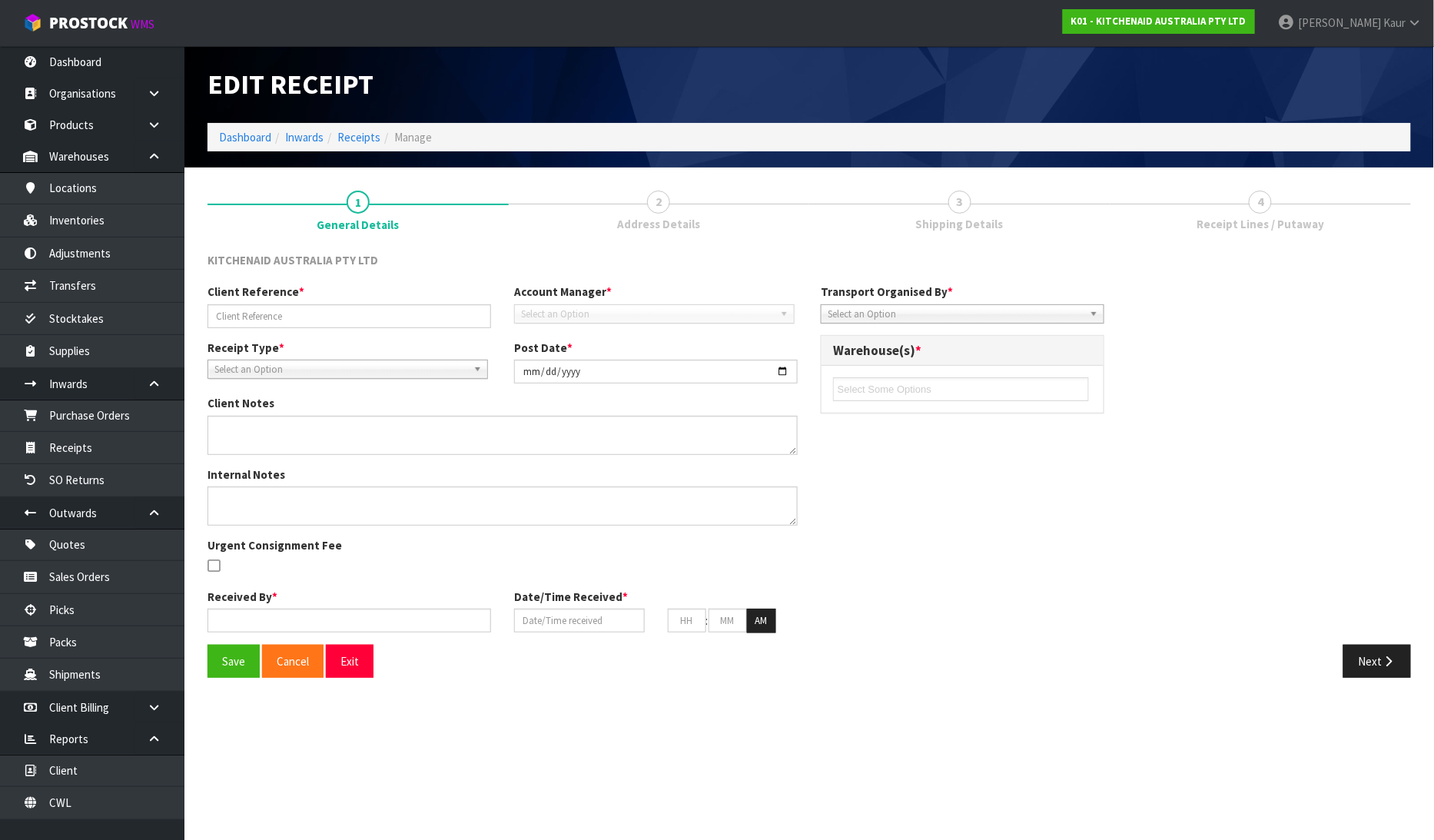
type input "PALLET-21"
type input "[DATE]"
type input "[PERSON_NAME]"
type input "[DATE]"
type input "11"
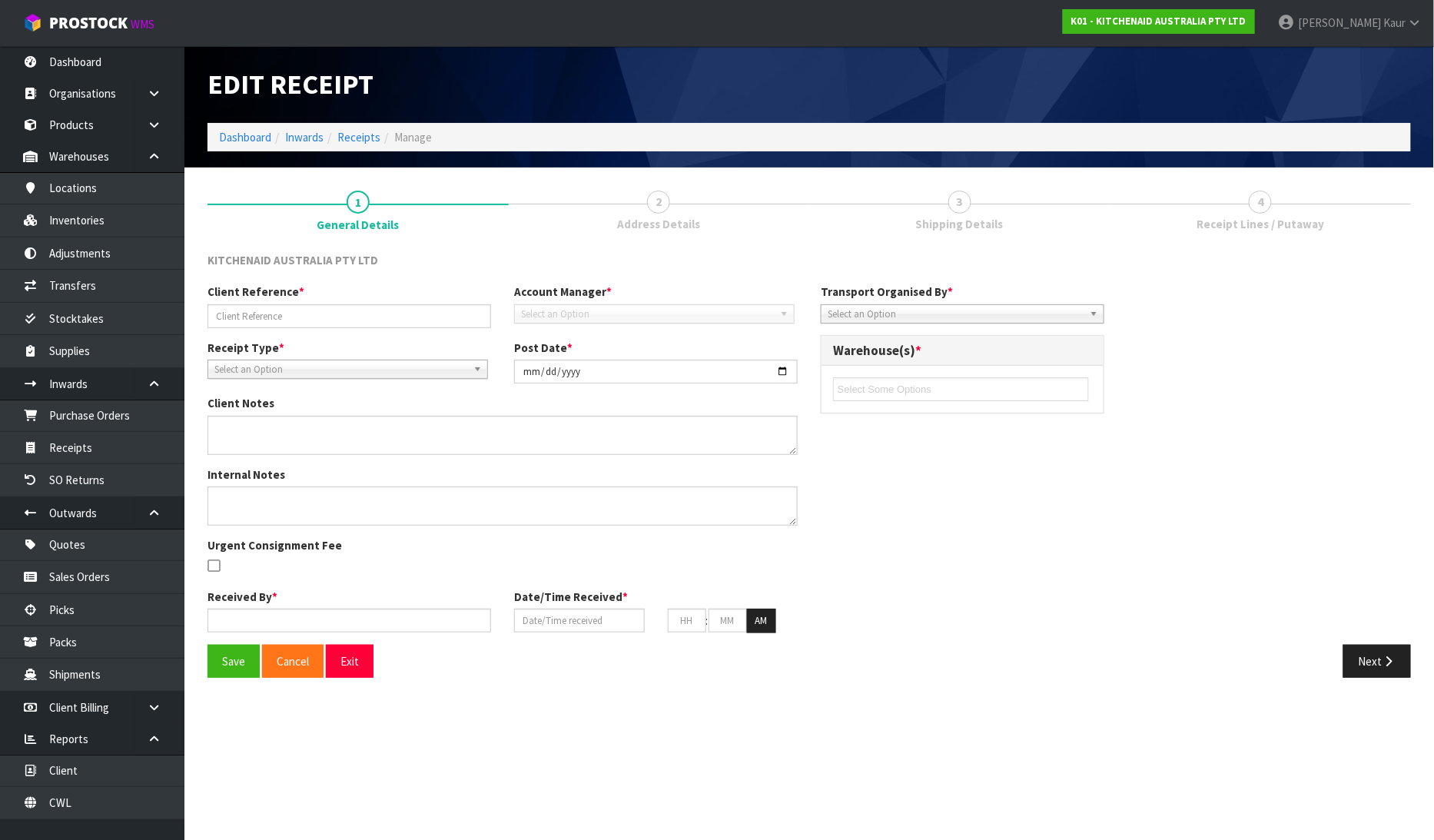
type input "27"
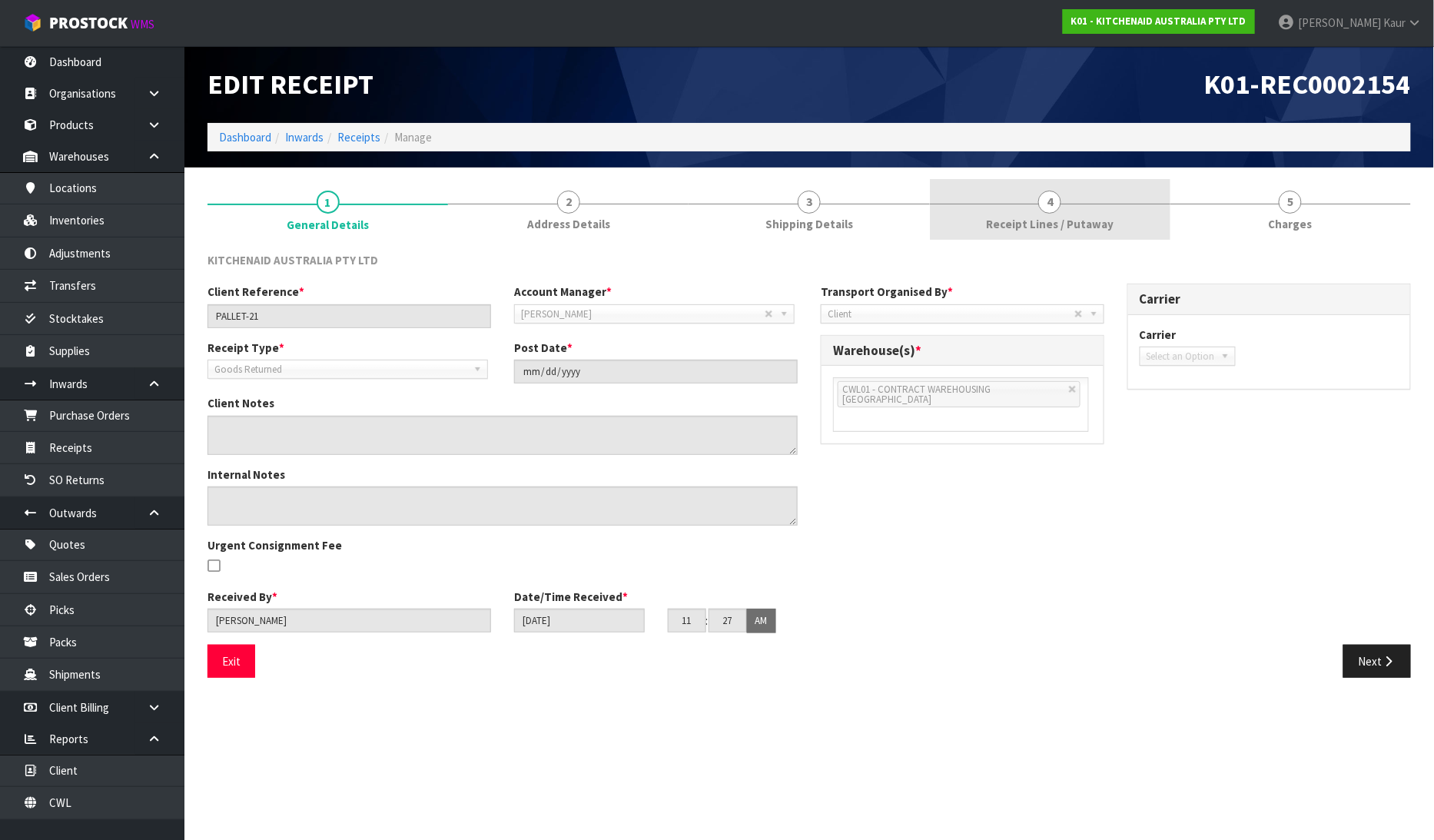
click at [1099, 221] on span "Receipt Lines / Putaway" at bounding box center [1049, 224] width 127 height 16
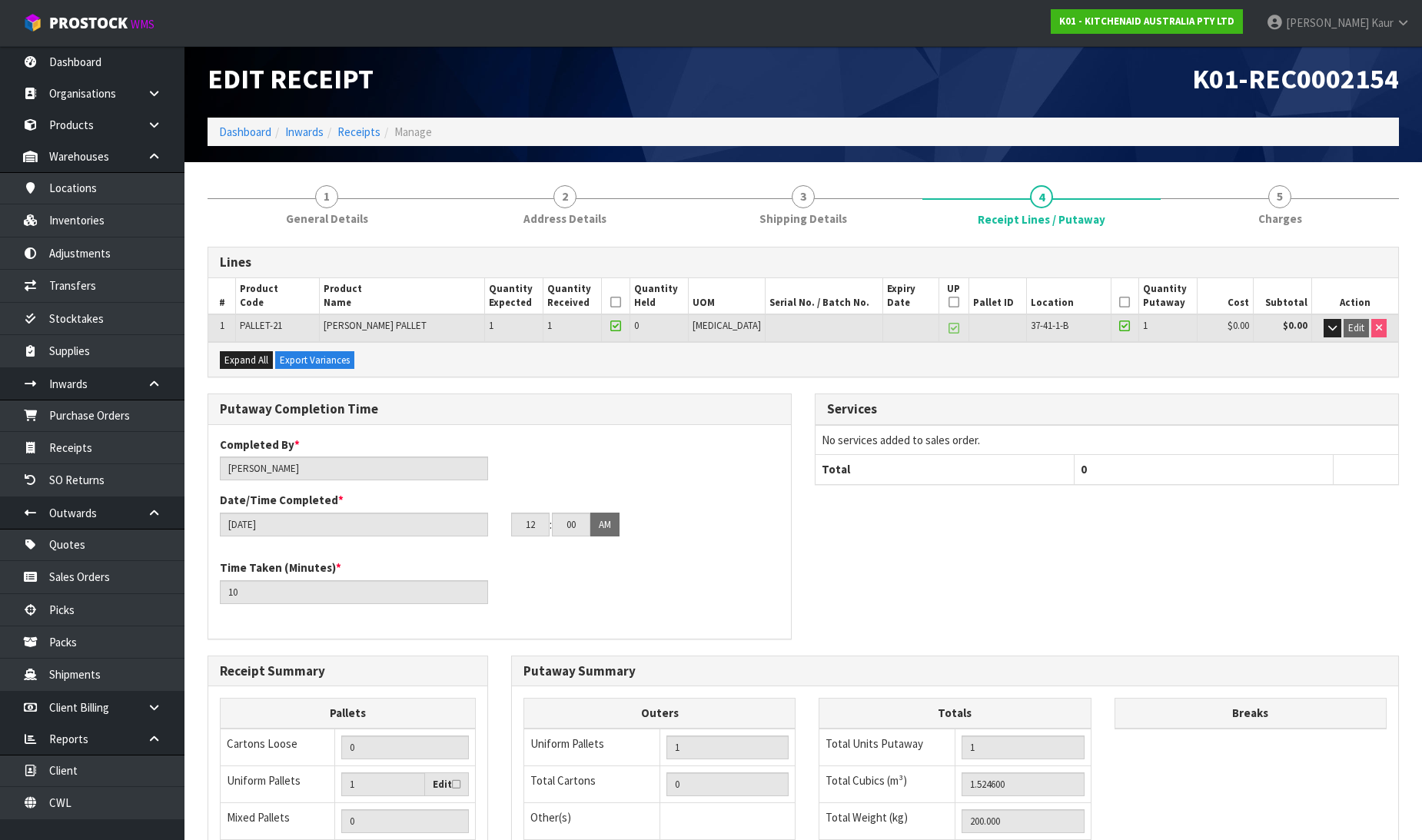
scroll to position [251, 0]
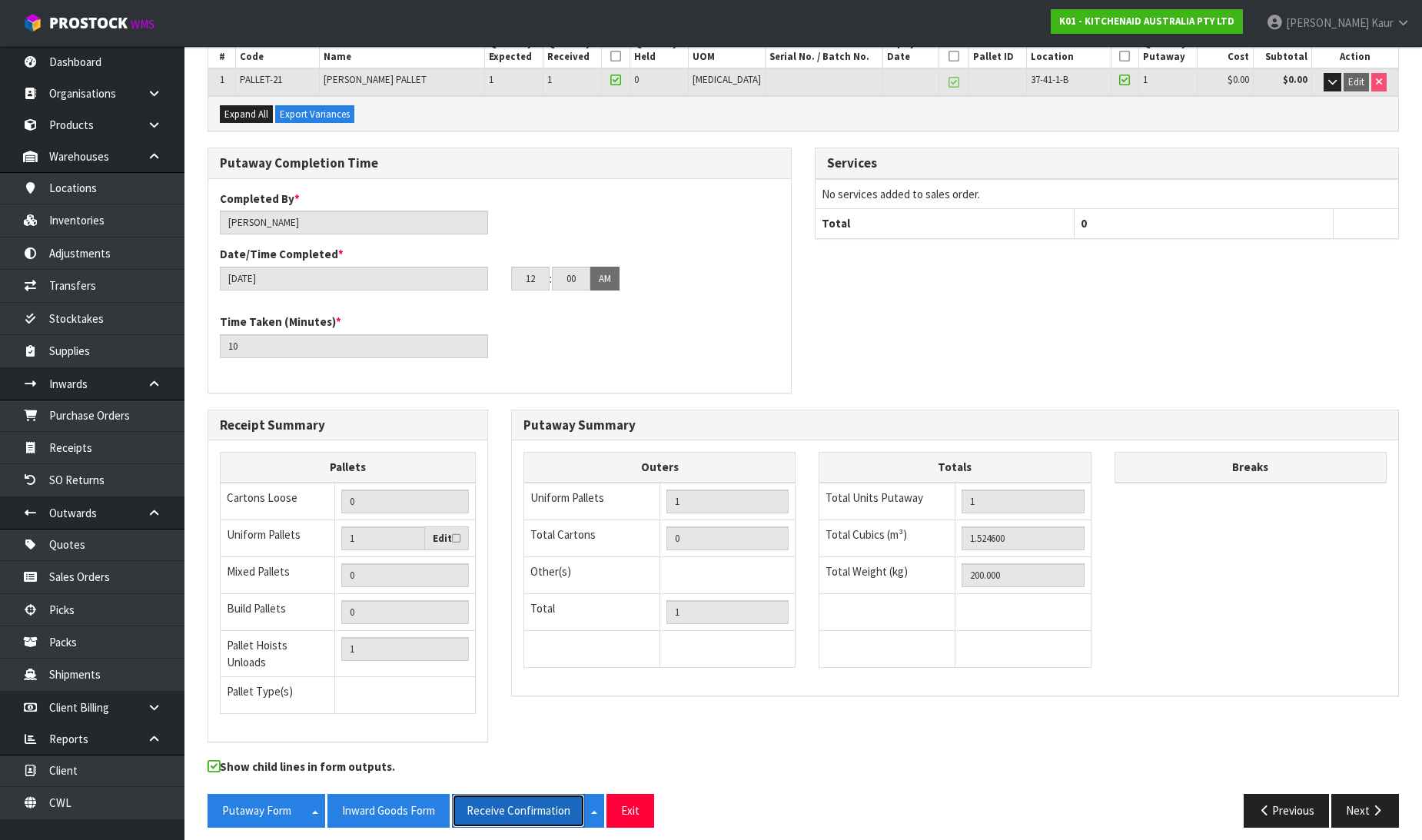
click at [526, 795] on button "Receive Confirmation" at bounding box center [518, 809] width 133 height 33
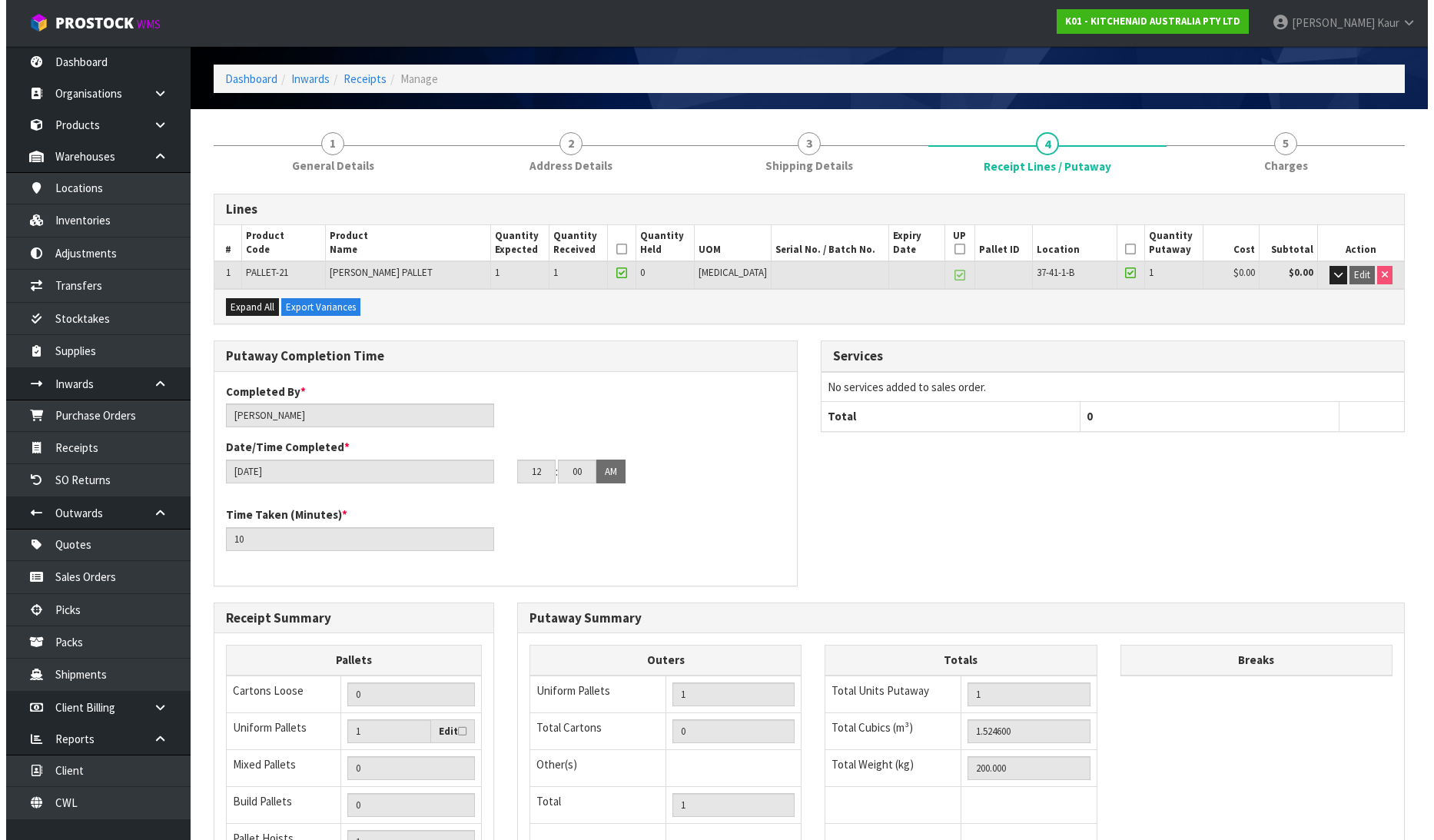
scroll to position [0, 0]
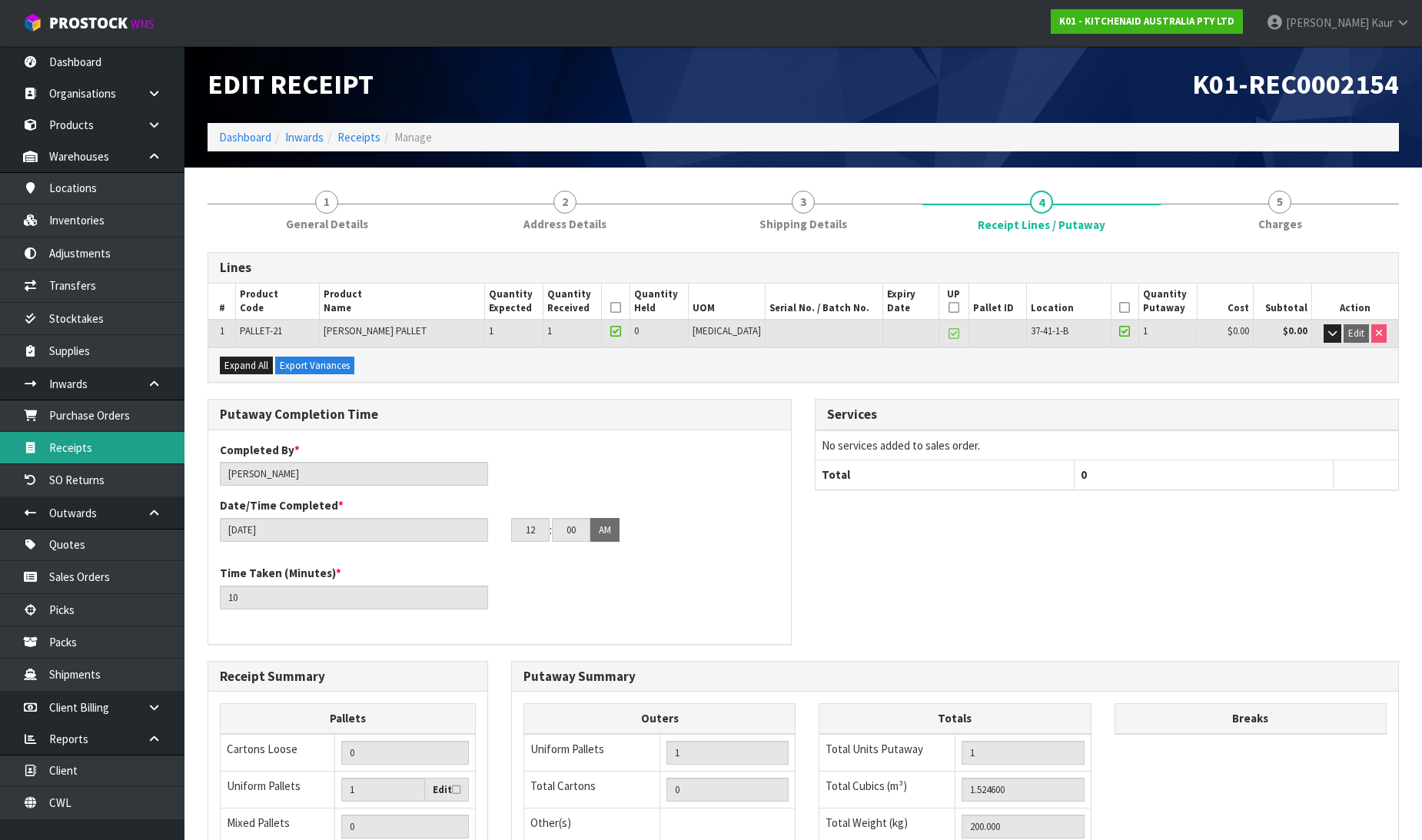
drag, startPoint x: 106, startPoint y: 451, endPoint x: 127, endPoint y: 433, distance: 27.7
click at [106, 451] on link "Receipts" at bounding box center [92, 447] width 184 height 31
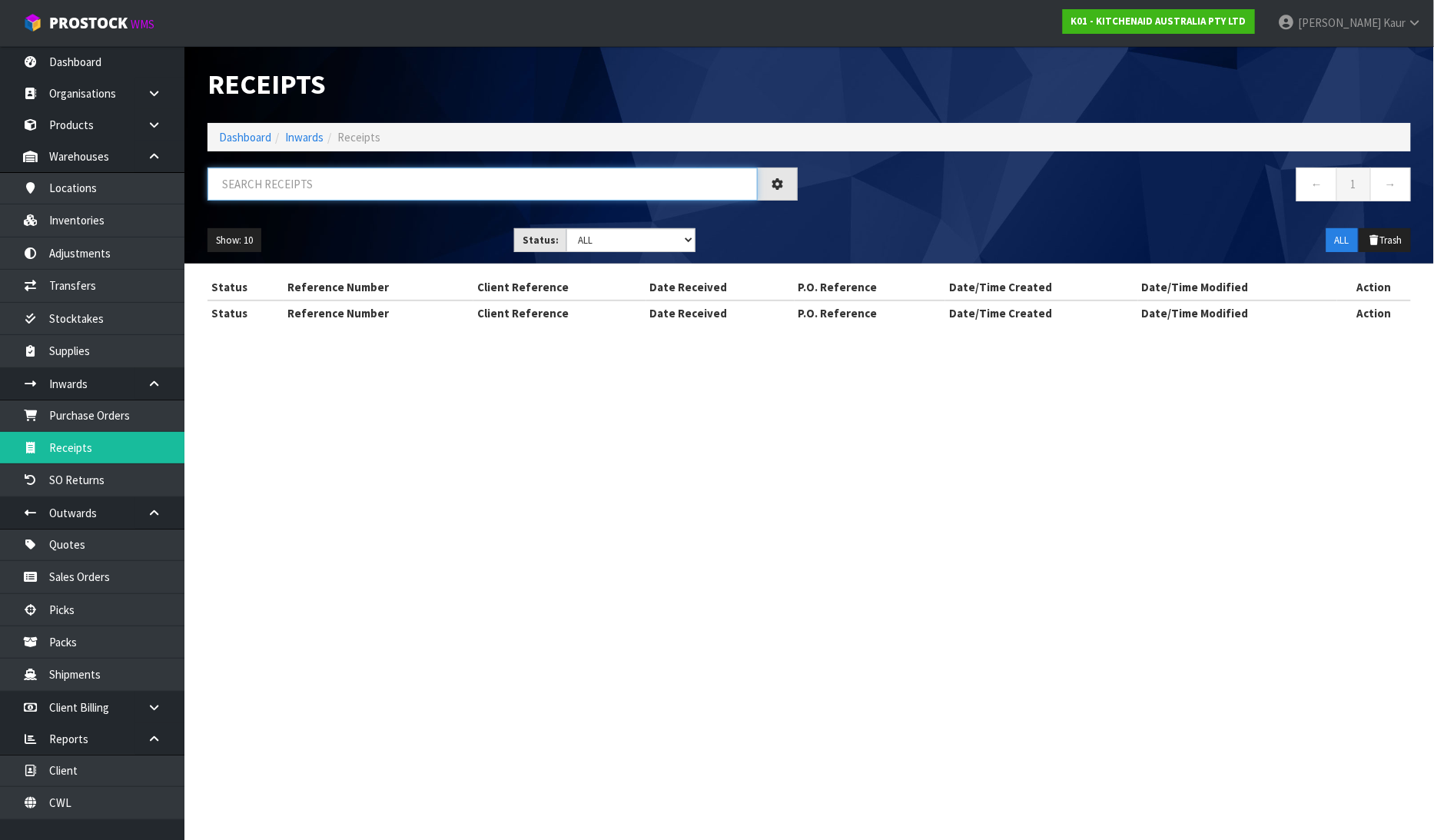
drag, startPoint x: 289, startPoint y: 189, endPoint x: 279, endPoint y: 195, distance: 11.7
click at [279, 195] on input "text" at bounding box center [482, 184] width 550 height 33
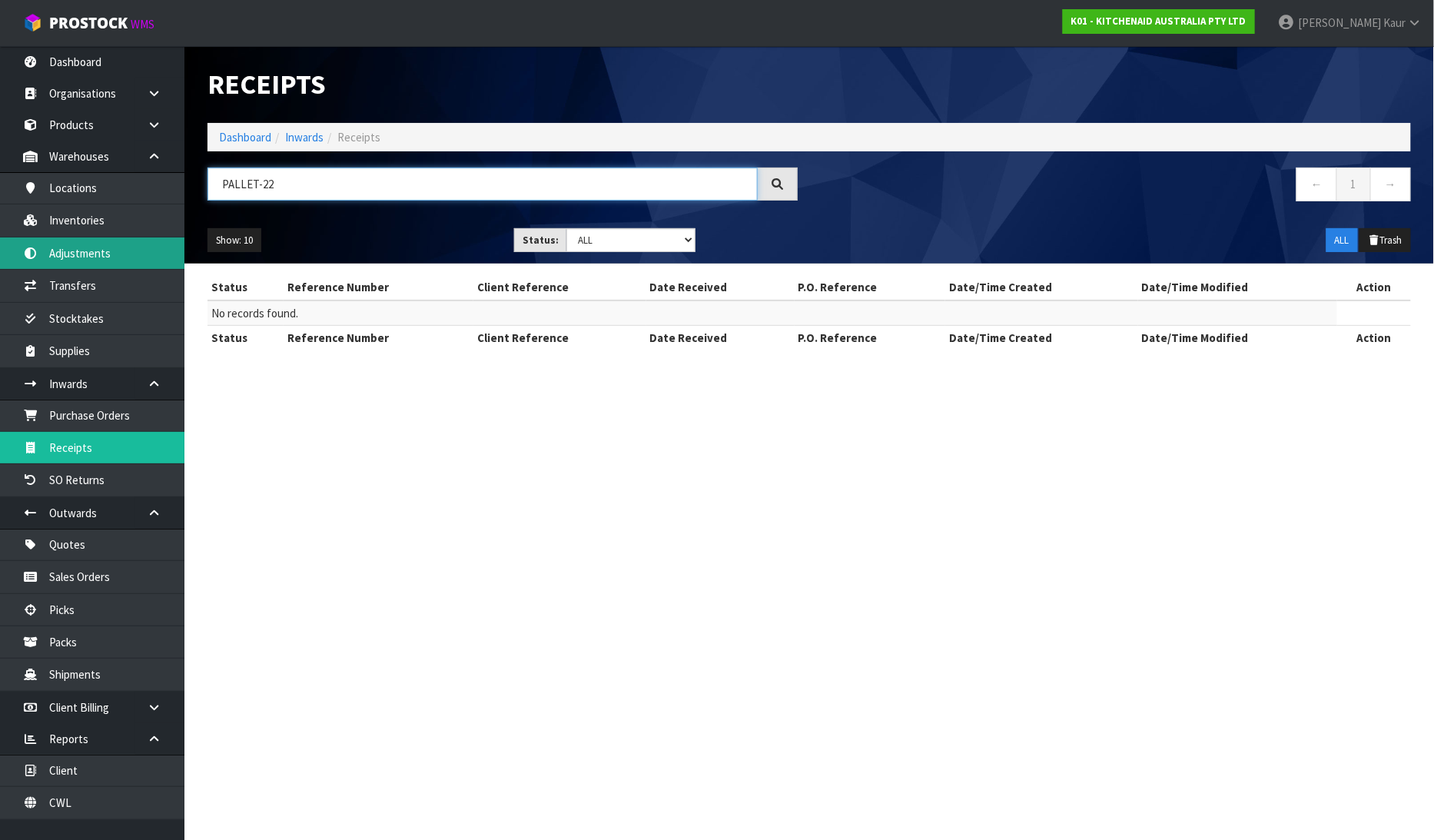
type input "PALLET-22"
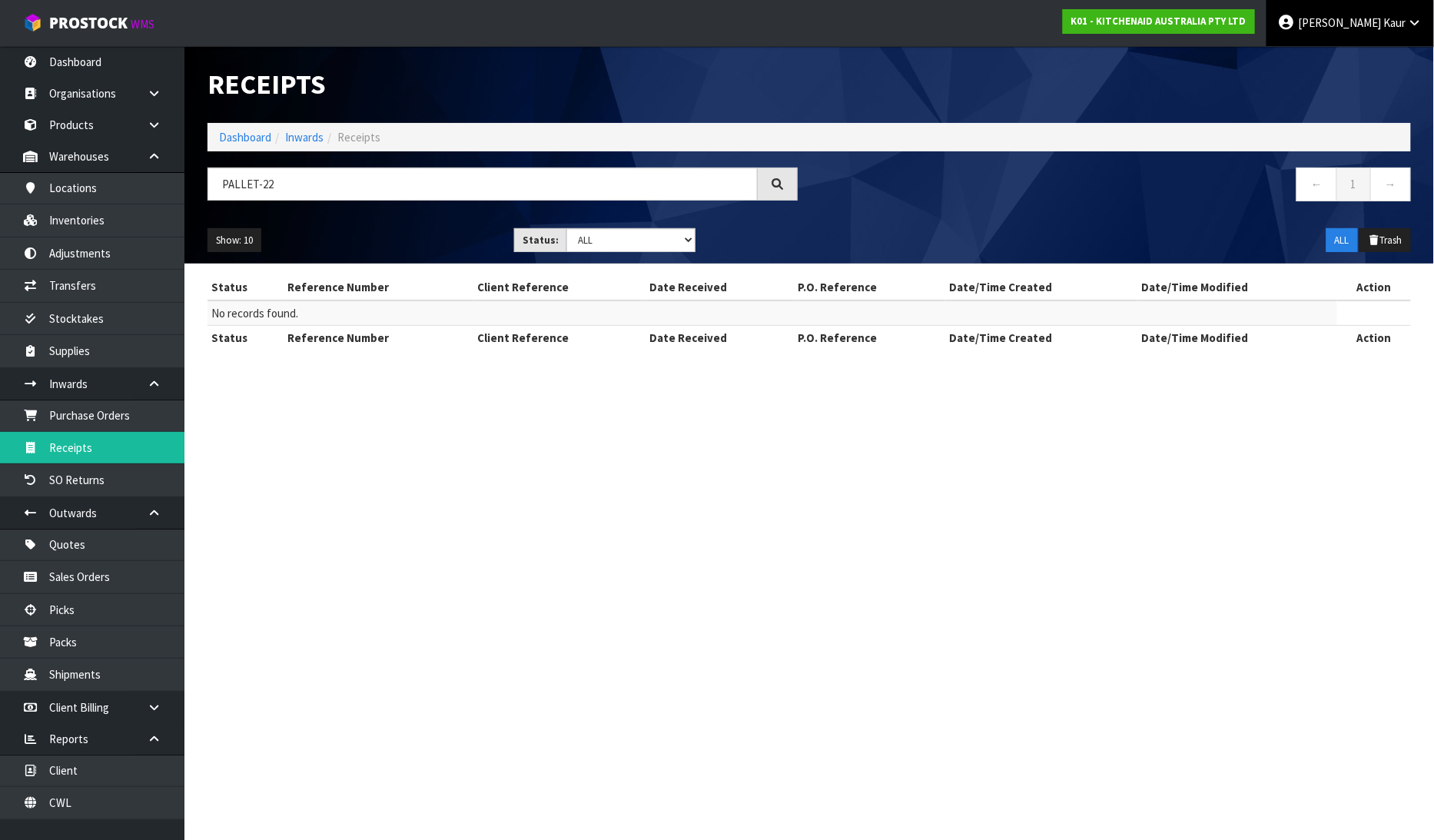
click at [1399, 24] on span "Kaur" at bounding box center [1394, 22] width 22 height 14
click at [1376, 57] on link "Logout" at bounding box center [1371, 61] width 121 height 21
